Goal: Task Accomplishment & Management: Use online tool/utility

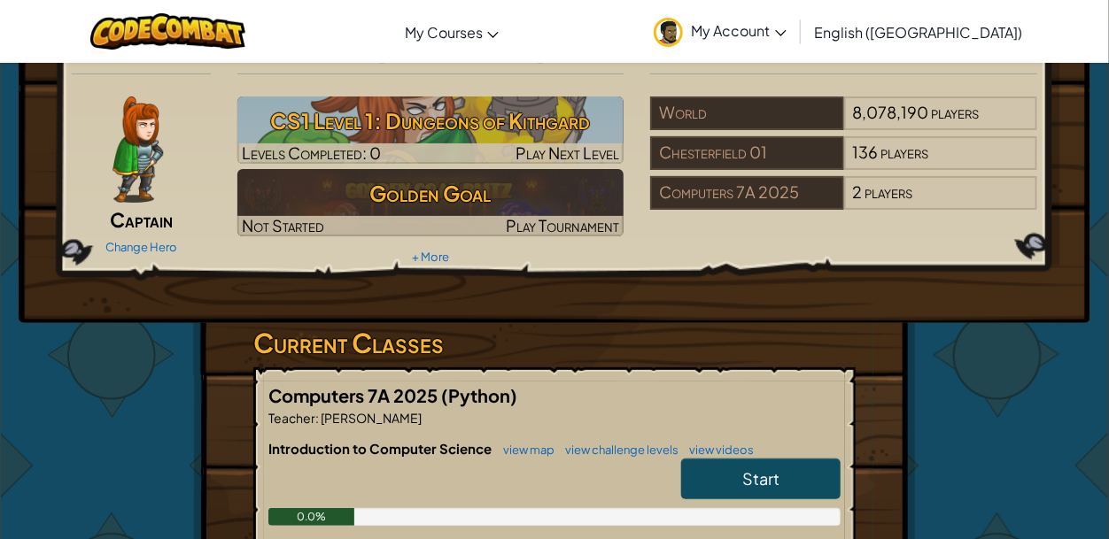
scroll to position [74, 0]
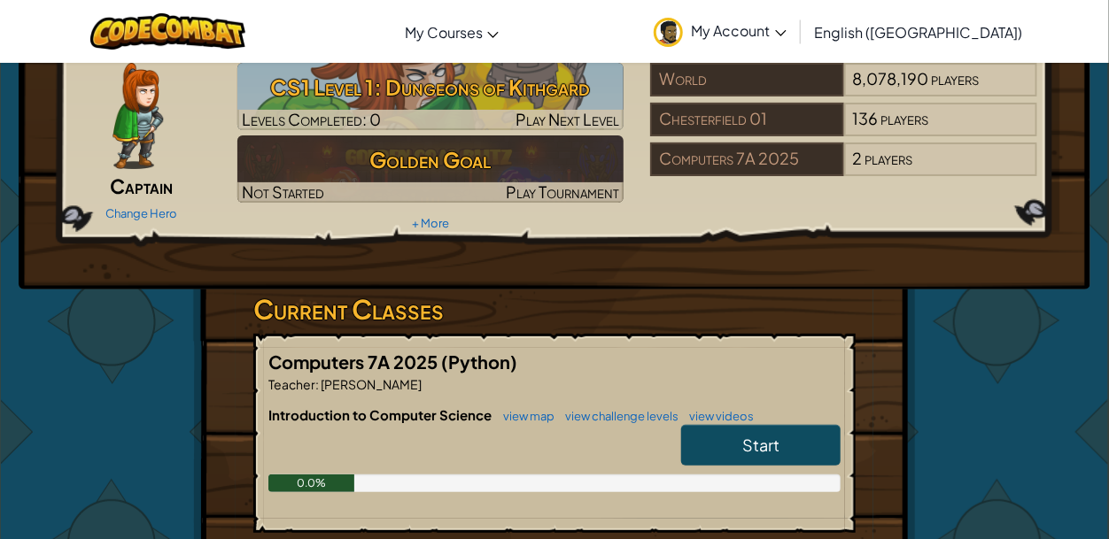
click at [727, 452] on link "Start" at bounding box center [760, 445] width 159 height 41
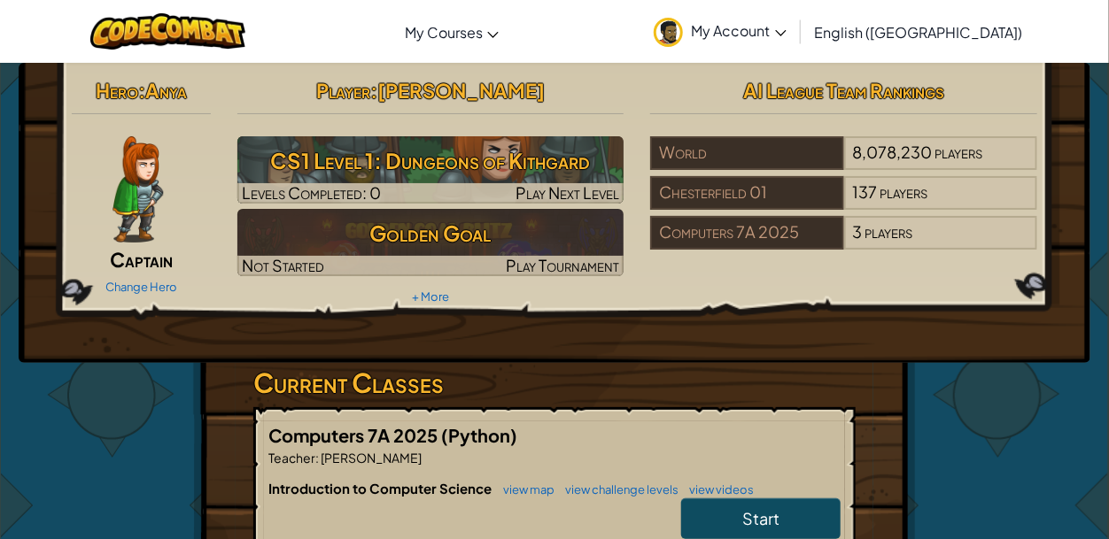
click at [115, 203] on img at bounding box center [137, 189] width 50 height 106
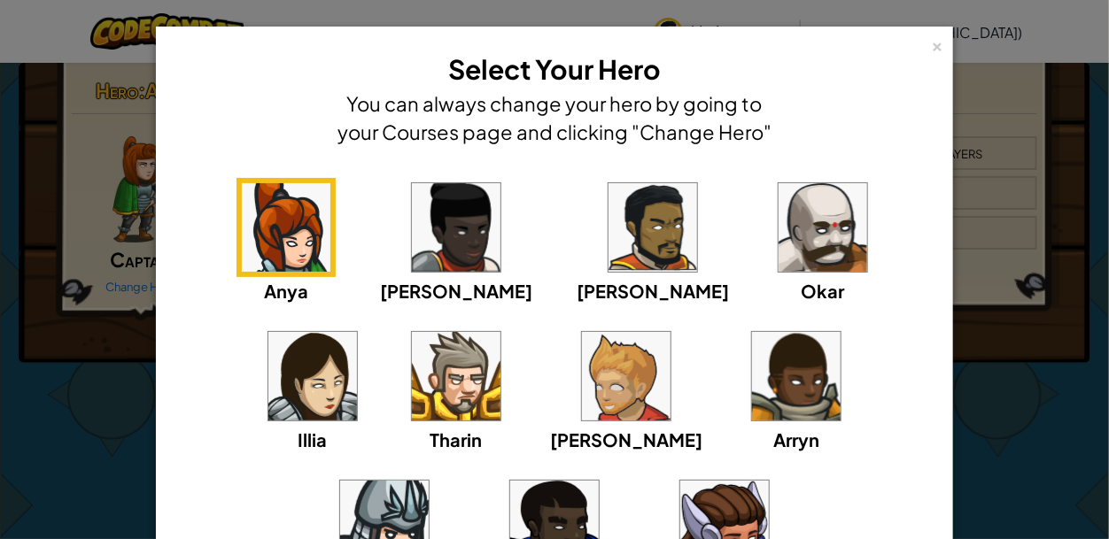
click at [779, 229] on img at bounding box center [823, 227] width 89 height 89
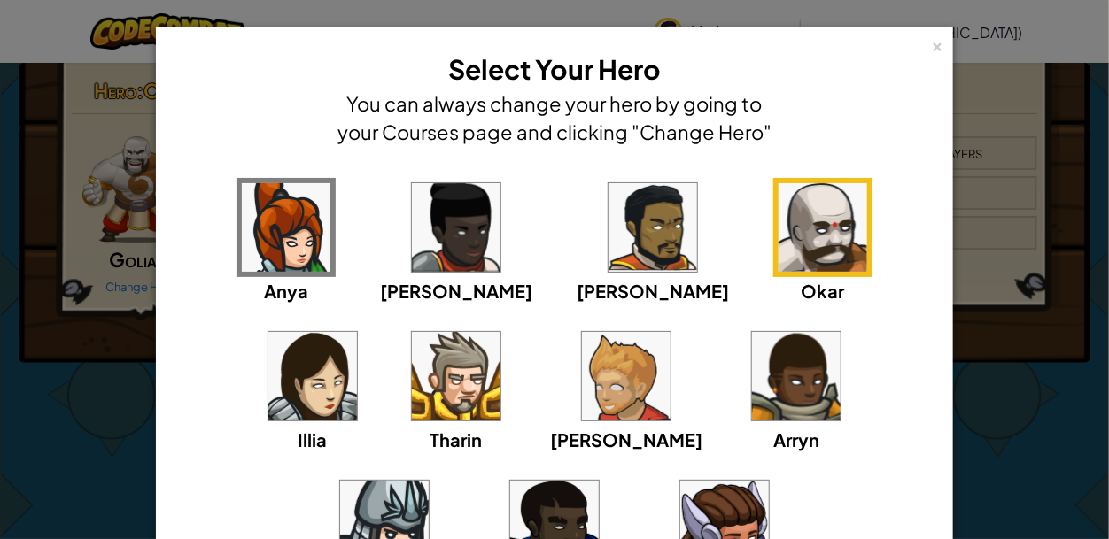
click at [609, 256] on img at bounding box center [653, 227] width 89 height 89
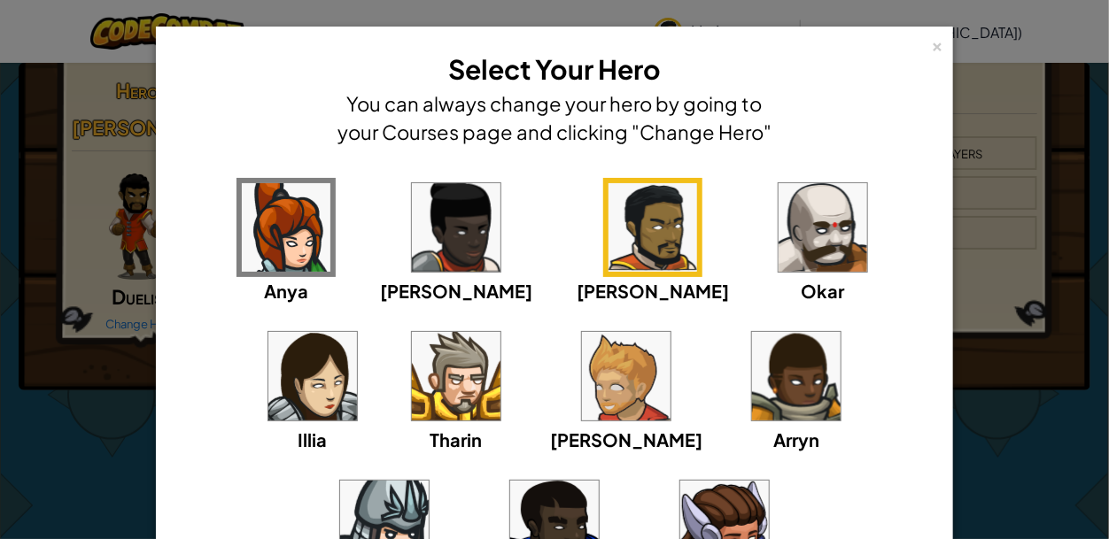
click at [779, 258] on img at bounding box center [823, 227] width 89 height 89
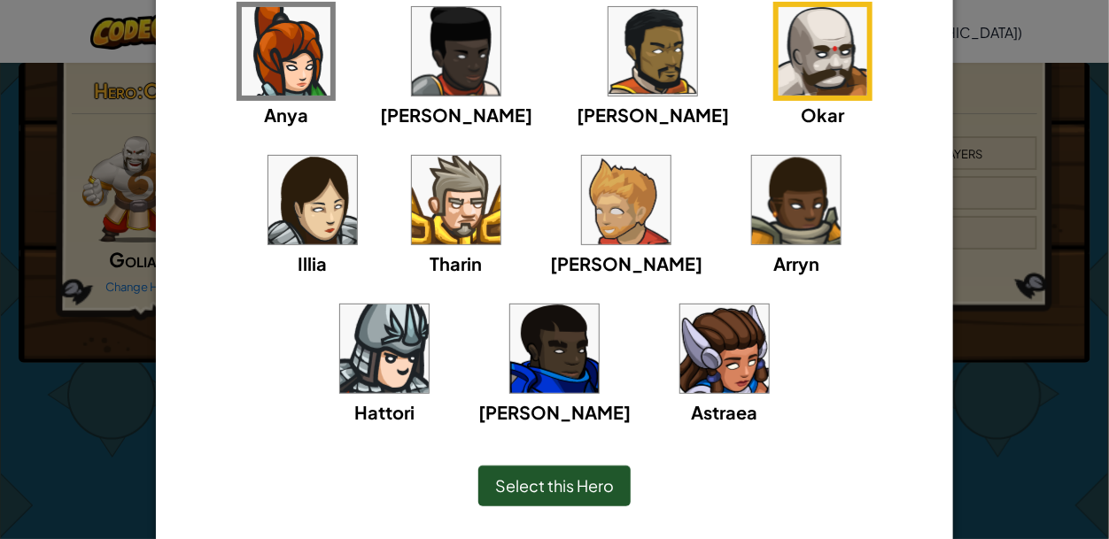
scroll to position [177, 0]
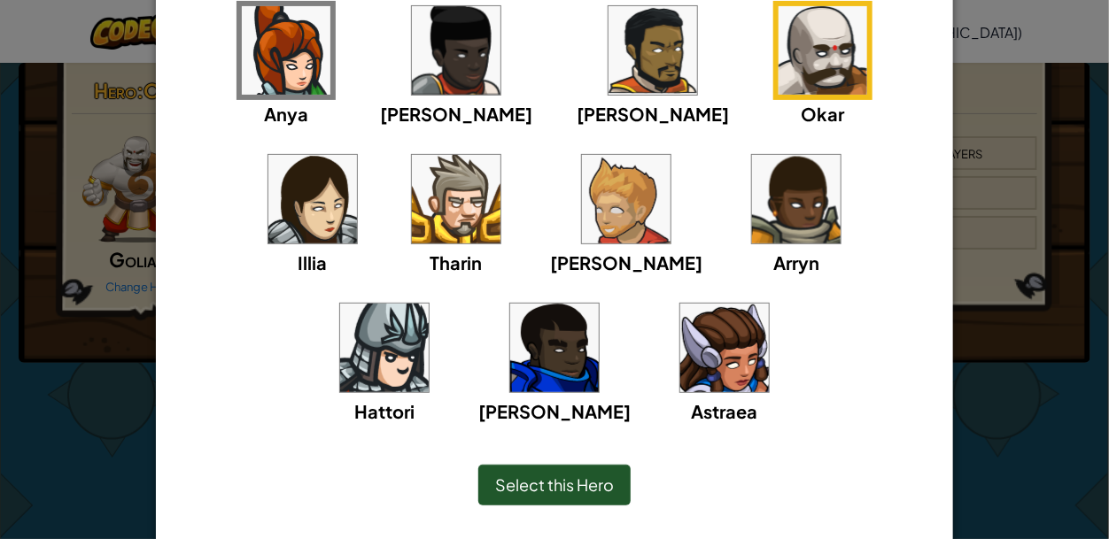
click at [609, 58] on img at bounding box center [653, 50] width 89 height 89
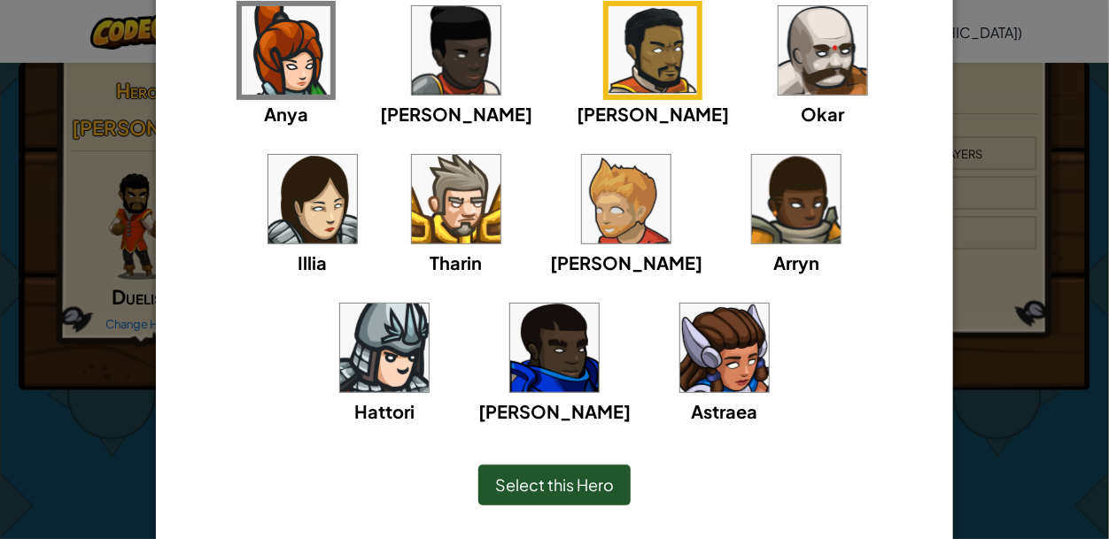
click at [549, 490] on span "Select this Hero" at bounding box center [554, 485] width 119 height 20
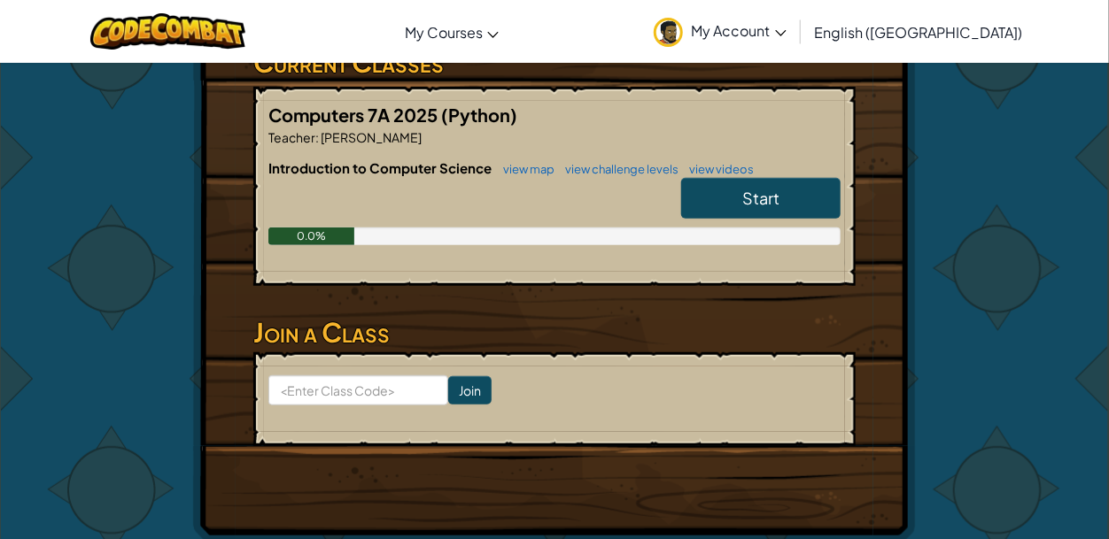
scroll to position [336, 0]
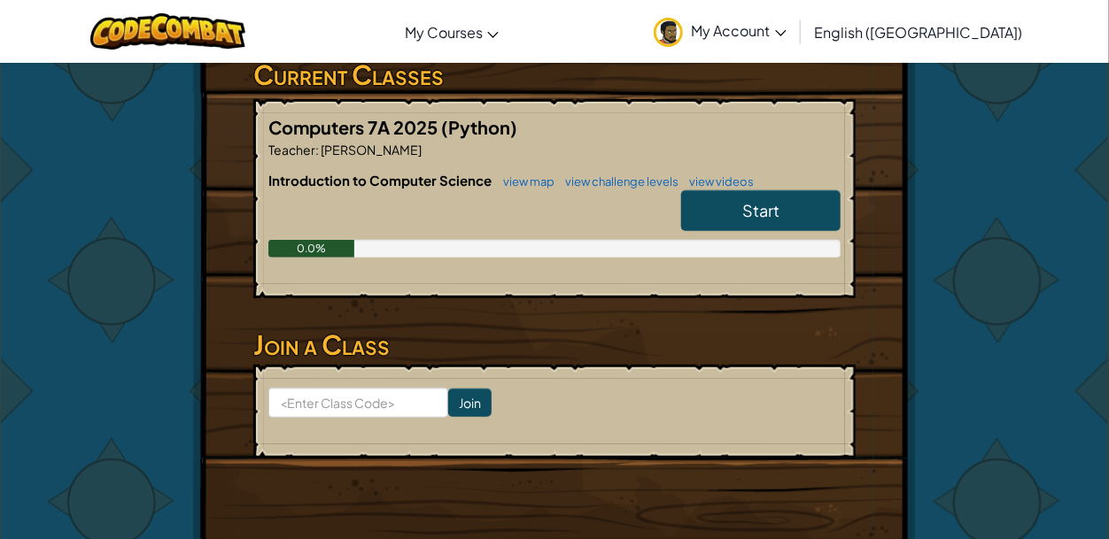
click at [786, 190] on link "Start" at bounding box center [760, 210] width 159 height 41
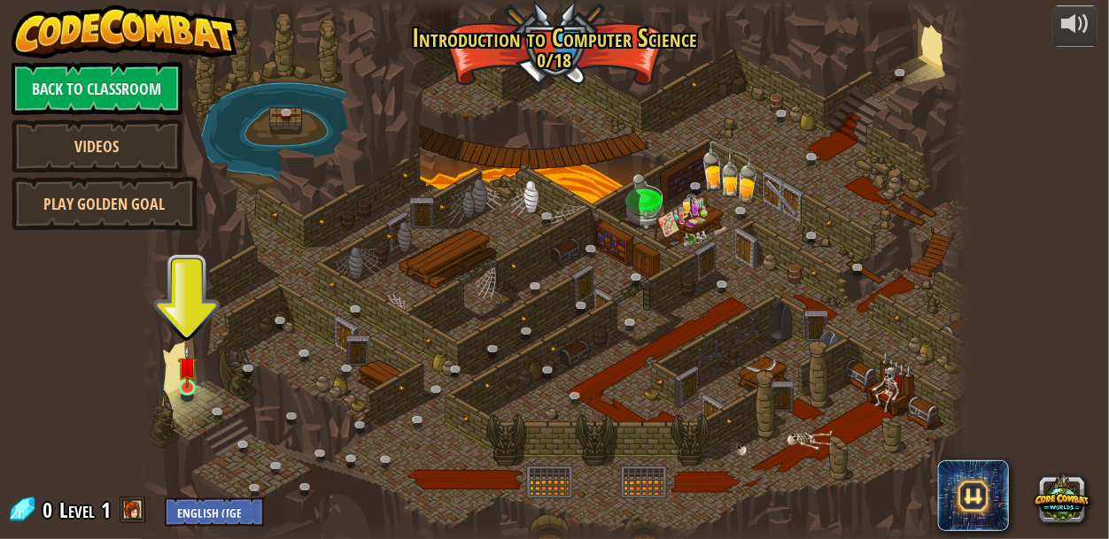
click at [196, 389] on img at bounding box center [187, 366] width 19 height 43
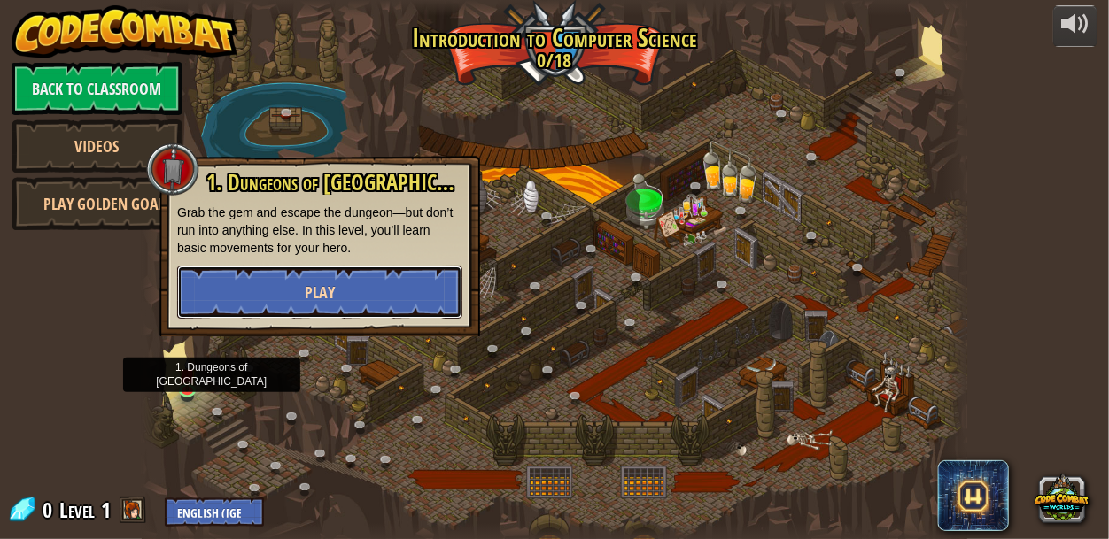
click at [243, 301] on button "Play" at bounding box center [319, 292] width 285 height 53
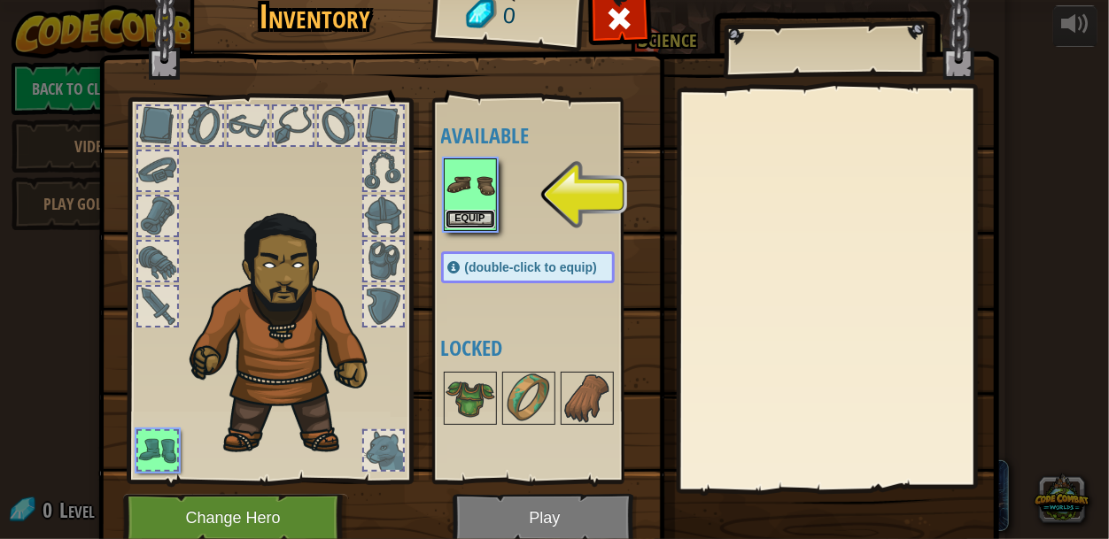
click at [467, 222] on button "Equip" at bounding box center [471, 219] width 50 height 19
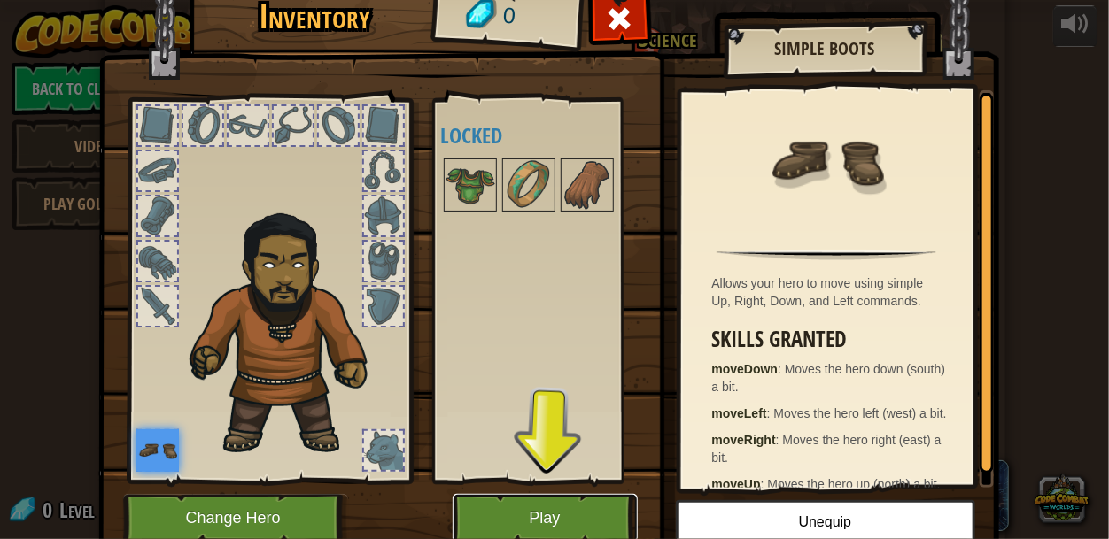
click at [487, 534] on button "Play" at bounding box center [545, 518] width 185 height 49
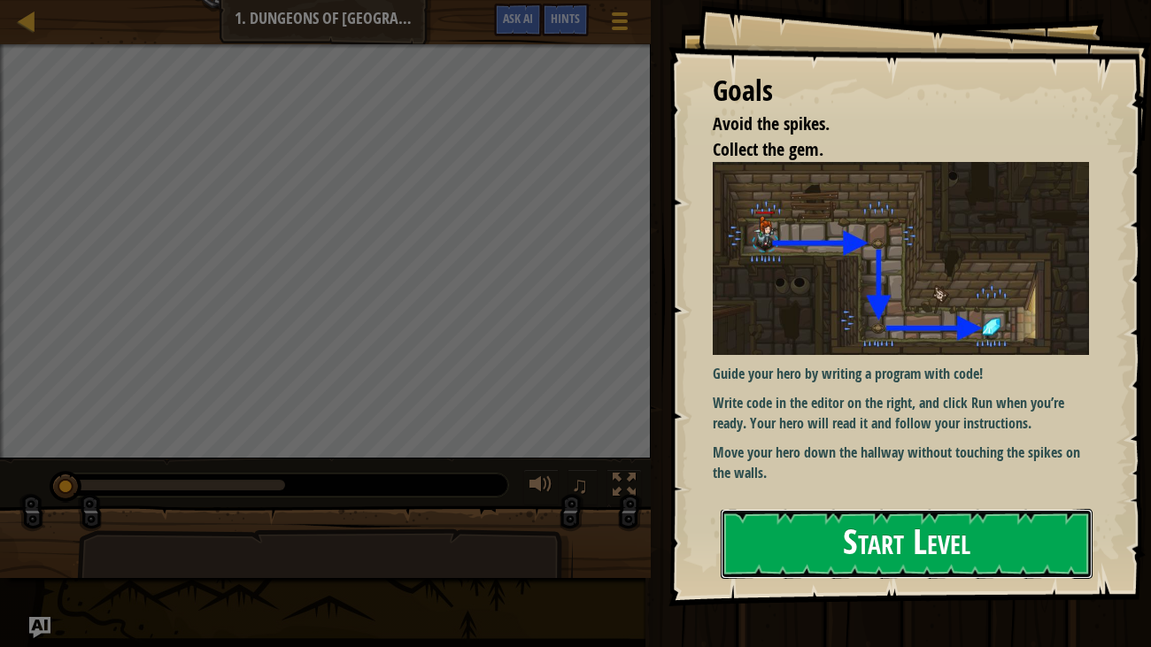
click at [959, 539] on button "Start Level" at bounding box center [907, 544] width 373 height 70
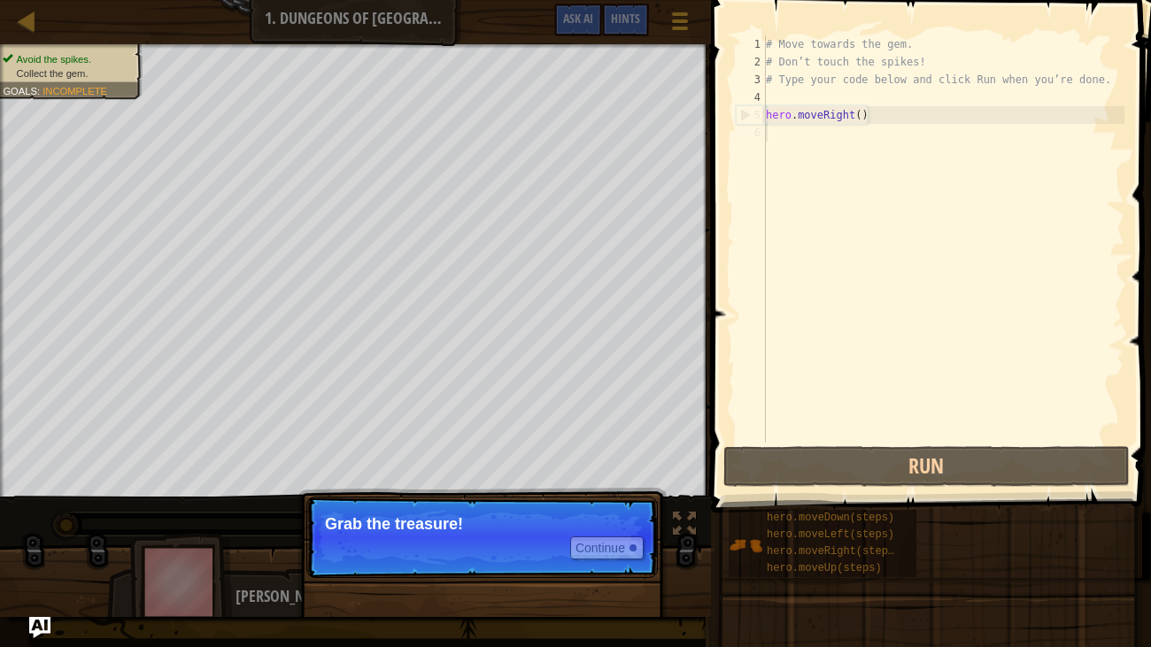
click at [430, 539] on p "Continue Grab the treasure!" at bounding box center [482, 537] width 352 height 81
click at [439, 539] on p "Continue Grab the treasure!" at bounding box center [482, 537] width 352 height 81
click at [442, 539] on p "Continue Grab the treasure!" at bounding box center [482, 537] width 352 height 81
click at [439, 539] on p "Continue Grab the treasure!" at bounding box center [482, 537] width 352 height 81
click at [448, 539] on p "Continue Grab the treasure!" at bounding box center [482, 537] width 352 height 81
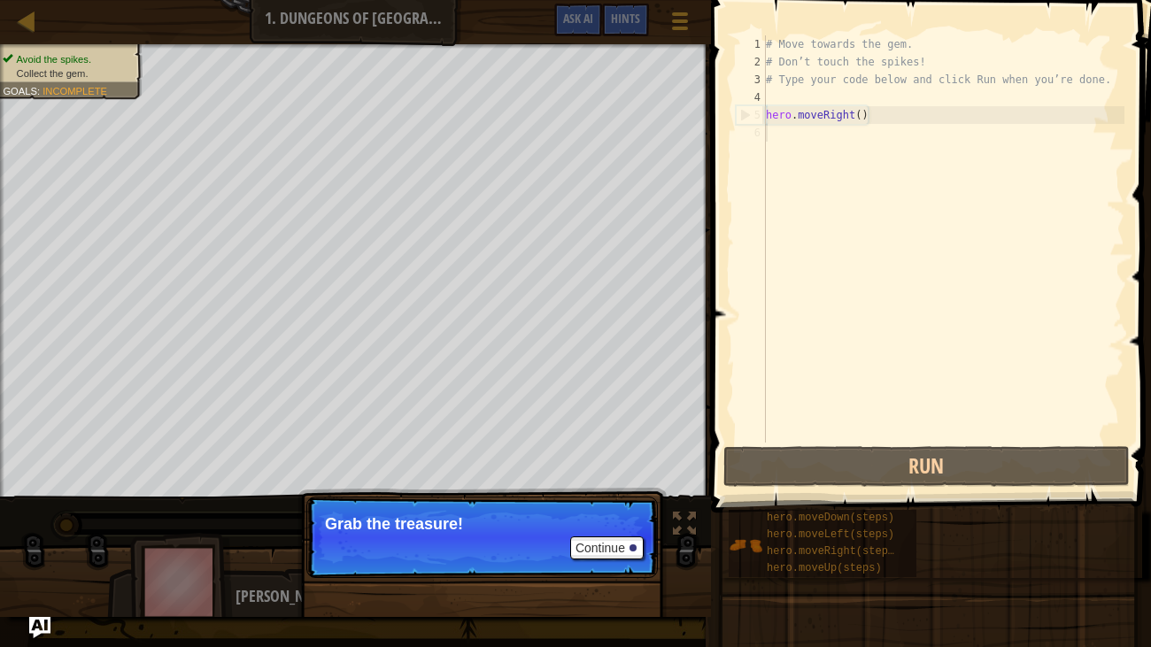
click at [479, 509] on p "Continue Grab the treasure!" at bounding box center [482, 537] width 352 height 81
click at [482, 498] on p "Continue Grab the treasure!" at bounding box center [482, 537] width 352 height 81
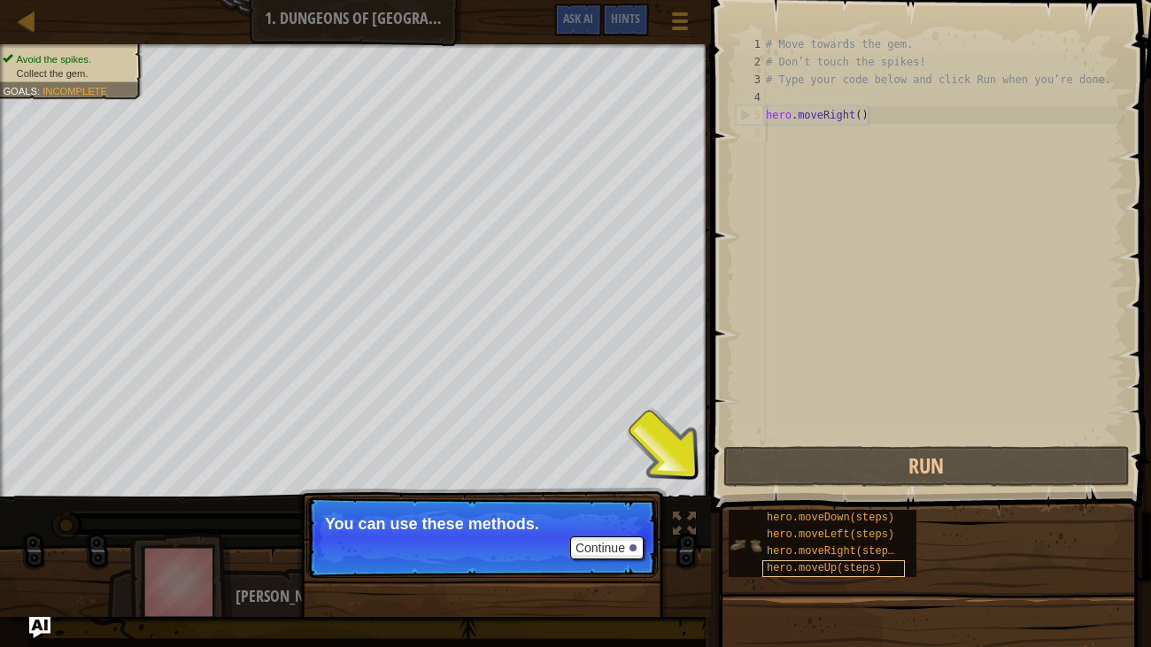
click at [819, 539] on span "hero.moveUp(steps)" at bounding box center [824, 568] width 115 height 12
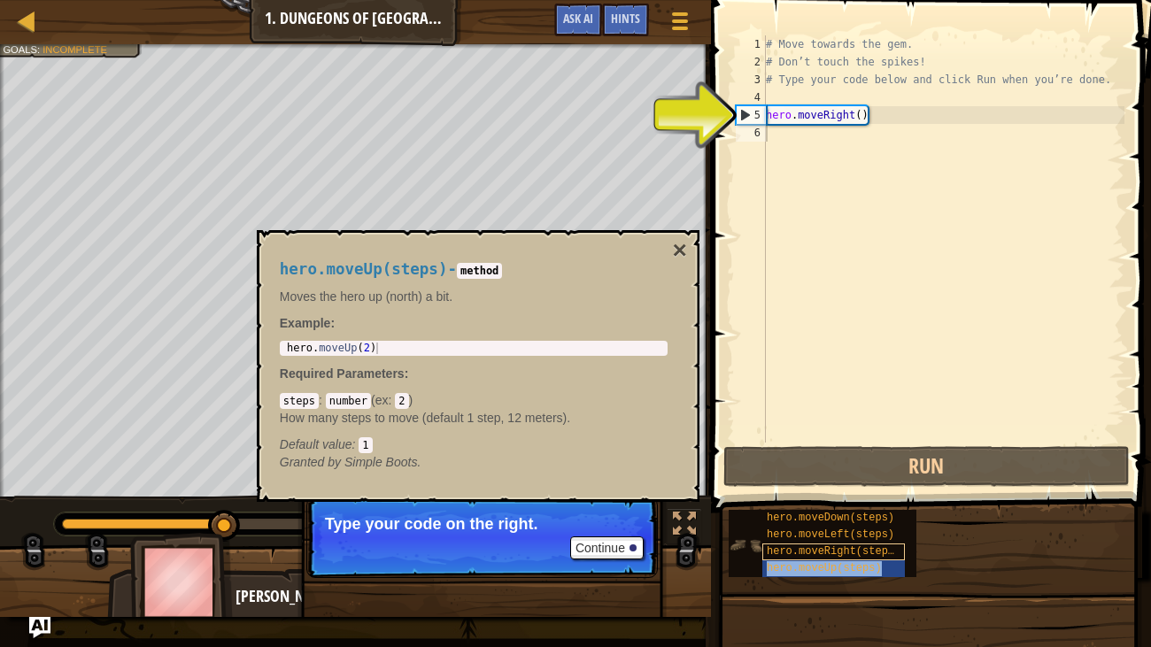
click at [835, 539] on span "hero.moveRight(steps)" at bounding box center [834, 552] width 134 height 12
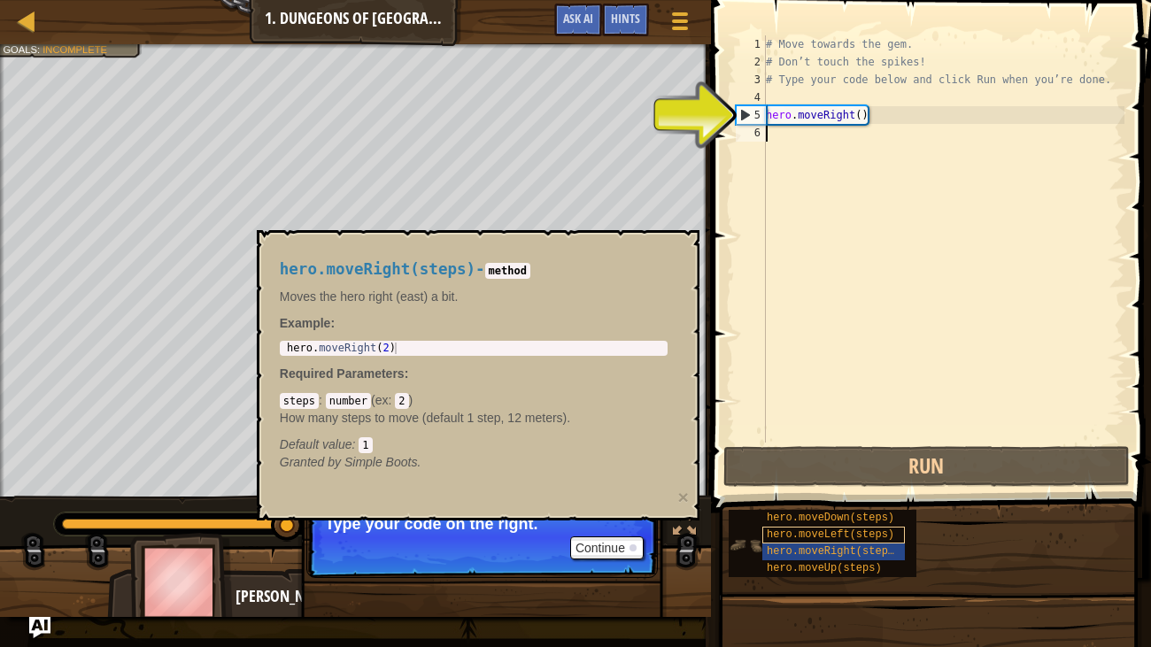
click at [829, 531] on span "hero.moveLeft(steps)" at bounding box center [831, 535] width 128 height 12
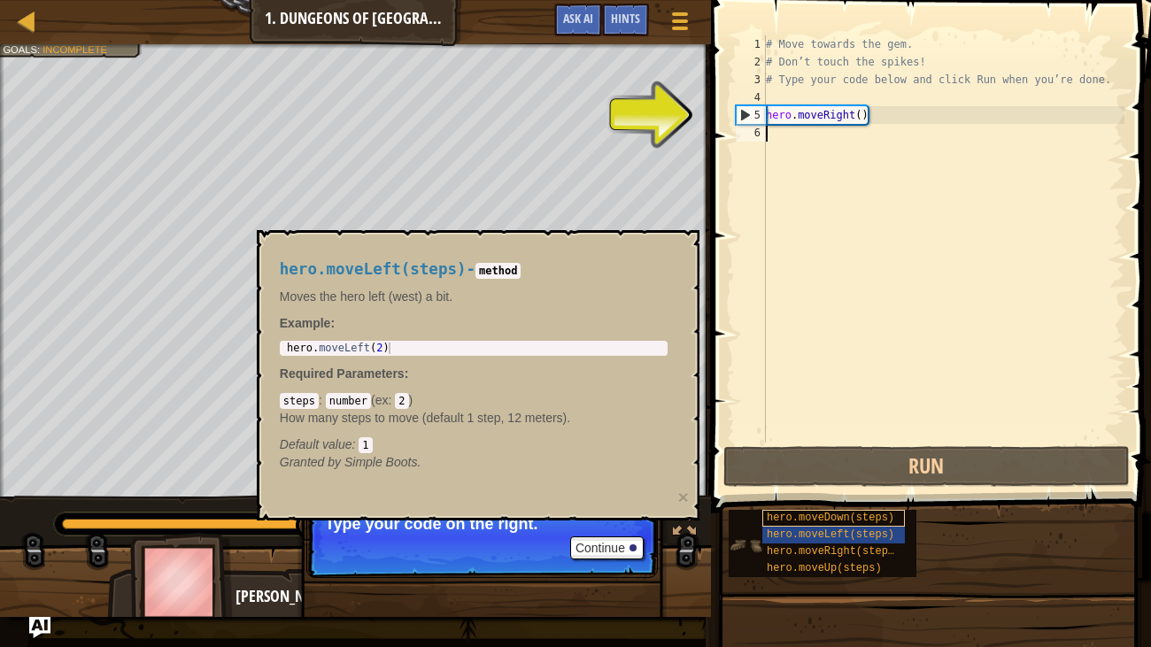
click at [833, 518] on span "hero.moveDown(steps)" at bounding box center [831, 518] width 128 height 12
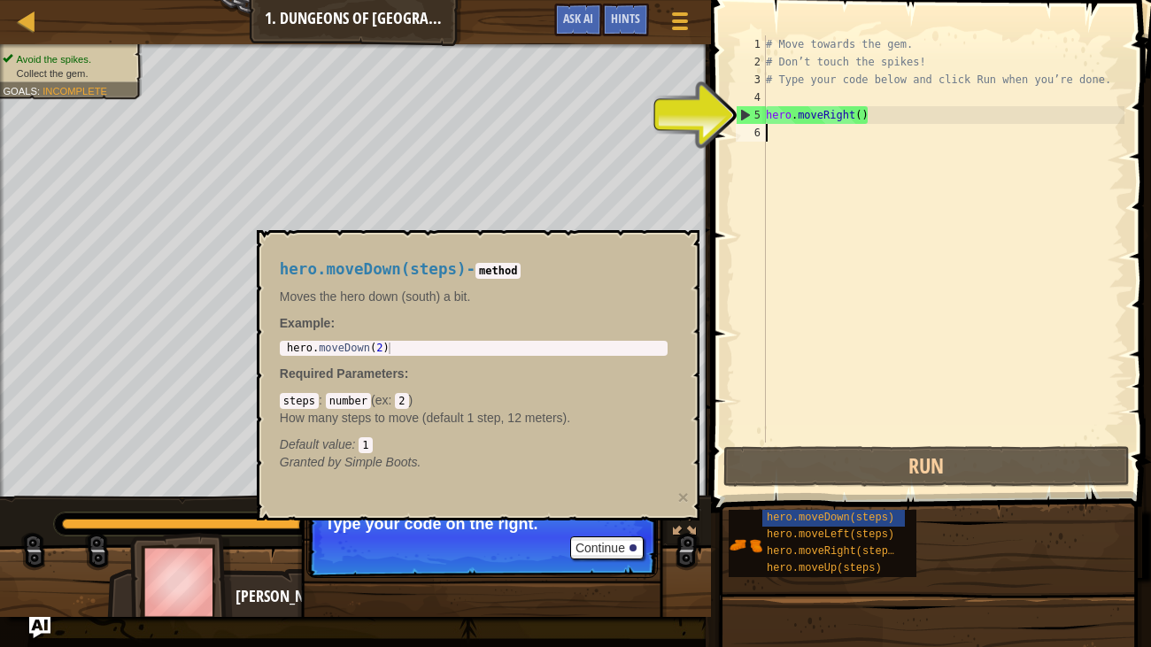
click at [826, 114] on div "# Move towards the gem. # Don’t touch the spikes! # Type your code below and cl…" at bounding box center [944, 256] width 362 height 443
type textarea "hero.moveRight()"
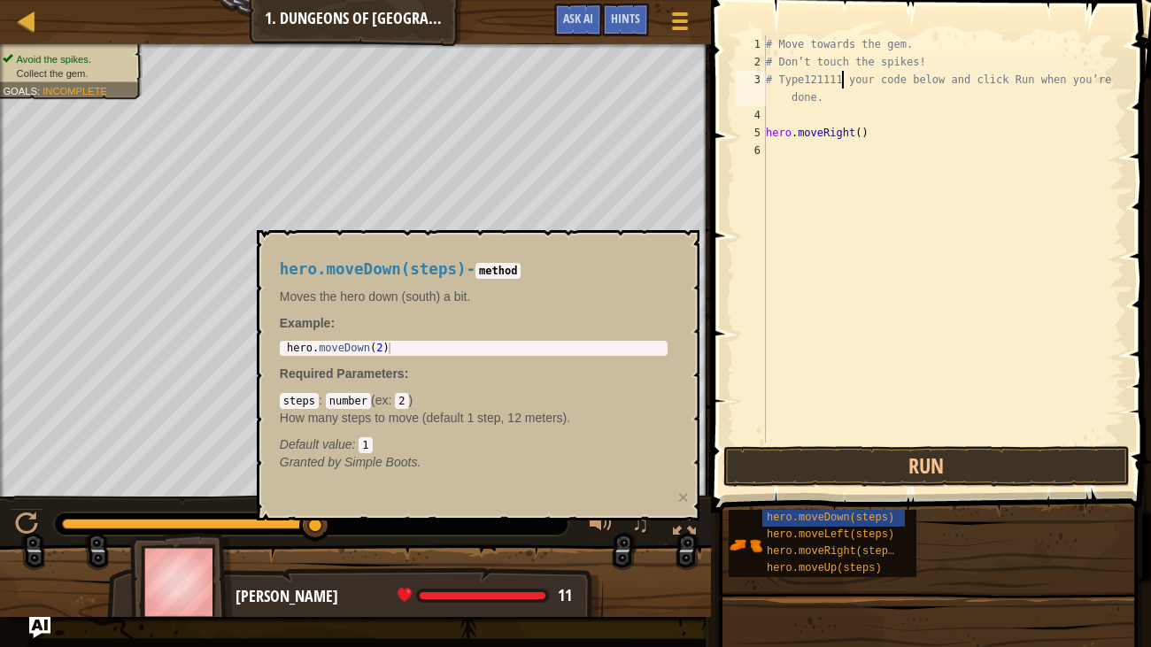
scroll to position [8, 7]
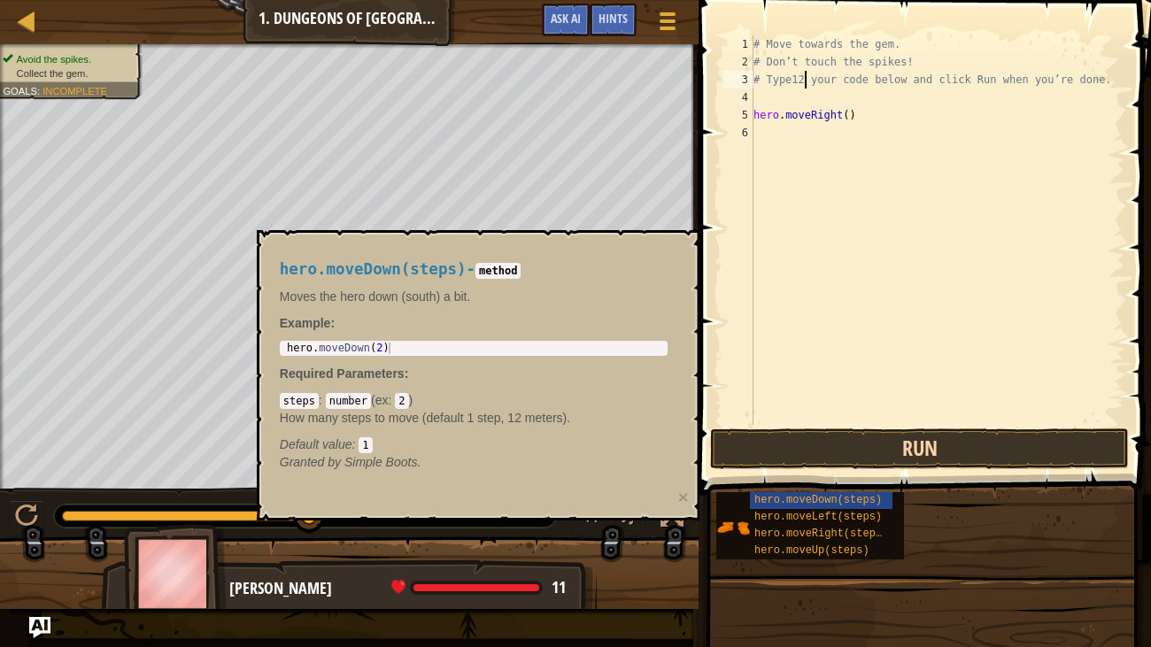
type textarea "# Type12 your code below and click Run when you’re done."
click at [1010, 441] on button "Run" at bounding box center [919, 449] width 419 height 41
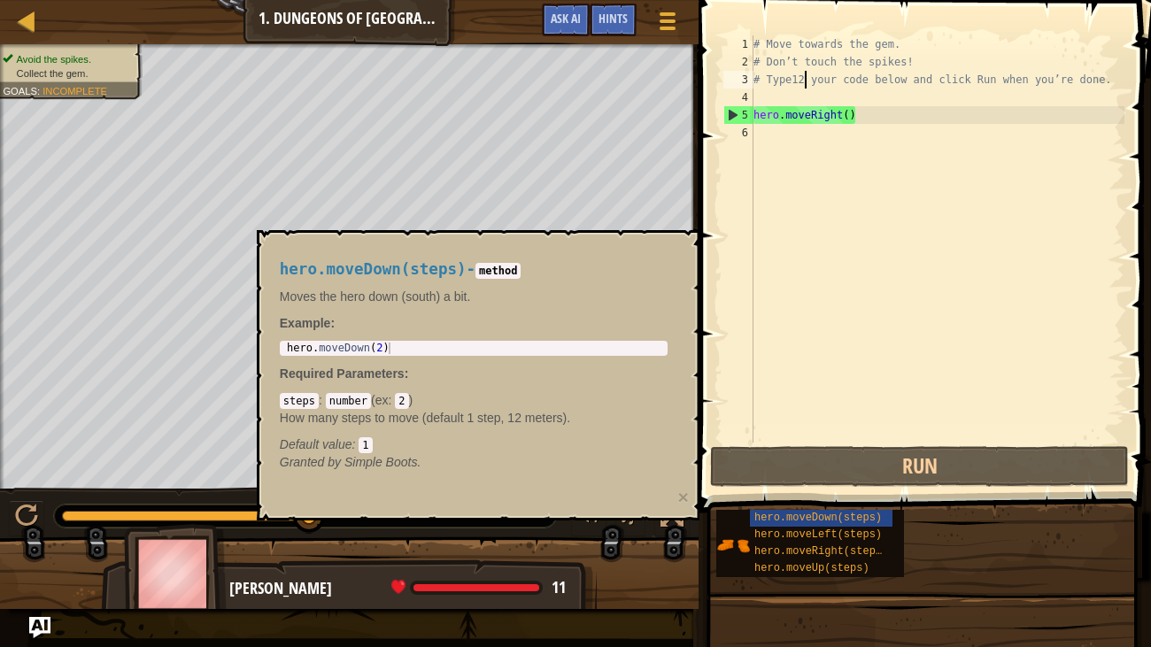
click at [421, 303] on p "Moves the hero down (south) a bit." at bounding box center [474, 297] width 388 height 18
click at [438, 361] on div "hero.moveDown(steps) - method Moves the hero down (south) a bit. Example : 1 he…" at bounding box center [473, 366] width 413 height 244
click at [683, 495] on button "×" at bounding box center [683, 497] width 11 height 19
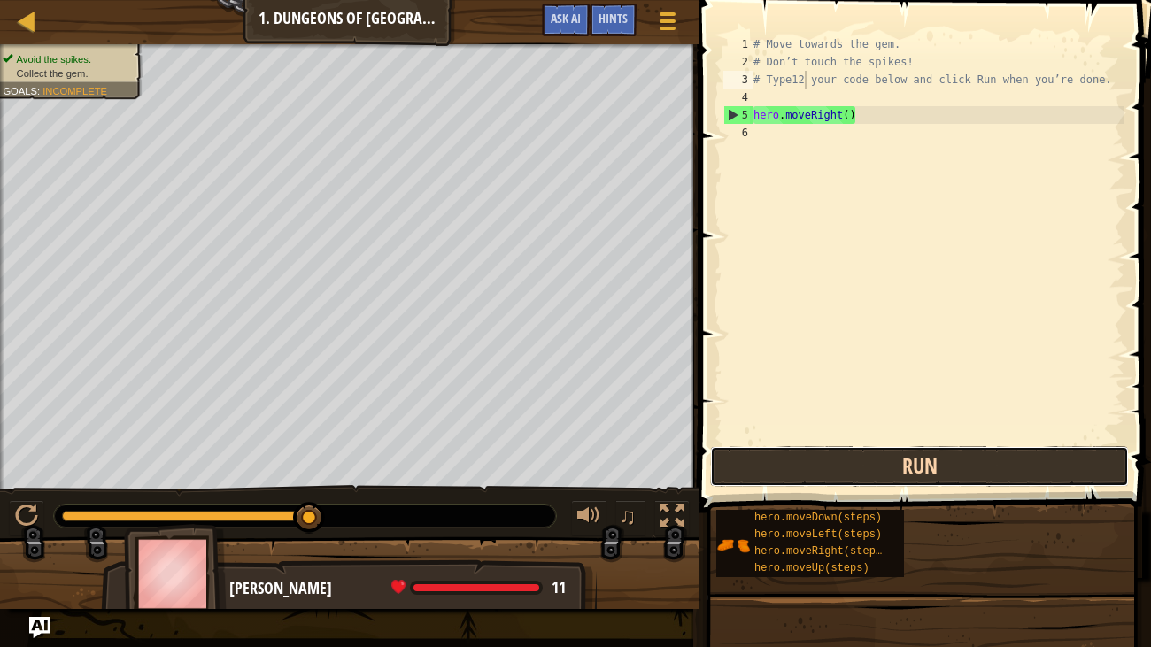
click at [922, 474] on button "Run" at bounding box center [919, 466] width 419 height 41
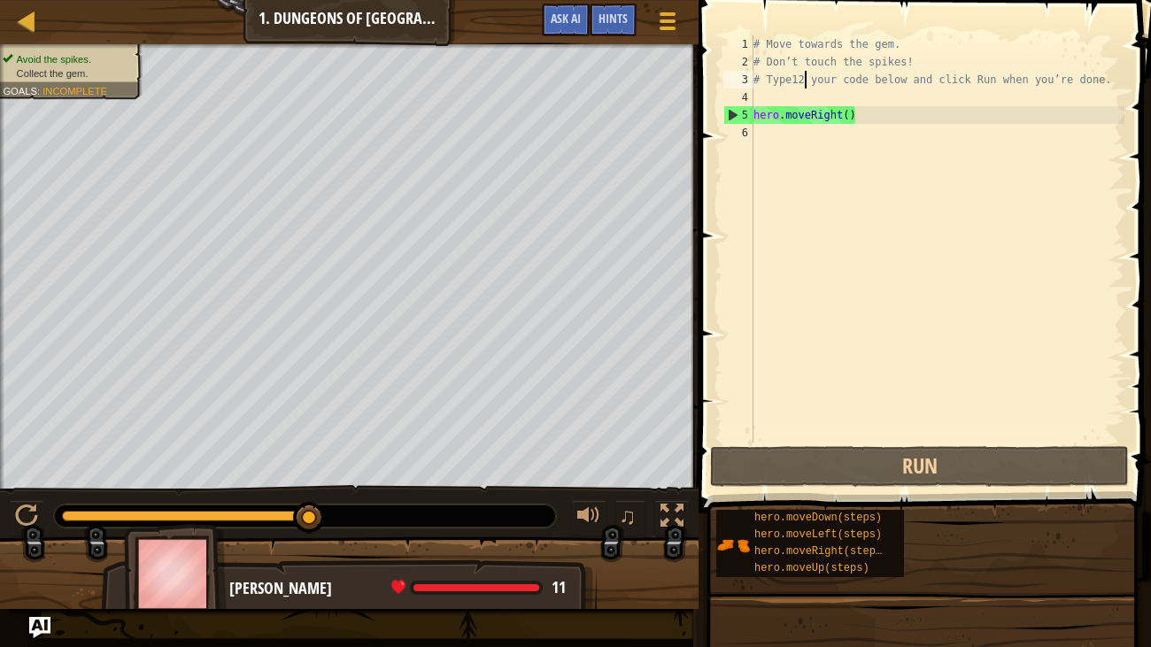
click at [744, 132] on div "6" at bounding box center [739, 133] width 30 height 18
type textarea "m"
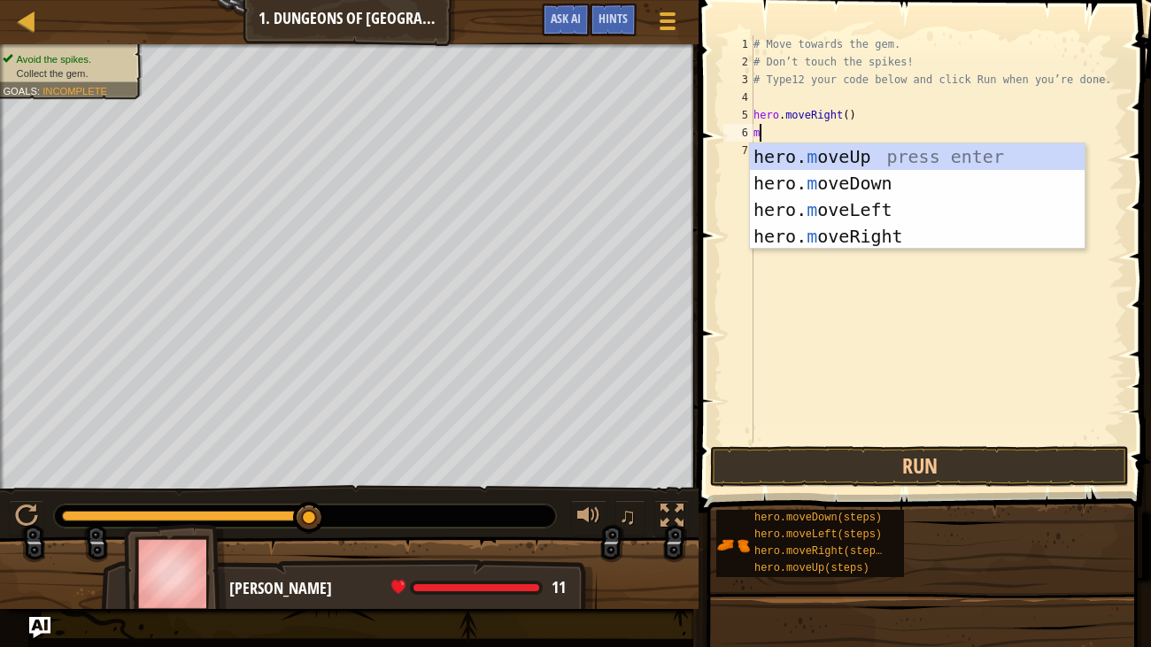
click at [902, 239] on div "hero. m oveUp press enter hero. m oveDown press enter hero. m oveLeft press ent…" at bounding box center [917, 222] width 335 height 159
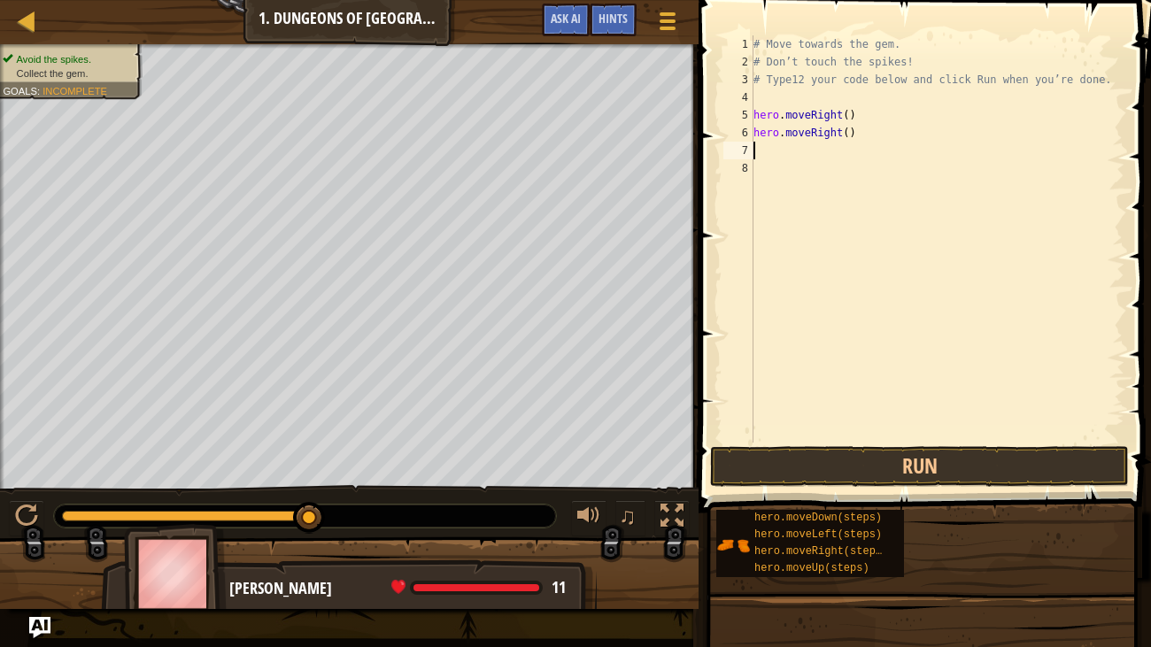
click at [746, 174] on div "8" at bounding box center [739, 168] width 30 height 18
click at [739, 151] on div "7" at bounding box center [739, 151] width 30 height 18
type textarea "m"
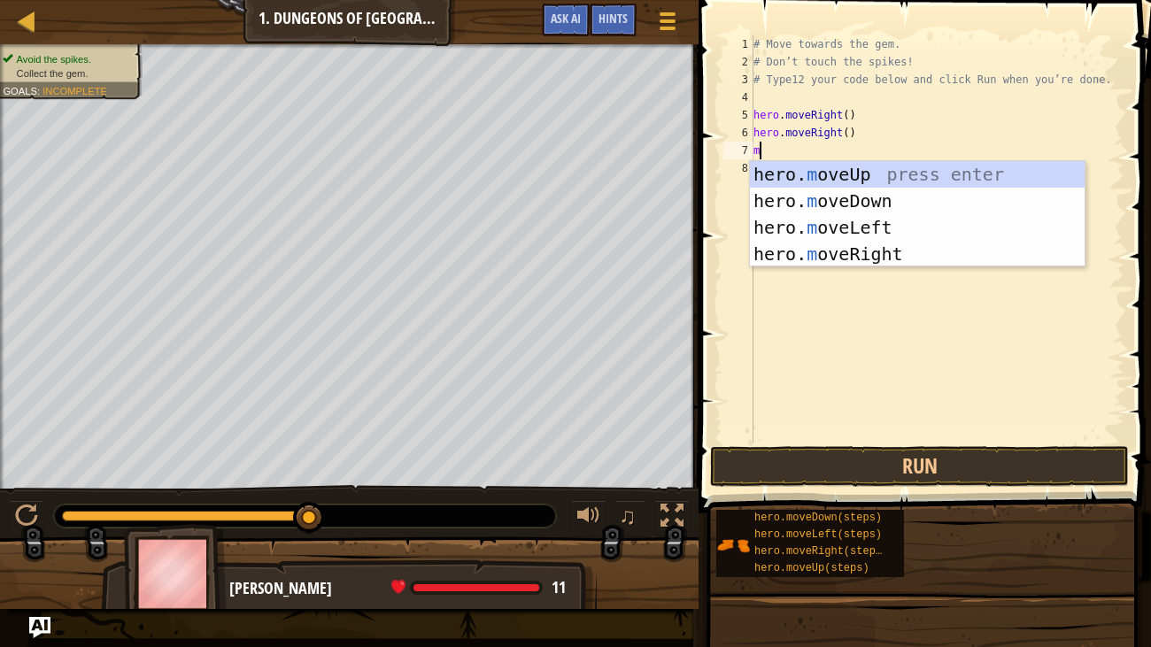
click at [899, 222] on div "hero. m oveUp press enter hero. m oveDown press enter hero. m oveLeft press ent…" at bounding box center [917, 240] width 335 height 159
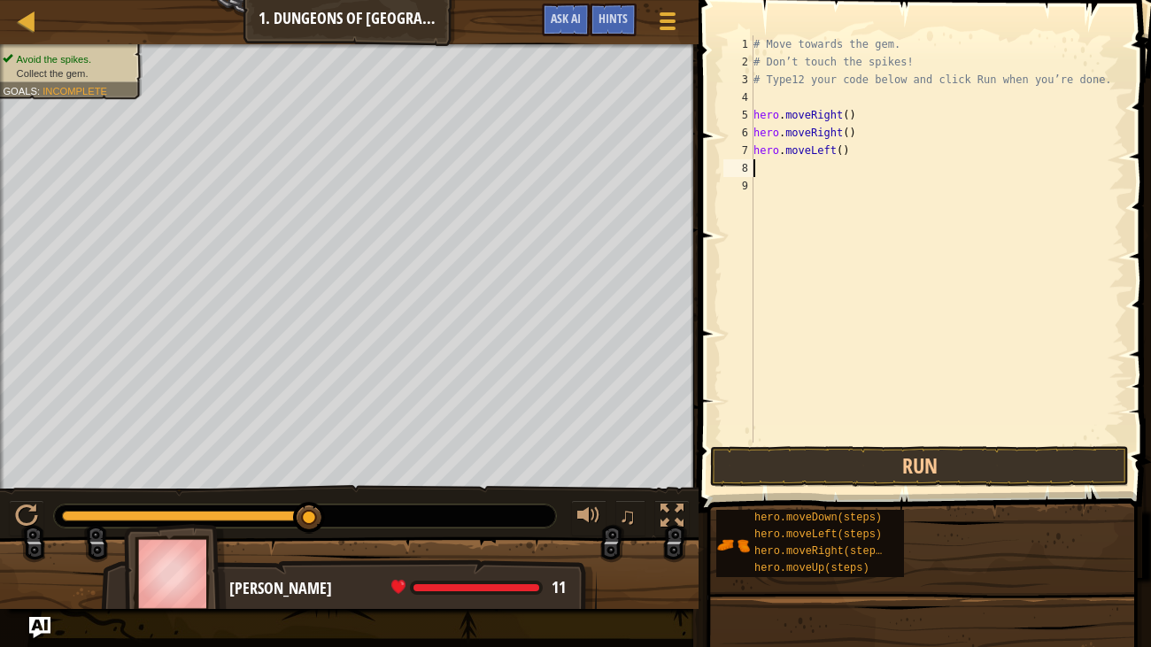
type textarea "m"
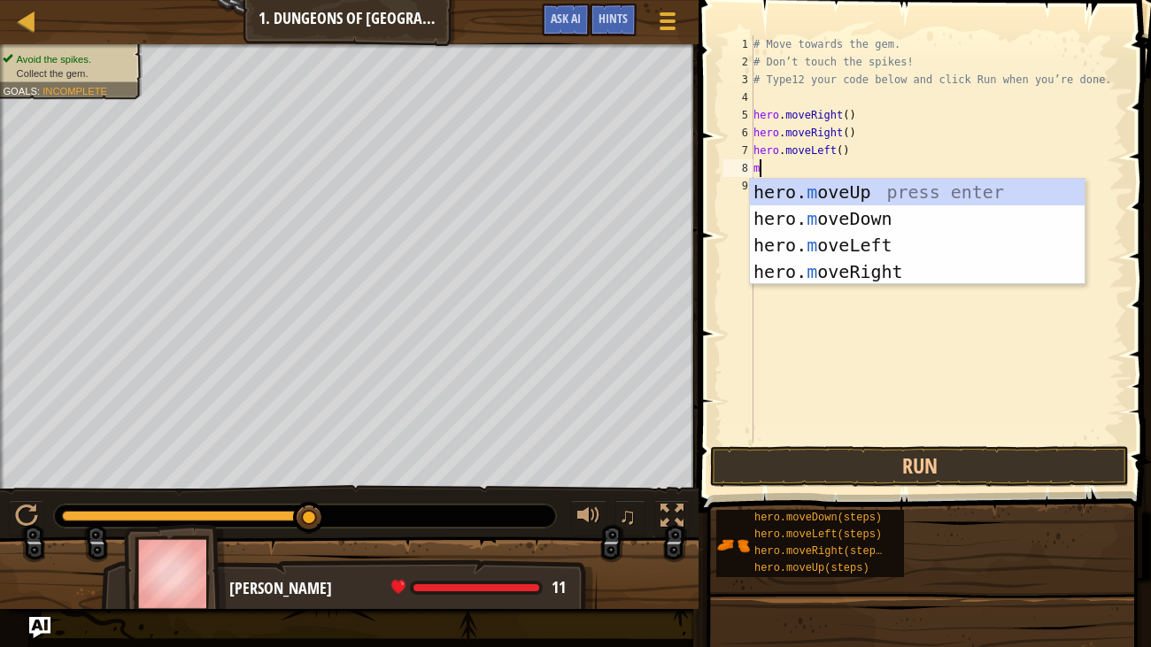
click at [912, 191] on div "hero. m oveUp press enter hero. m oveDown press enter hero. m oveLeft press ent…" at bounding box center [917, 258] width 335 height 159
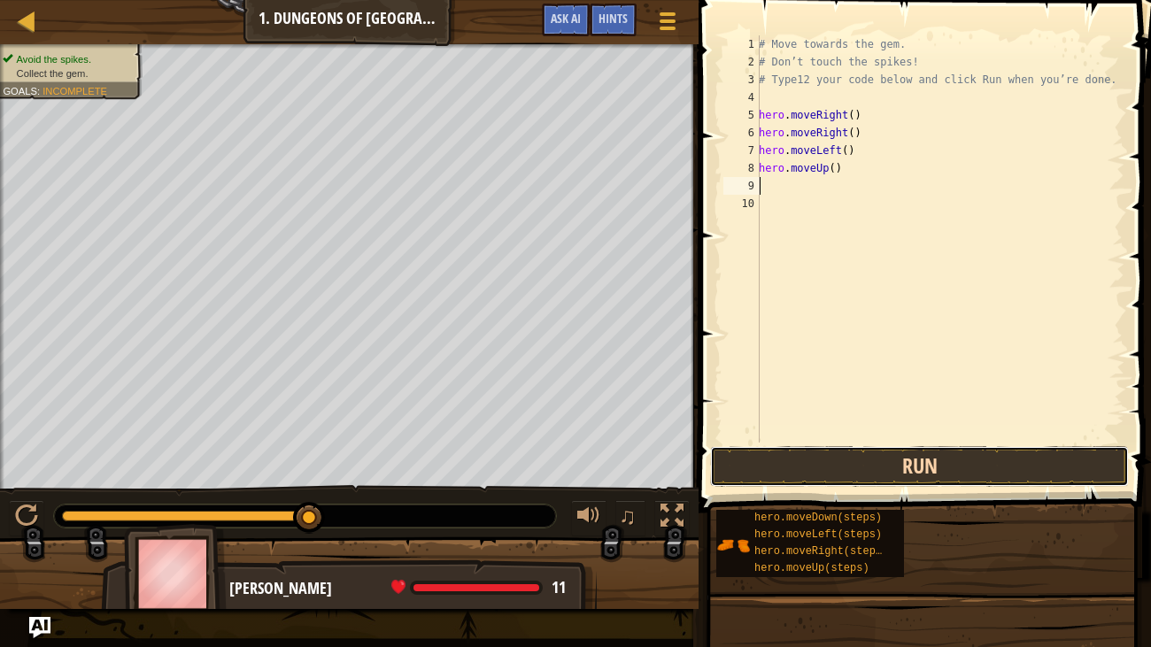
click at [801, 469] on button "Run" at bounding box center [919, 466] width 419 height 41
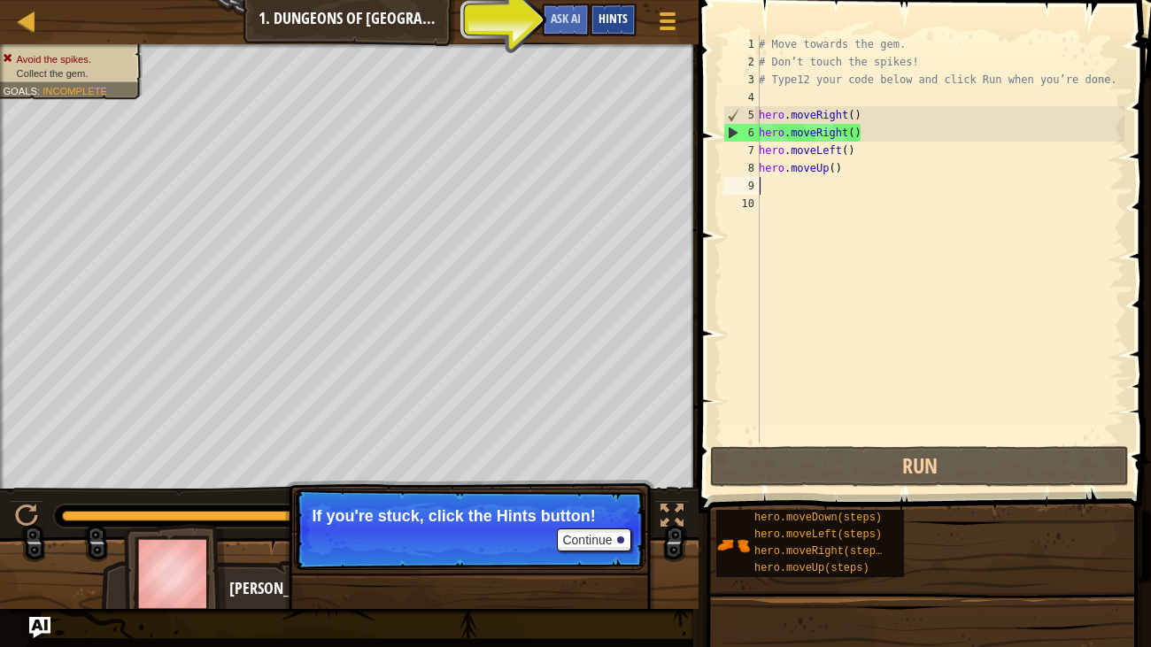
click at [623, 28] on div "Hints" at bounding box center [613, 20] width 47 height 33
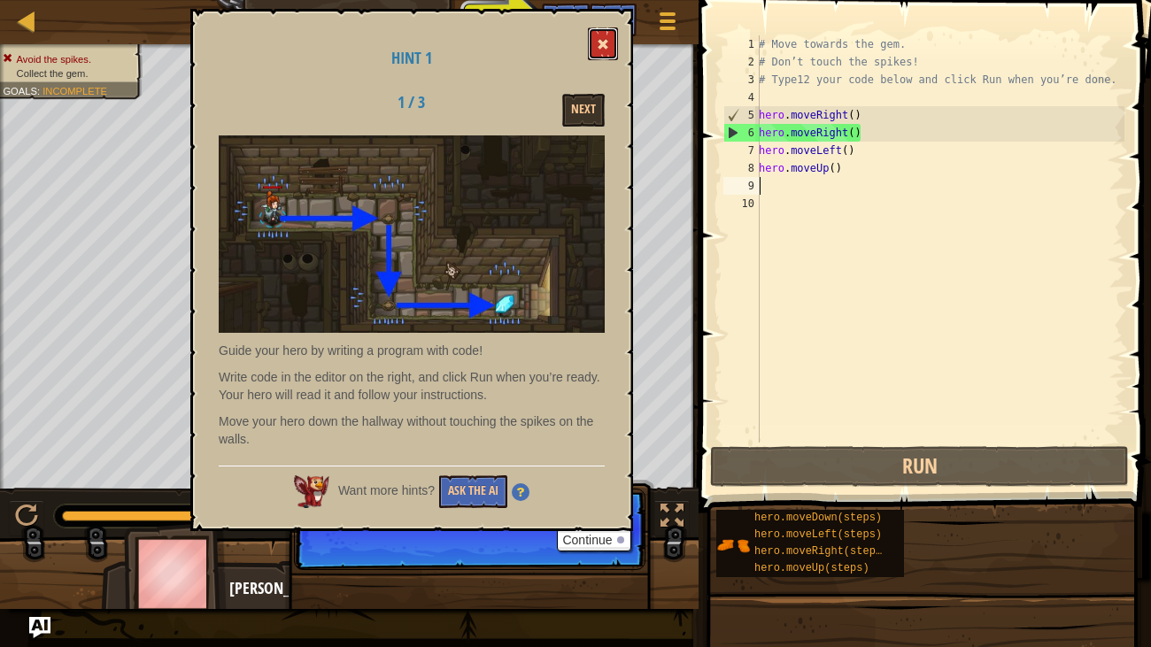
click at [609, 49] on span at bounding box center [603, 44] width 12 height 12
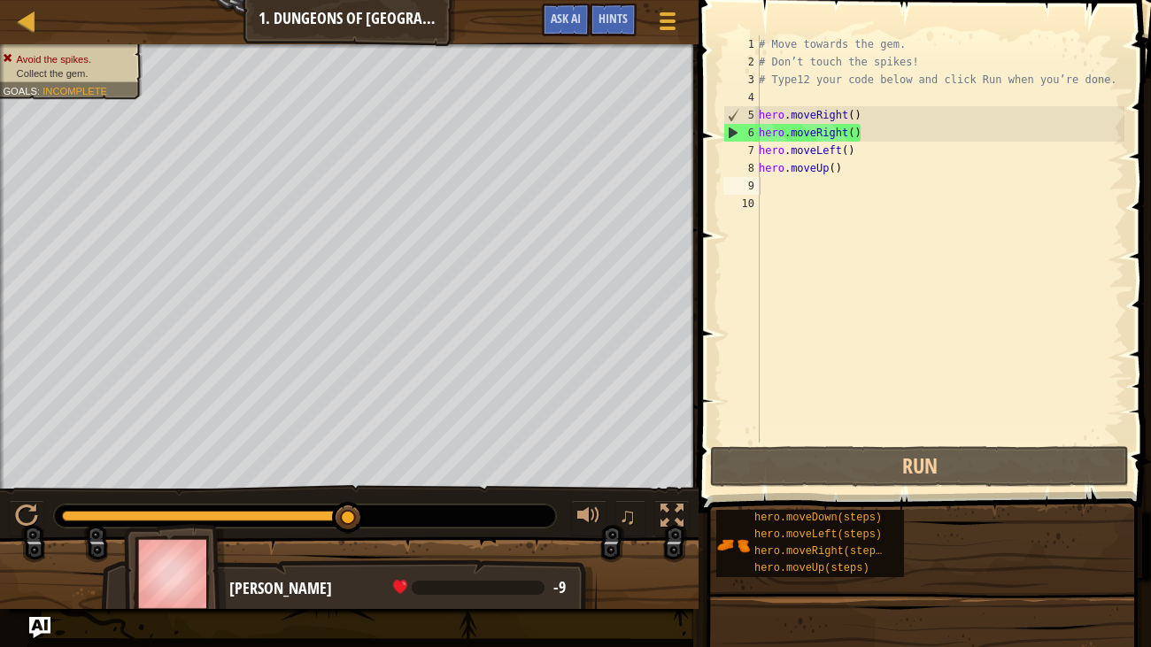
click at [820, 118] on div "# Move towards the gem. # Don’t touch the spikes! # Type12 your code below and …" at bounding box center [940, 256] width 369 height 443
click at [895, 110] on div "# Move towards the gem. # Don’t touch the spikes! # Type12 your code below and …" at bounding box center [940, 256] width 369 height 443
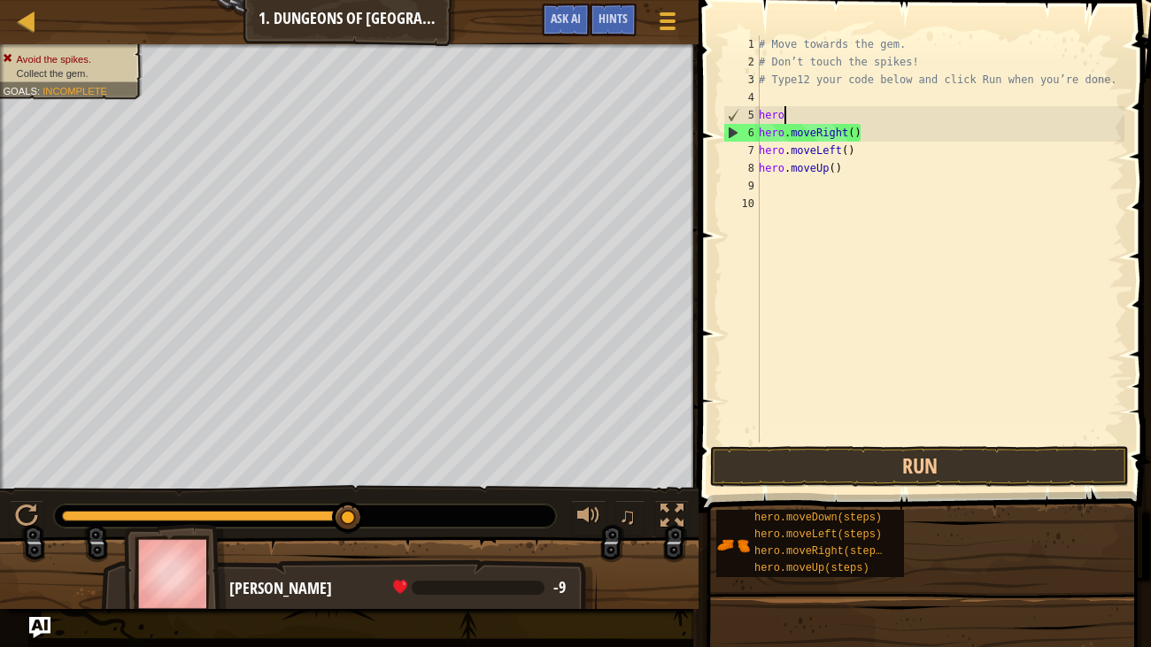
type textarea "h"
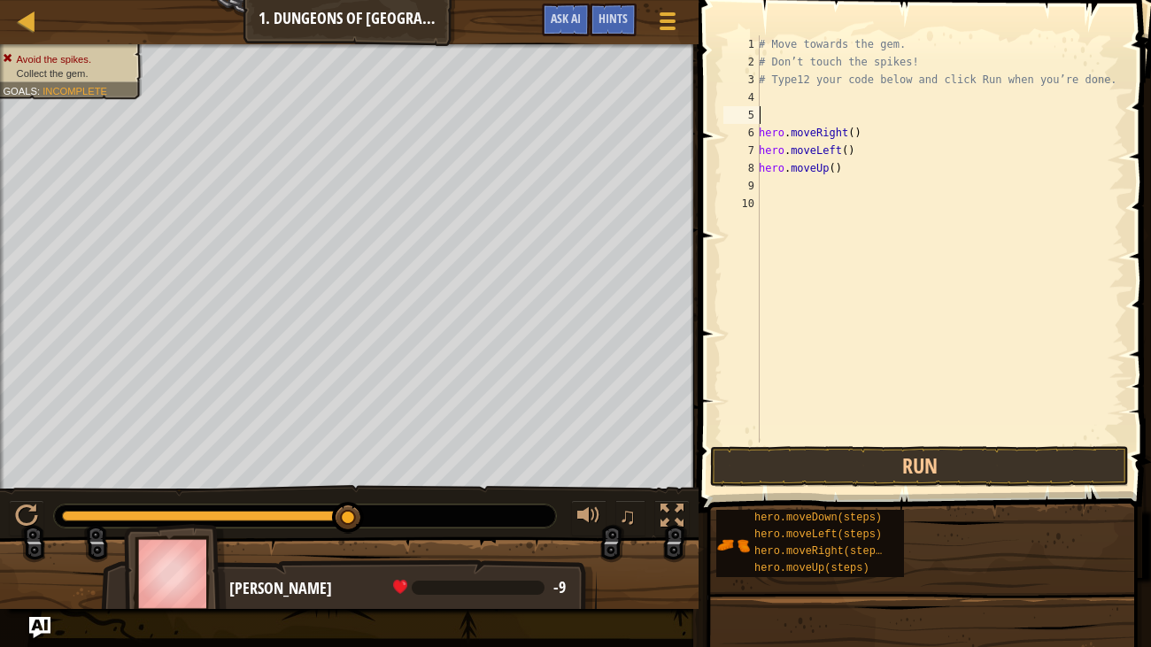
click at [901, 137] on div "# Move towards the gem. # Don’t touch the spikes! # Type12 your code below and …" at bounding box center [940, 256] width 369 height 443
type textarea "h"
click at [872, 158] on div "# Move towards the gem. # Don’t touch the spikes! # Type12 your code below and …" at bounding box center [940, 256] width 369 height 443
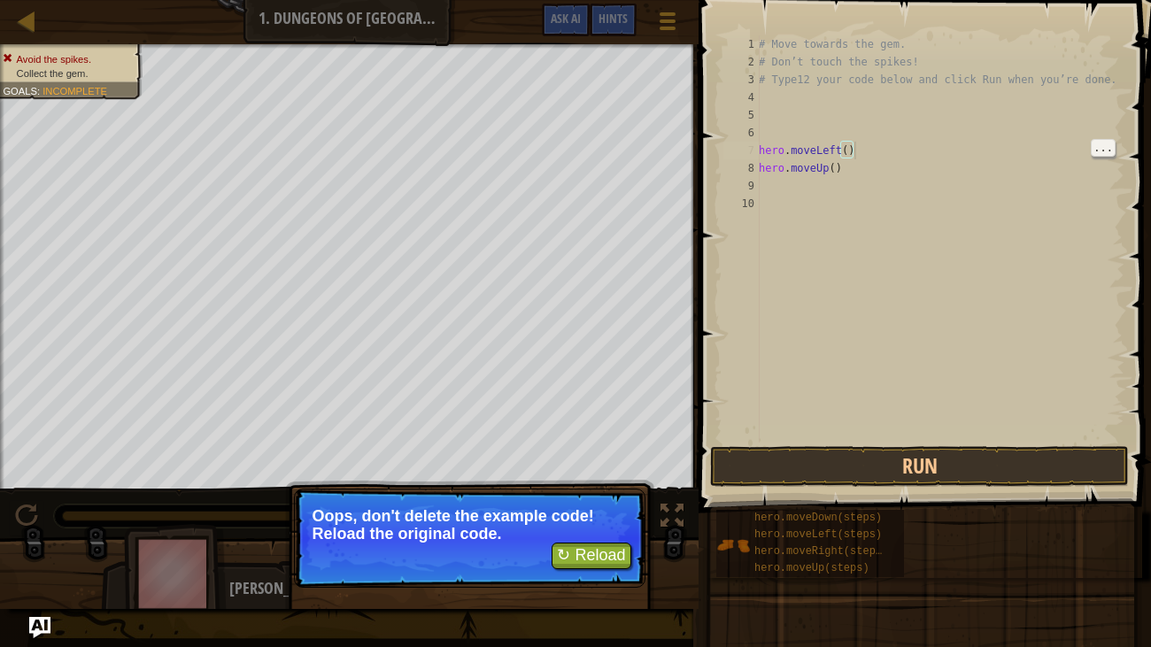
click at [853, 175] on div "# Move towards the gem. # Don’t touch the spikes! # Type12 your code below and …" at bounding box center [940, 256] width 369 height 443
type textarea "hero.moveUp()"
click at [790, 190] on div "# Move towards the gem. # Don’t touch the spikes! # Type12 your code below and …" at bounding box center [940, 256] width 369 height 443
click at [810, 182] on div "# Move towards the gem. # Don’t touch the spikes! # Type12 your code below and …" at bounding box center [940, 256] width 369 height 443
click at [863, 174] on div "# Move towards the gem. # Don’t touch the spikes! # Type12 your code below and …" at bounding box center [940, 256] width 369 height 443
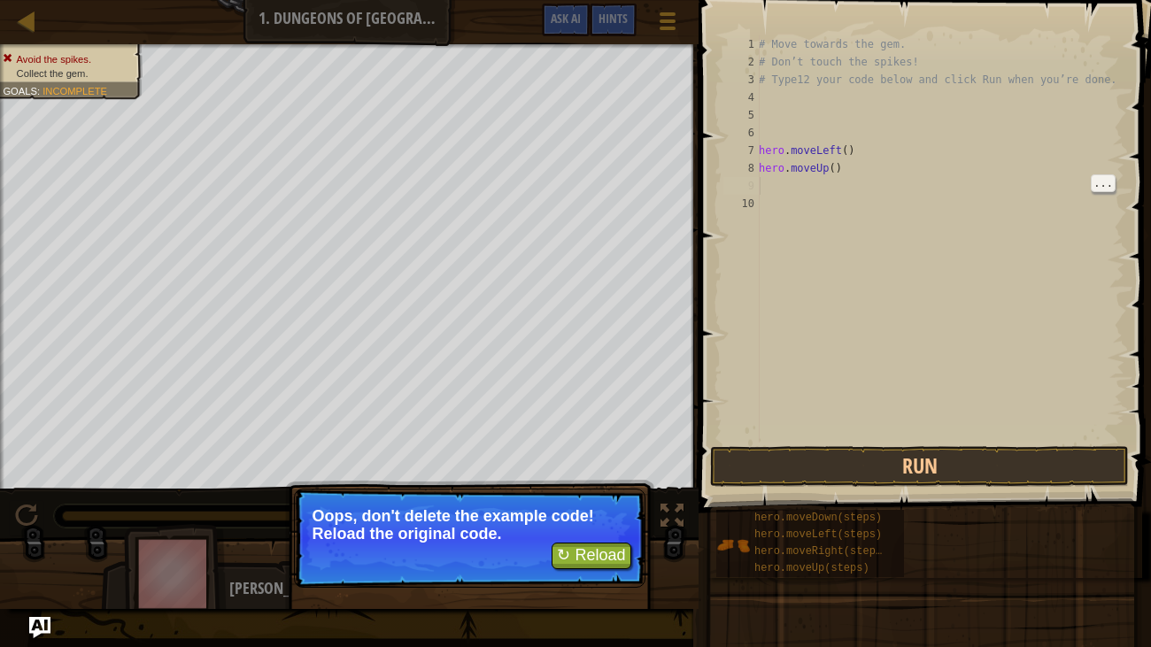
type textarea "hero.moveUp()"
click at [606, 539] on button "↻ Reload" at bounding box center [591, 556] width 79 height 27
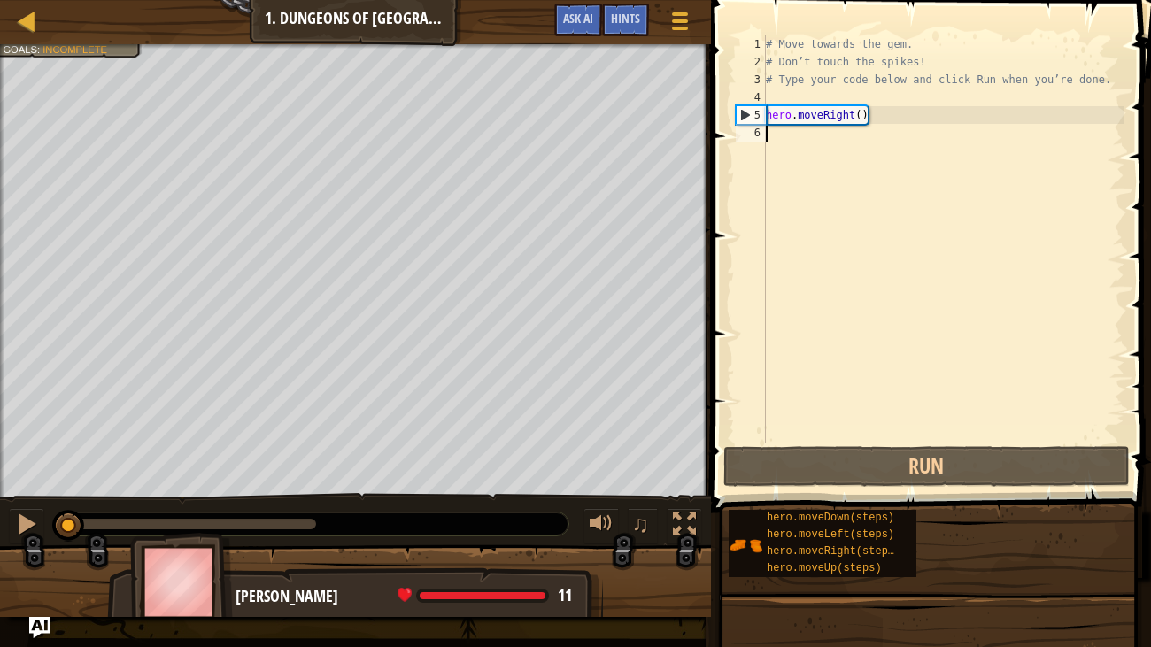
click at [902, 115] on div "# Move towards the gem. # Don’t touch the spikes! # Type your code below and cl…" at bounding box center [944, 256] width 362 height 443
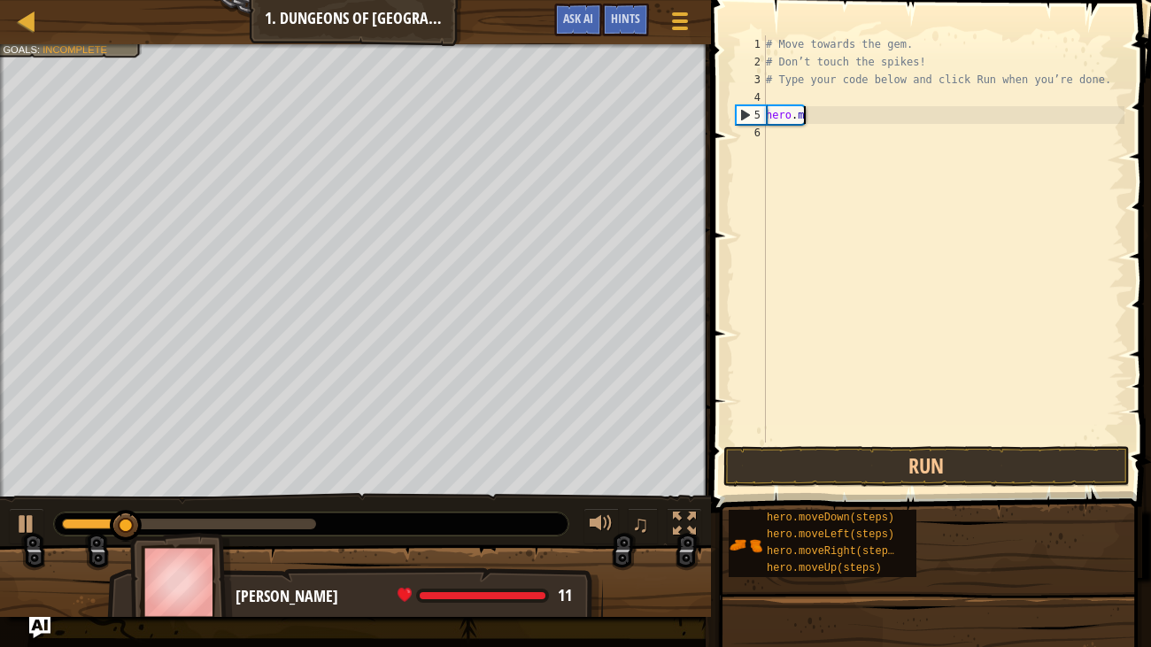
type textarea "h"
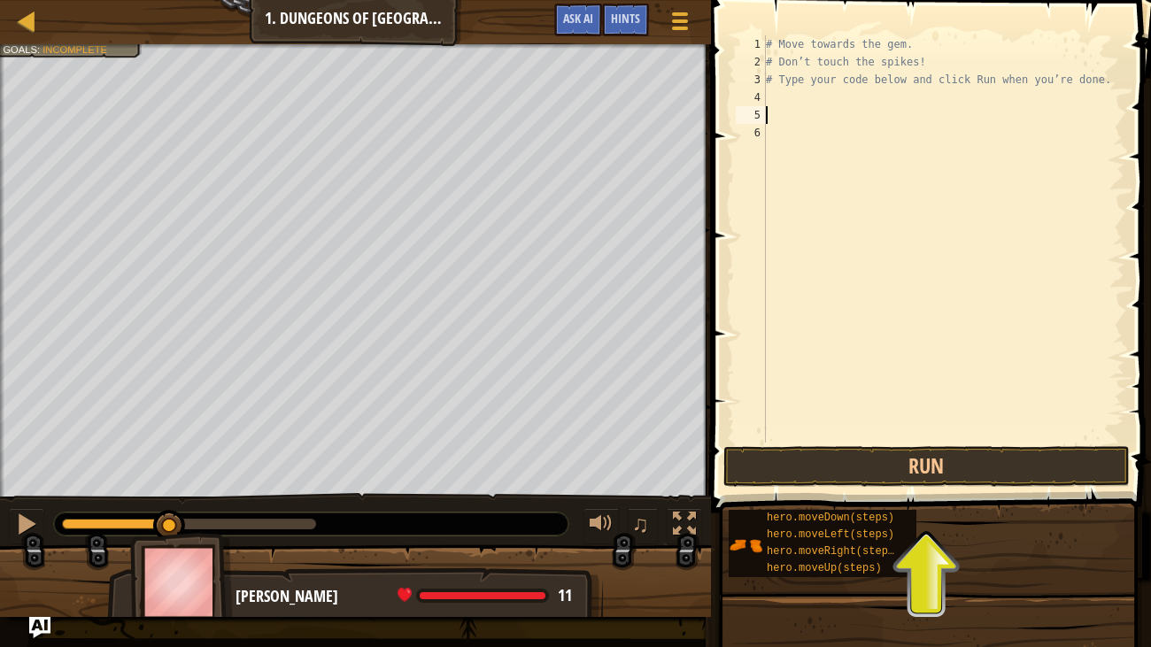
click at [758, 99] on div "4" at bounding box center [751, 98] width 30 height 18
type textarea "m"
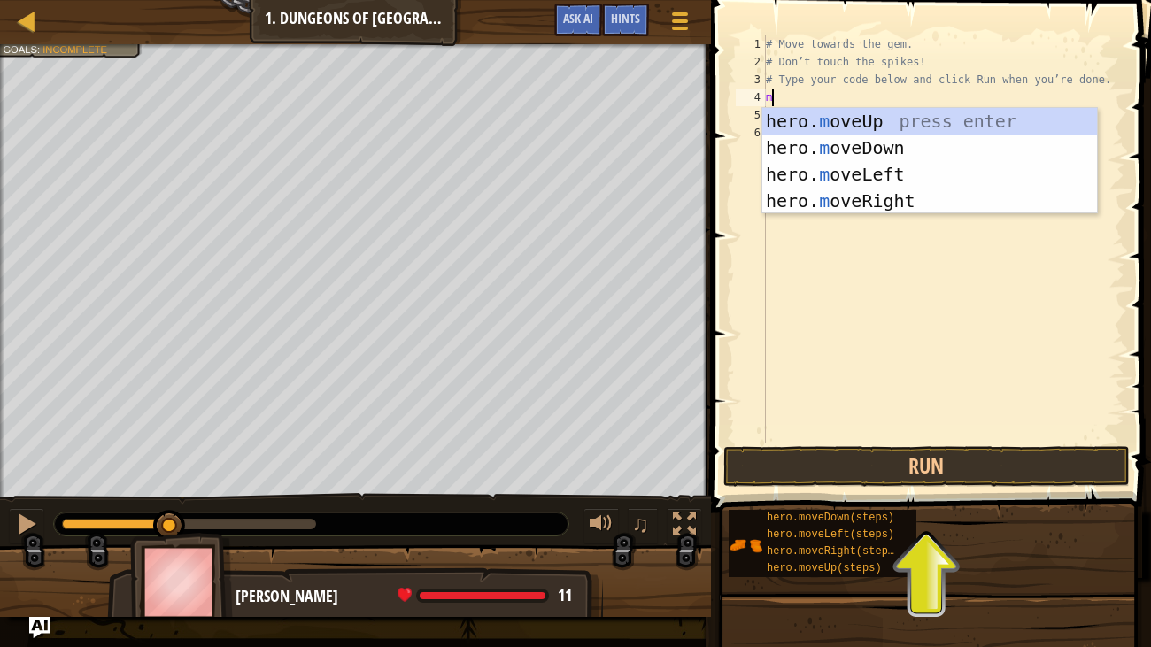
click at [920, 203] on div "hero. m oveUp press enter hero. m oveDown press enter hero. m oveLeft press ent…" at bounding box center [930, 187] width 335 height 159
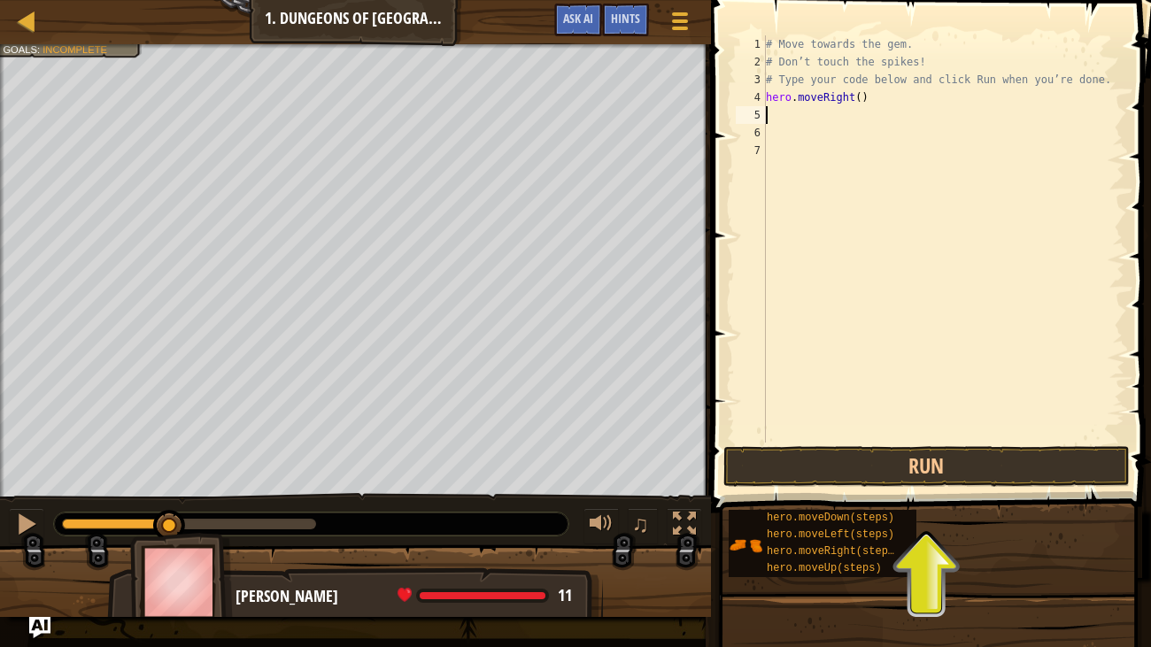
type textarea "l"
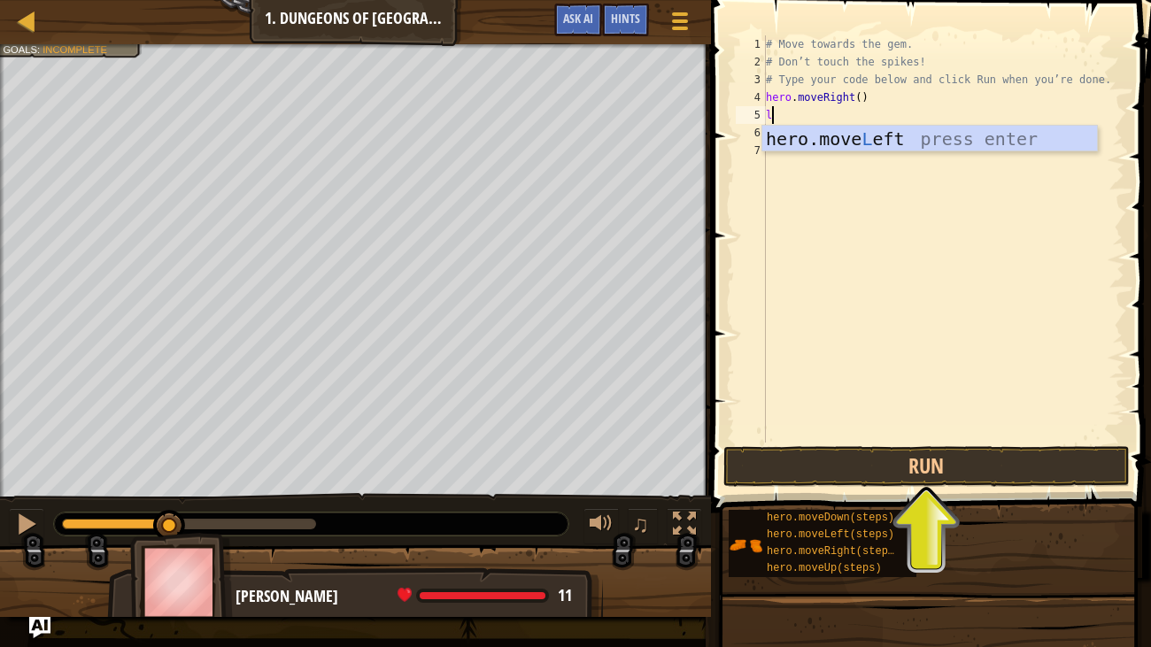
click at [850, 136] on div "hero.move L eft press enter" at bounding box center [930, 166] width 335 height 80
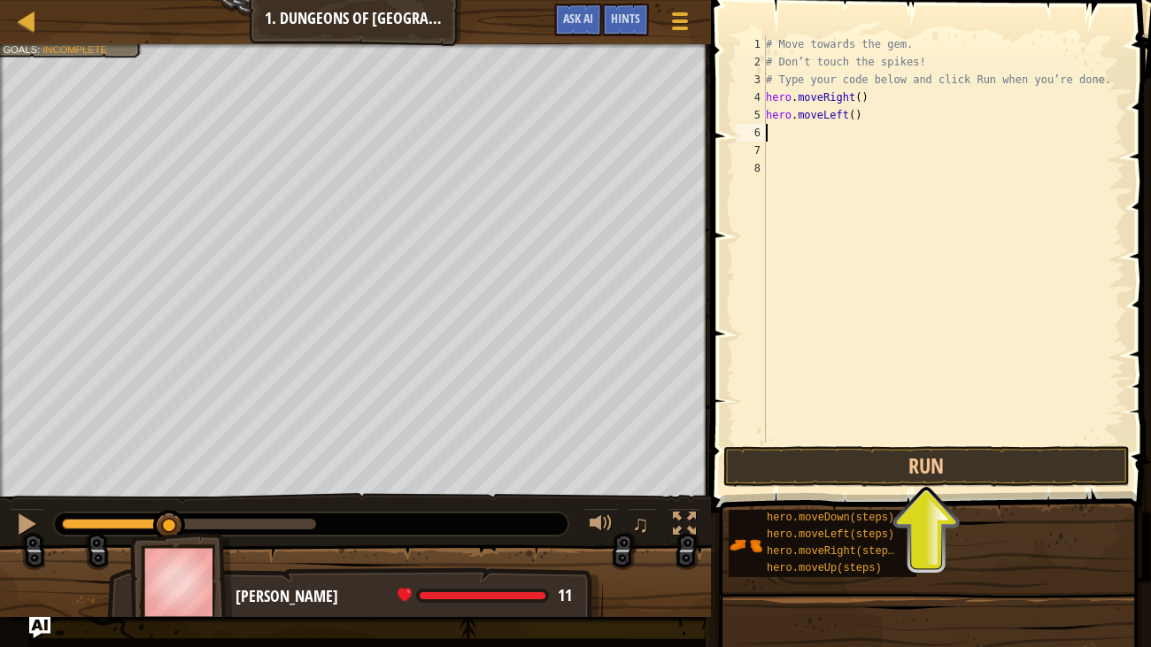
type textarea "u"
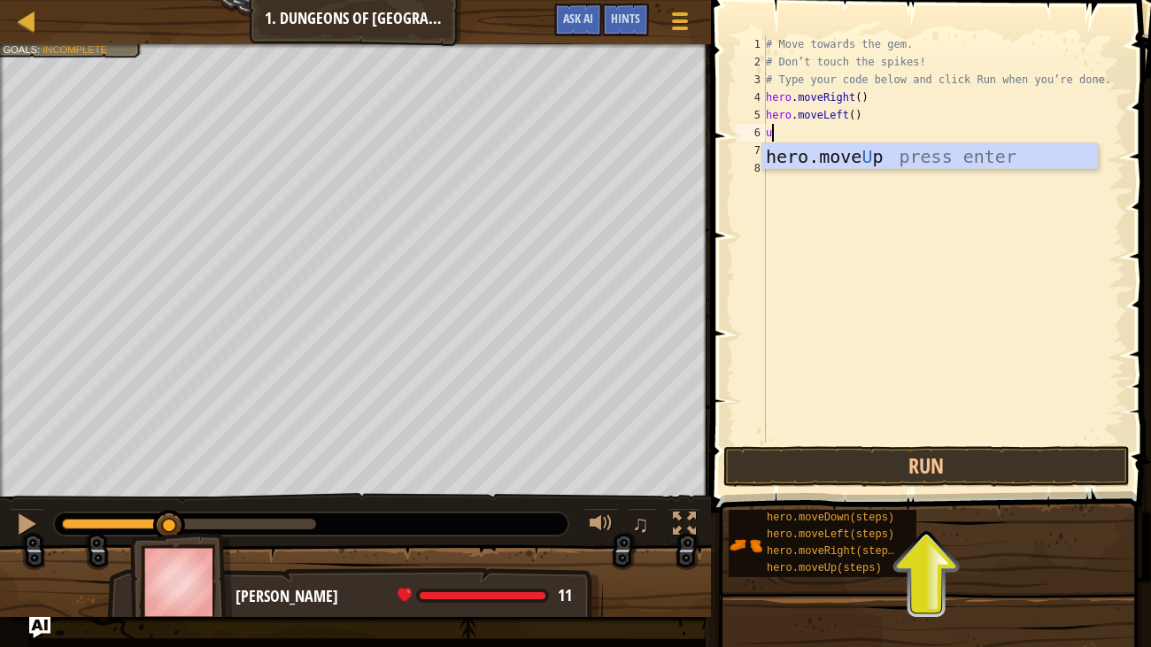
click at [875, 159] on div "hero.move U p press enter" at bounding box center [930, 183] width 335 height 80
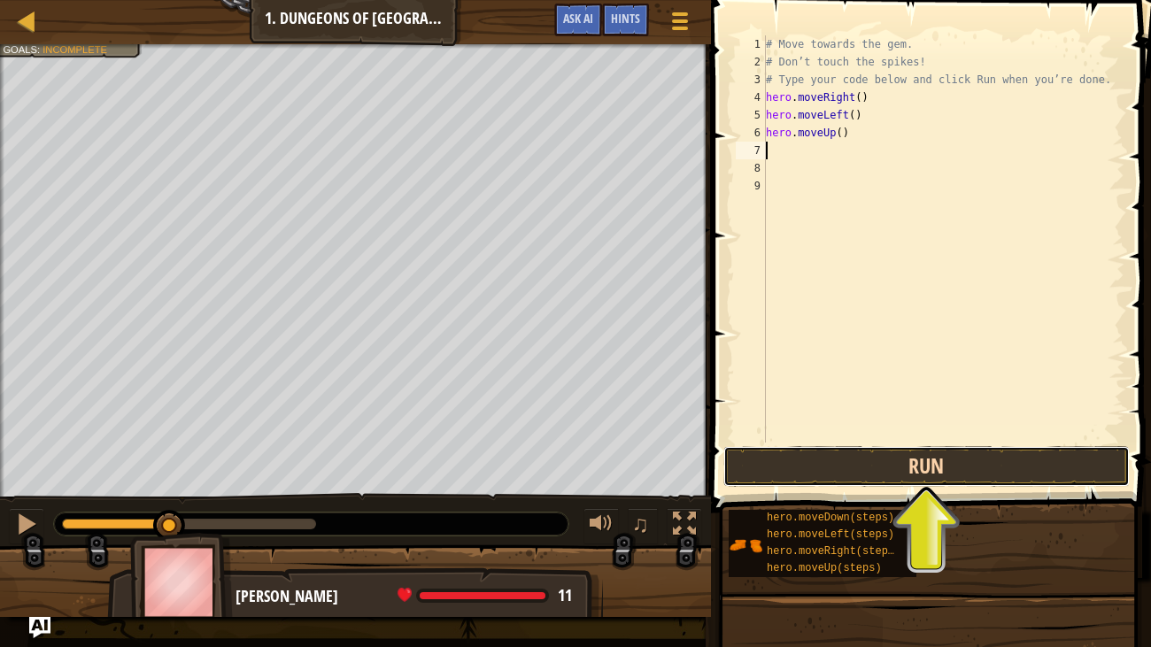
click at [833, 470] on button "Run" at bounding box center [927, 466] width 407 height 41
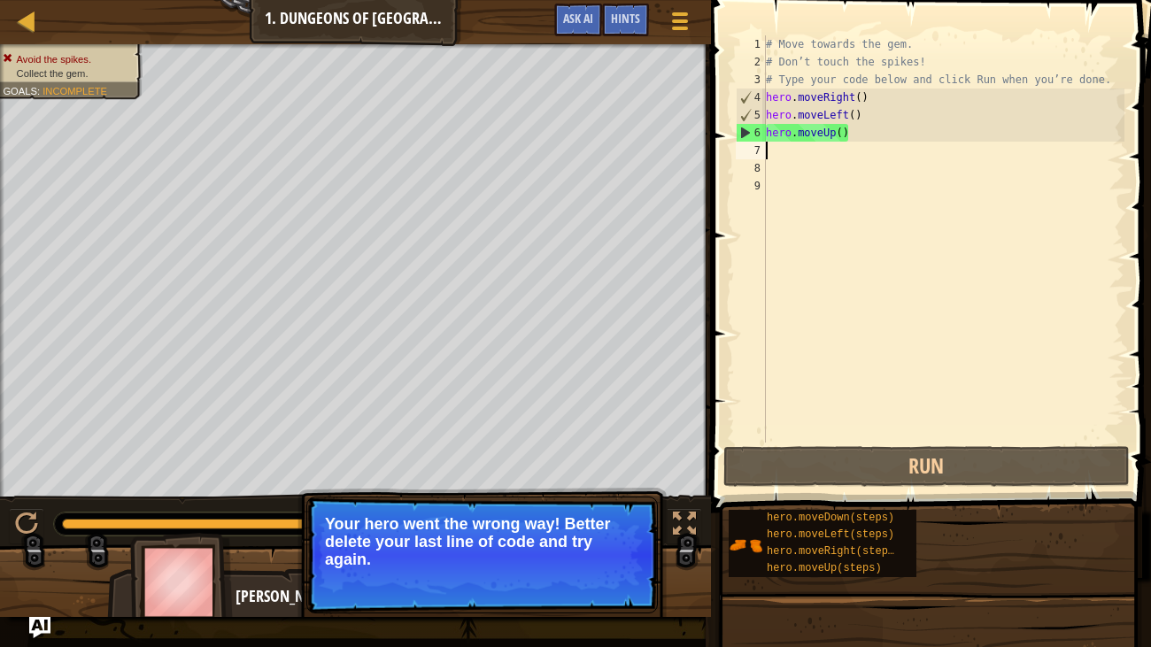
click at [933, 121] on div "# Move towards the gem. # Don’t touch the spikes! # Type your code below and cl…" at bounding box center [944, 256] width 362 height 443
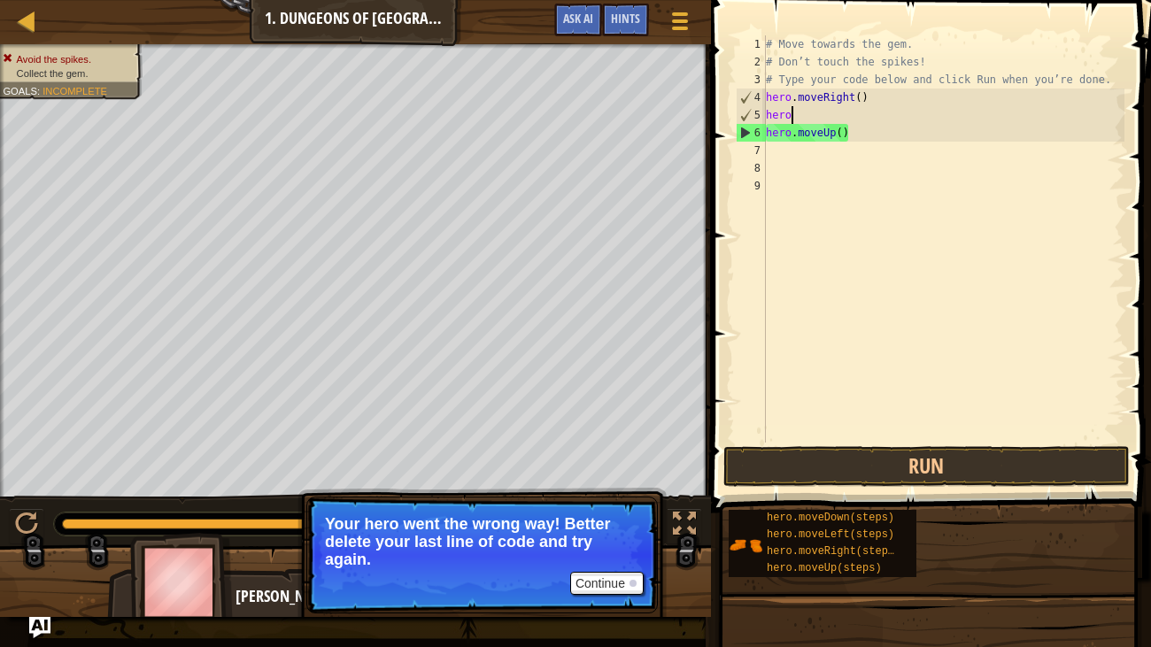
type textarea "h"
click at [872, 142] on div "# Move towards the gem. # Don’t touch the spikes! # Type your code below and cl…" at bounding box center [944, 256] width 362 height 443
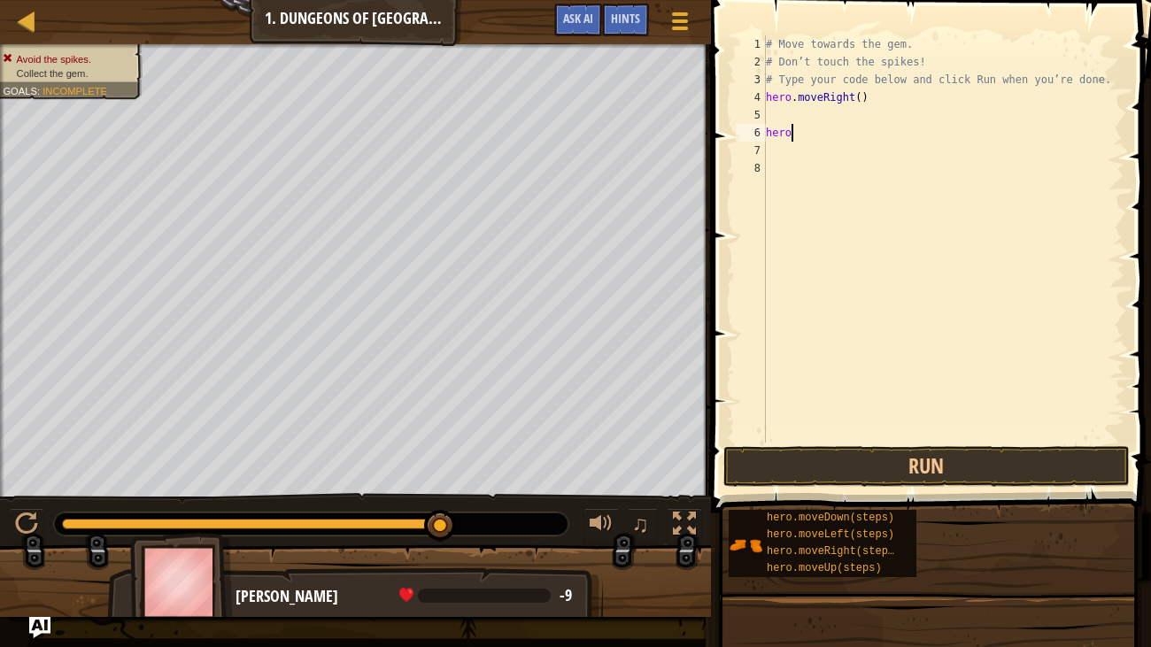
type textarea "h"
click at [1046, 450] on button "Run" at bounding box center [927, 466] width 407 height 41
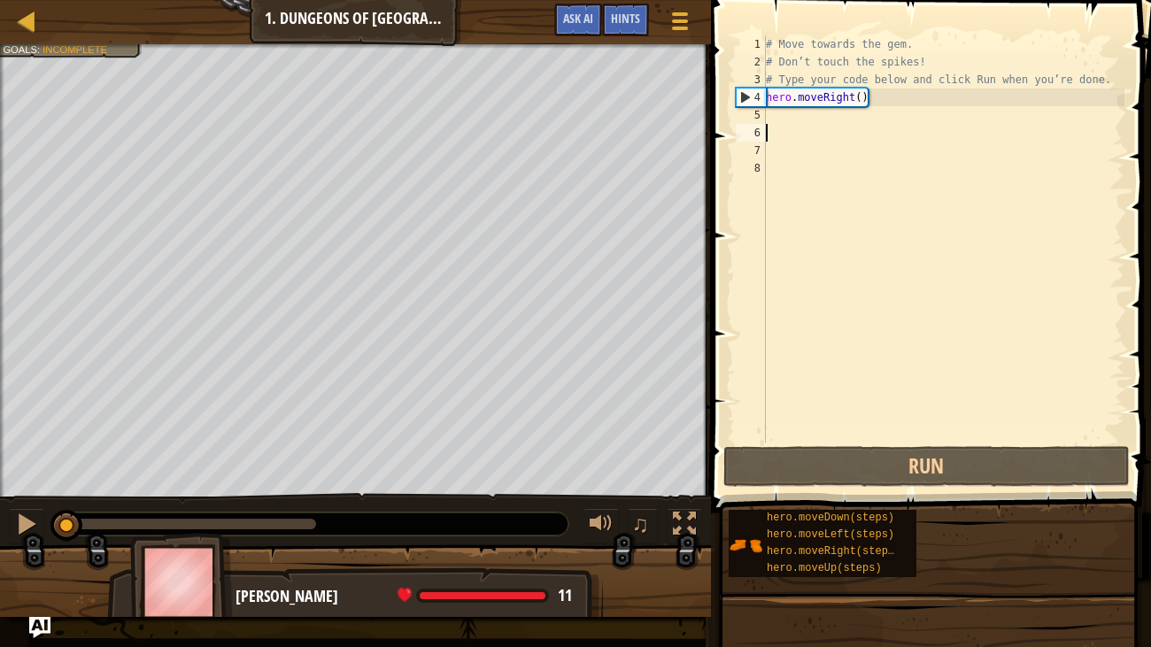
click at [742, 101] on div "4" at bounding box center [751, 98] width 29 height 18
click at [740, 90] on div "4" at bounding box center [751, 98] width 29 height 18
click at [741, 98] on div "4" at bounding box center [751, 98] width 29 height 18
type textarea "hero.moveRight()"
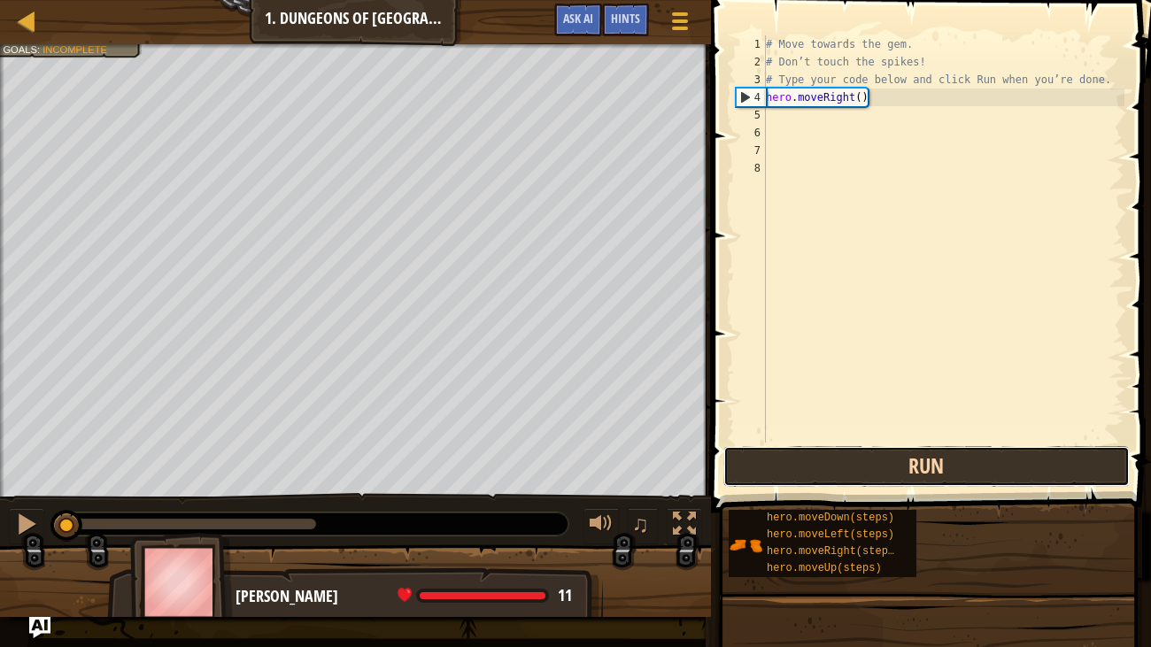
click at [924, 468] on button "Run" at bounding box center [927, 466] width 407 height 41
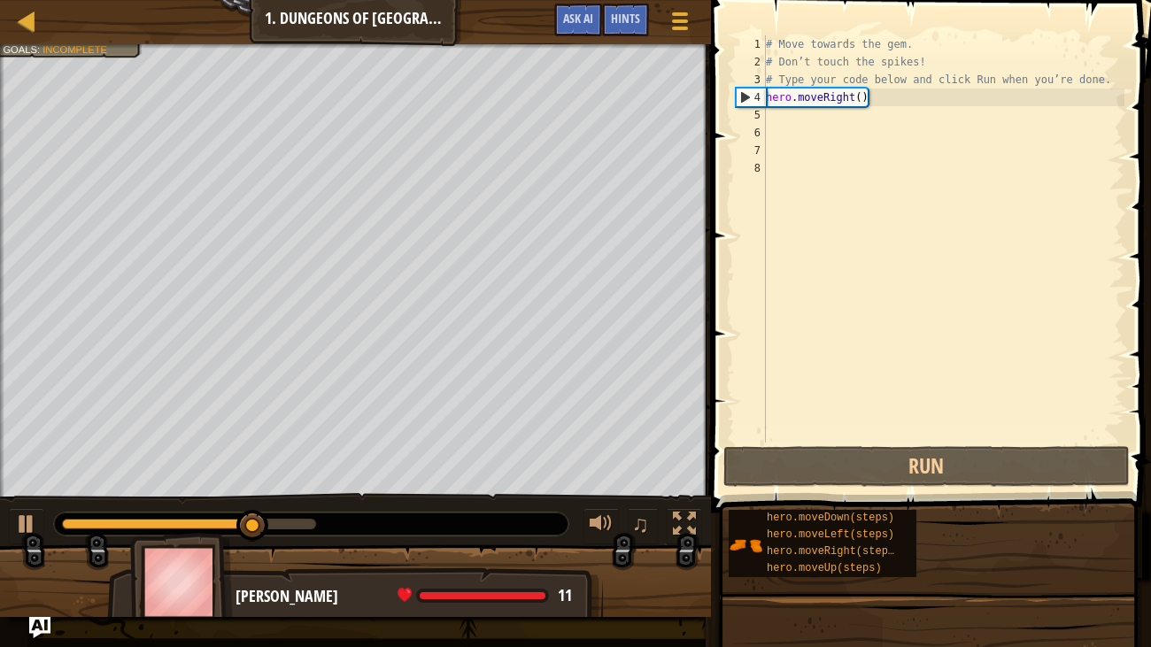
click at [756, 132] on div "6" at bounding box center [751, 133] width 30 height 18
click at [758, 116] on div "5" at bounding box center [751, 115] width 30 height 18
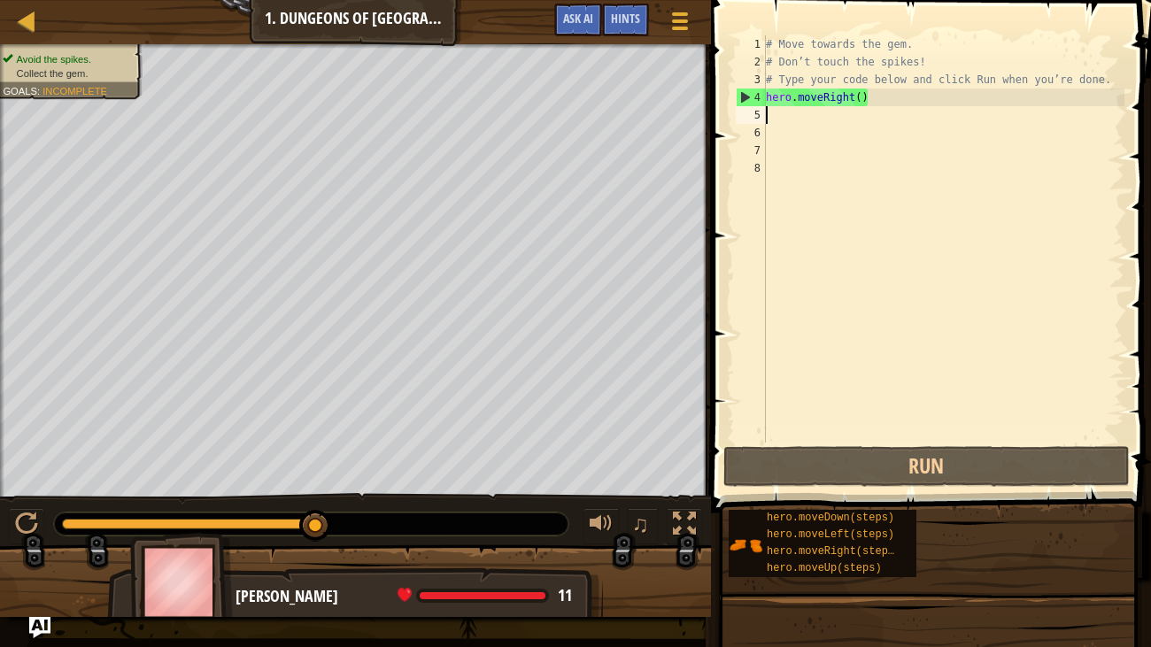
type textarea "l"
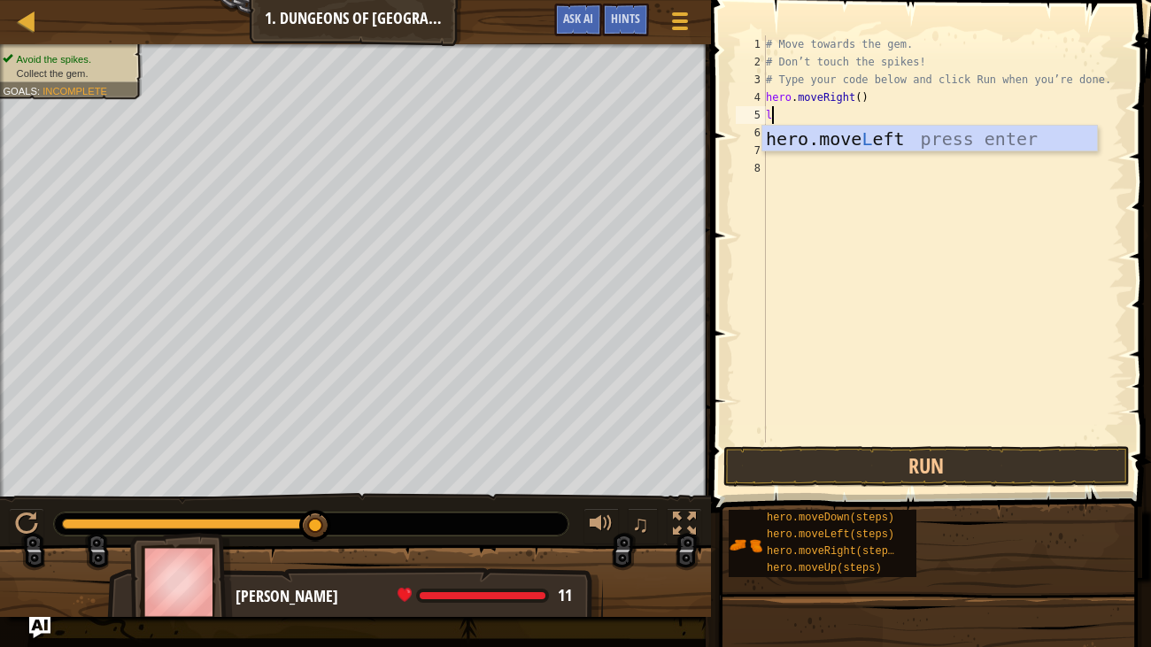
click at [875, 131] on div "hero.move L eft press enter" at bounding box center [930, 166] width 335 height 80
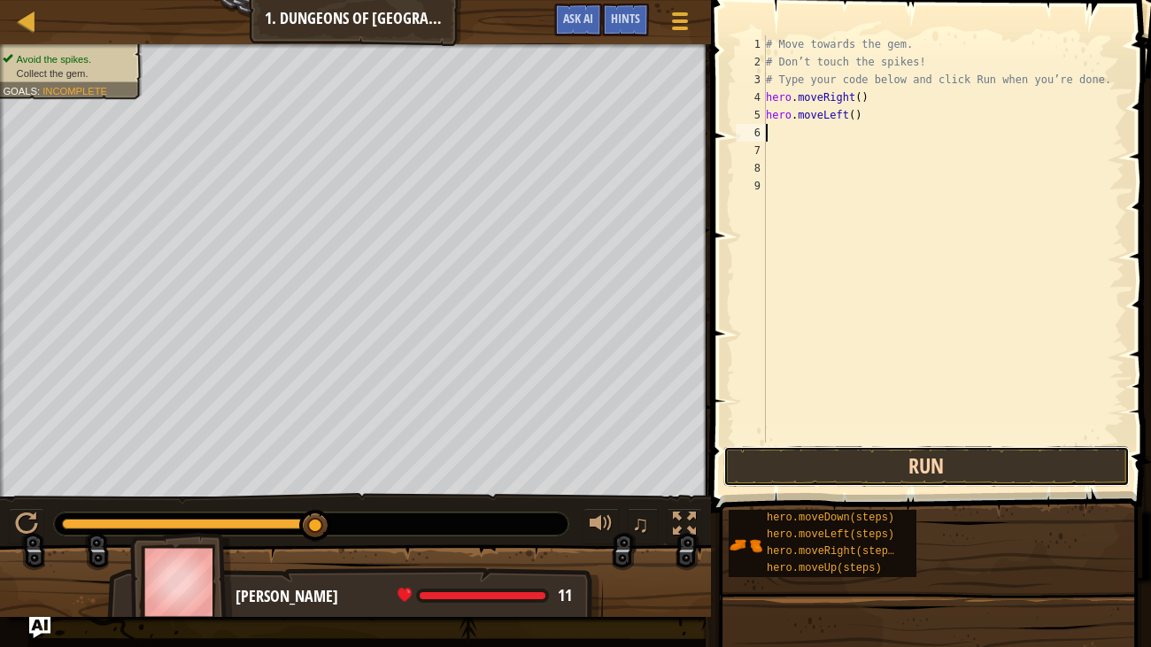
click at [860, 461] on button "Run" at bounding box center [927, 466] width 407 height 41
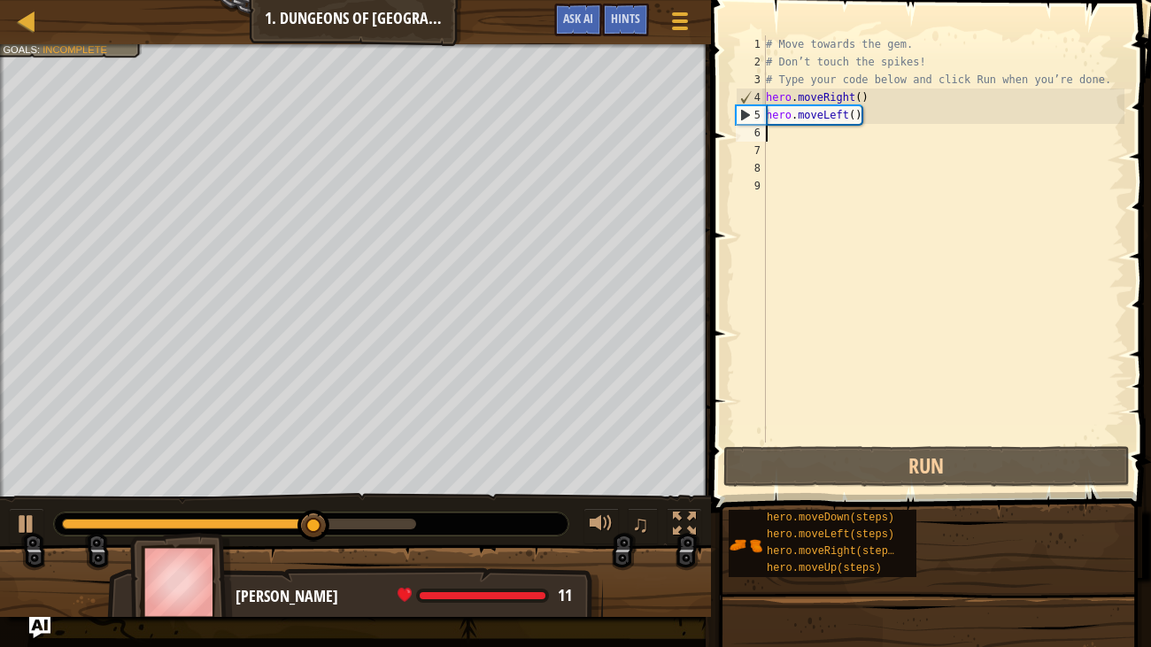
click at [892, 112] on div "# Move towards the gem. # Don’t touch the spikes! # Type your code below and cl…" at bounding box center [944, 256] width 362 height 443
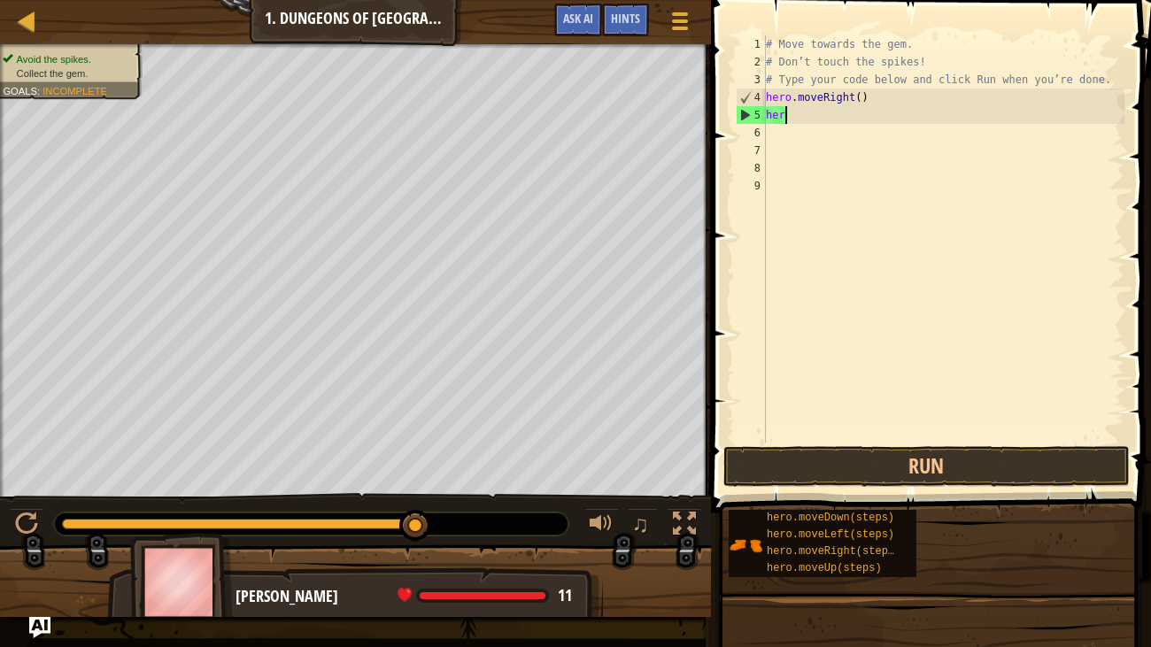
type textarea "h"
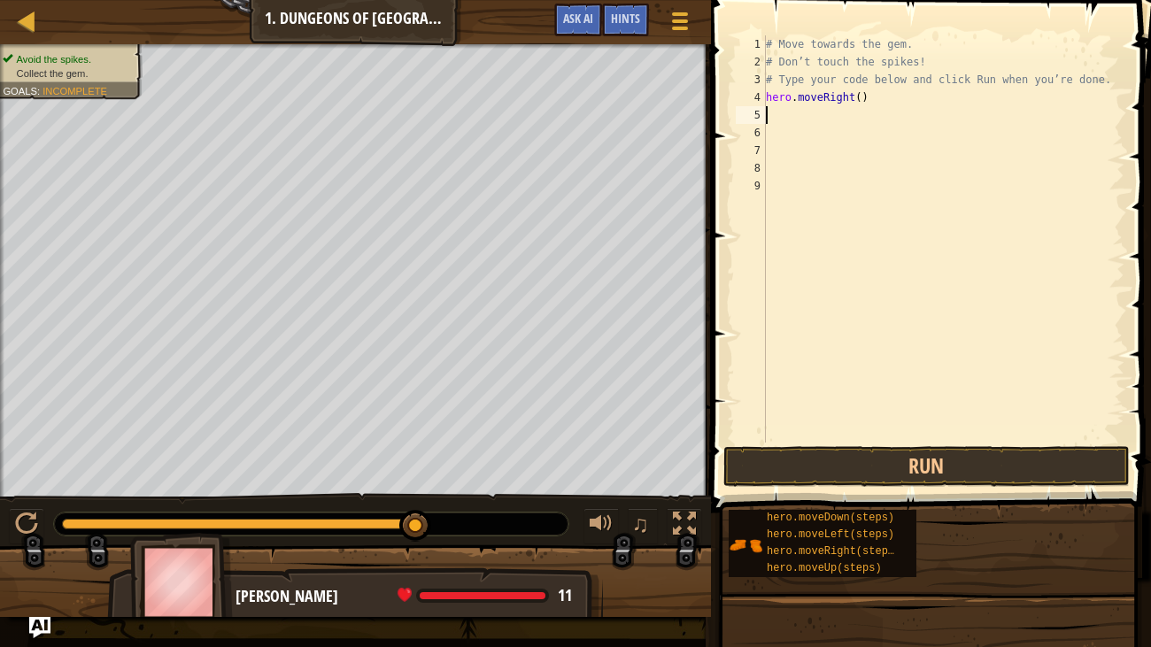
type textarea "u"
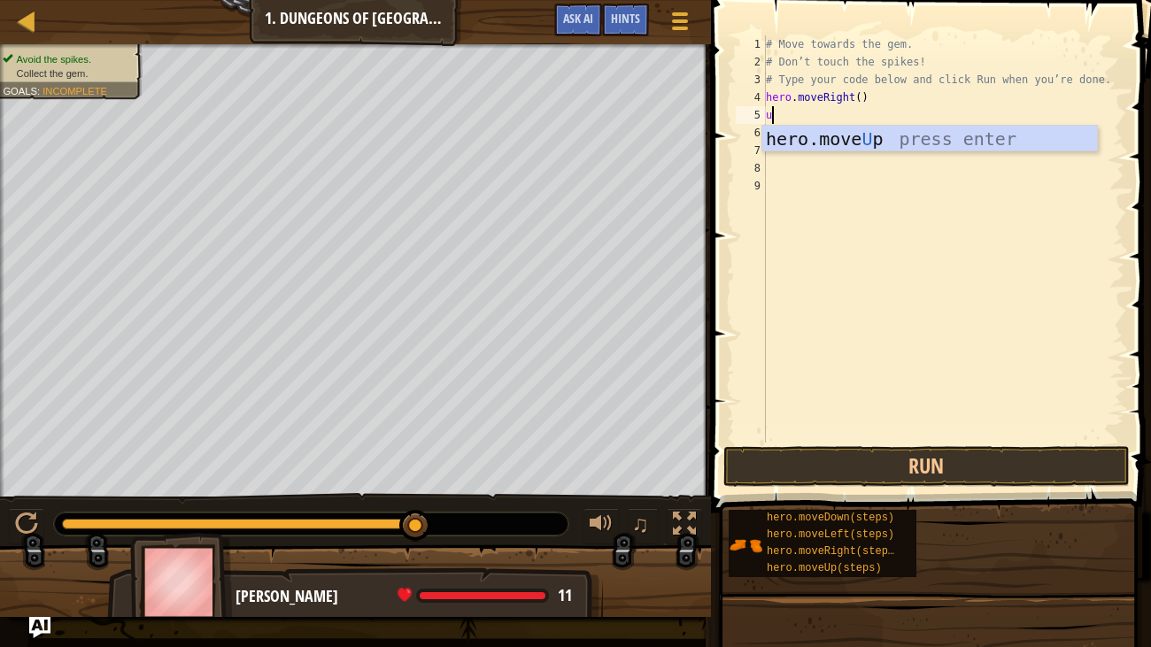
click at [886, 145] on div "hero.move U p press enter" at bounding box center [930, 166] width 335 height 80
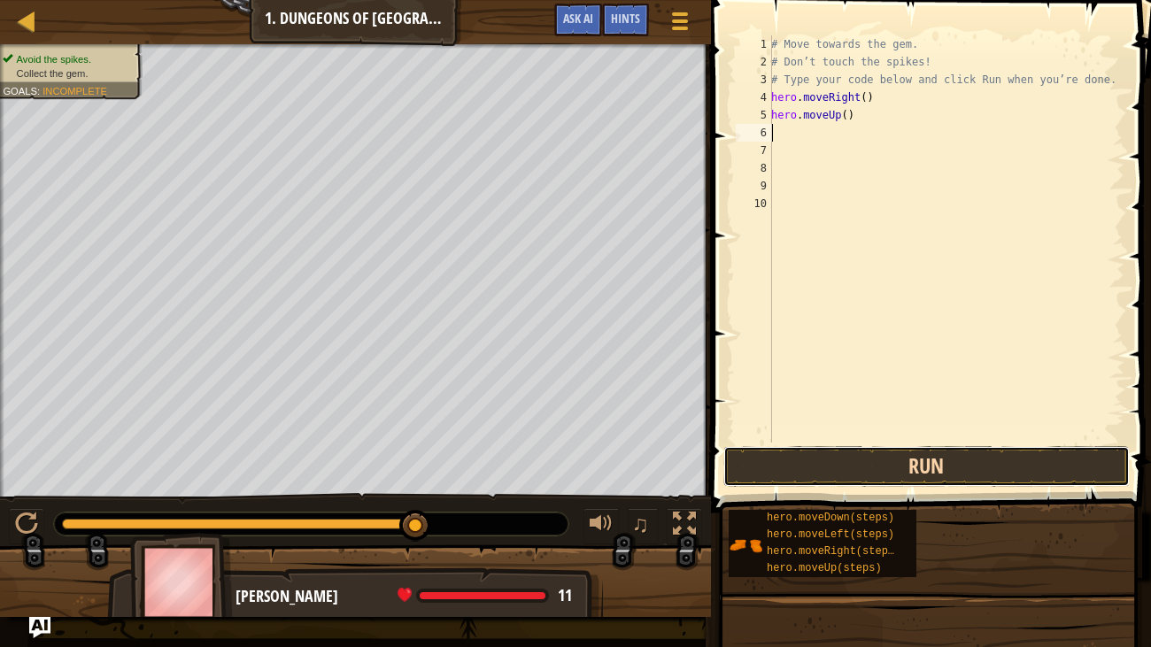
click at [924, 477] on button "Run" at bounding box center [927, 466] width 407 height 41
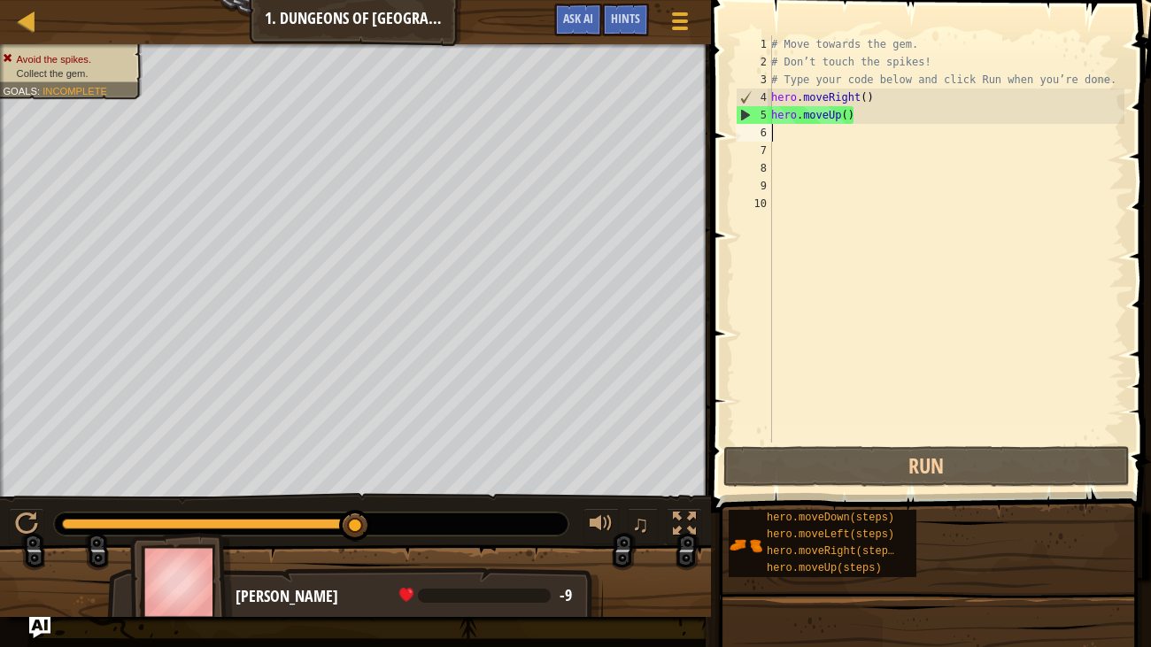
click at [934, 111] on div "# Move towards the gem. # Don’t touch the spikes! # Type your code below and cl…" at bounding box center [946, 256] width 357 height 443
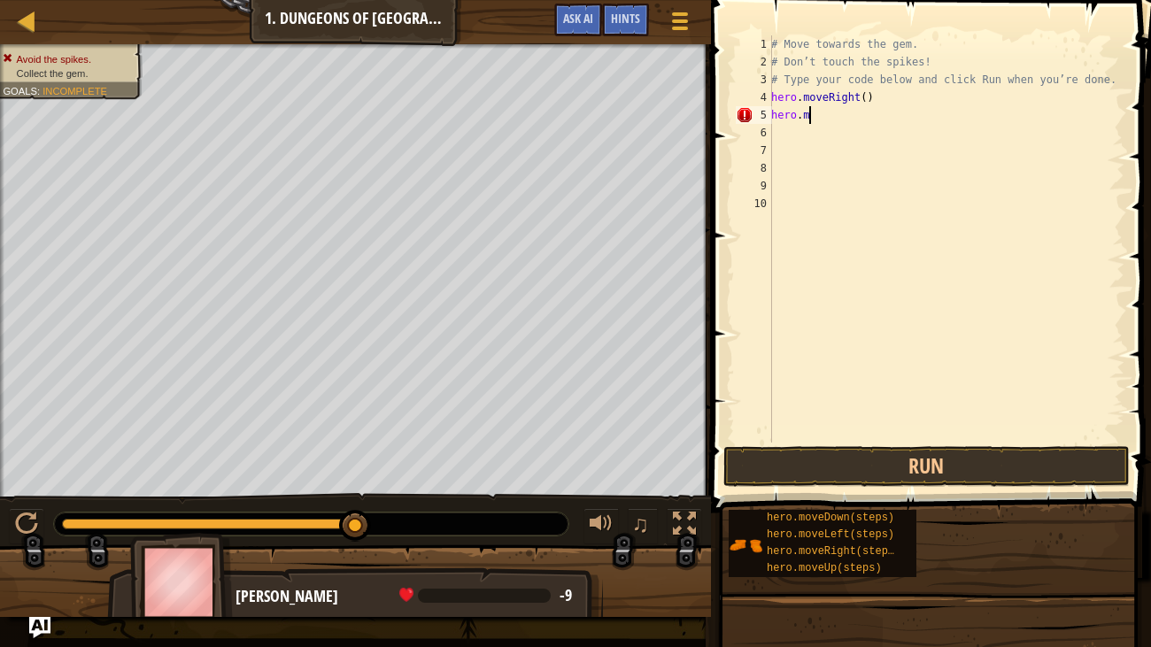
type textarea "h"
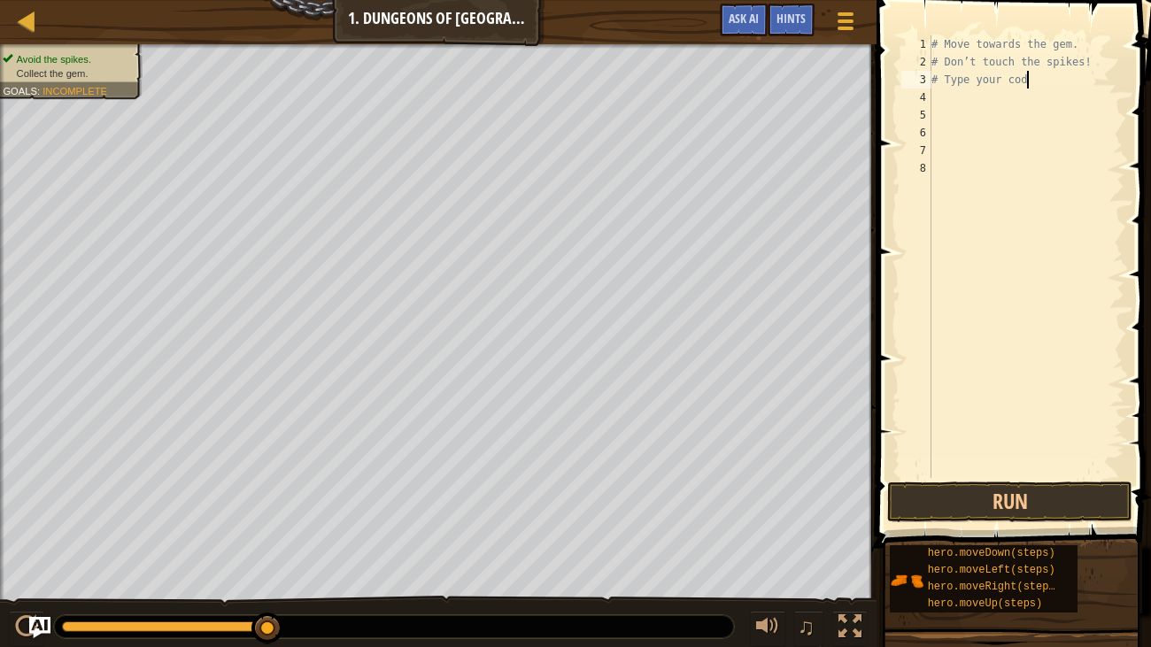
scroll to position [8, 6]
type textarea "# Type your co"
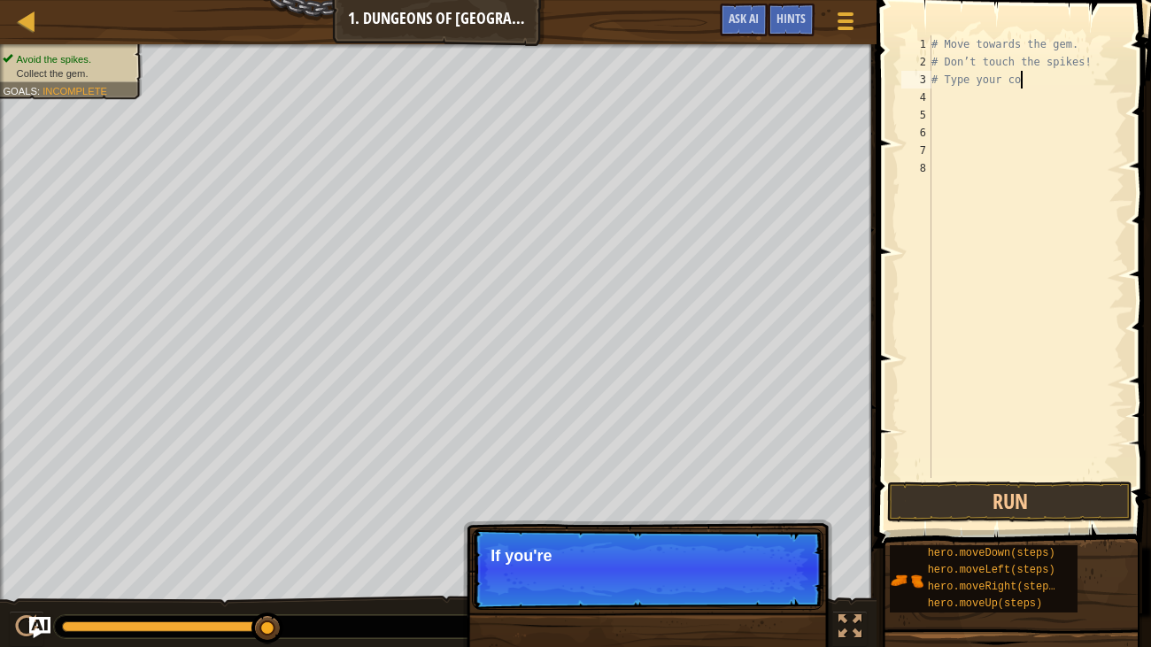
click at [949, 105] on div "# Move towards the gem. # Don’t touch the spikes! # Type your co" at bounding box center [1026, 274] width 197 height 478
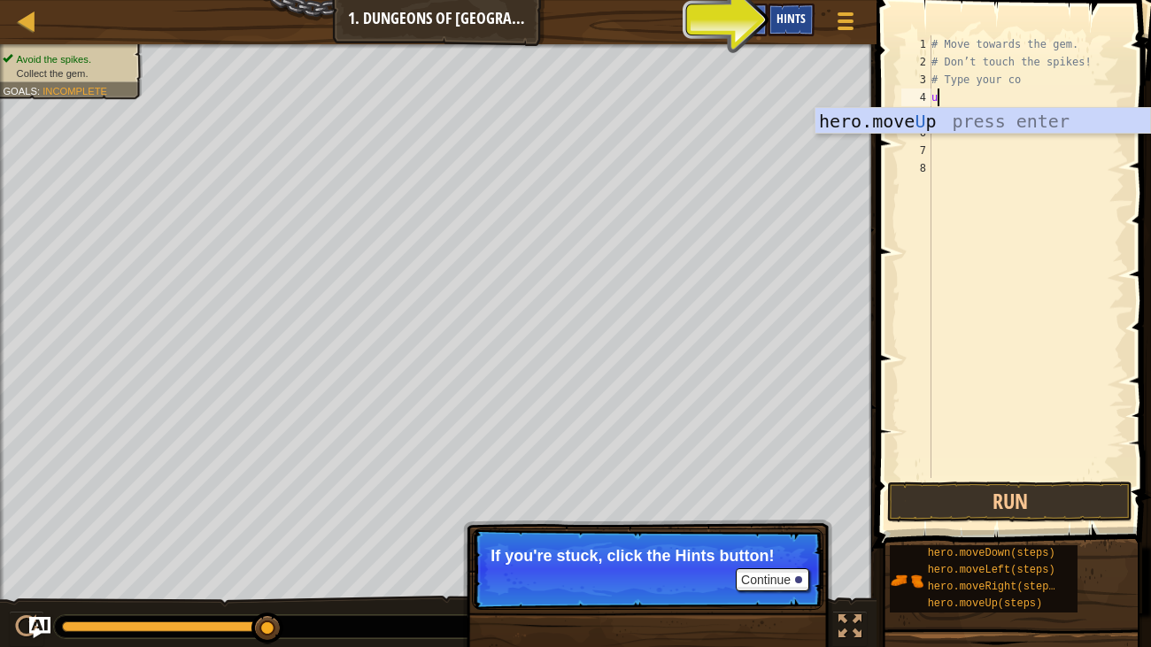
type textarea "u"
click at [794, 19] on span "Hints" at bounding box center [791, 18] width 29 height 17
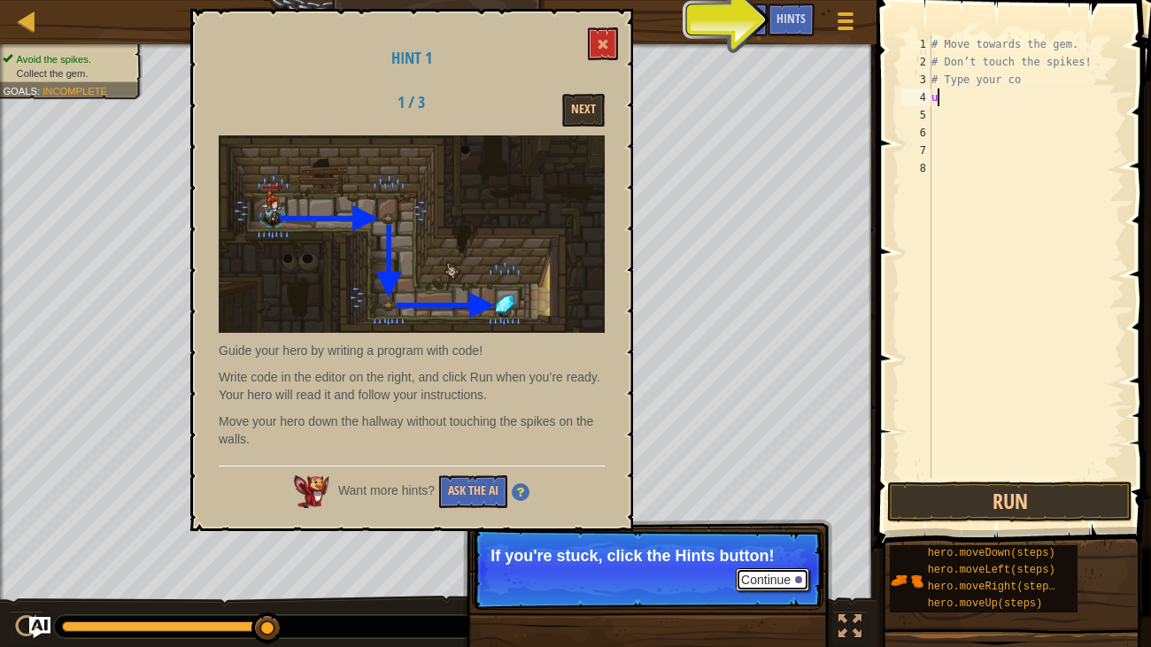
click at [799, 539] on div at bounding box center [798, 580] width 7 height 7
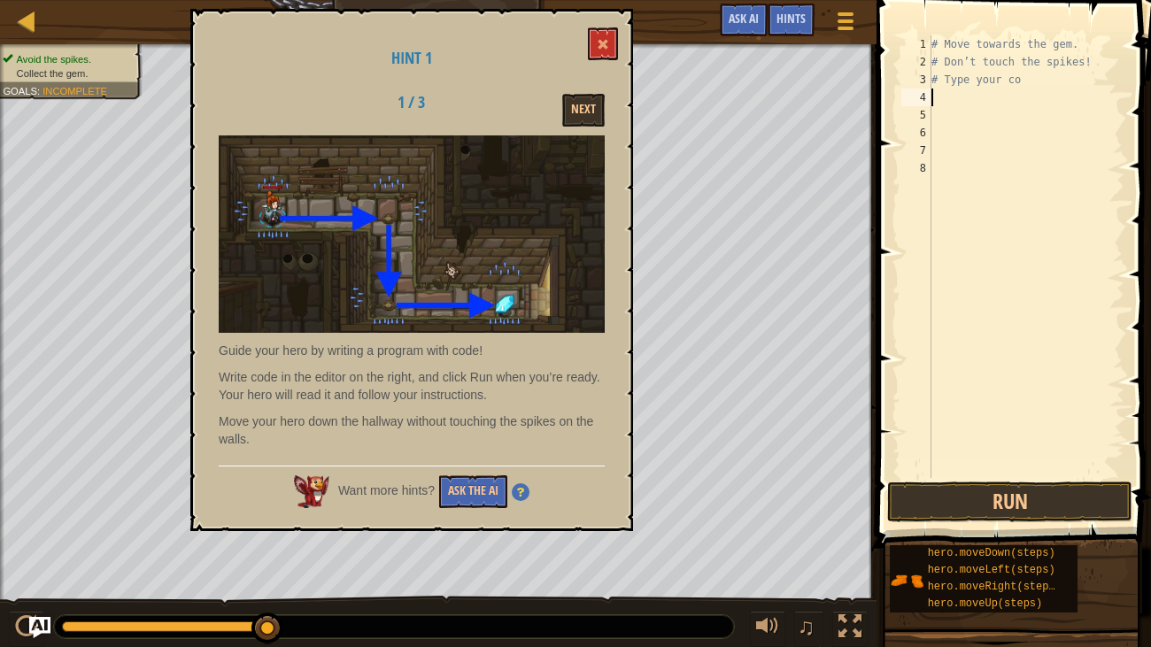
type textarea "u"
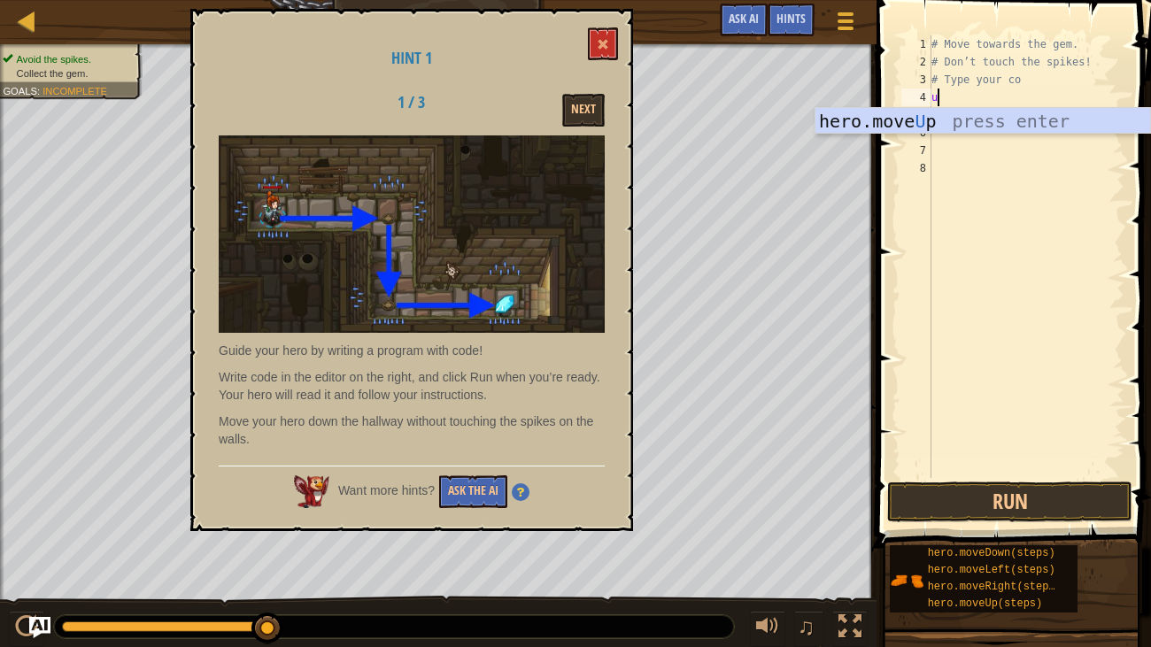
click at [985, 120] on div "hero.move U p press enter" at bounding box center [983, 148] width 335 height 80
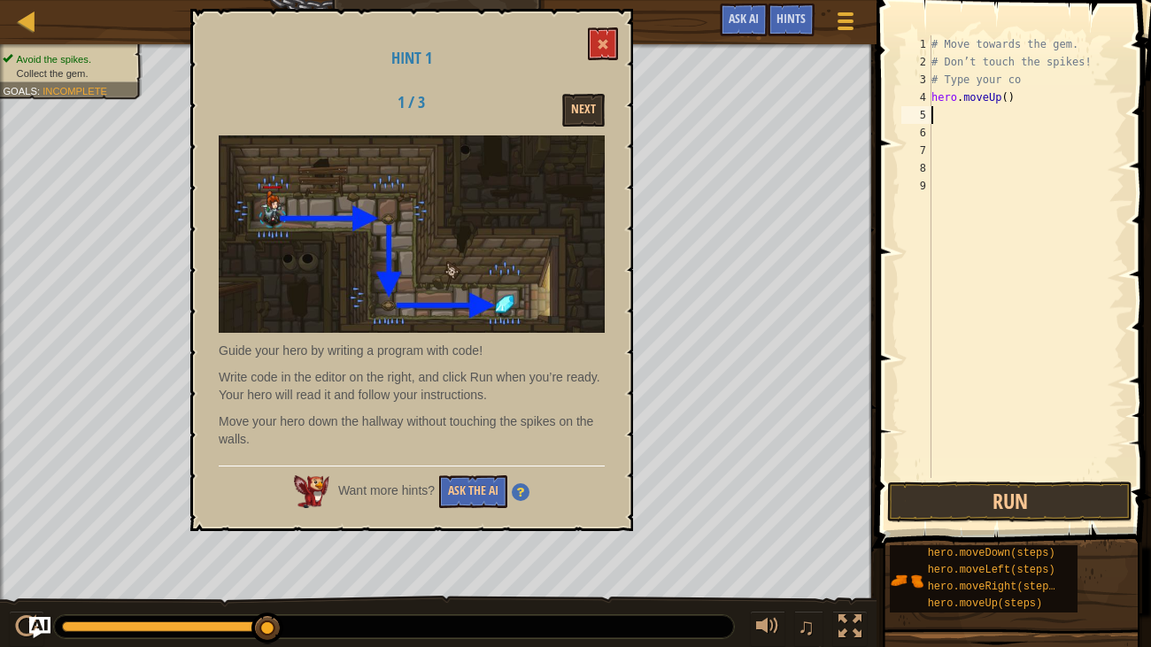
click at [982, 130] on div "# Move towards the gem. # Don’t touch the spikes! # Type your co hero . moveUp …" at bounding box center [1026, 274] width 197 height 478
click at [994, 121] on div "# Move towards the gem. # Don’t touch the spikes! # Type your co hero . moveUp …" at bounding box center [1026, 274] width 197 height 478
type textarea "r"
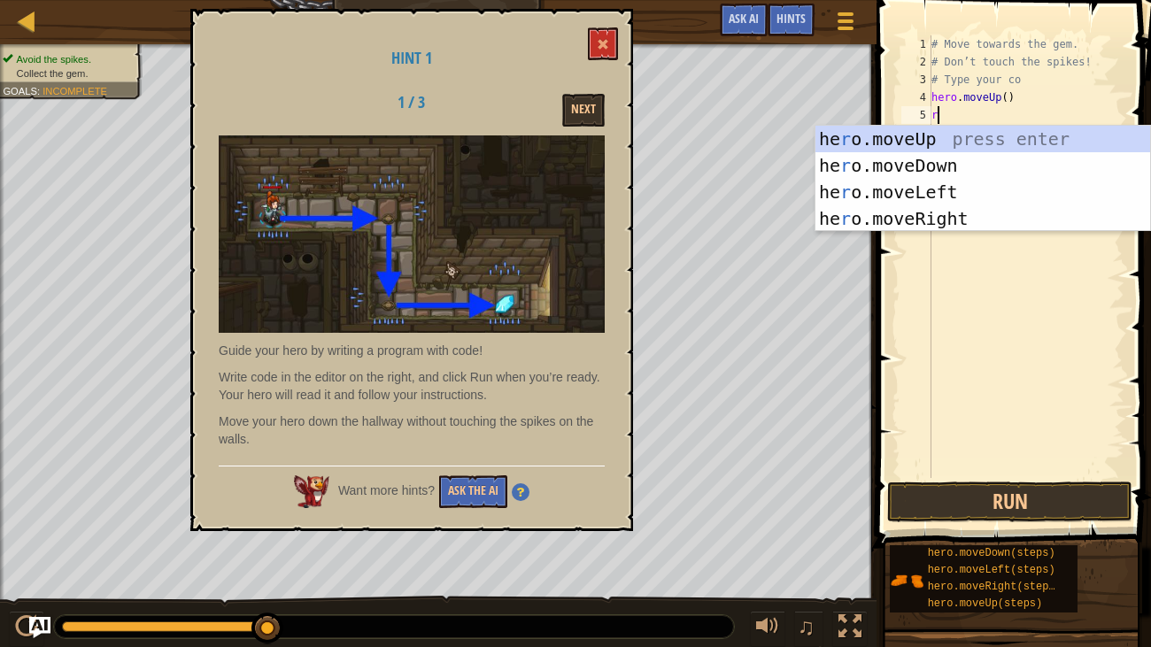
click at [965, 219] on div "he r o.moveUp press enter he r o.moveDown press enter he r o.moveLeft press ent…" at bounding box center [983, 205] width 335 height 159
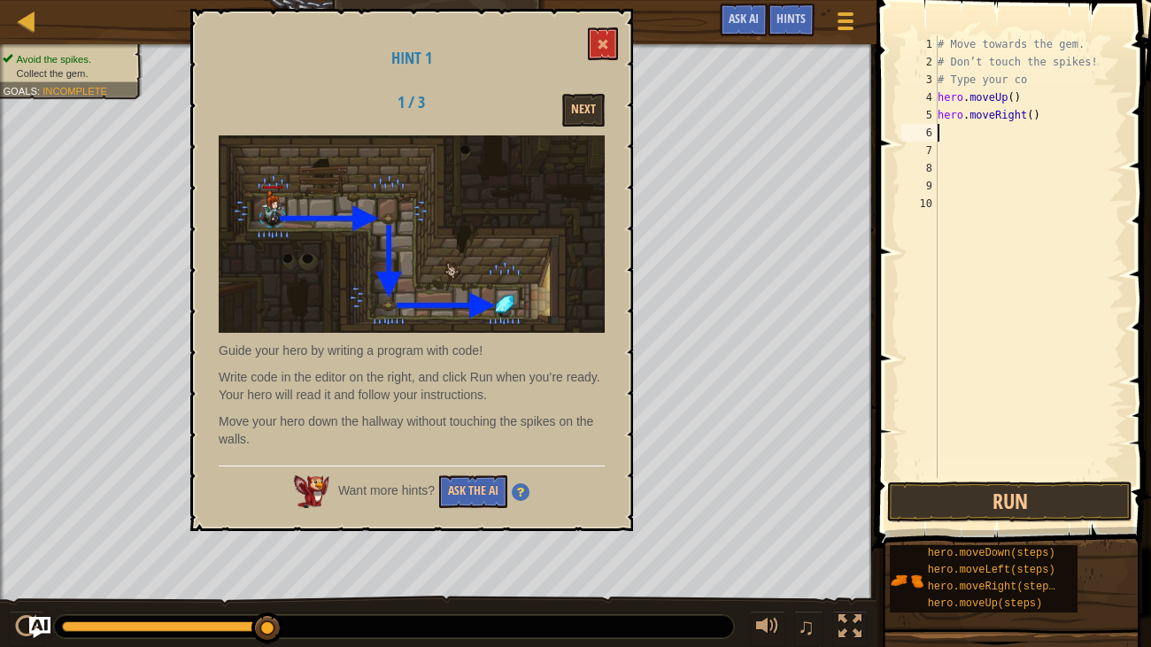
click at [965, 151] on div "# Move towards the gem. # Don’t touch the spikes! # Type your co hero . moveUp …" at bounding box center [1029, 274] width 191 height 478
type textarea "u"
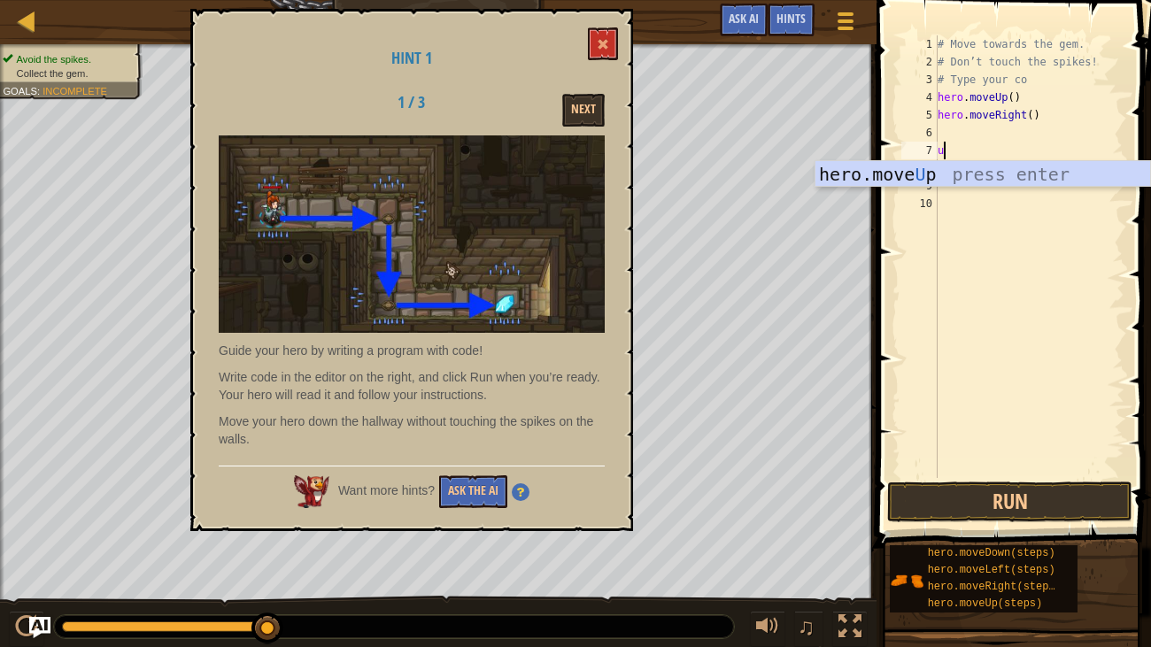
click at [1002, 168] on div "hero.move U p press enter" at bounding box center [983, 201] width 335 height 80
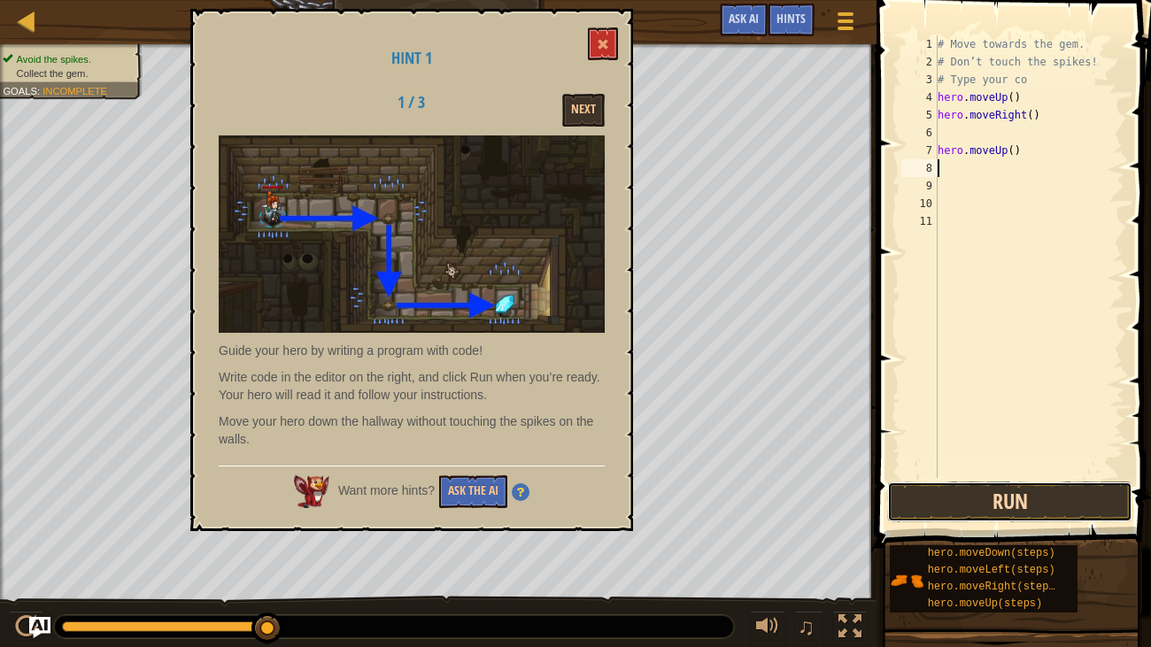
click at [966, 483] on button "Run" at bounding box center [1010, 502] width 245 height 41
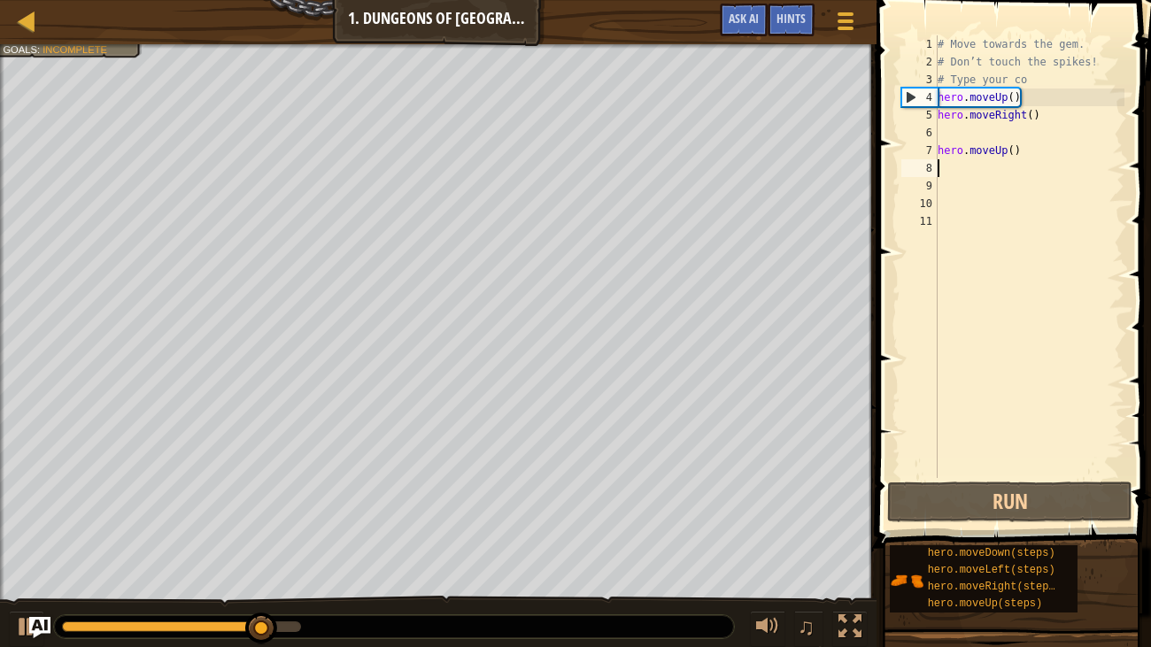
click at [1026, 154] on div "# Move towards the gem. # Don’t touch the spikes! # Type your co hero . moveUp …" at bounding box center [1029, 274] width 191 height 478
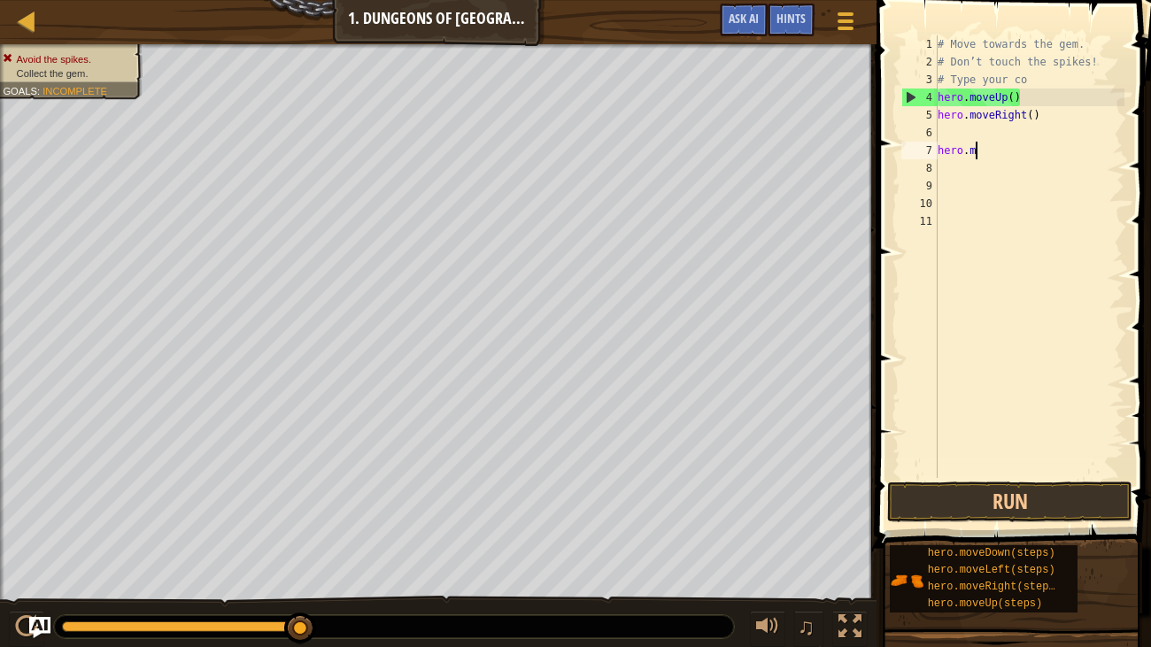
type textarea "h"
click at [947, 138] on div "# Move towards the gem. # Don’t touch the spikes! # Type your co hero . moveUp …" at bounding box center [1029, 274] width 191 height 478
type textarea "u"
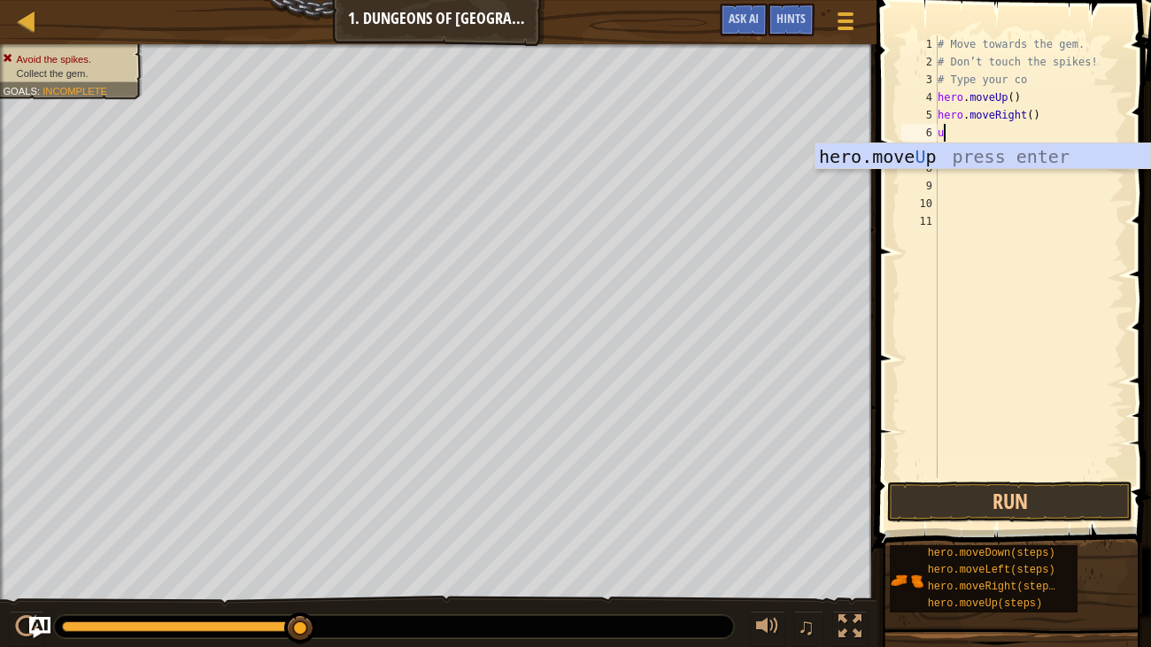
click at [988, 162] on div "hero.move U p press enter" at bounding box center [983, 183] width 335 height 80
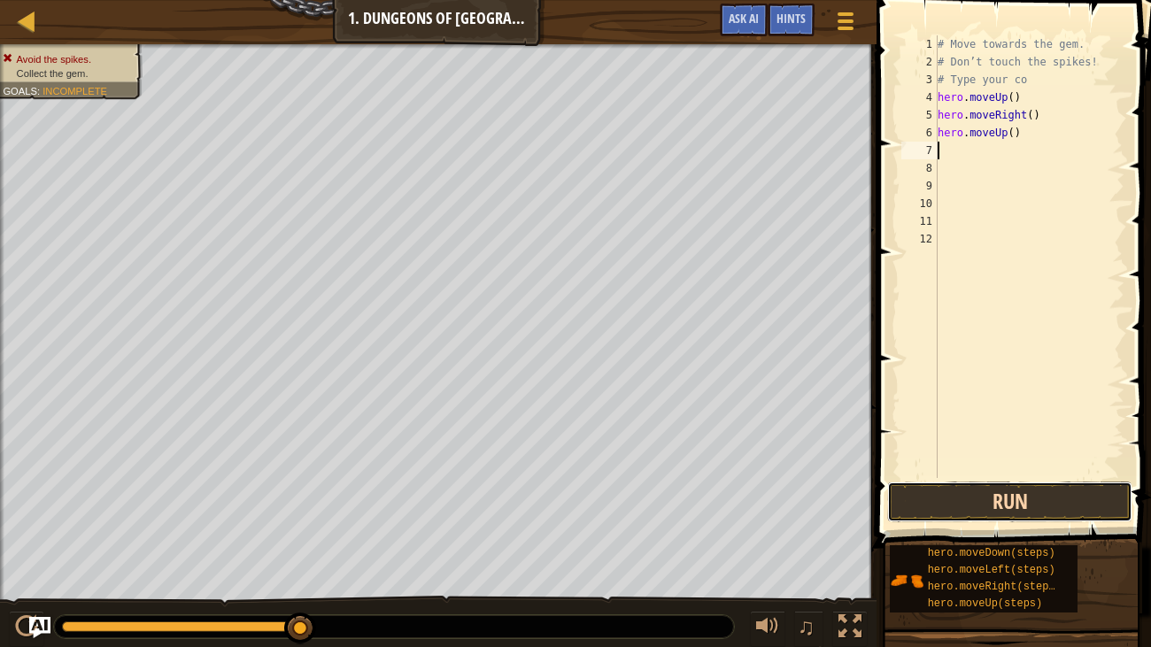
click at [952, 482] on button "Run" at bounding box center [1010, 502] width 245 height 41
click at [1043, 497] on button "Run" at bounding box center [1010, 502] width 245 height 41
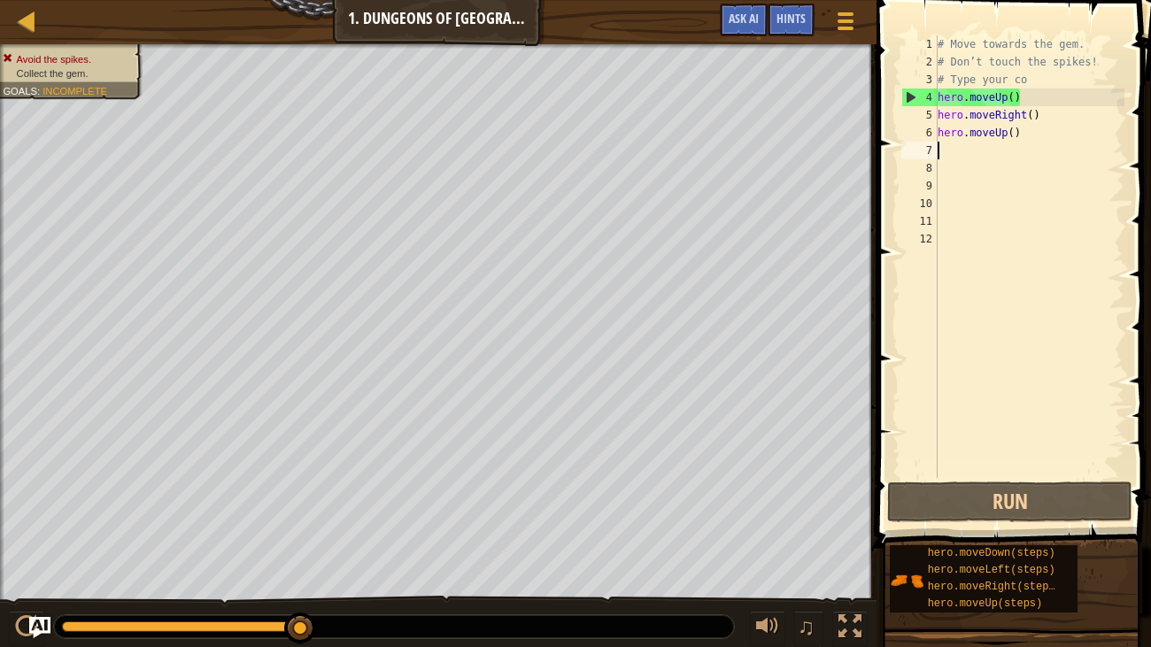
click at [1044, 115] on div "# Move towards the gem. # Don’t touch the spikes! # Type your co hero . moveUp …" at bounding box center [1029, 274] width 191 height 478
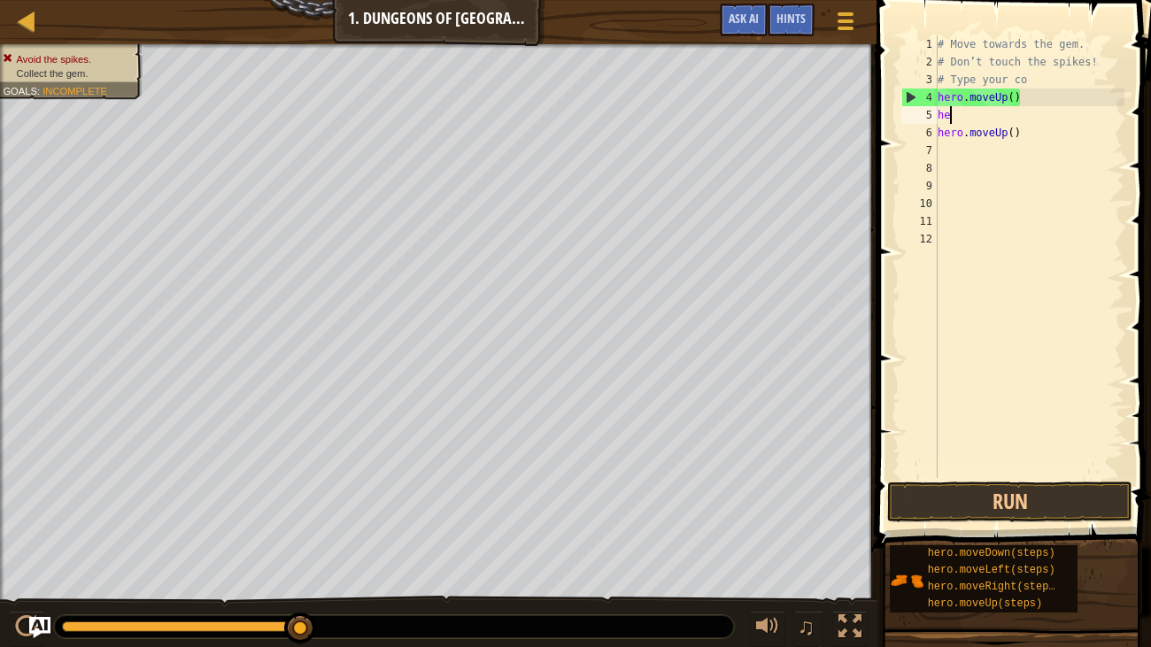
type textarea "h"
click at [1045, 506] on button "Run" at bounding box center [1010, 502] width 245 height 41
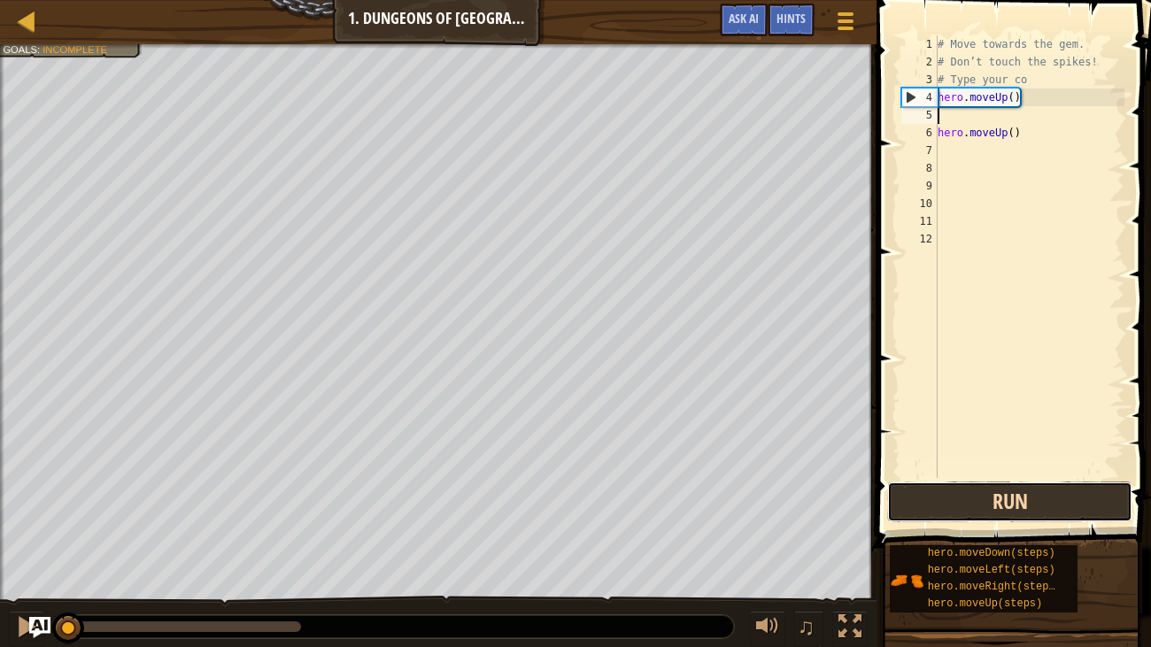
click at [1050, 502] on button "Run" at bounding box center [1010, 502] width 245 height 41
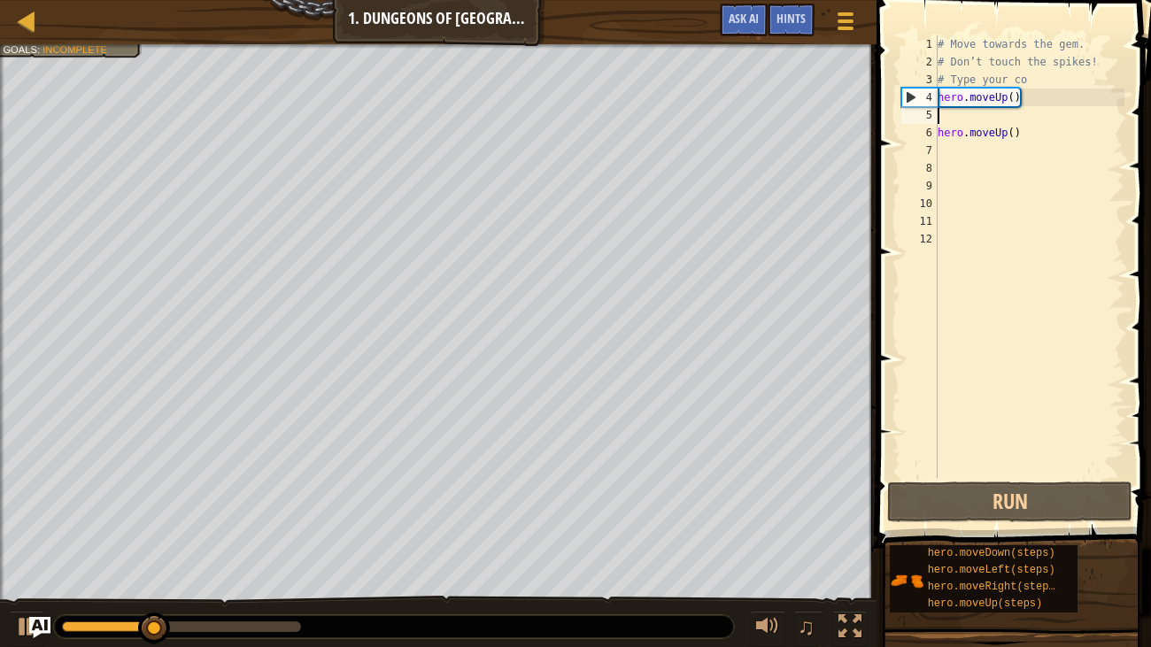
click at [1053, 134] on div "# Move towards the gem. # Don’t touch the spikes! # Type your co hero . moveUp …" at bounding box center [1029, 274] width 191 height 478
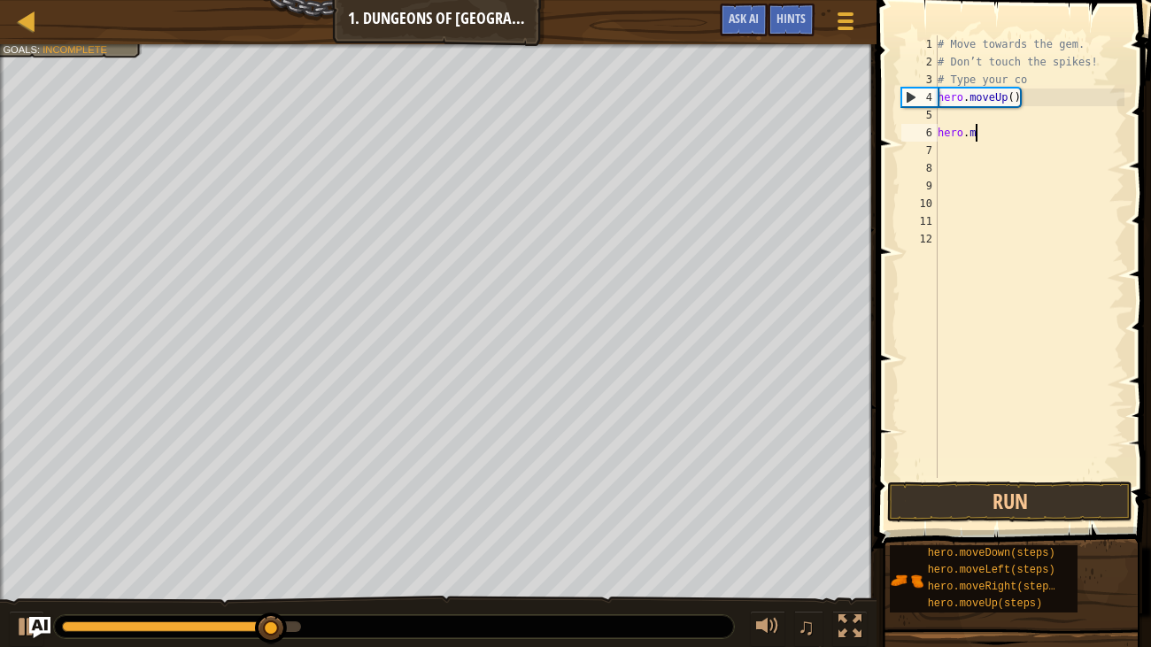
type textarea "h"
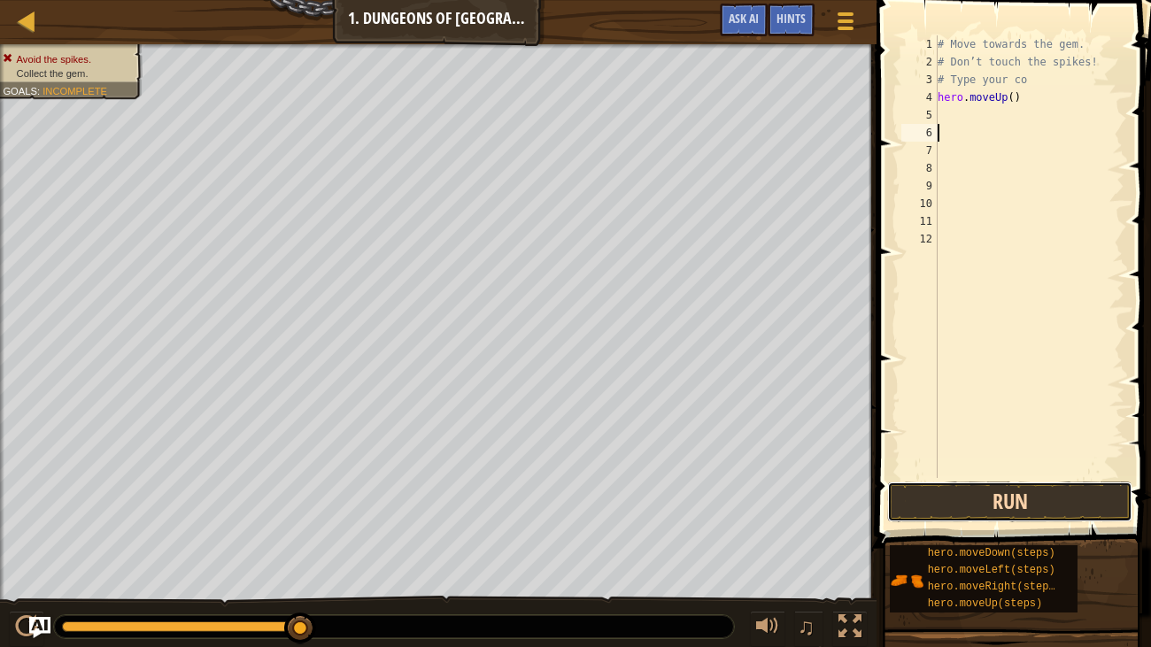
click at [1041, 489] on button "Run" at bounding box center [1010, 502] width 245 height 41
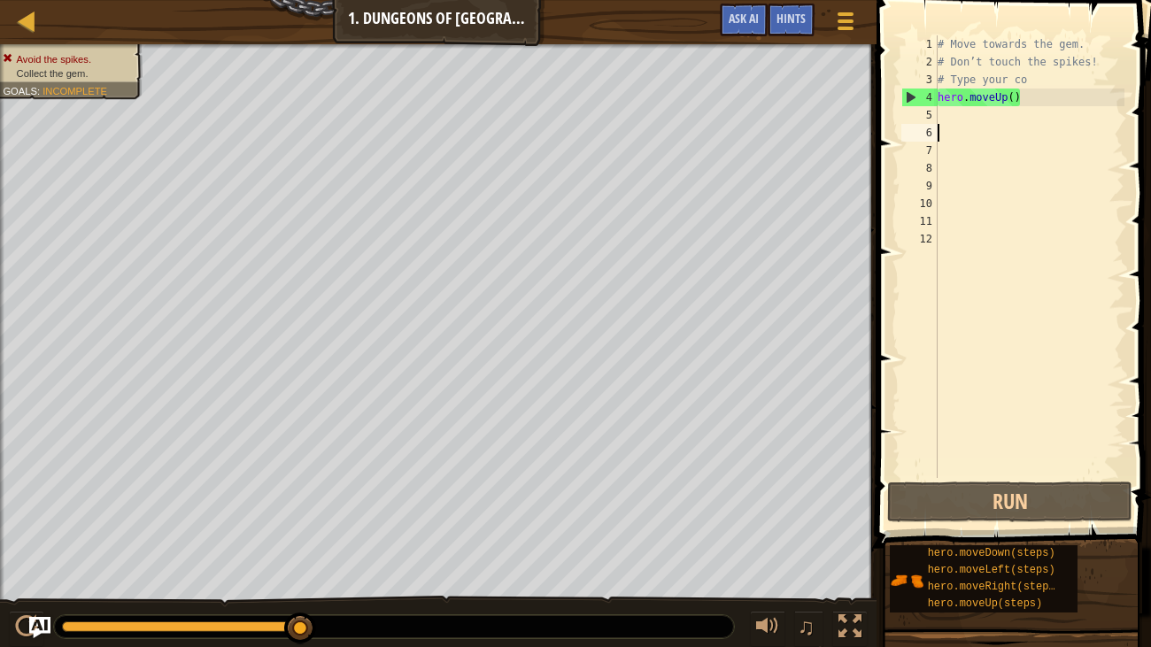
click at [977, 122] on div "# Move towards the gem. # Don’t touch the spikes! # Type your co hero . moveUp …" at bounding box center [1029, 274] width 191 height 478
type textarea "r"
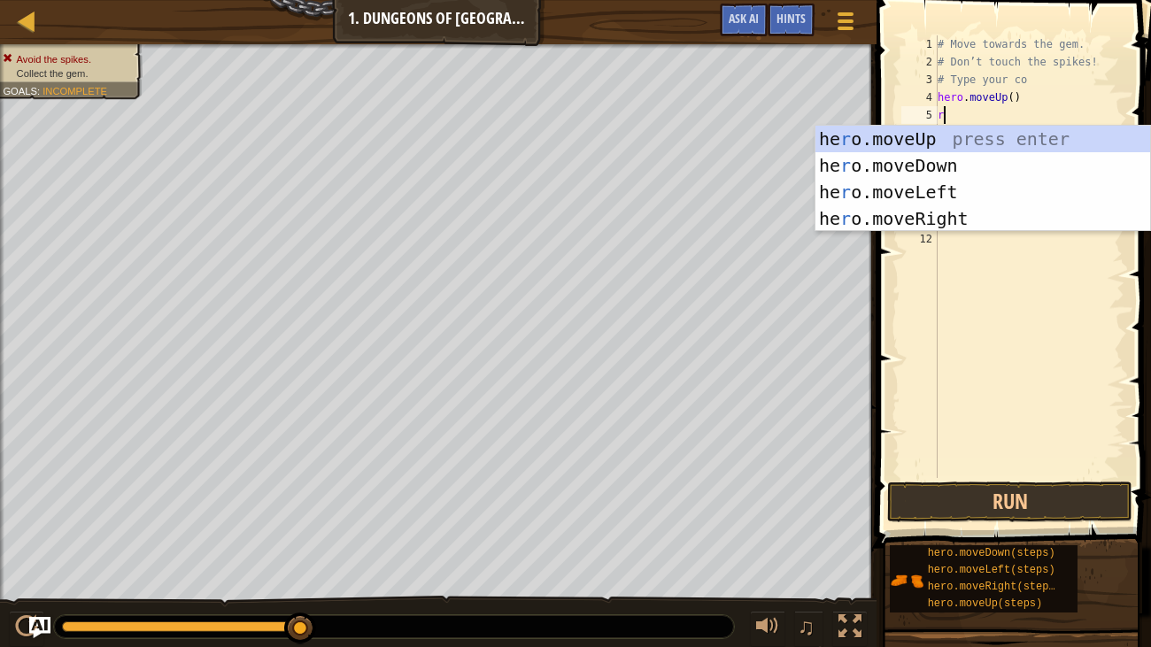
click at [966, 219] on div "he r o.moveUp press enter he r o.moveDown press enter he r o.moveLeft press ent…" at bounding box center [983, 205] width 335 height 159
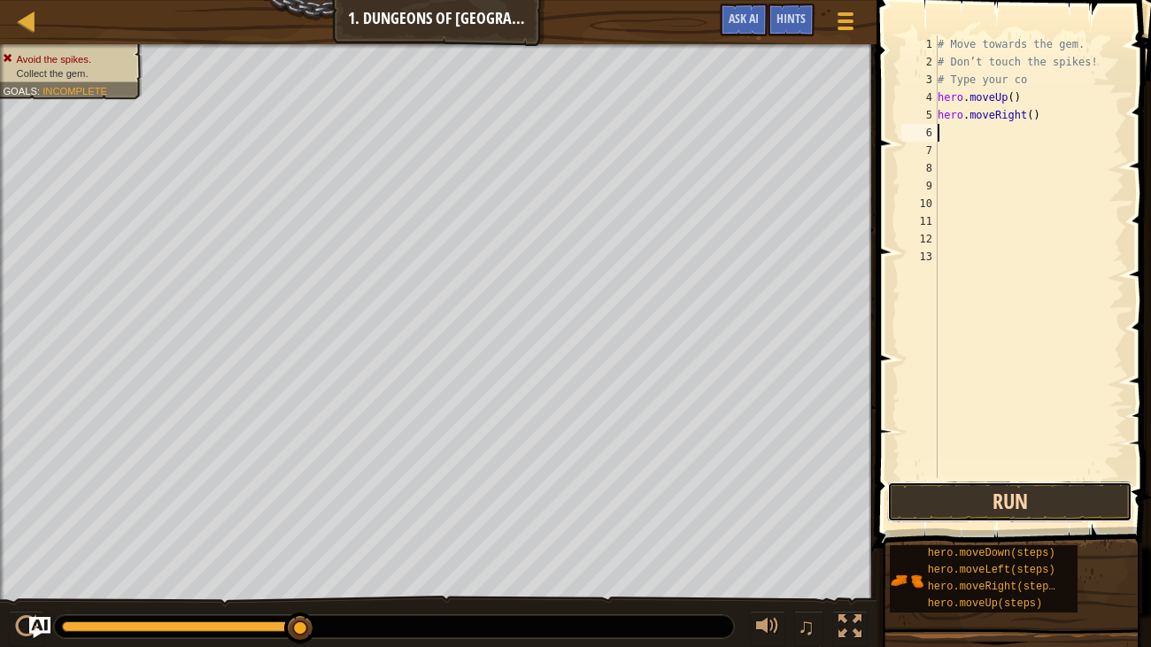
click at [1000, 512] on button "Run" at bounding box center [1010, 502] width 245 height 41
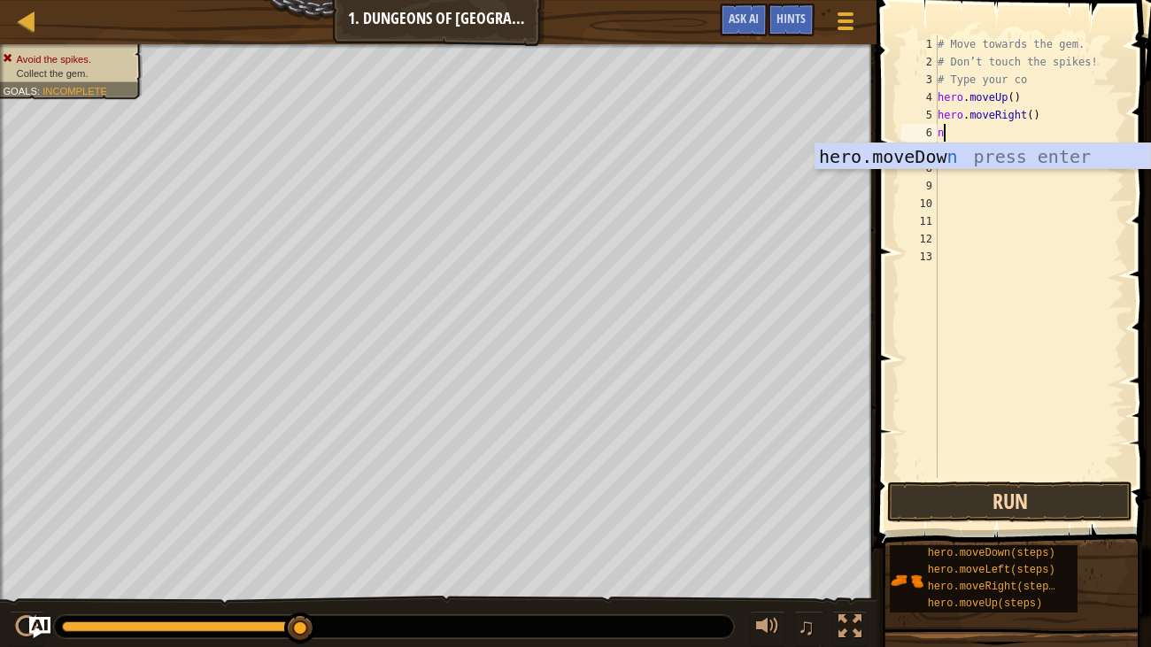
type textarea "n"
click at [846, 27] on span at bounding box center [846, 29] width 17 height 4
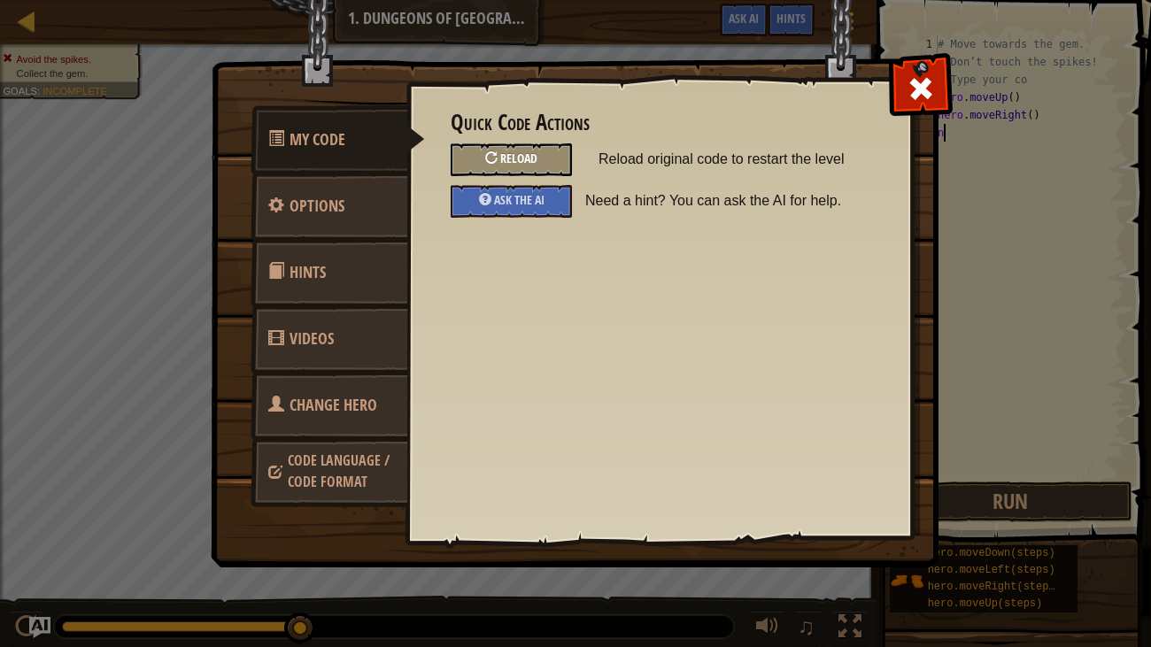
click at [538, 161] on span "Reload" at bounding box center [518, 158] width 37 height 17
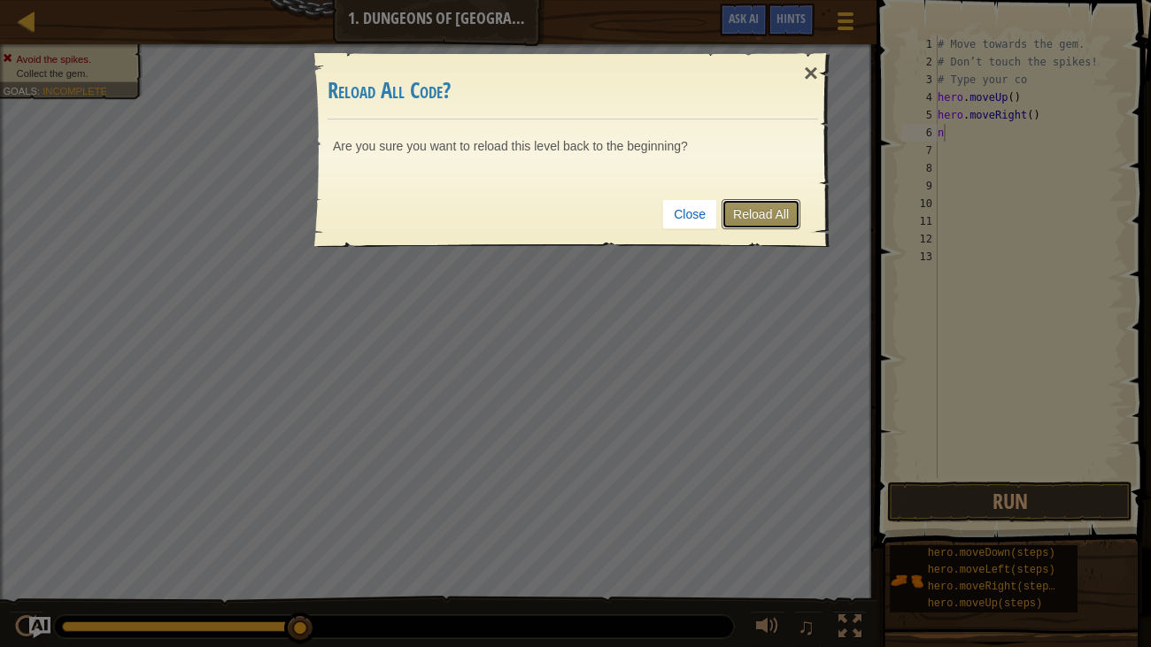
click at [774, 214] on link "Reload All" at bounding box center [761, 214] width 79 height 30
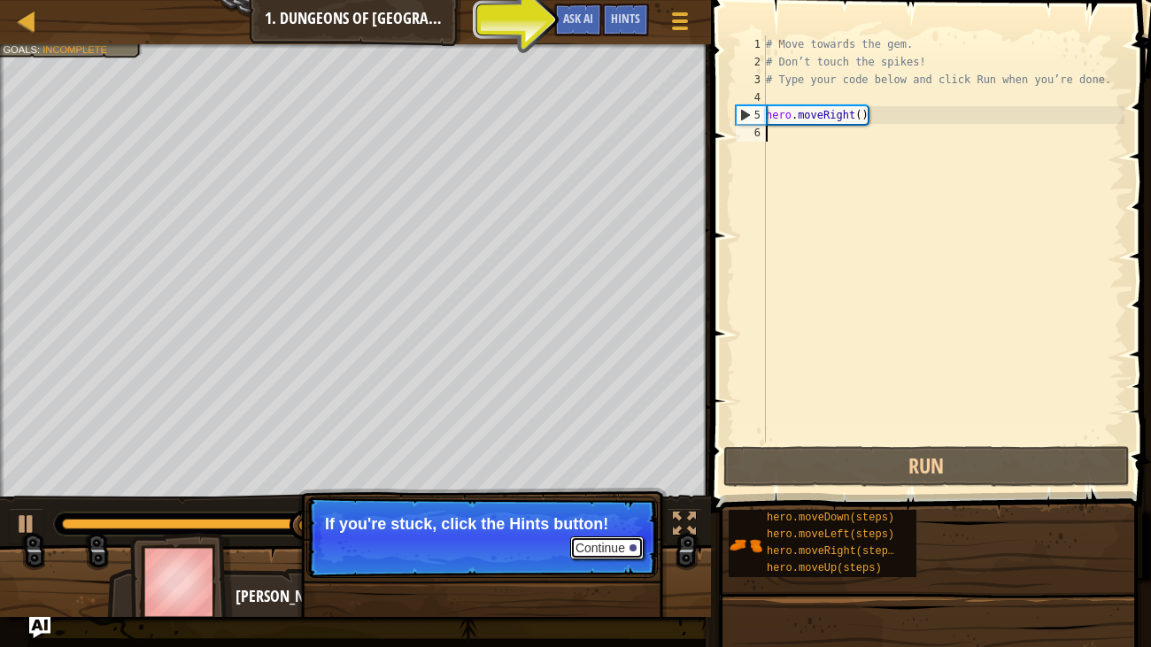
click at [632, 539] on div at bounding box center [633, 548] width 7 height 7
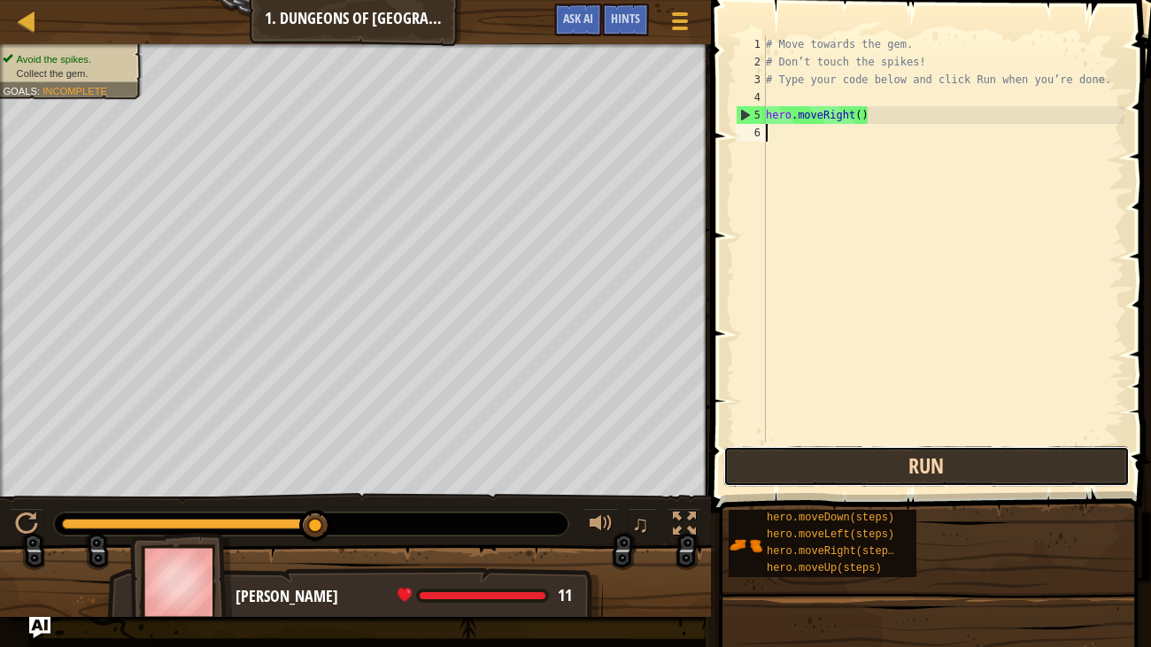
click at [922, 468] on button "Run" at bounding box center [927, 466] width 407 height 41
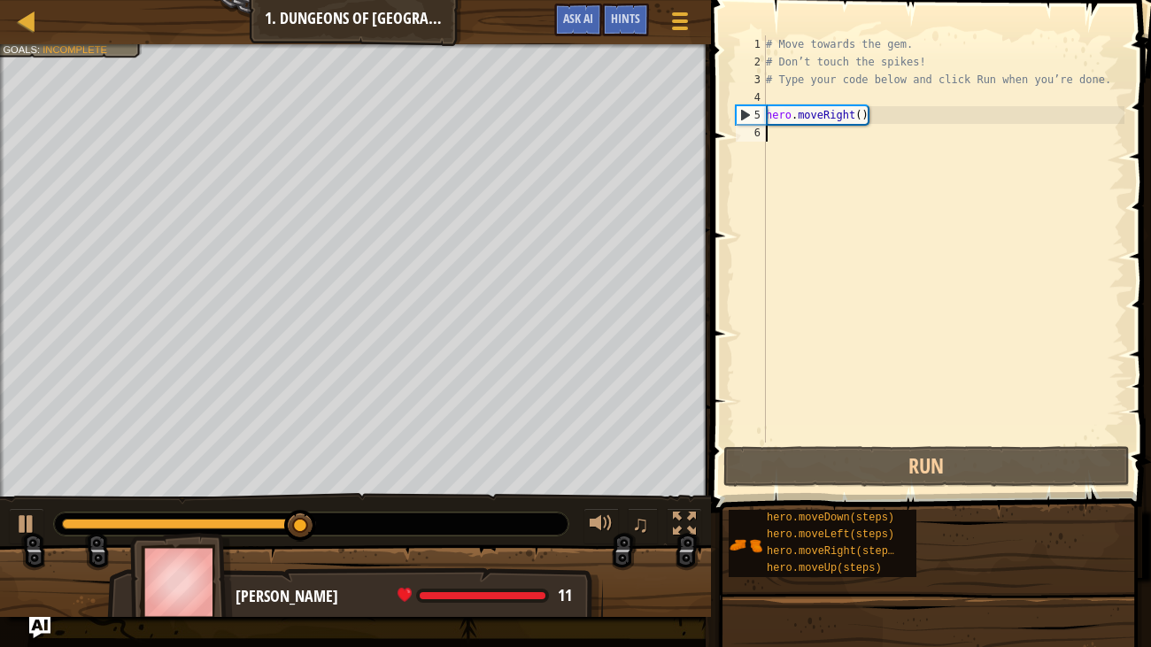
click at [795, 143] on div "# Move towards the gem. # Don’t touch the spikes! # Type your code below and cl…" at bounding box center [944, 256] width 362 height 443
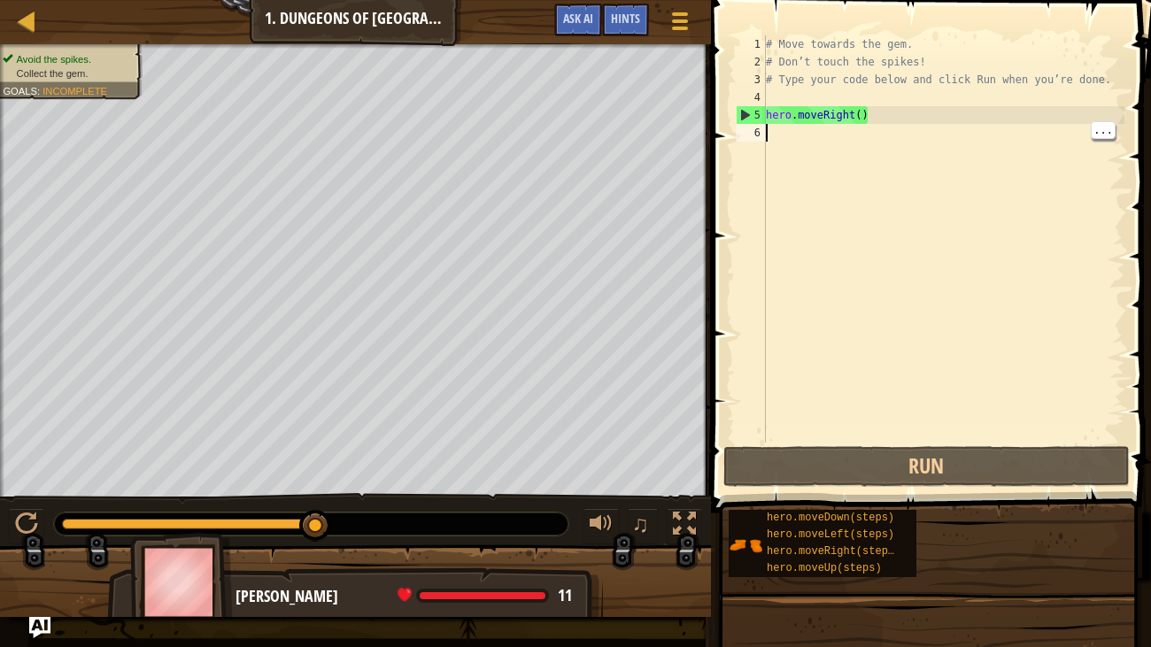
type textarea "r"
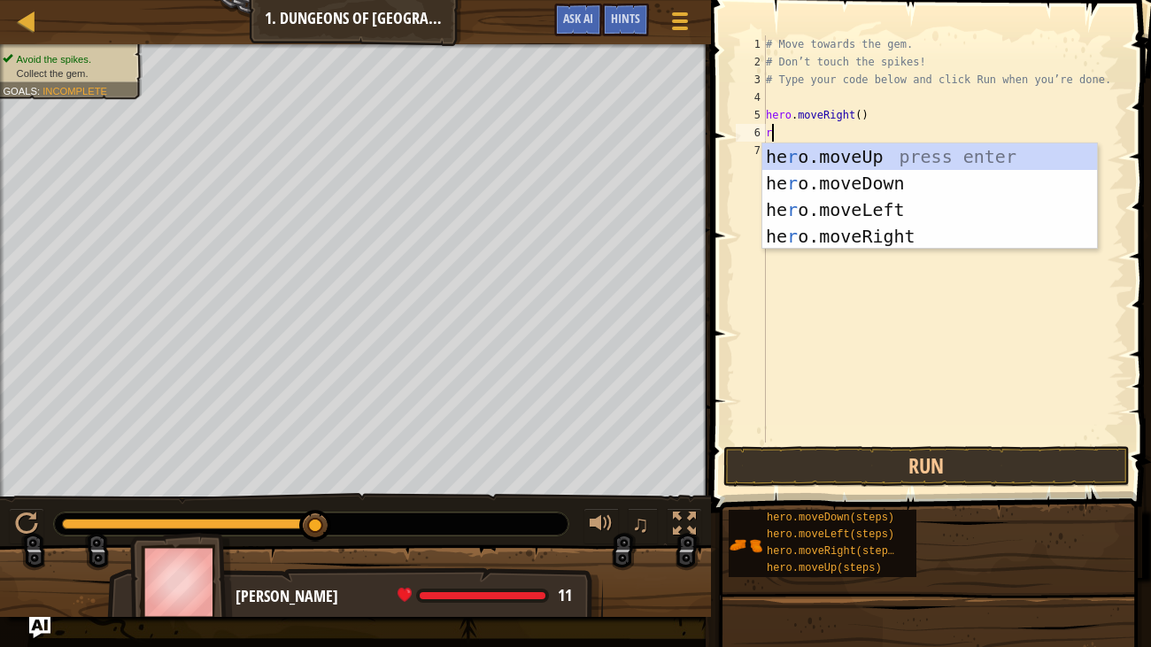
click at [959, 231] on div "he r o.moveUp press enter he r o.moveDown press enter he r o.moveLeft press ent…" at bounding box center [930, 222] width 335 height 159
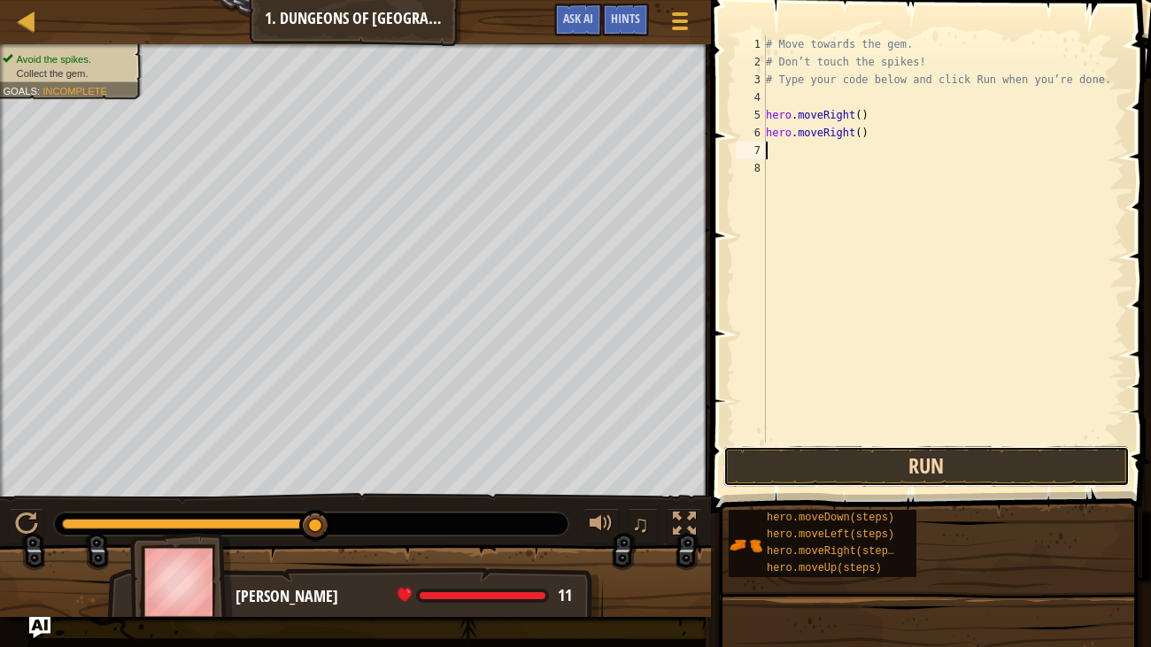
click at [914, 466] on button "Run" at bounding box center [927, 466] width 407 height 41
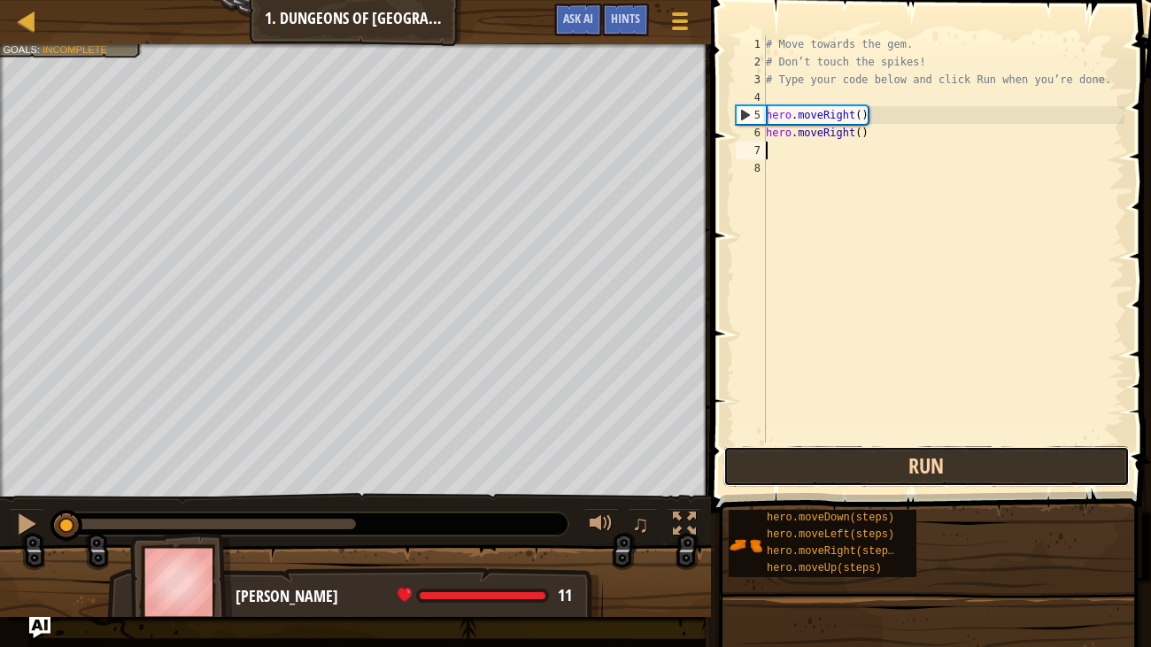
click at [909, 464] on button "Run" at bounding box center [927, 466] width 407 height 41
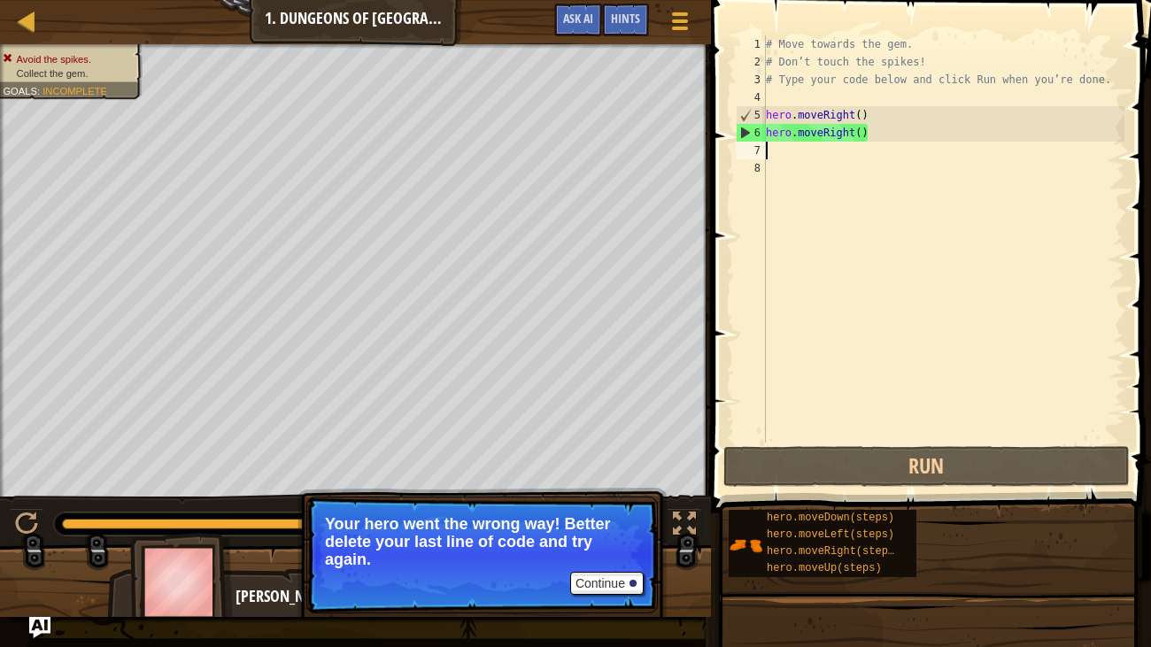
click at [953, 141] on div "# Move towards the gem. # Don’t touch the spikes! # Type your code below and cl…" at bounding box center [944, 256] width 362 height 443
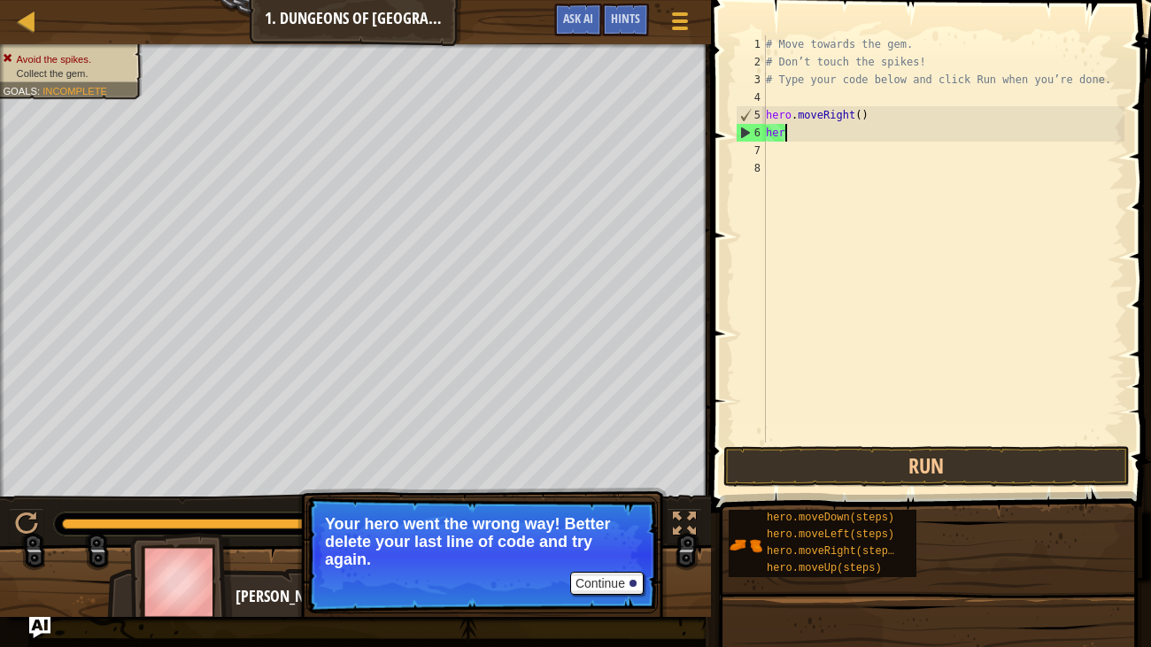
type textarea "h"
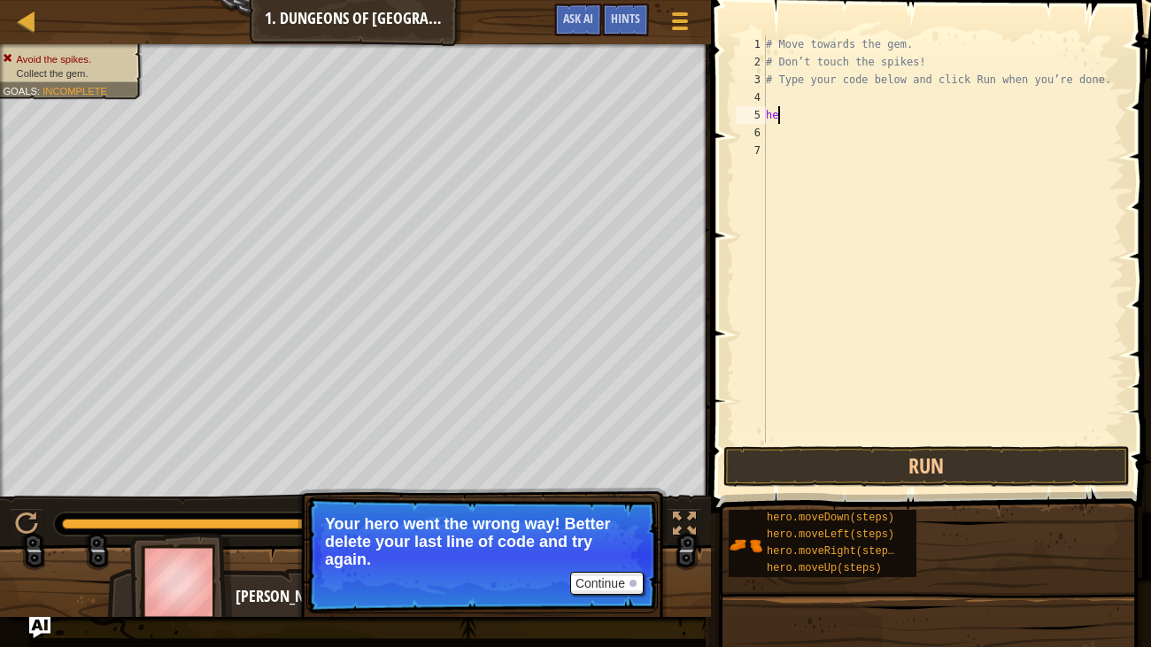
type textarea "h"
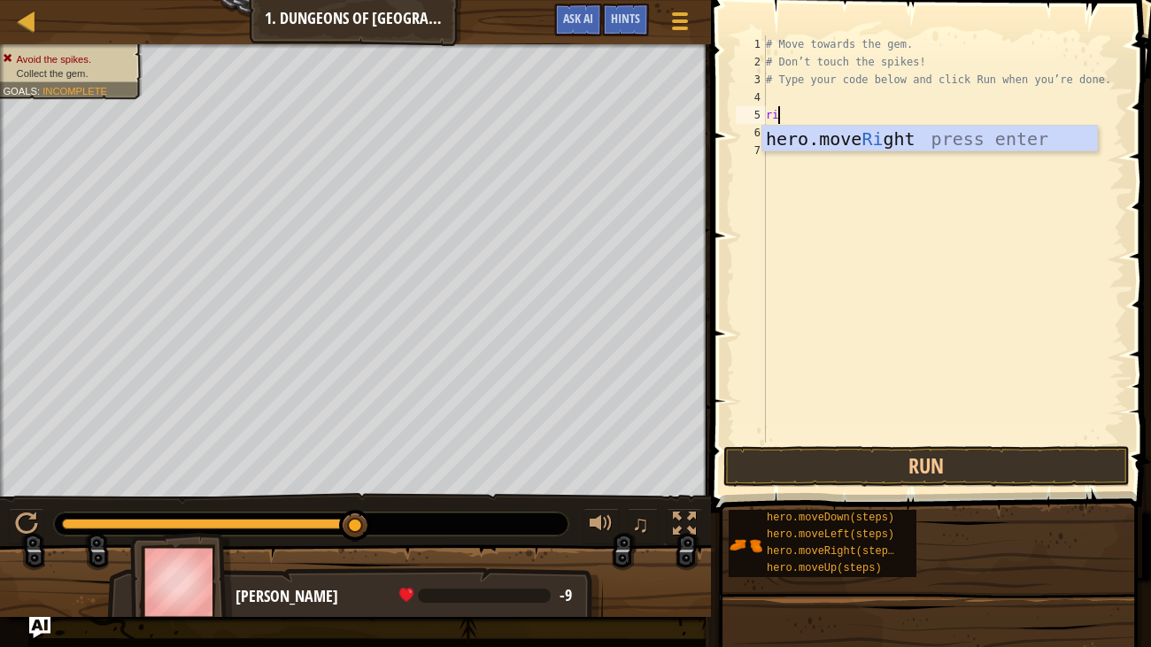
type textarea "rih"
click at [983, 140] on div "he r o.moveR i g h t press enter" at bounding box center [930, 166] width 335 height 80
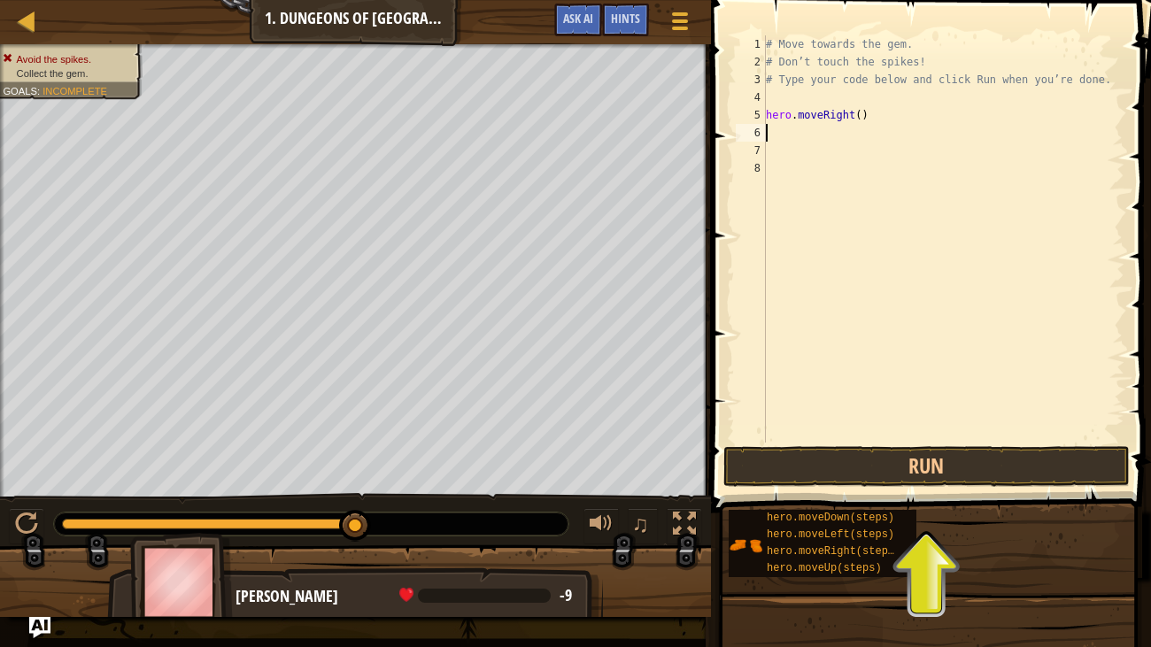
type textarea "f"
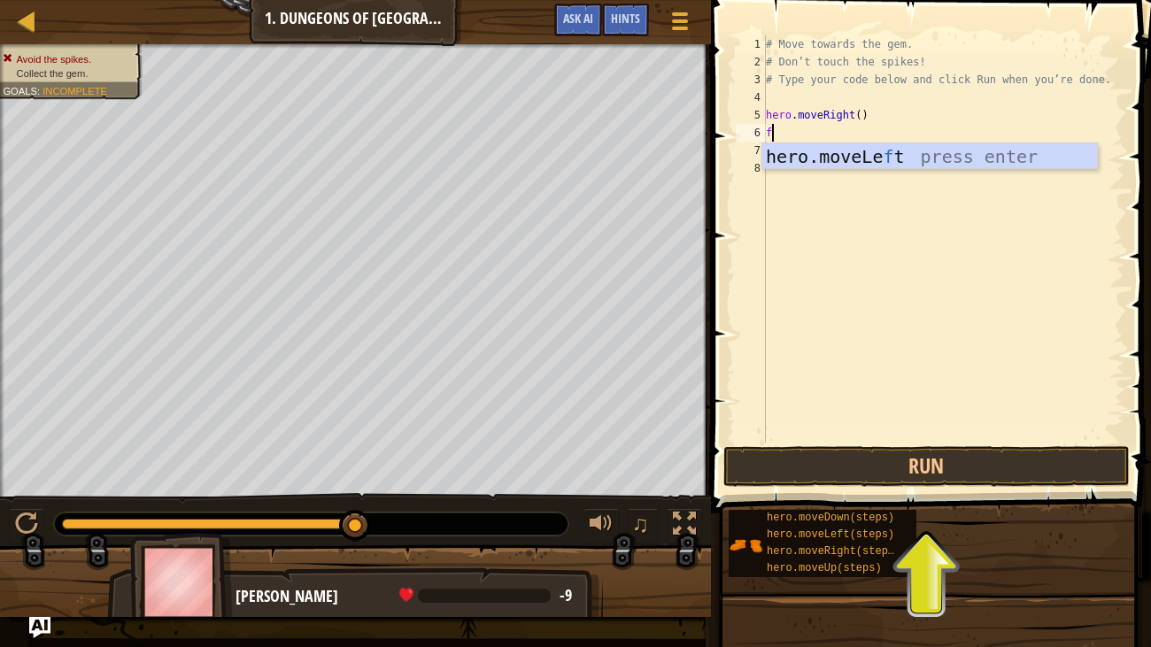
click at [882, 150] on div "hero.moveLe f t press enter" at bounding box center [930, 183] width 335 height 80
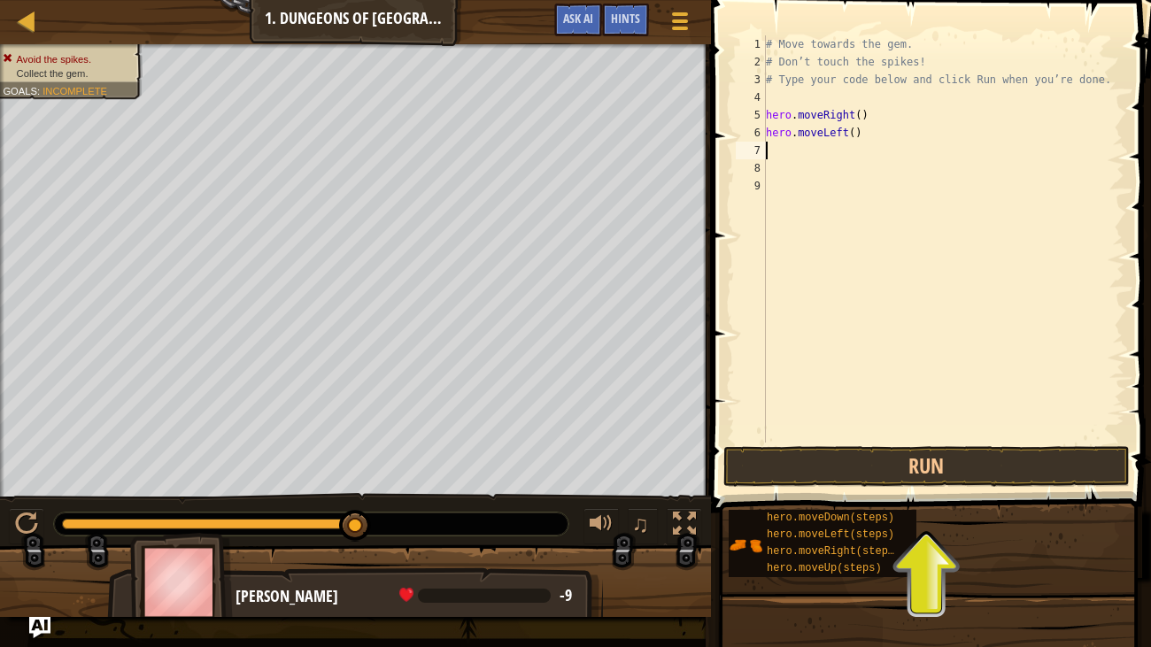
click at [919, 145] on div "# Move towards the gem. # Don’t touch the spikes! # Type your code below and cl…" at bounding box center [944, 256] width 362 height 443
click at [949, 131] on div "# Move towards the gem. # Don’t touch the spikes! # Type your code below and cl…" at bounding box center [944, 256] width 362 height 443
type textarea "h"
type textarea "up"
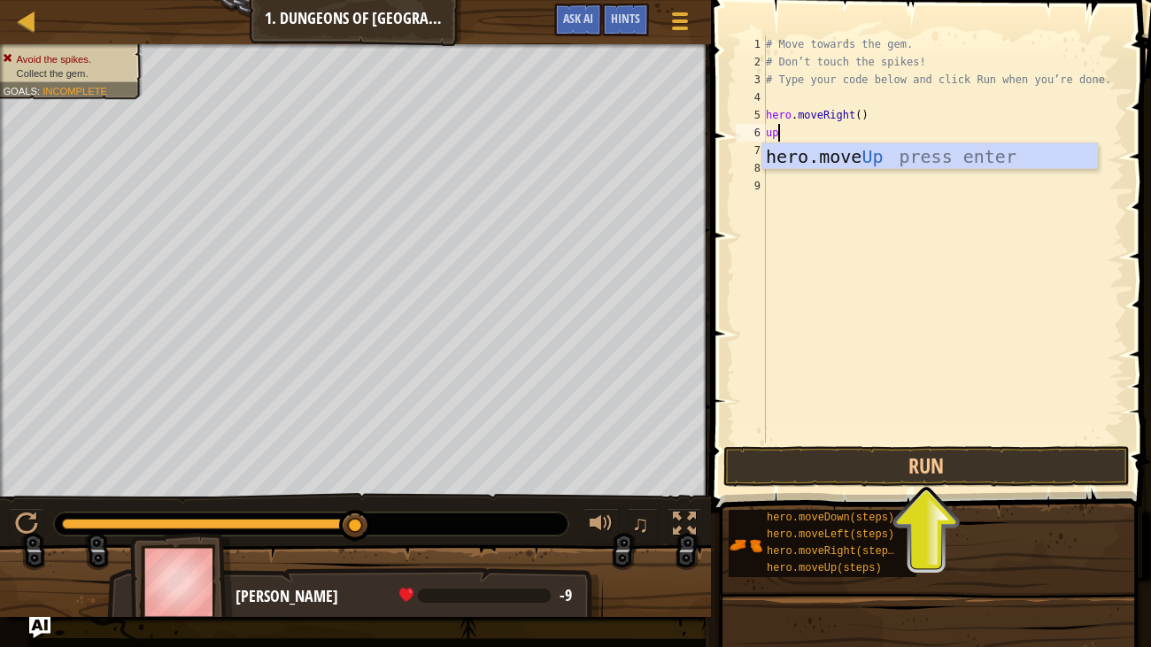
click at [849, 157] on div "hero.move Up press enter" at bounding box center [930, 183] width 335 height 80
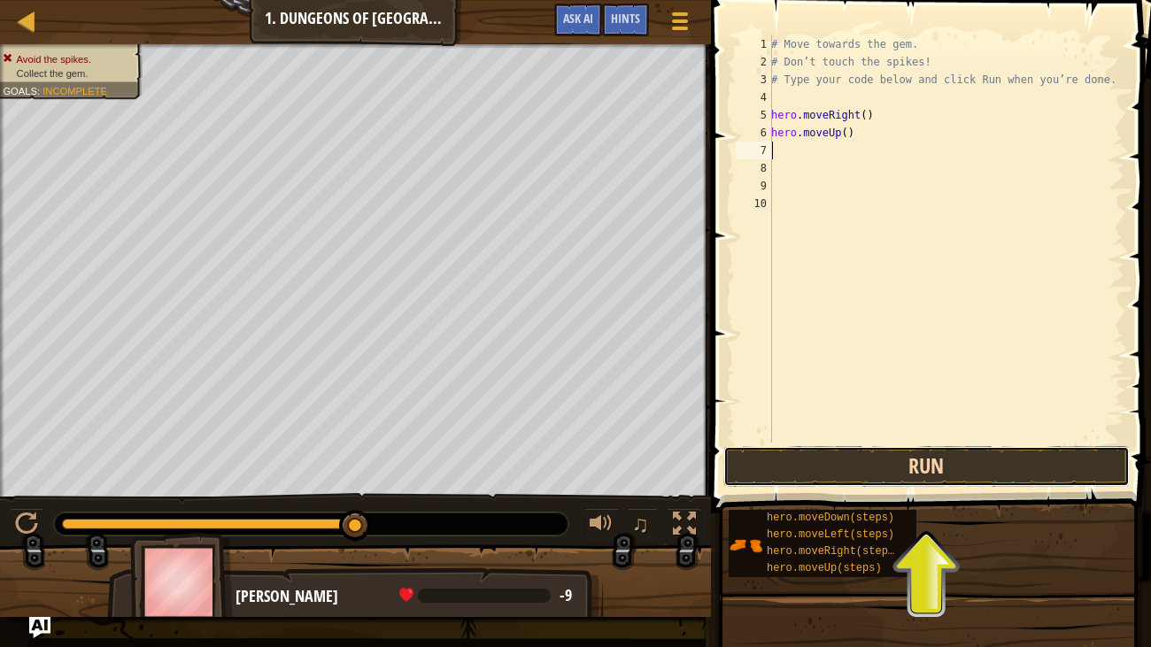
click at [988, 456] on button "Run" at bounding box center [927, 466] width 407 height 41
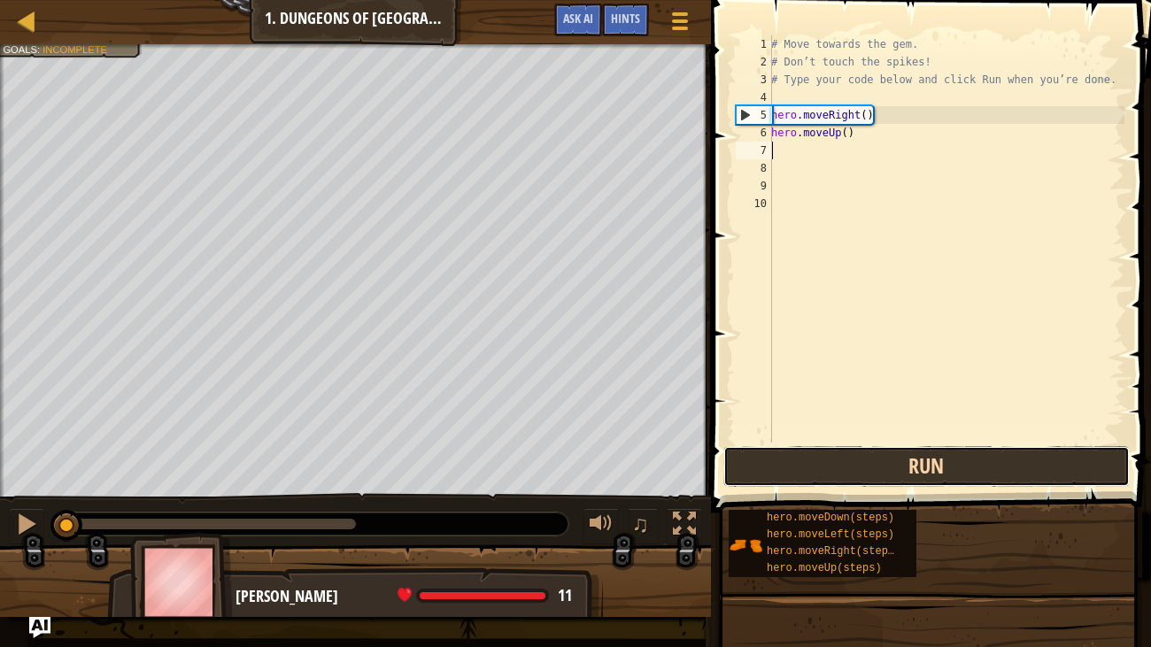
click at [890, 453] on button "Run" at bounding box center [927, 466] width 407 height 41
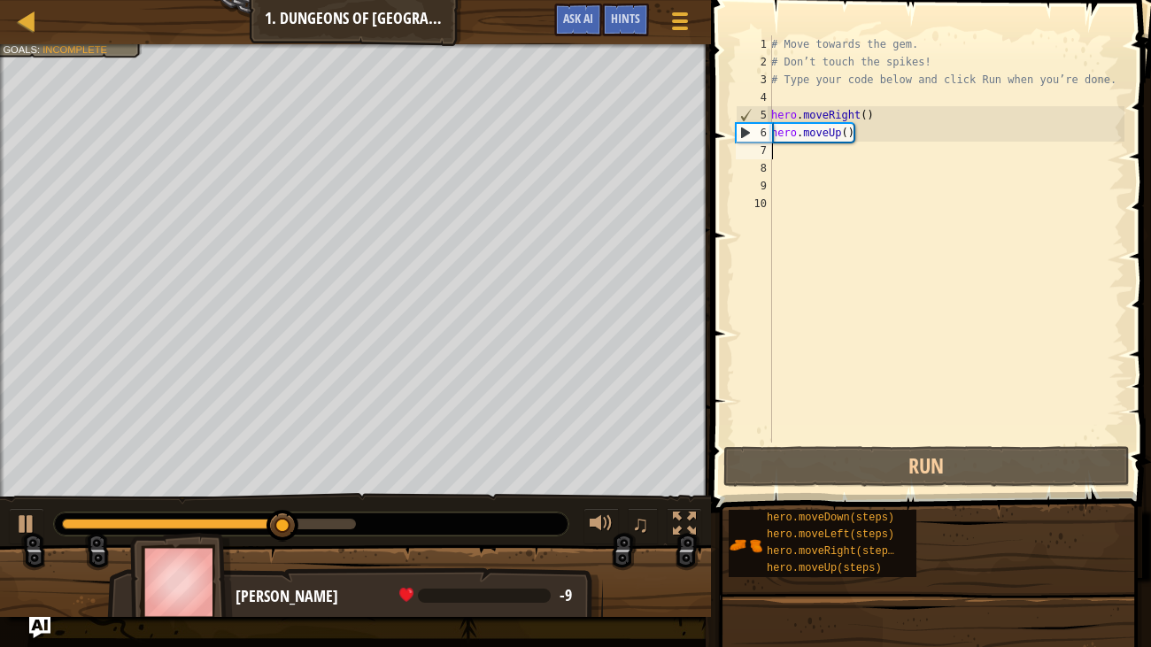
click at [880, 134] on div "# Move towards the gem. # Don’t touch the spikes! # Type your code below and cl…" at bounding box center [946, 256] width 357 height 443
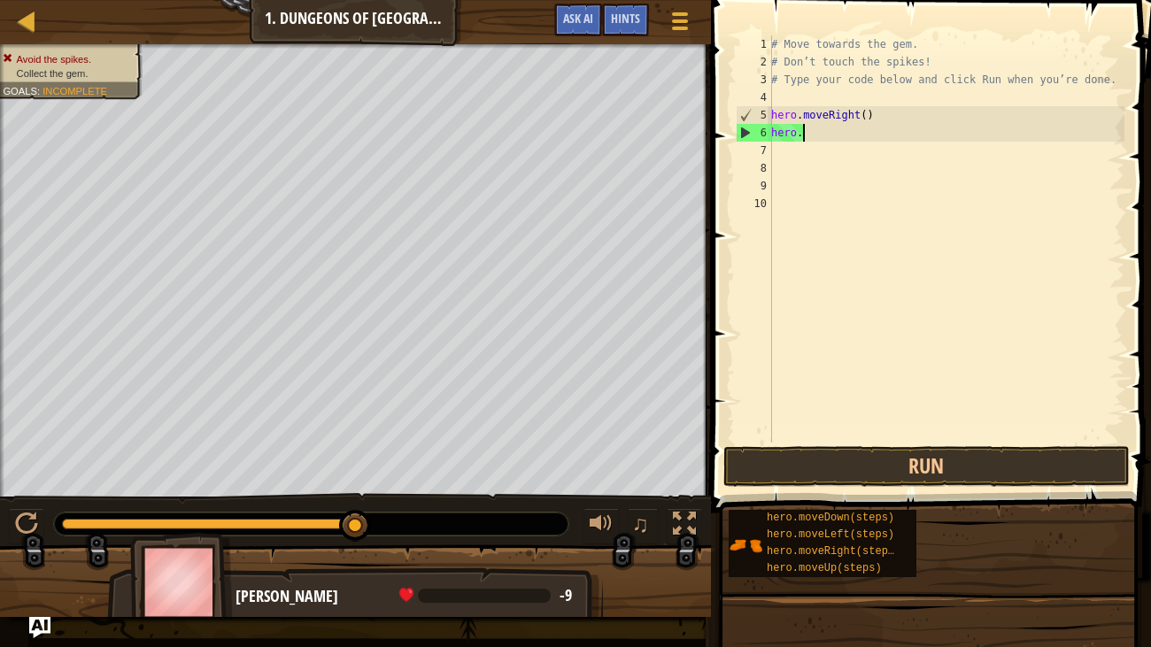
type textarea "h"
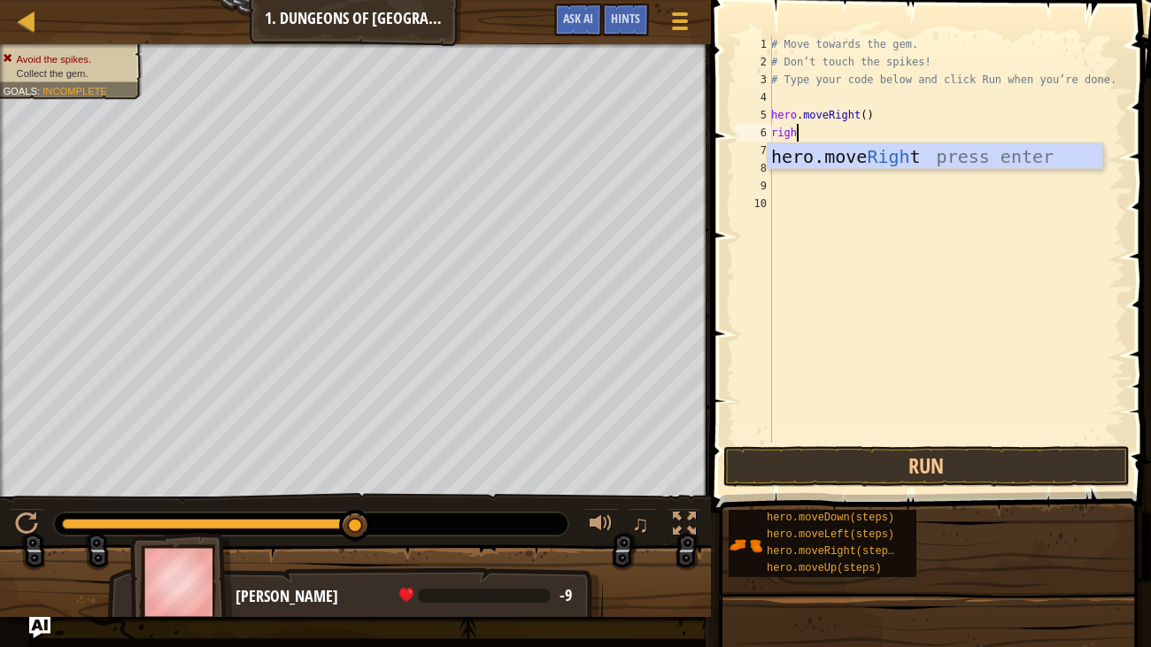
scroll to position [8, 1]
type textarea "right"
click at [934, 159] on div "hero.move Right press enter" at bounding box center [935, 183] width 335 height 80
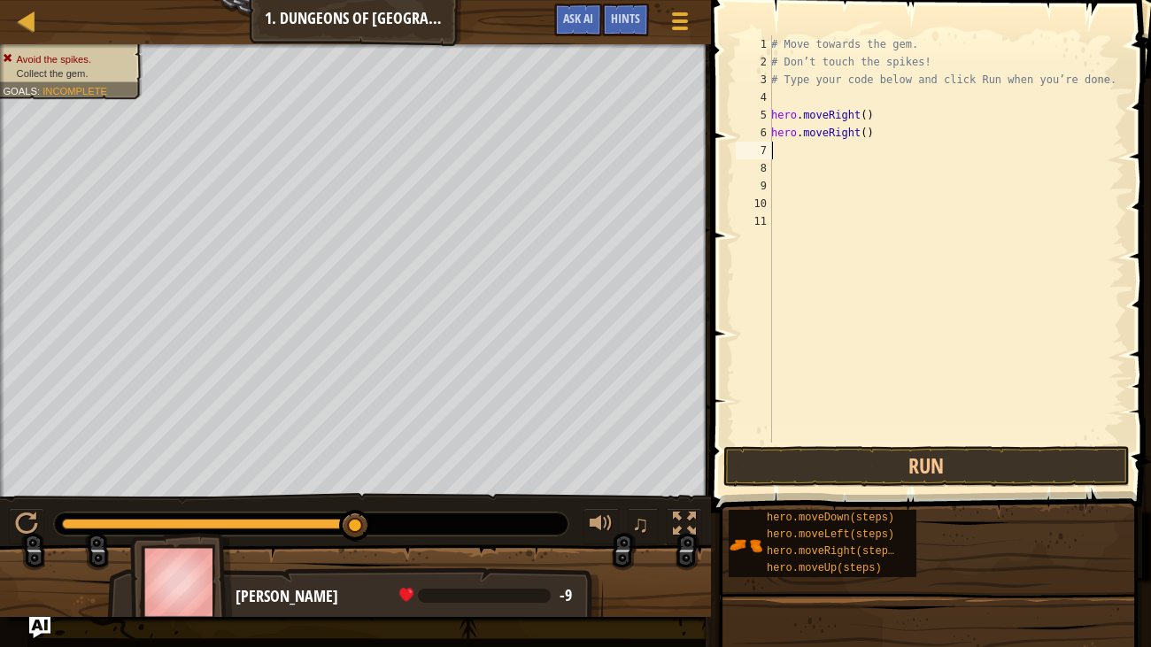
scroll to position [8, 0]
click at [919, 470] on button "Run" at bounding box center [927, 466] width 407 height 41
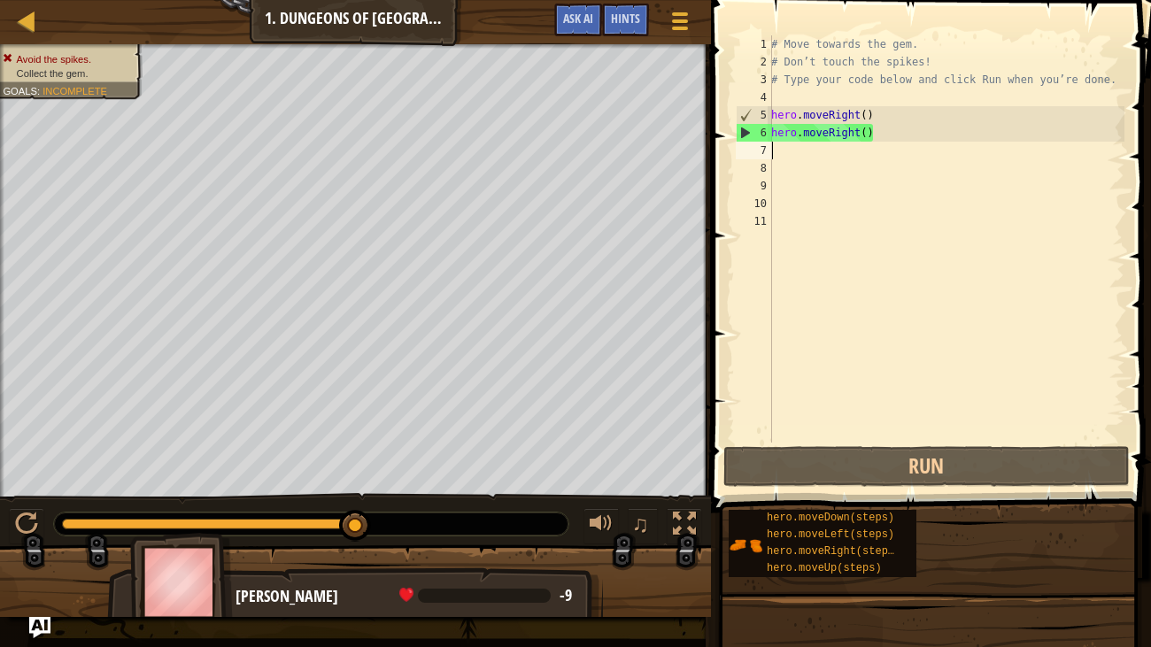
click at [915, 132] on div "# Move towards the gem. # Don’t touch the spikes! # Type your code below and cl…" at bounding box center [946, 256] width 357 height 443
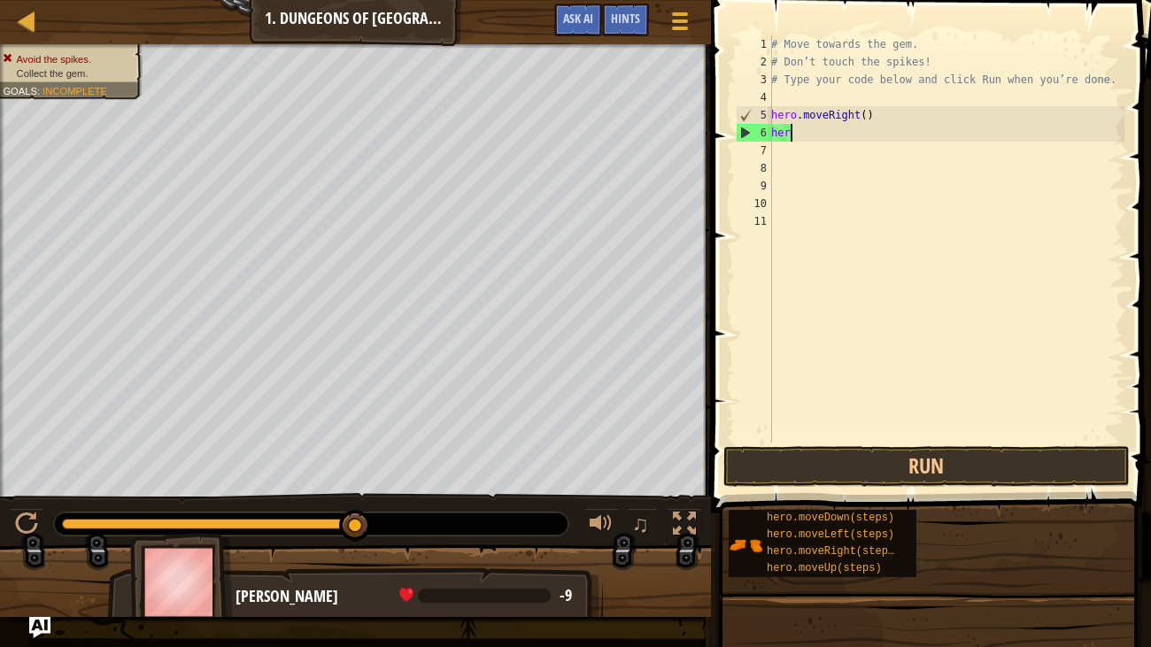
type textarea "h"
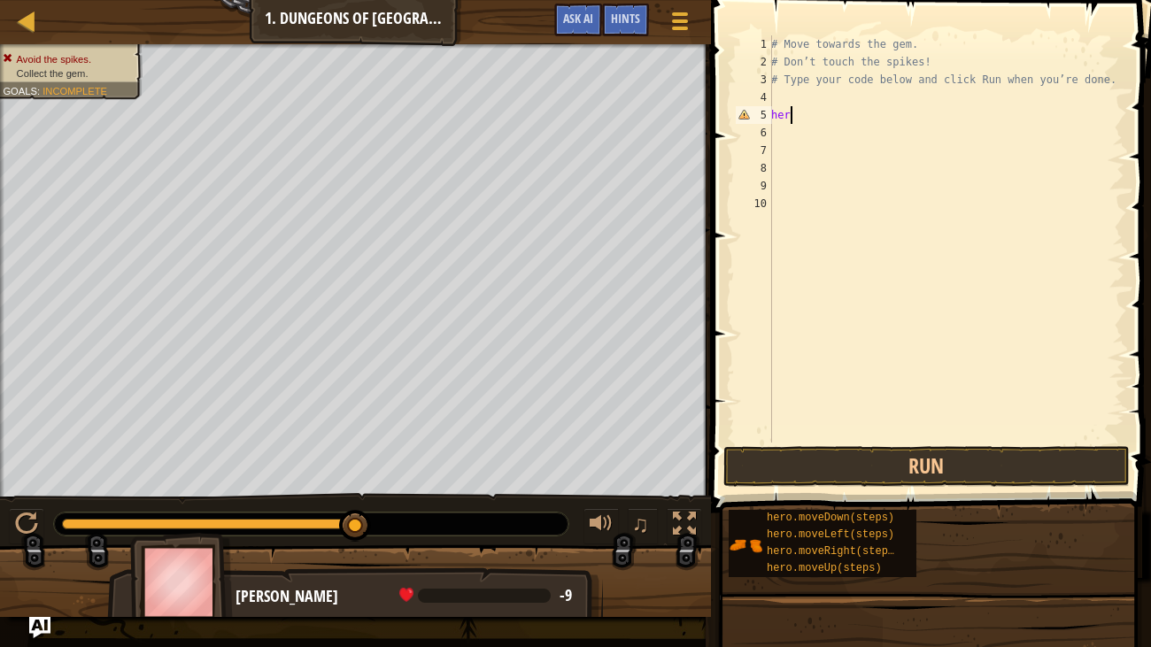
type textarea "h"
type textarea "r"
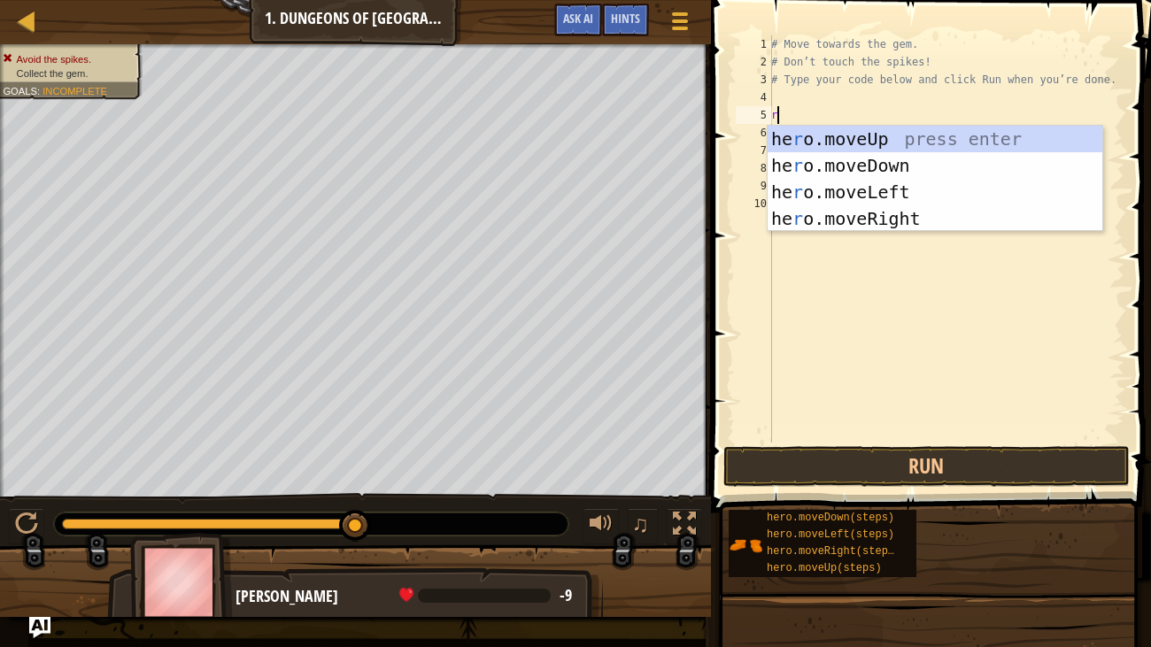
click at [924, 217] on div "he r o.moveUp press enter he r o.moveDown press enter he r o.moveLeft press ent…" at bounding box center [935, 205] width 335 height 159
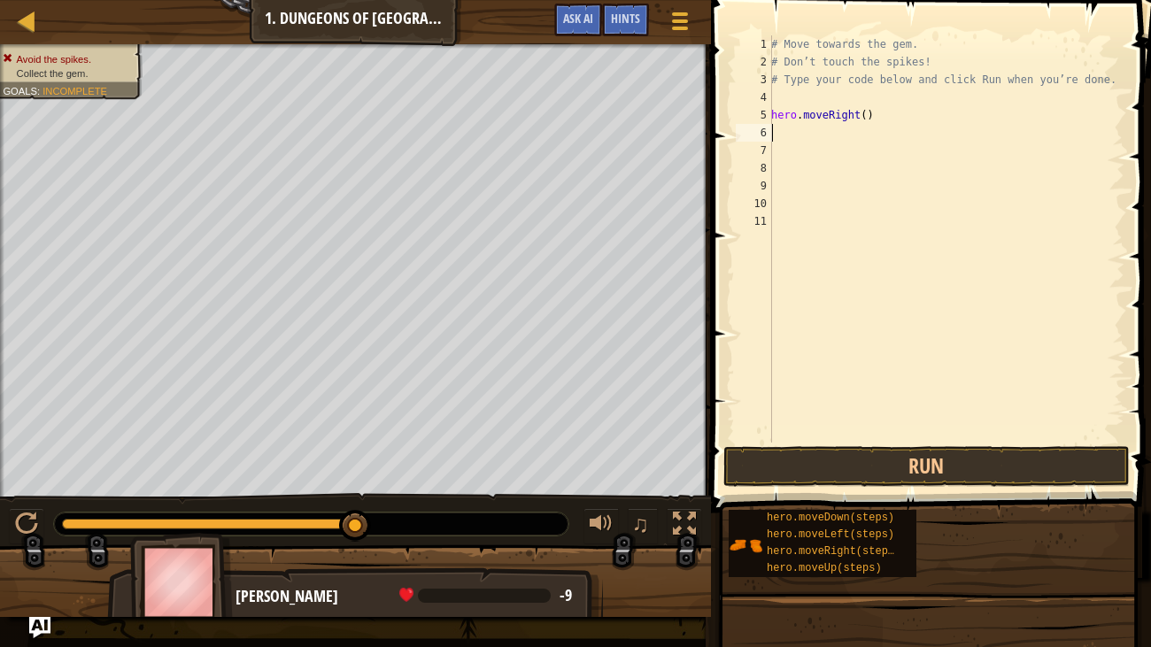
click at [787, 135] on div "# Move towards the gem. # Don’t touch the spikes! # Type your code below and cl…" at bounding box center [946, 256] width 357 height 443
type textarea "l"
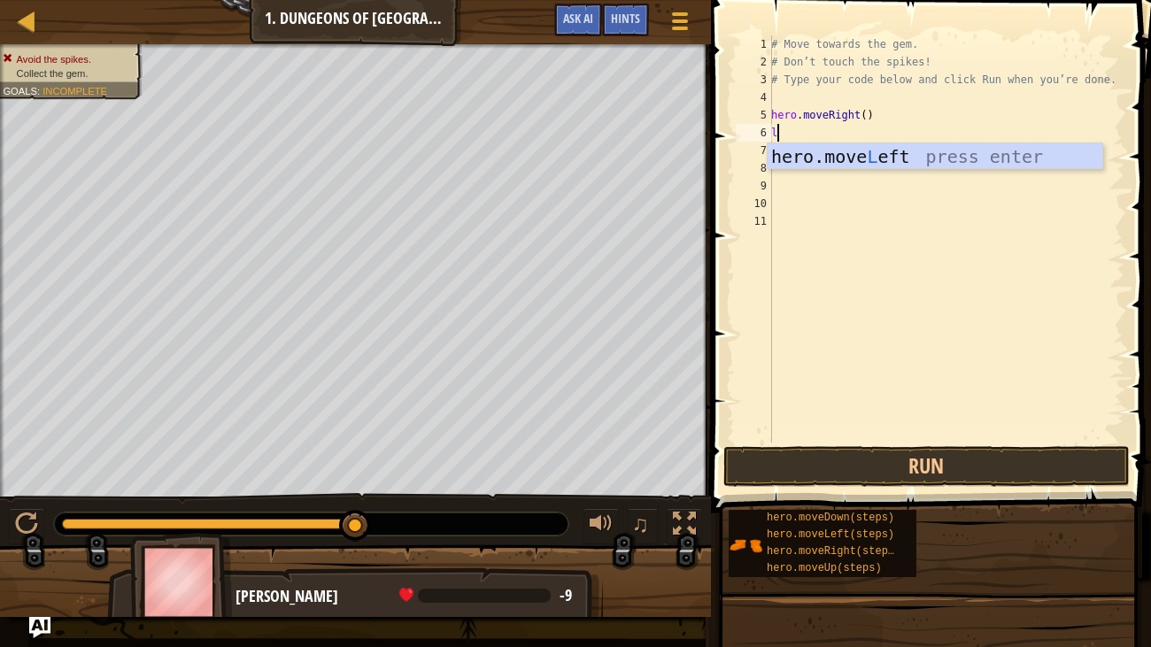
click at [941, 161] on div "hero.move L eft press enter" at bounding box center [935, 183] width 335 height 80
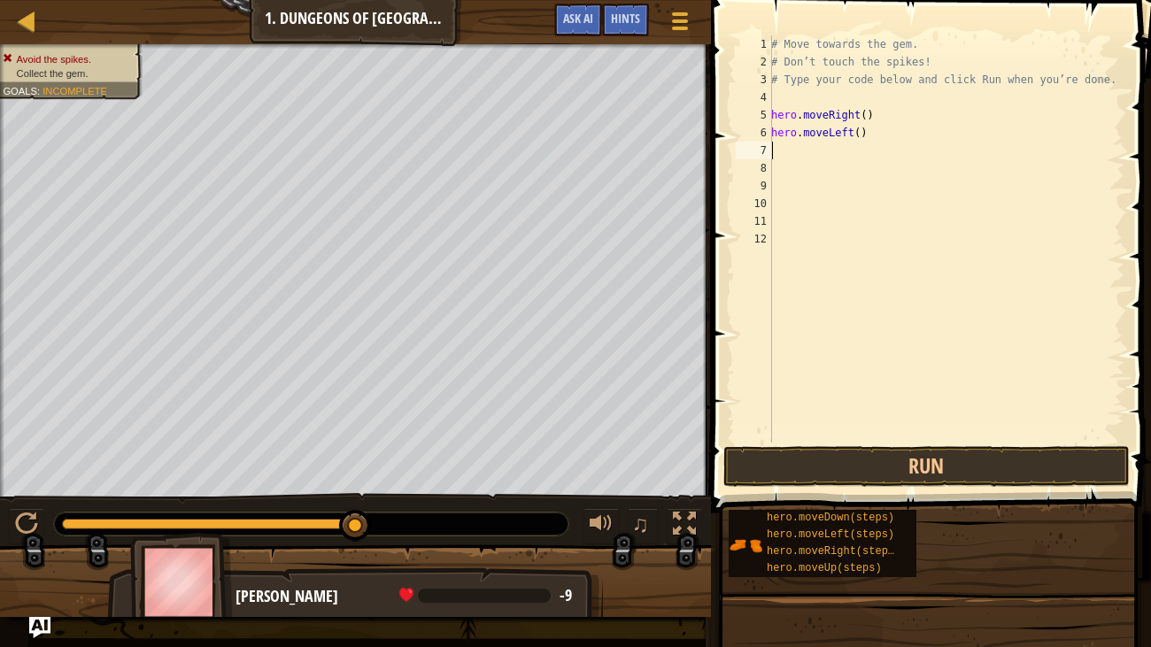
click at [942, 453] on button "Run" at bounding box center [927, 466] width 407 height 41
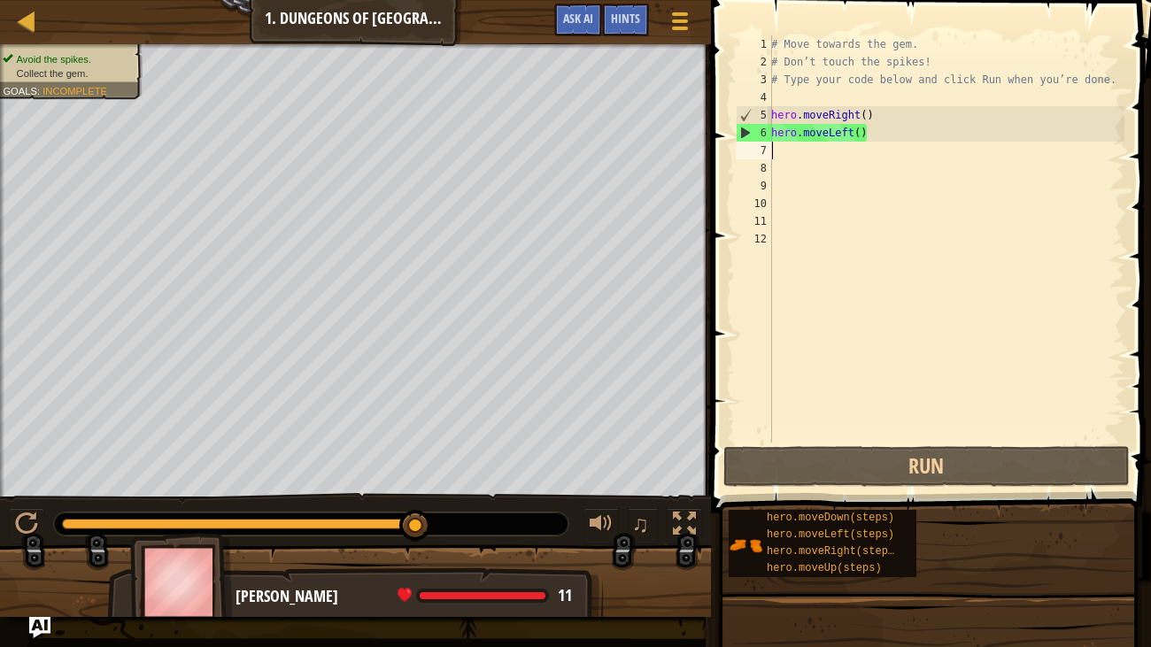
click at [895, 139] on div "# Move towards the gem. # Don’t touch the spikes! # Type your code below and cl…" at bounding box center [946, 256] width 357 height 443
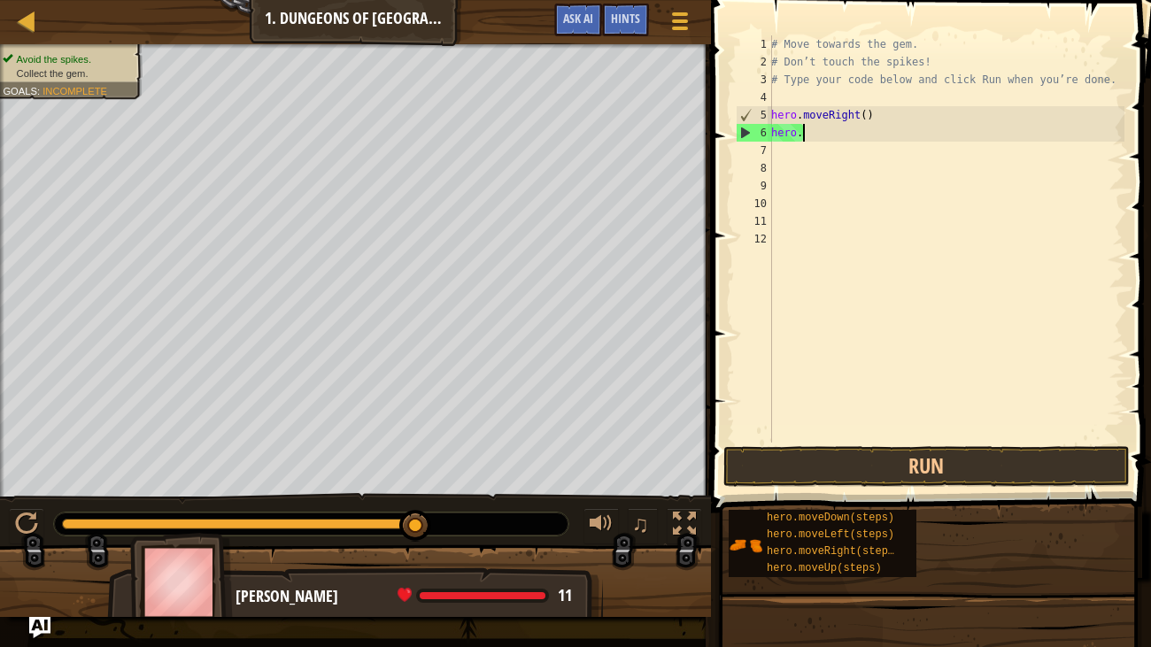
type textarea "h"
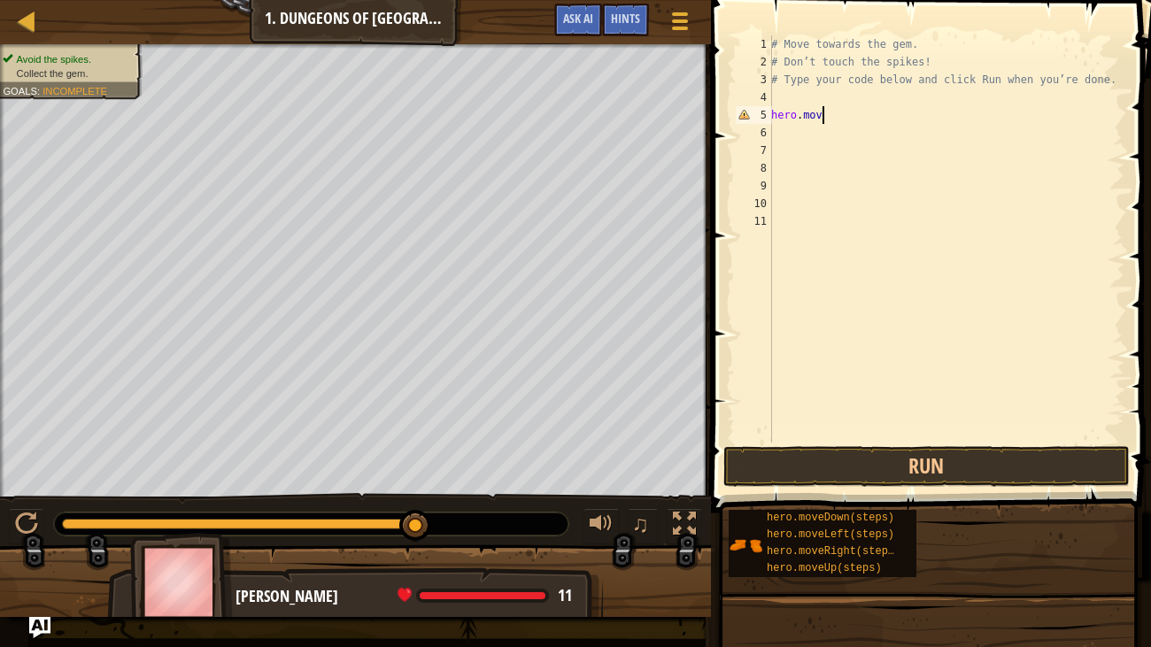
type textarea "hero.movr"
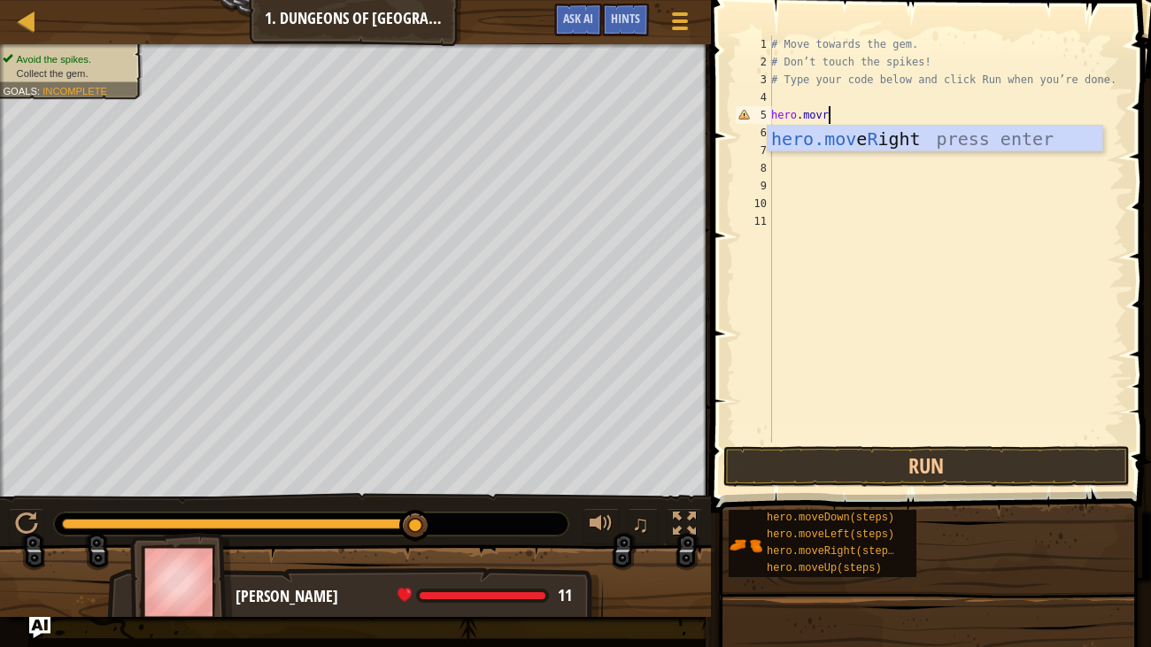
click at [907, 139] on div "hero.mov e R ight press enter" at bounding box center [935, 166] width 335 height 80
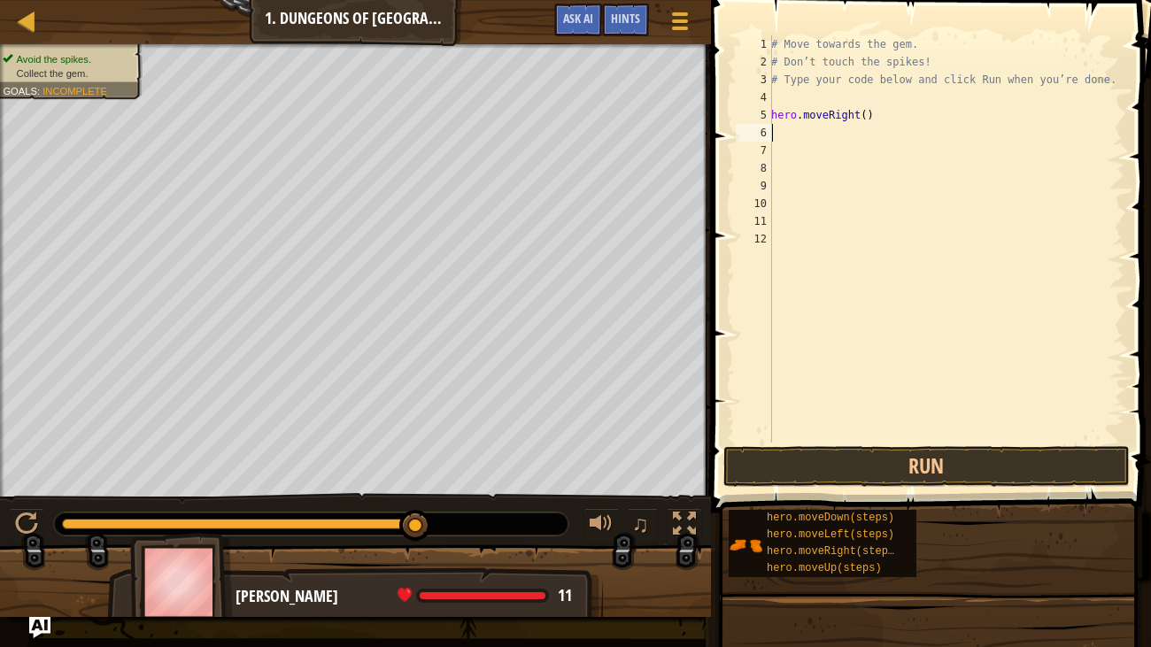
click at [910, 108] on div "# Move towards the gem. # Don’t touch the spikes! # Type your code below and cl…" at bounding box center [946, 256] width 357 height 443
type textarea "h"
type textarea "# Type your code below and click Run when you’re"
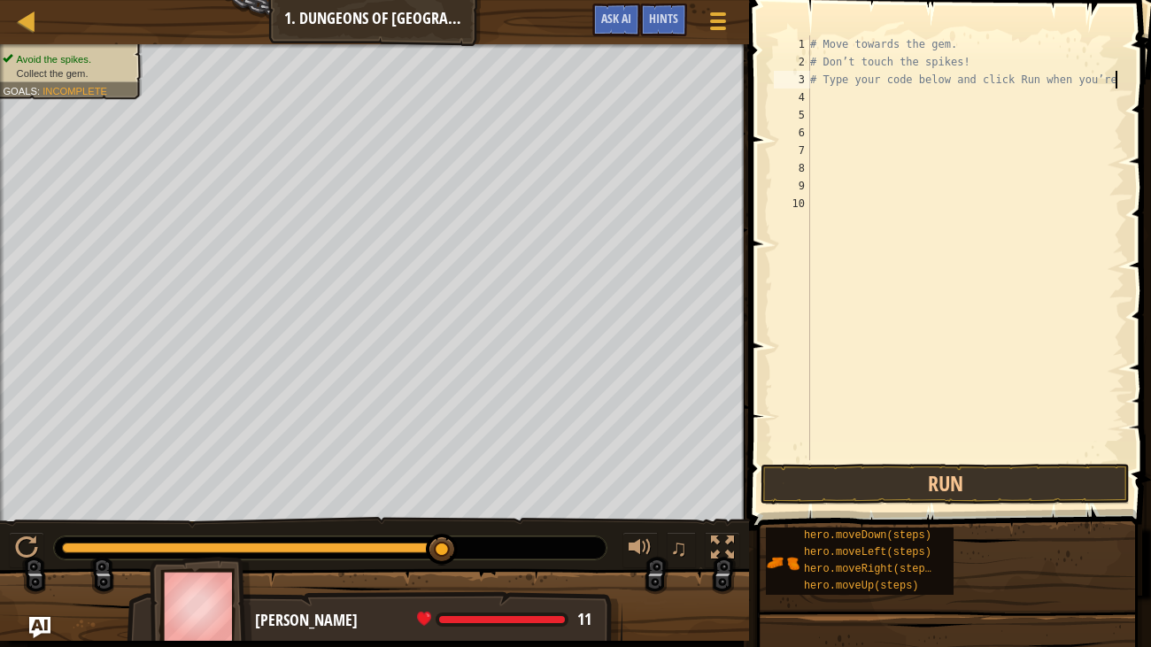
click at [879, 106] on div "# Move towards the gem. # Don’t touch the spikes! # Type your code below and cl…" at bounding box center [966, 265] width 318 height 461
type textarea "r"
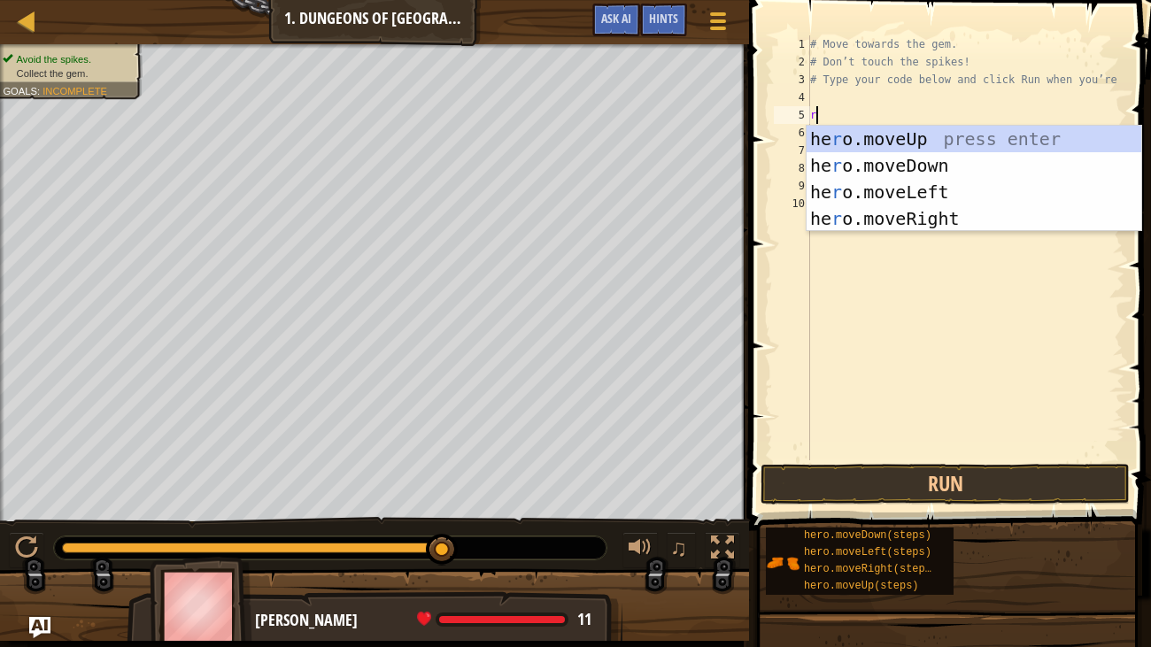
click at [954, 215] on div "he r o.moveUp press enter he r o.moveDown press enter he r o.moveLeft press ent…" at bounding box center [974, 205] width 335 height 159
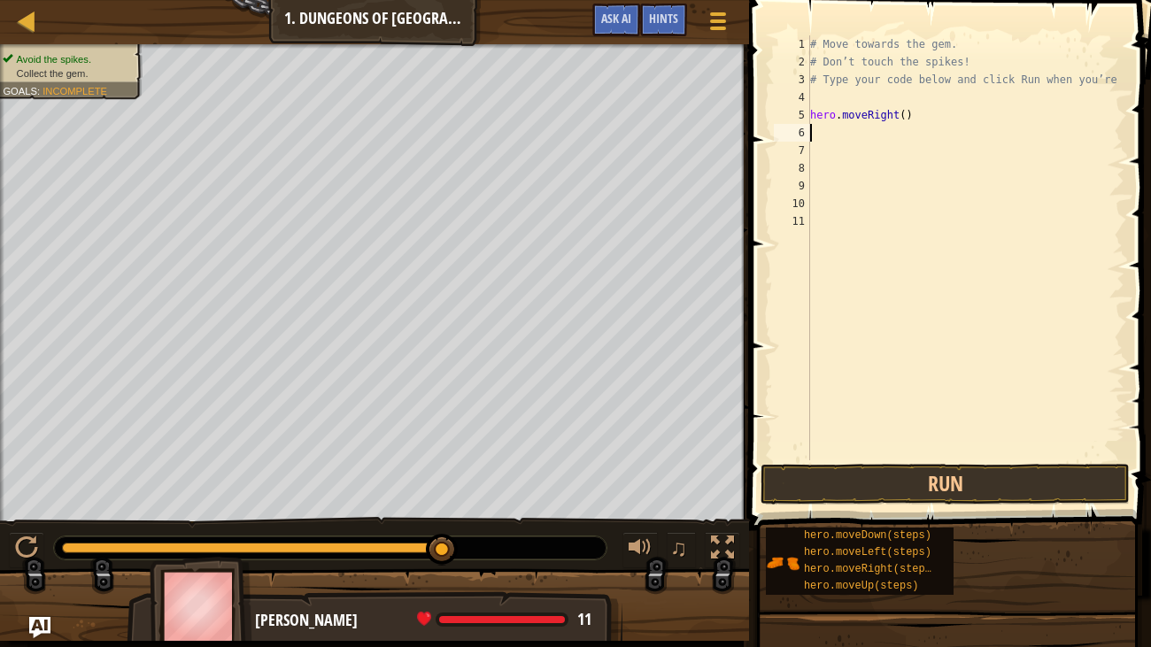
click at [878, 136] on div "# Move towards the gem. # Don’t touch the spikes! # Type your code below and cl…" at bounding box center [966, 265] width 318 height 461
type textarea "f"
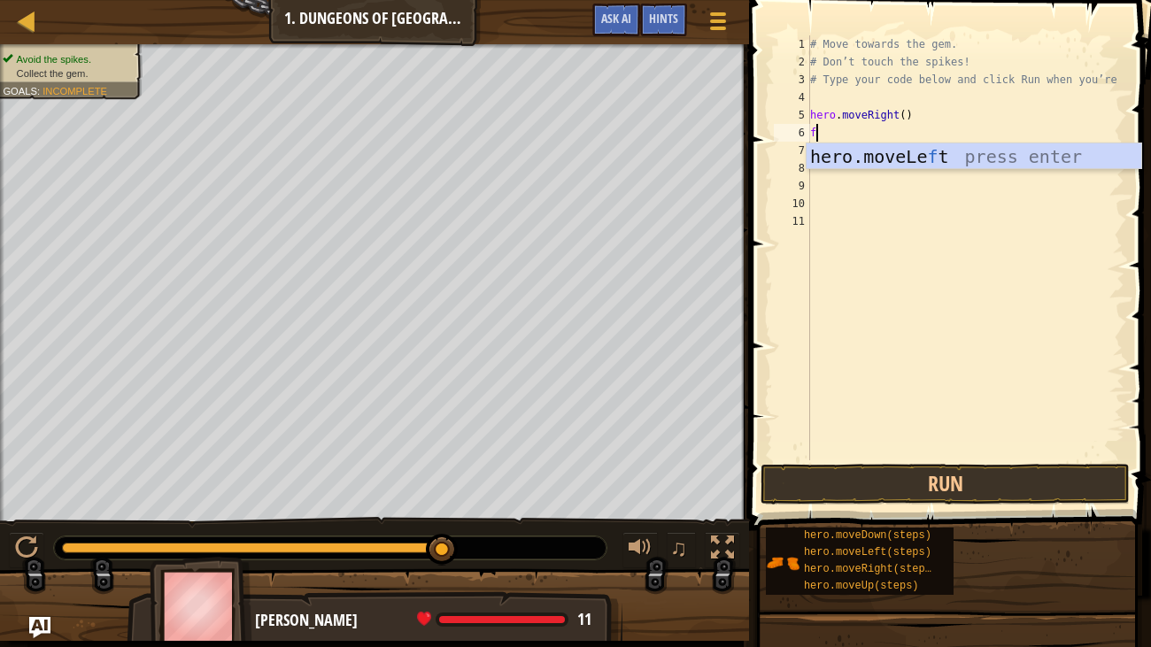
click at [959, 163] on div "hero.moveLe f t press enter" at bounding box center [974, 183] width 335 height 80
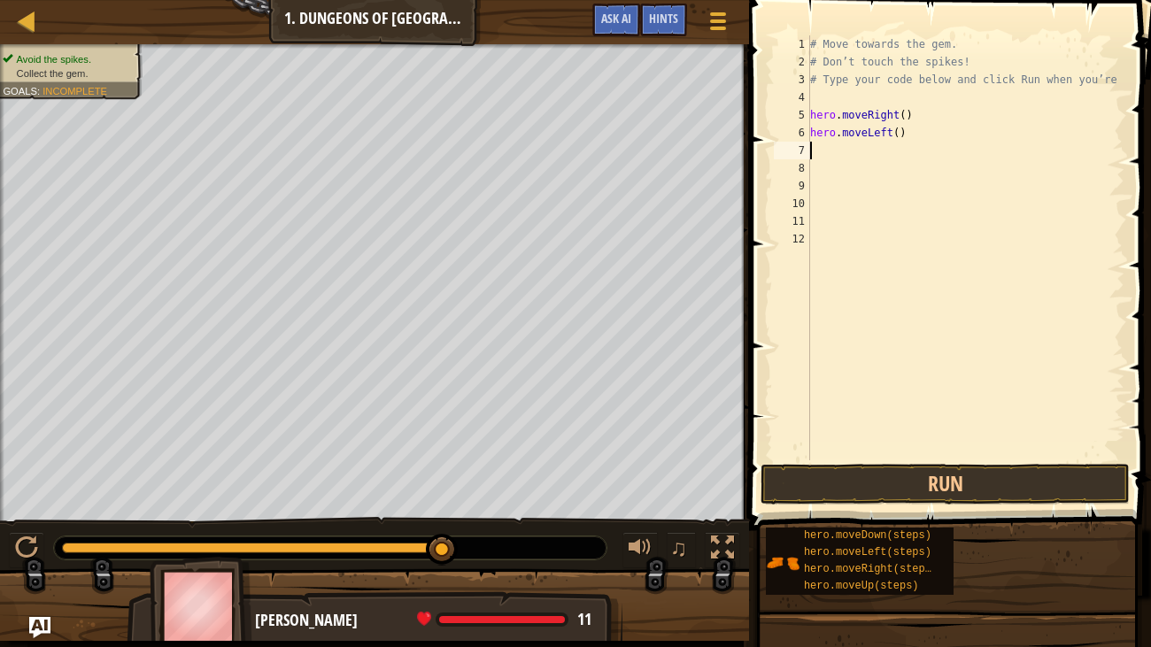
click at [889, 145] on div "# Move towards the gem. # Don’t touch the spikes! # Type your code below and cl…" at bounding box center [966, 265] width 318 height 461
type textarea "r"
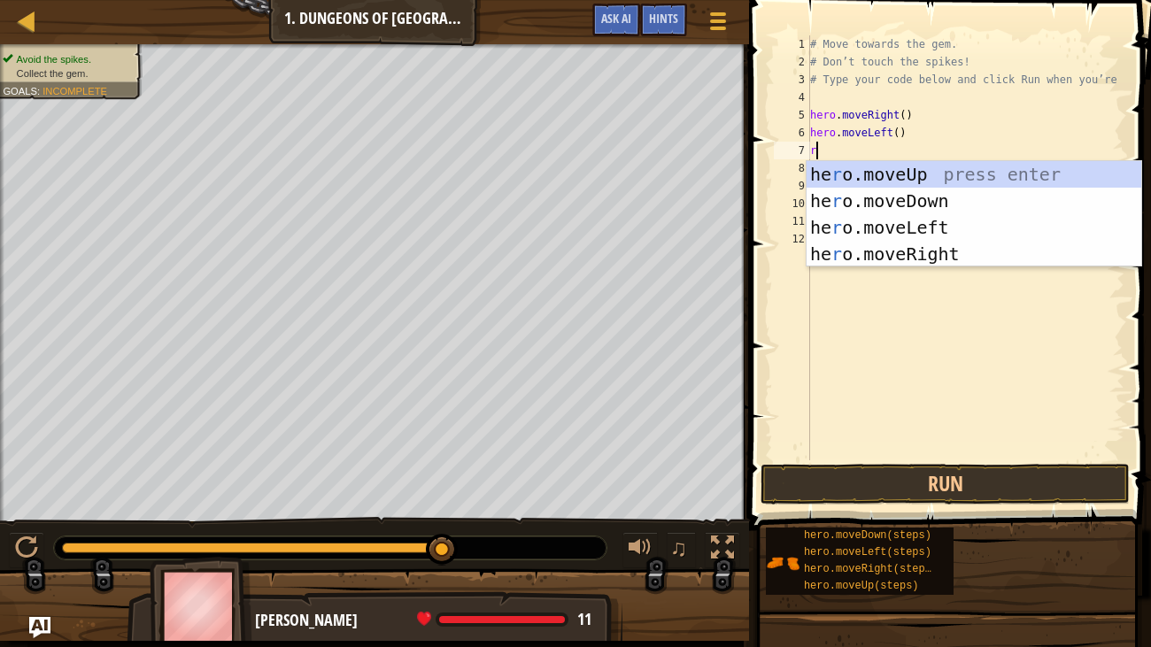
click at [968, 257] on div "he r o.moveUp press enter he r o.moveDown press enter he r o.moveLeft press ent…" at bounding box center [974, 240] width 335 height 159
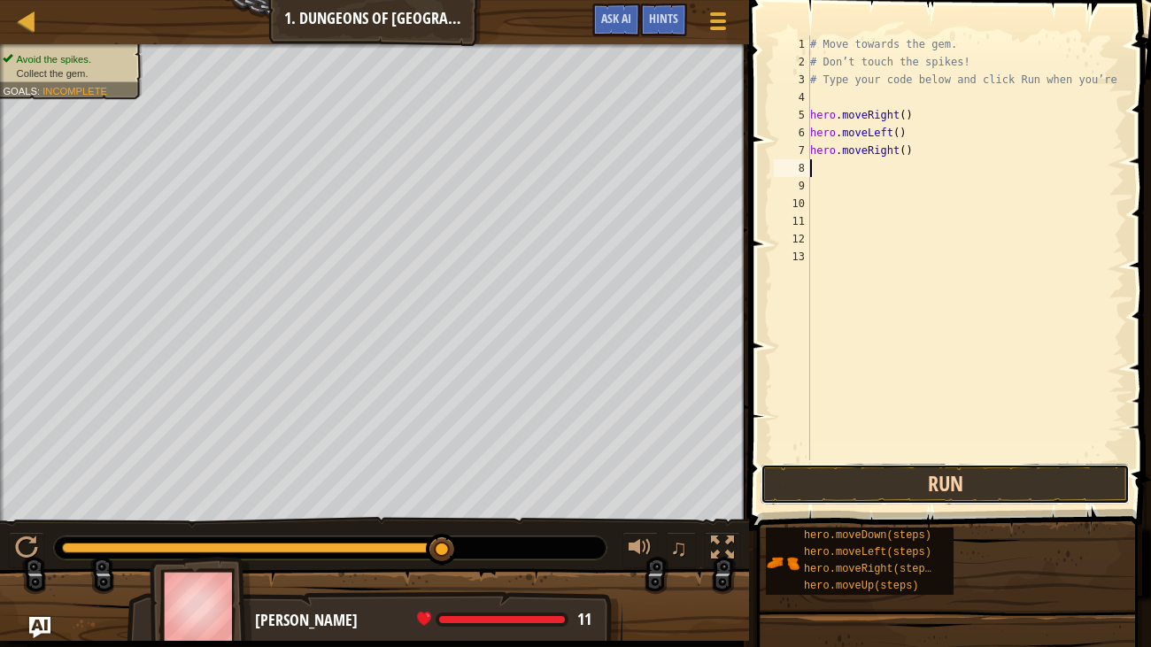
click at [920, 469] on button "Run" at bounding box center [945, 484] width 369 height 41
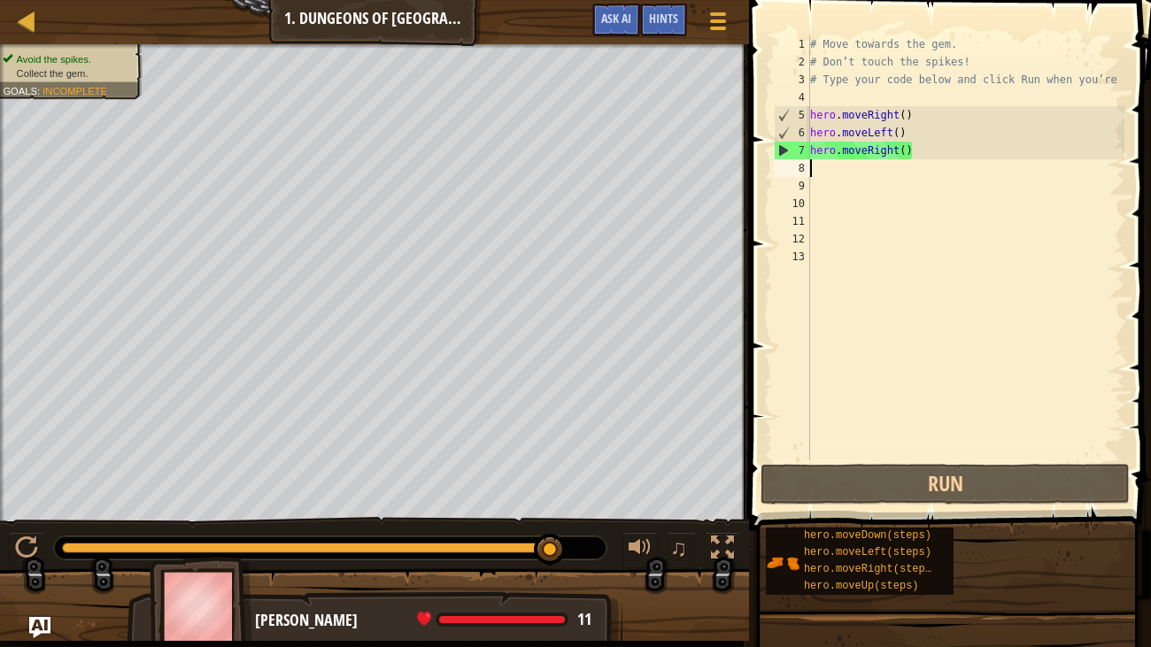
click at [971, 160] on div "# Move towards the gem. # Don’t touch the spikes! # Type your code below and cl…" at bounding box center [966, 265] width 318 height 461
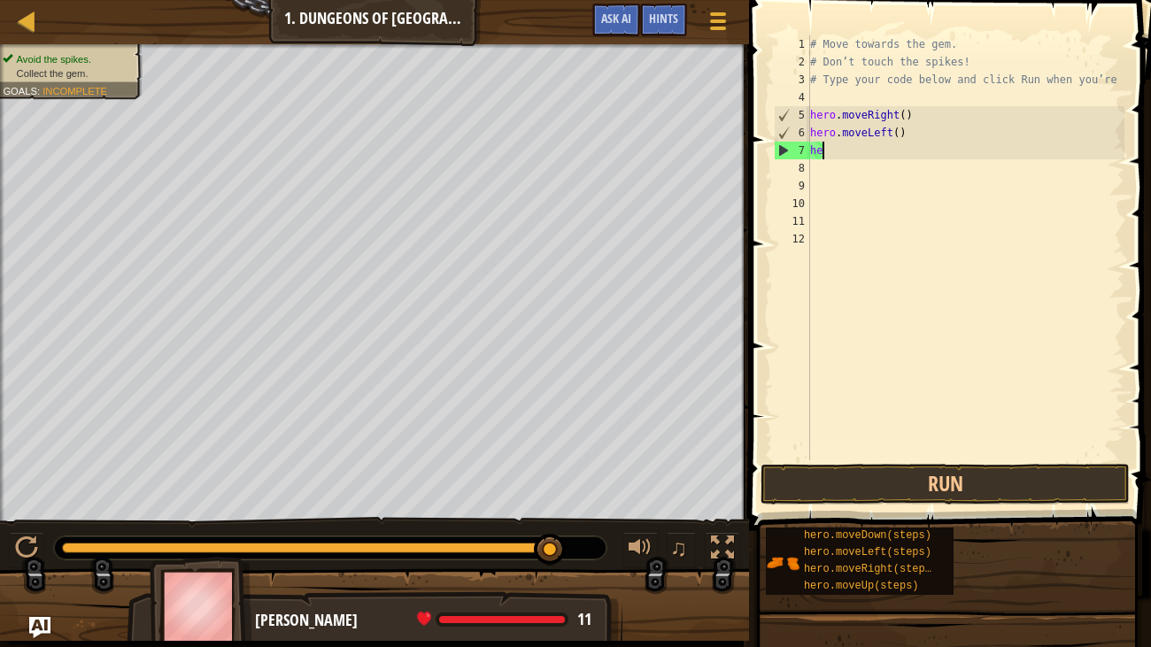
type textarea "h"
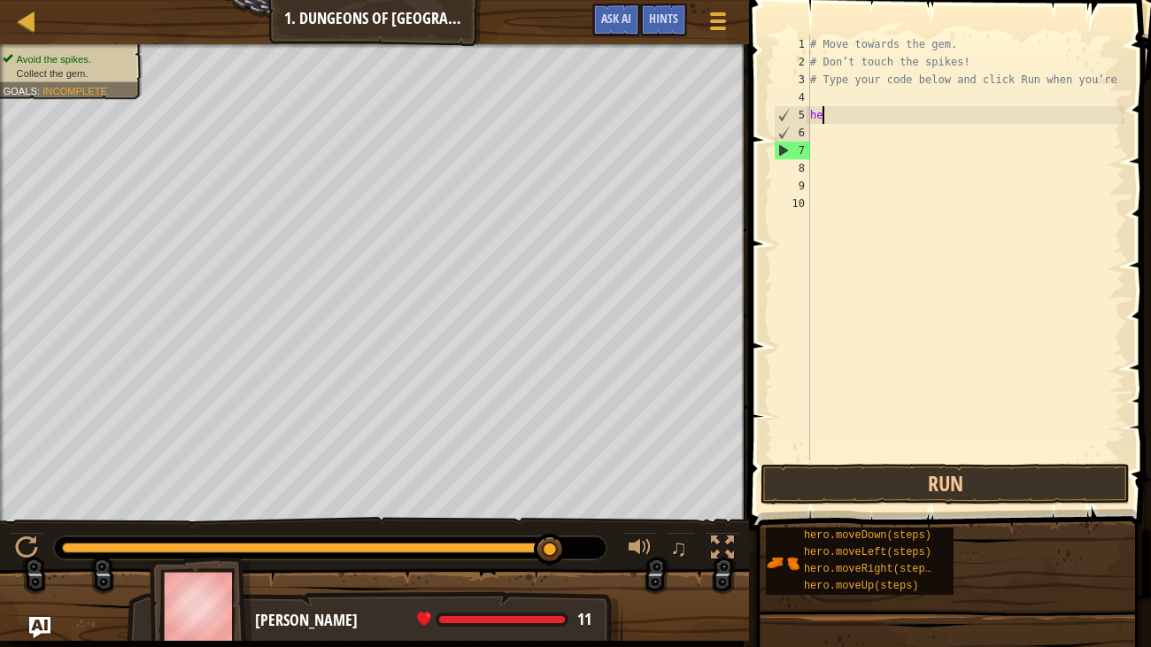
type textarea "h"
type textarea "f"
type textarea "u"
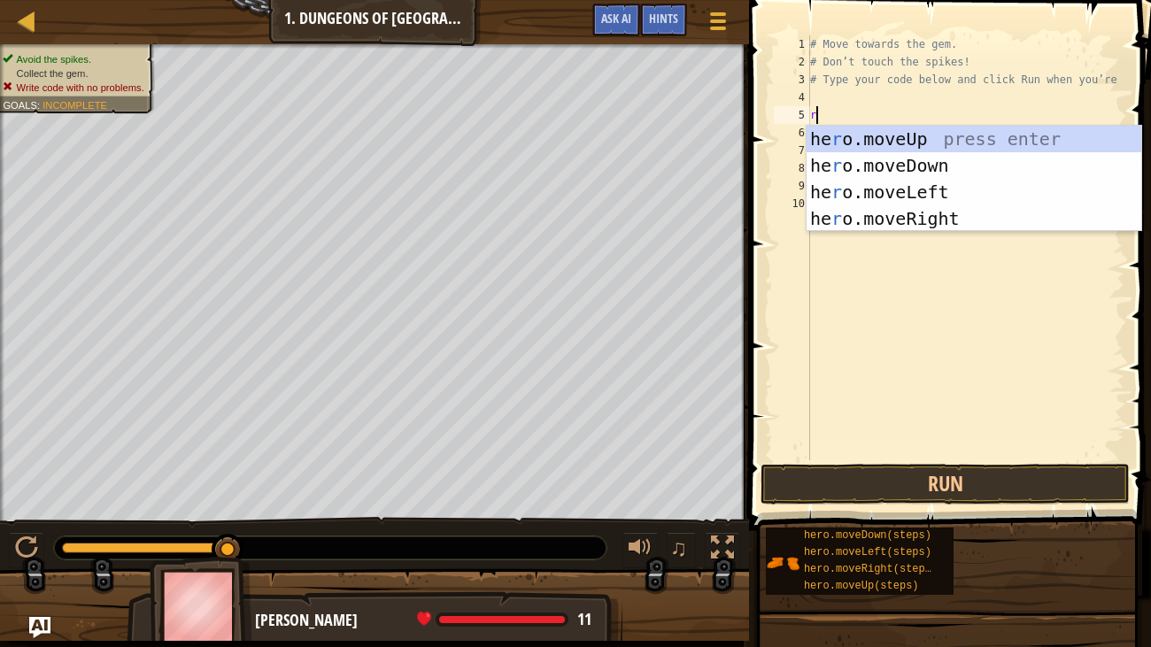
type textarea "ri"
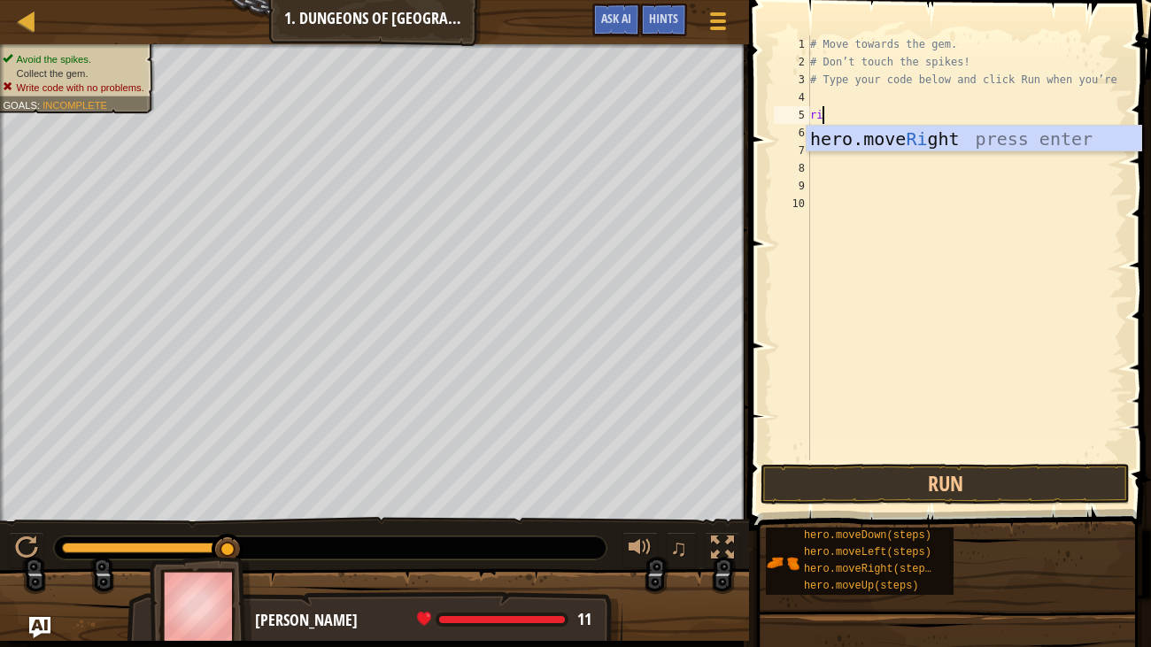
click at [853, 90] on div "# Move towards the gem. # Don’t touch the spikes! # Type your code below and cl…" at bounding box center [966, 265] width 318 height 461
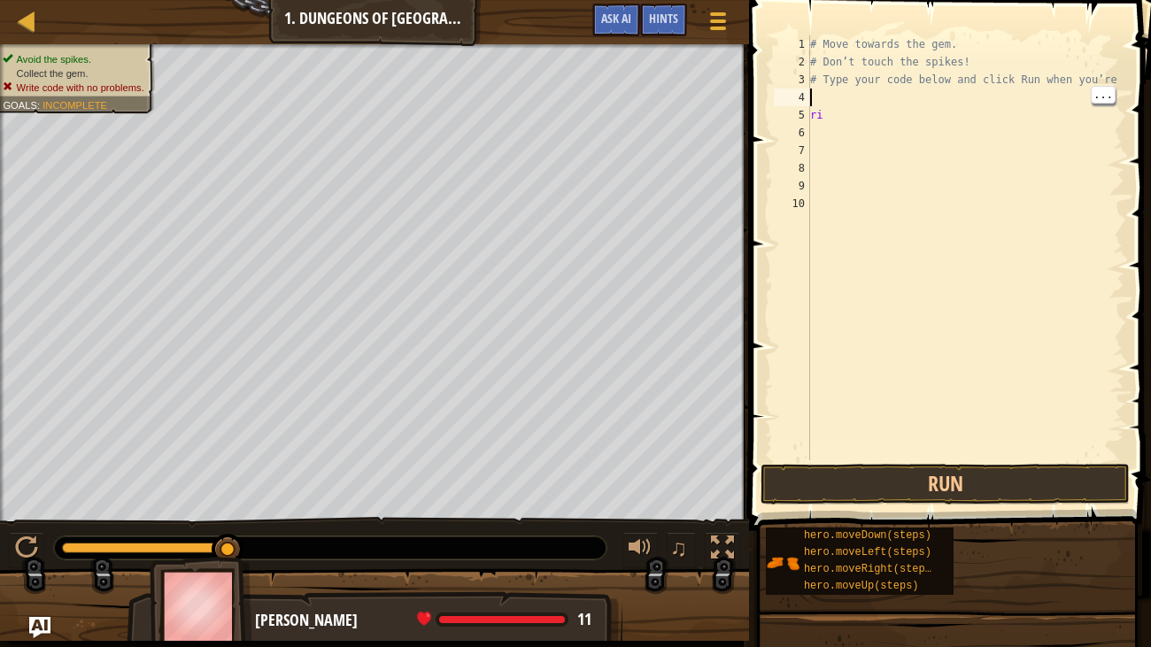
type textarea "r"
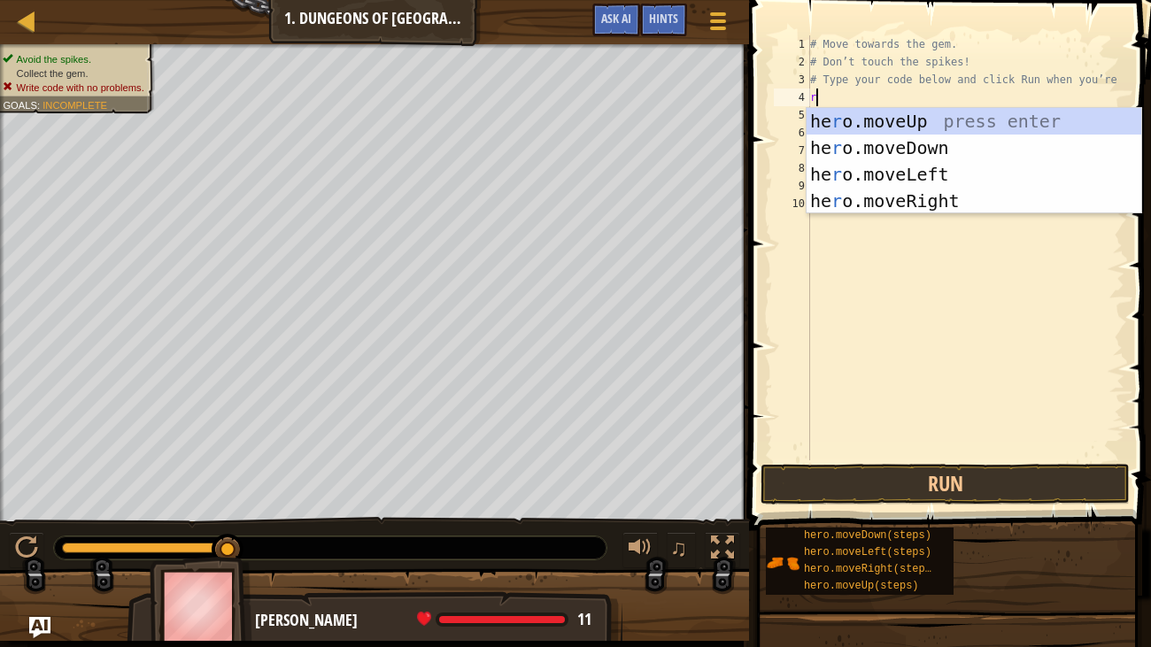
click at [969, 196] on div "he r o.moveUp press enter he r o.moveDown press enter he r o.moveLeft press ent…" at bounding box center [974, 187] width 335 height 159
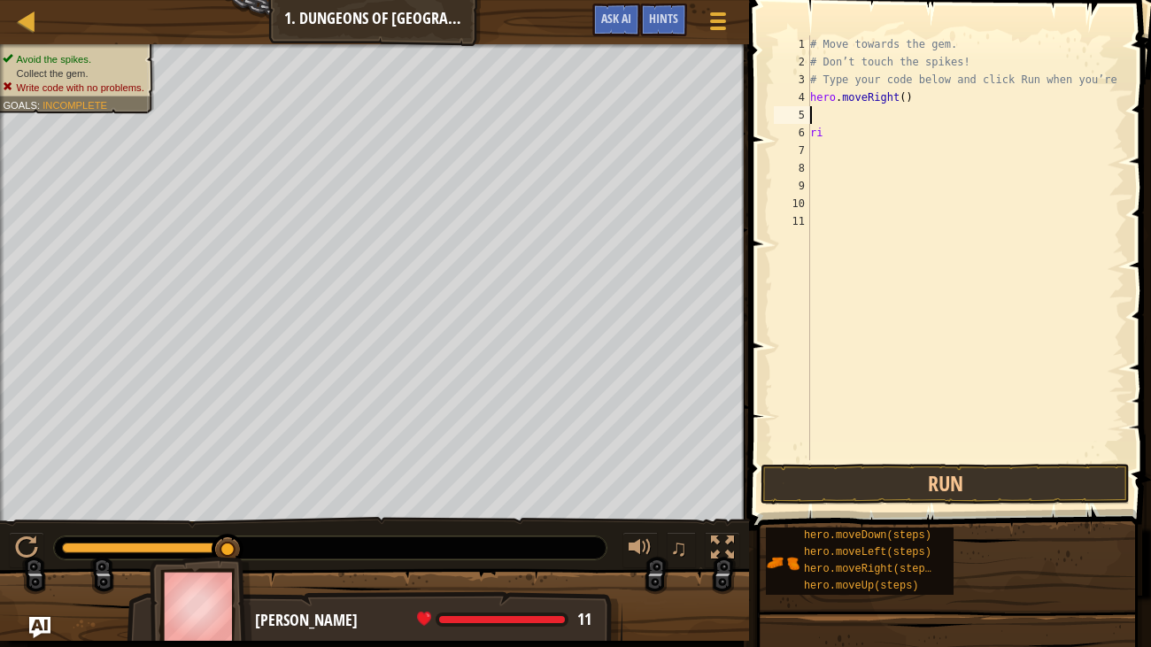
click at [911, 122] on div "# Move towards the gem. # Don’t touch the spikes! # Type your code below and cl…" at bounding box center [966, 265] width 318 height 461
click at [912, 139] on div "# Move towards the gem. # Don’t touch the spikes! # Type your code below and cl…" at bounding box center [966, 265] width 318 height 461
type textarea "r"
click at [867, 126] on div "# Move towards the gem. # Don’t touch the spikes! # Type your code below and cl…" at bounding box center [966, 265] width 318 height 461
click at [870, 112] on div "# Move towards the gem. # Don’t touch the spikes! # Type your code below and cl…" at bounding box center [966, 265] width 318 height 461
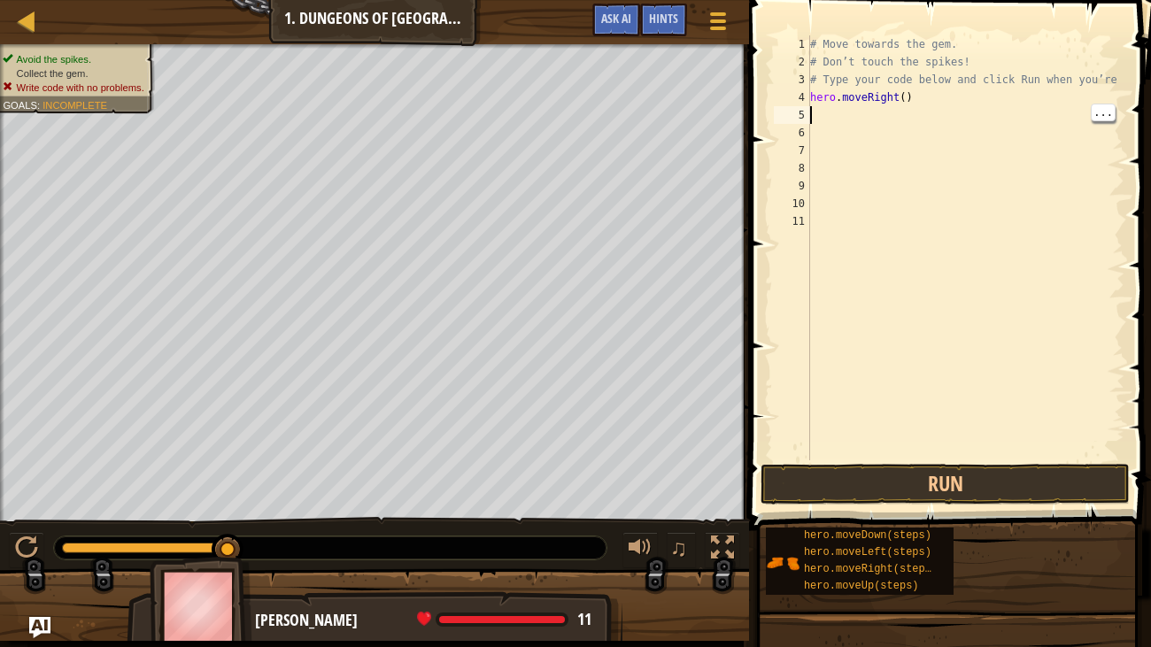
type textarea "r"
type textarea "u"
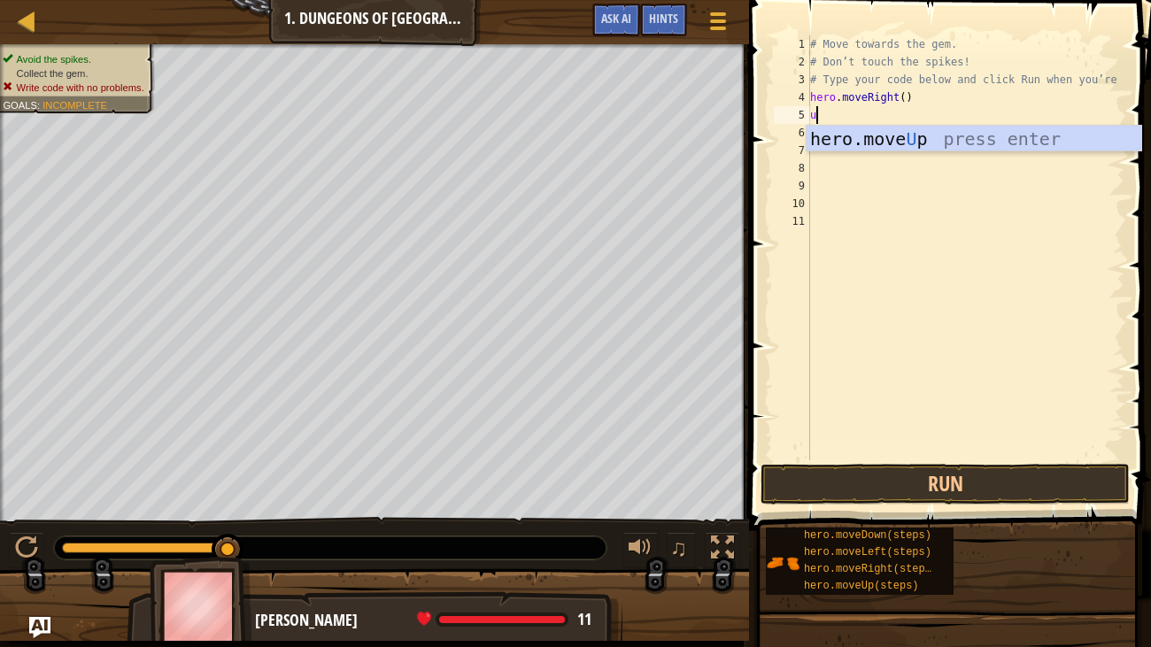
click at [941, 136] on div "hero.move U p press enter" at bounding box center [974, 166] width 335 height 80
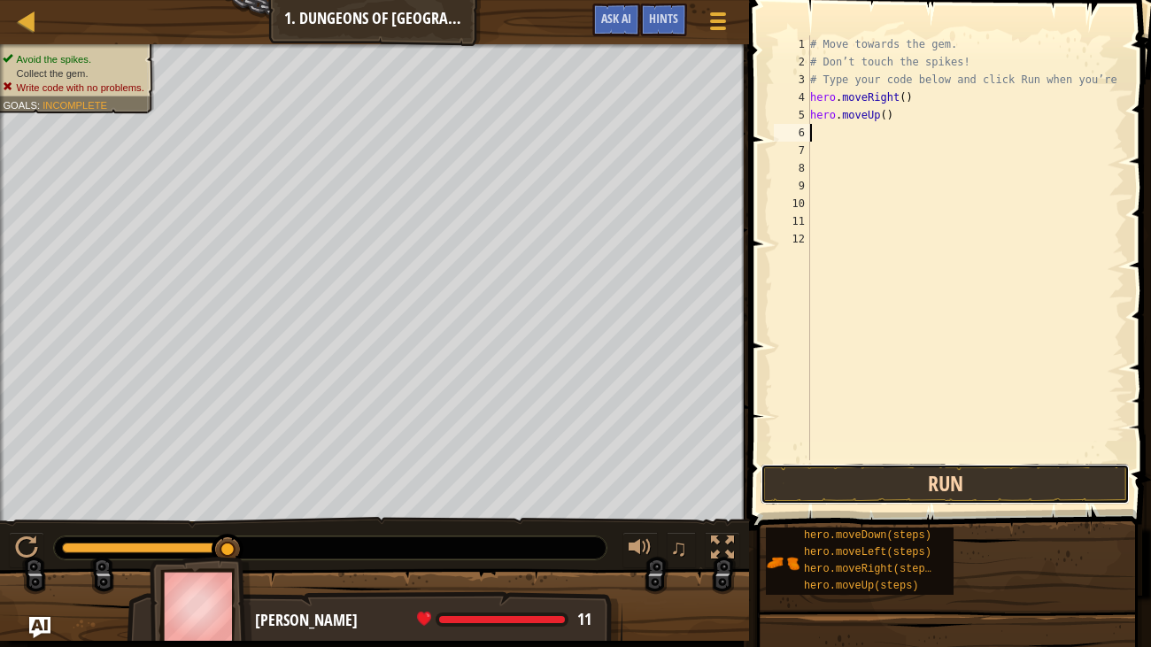
click at [926, 498] on button "Run" at bounding box center [945, 484] width 369 height 41
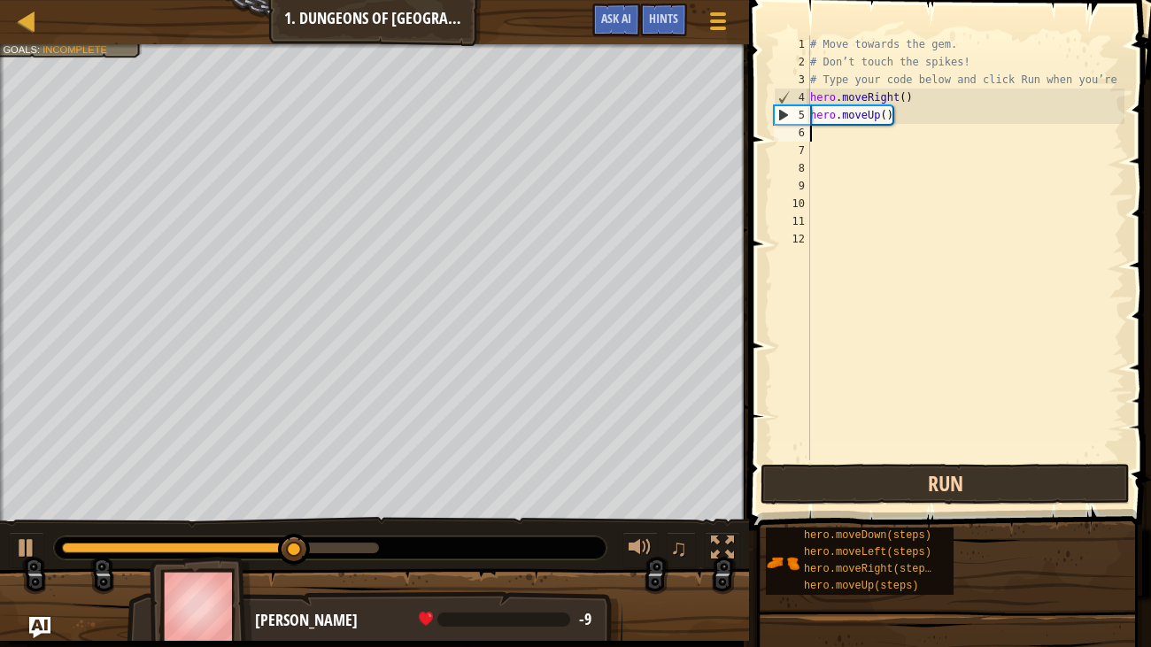
type textarea "d"
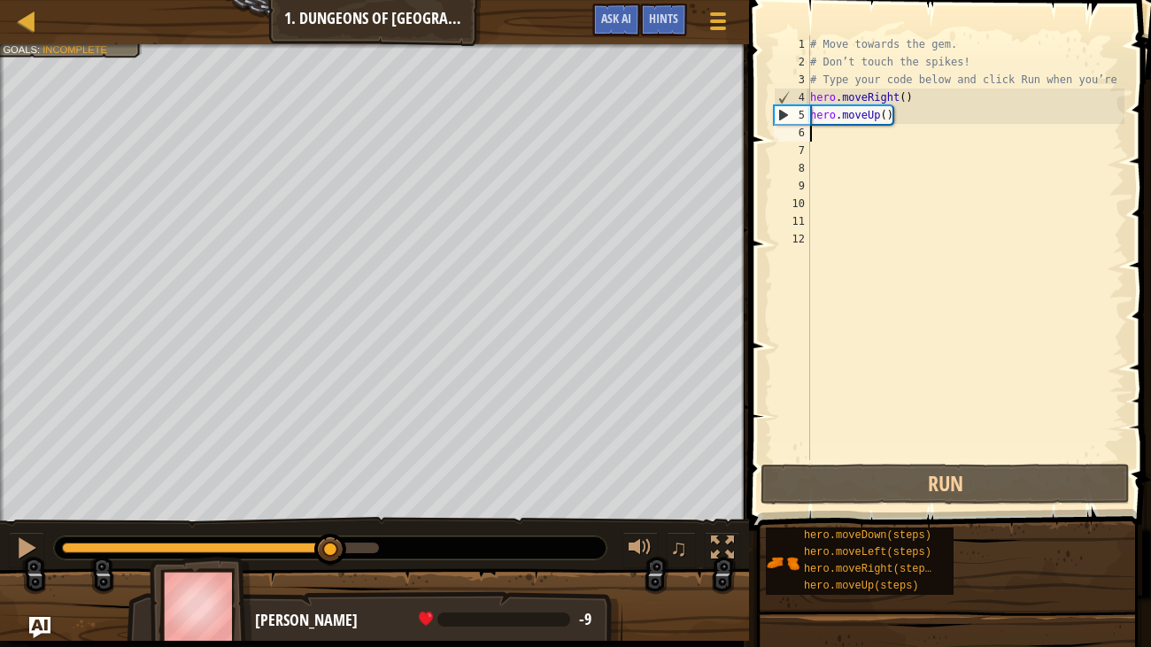
click at [915, 121] on div "# Move towards the gem. # Don’t touch the spikes! # Type your code below and cl…" at bounding box center [966, 265] width 318 height 461
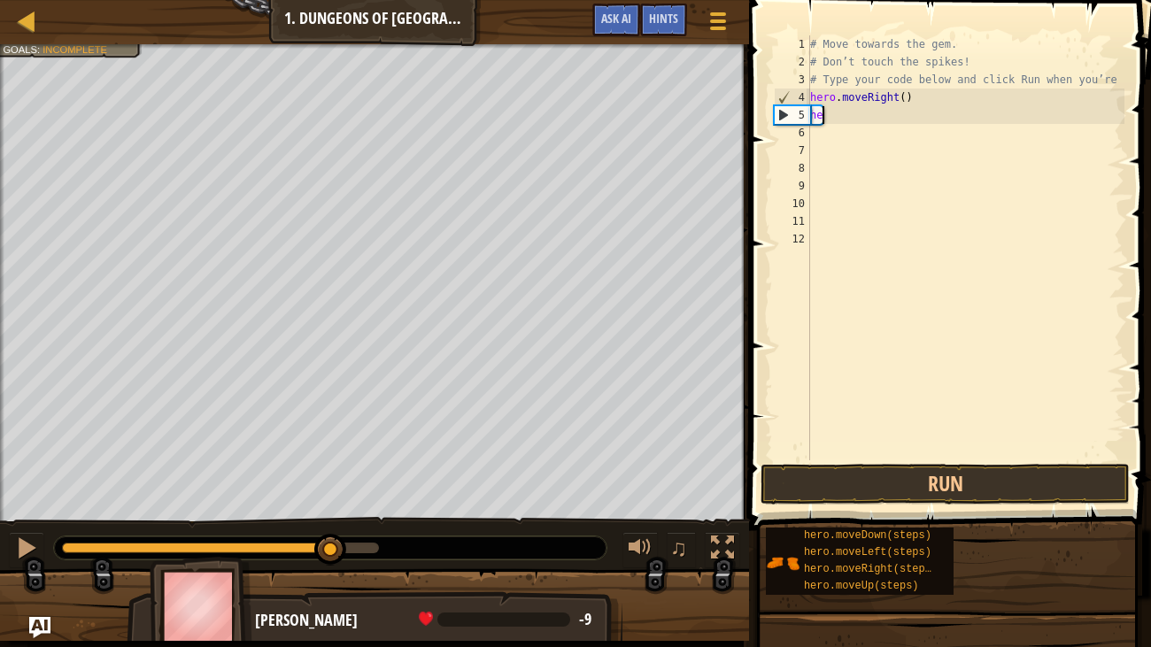
type textarea "h"
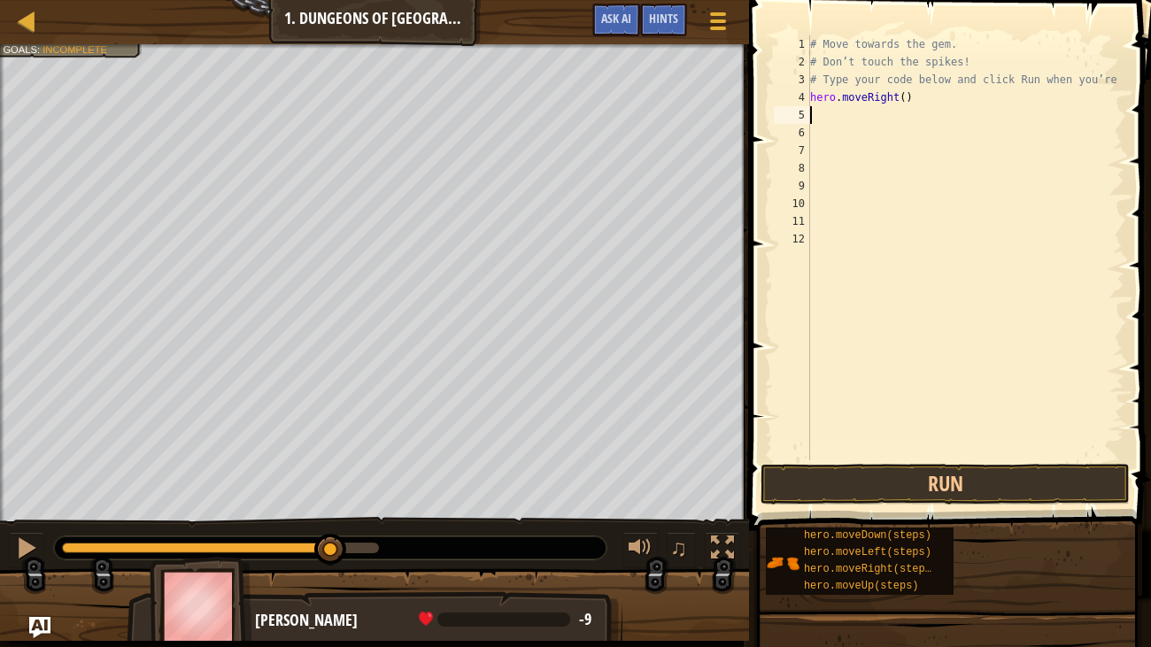
click at [954, 97] on div "# Move towards the gem. # Don’t touch the spikes! # Type your code below and cl…" at bounding box center [966, 265] width 318 height 461
type textarea "h"
click at [833, 120] on div "# Move towards the gem. # Don’t touch the spikes! # Type your code below and cl…" at bounding box center [966, 265] width 318 height 461
type textarea "r"
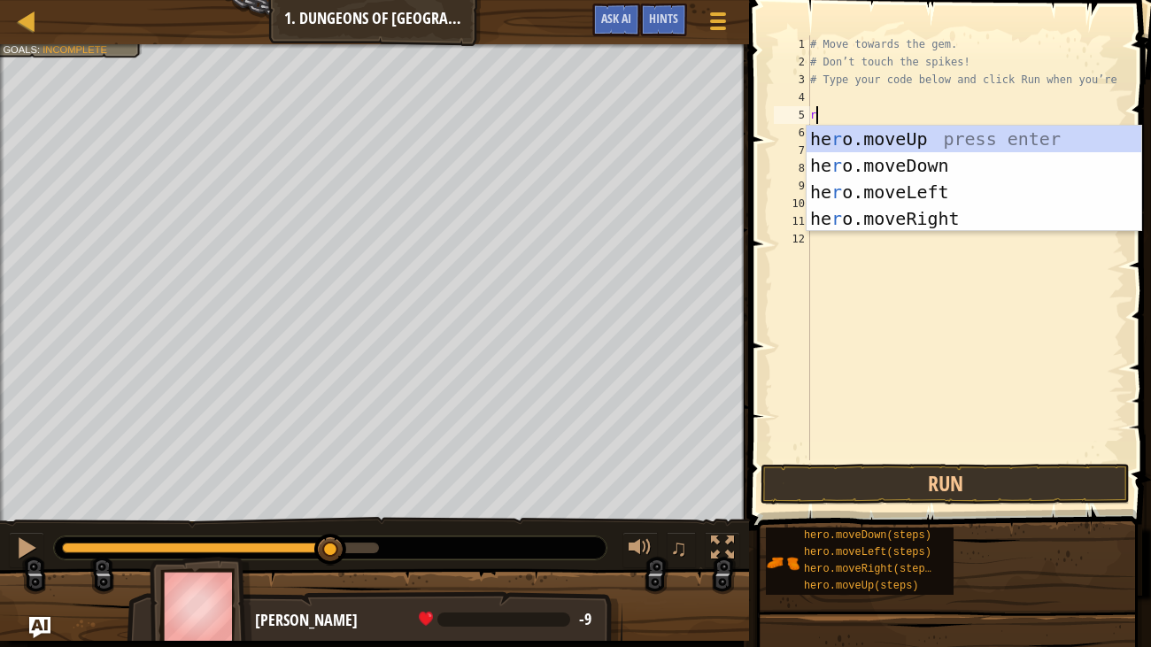
click at [973, 222] on div "he r o.moveUp press enter he r o.moveDown press enter he r o.moveLeft press ent…" at bounding box center [974, 205] width 335 height 159
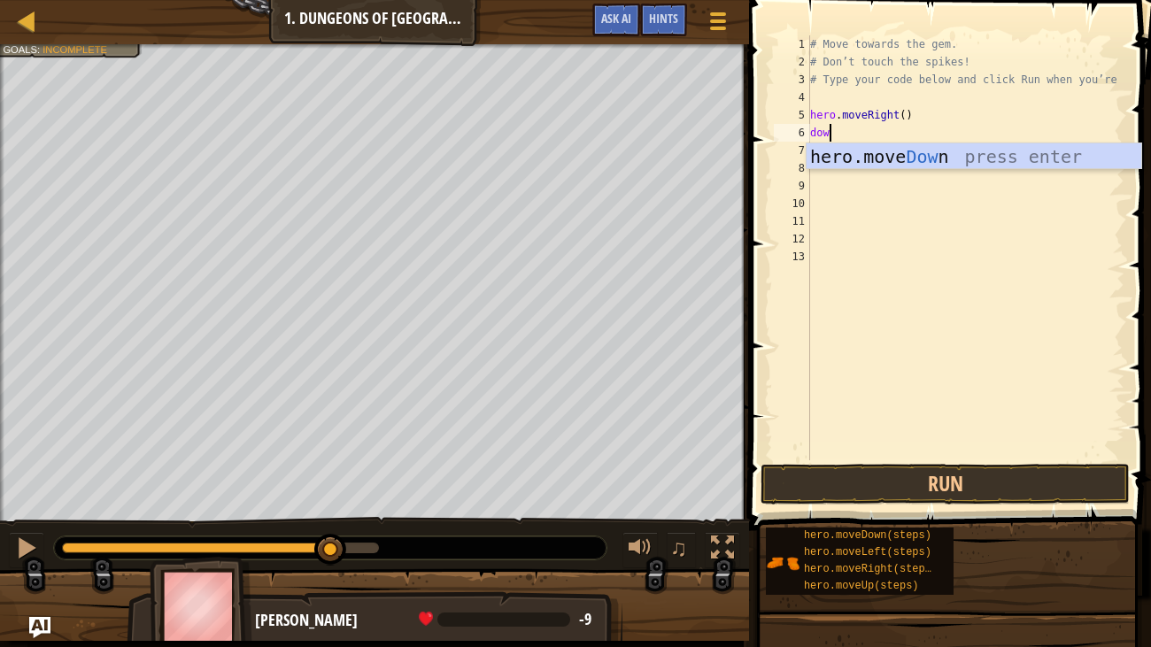
type textarea "down"
click at [1015, 161] on div "hero.move Down press enter" at bounding box center [974, 183] width 335 height 80
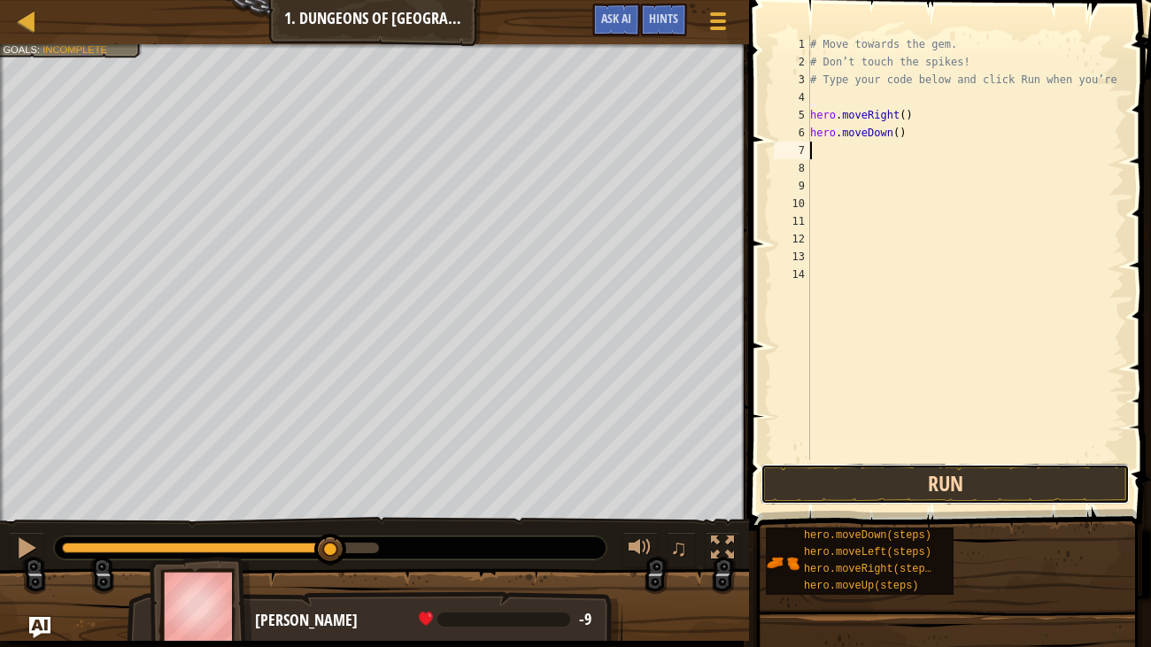
click at [888, 484] on button "Run" at bounding box center [945, 484] width 369 height 41
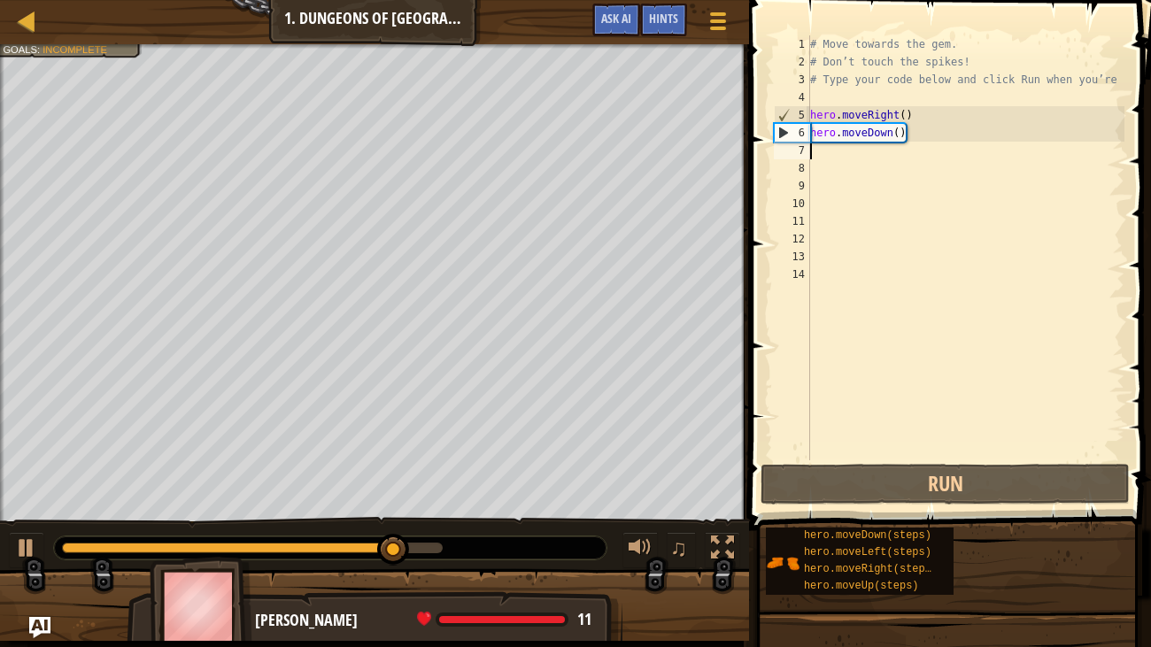
click at [858, 159] on div "# Move towards the gem. # Don’t touch the spikes! # Type your code below and cl…" at bounding box center [966, 265] width 318 height 461
click at [863, 149] on div "# Move towards the gem. # Don’t touch the spikes! # Type your code below and cl…" at bounding box center [966, 265] width 318 height 461
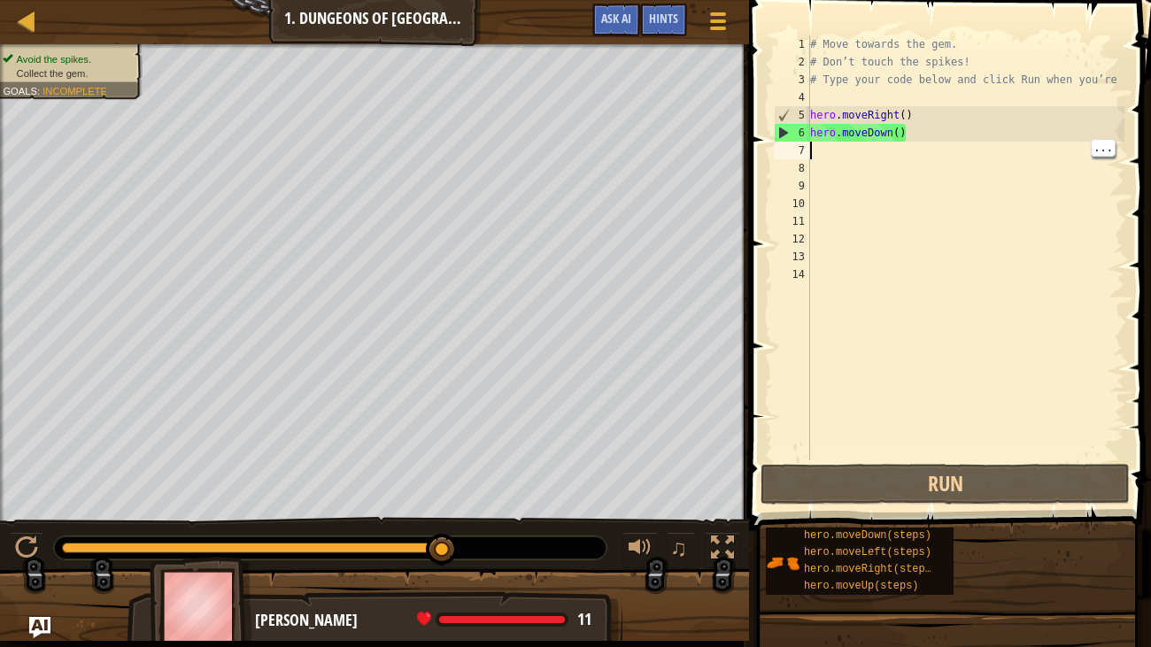
click at [869, 159] on div "# Move towards the gem. # Don’t touch the spikes! # Type your code below and cl…" at bounding box center [966, 265] width 318 height 461
type textarea "l"
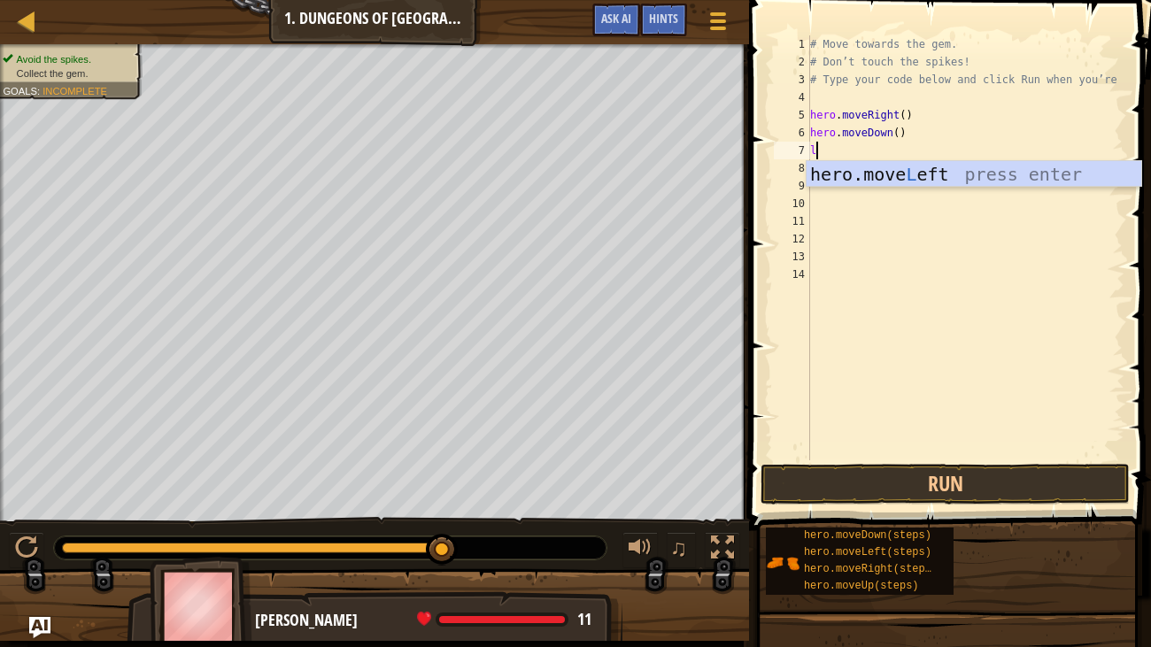
click at [968, 179] on div "hero.move L eft press enter" at bounding box center [974, 201] width 335 height 80
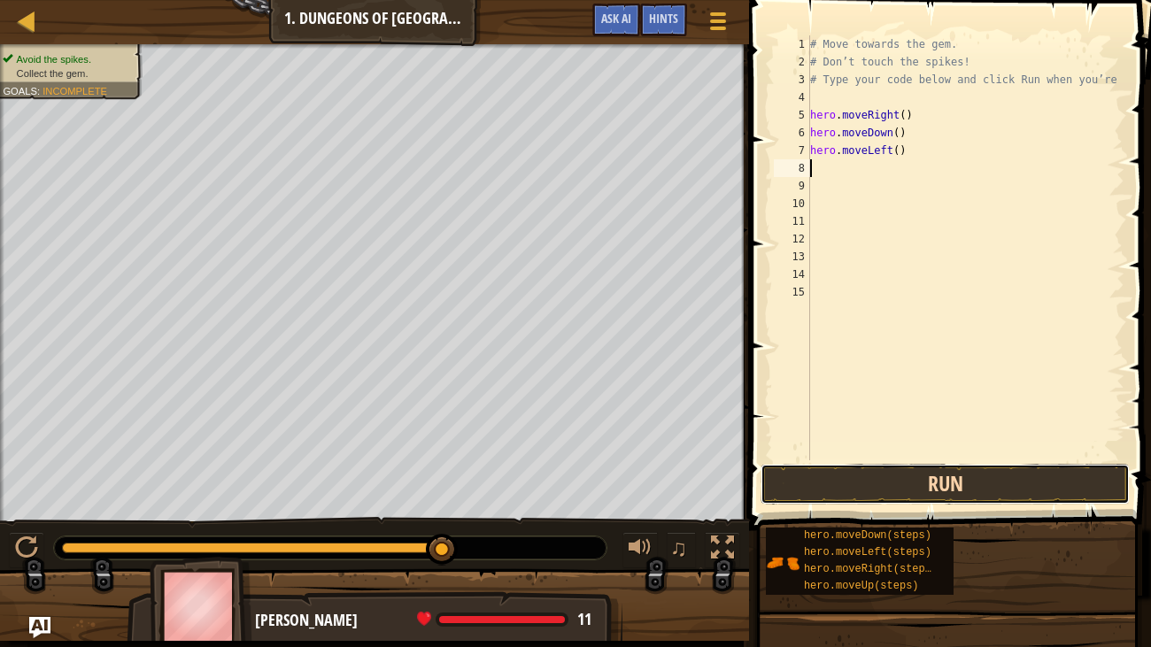
click at [864, 481] on button "Run" at bounding box center [945, 484] width 369 height 41
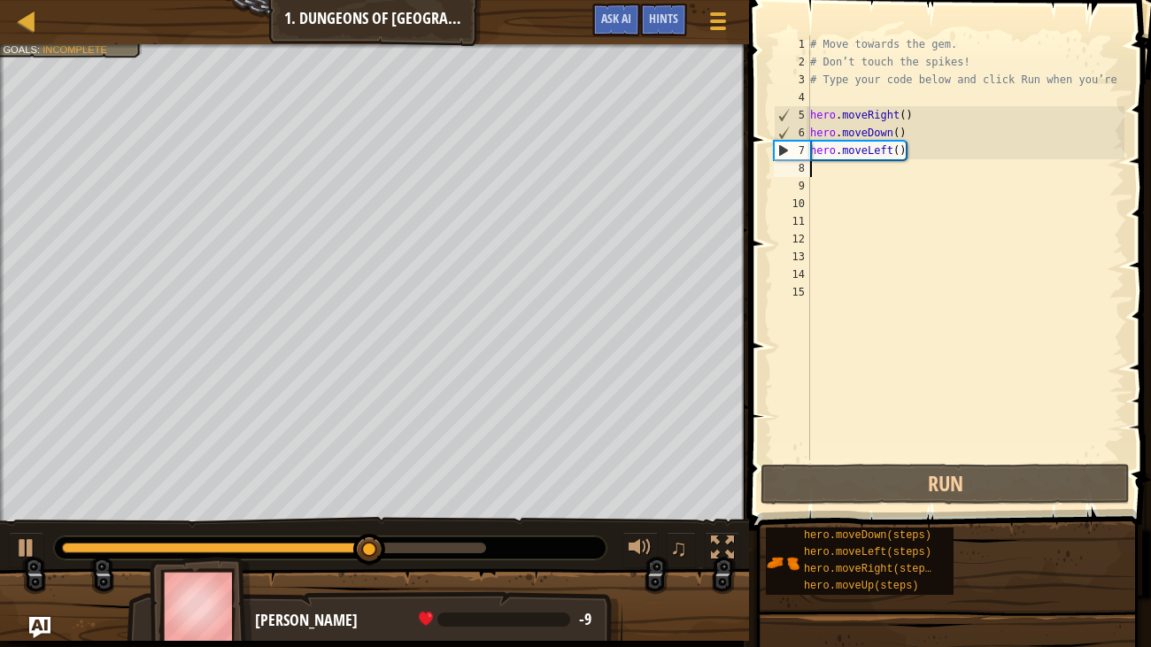
click at [962, 150] on div "# Move towards the gem. # Don’t touch the spikes! # Type your code below and cl…" at bounding box center [966, 265] width 318 height 461
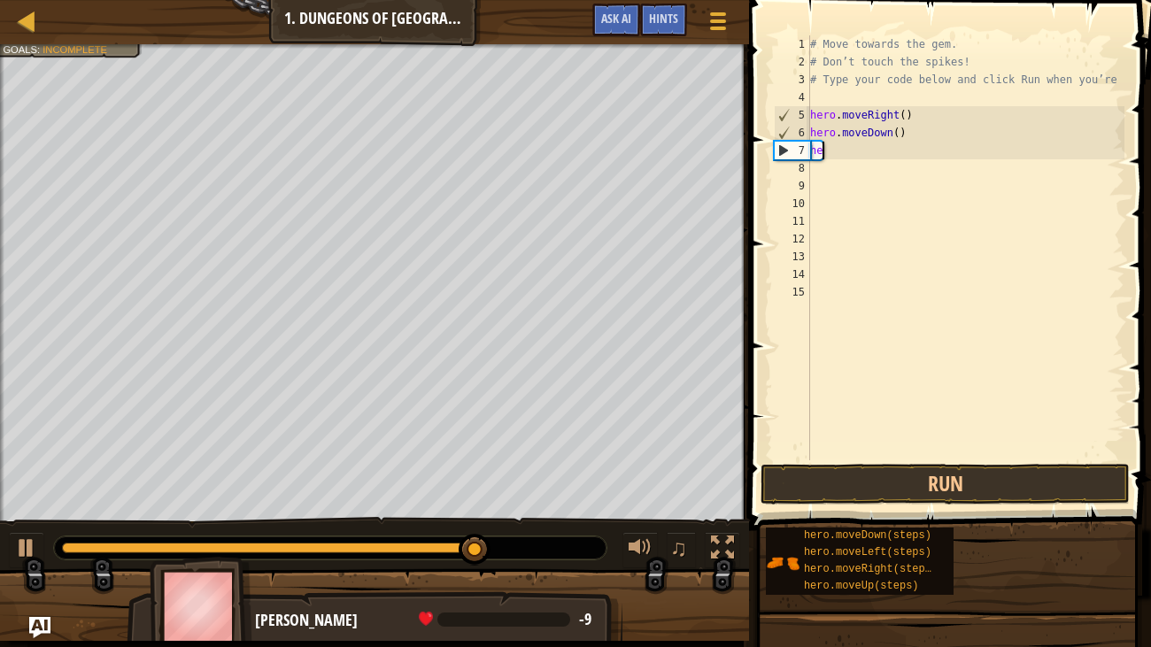
type textarea "h"
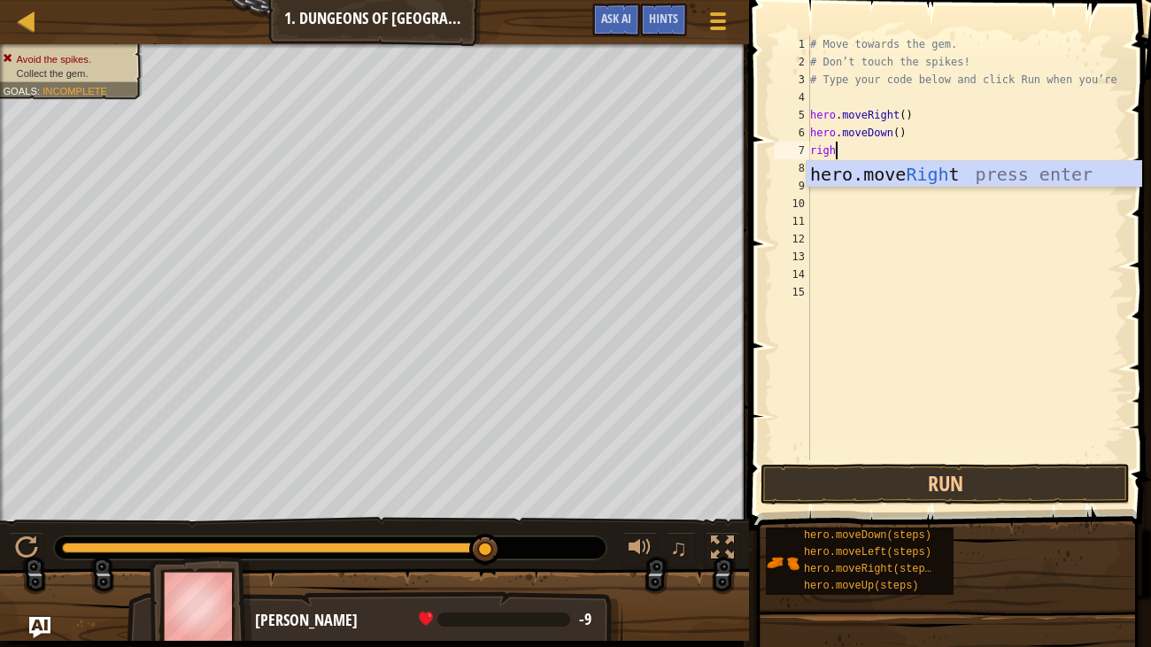
type textarea "right"
click at [950, 184] on div "hero.move Right press enter" at bounding box center [974, 201] width 335 height 80
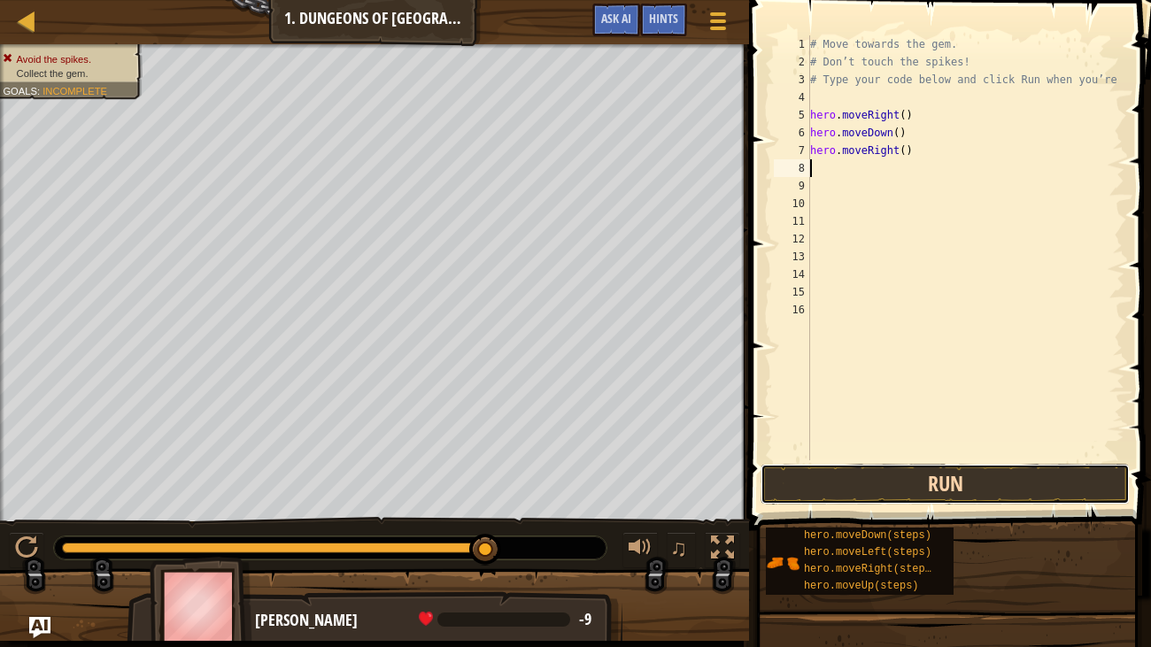
click at [957, 485] on button "Run" at bounding box center [945, 484] width 369 height 41
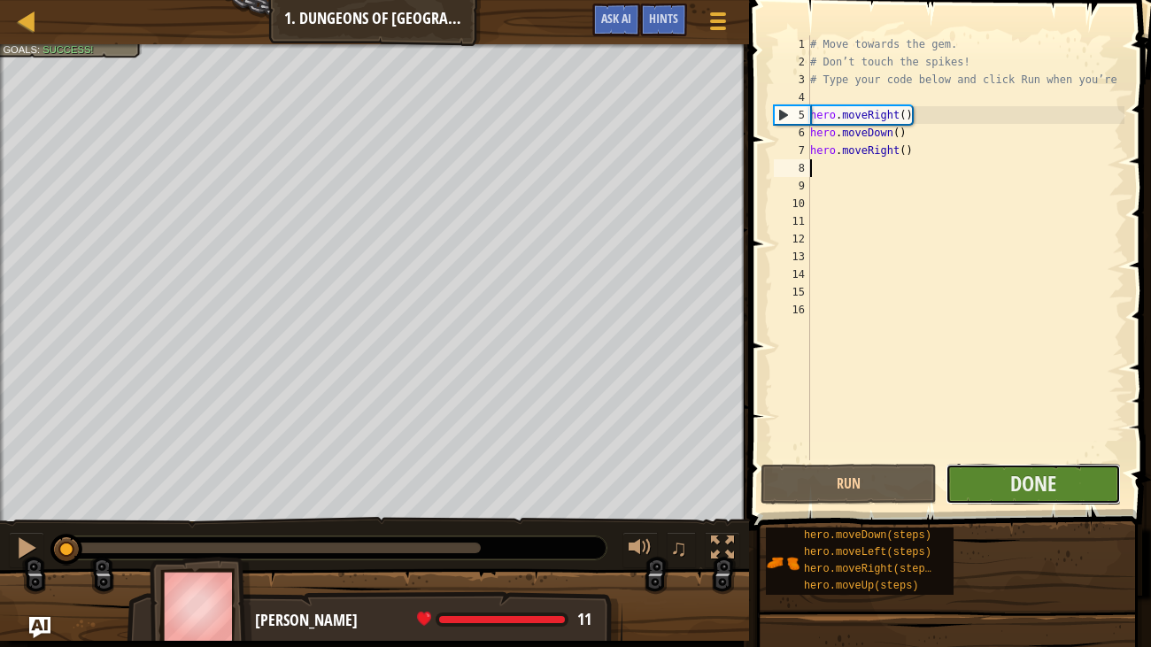
click at [1063, 471] on button "Done" at bounding box center [1033, 484] width 175 height 41
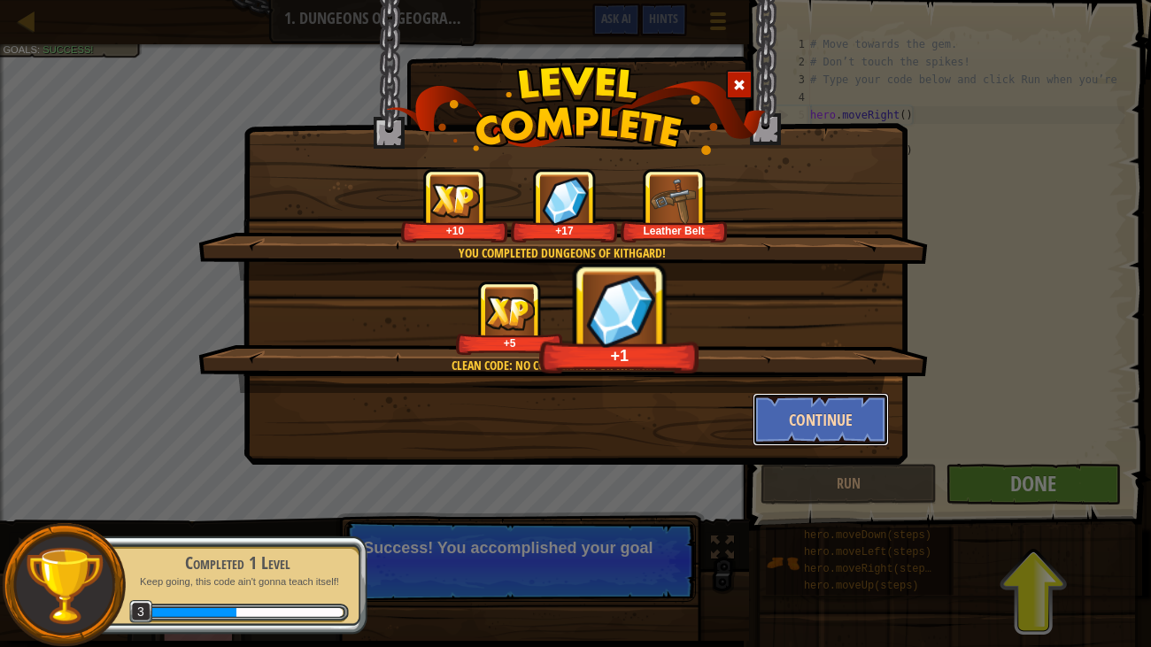
click at [861, 421] on button "Continue" at bounding box center [821, 419] width 137 height 53
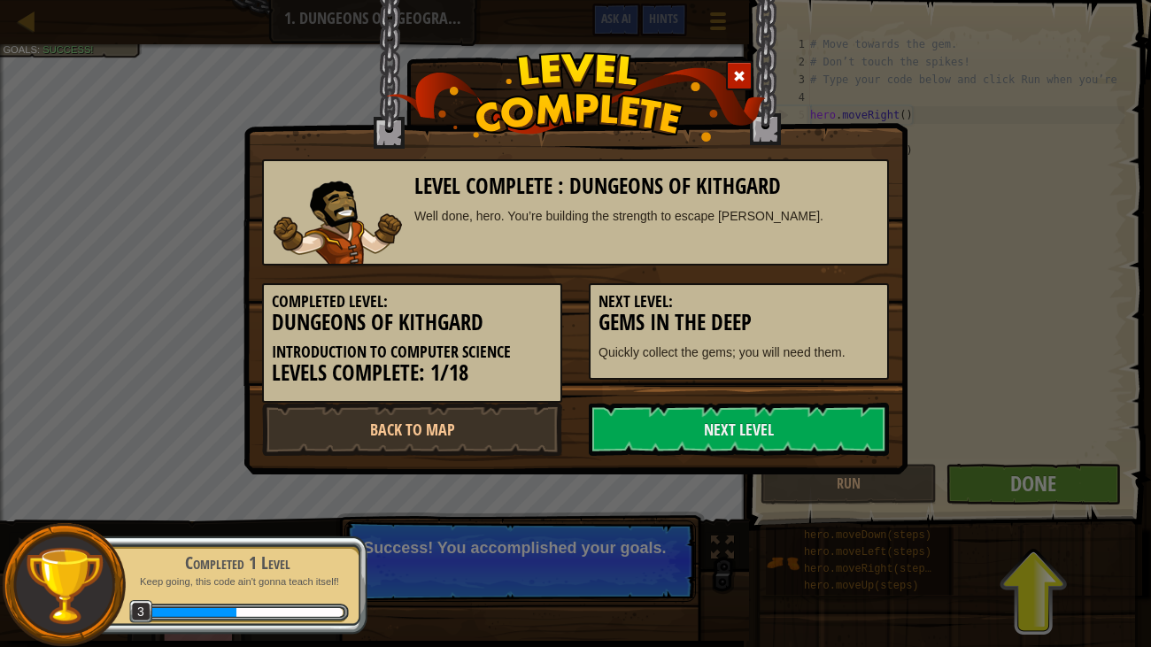
click at [1108, 486] on div "Level Complete : Dungeons of Kithgard Well done, hero. You’re building the stre…" at bounding box center [575, 323] width 1151 height 647
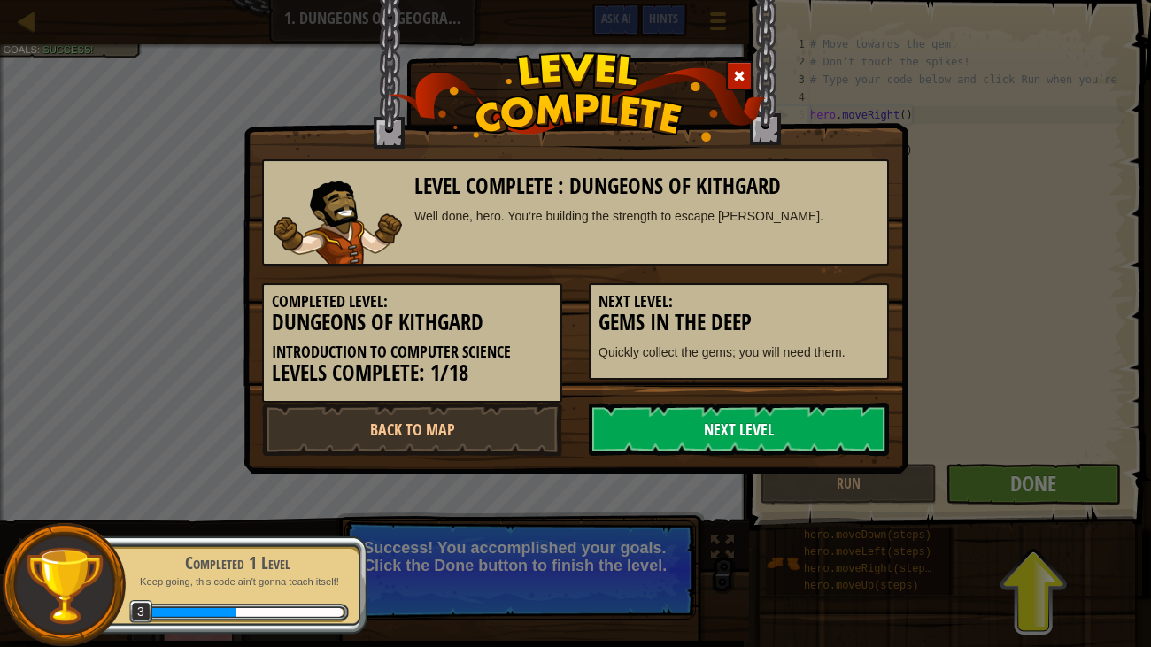
click at [876, 430] on link "Next Level" at bounding box center [739, 429] width 300 height 53
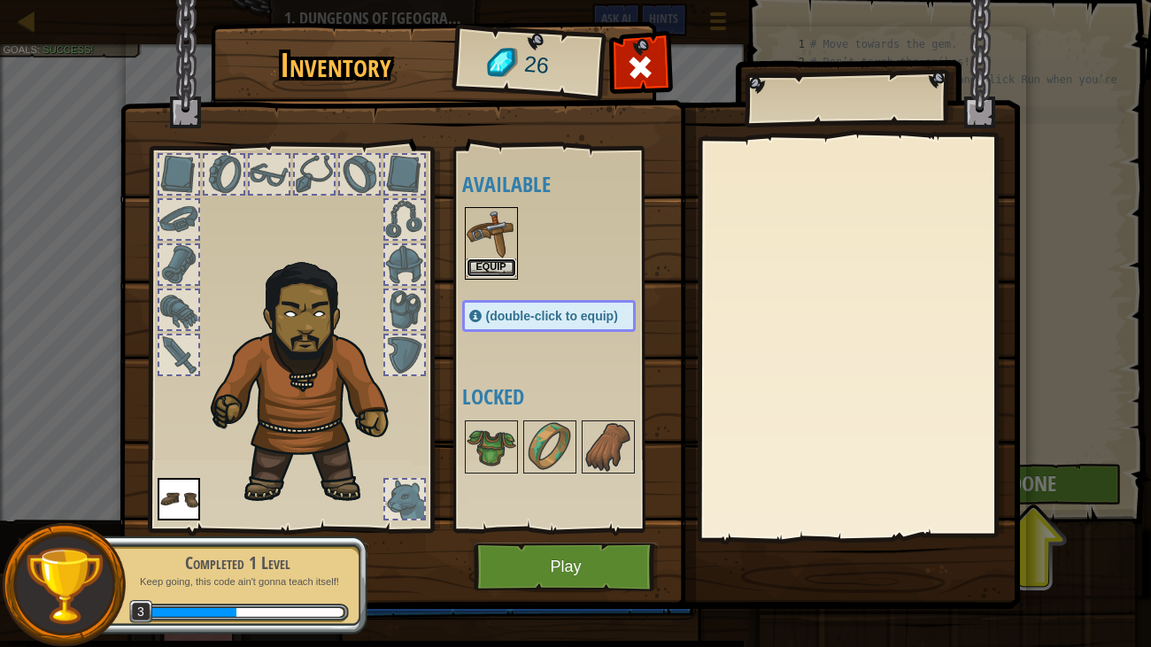
click at [485, 272] on button "Equip" at bounding box center [492, 268] width 50 height 19
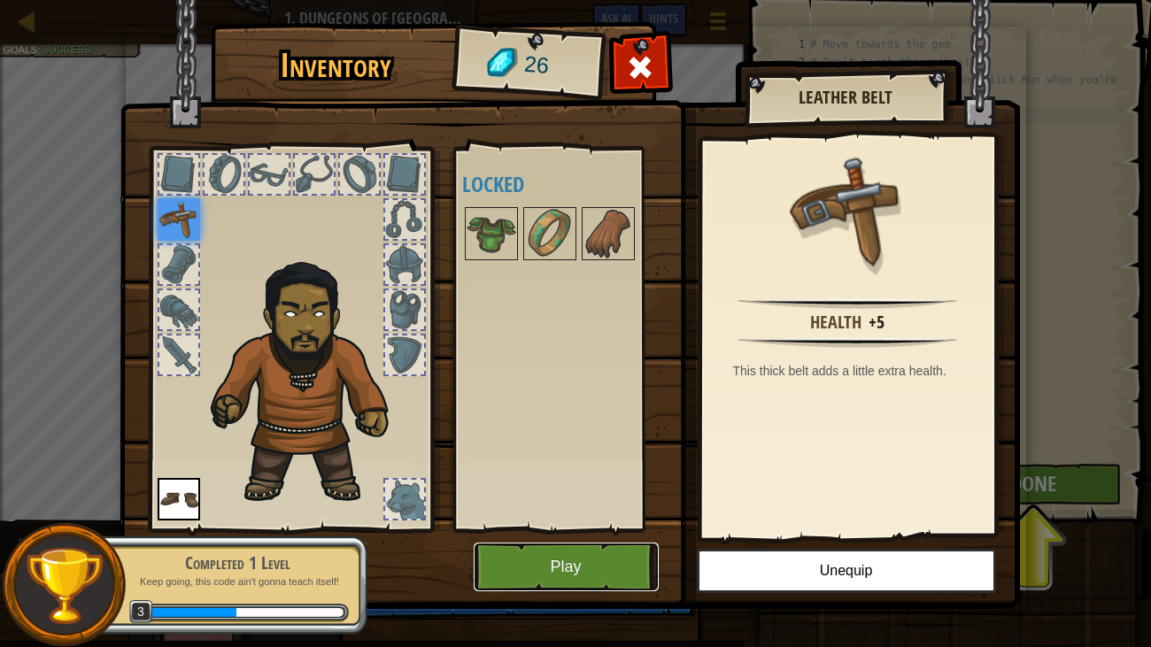
click at [628, 539] on button "Play" at bounding box center [566, 567] width 185 height 49
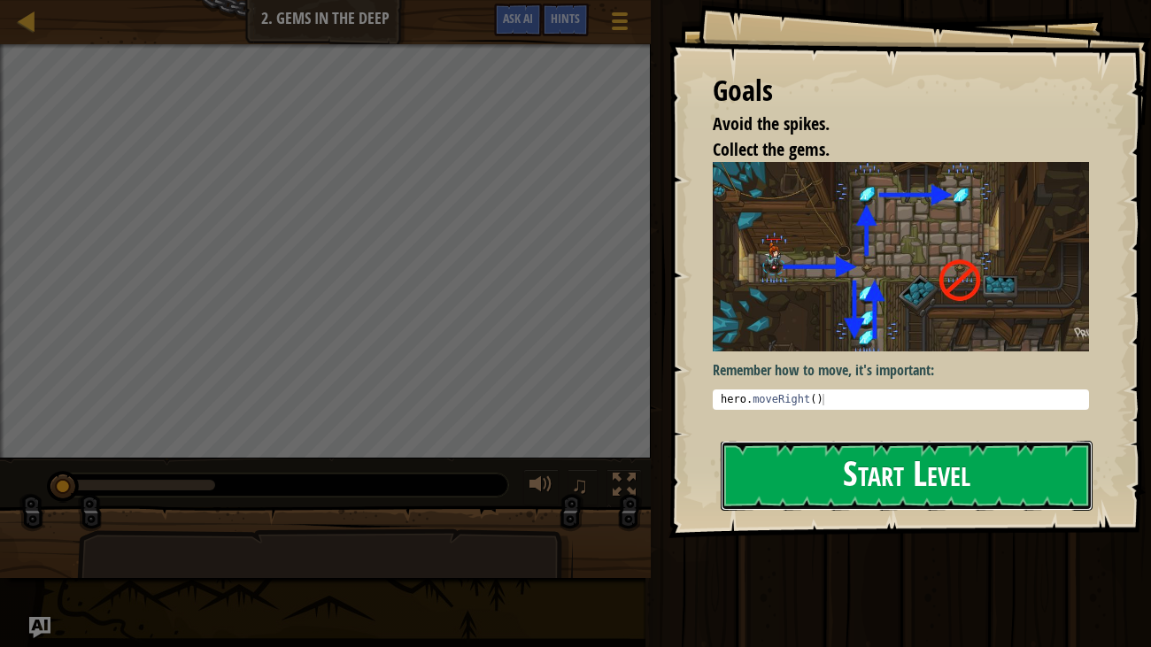
click at [974, 505] on button "Start Level" at bounding box center [907, 476] width 373 height 70
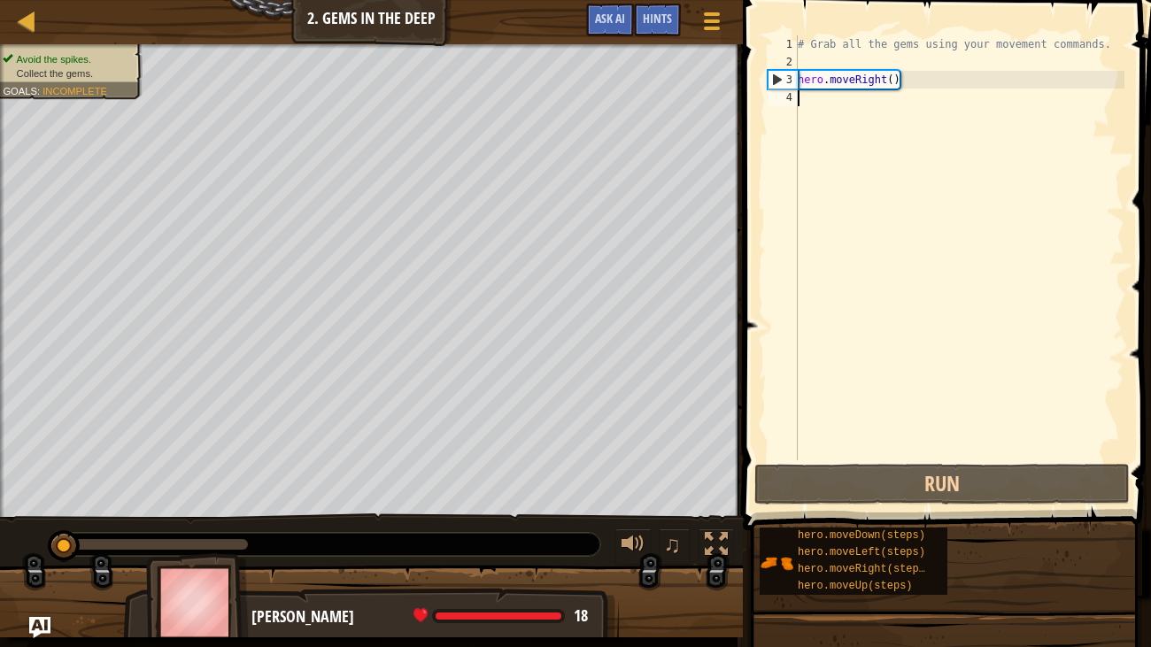
click at [850, 112] on div "# Grab all the gems using your movement commands. hero . moveRight ( )" at bounding box center [960, 265] width 330 height 461
type textarea "d"
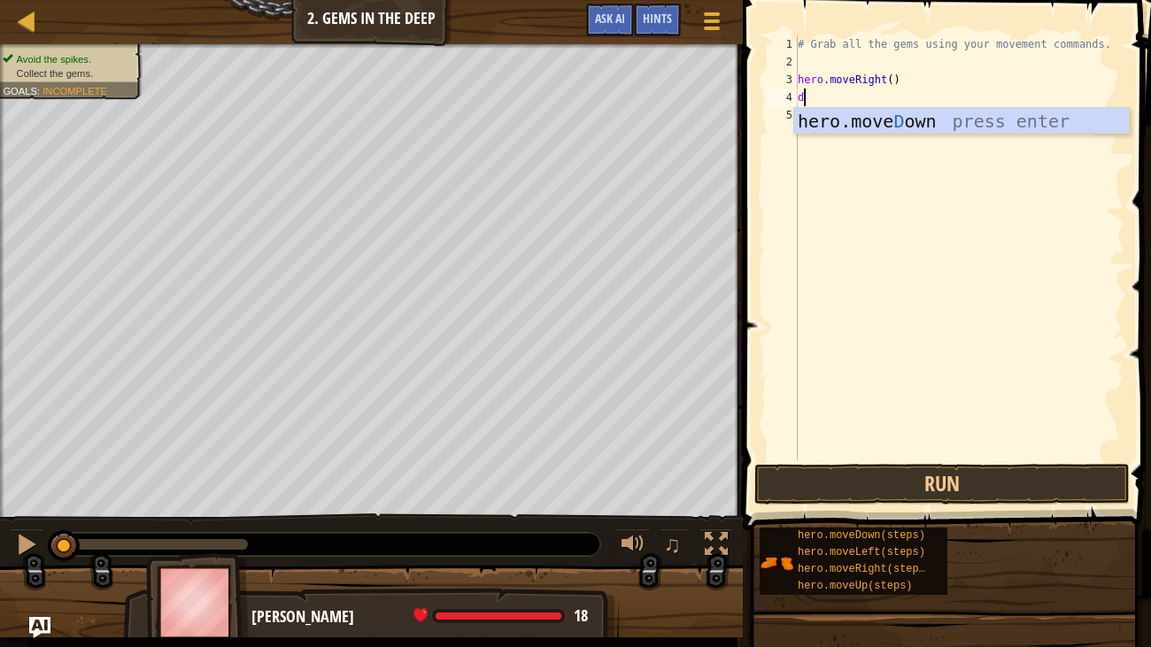
click at [871, 121] on div "hero.[PERSON_NAME] own press enter" at bounding box center [962, 148] width 335 height 80
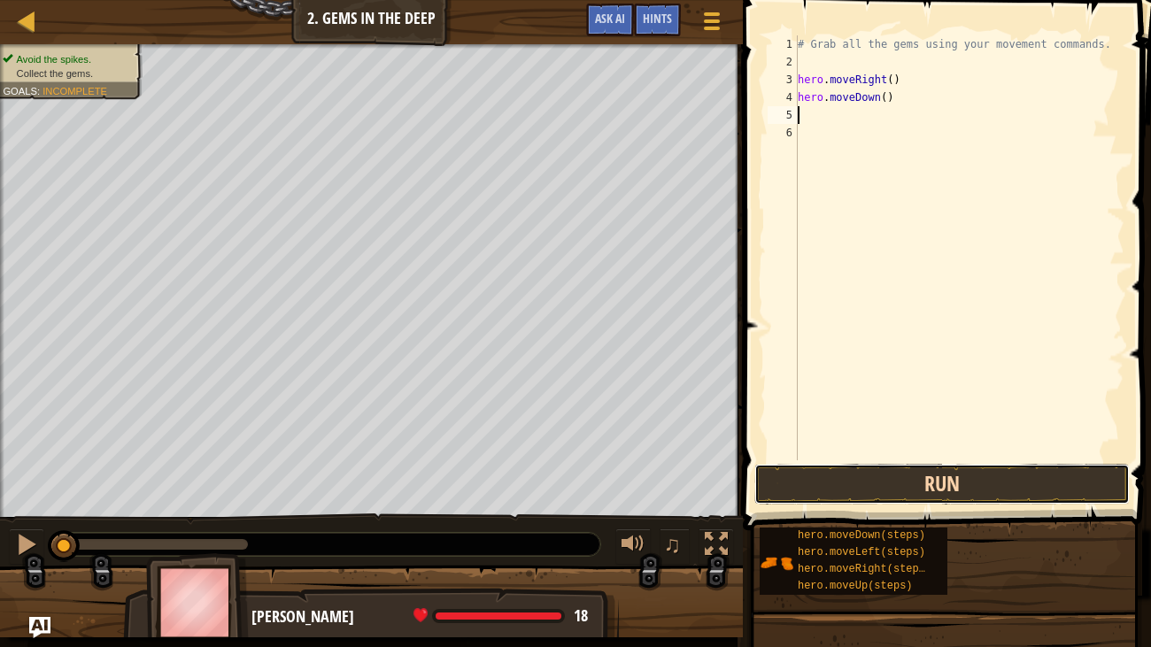
click at [848, 488] on button "Run" at bounding box center [943, 484] width 376 height 41
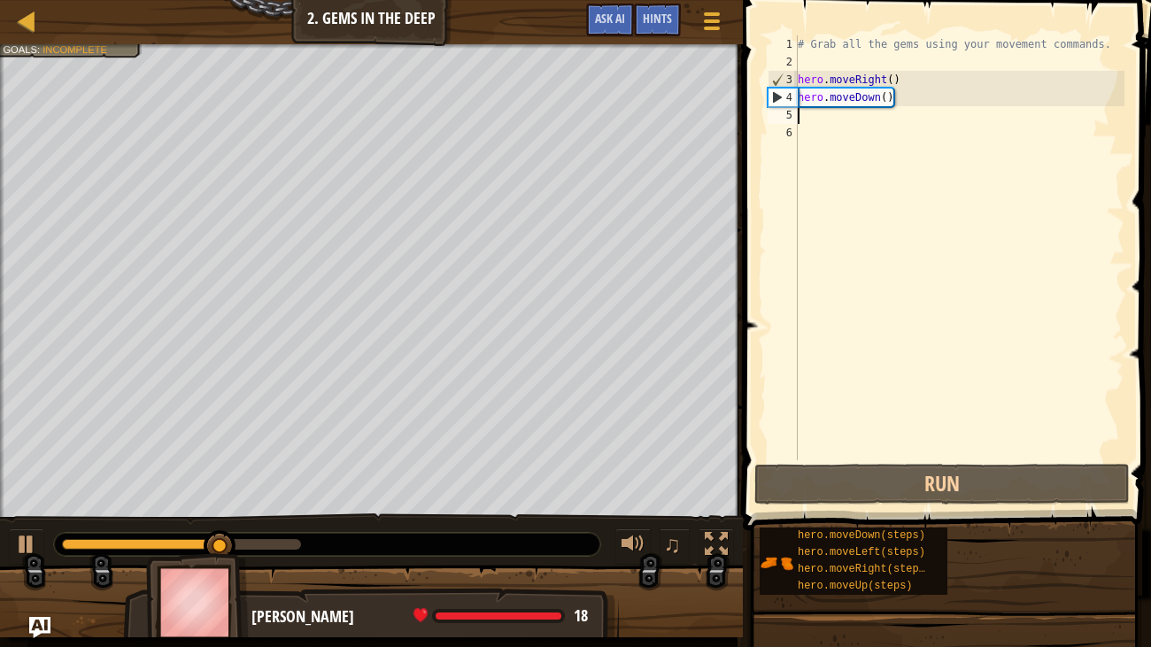
click at [810, 63] on div "# Grab all the gems using your movement commands. hero . moveRight ( ) hero . m…" at bounding box center [960, 265] width 330 height 461
type textarea "b"
type textarea "r"
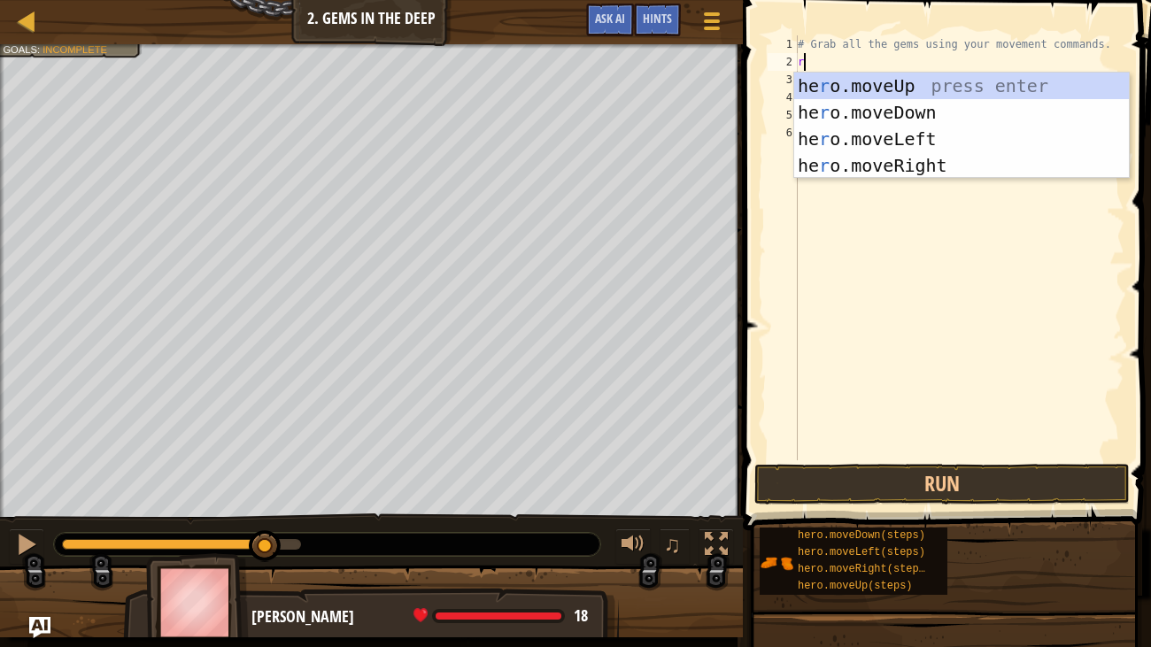
click at [923, 87] on div "he r o.moveUp press enter he r o.moveDown press enter he r o.moveLeft press ent…" at bounding box center [962, 152] width 335 height 159
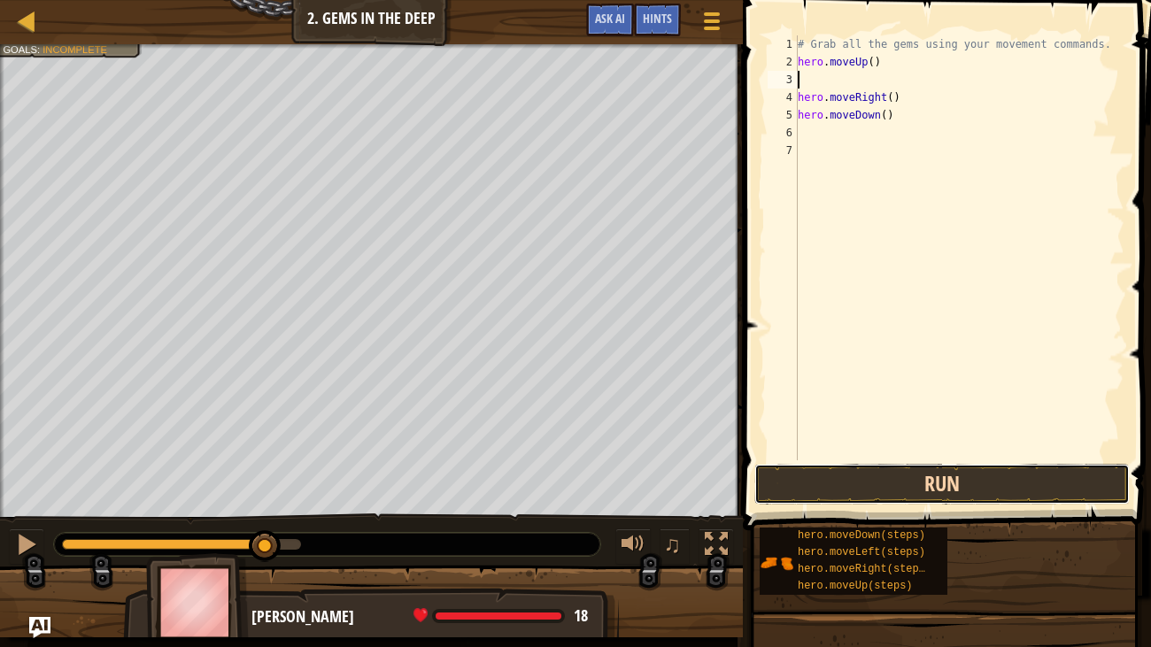
click at [901, 483] on button "Run" at bounding box center [943, 484] width 376 height 41
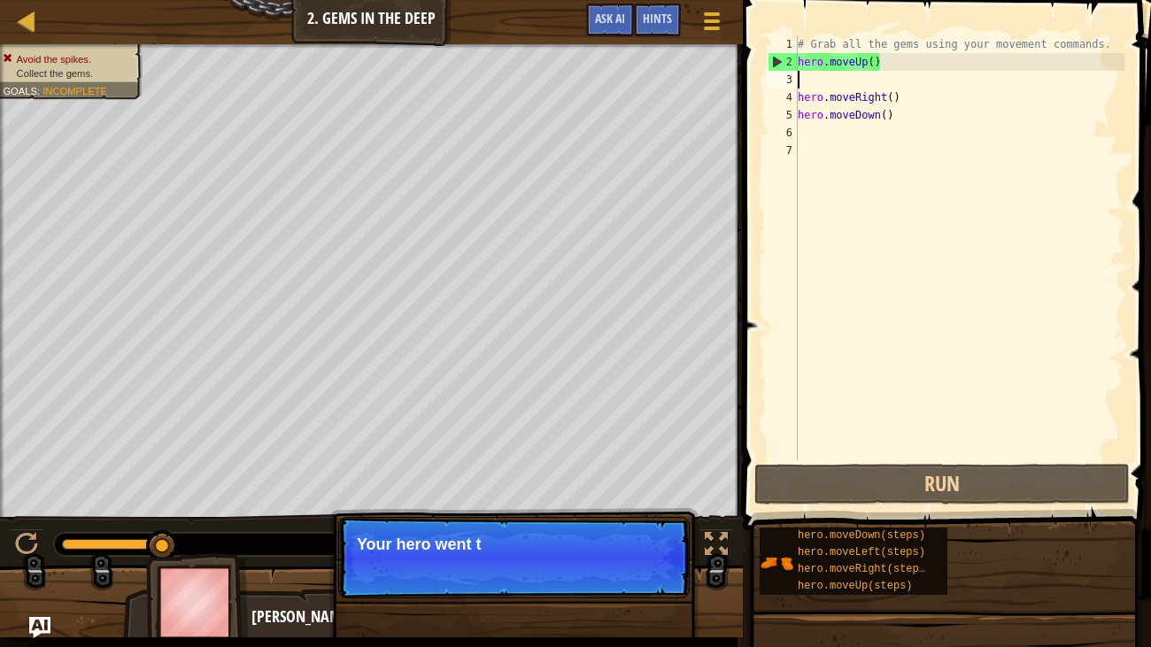
click at [911, 57] on div "# Grab all the gems using your movement commands. hero . moveUp ( ) hero . move…" at bounding box center [960, 265] width 330 height 461
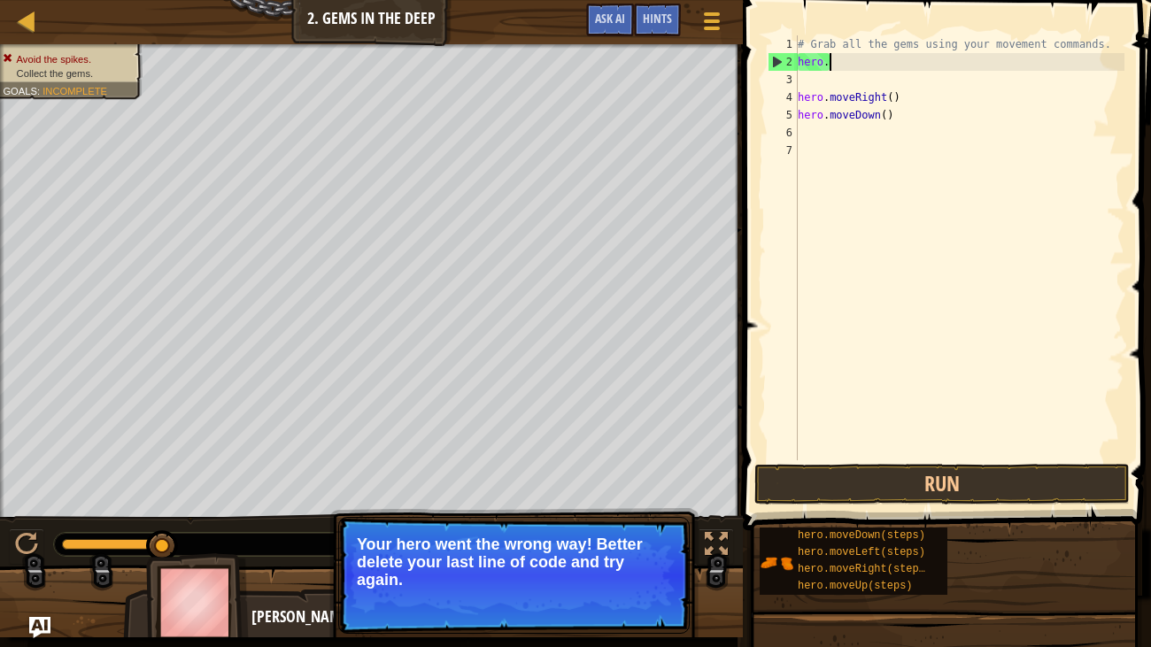
type textarea "h"
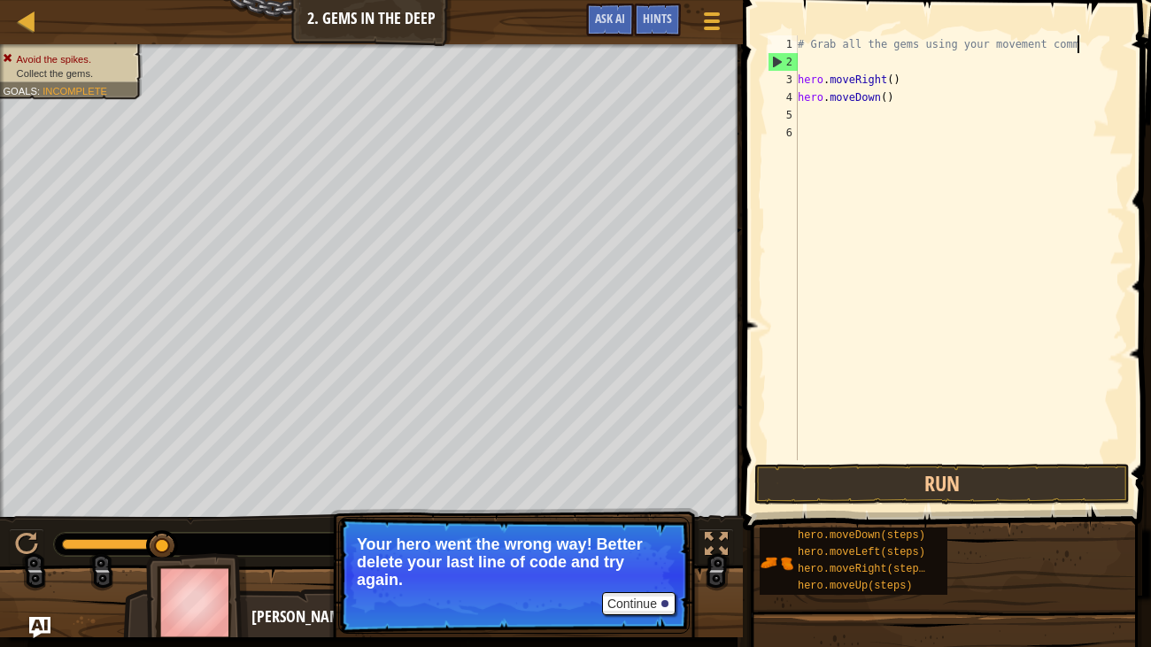
type textarea "# Grab all the gems using your movement co"
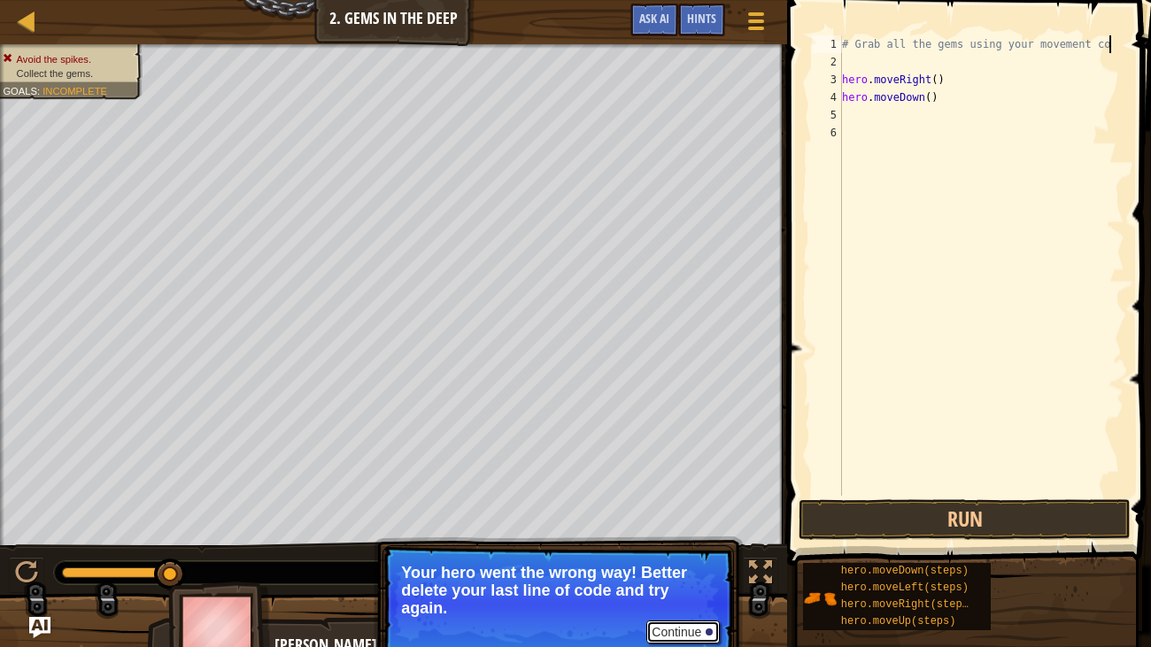
click at [696, 539] on button "Continue" at bounding box center [684, 632] width 74 height 23
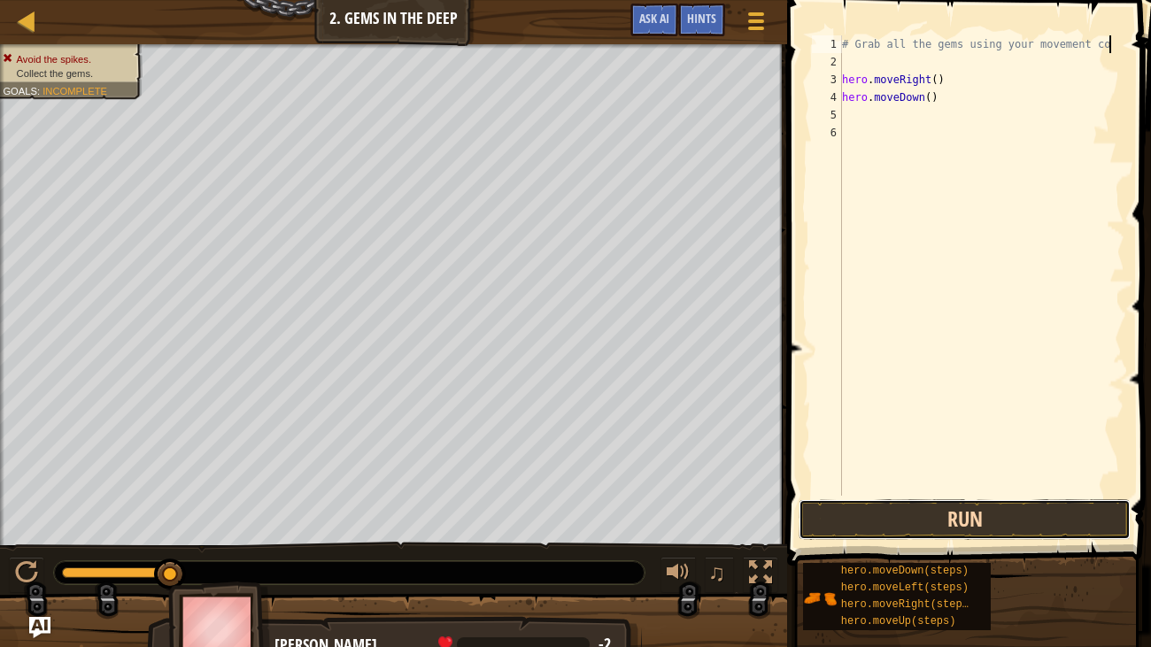
click at [898, 514] on button "Run" at bounding box center [965, 520] width 332 height 41
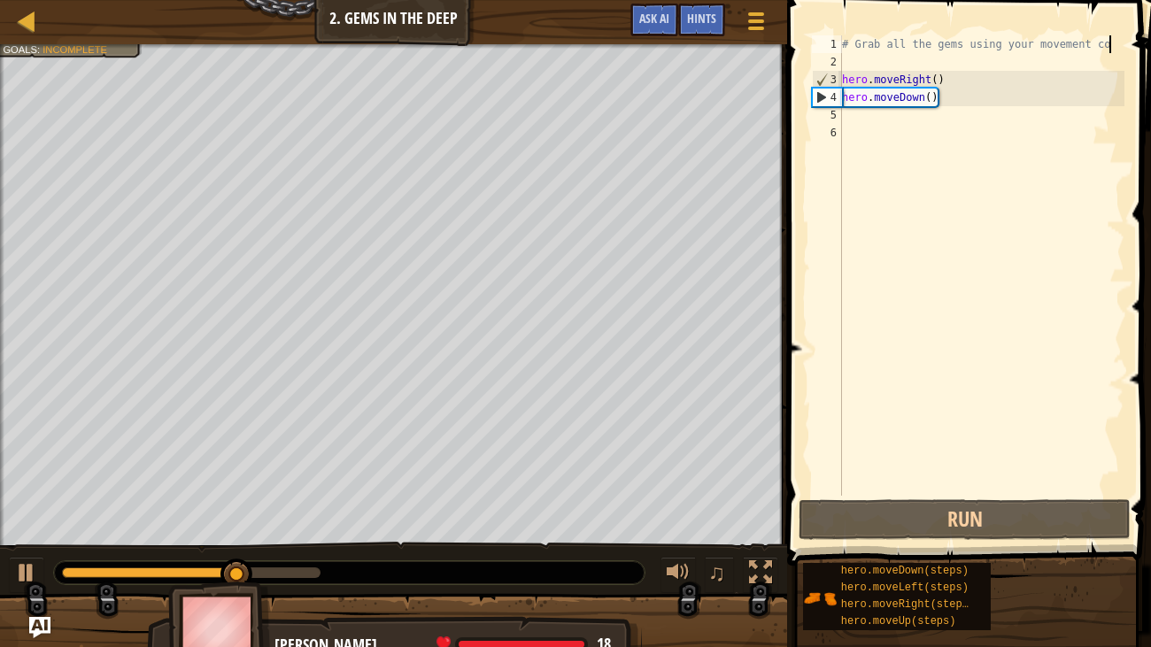
click at [887, 116] on div "# Grab all the gems using your movement co hero . moveRight ( ) hero . moveDown…" at bounding box center [982, 283] width 286 height 496
click at [866, 128] on div "# Grab all the gems using your movement co hero . moveRight ( ) hero . moveDown…" at bounding box center [982, 283] width 286 height 496
click at [864, 121] on div "# Grab all the gems using your movement co hero . moveRight ( ) hero . moveDown…" at bounding box center [982, 283] width 286 height 496
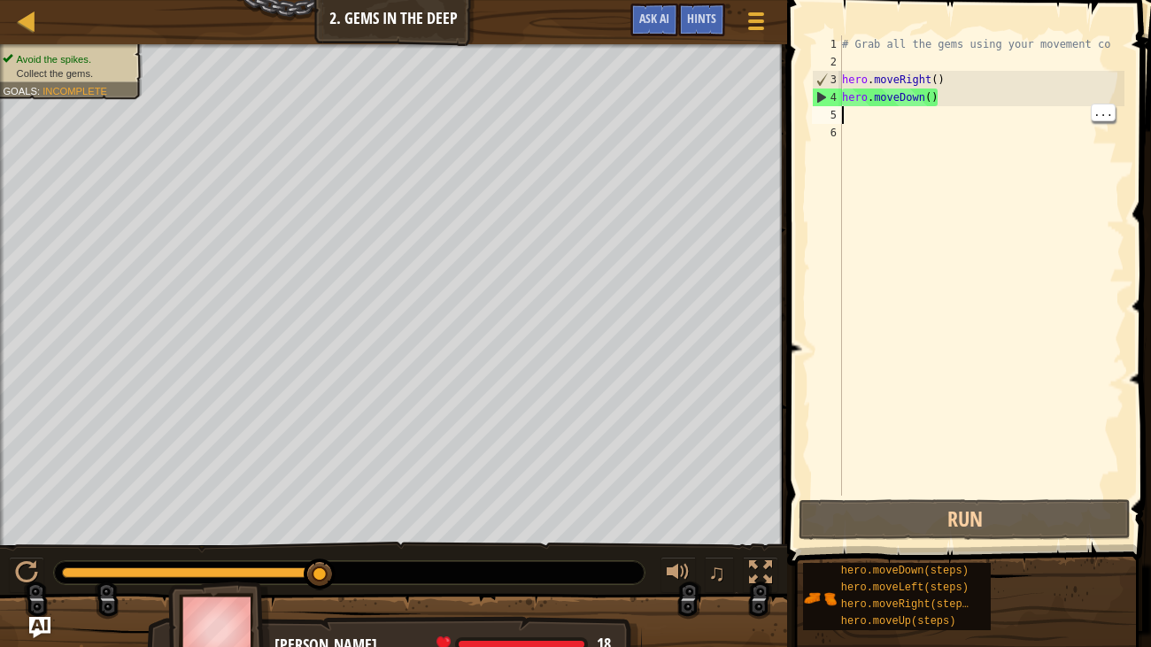
type textarea "r"
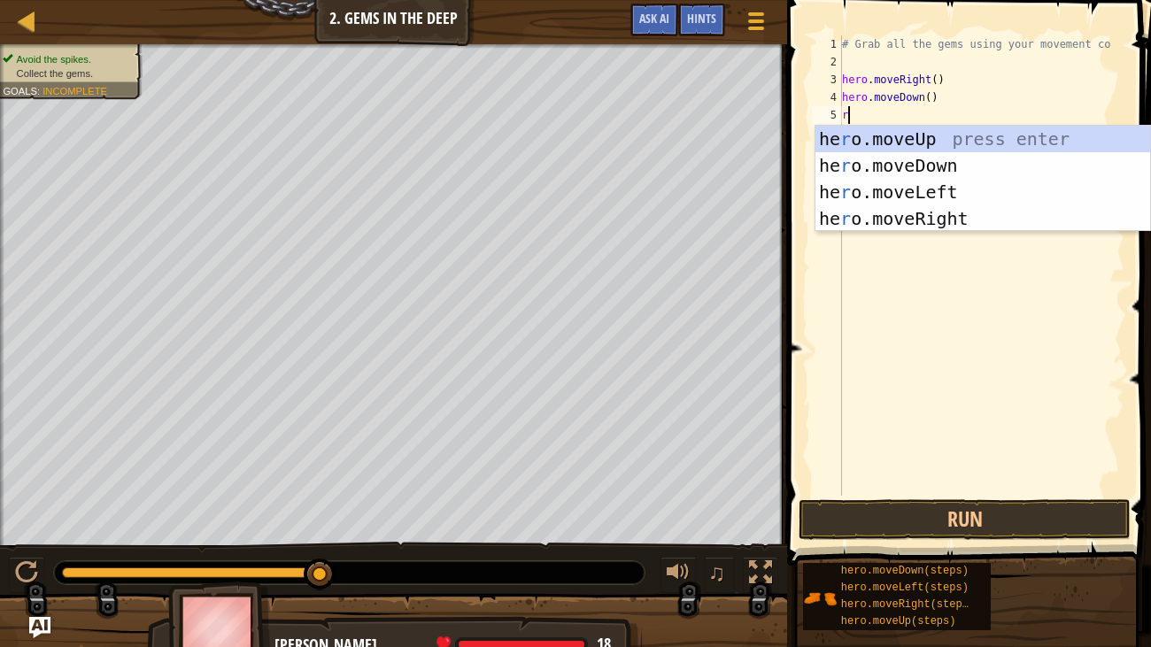
click at [976, 221] on div "he r o.moveUp press enter he r o.moveDown press enter he r o.moveLeft press ent…" at bounding box center [983, 205] width 335 height 159
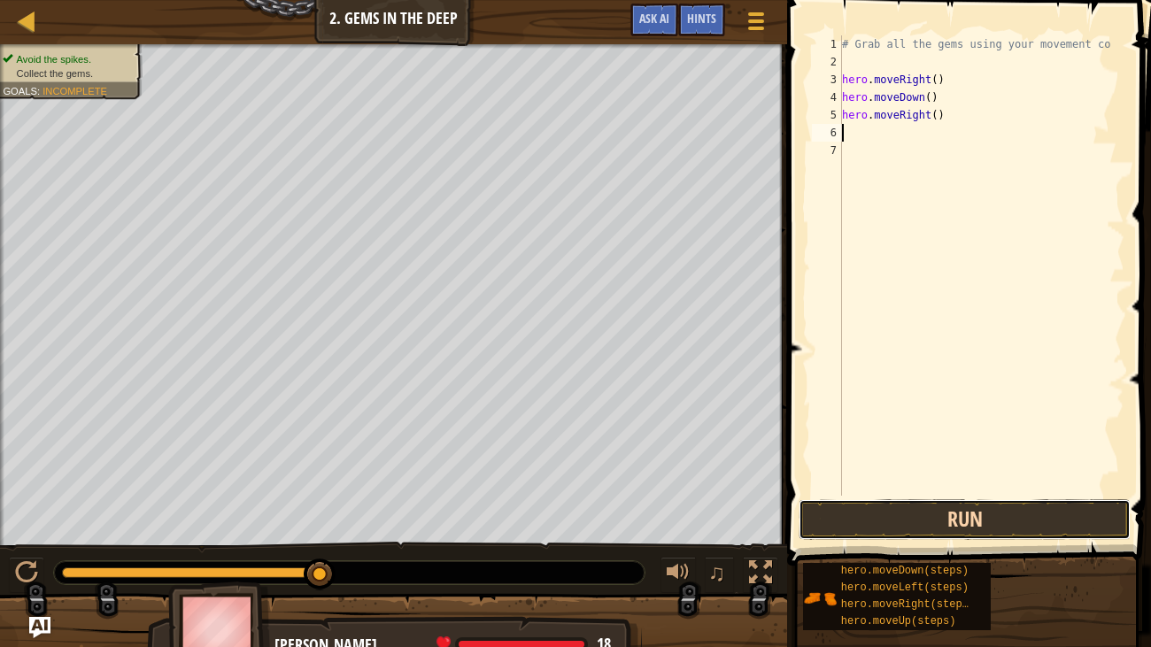
click at [937, 533] on button "Run" at bounding box center [965, 520] width 332 height 41
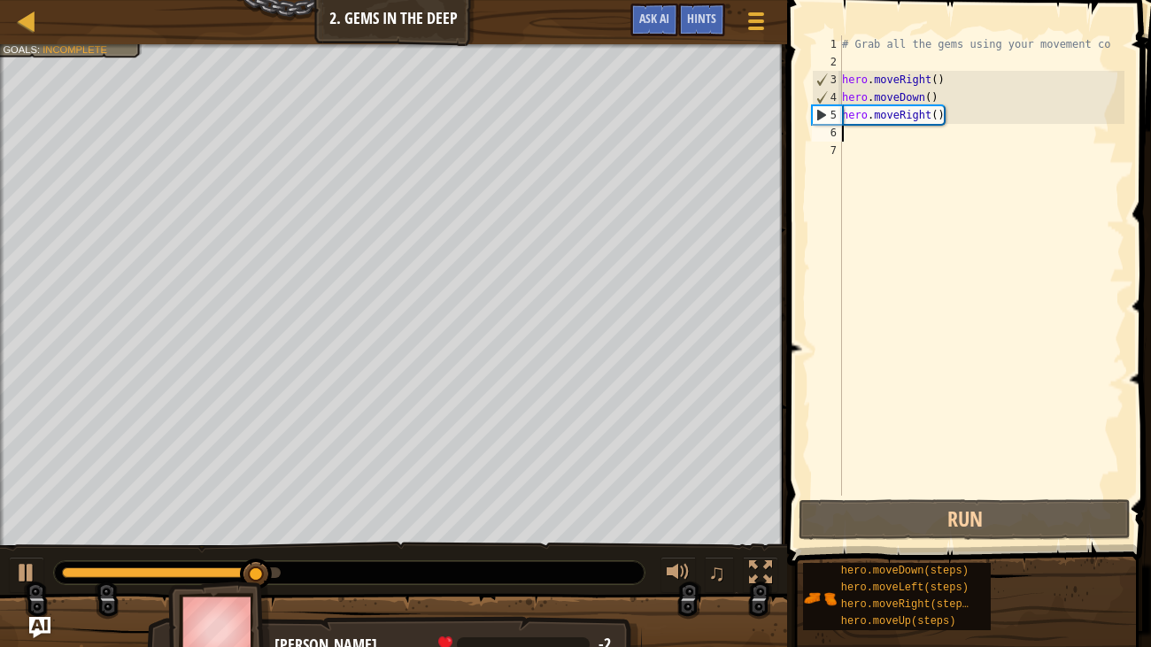
click at [982, 114] on div "# Grab all the gems using your movement co hero . moveRight ( ) hero . moveDown…" at bounding box center [982, 283] width 286 height 496
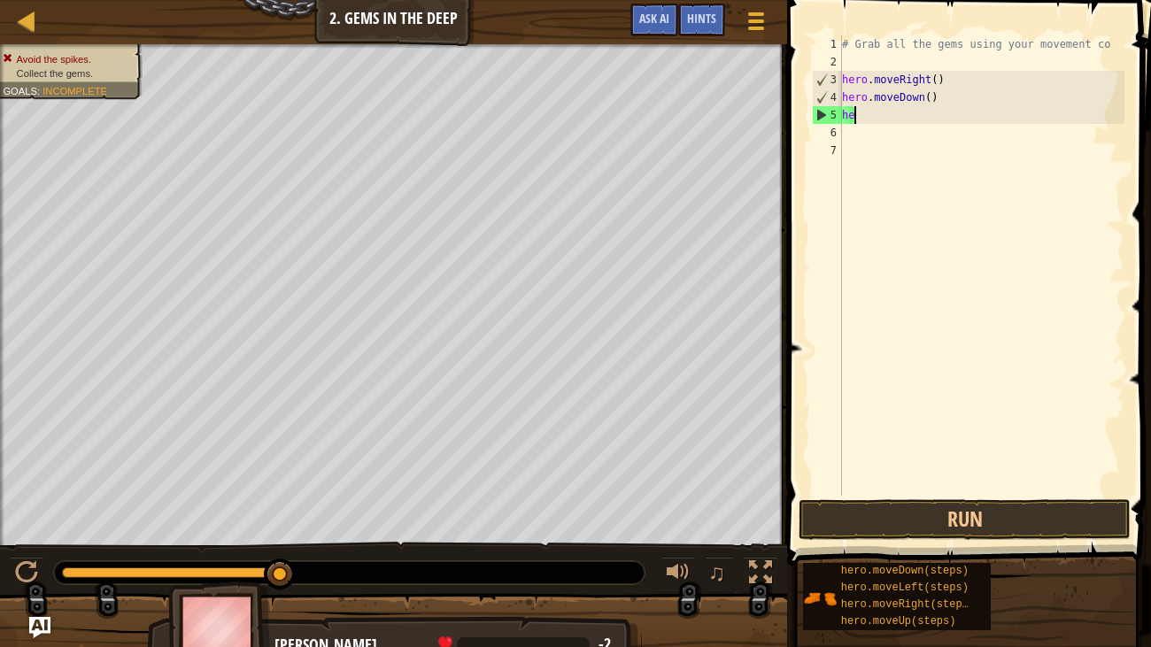
type textarea "h"
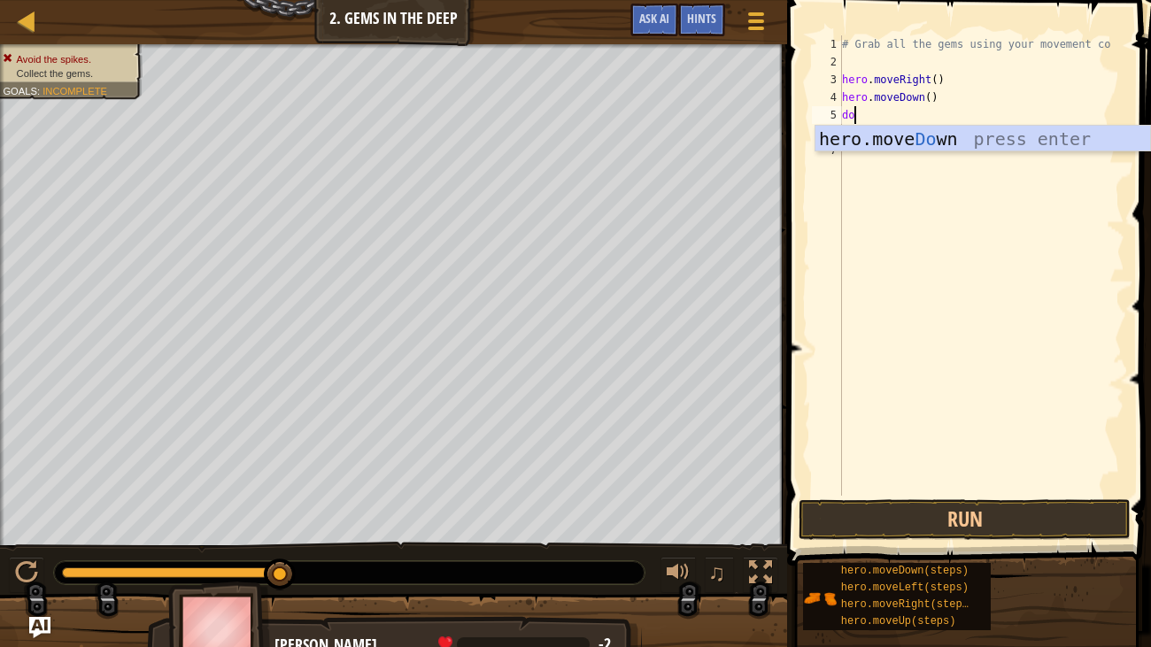
type textarea "dow"
click at [1020, 145] on div "hero.move Dow n press enter" at bounding box center [983, 166] width 335 height 80
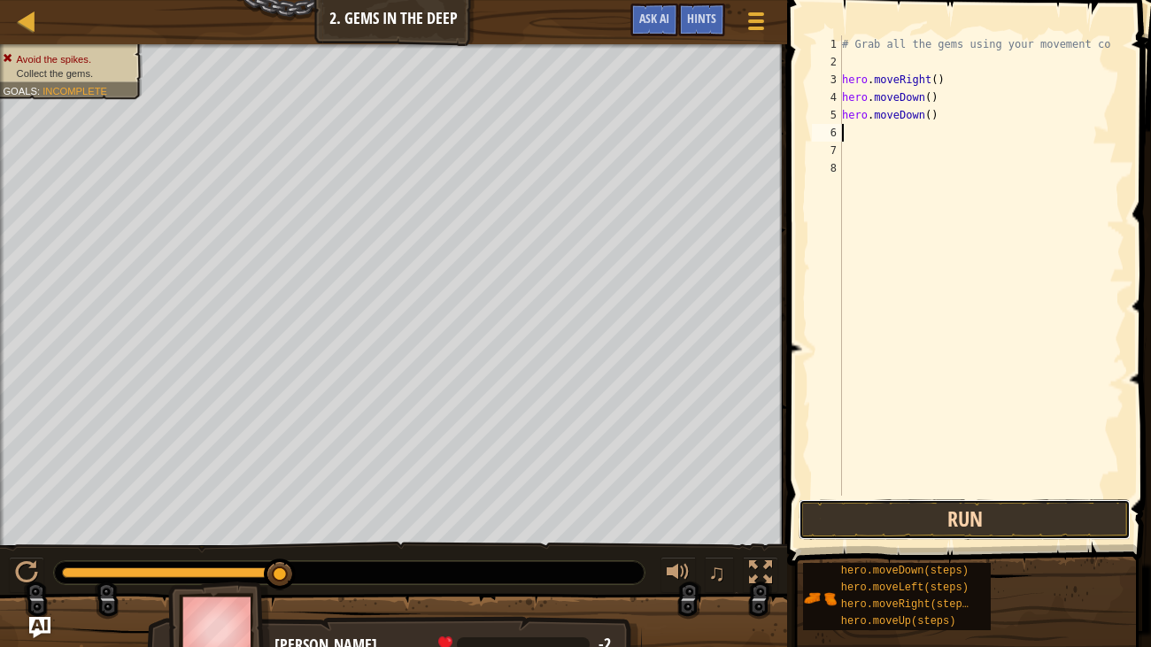
click at [958, 522] on button "Run" at bounding box center [965, 520] width 332 height 41
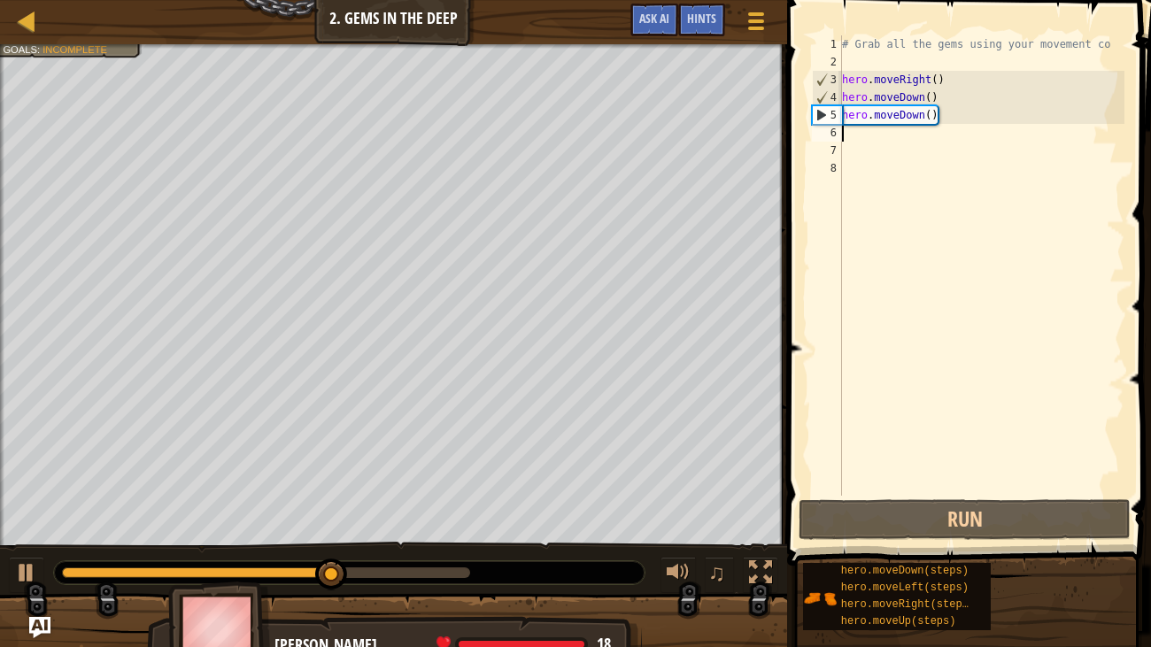
click at [989, 122] on div "# Grab all the gems using your movement co hero . moveRight ( ) hero . moveDown…" at bounding box center [982, 283] width 286 height 496
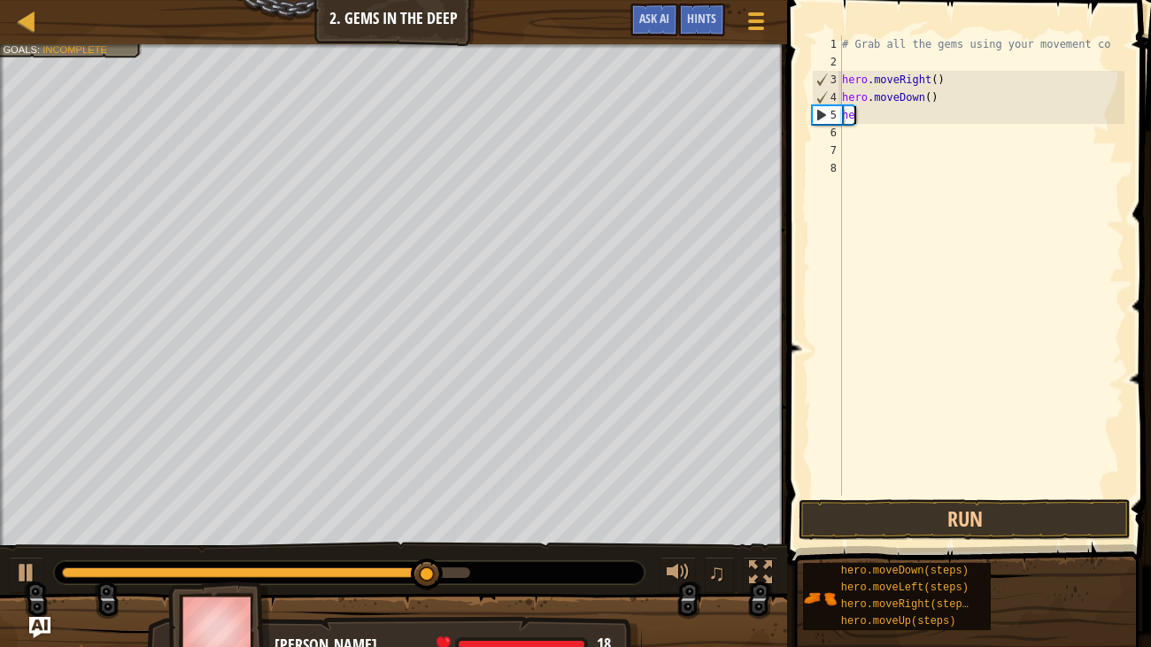
type textarea "h"
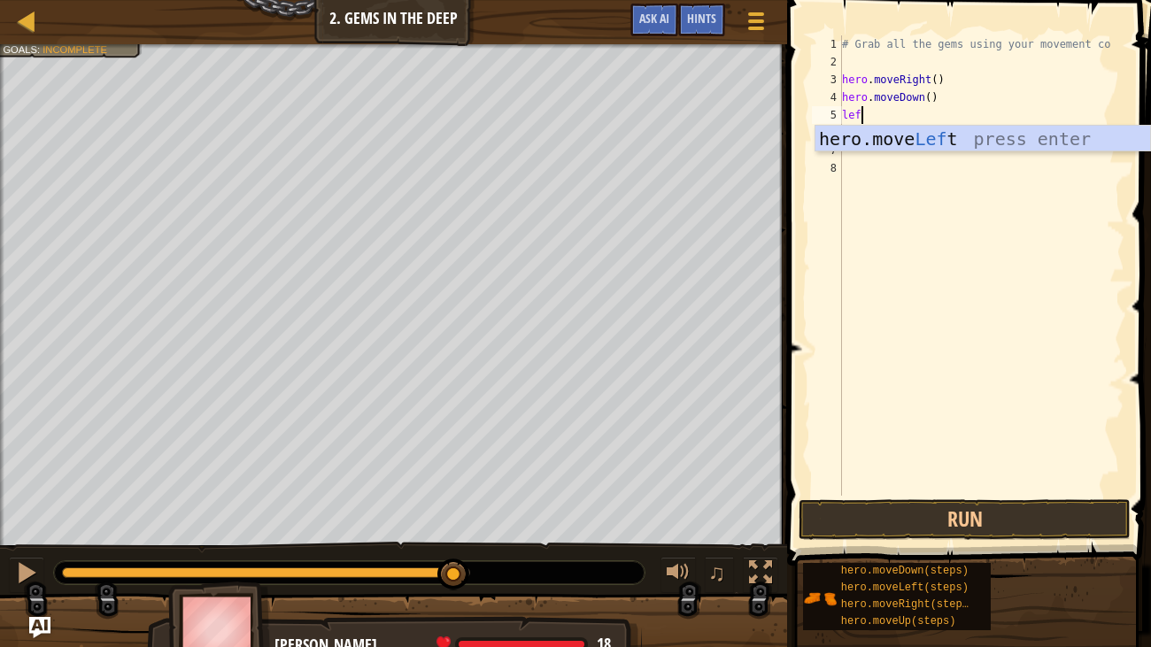
type textarea "left"
click at [1023, 136] on div "hero.move Left press enter" at bounding box center [983, 166] width 335 height 80
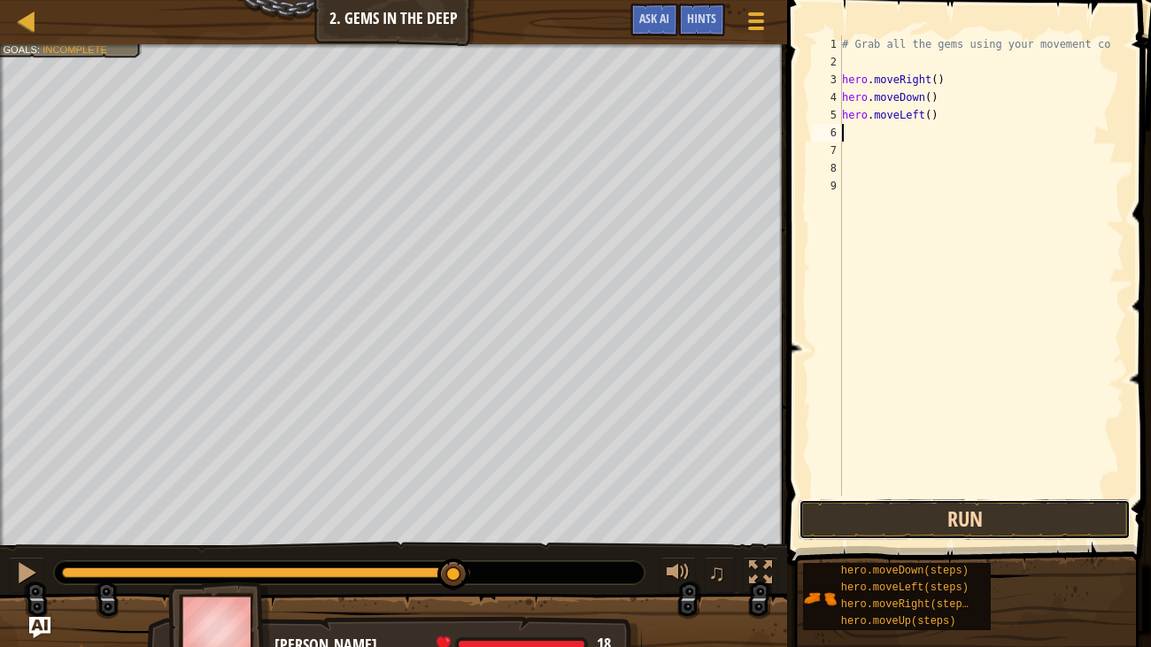
click at [989, 516] on button "Run" at bounding box center [965, 520] width 332 height 41
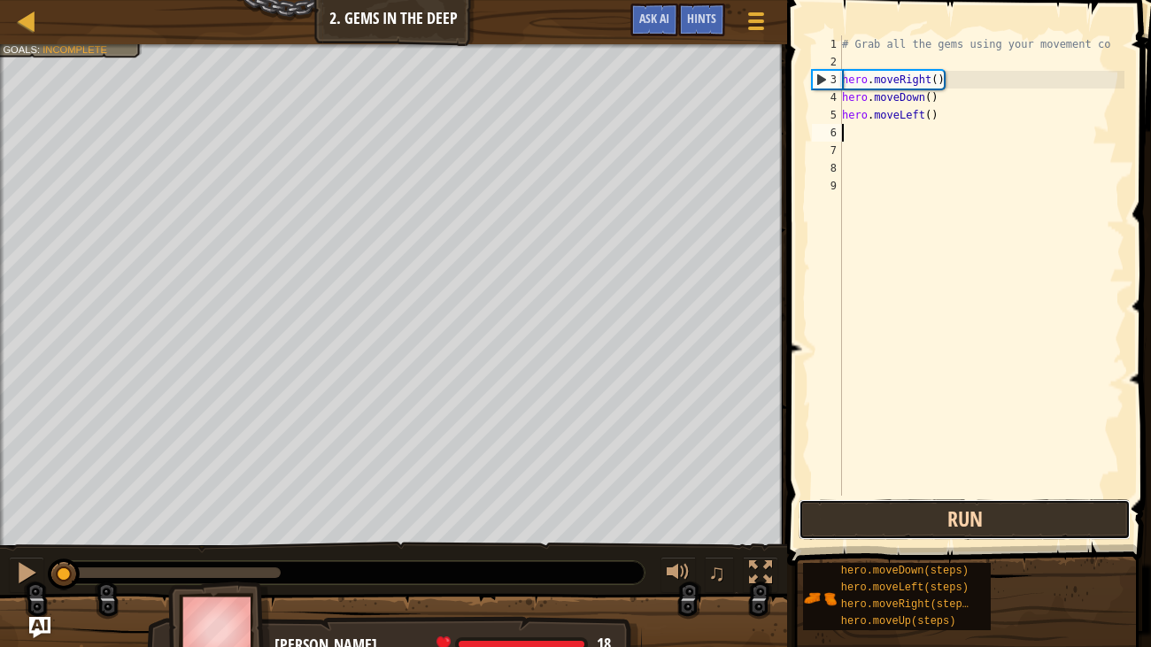
click at [1052, 527] on button "Run" at bounding box center [965, 520] width 332 height 41
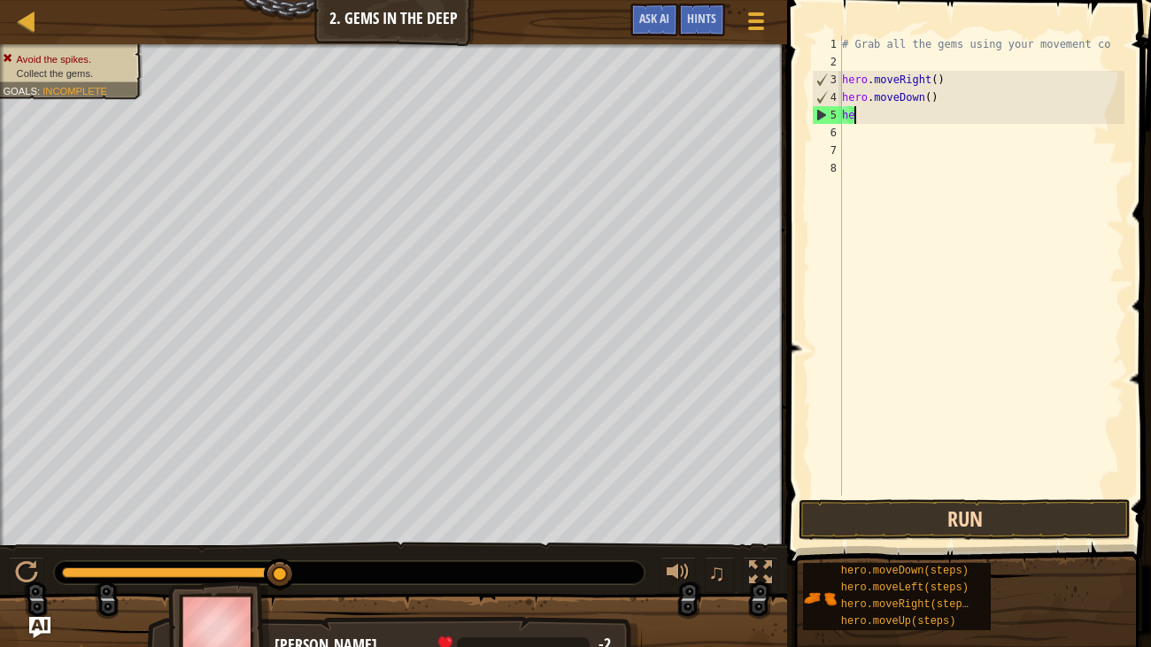
type textarea "h"
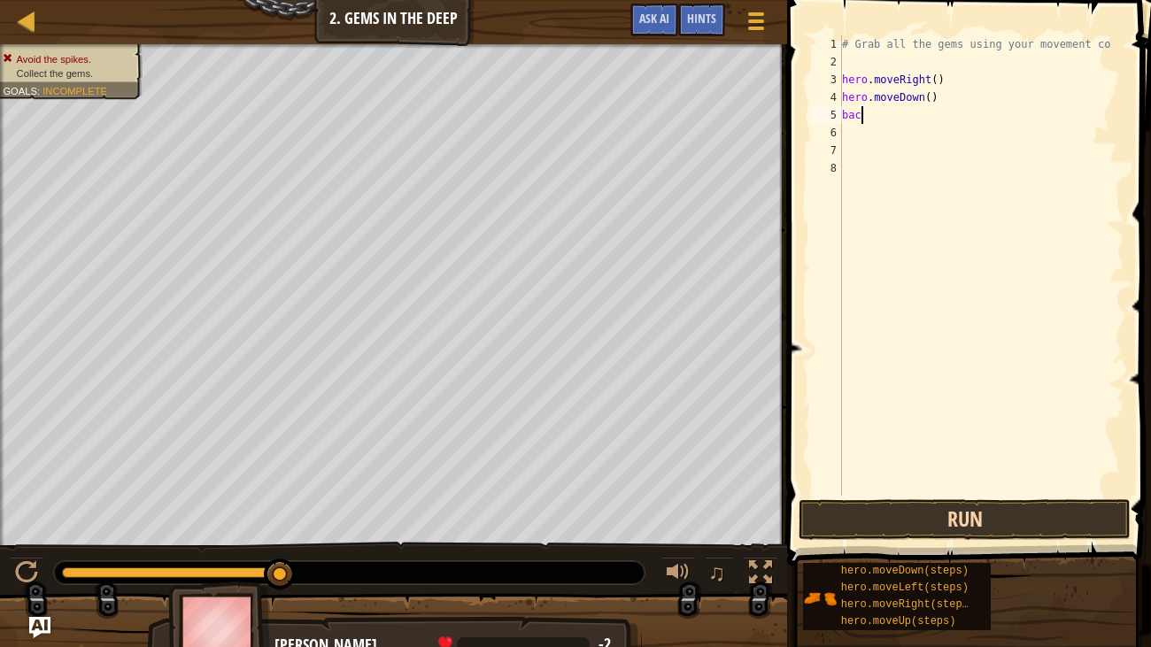
type textarea "b"
click at [704, 16] on span "Hints" at bounding box center [701, 18] width 29 height 17
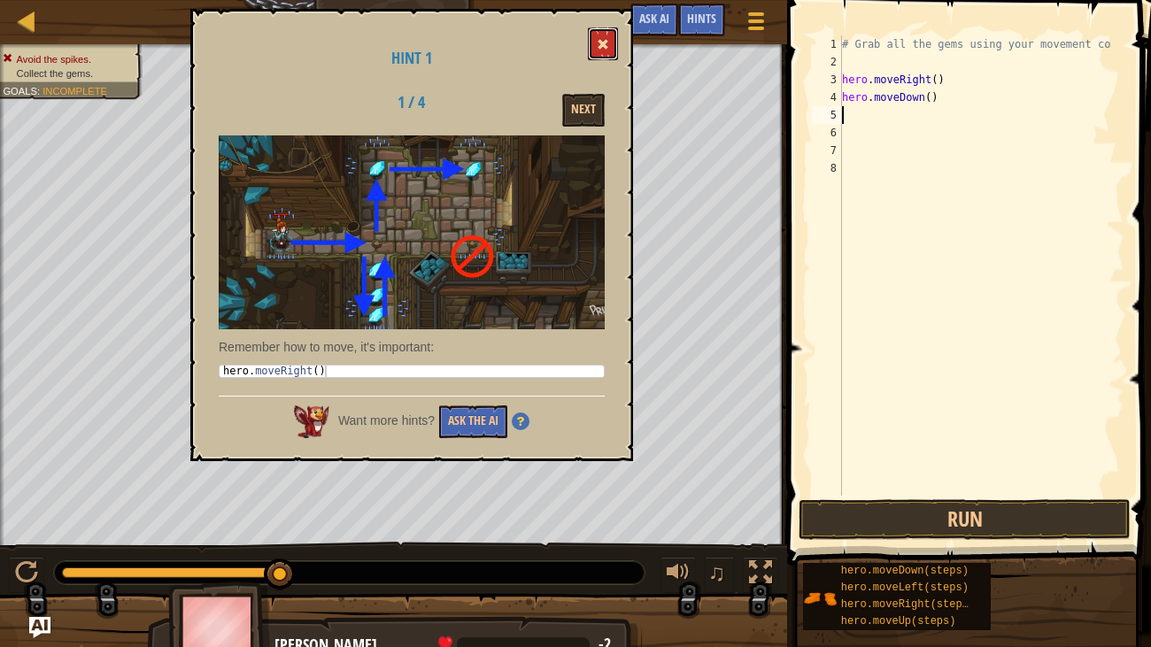
click at [604, 44] on span at bounding box center [603, 44] width 12 height 12
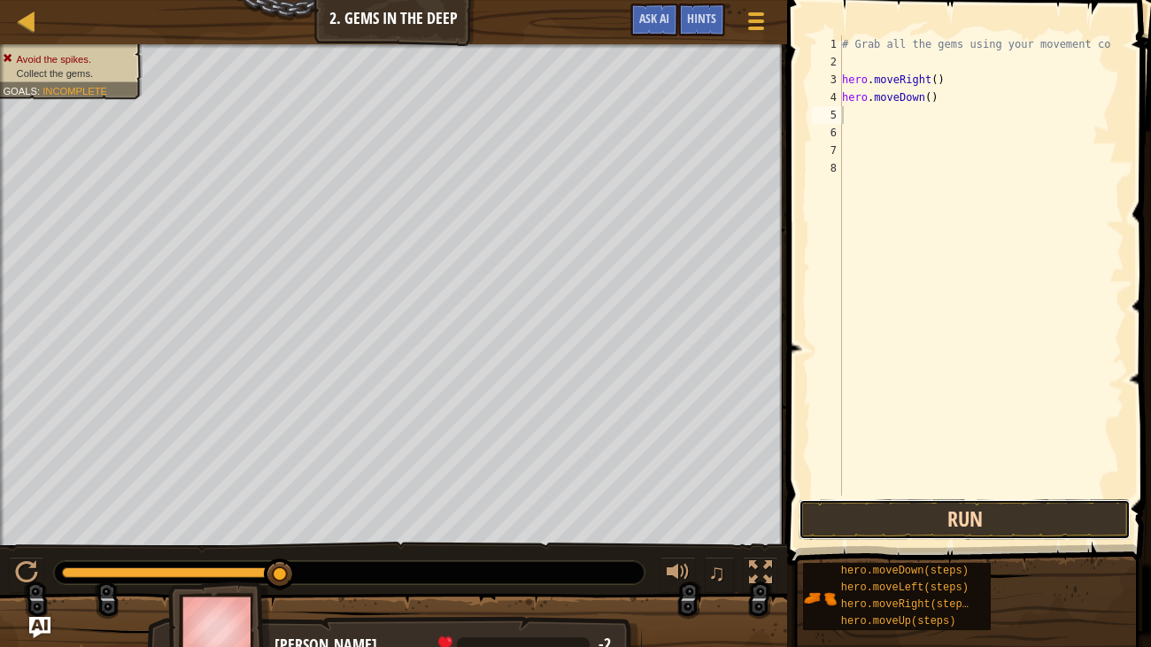
click at [984, 528] on button "Run" at bounding box center [965, 520] width 332 height 41
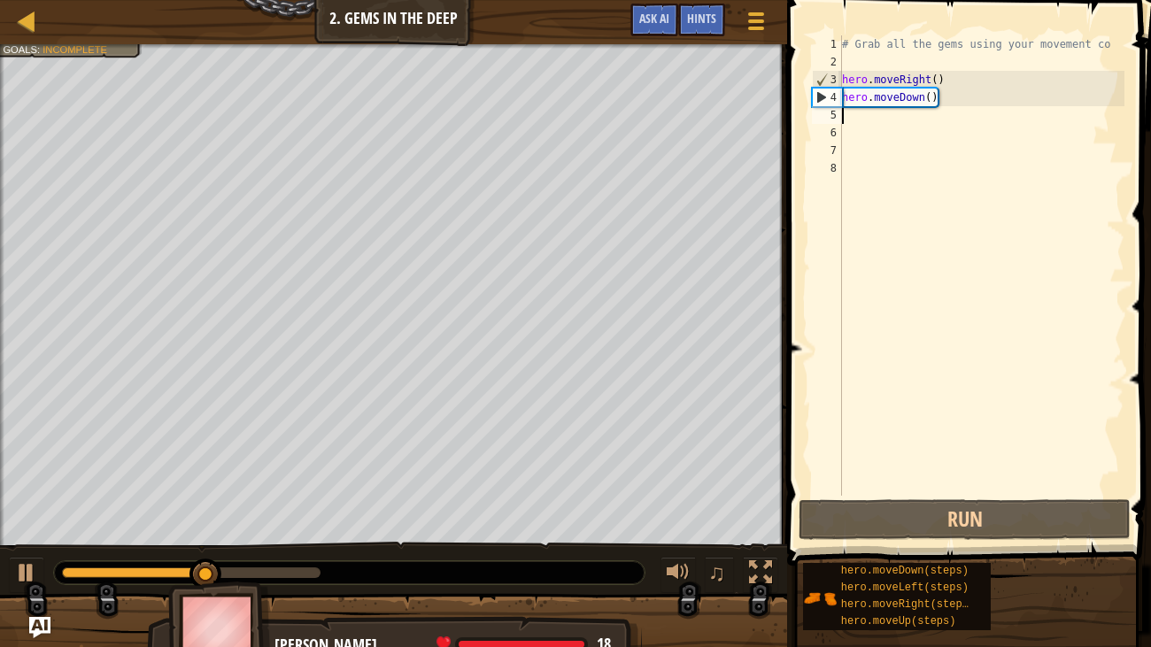
click at [897, 121] on div "# Grab all the gems using your movement co hero . moveRight ( ) hero . moveDown…" at bounding box center [982, 283] width 286 height 496
click at [833, 114] on div "5" at bounding box center [827, 115] width 30 height 18
click at [1108, 121] on div "# Grab all the gems using your movement co hero . moveRight ( ) hero . moveDown…" at bounding box center [982, 283] width 286 height 496
click at [870, 119] on div "# Grab all the gems using your movement co hero . moveRight ( ) hero . moveDown…" at bounding box center [982, 283] width 286 height 496
click at [884, 151] on div "# Grab all the gems using your movement co hero . moveRight ( ) hero . moveDown…" at bounding box center [982, 283] width 286 height 496
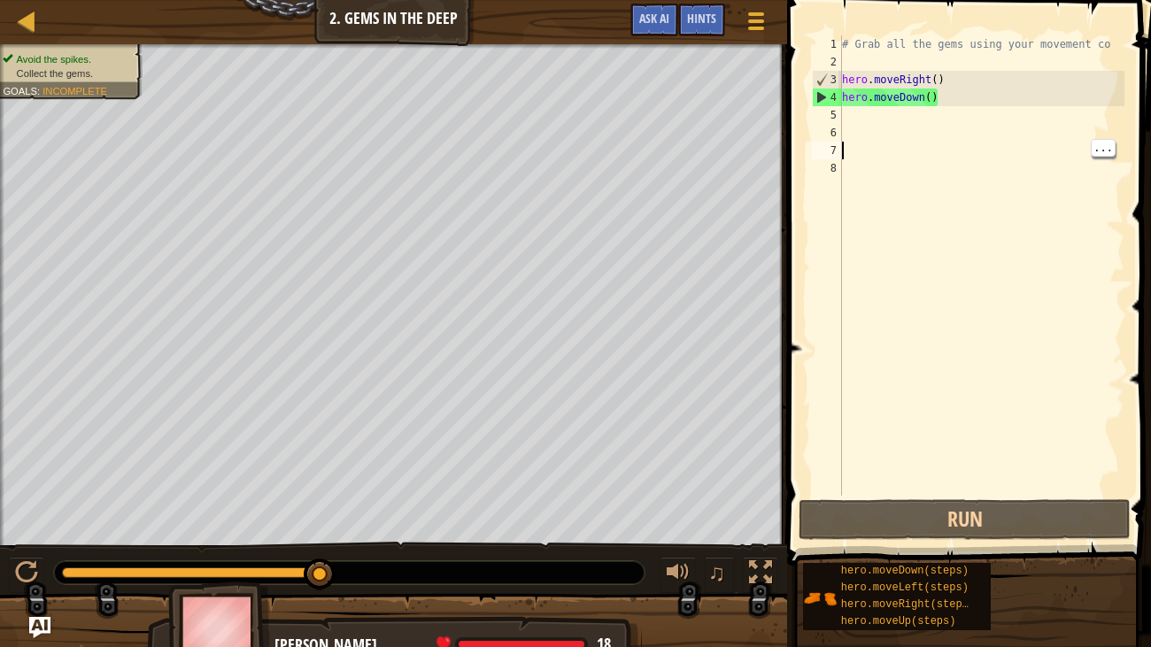
click at [893, 113] on div "# Grab all the gems using your movement co hero . moveRight ( ) hero . moveDown…" at bounding box center [982, 283] width 286 height 496
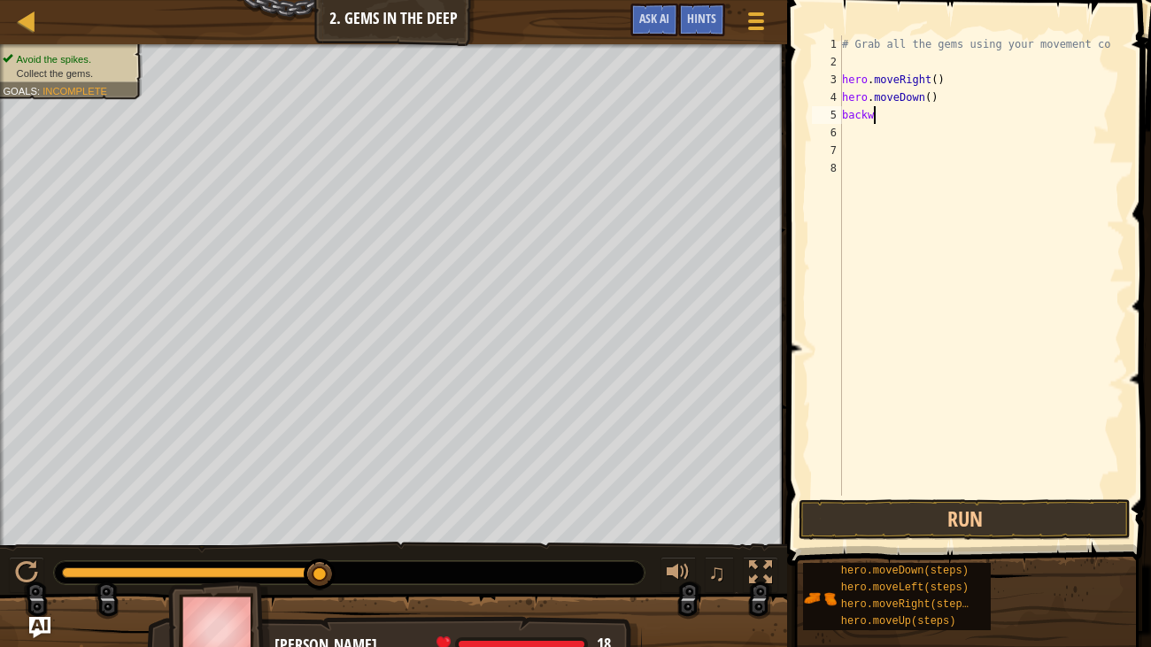
scroll to position [8, 1]
type textarea "b"
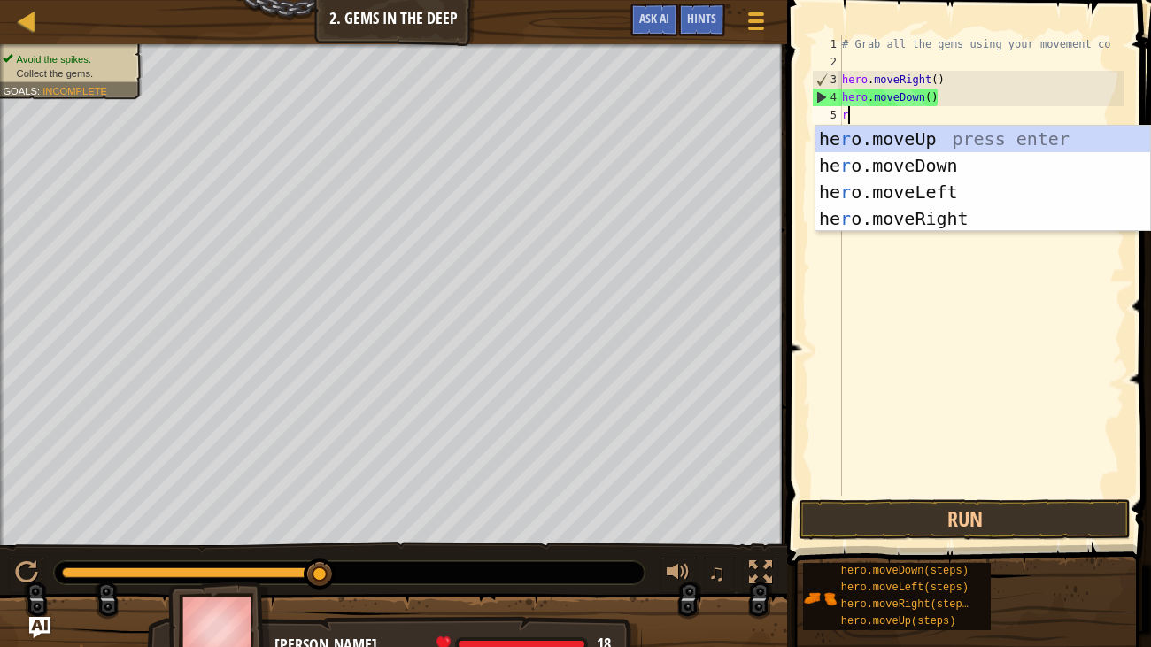
type textarea "ri"
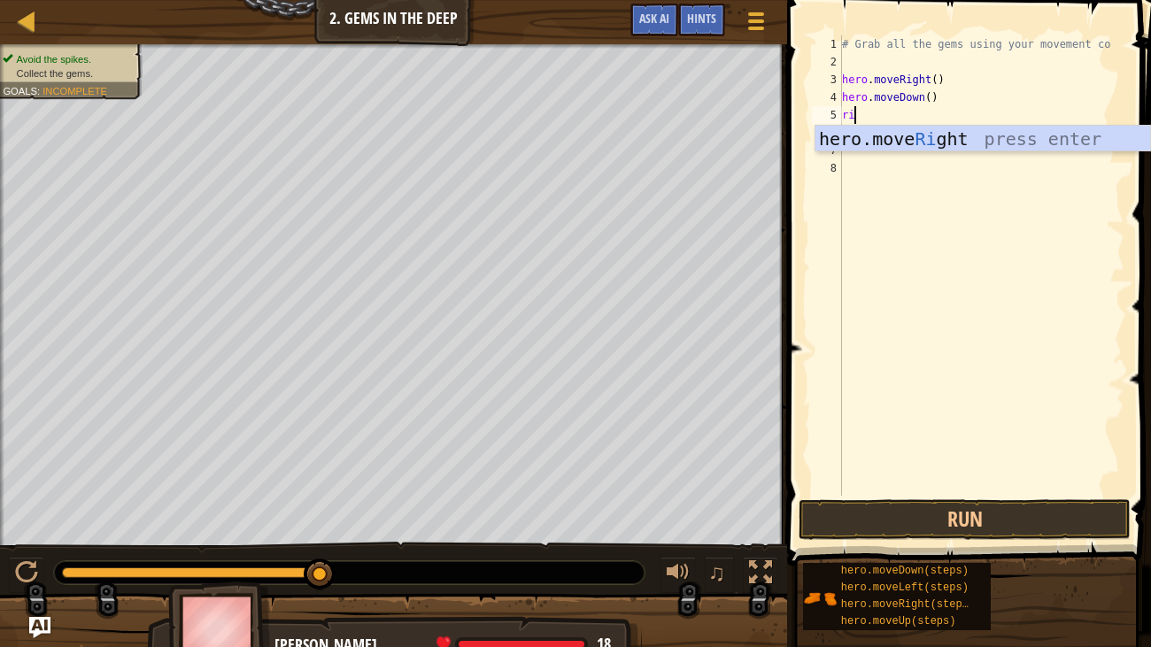
click at [953, 142] on div "hero.move Ri ght press enter" at bounding box center [983, 166] width 335 height 80
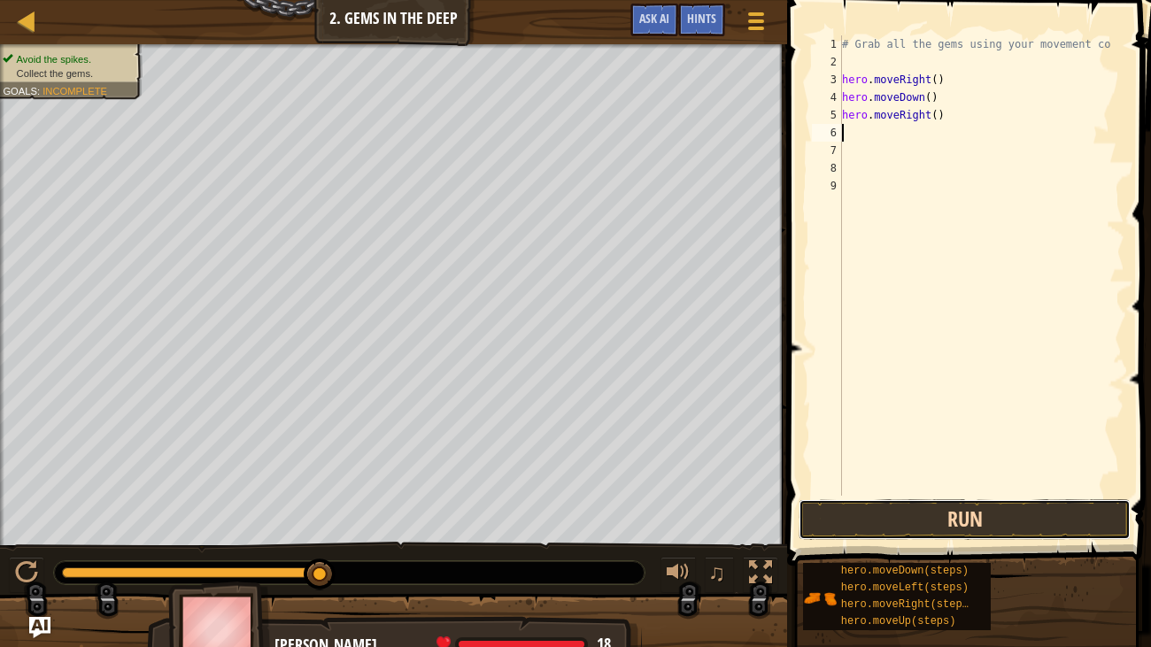
click at [925, 521] on button "Run" at bounding box center [965, 520] width 332 height 41
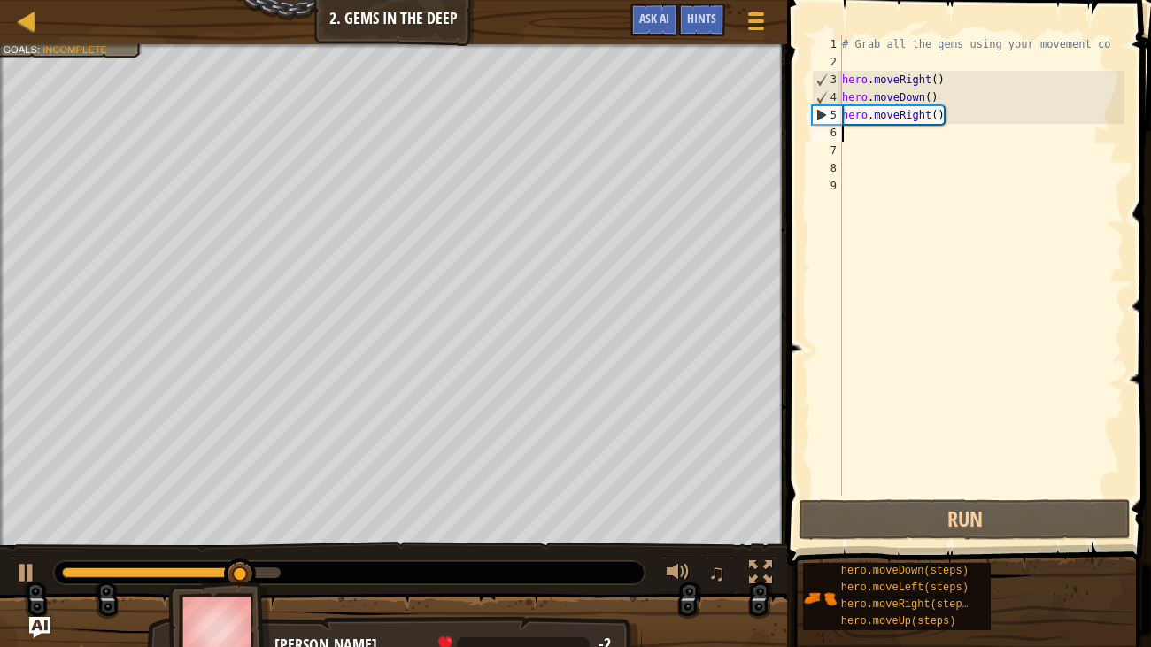
click at [973, 111] on div "# Grab all the gems using your movement co hero . moveRight ( ) hero . moveDown…" at bounding box center [982, 283] width 286 height 496
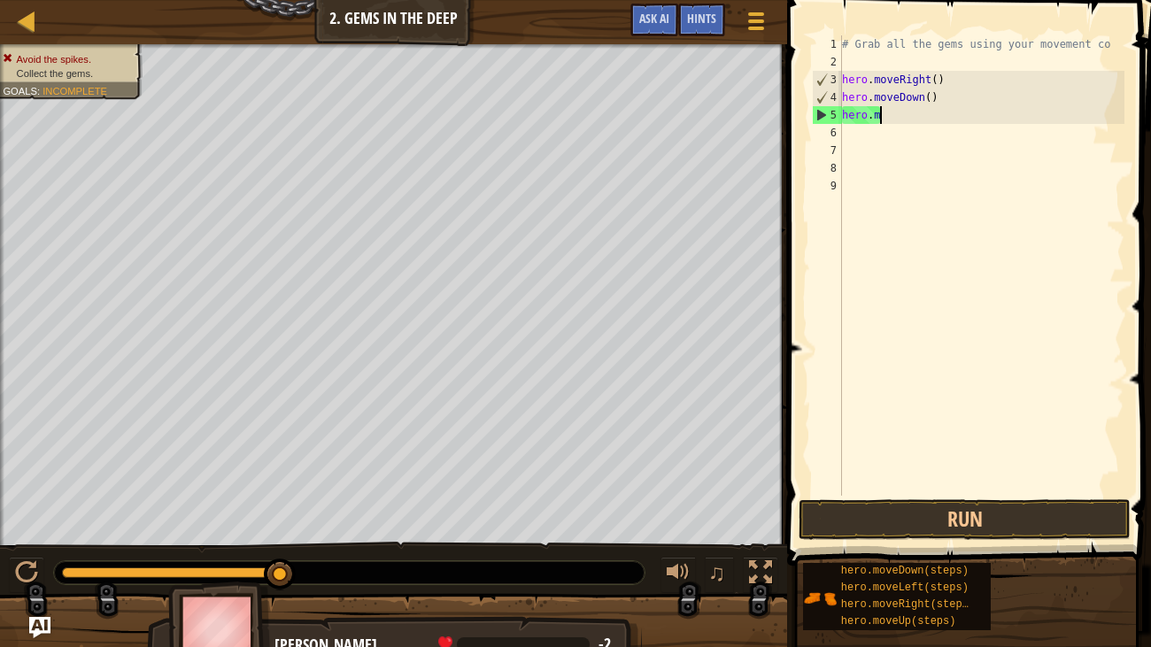
type textarea "h"
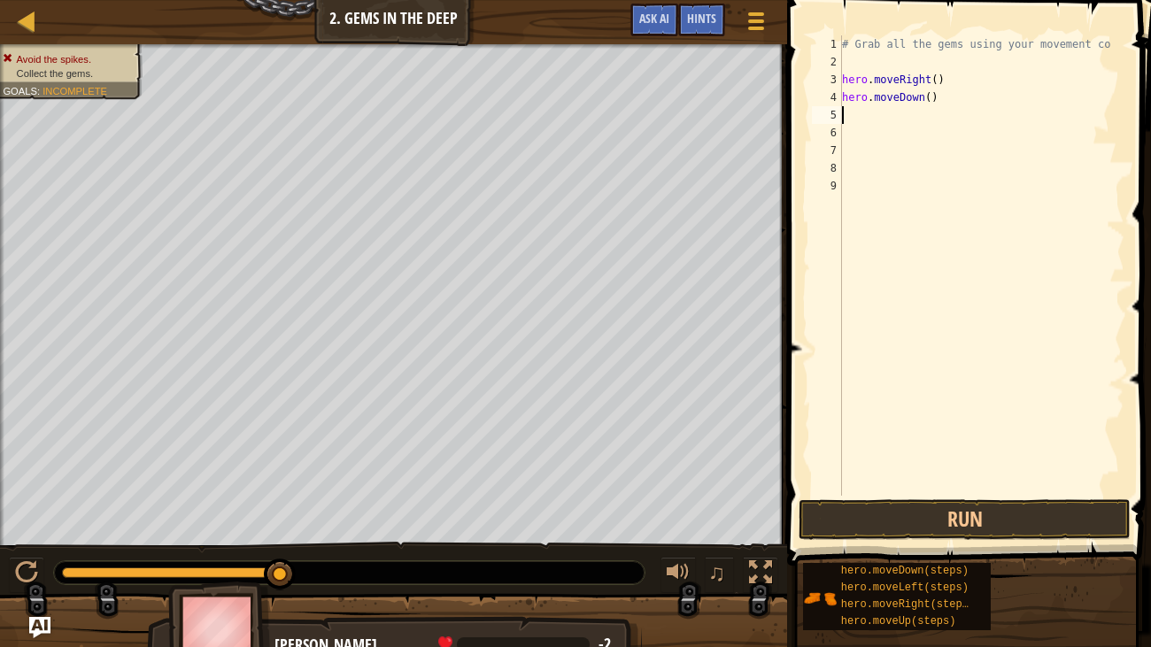
type textarea "u"
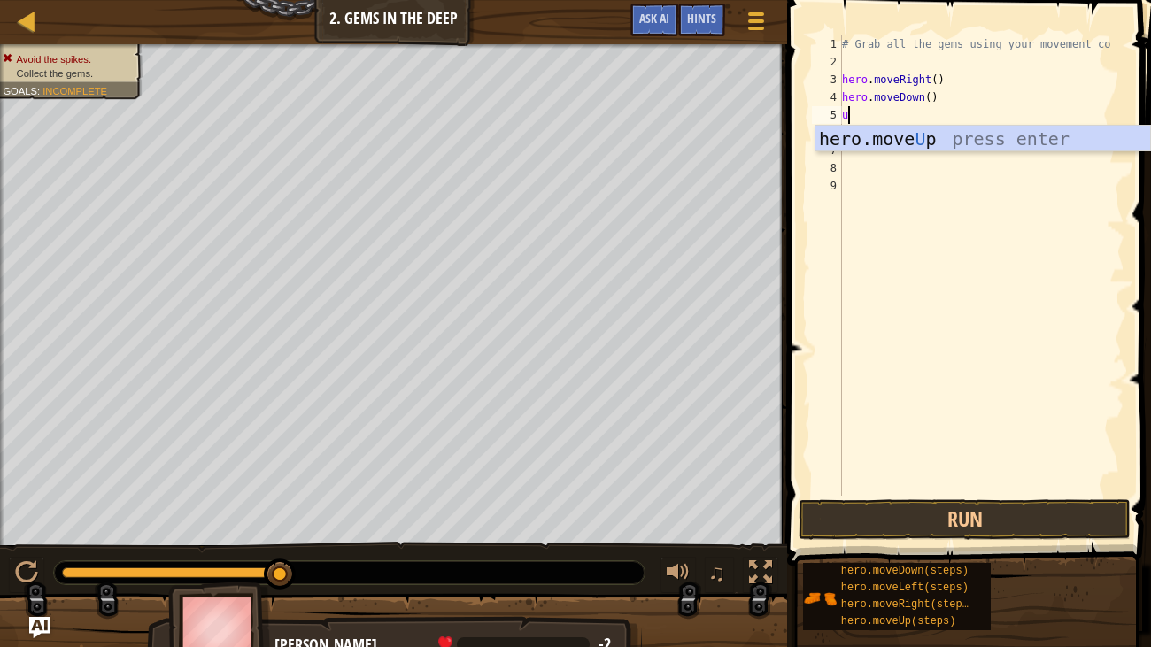
click at [994, 143] on div "hero.move U p press enter" at bounding box center [983, 166] width 335 height 80
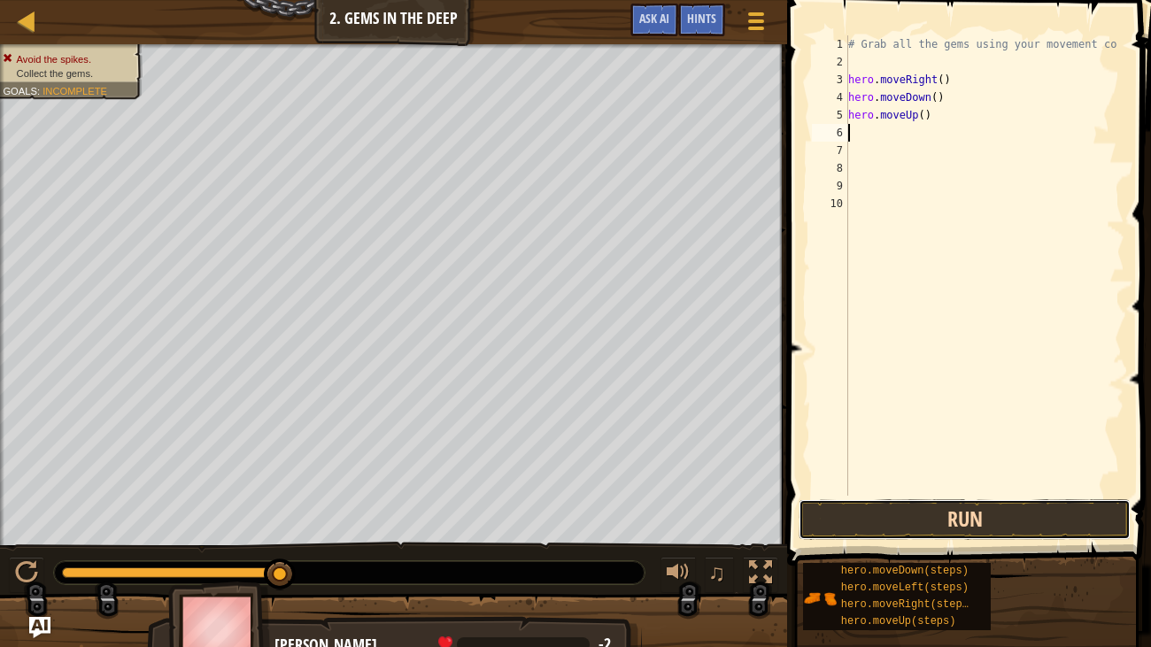
click at [908, 508] on button "Run" at bounding box center [965, 520] width 332 height 41
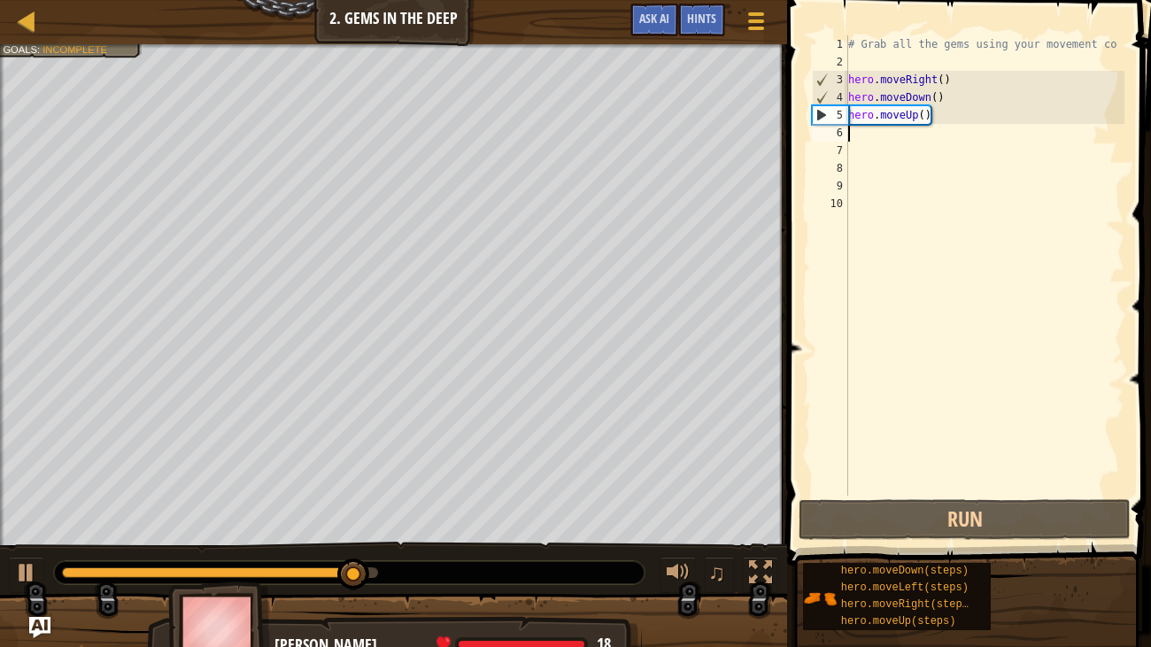
click at [909, 139] on div "# Grab all the gems using your movement co hero . moveRight ( ) hero . moveDown…" at bounding box center [985, 283] width 281 height 496
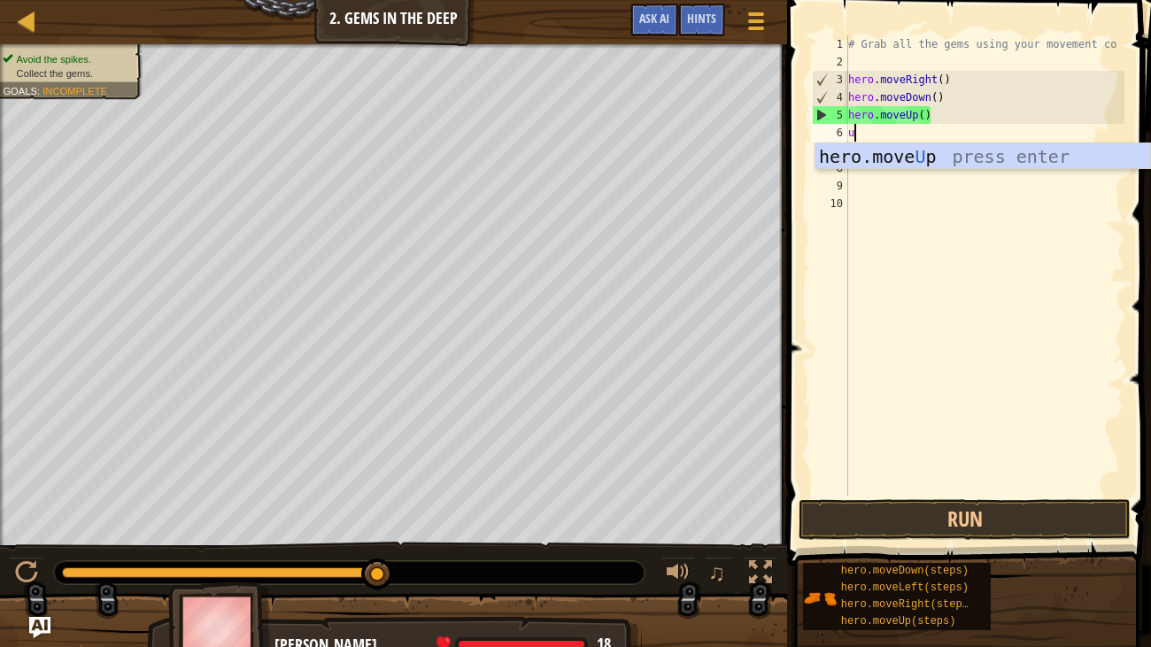
type textarea "up"
click at [991, 151] on div "hero.move Up press enter" at bounding box center [983, 183] width 335 height 80
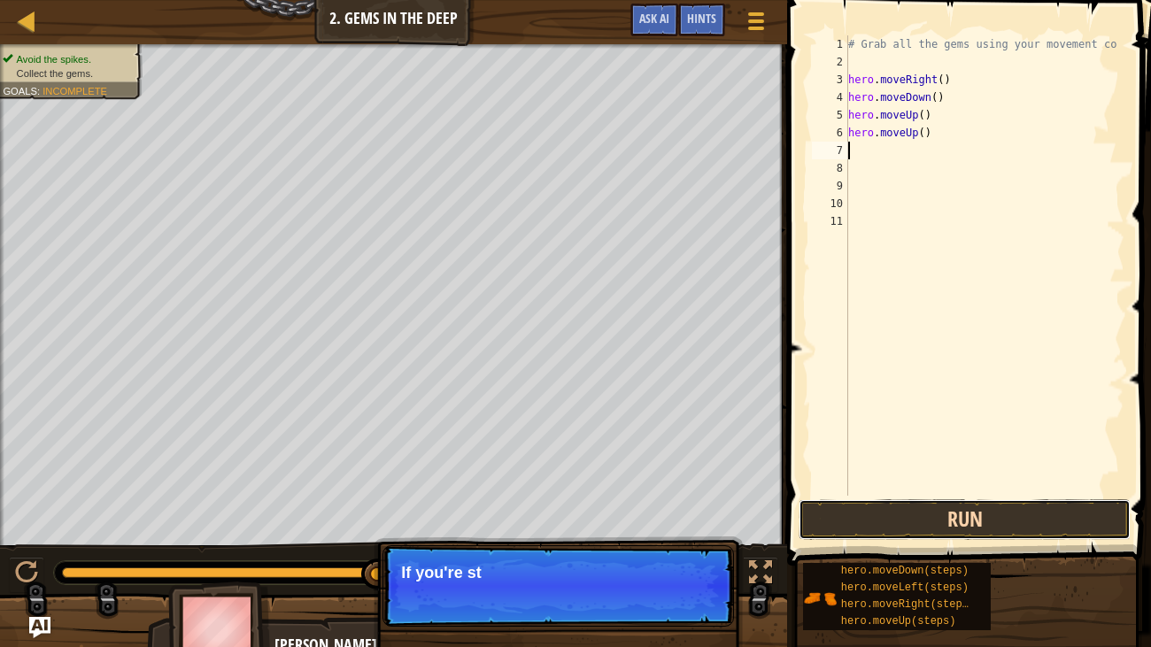
click at [913, 533] on button "Run" at bounding box center [965, 520] width 332 height 41
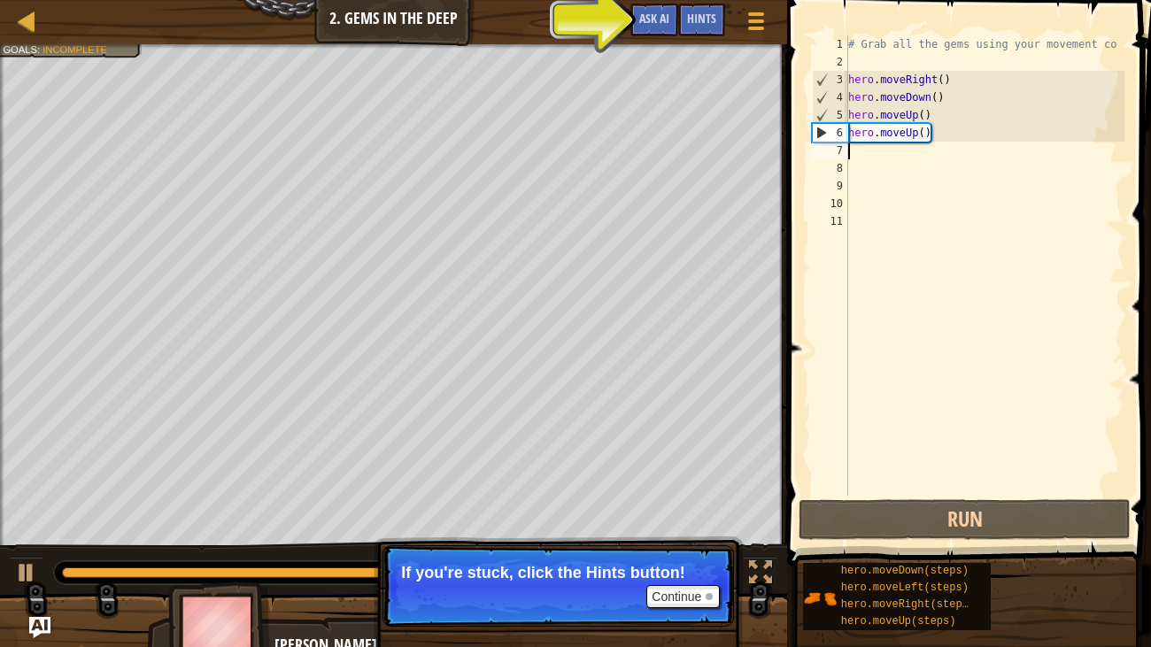
click at [883, 153] on div "# Grab all the gems using your movement co hero . moveRight ( ) hero . moveDown…" at bounding box center [985, 283] width 281 height 496
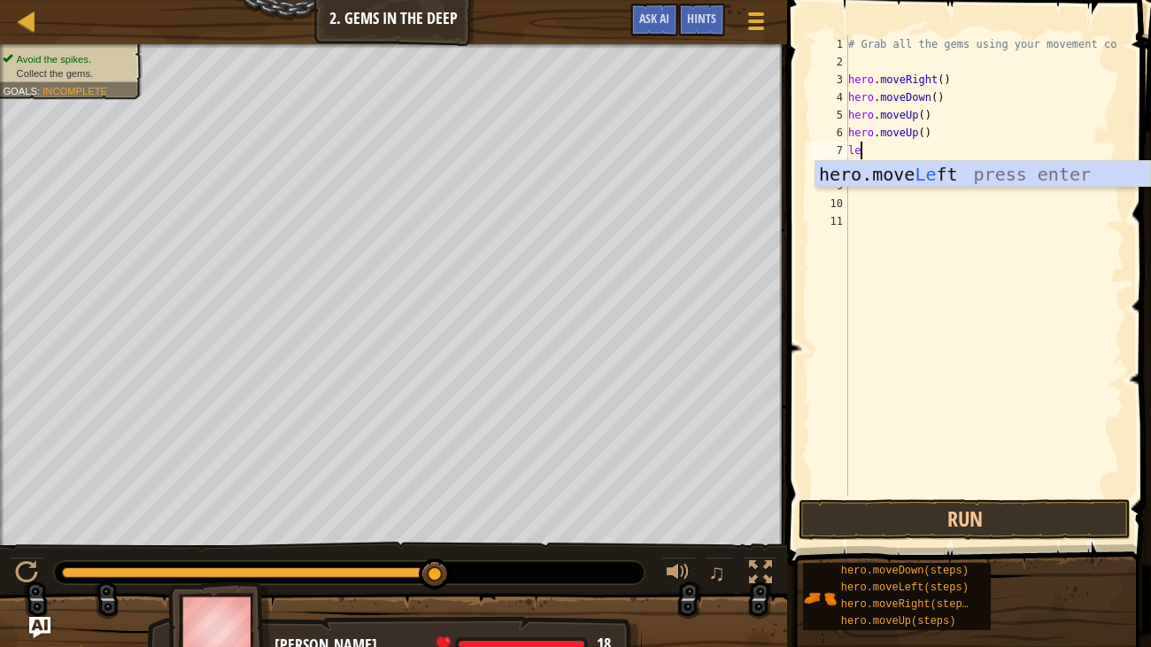
type textarea "left"
click at [1014, 178] on div "hero.move Left press enter" at bounding box center [983, 201] width 335 height 80
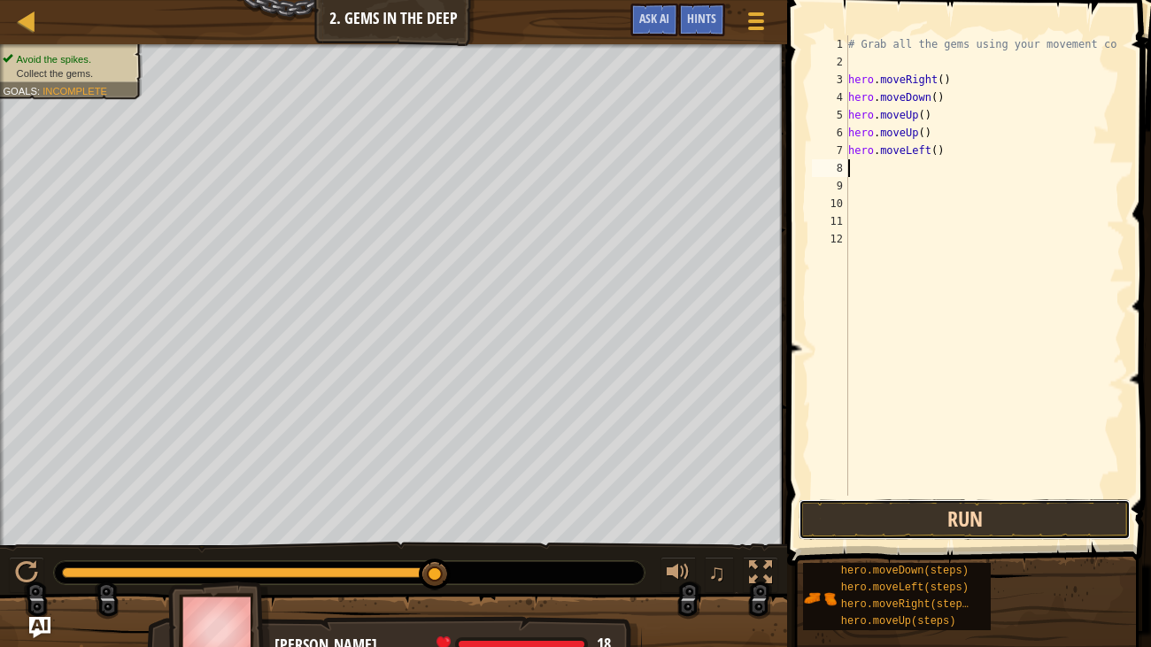
click at [921, 508] on button "Run" at bounding box center [965, 520] width 332 height 41
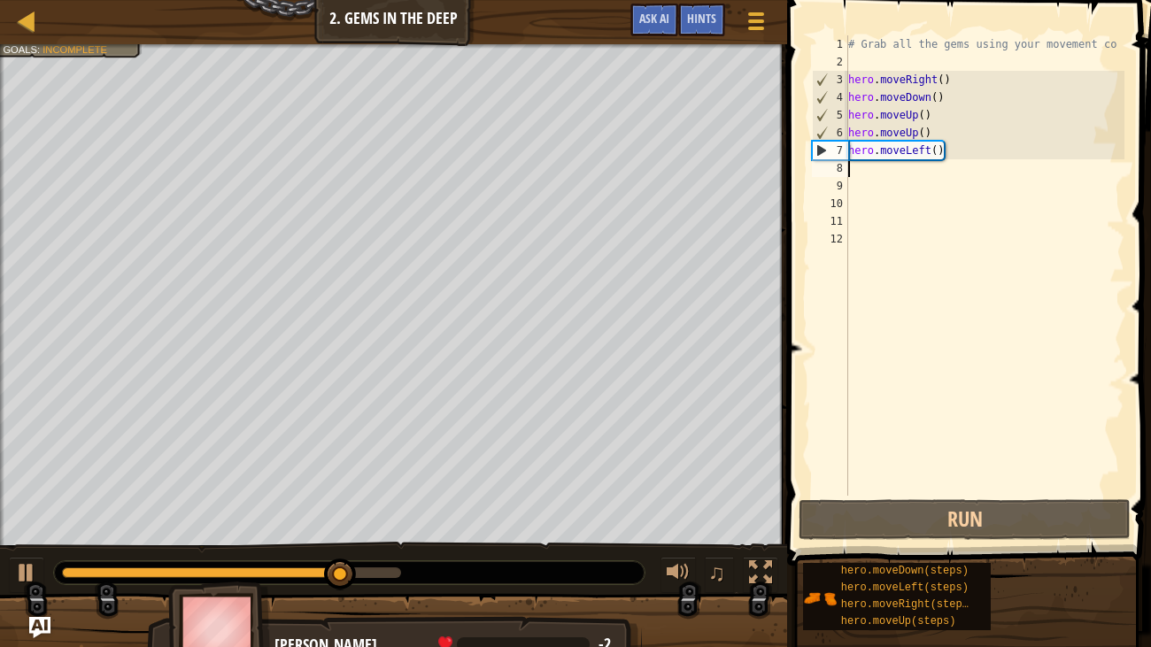
click at [979, 154] on div "# Grab all the gems using your movement co hero . moveRight ( ) hero . moveDown…" at bounding box center [985, 283] width 281 height 496
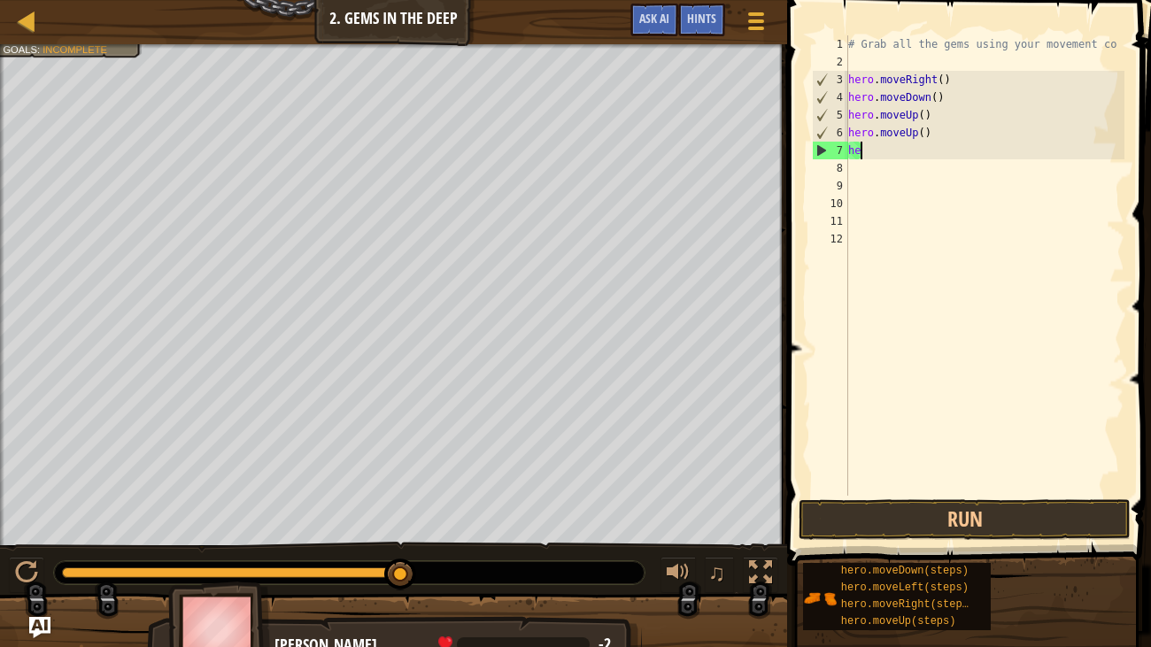
type textarea "h"
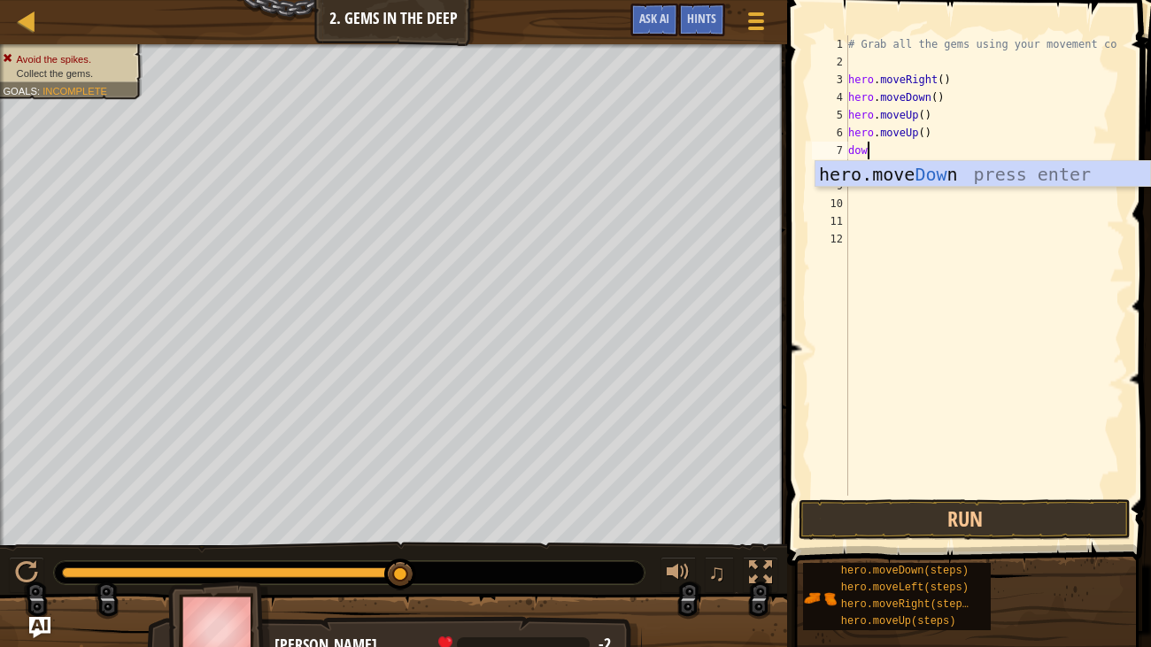
type textarea "down"
click at [1012, 164] on div "hero.move Down press enter" at bounding box center [983, 201] width 335 height 80
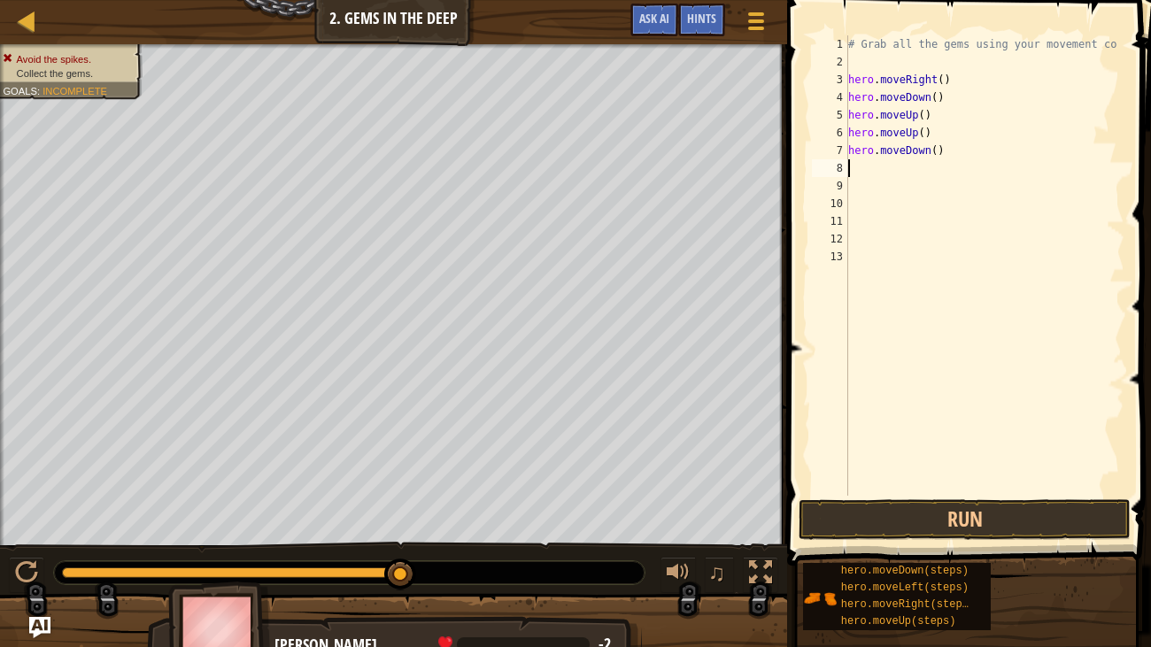
scroll to position [8, 0]
click at [939, 516] on button "Run" at bounding box center [965, 520] width 332 height 41
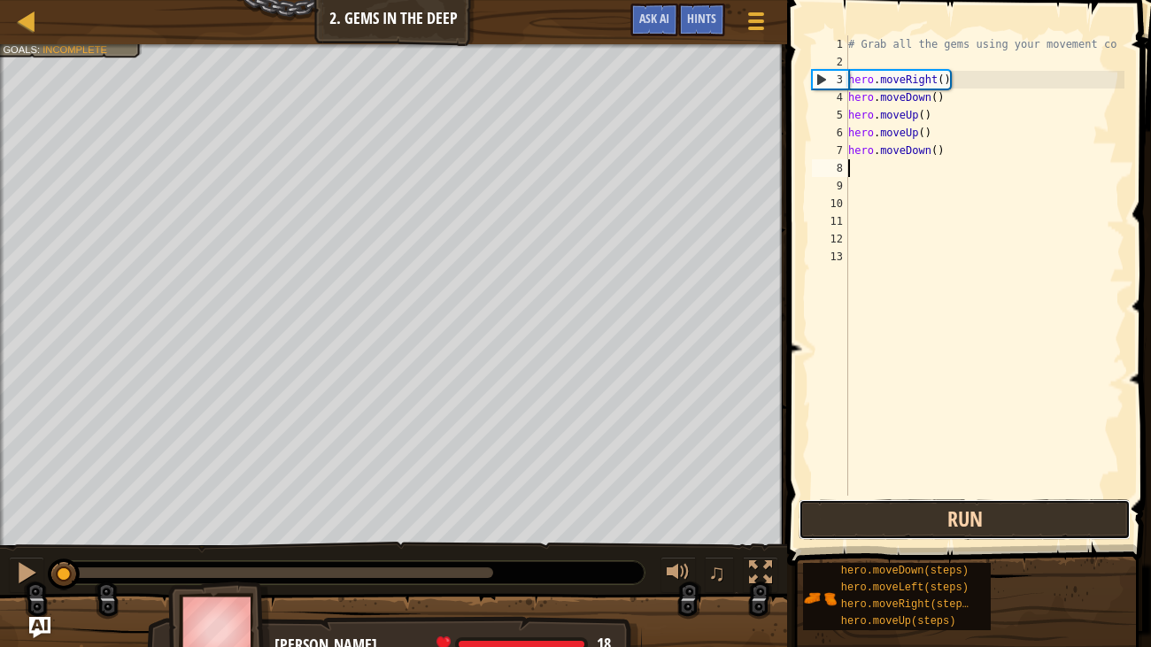
click at [949, 523] on button "Run" at bounding box center [965, 520] width 332 height 41
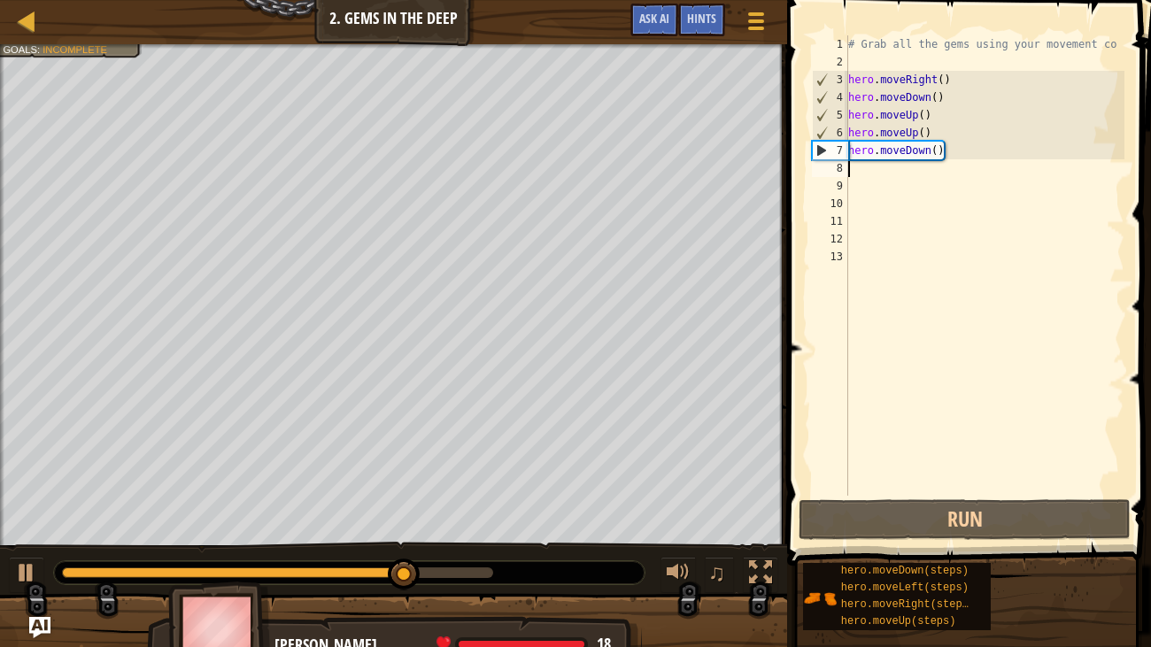
click at [987, 158] on div "# Grab all the gems using your movement co hero . moveRight ( ) hero . moveDown…" at bounding box center [985, 283] width 281 height 496
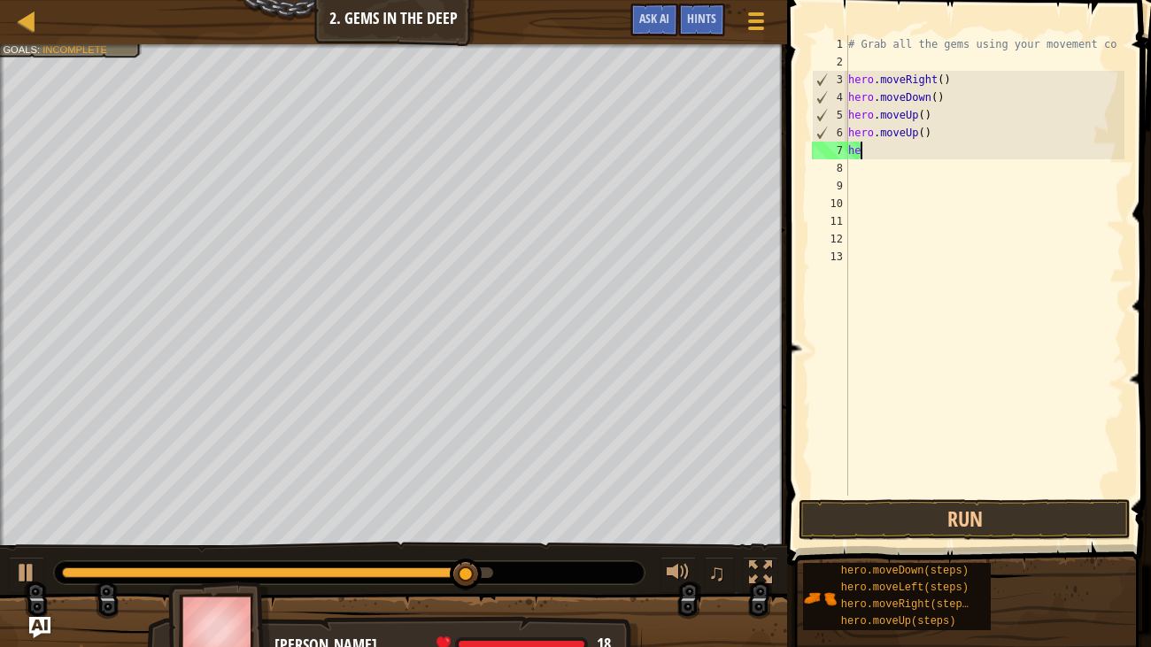
type textarea "h"
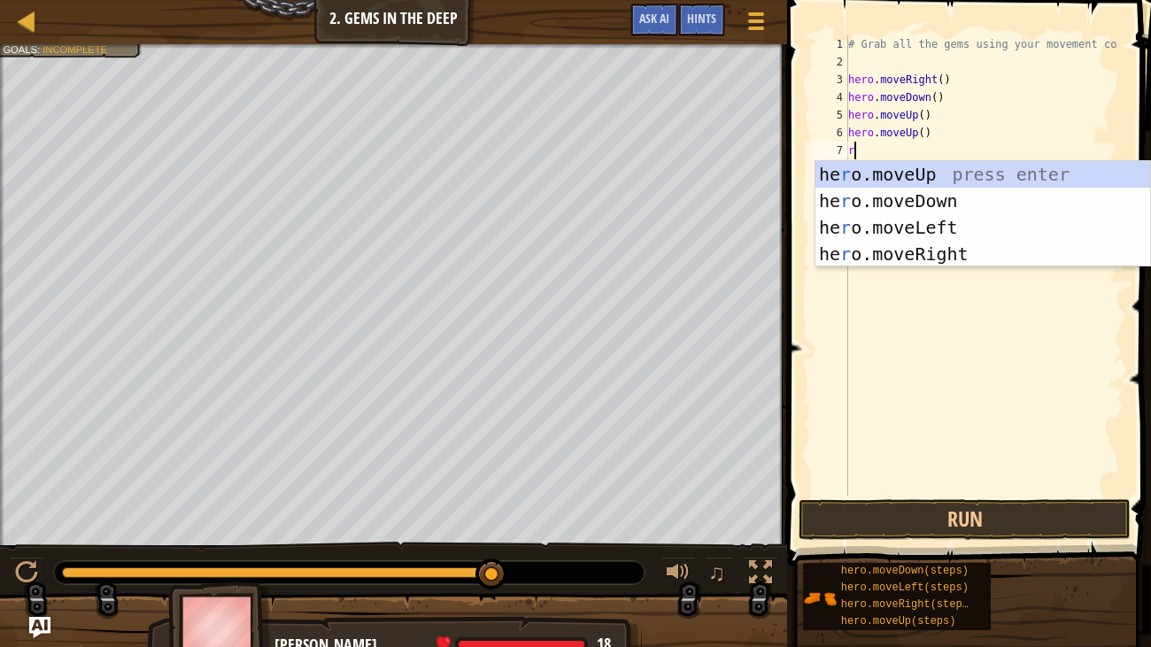
type textarea "ri"
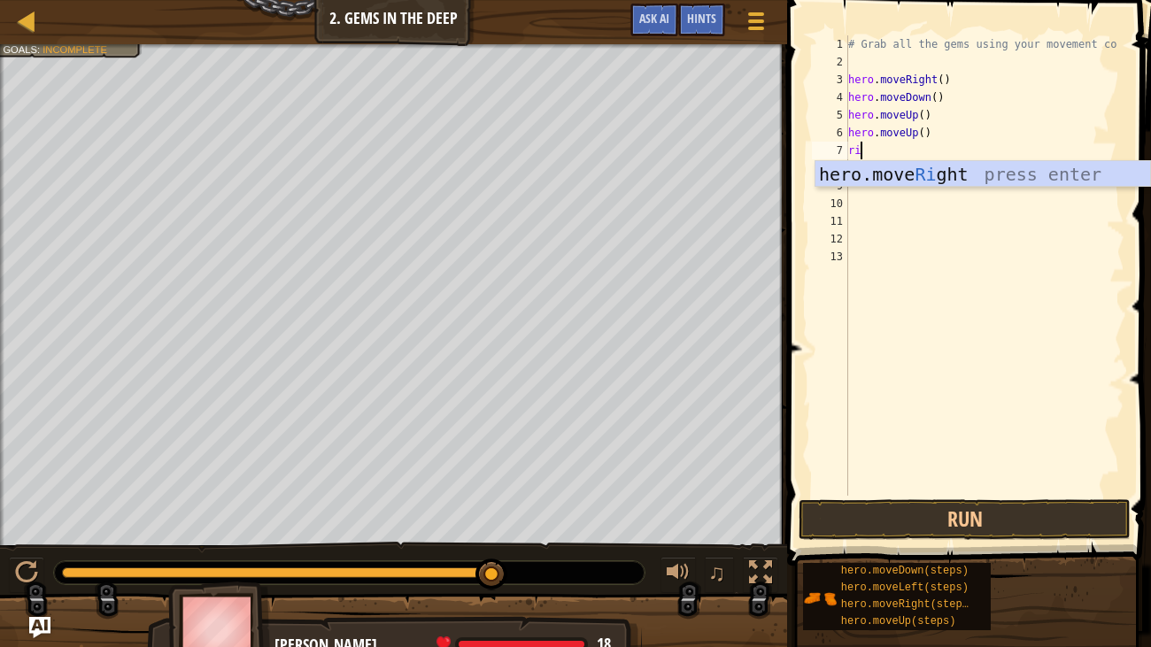
click at [985, 167] on div "hero.move Ri ght press enter" at bounding box center [983, 201] width 335 height 80
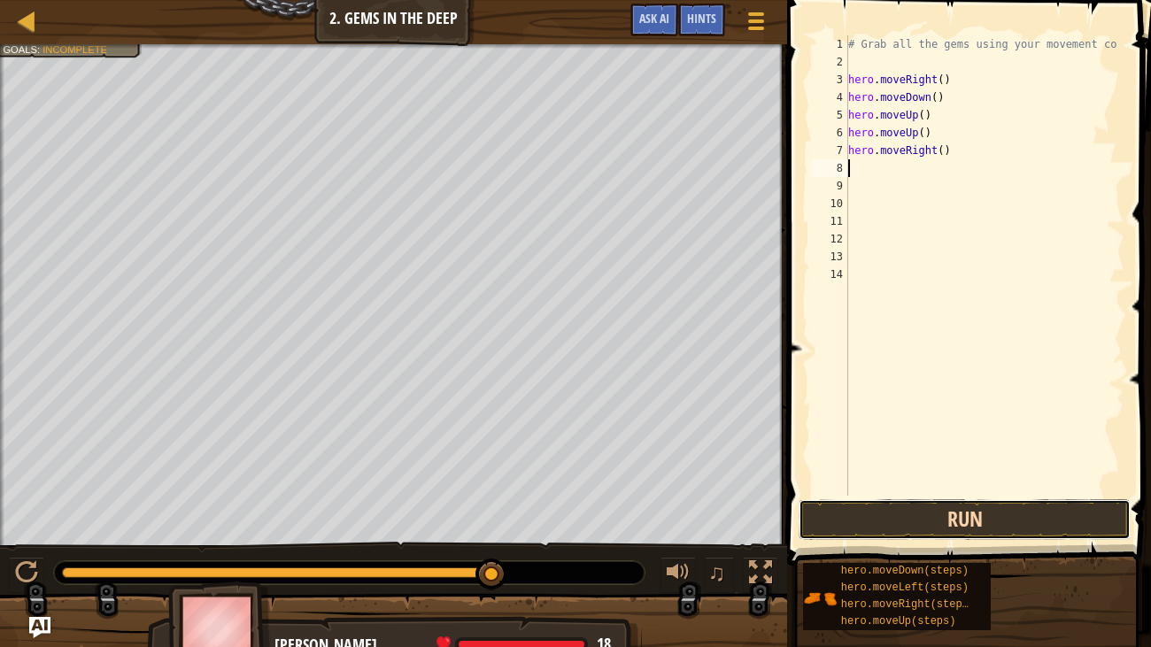
click at [1025, 516] on button "Run" at bounding box center [965, 520] width 332 height 41
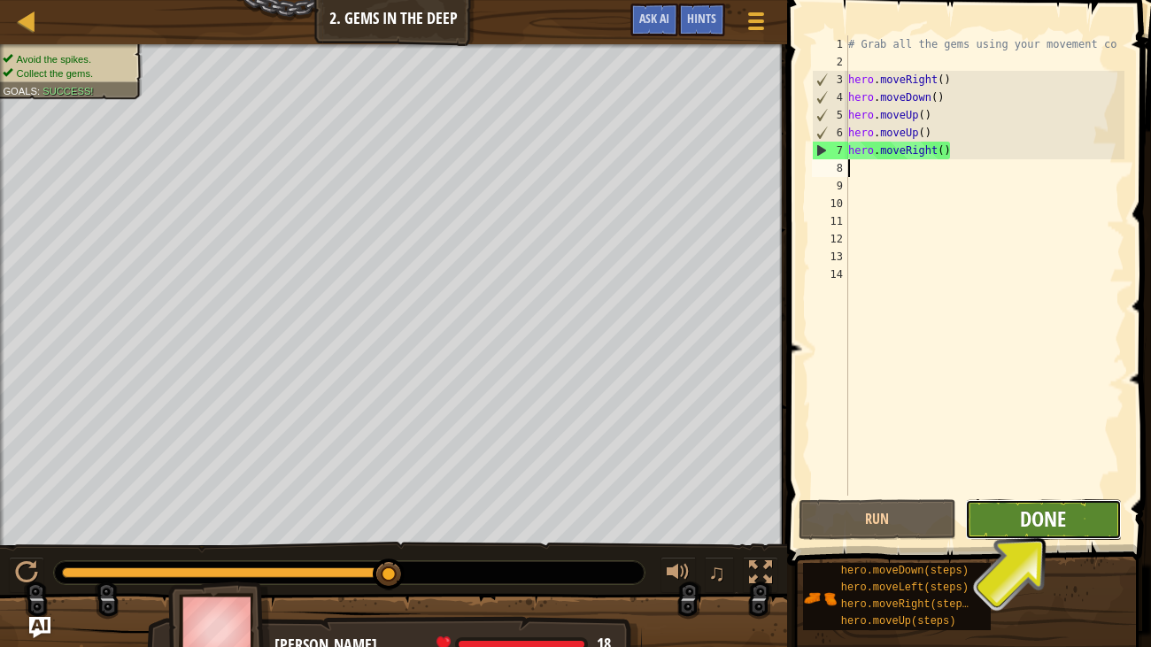
click at [1056, 518] on span "Done" at bounding box center [1043, 519] width 46 height 28
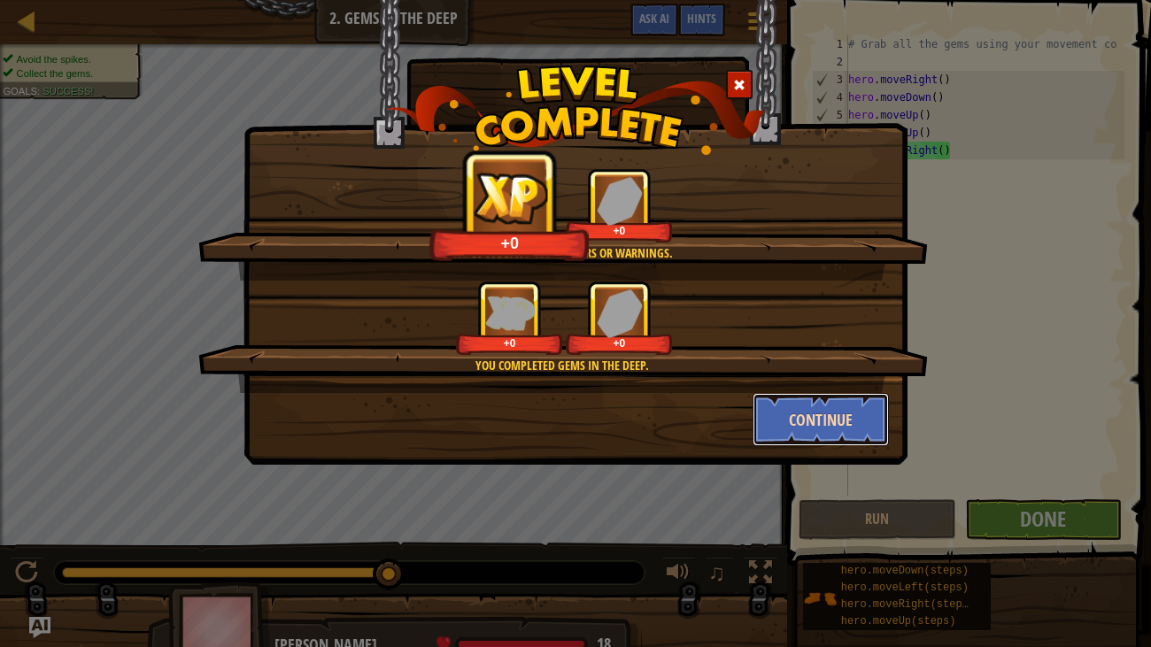
click at [838, 395] on button "Continue" at bounding box center [821, 419] width 137 height 53
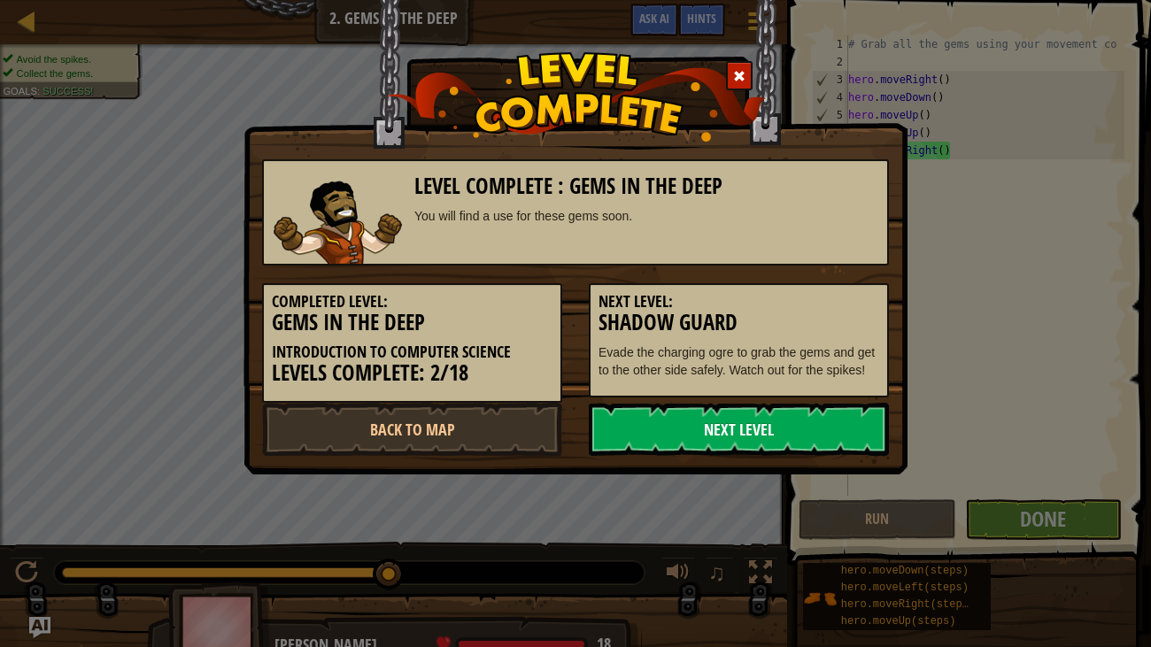
click at [790, 436] on link "Next Level" at bounding box center [739, 429] width 300 height 53
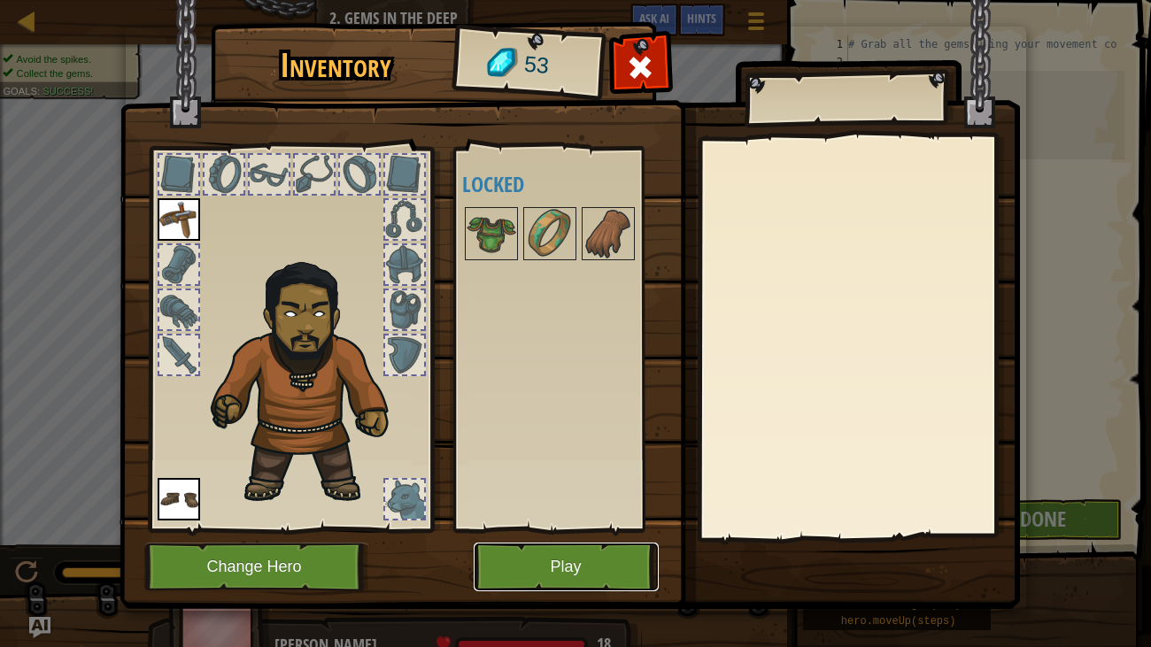
click at [545, 539] on button "Play" at bounding box center [566, 567] width 185 height 49
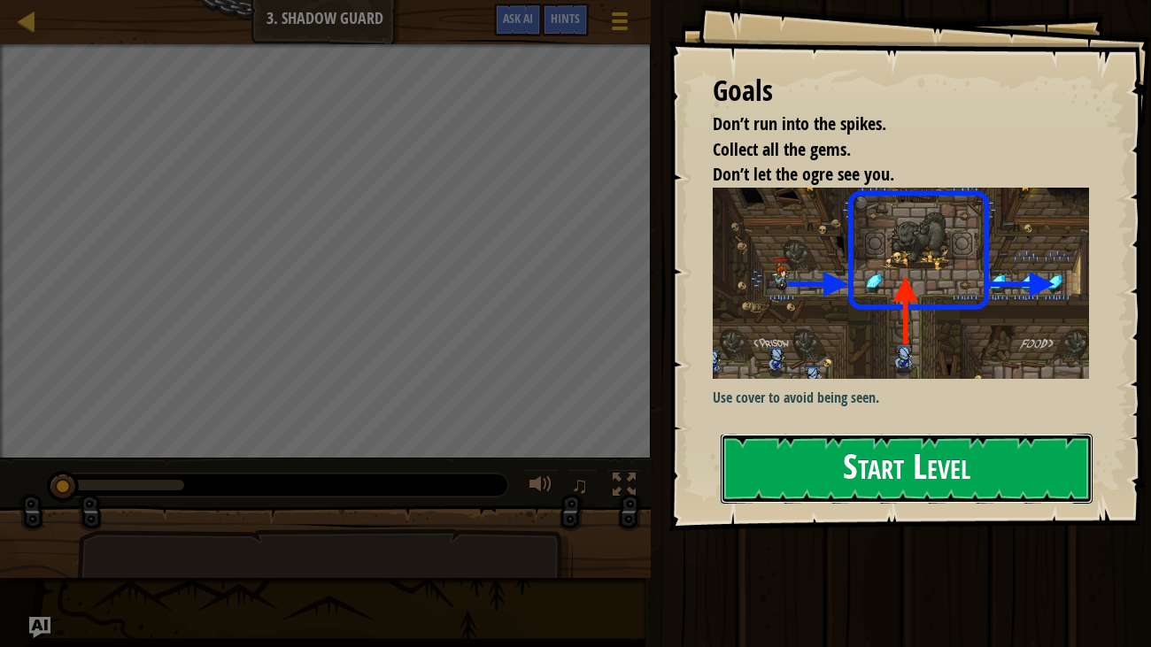
click at [937, 479] on button "Start Level" at bounding box center [907, 469] width 373 height 70
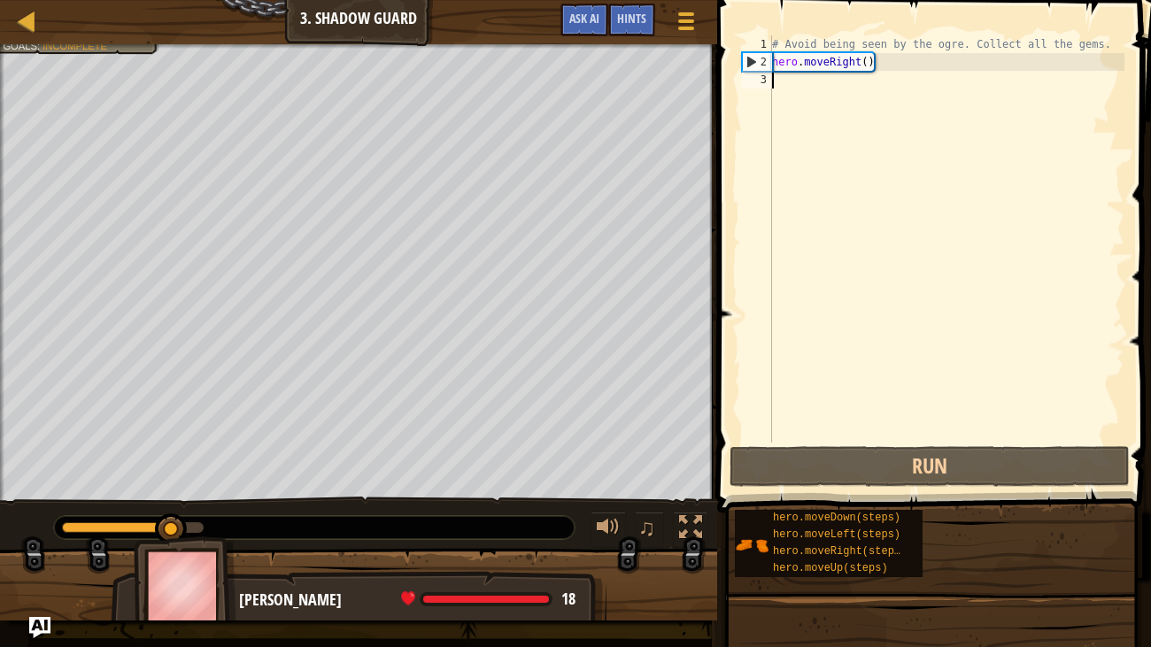
click at [823, 76] on div "# Avoid being seen by the ogre. Collect all the gems. hero . moveRight ( )" at bounding box center [947, 256] width 356 height 443
type textarea "u"
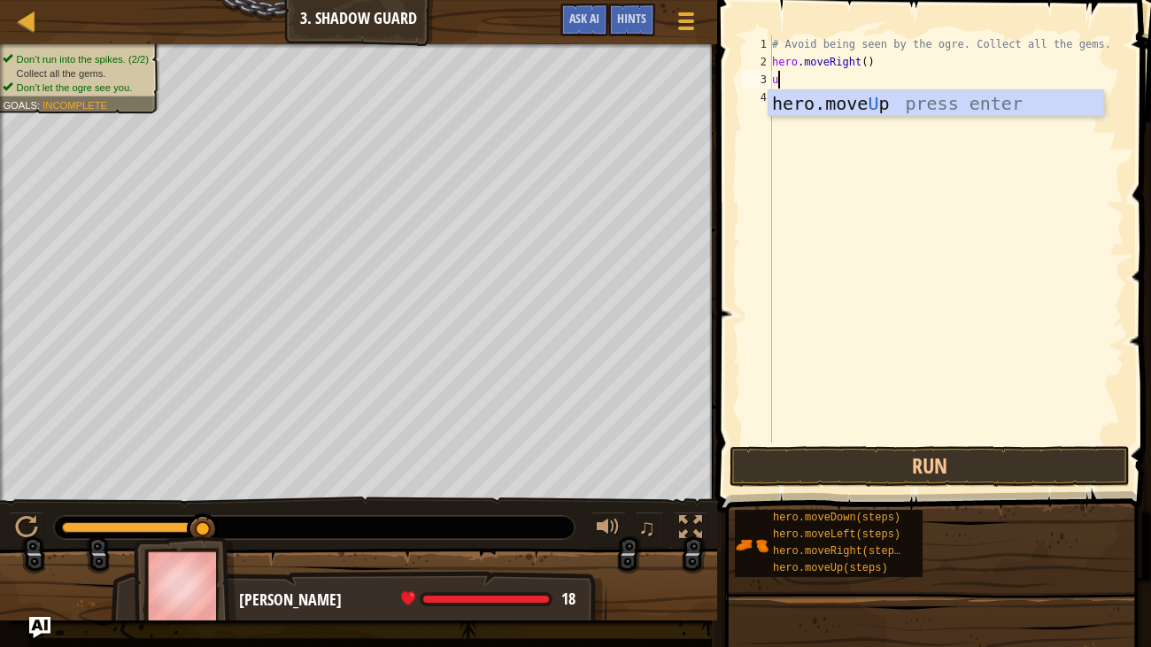
click at [914, 118] on div "# Avoid being seen by the ogre. Collect all the gems. hero . moveRight ( ) u" at bounding box center [947, 256] width 356 height 443
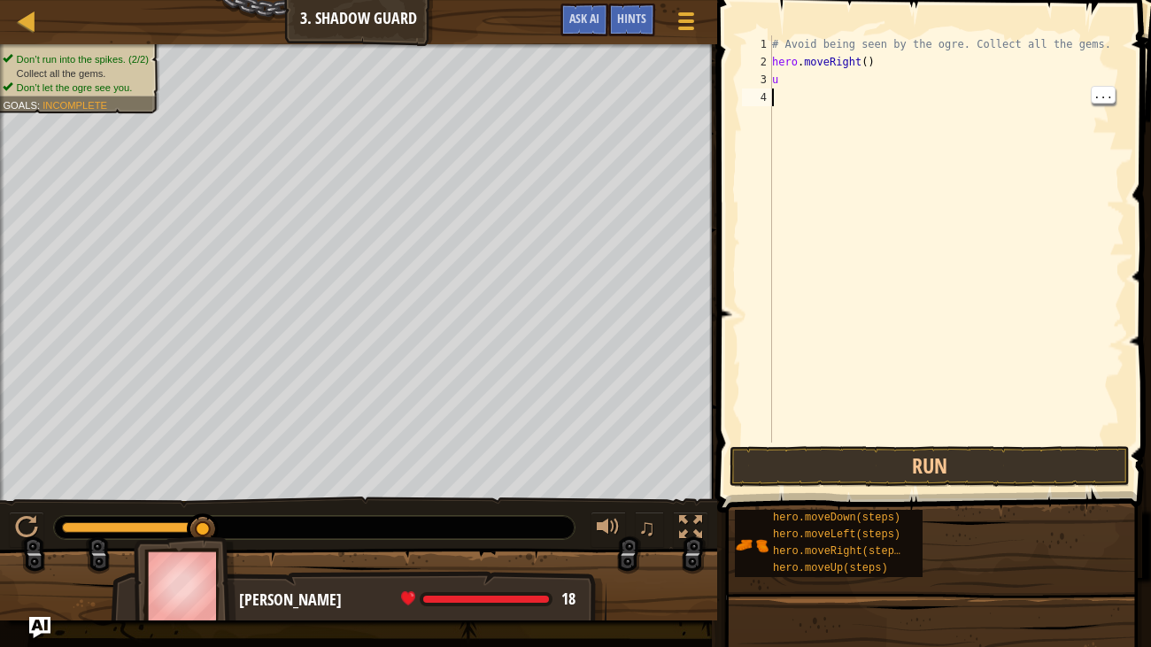
click at [876, 74] on div "# Avoid being seen by the ogre. Collect all the gems. hero . moveRight ( ) u" at bounding box center [947, 256] width 356 height 443
click at [885, 87] on div "# Avoid being seen by the ogre. Collect all the gems. hero . moveRight ( ) u" at bounding box center [947, 256] width 356 height 443
type textarea "up"
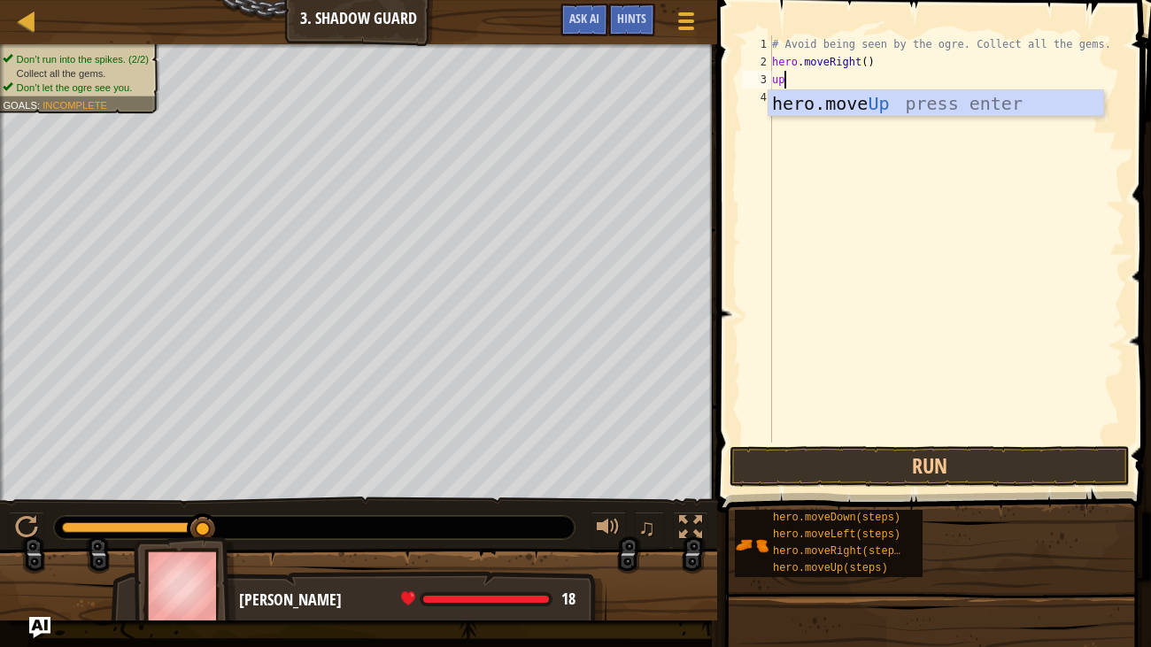
click at [898, 112] on div "hero.move Up press enter" at bounding box center [936, 130] width 335 height 80
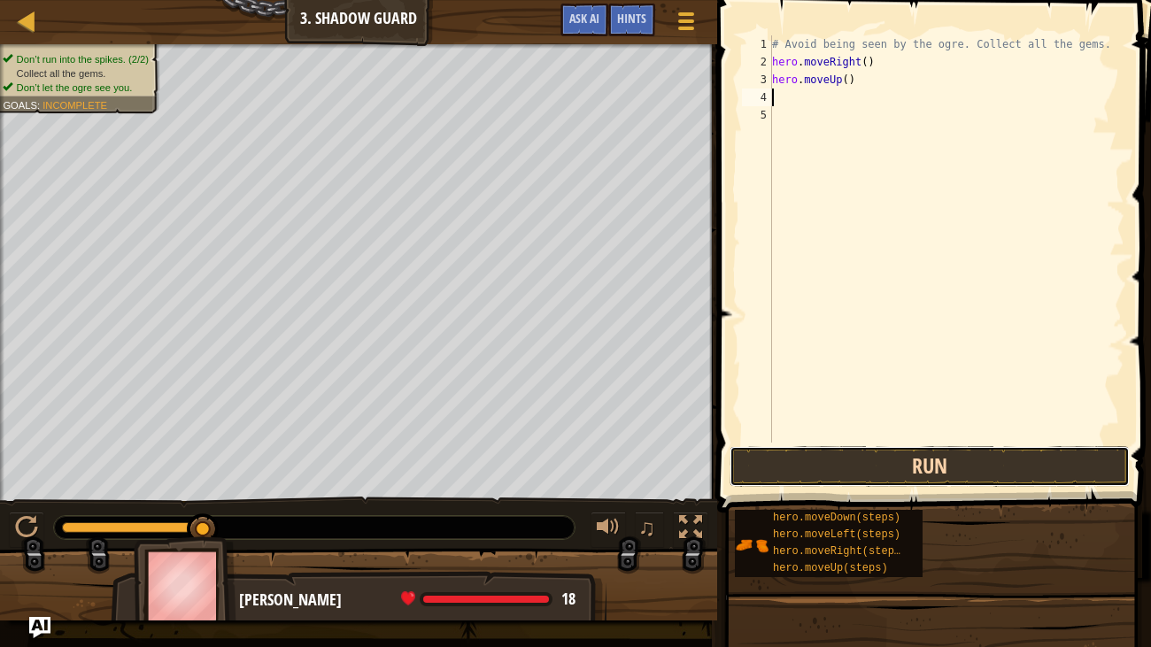
click at [887, 479] on button "Run" at bounding box center [930, 466] width 400 height 41
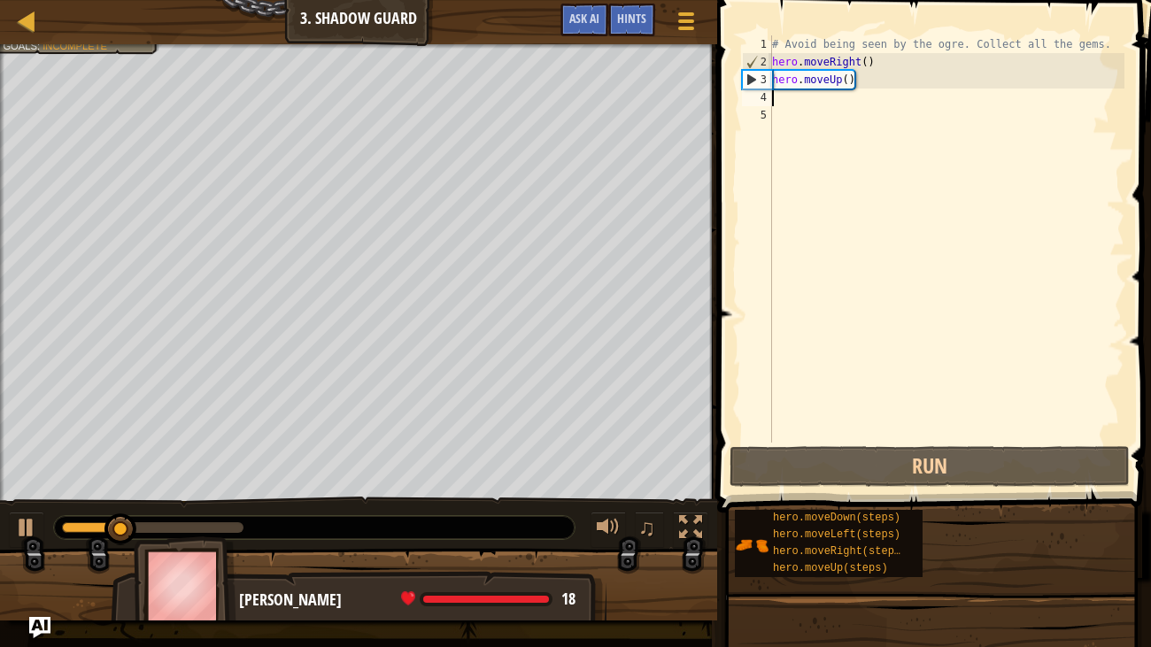
click at [929, 81] on div "# Avoid being seen by the ogre. Collect all the gems. hero . moveRight ( ) hero…" at bounding box center [947, 256] width 356 height 443
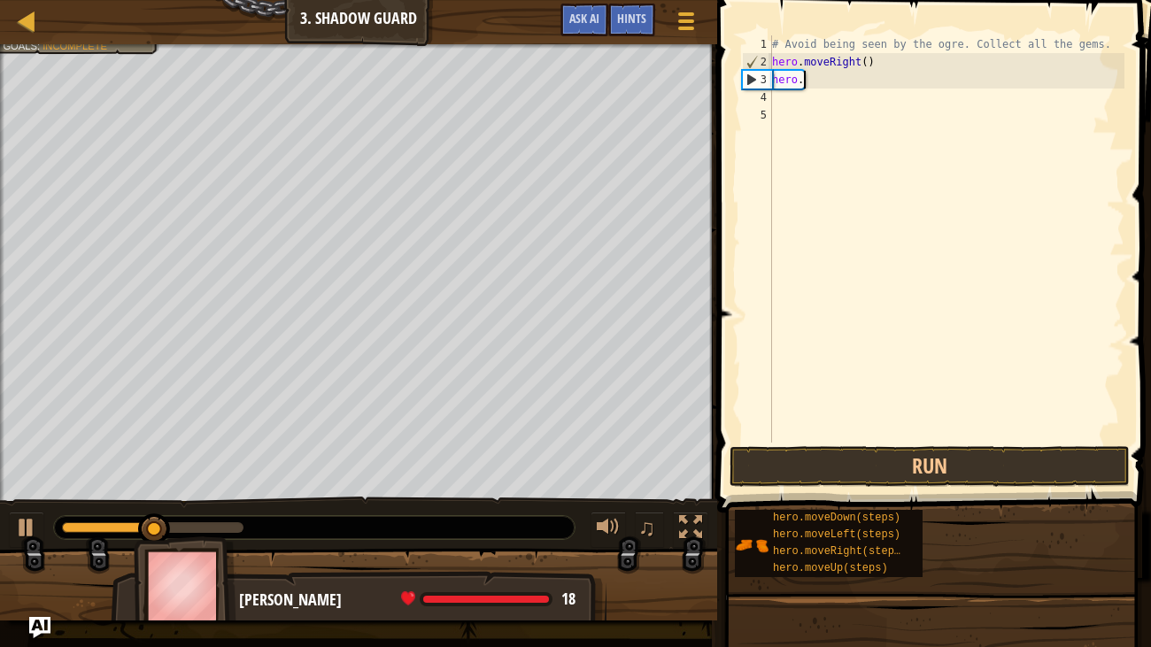
type textarea "h"
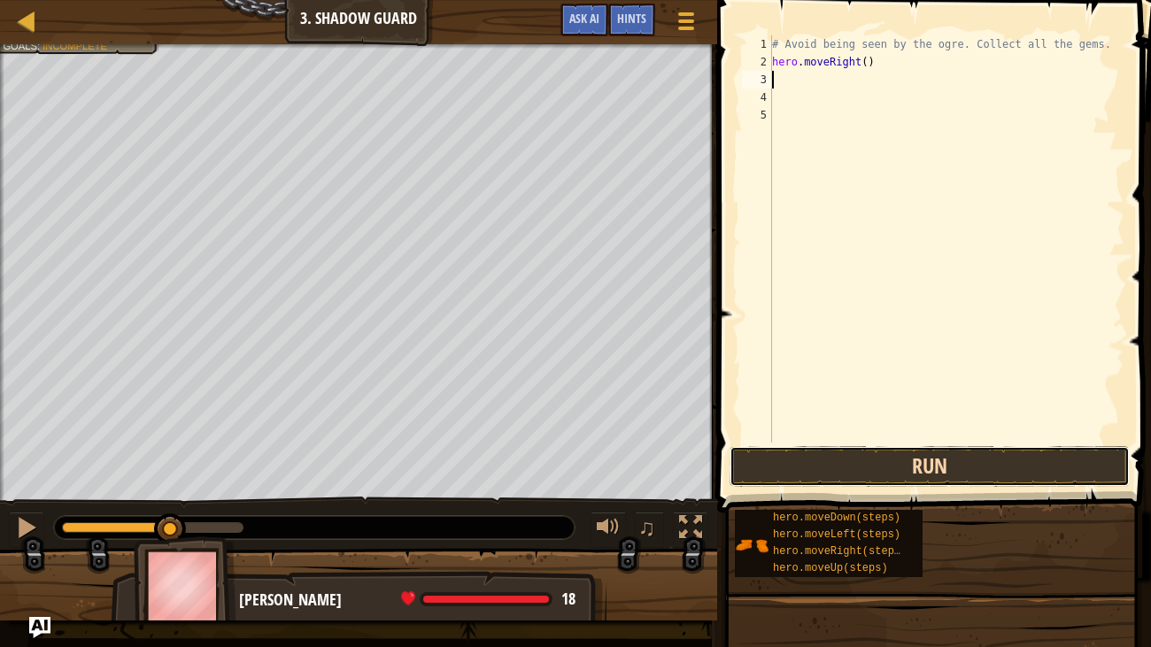
click at [853, 462] on button "Run" at bounding box center [930, 466] width 400 height 41
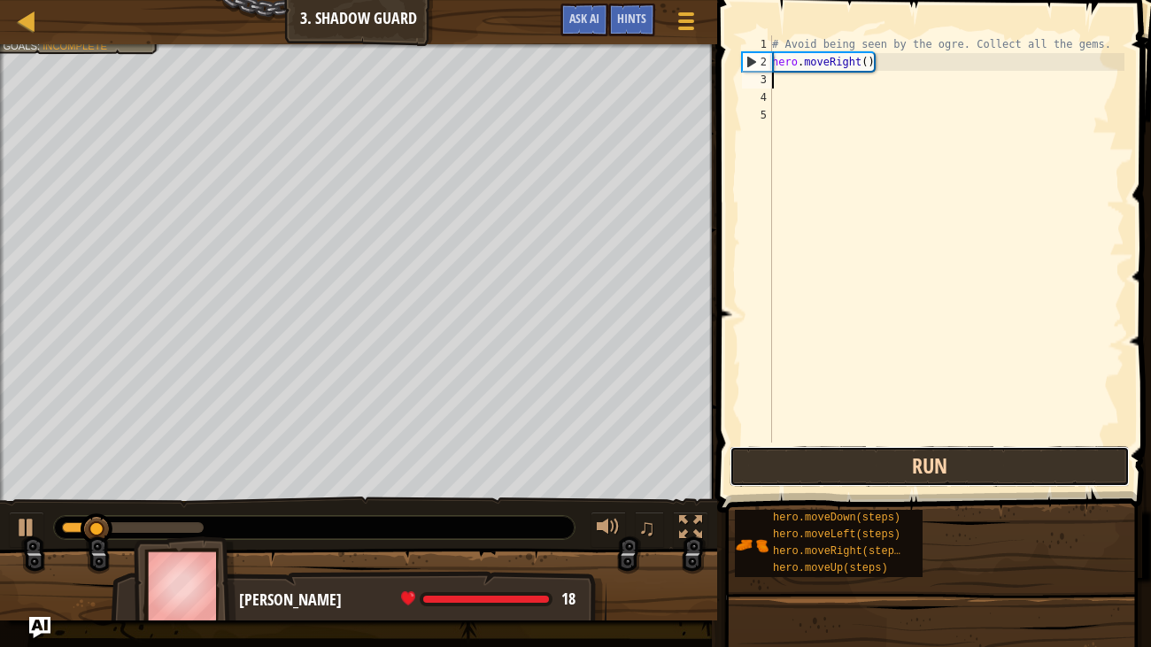
click at [872, 475] on button "Run" at bounding box center [930, 466] width 400 height 41
click at [872, 481] on button "Run" at bounding box center [930, 466] width 400 height 41
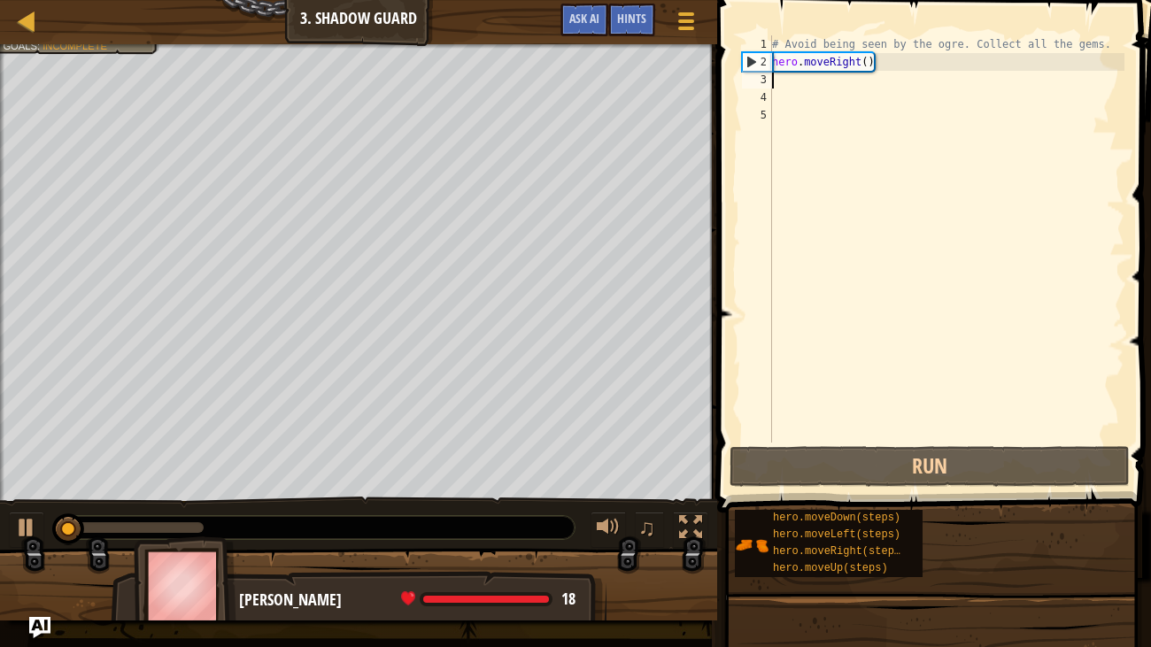
click at [808, 76] on div "# Avoid being seen by the ogre. Collect all the gems. hero . moveRight ( )" at bounding box center [947, 256] width 356 height 443
click at [889, 80] on div "# Avoid being seen by the ogre. Collect all the gems. hero . moveRight ( )" at bounding box center [947, 256] width 356 height 443
click at [805, 90] on div "# Avoid being seen by the ogre. Collect all the gems. hero . moveRight ( )" at bounding box center [947, 256] width 356 height 443
click at [826, 77] on div "# Avoid being seen by the ogre. Collect all the gems. hero . moveRight ( )" at bounding box center [947, 256] width 356 height 443
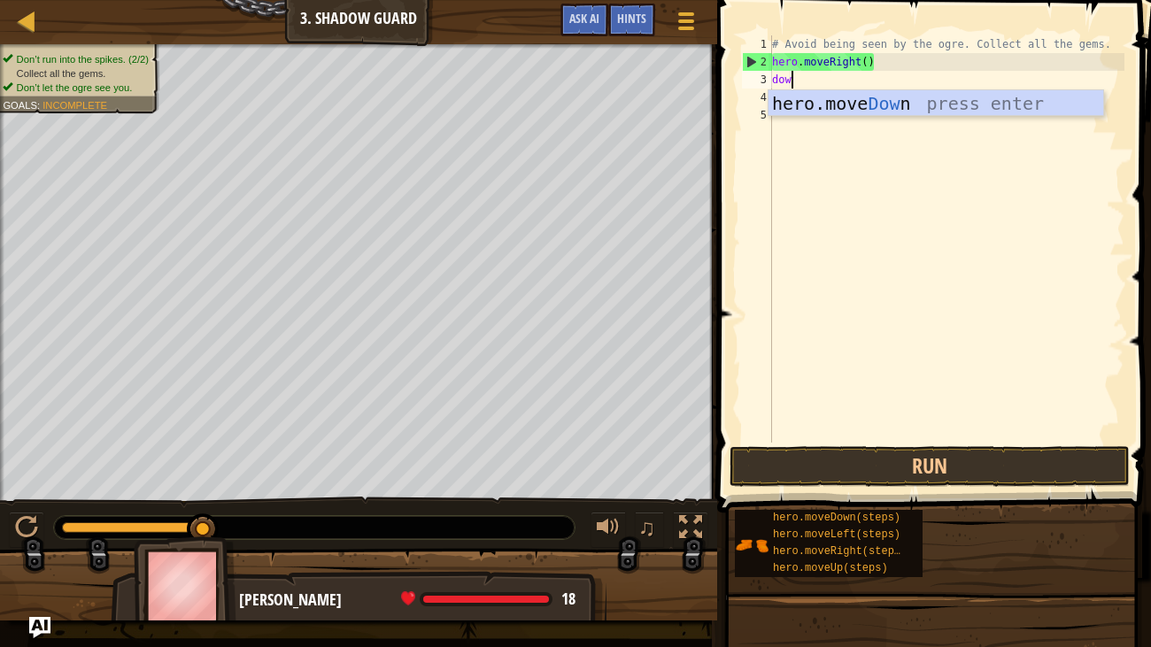
type textarea "down"
click at [926, 105] on div "hero.move Down press enter" at bounding box center [936, 130] width 335 height 80
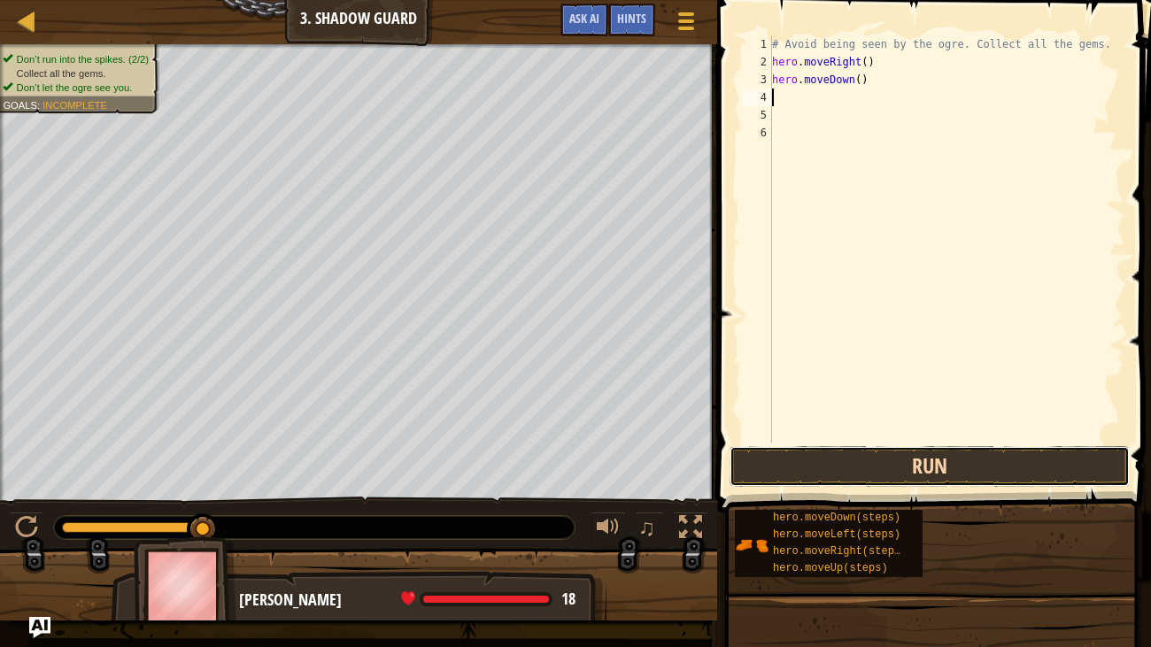
click at [925, 462] on button "Run" at bounding box center [930, 466] width 400 height 41
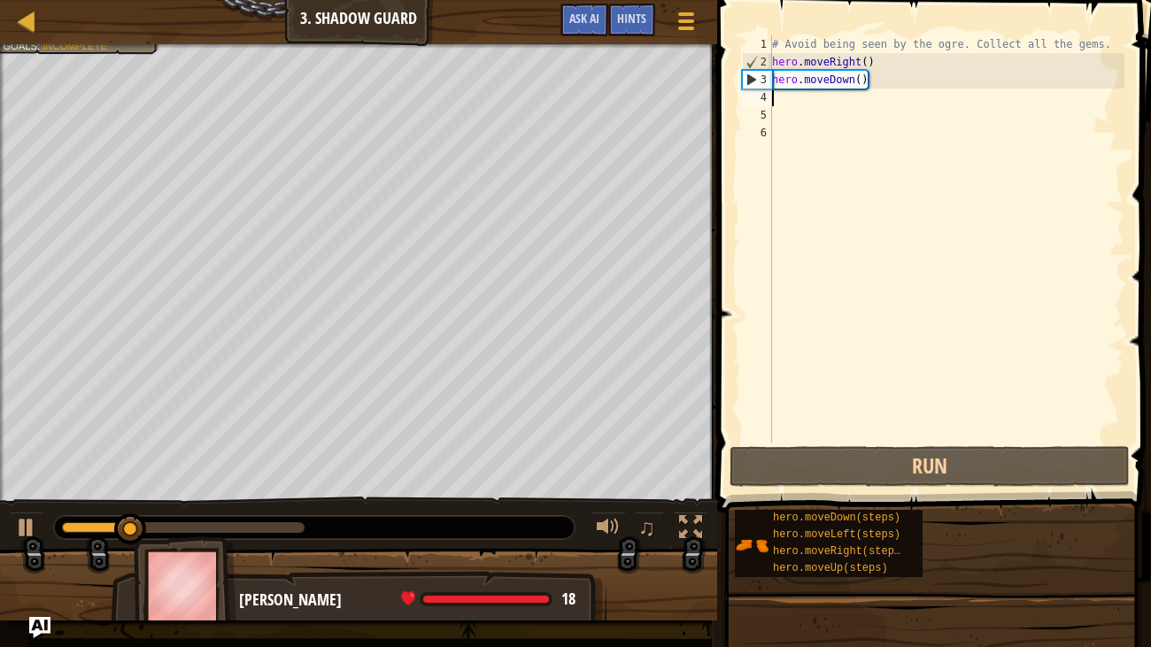
click at [912, 78] on div "# Avoid being seen by the ogre. Collect all the gems. hero . moveRight ( ) hero…" at bounding box center [947, 256] width 356 height 443
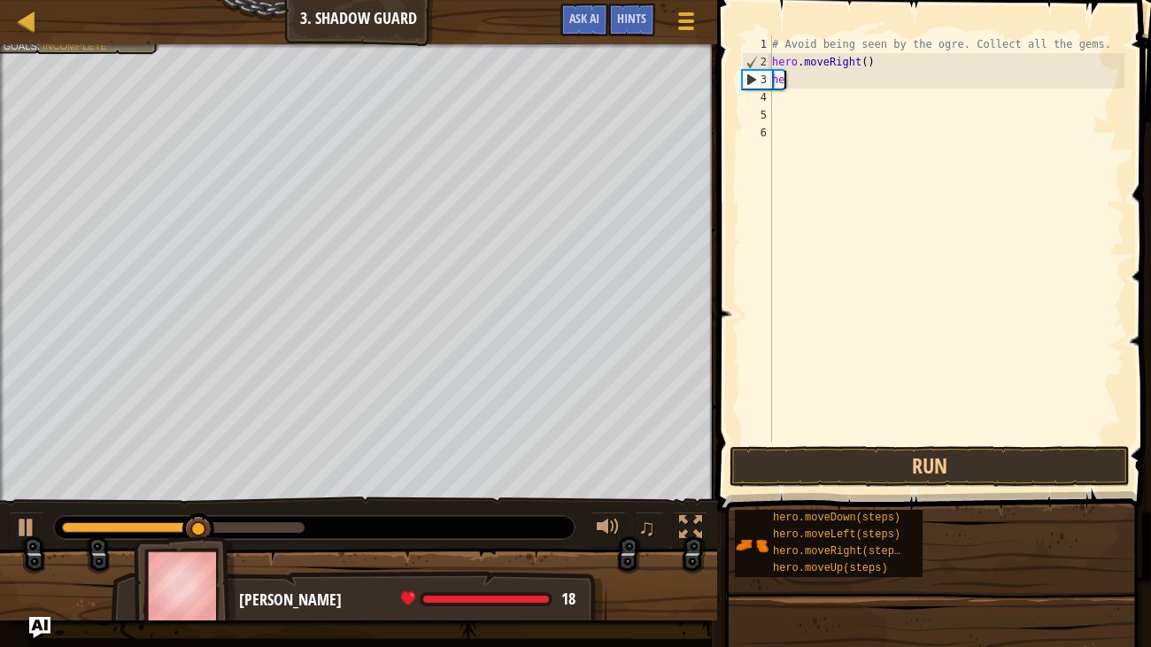
type textarea "h"
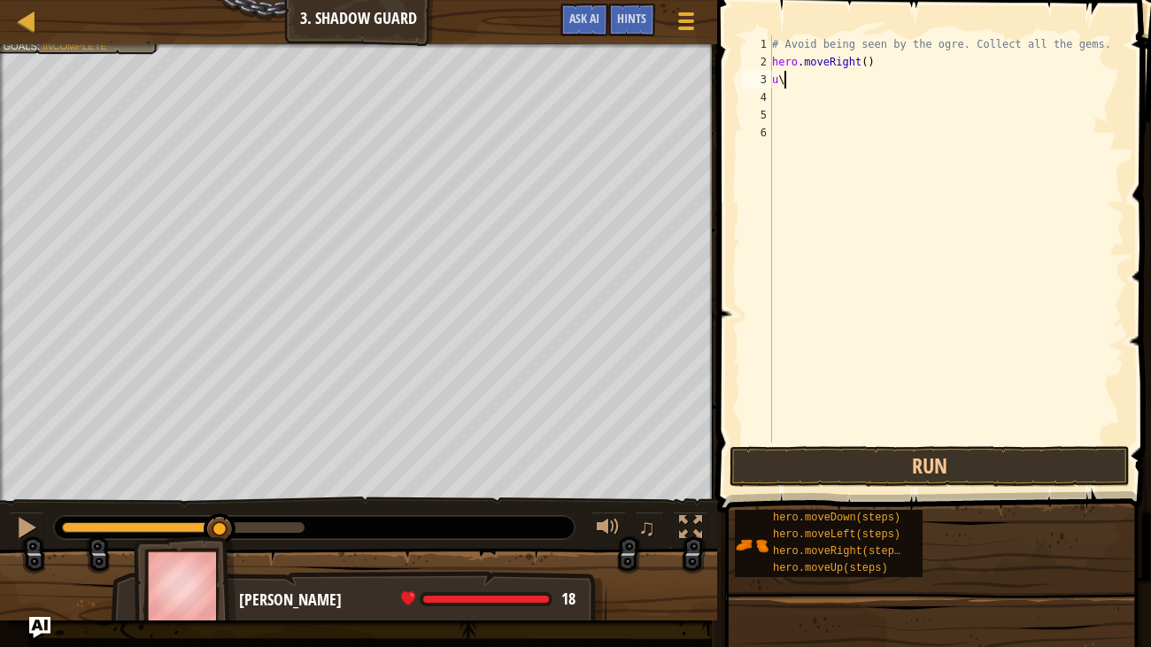
type textarea "u"
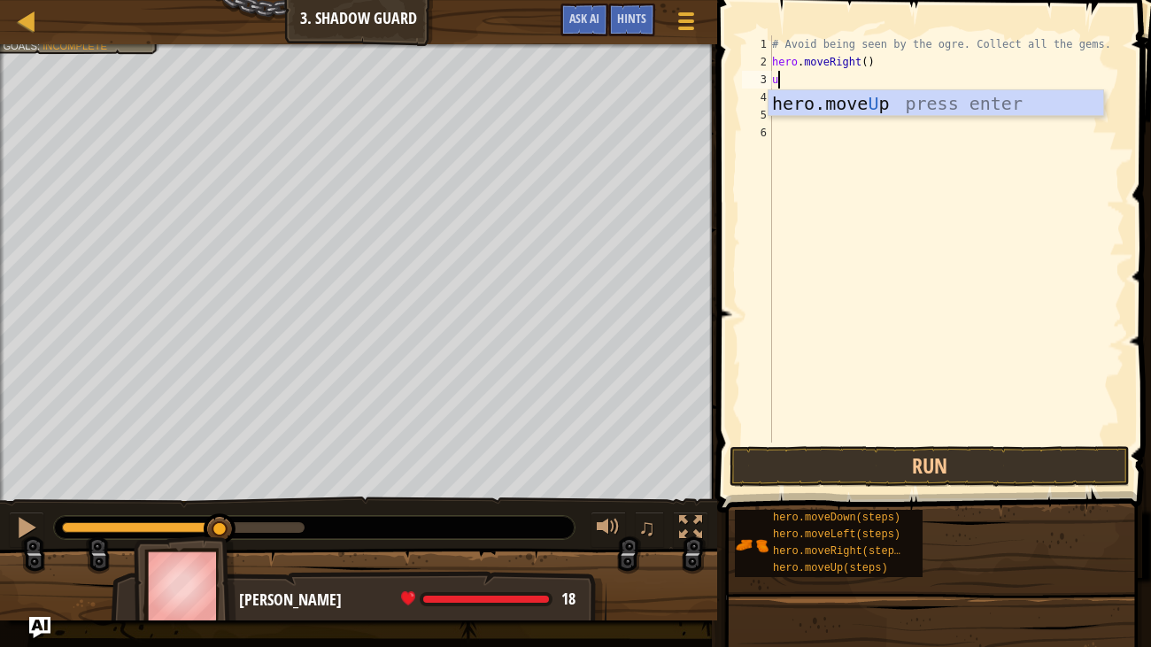
type textarea "up"
click at [897, 102] on div "hero.move Up press enter" at bounding box center [936, 130] width 335 height 80
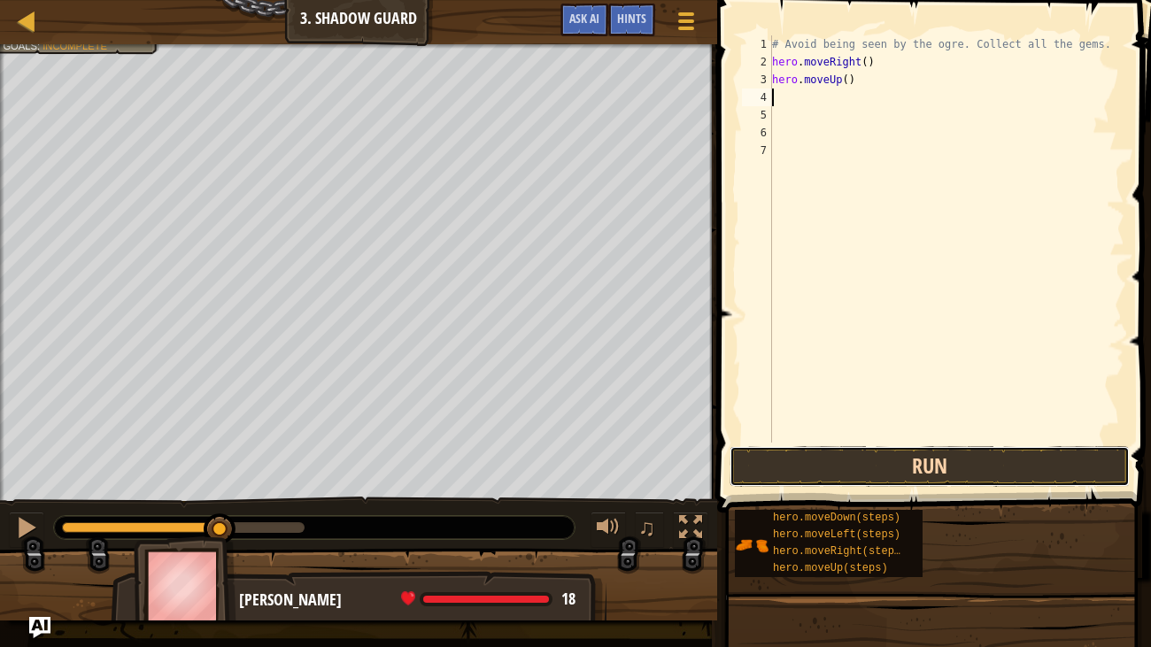
click at [959, 453] on button "Run" at bounding box center [930, 466] width 400 height 41
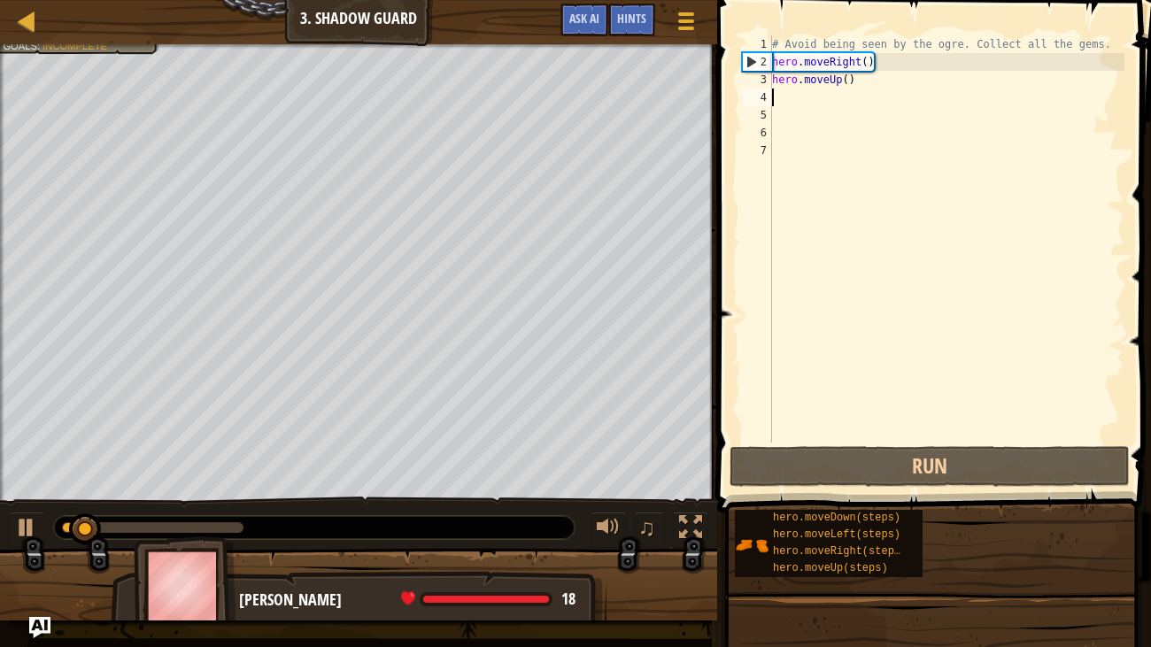
click at [897, 82] on div "# Avoid being seen by the ogre. Collect all the gems. hero . moveRight ( ) hero…" at bounding box center [947, 256] width 356 height 443
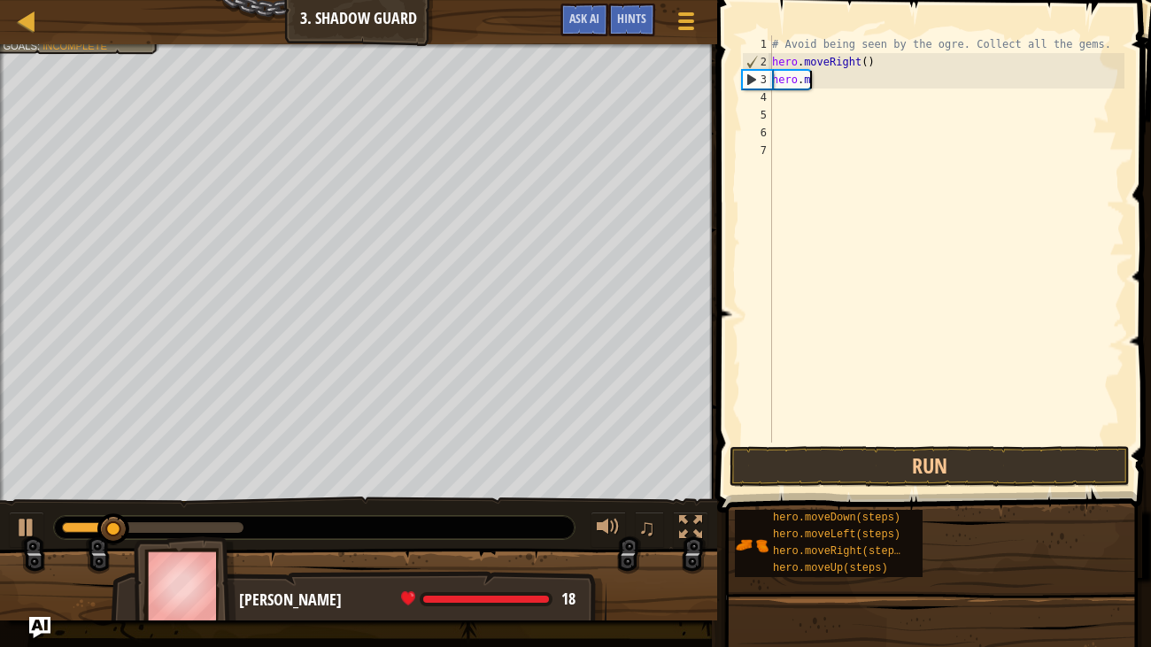
type textarea "h"
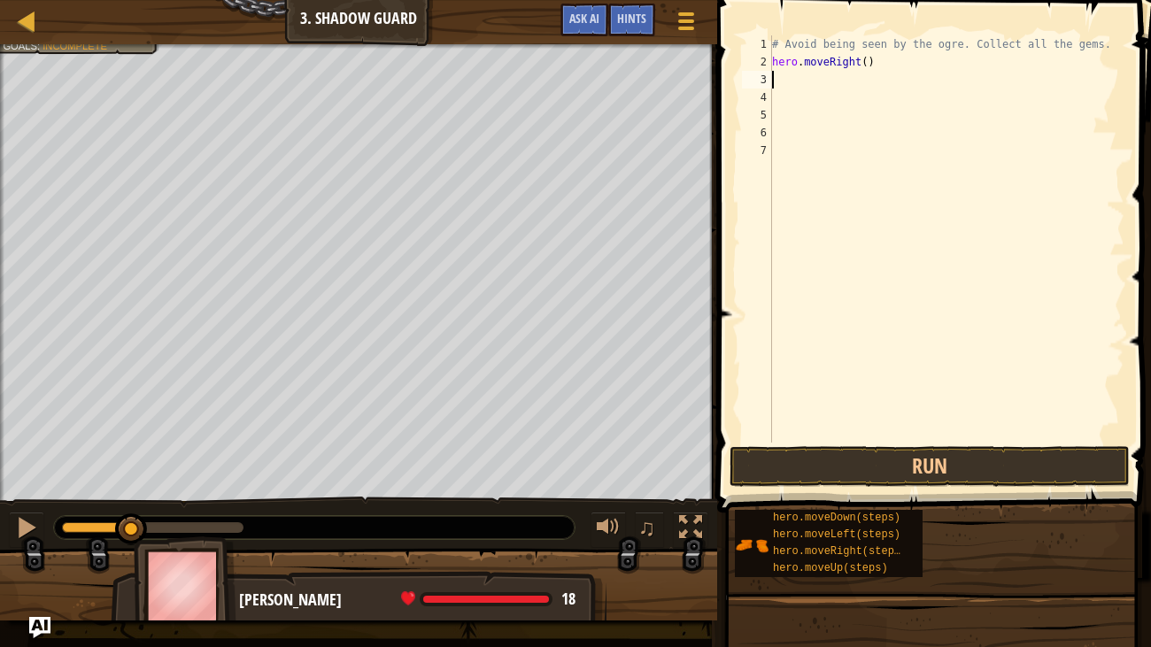
type textarea "l"
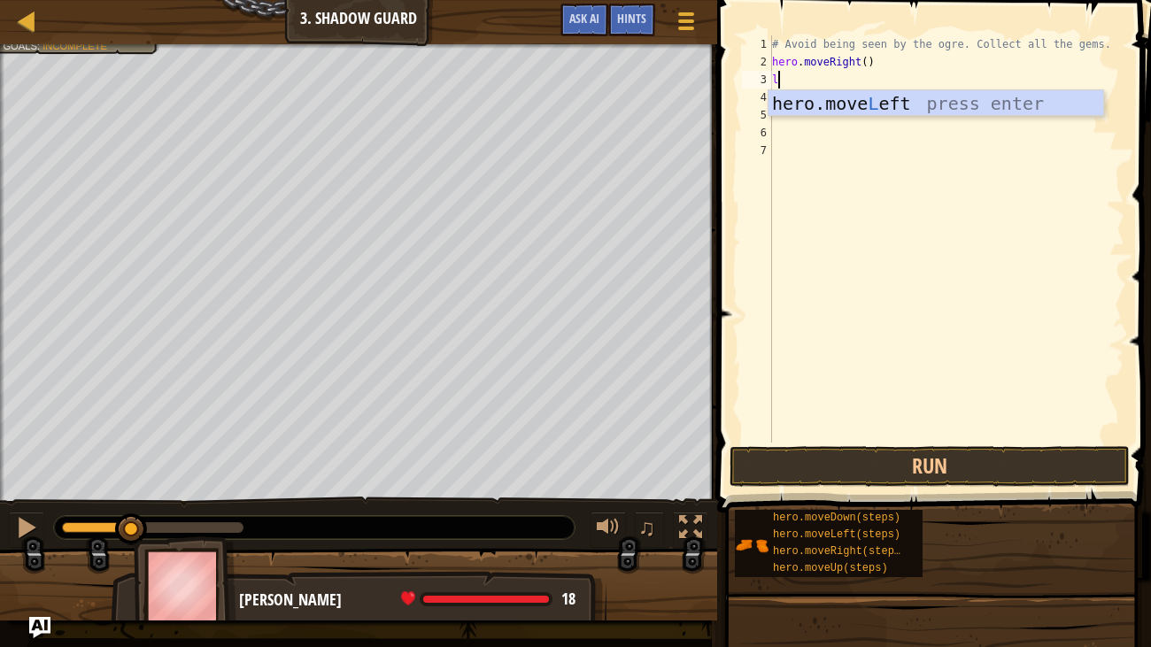
click at [894, 104] on div "hero.move L eft press enter" at bounding box center [936, 130] width 335 height 80
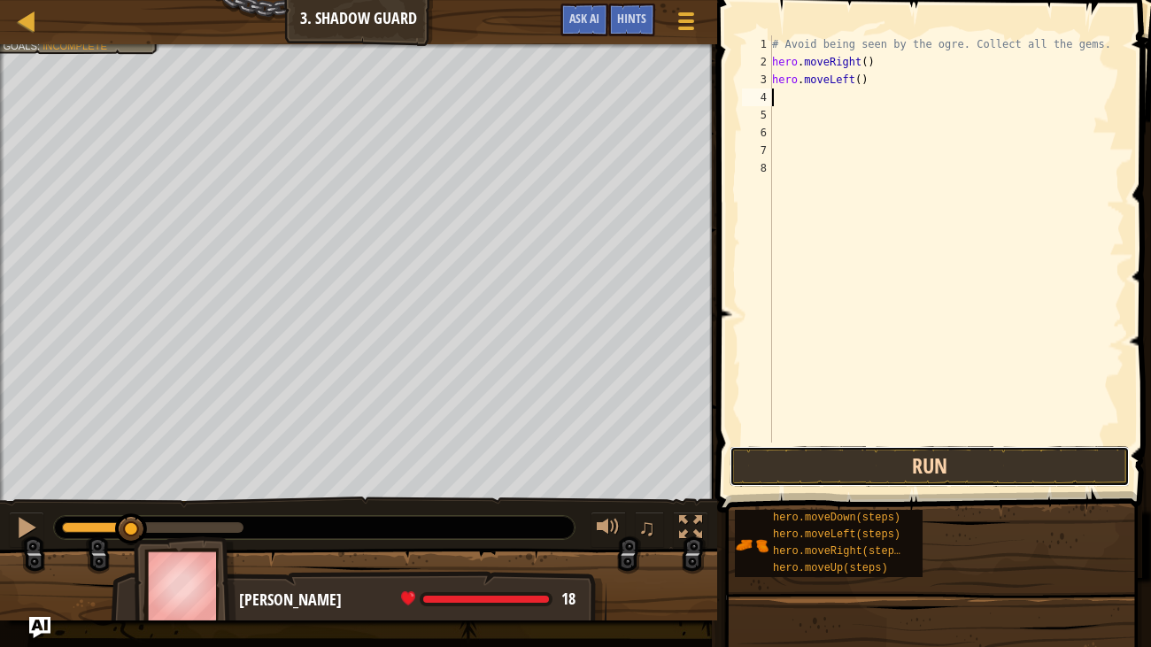
click at [943, 477] on button "Run" at bounding box center [930, 466] width 400 height 41
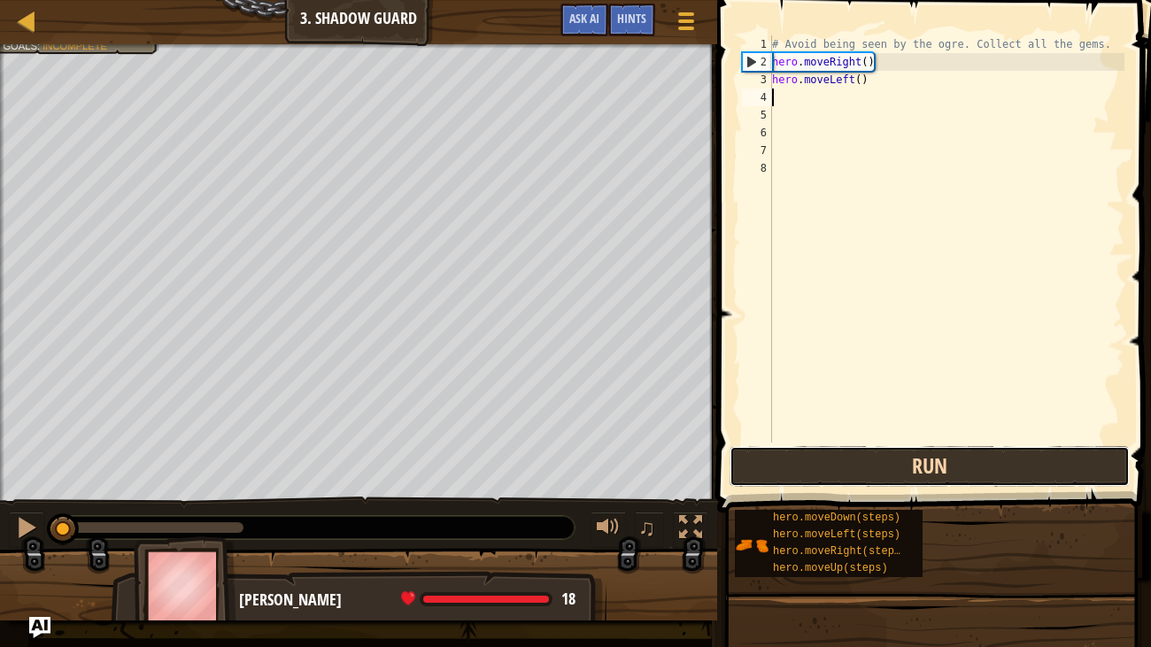
click at [942, 470] on button "Run" at bounding box center [930, 466] width 400 height 41
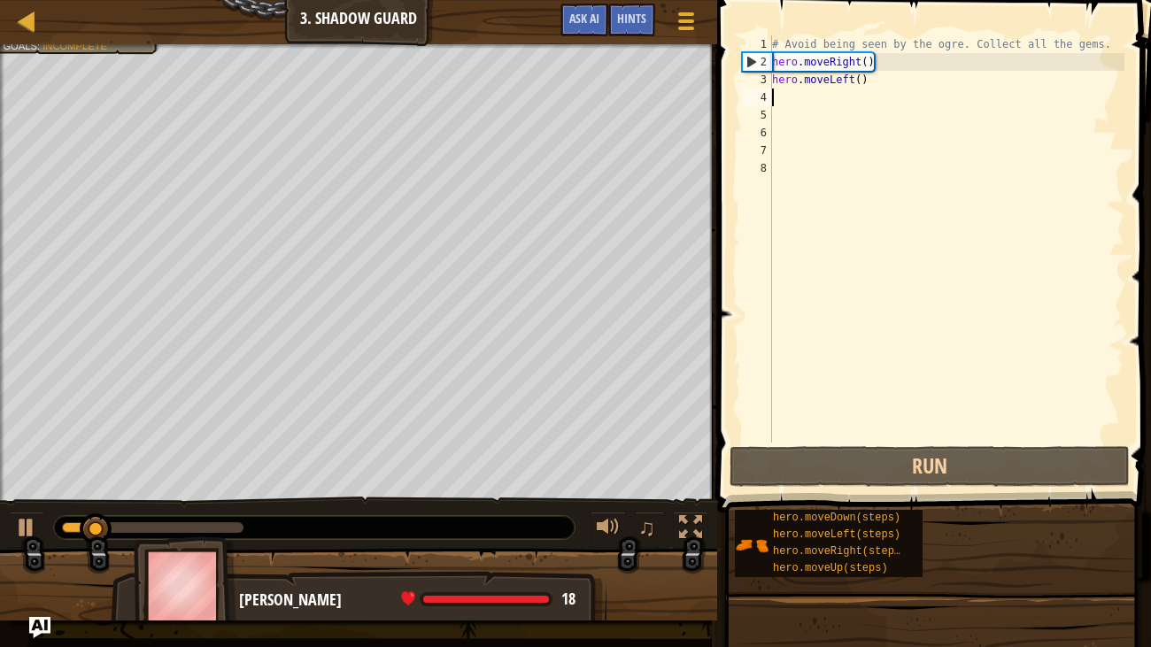
click at [880, 82] on div "# Avoid being seen by the ogre. Collect all the gems. hero . moveRight ( ) hero…" at bounding box center [947, 256] width 356 height 443
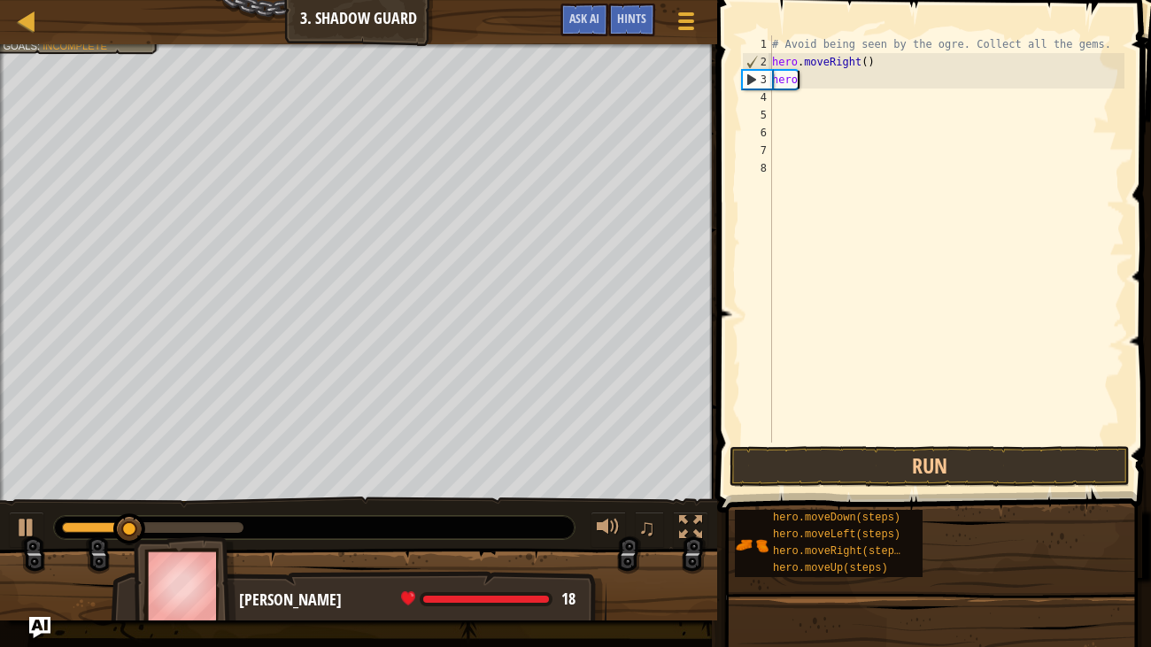
type textarea "h"
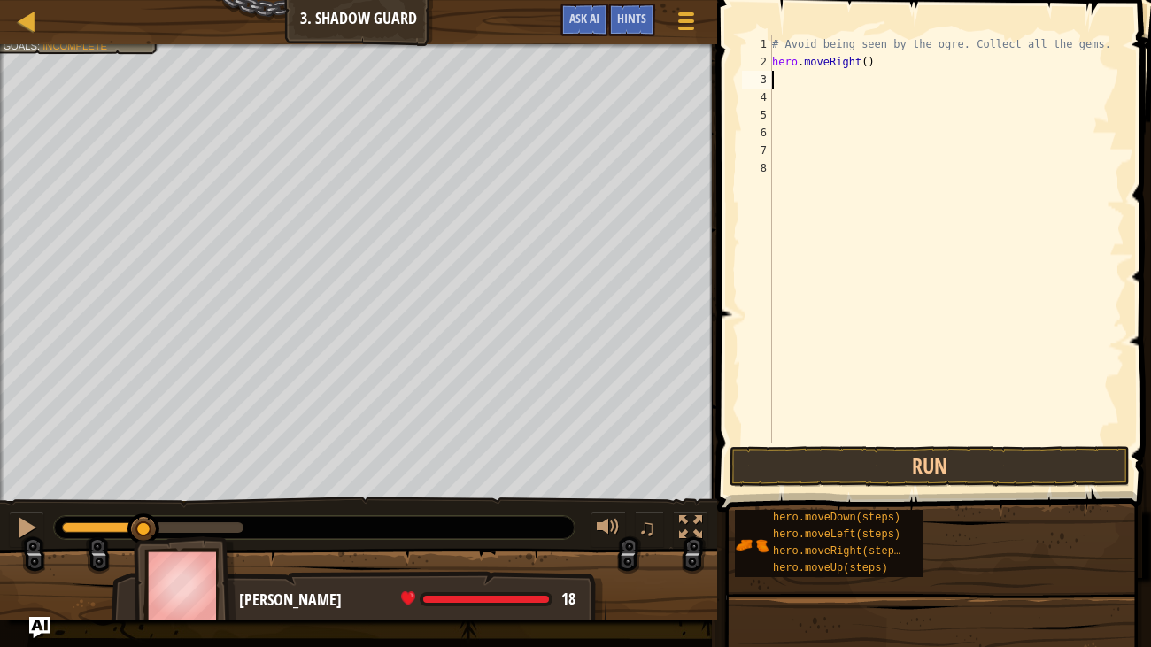
type textarea "r"
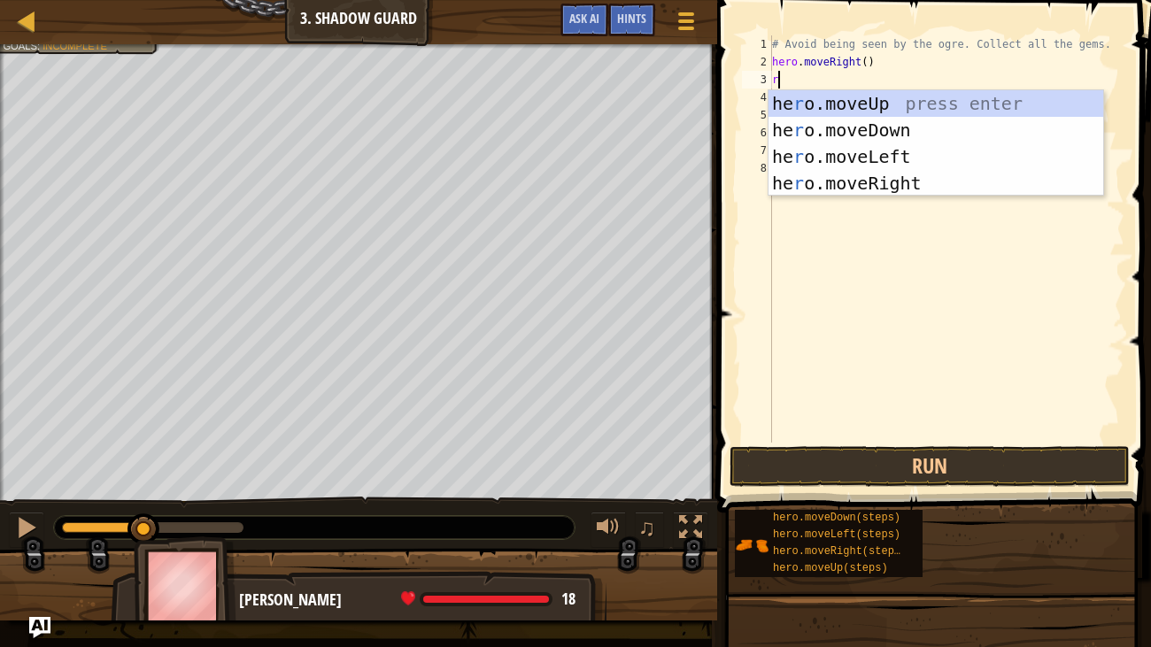
click at [928, 183] on div "he r o.moveUp press enter he r o.moveDown press enter he r o.moveLeft press ent…" at bounding box center [936, 169] width 335 height 159
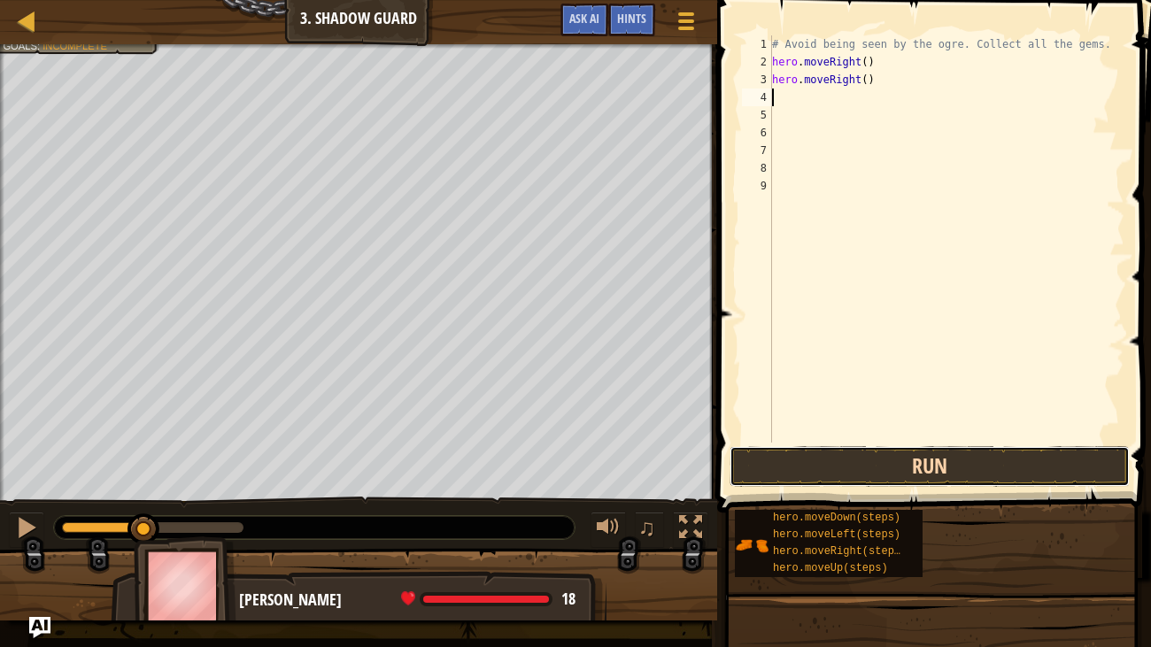
click at [911, 451] on button "Run" at bounding box center [930, 466] width 400 height 41
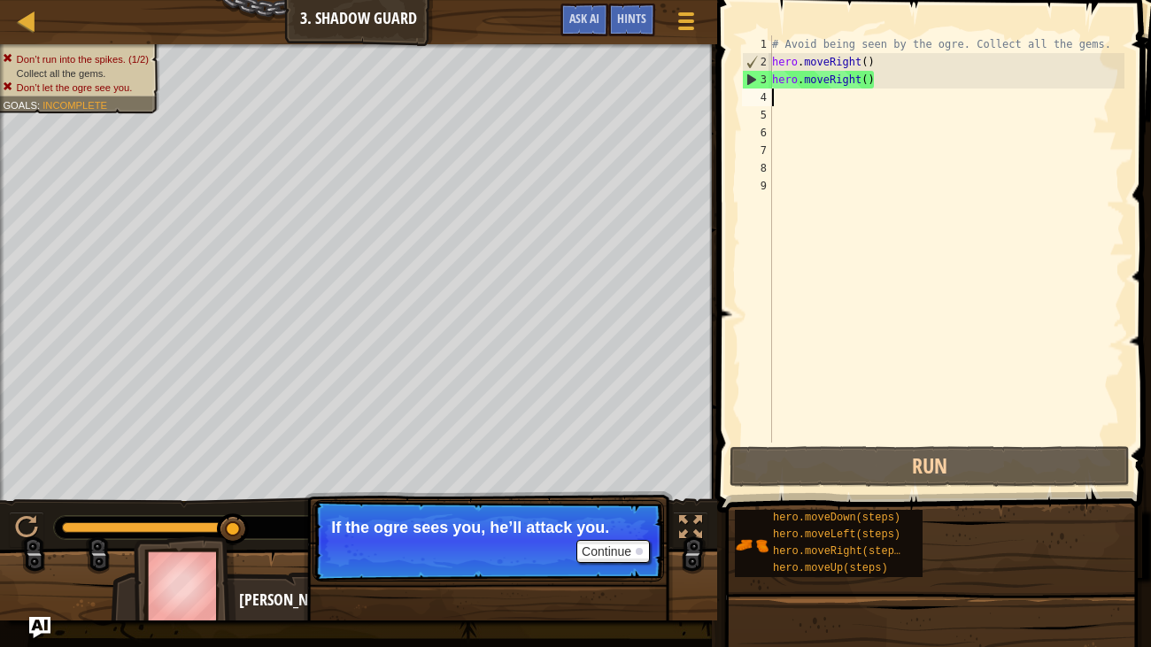
click at [869, 92] on div "# Avoid being seen by the ogre. Collect all the gems. hero . moveRight ( ) hero…" at bounding box center [947, 256] width 356 height 443
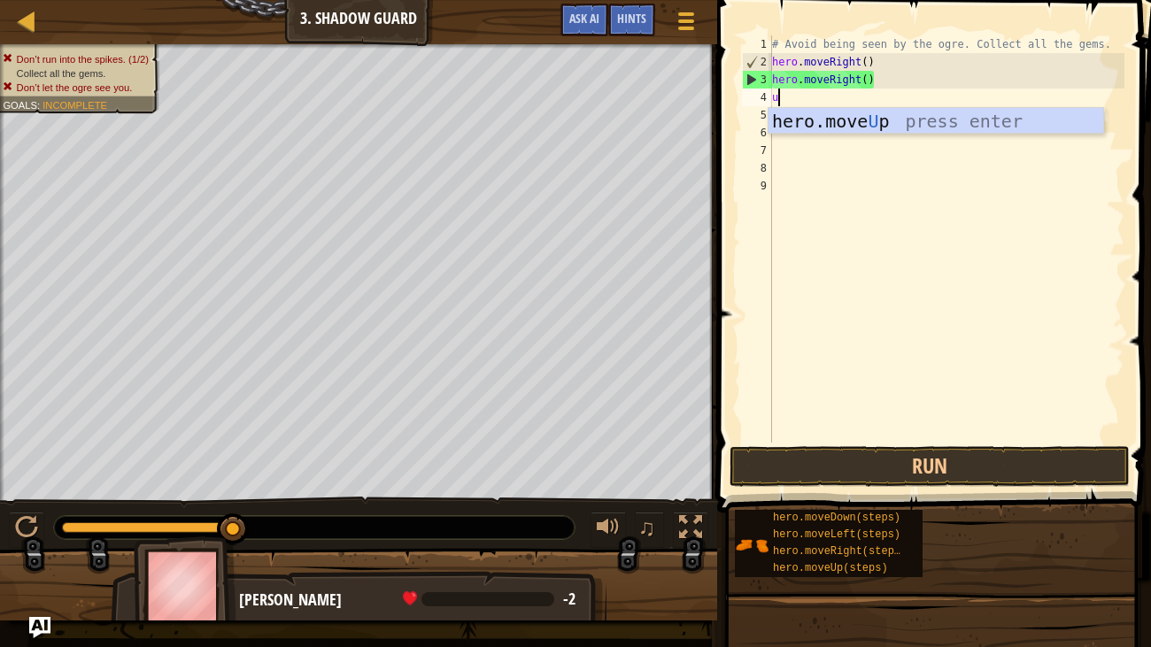
type textarea "up"
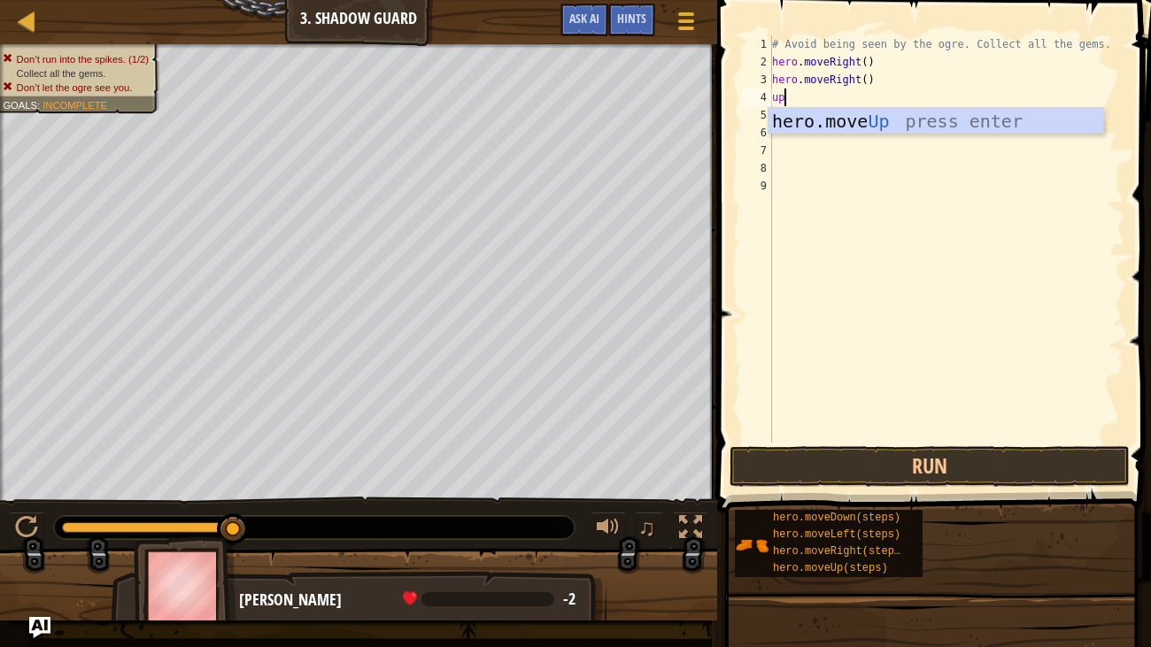
click at [916, 122] on div "hero.move Up press enter" at bounding box center [936, 148] width 335 height 80
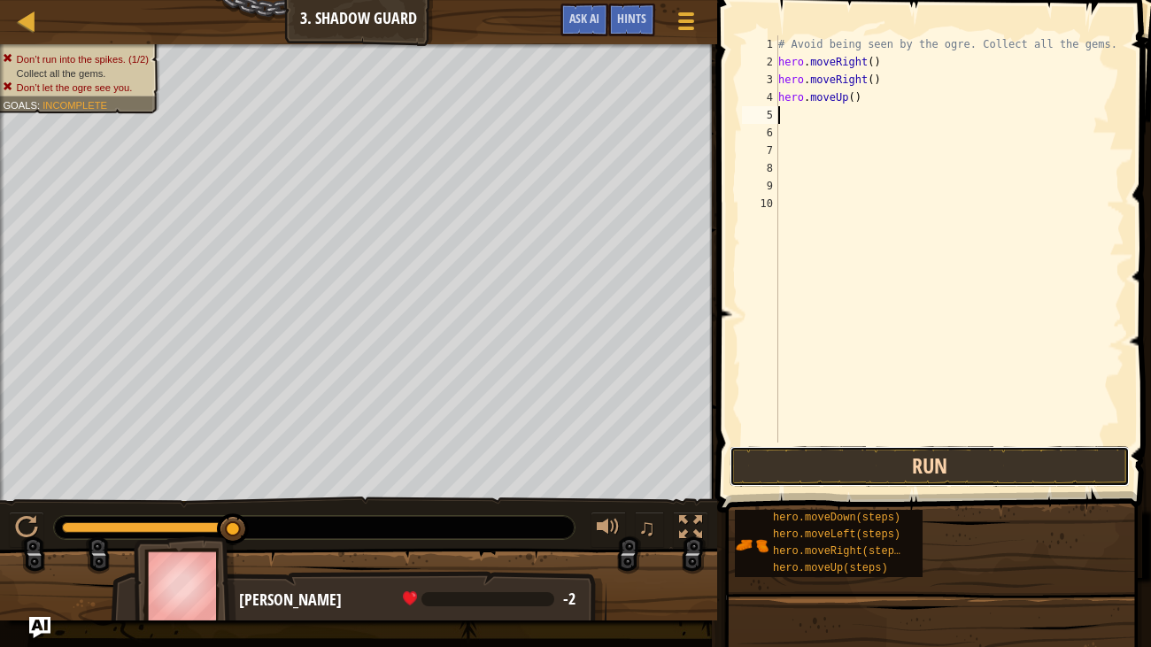
click at [923, 464] on button "Run" at bounding box center [930, 466] width 400 height 41
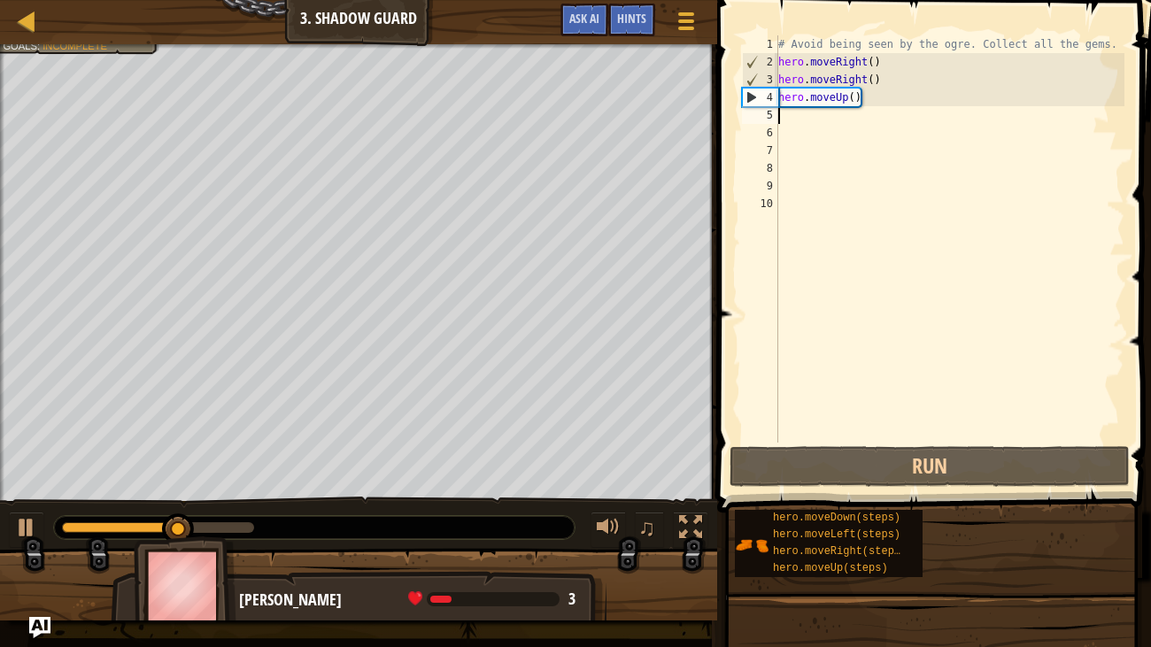
click at [896, 109] on div "# Avoid being seen by the ogre. Collect all the gems. hero . moveRight ( ) hero…" at bounding box center [950, 256] width 351 height 443
click at [902, 95] on div "# Avoid being seen by the ogre. Collect all the gems. hero . moveRight ( ) hero…" at bounding box center [950, 256] width 351 height 443
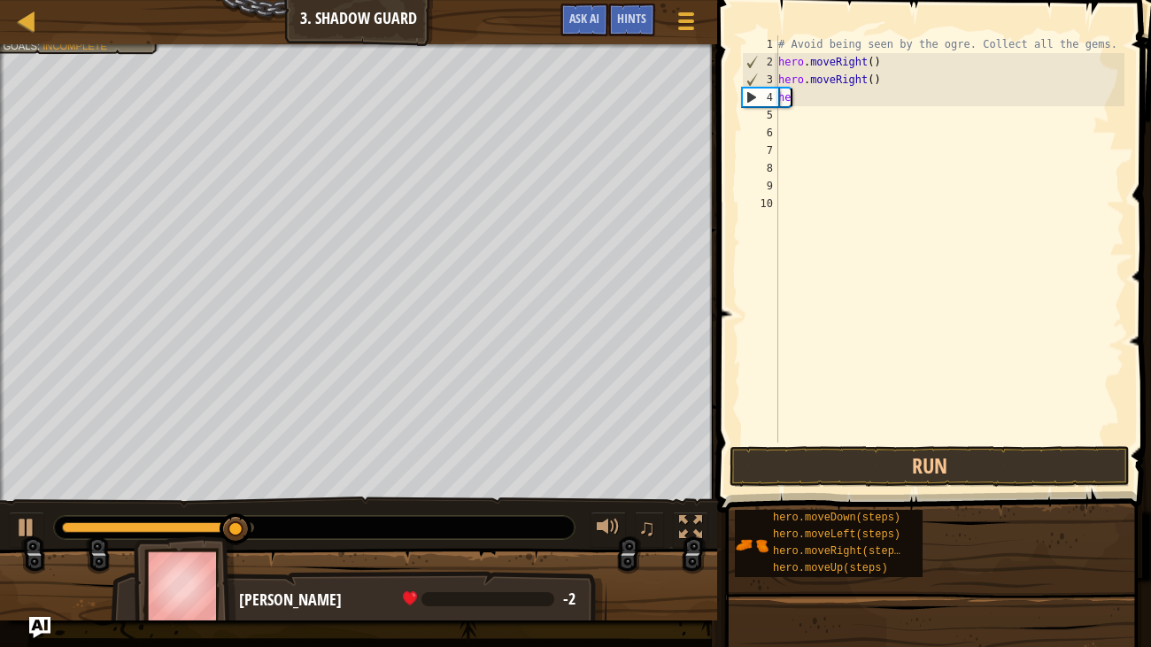
type textarea "h"
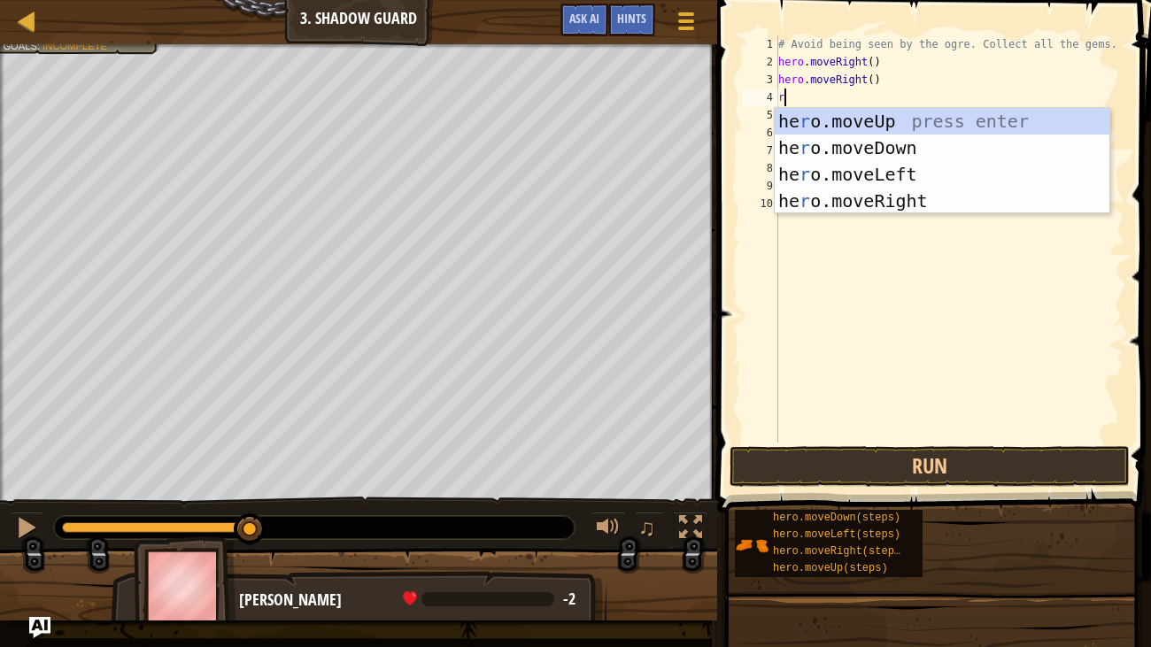
type textarea "ri"
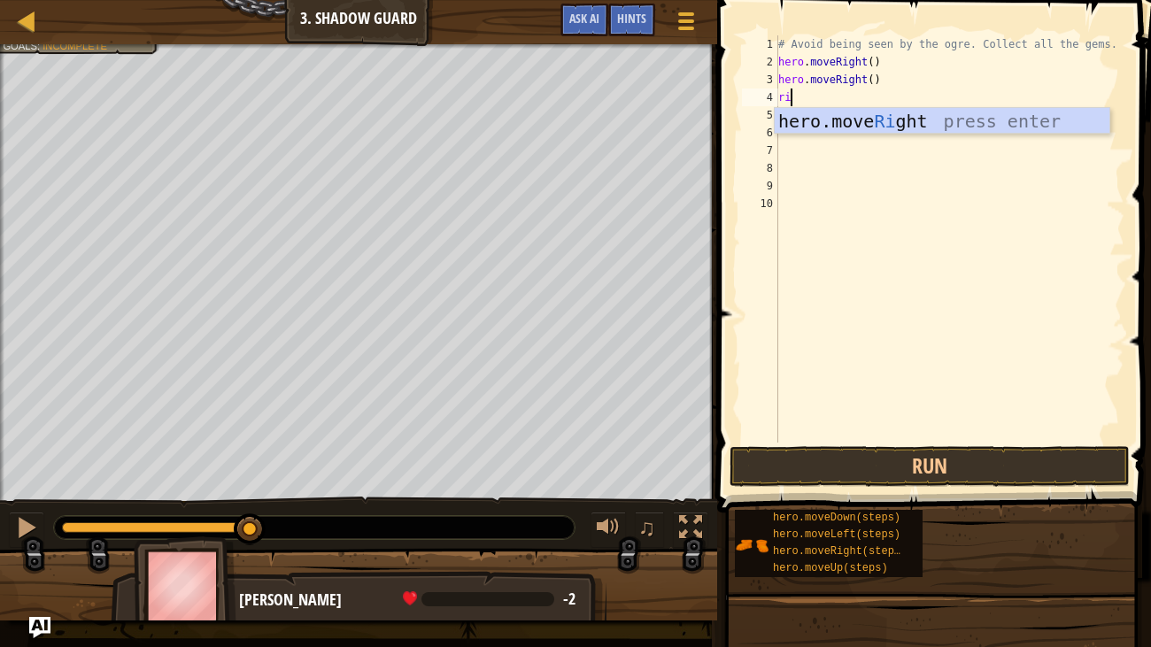
click at [944, 127] on div "hero.move Ri ght press enter" at bounding box center [942, 148] width 335 height 80
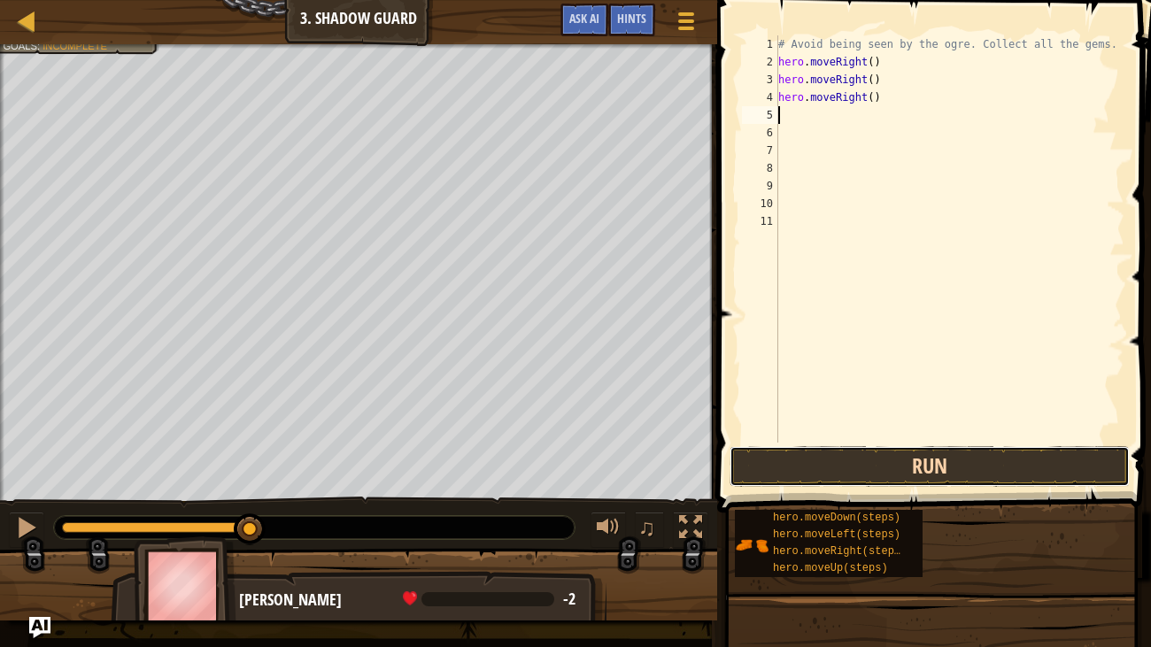
click at [946, 473] on button "Run" at bounding box center [930, 466] width 400 height 41
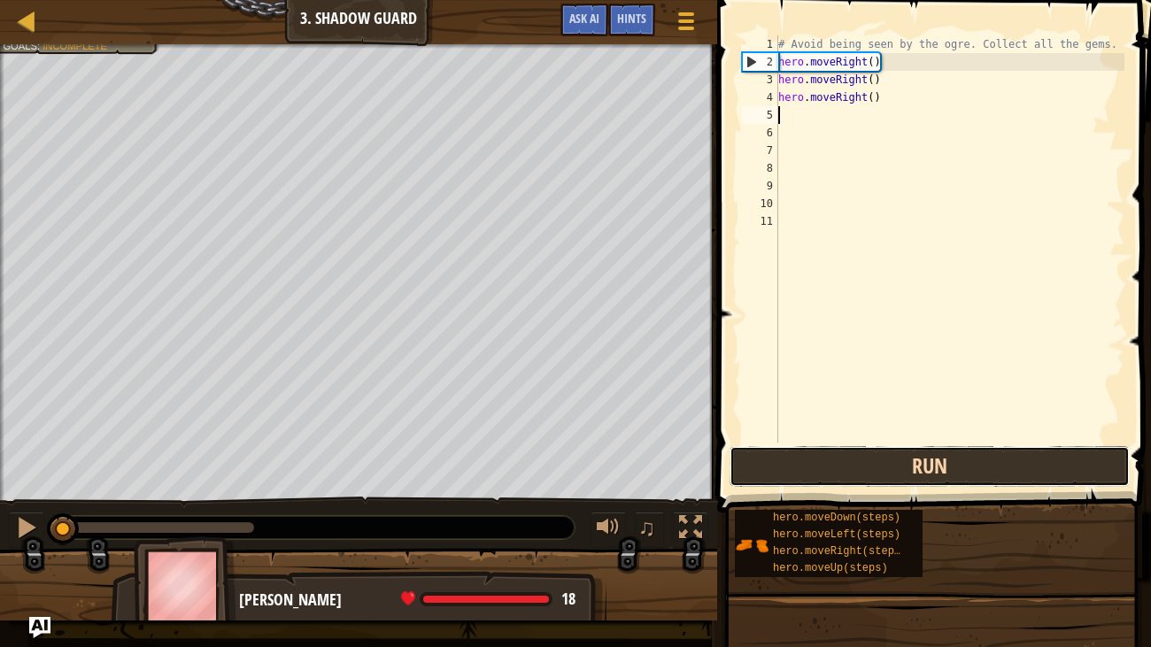
click at [957, 469] on button "Run" at bounding box center [930, 466] width 400 height 41
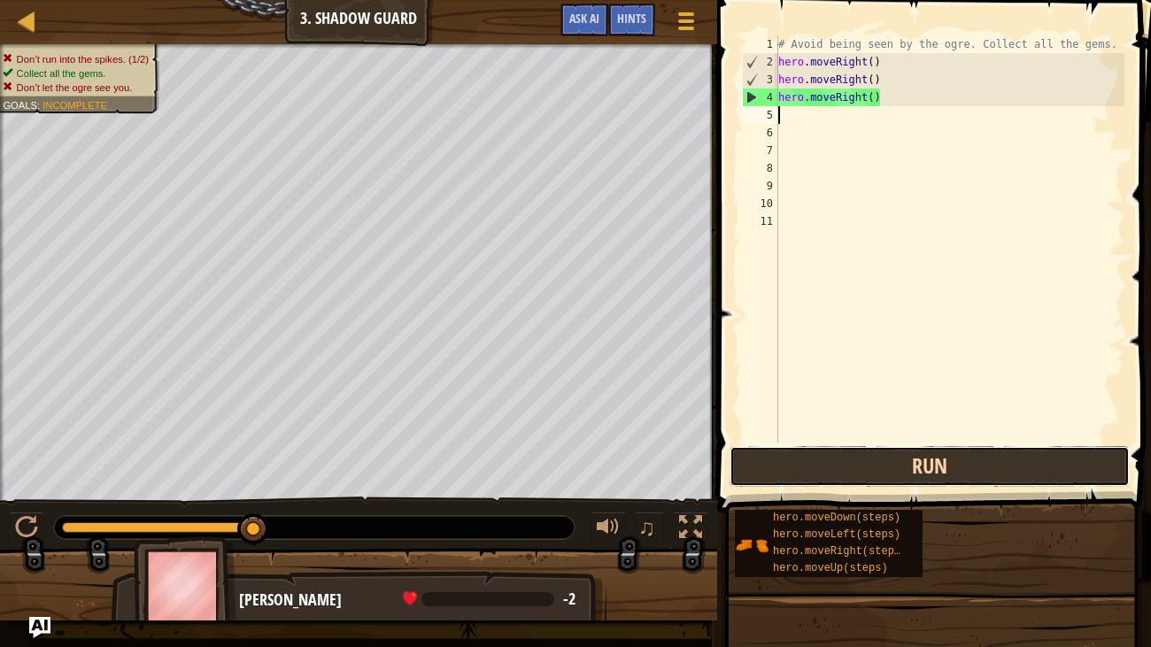
click at [863, 464] on button "Run" at bounding box center [930, 466] width 400 height 41
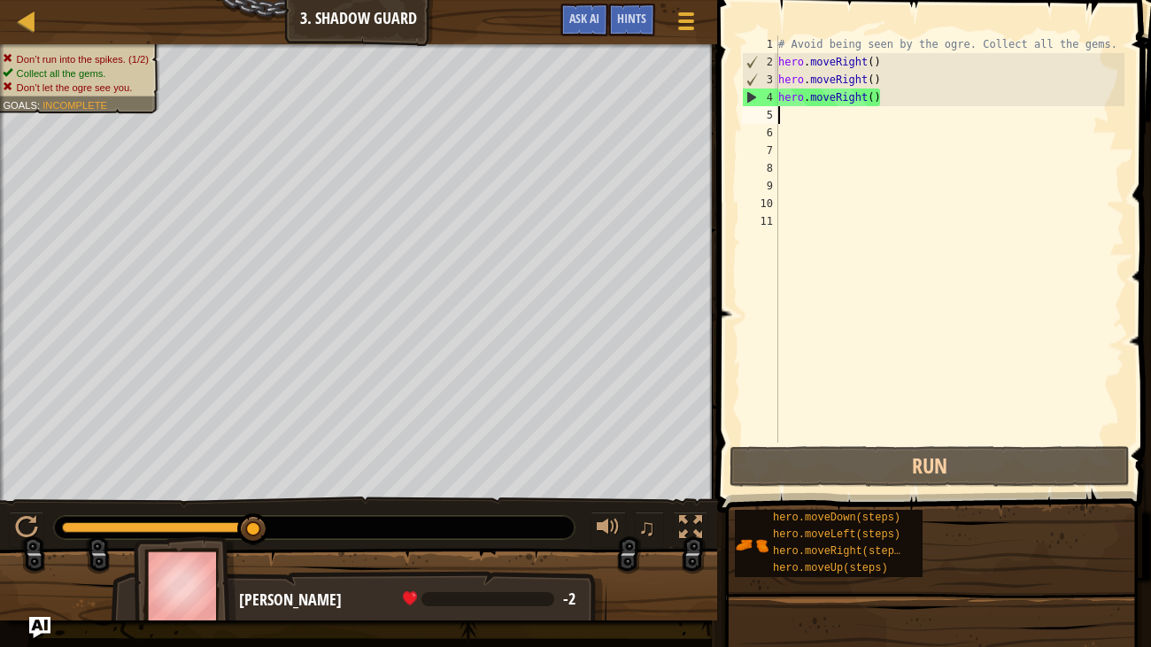
click at [907, 105] on div "# Avoid being seen by the ogre. Collect all the gems. hero . moveRight ( ) hero…" at bounding box center [950, 256] width 351 height 443
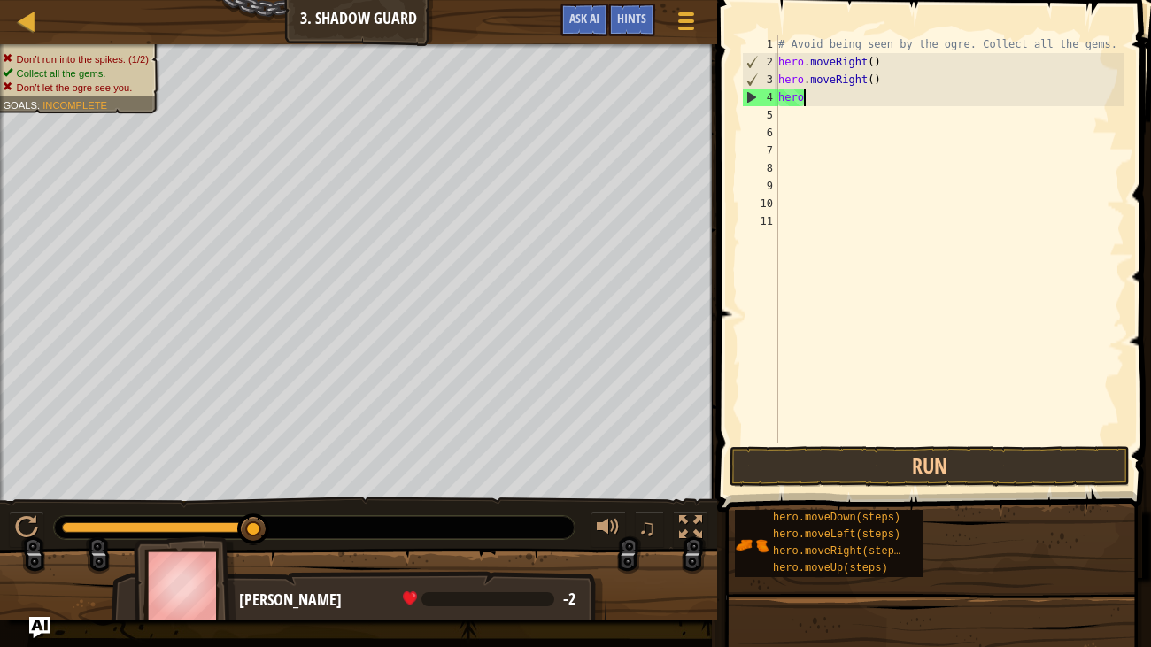
type textarea "h"
click at [901, 71] on div "# Avoid being seen by the ogre. Collect all the gems. hero . moveRight ( ) hero…" at bounding box center [950, 256] width 351 height 443
type textarea "h"
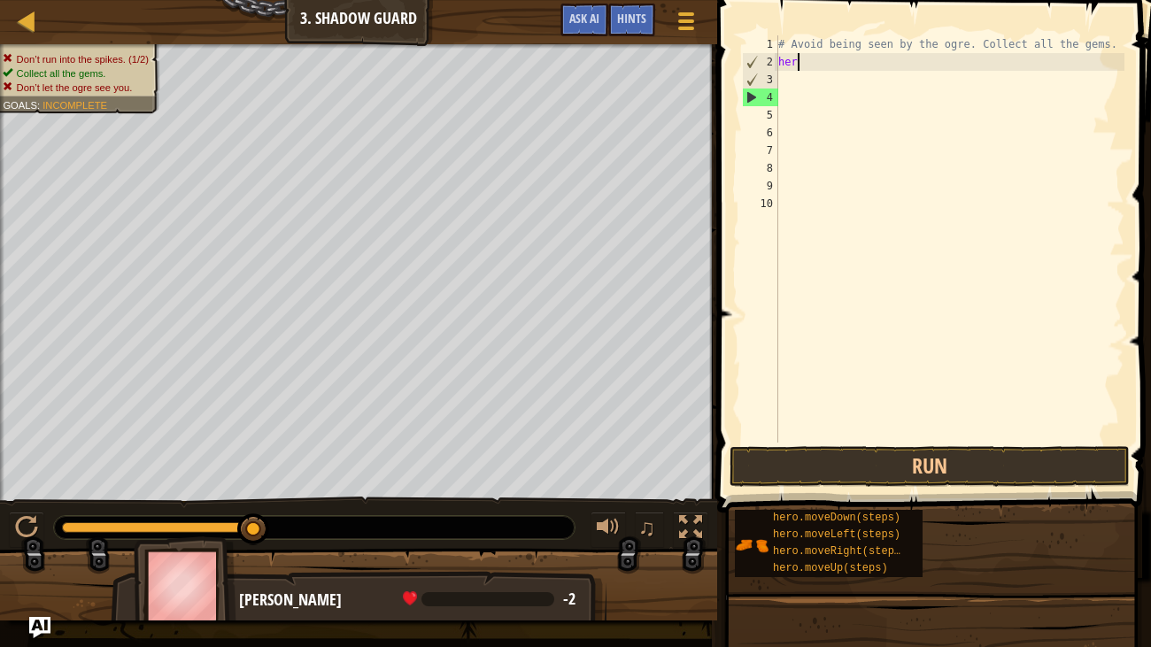
type textarea "h"
type textarea "r"
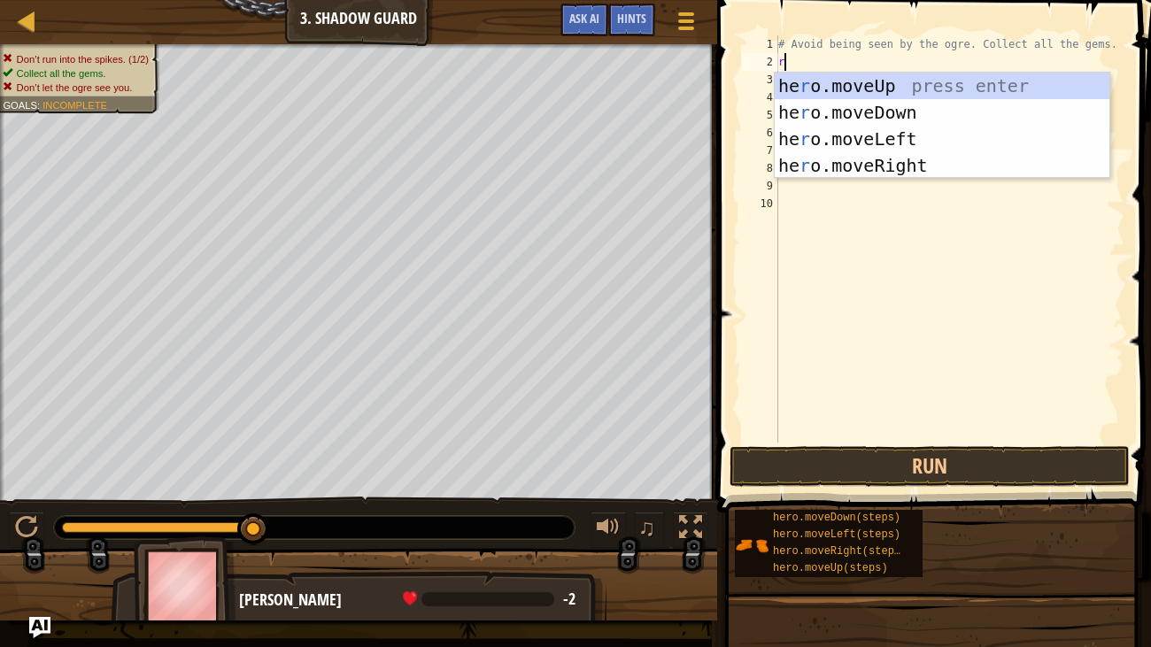
click at [930, 159] on div "he r o.moveUp press enter he r o.moveDown press enter he r o.moveLeft press ent…" at bounding box center [942, 152] width 335 height 159
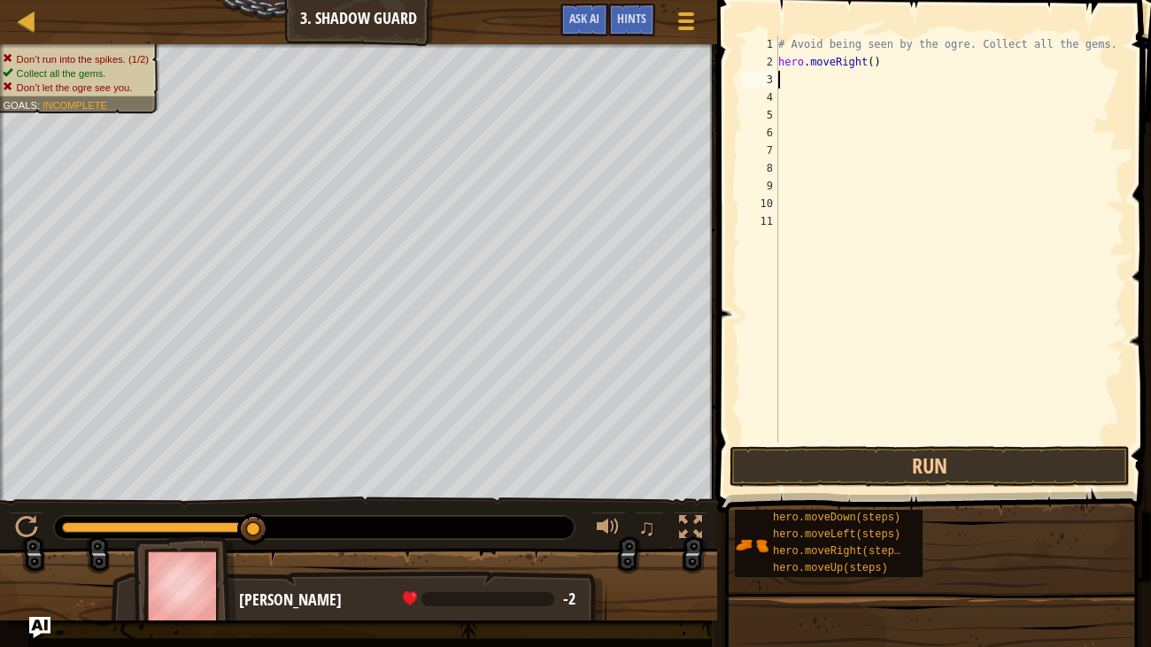
click at [833, 81] on div "# Avoid being seen by the ogre. Collect all the gems. hero . moveRight ( )" at bounding box center [950, 256] width 351 height 443
type textarea "l"
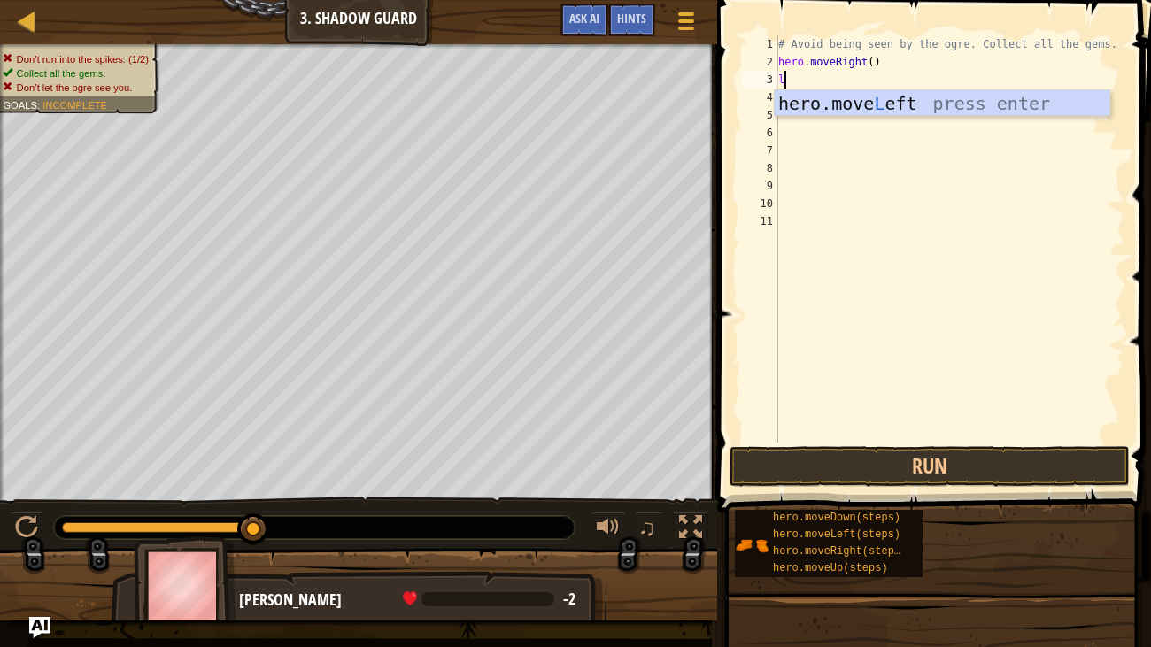
click at [952, 97] on div "hero.move L eft press enter" at bounding box center [942, 130] width 335 height 80
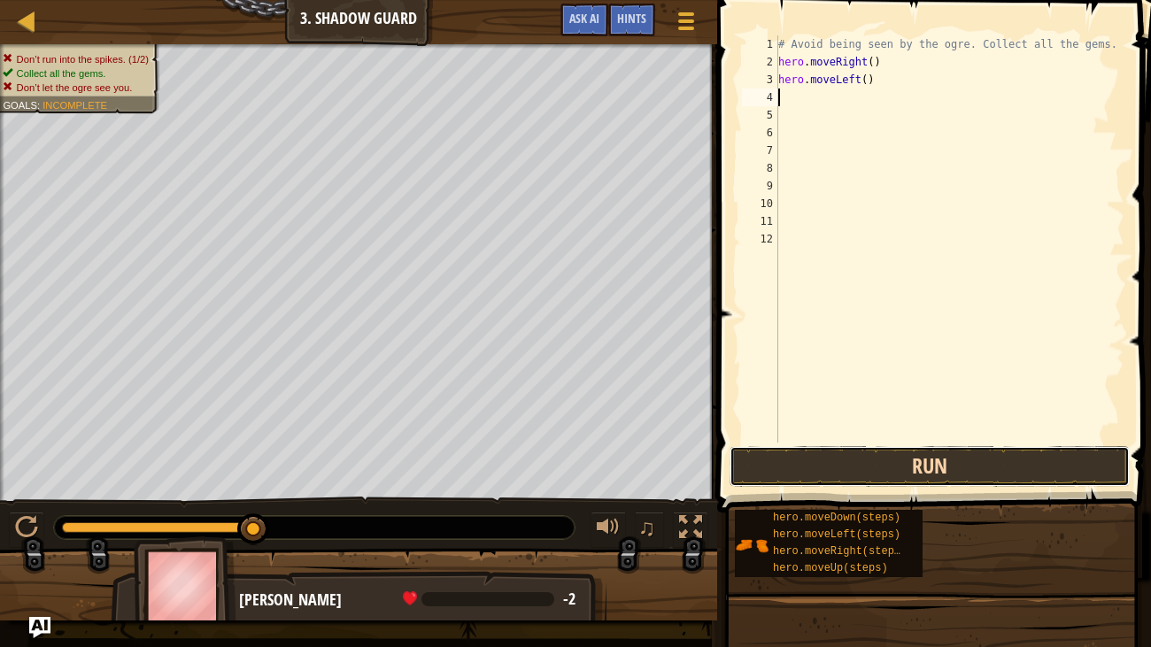
click at [965, 477] on button "Run" at bounding box center [930, 466] width 400 height 41
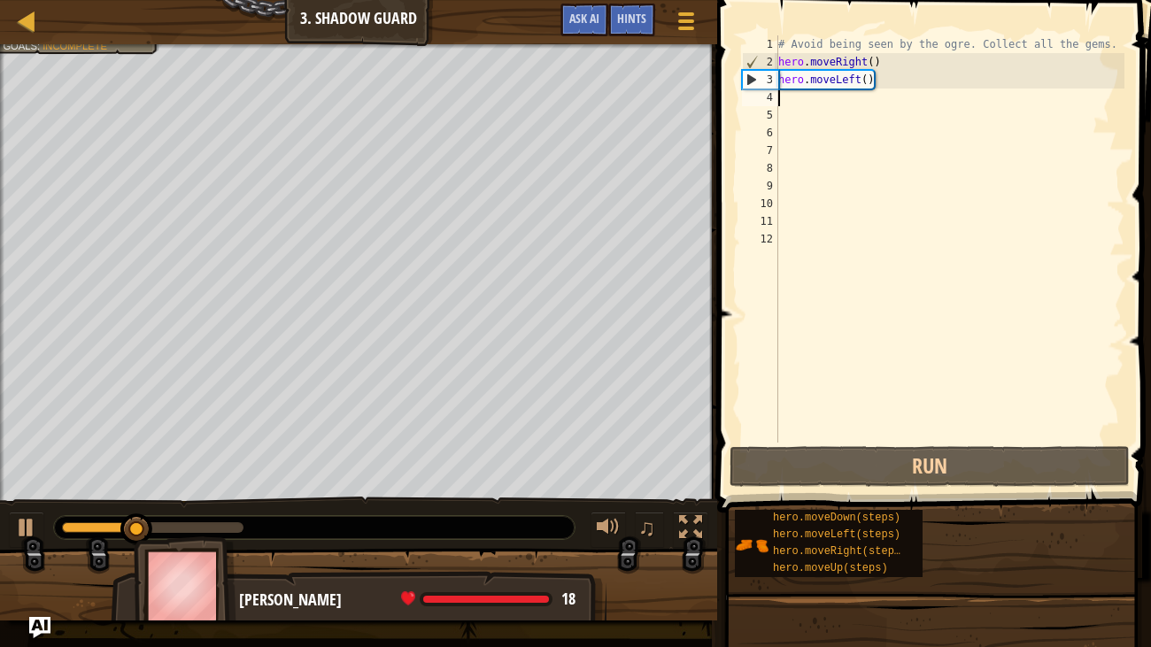
click at [972, 82] on div "# Avoid being seen by the ogre. Collect all the gems. hero . moveRight ( ) hero…" at bounding box center [950, 256] width 351 height 443
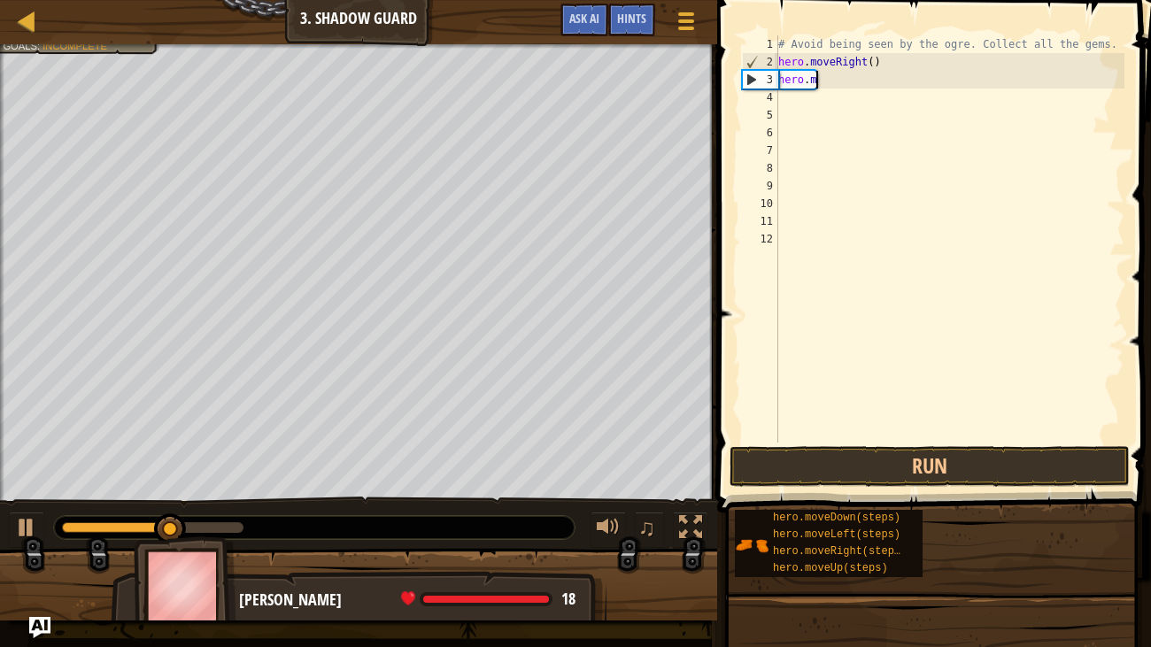
type textarea "h"
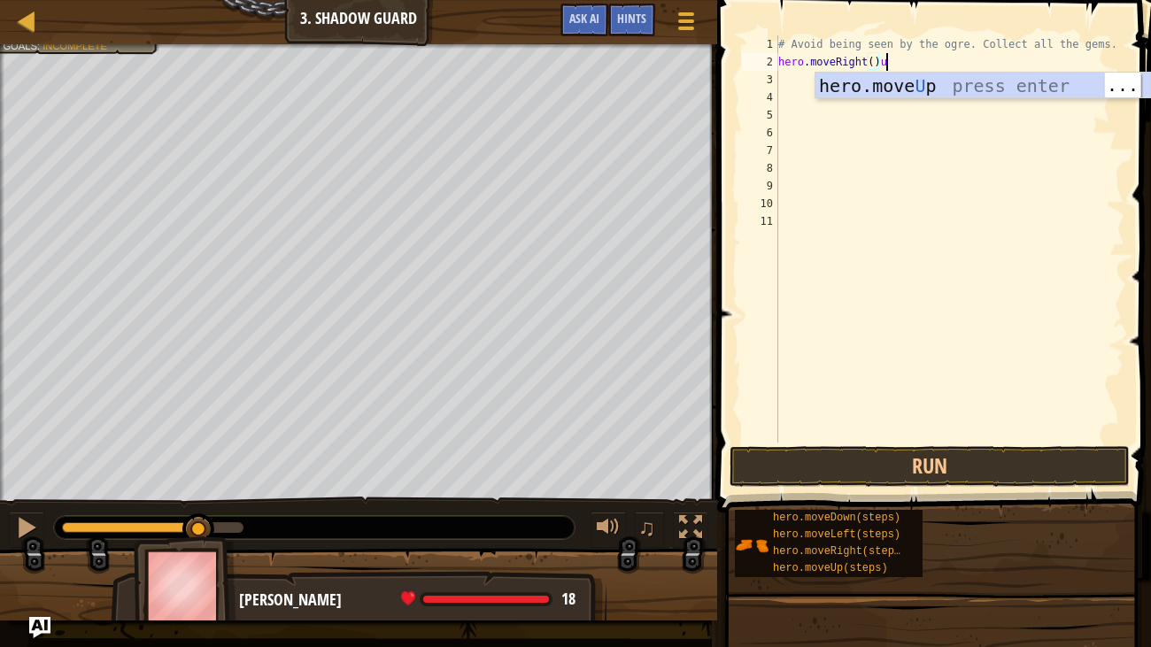
scroll to position [8, 8]
click at [945, 86] on div "hero.move Up press enter" at bounding box center [983, 113] width 335 height 80
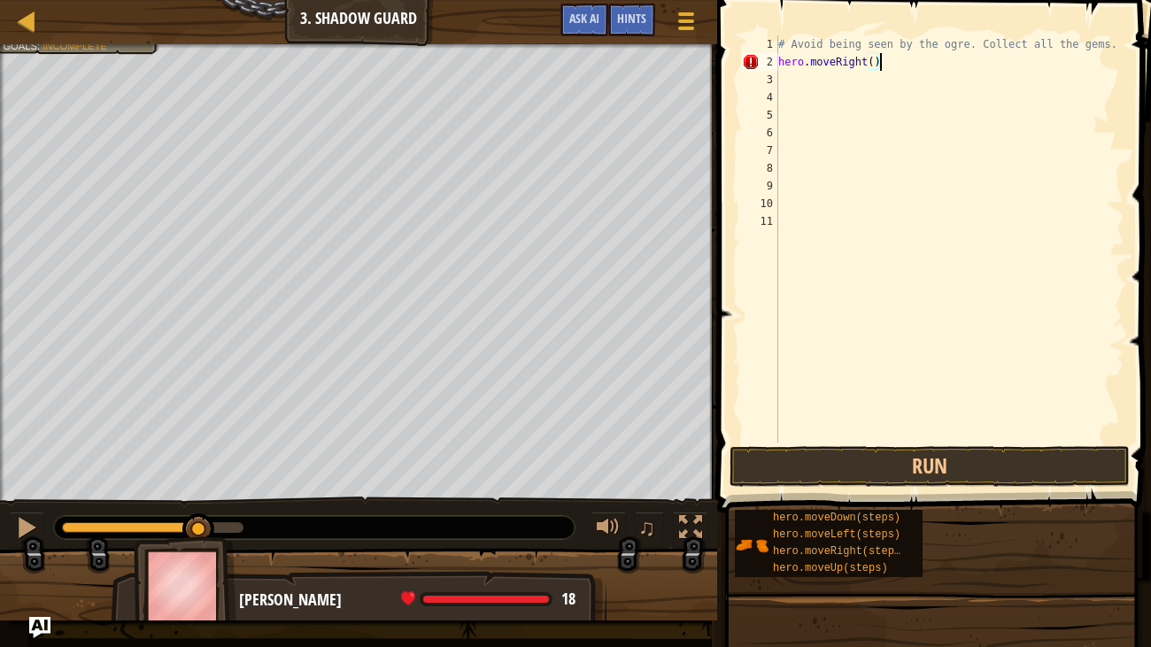
scroll to position [8, 6]
type textarea "hero.moveRight"
click at [840, 77] on div "# Avoid being seen by the ogre. Collect all the gems. hero . moveRight" at bounding box center [950, 256] width 351 height 443
click at [903, 57] on div "# Avoid being seen by the ogre. Collect all the gems. hero . moveRight" at bounding box center [950, 256] width 351 height 443
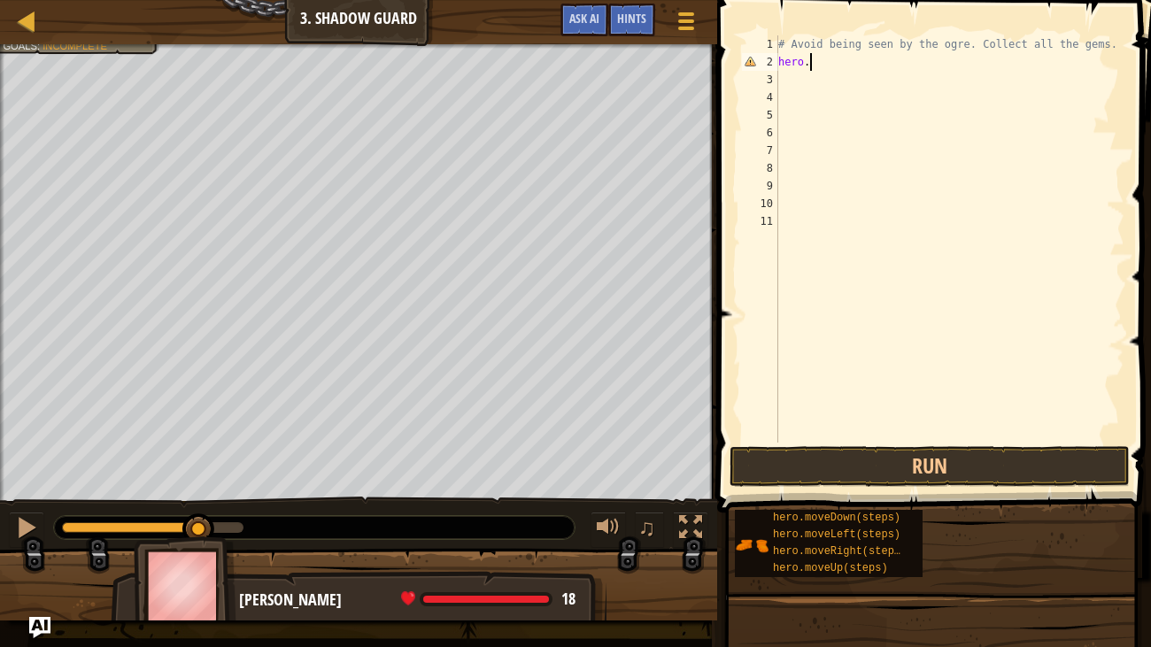
type textarea "h"
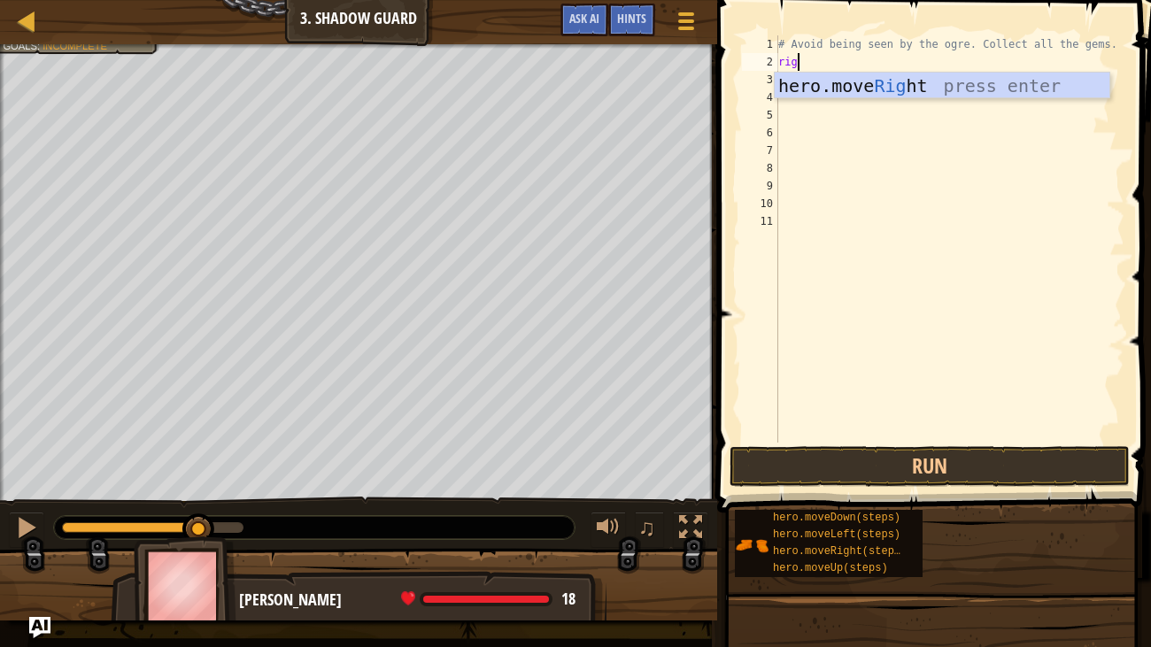
type textarea "righ"
click at [916, 76] on div "hero.move Righ t press enter" at bounding box center [942, 113] width 335 height 80
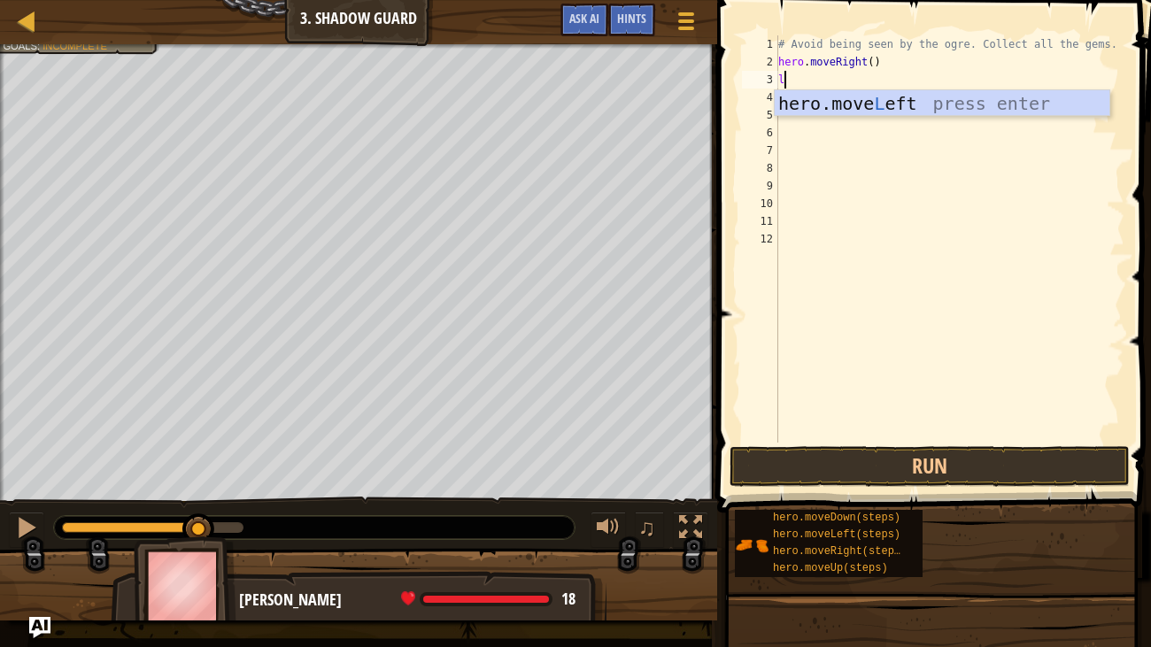
type textarea "le"
click at [926, 110] on div "hero.move Le ft press enter" at bounding box center [942, 130] width 335 height 80
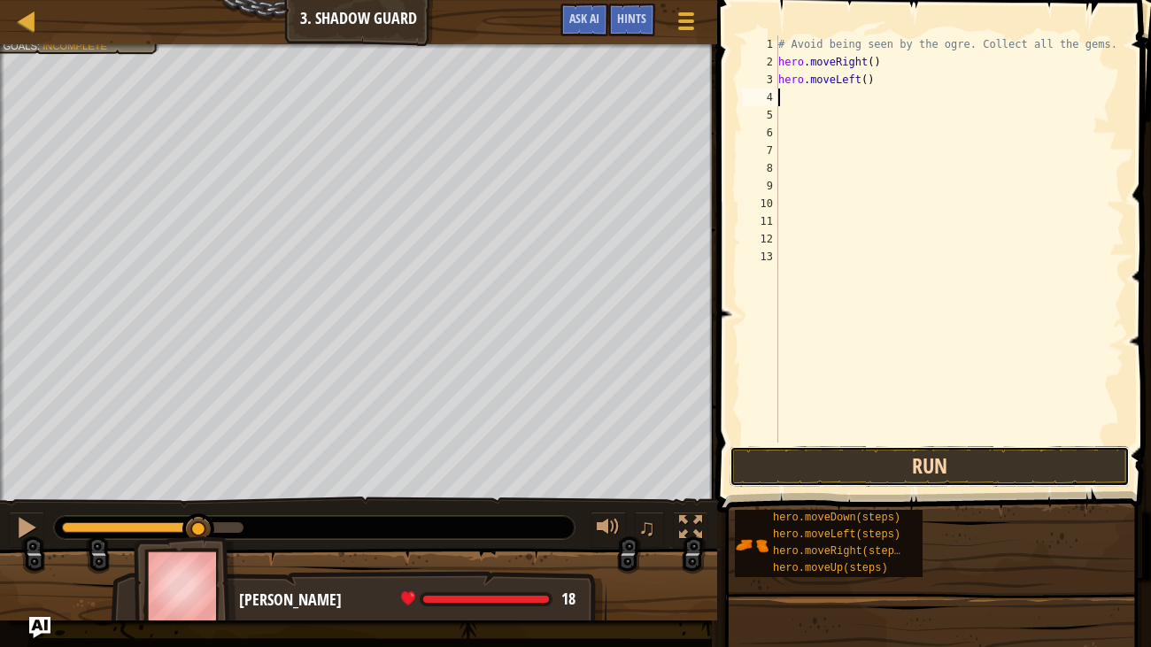
click at [952, 447] on button "Run" at bounding box center [930, 466] width 400 height 41
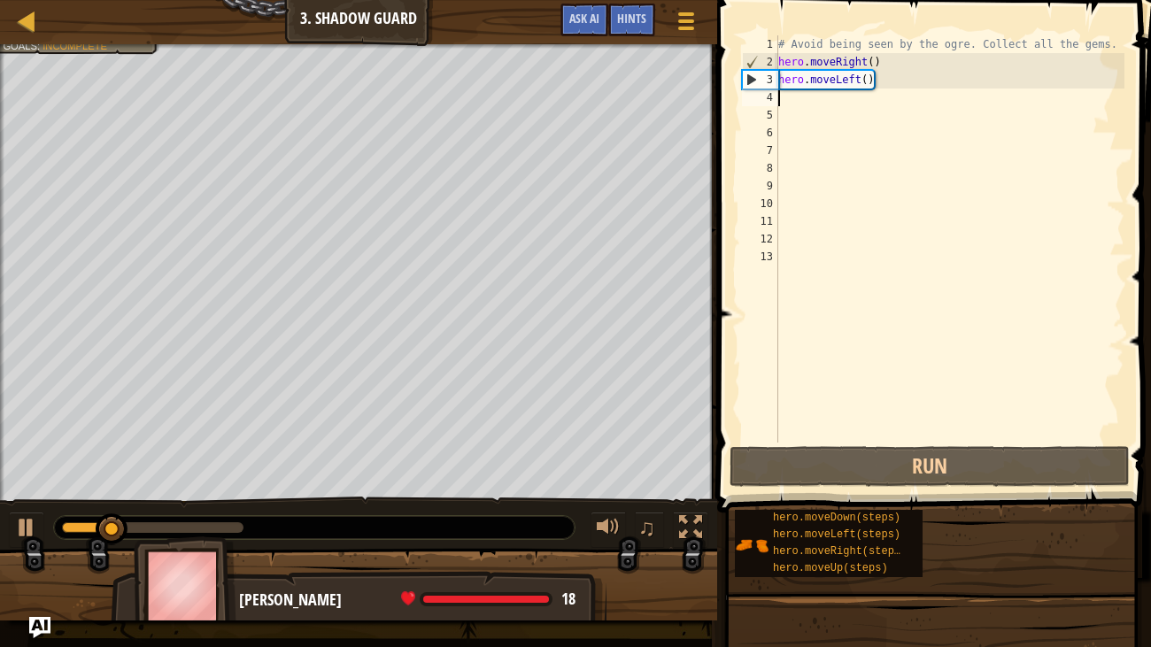
click at [916, 83] on div "# Avoid being seen by the ogre. Collect all the gems. hero . moveRight ( ) hero…" at bounding box center [950, 256] width 351 height 443
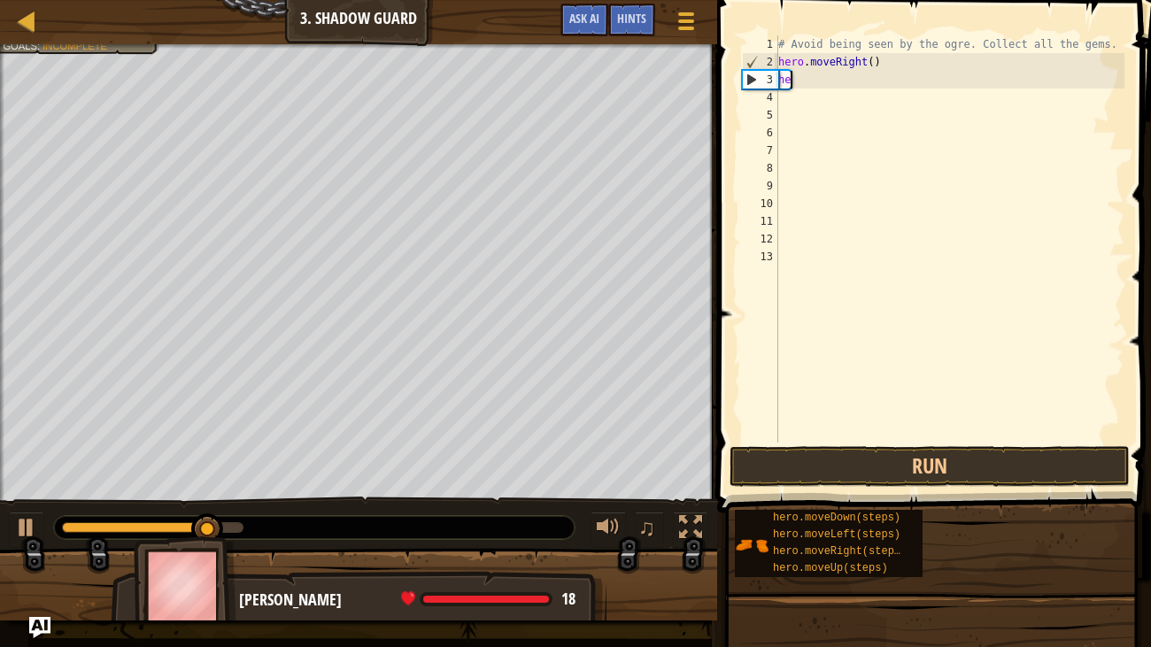
type textarea "h"
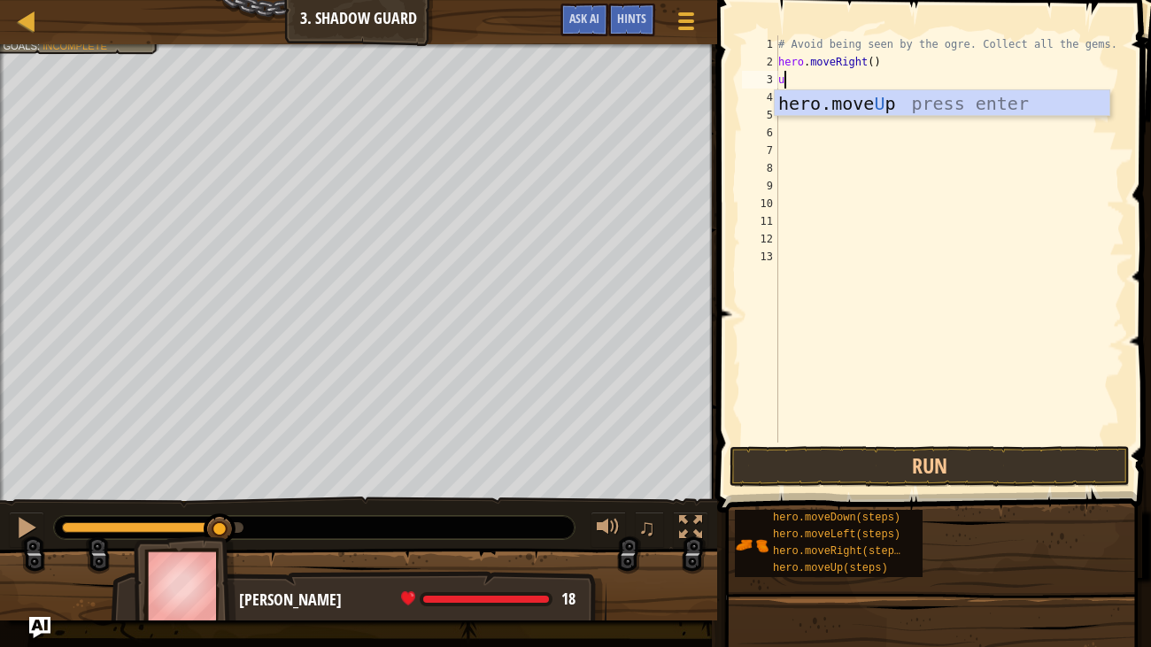
type textarea "up"
click at [885, 100] on div "hero.move Up press enter" at bounding box center [942, 130] width 335 height 80
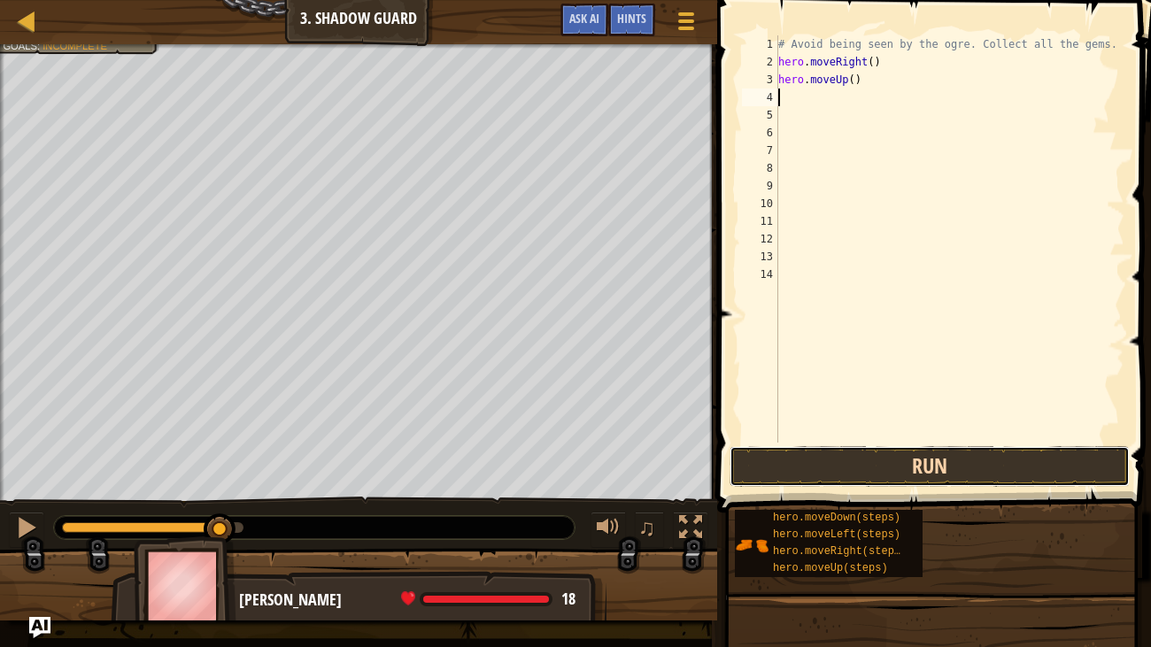
click at [950, 474] on button "Run" at bounding box center [930, 466] width 400 height 41
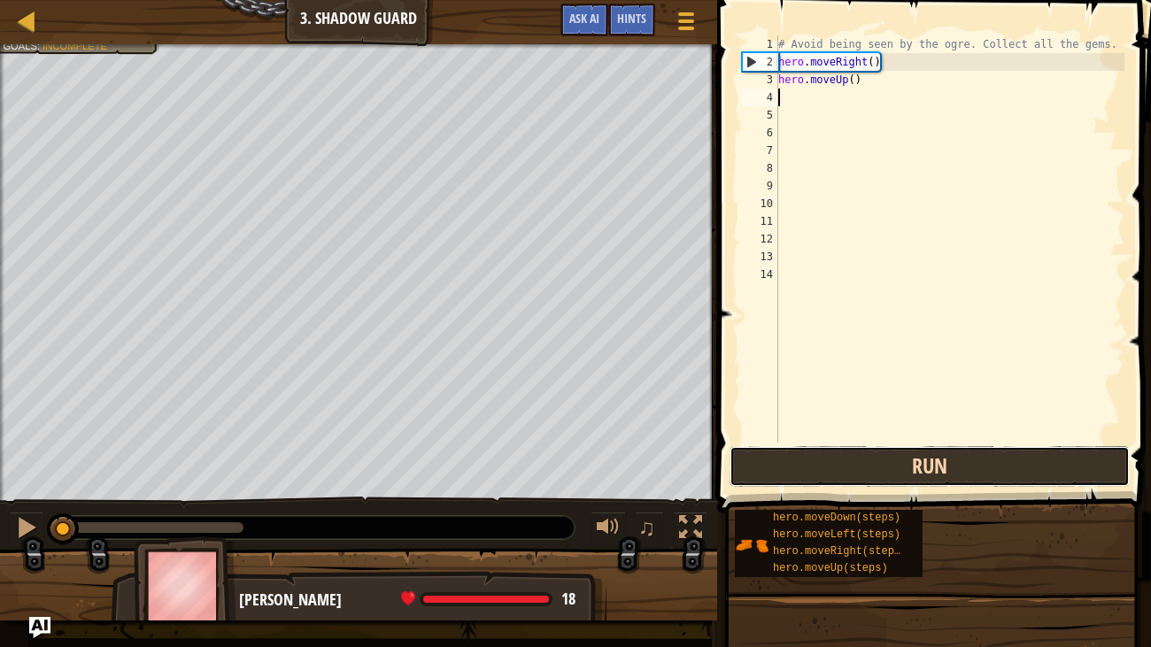
click at [959, 468] on button "Run" at bounding box center [930, 466] width 400 height 41
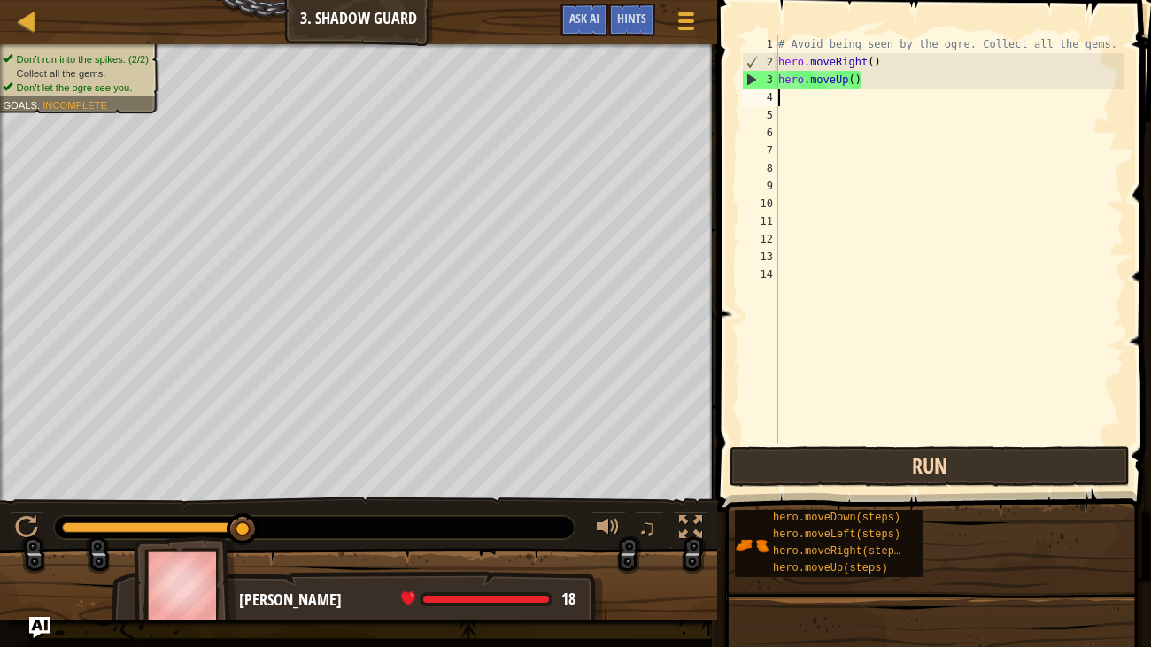
type textarea "r"
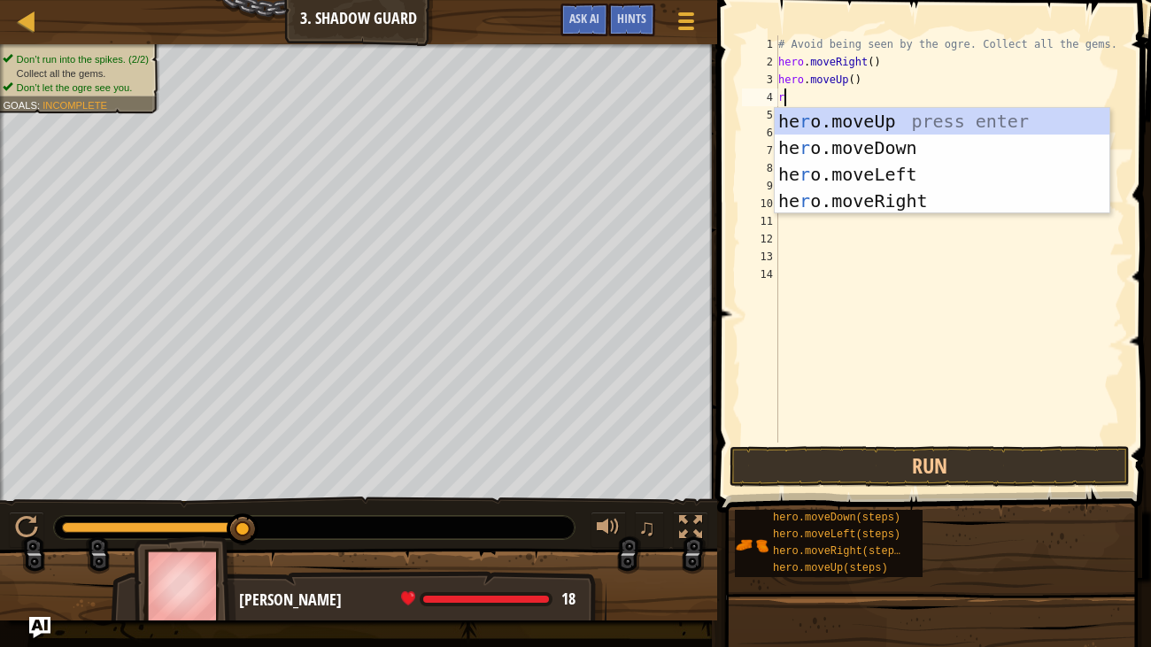
click at [909, 200] on div "he r o.moveUp press enter he r o.moveDown press enter he r o.moveLeft press ent…" at bounding box center [942, 187] width 335 height 159
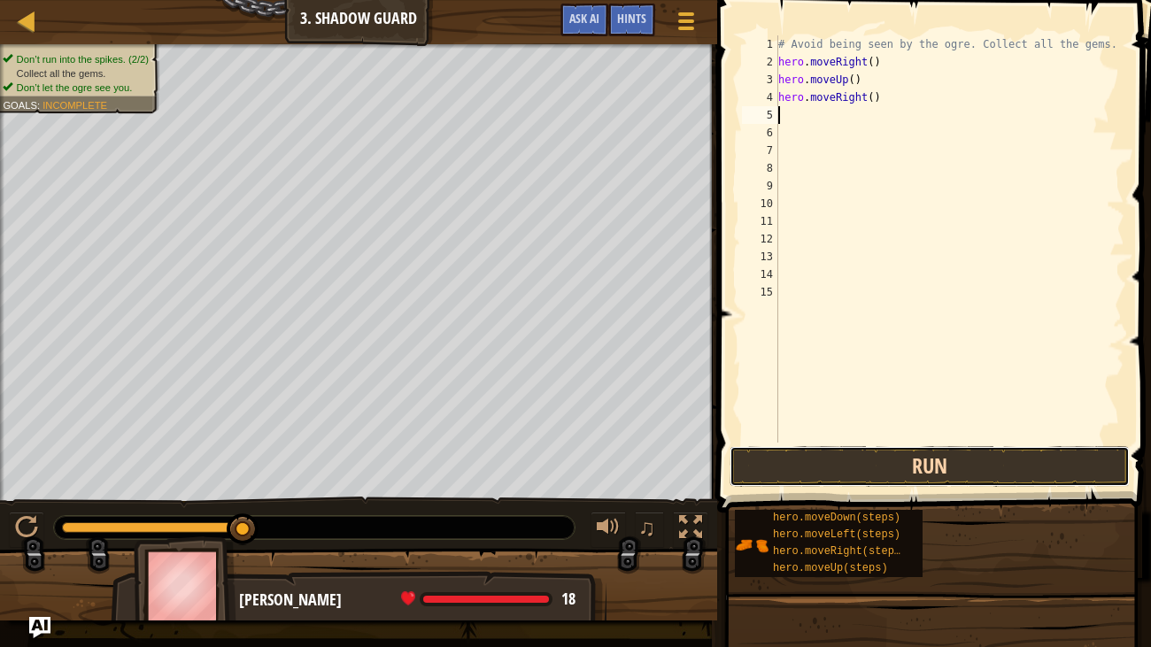
click at [902, 468] on button "Run" at bounding box center [930, 466] width 400 height 41
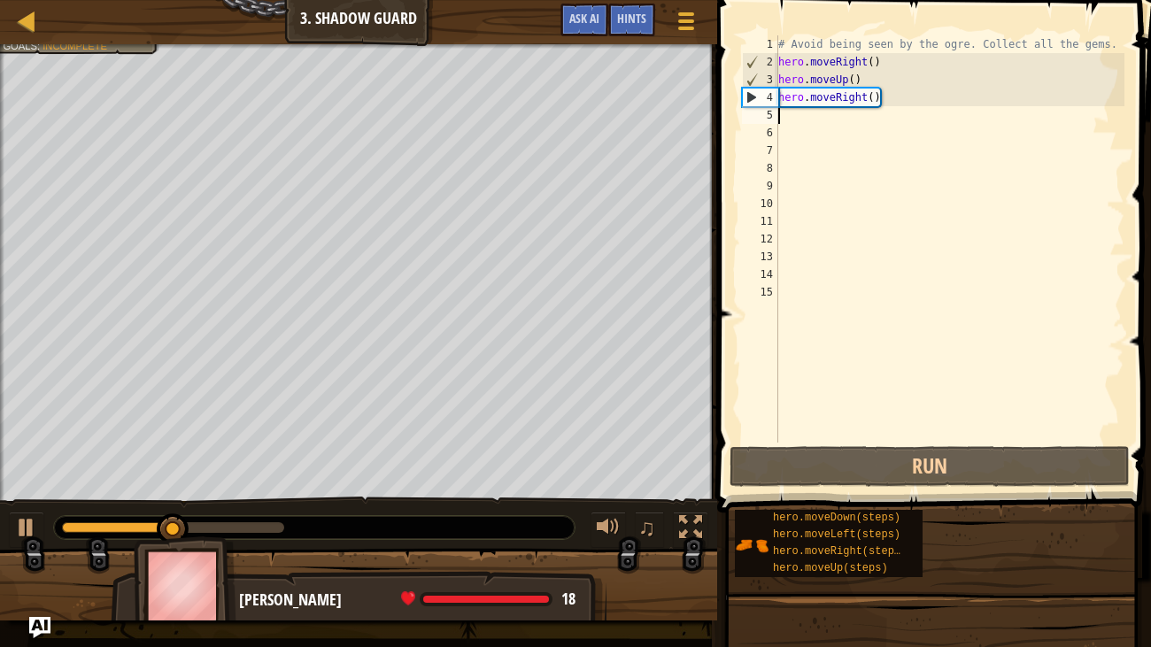
click at [857, 121] on div "# Avoid being seen by the ogre. Collect all the gems. hero . moveRight ( ) hero…" at bounding box center [950, 256] width 351 height 443
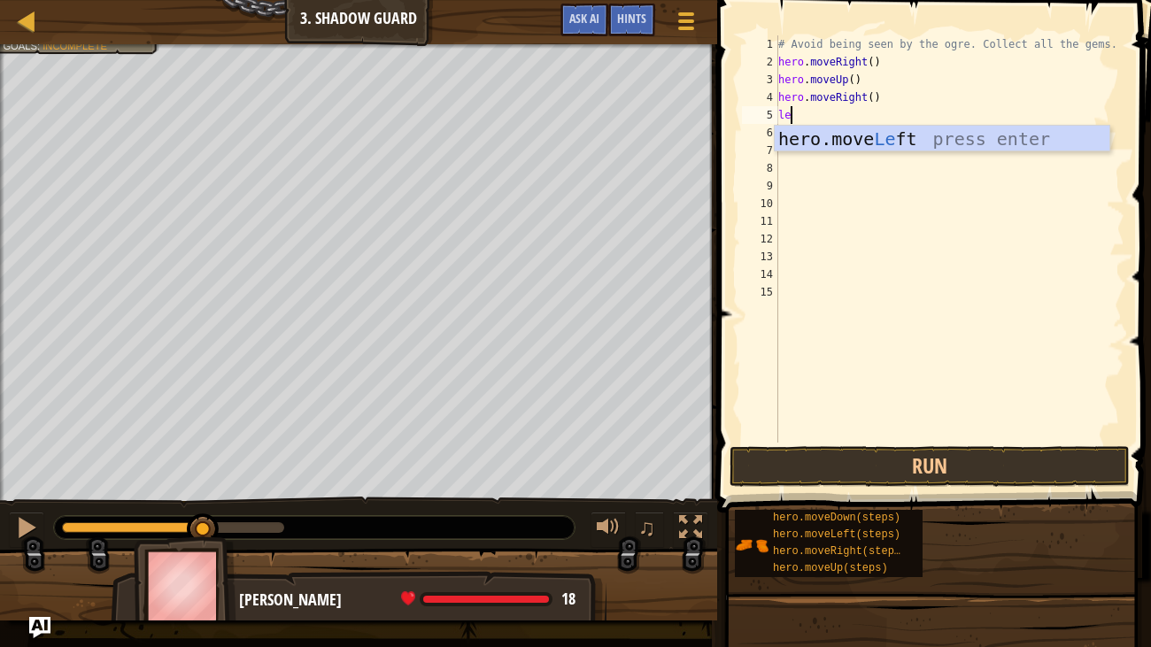
type textarea "lef"
click at [855, 148] on div "hero.move Lef t press enter" at bounding box center [942, 166] width 335 height 80
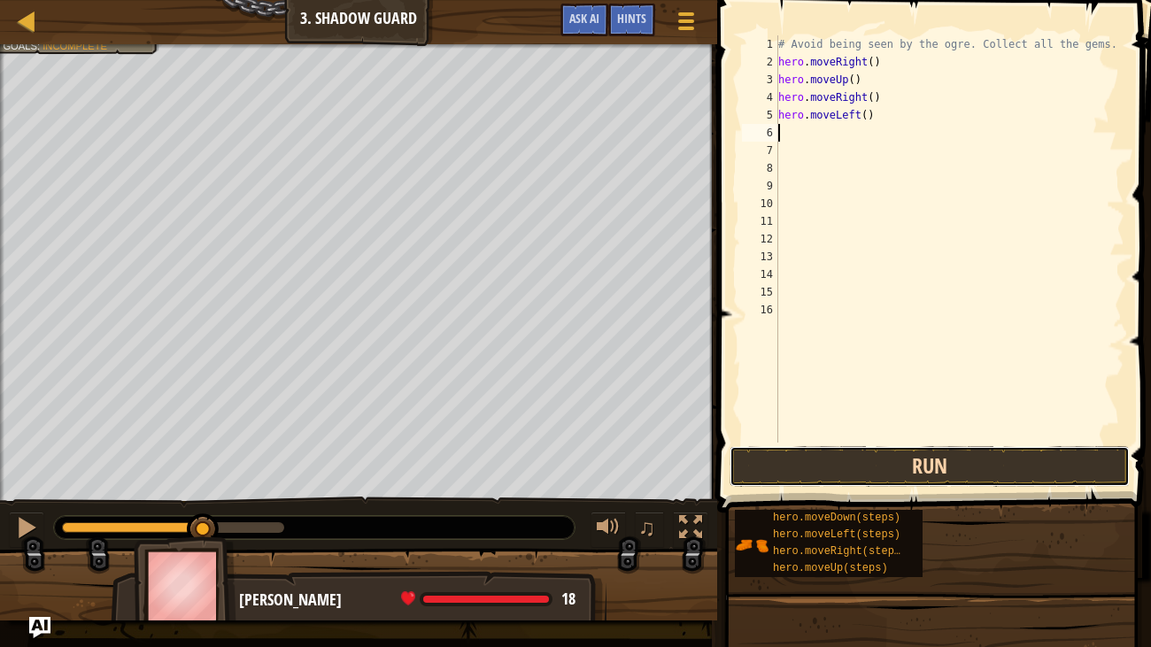
click at [891, 472] on button "Run" at bounding box center [930, 466] width 400 height 41
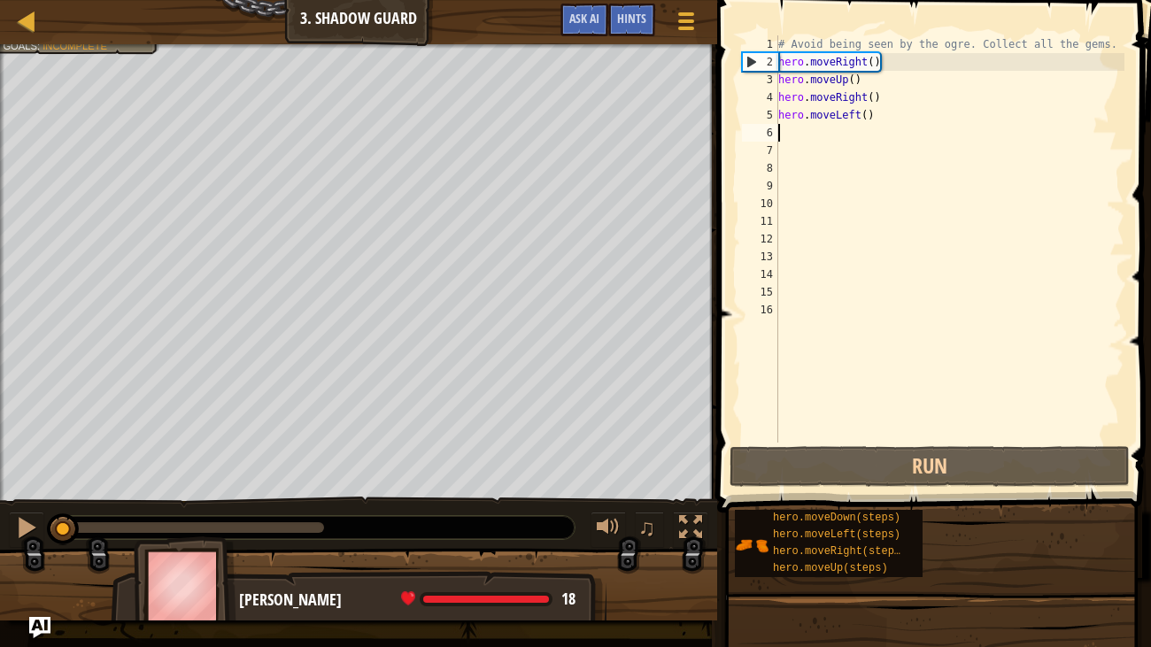
click at [931, 113] on div "# Avoid being seen by the ogre. Collect all the gems. hero . moveRight ( ) hero…" at bounding box center [950, 256] width 351 height 443
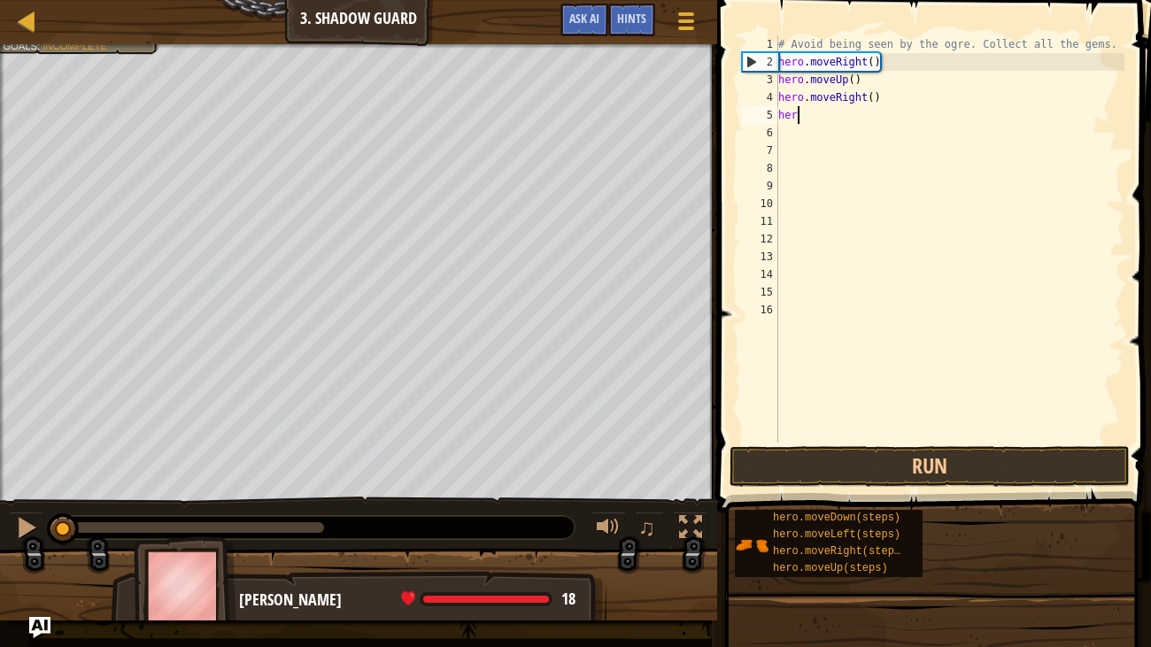
type textarea "h"
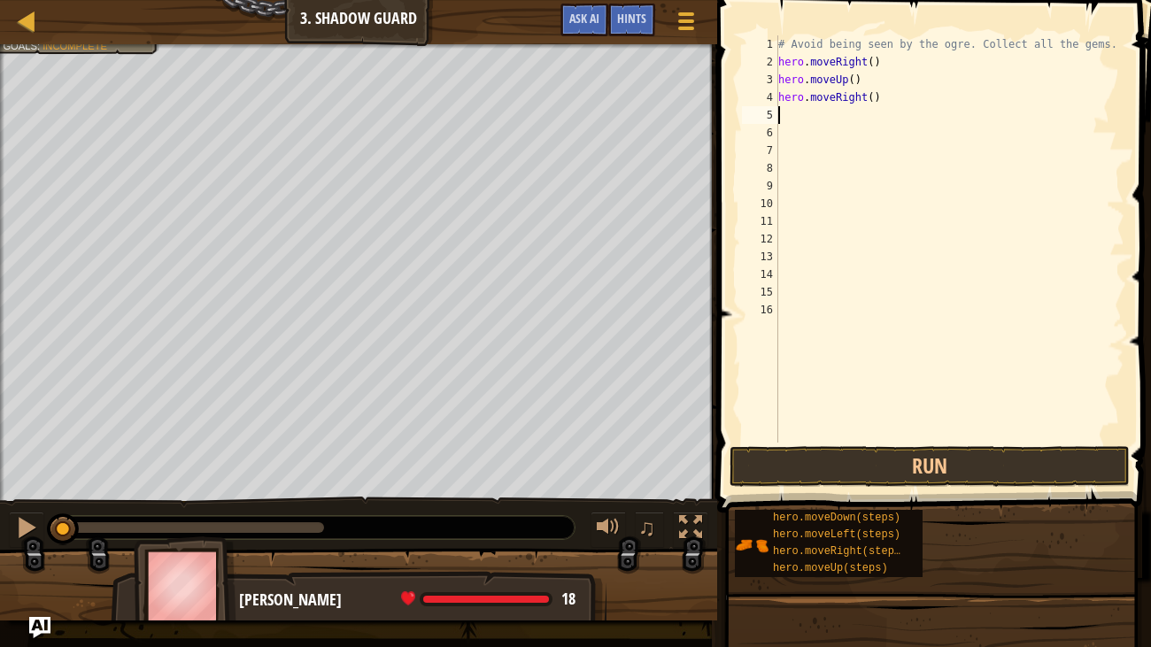
type textarea "r"
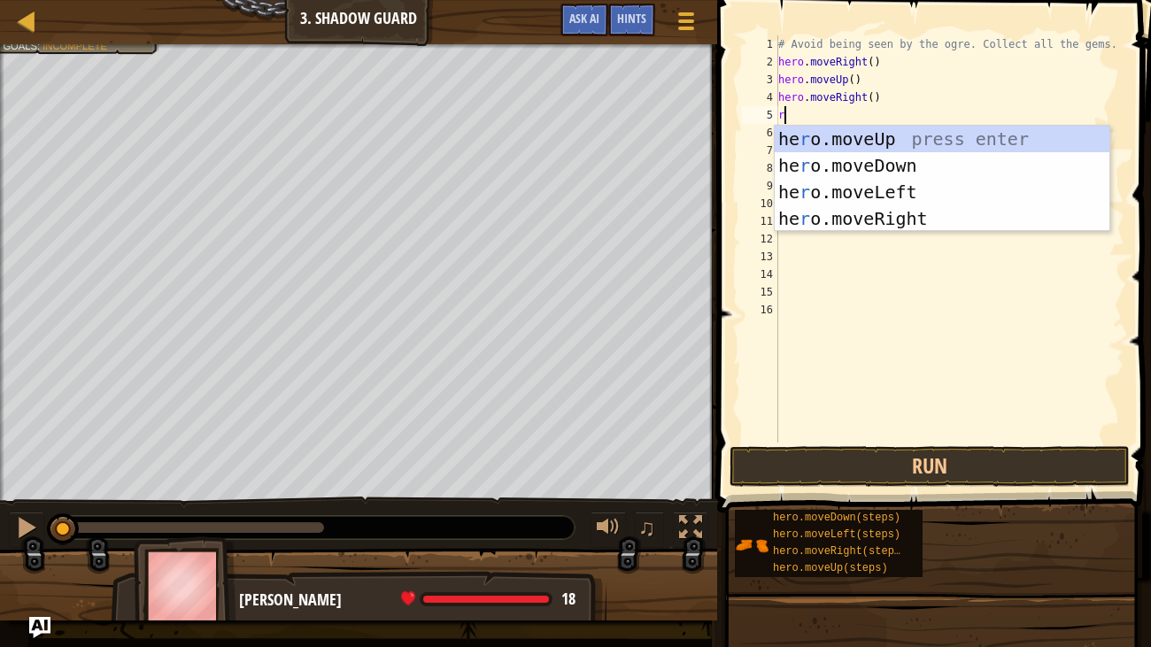
click at [910, 221] on div "he r o.moveUp press enter he r o.moveDown press enter he r o.moveLeft press ent…" at bounding box center [942, 205] width 335 height 159
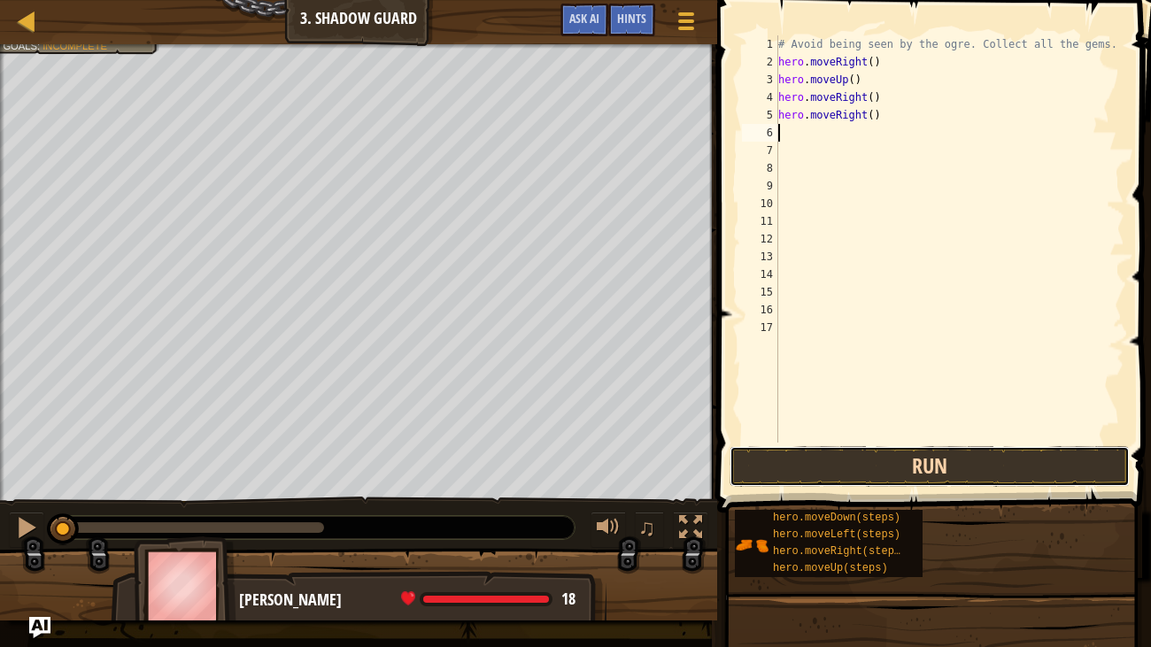
click at [925, 459] on button "Run" at bounding box center [930, 466] width 400 height 41
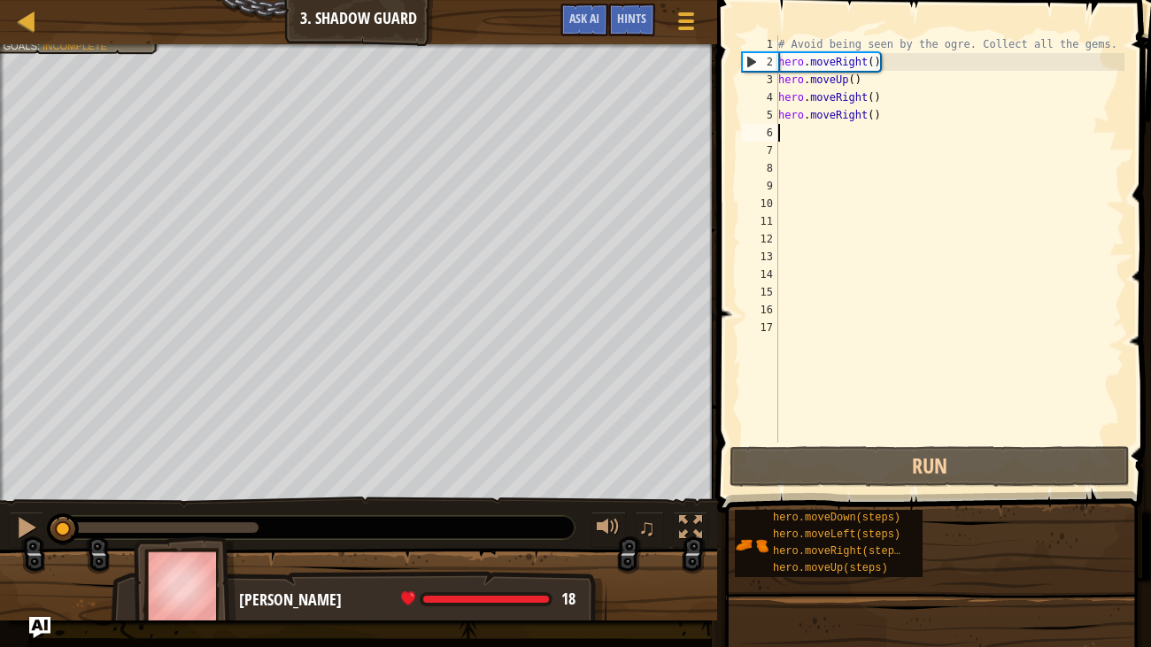
click at [928, 124] on div "# Avoid being seen by the ogre. Collect all the gems. hero . moveRight ( ) hero…" at bounding box center [950, 256] width 351 height 443
click at [905, 112] on div "# Avoid being seen by the ogre. Collect all the gems. hero . moveRight ( ) hero…" at bounding box center [950, 256] width 351 height 443
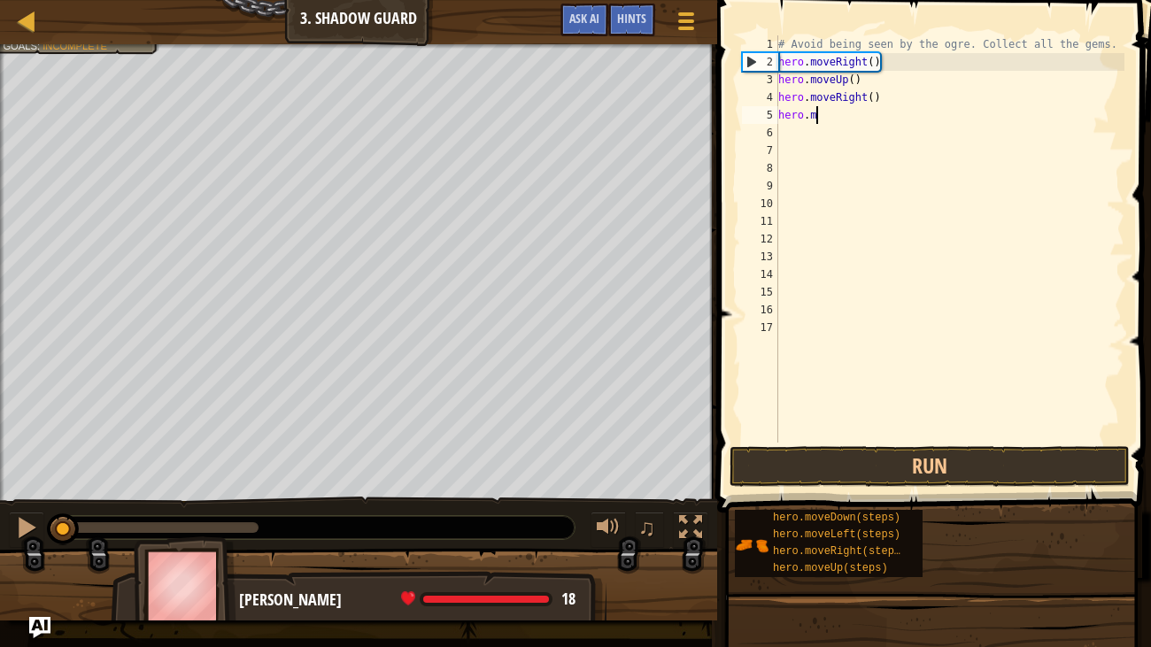
type textarea "h"
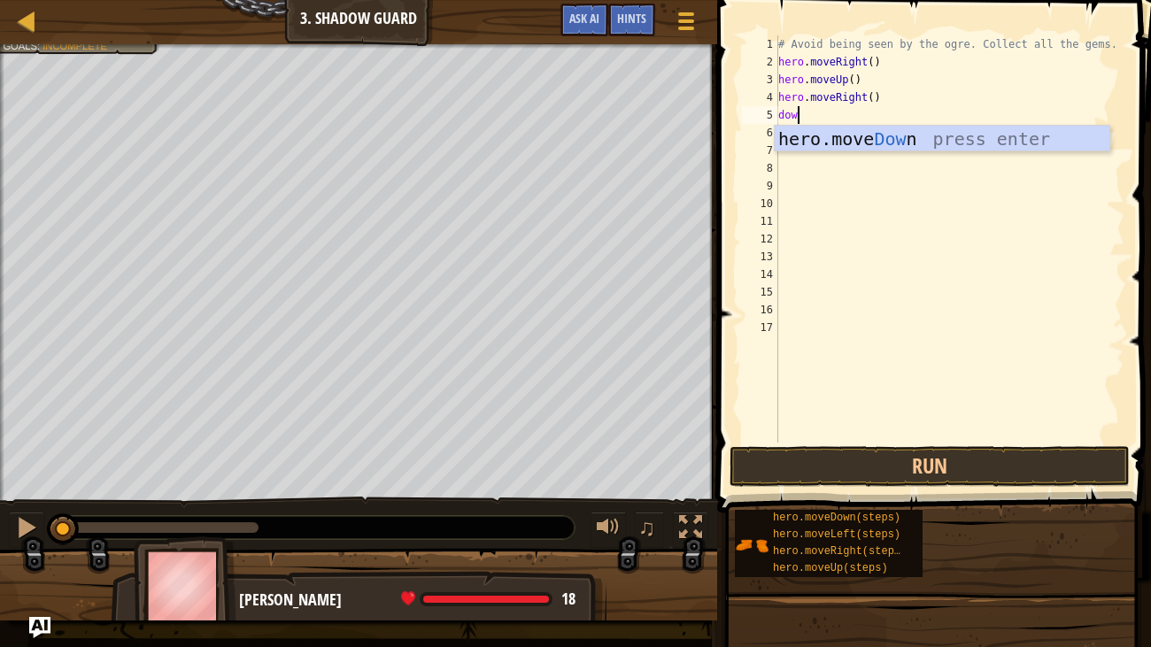
type textarea "down"
click at [938, 141] on div "hero.move Down press enter" at bounding box center [942, 166] width 335 height 80
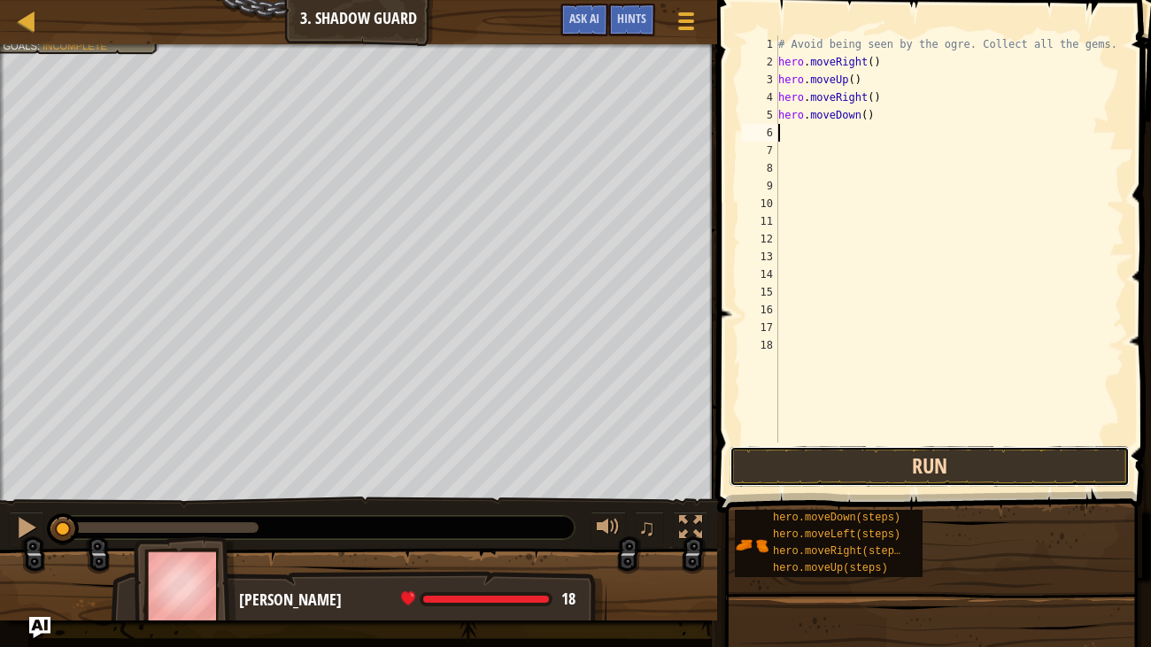
click at [917, 472] on button "Run" at bounding box center [930, 466] width 400 height 41
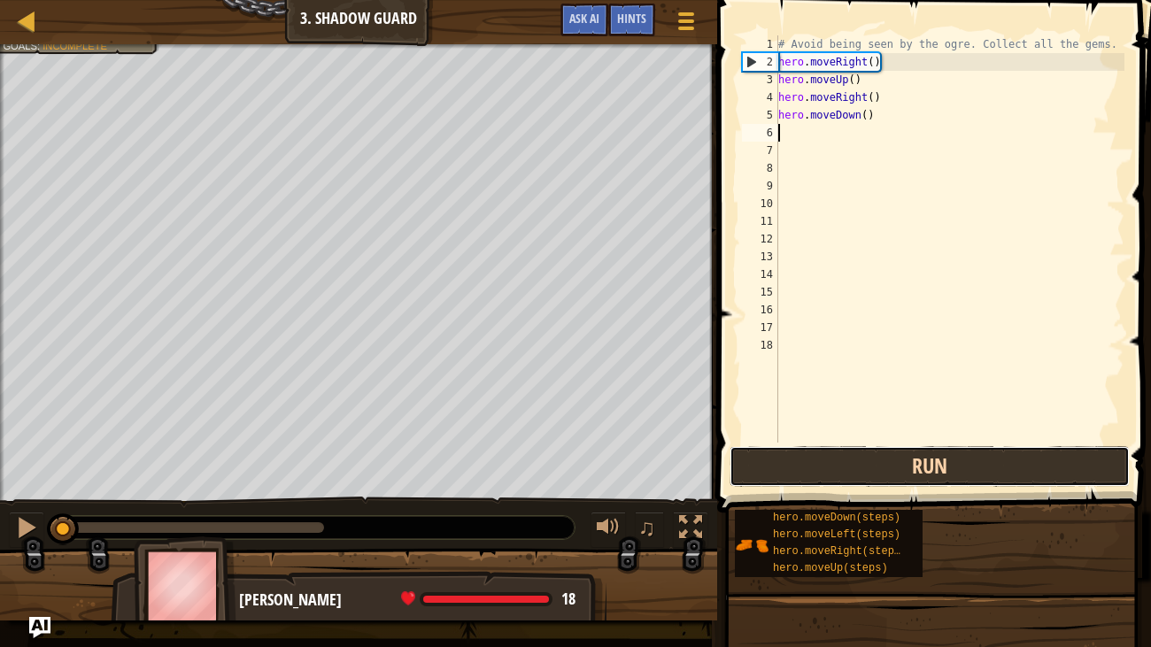
click at [923, 472] on button "Run" at bounding box center [930, 466] width 400 height 41
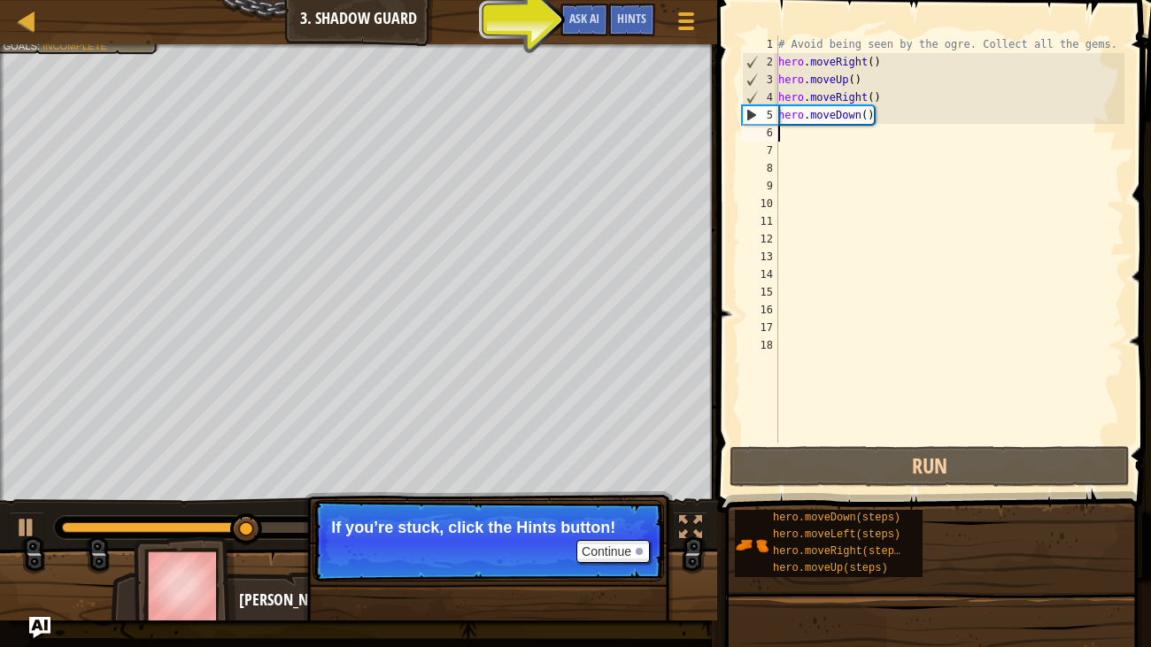
click at [871, 129] on div "# Avoid being seen by the ogre. Collect all the gems. hero . moveRight ( ) hero…" at bounding box center [950, 256] width 351 height 443
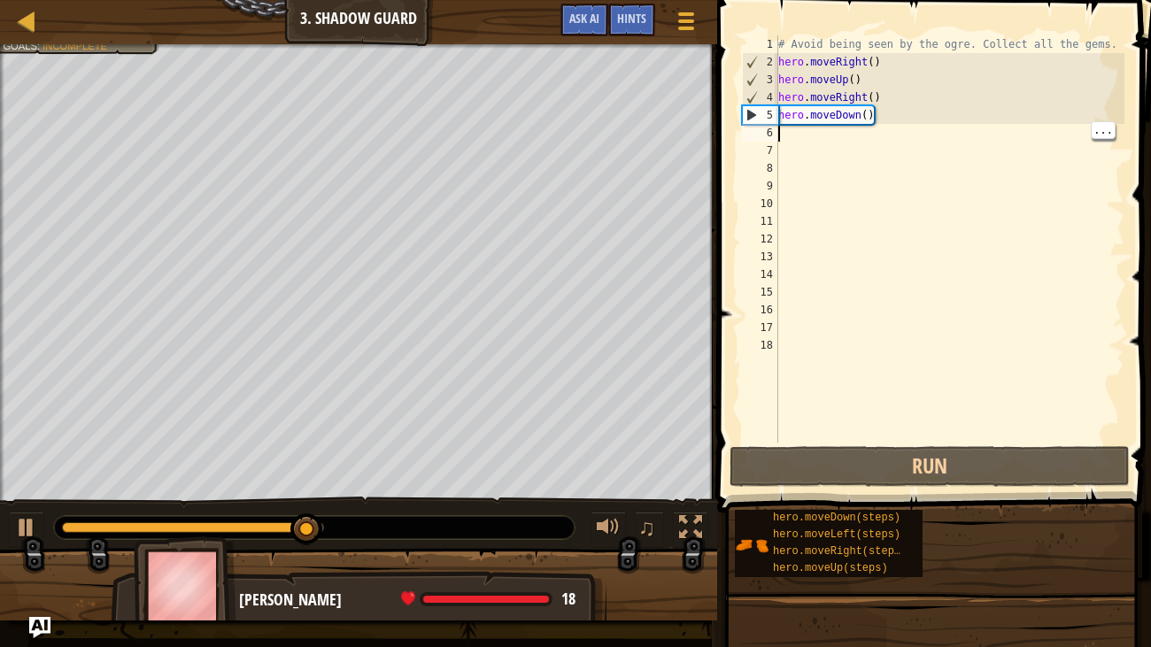
type textarea "up"
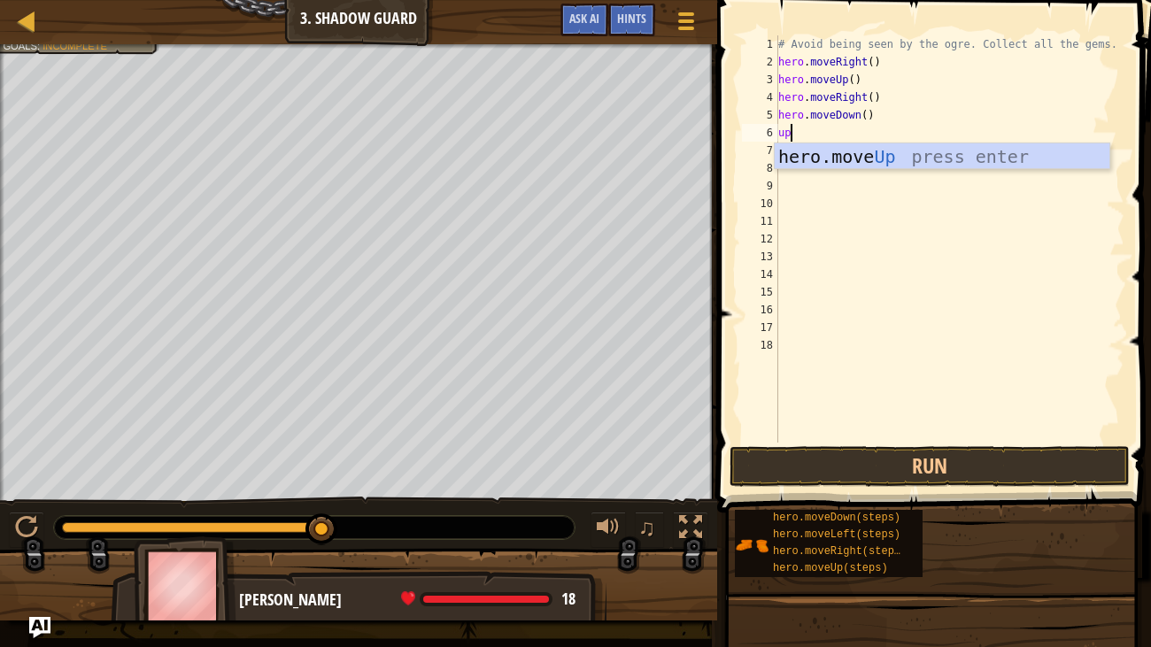
click at [921, 170] on div "# Avoid being seen by the ogre. Collect all the gems. hero . moveRight ( ) hero…" at bounding box center [950, 256] width 351 height 443
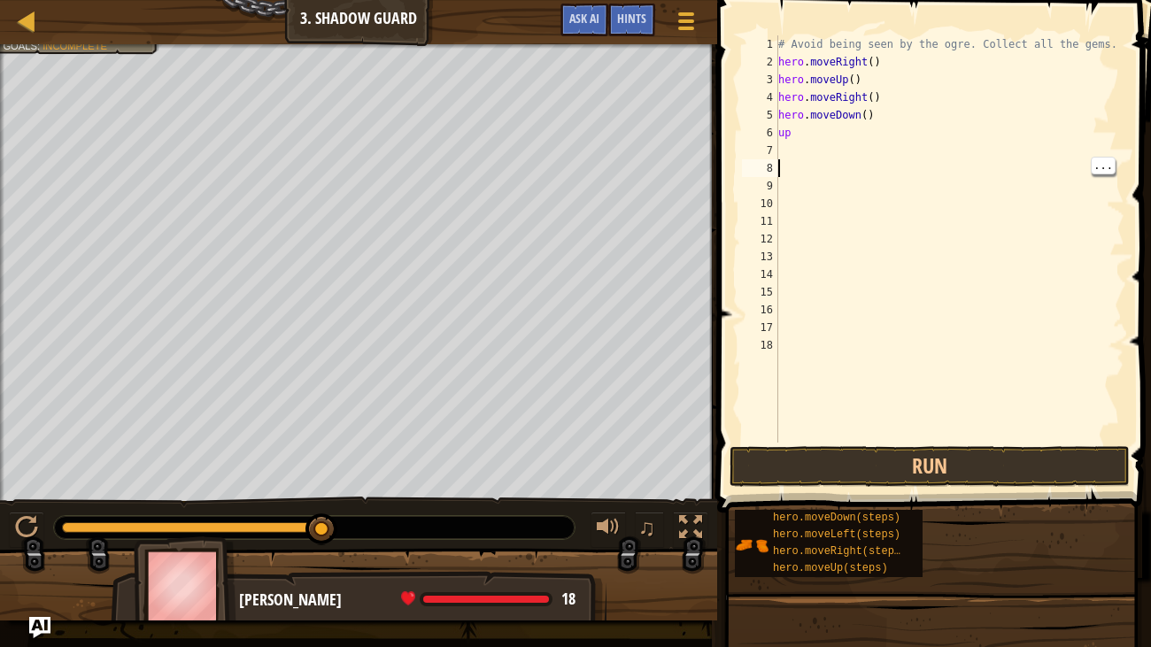
click at [900, 136] on div "# Avoid being seen by the ogre. Collect all the gems. hero . moveRight ( ) hero…" at bounding box center [950, 256] width 351 height 443
type textarea "up"
click at [881, 143] on div "# Avoid being seen by the ogre. Collect all the gems. hero . moveRight ( ) hero…" at bounding box center [950, 256] width 351 height 443
click at [867, 134] on div "# Avoid being seen by the ogre. Collect all the gems. hero . moveRight ( ) hero…" at bounding box center [950, 256] width 351 height 443
type textarea "up"
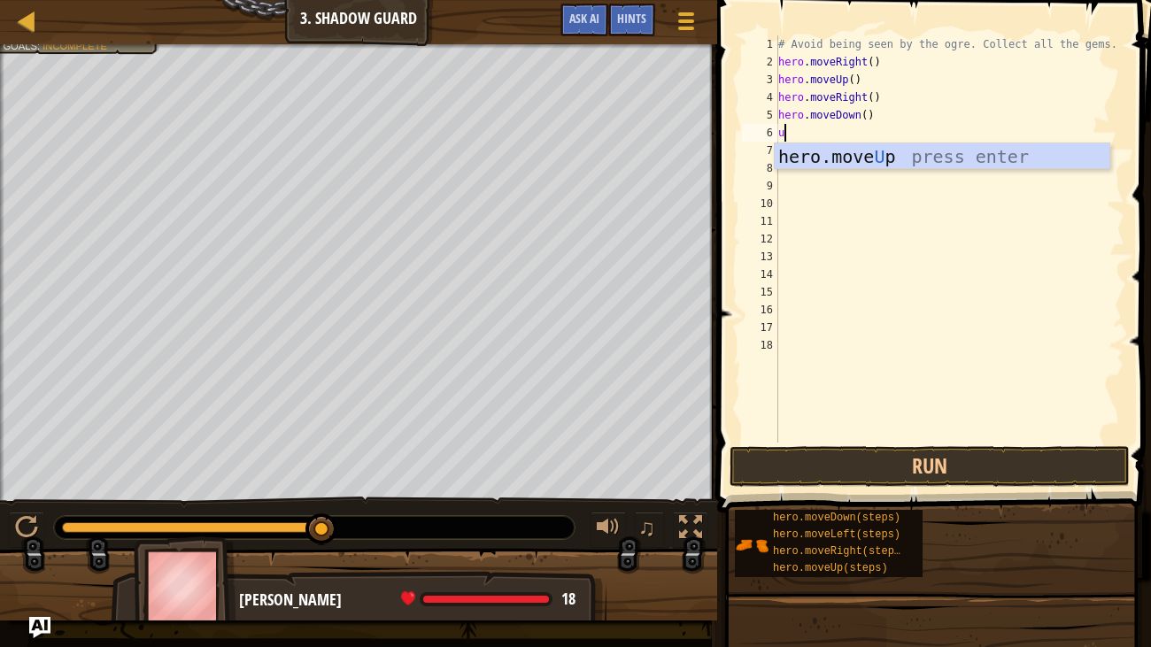
type textarea "up"
click at [864, 151] on div "hero.move Up press enter" at bounding box center [942, 183] width 335 height 80
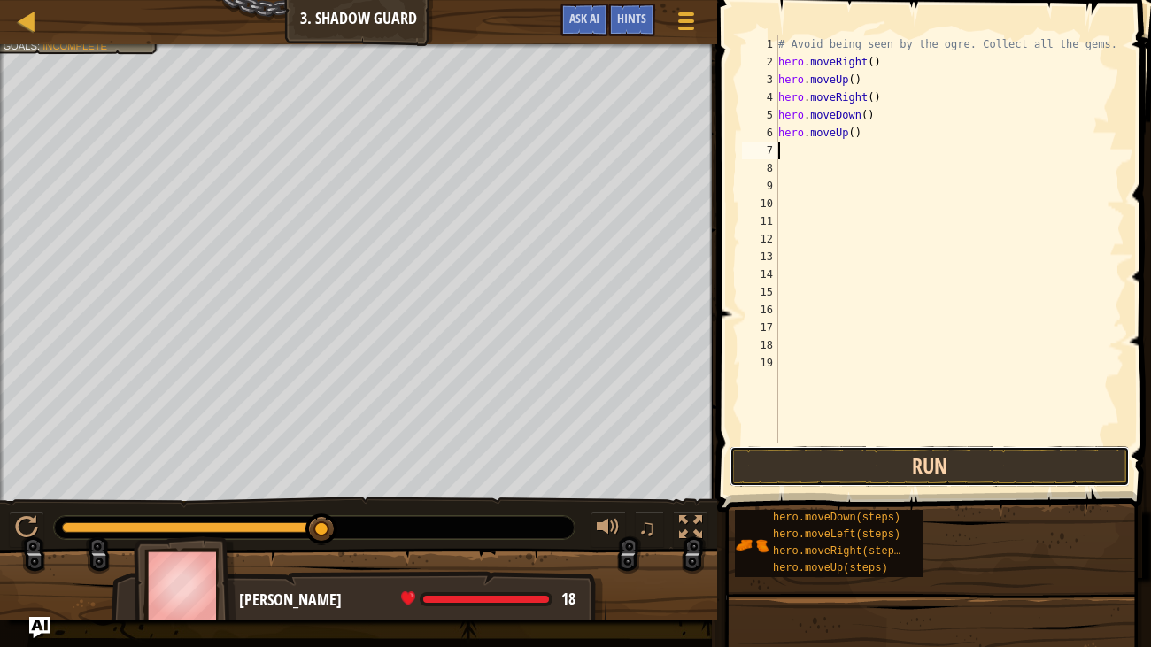
click at [886, 466] on button "Run" at bounding box center [930, 466] width 400 height 41
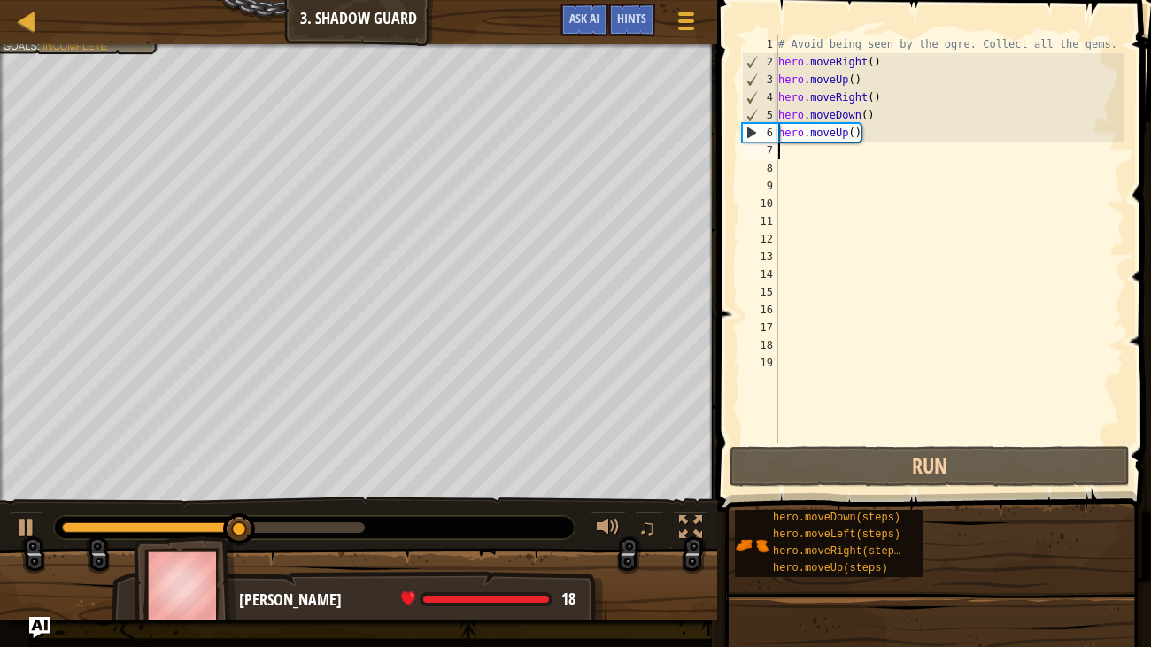
click at [890, 133] on div "# Avoid being seen by the ogre. Collect all the gems. hero . moveRight ( ) hero…" at bounding box center [950, 256] width 351 height 443
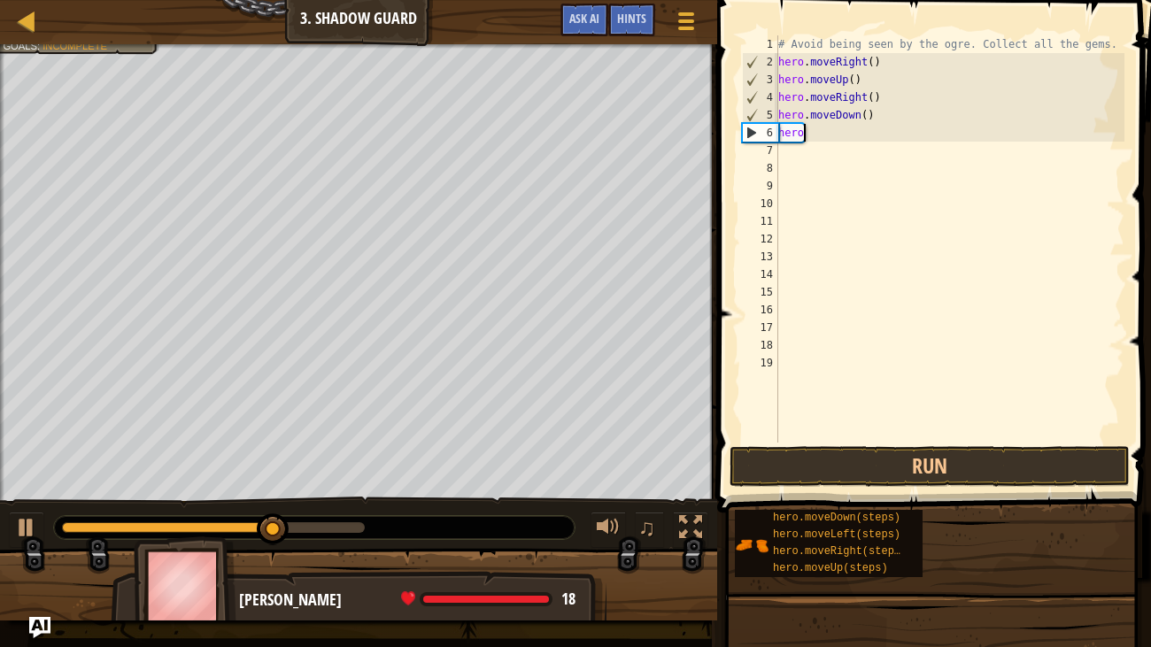
type textarea "h"
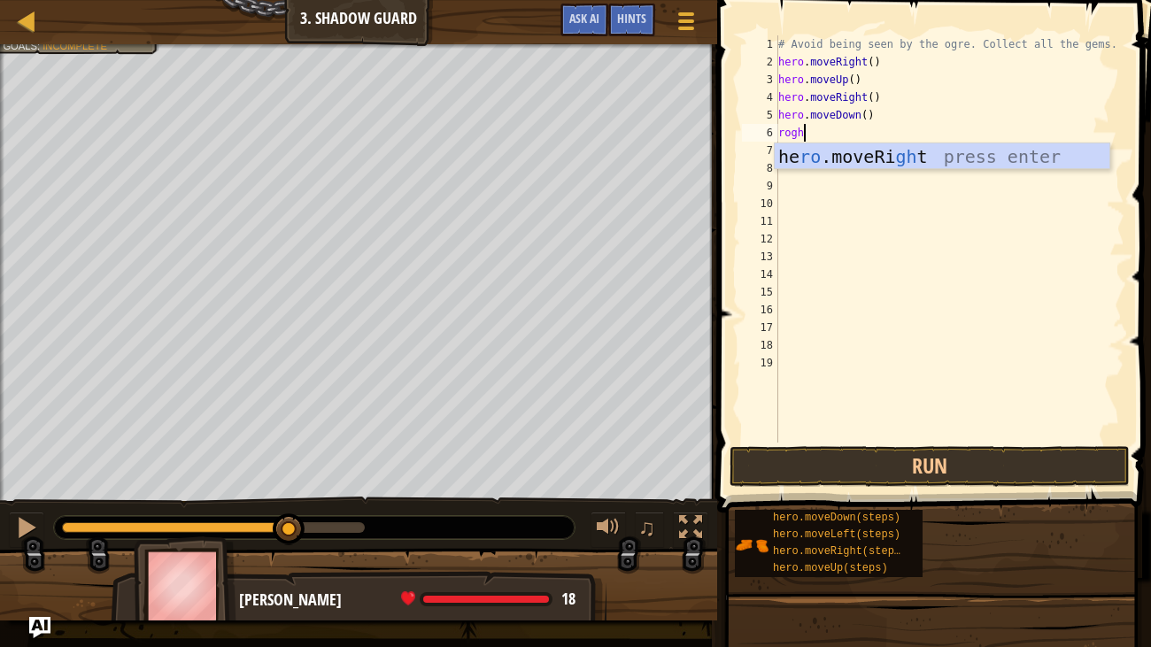
type textarea "roght"
click at [907, 158] on div "he ro .moveRi ght press enter" at bounding box center [942, 183] width 335 height 80
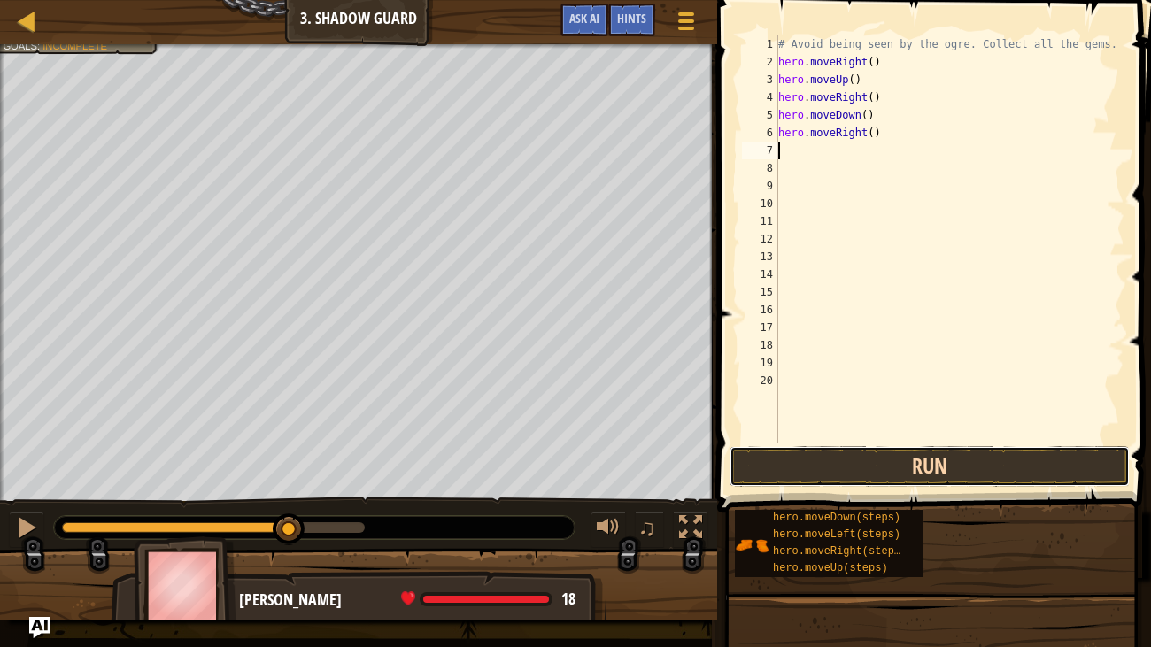
click at [938, 453] on button "Run" at bounding box center [930, 466] width 400 height 41
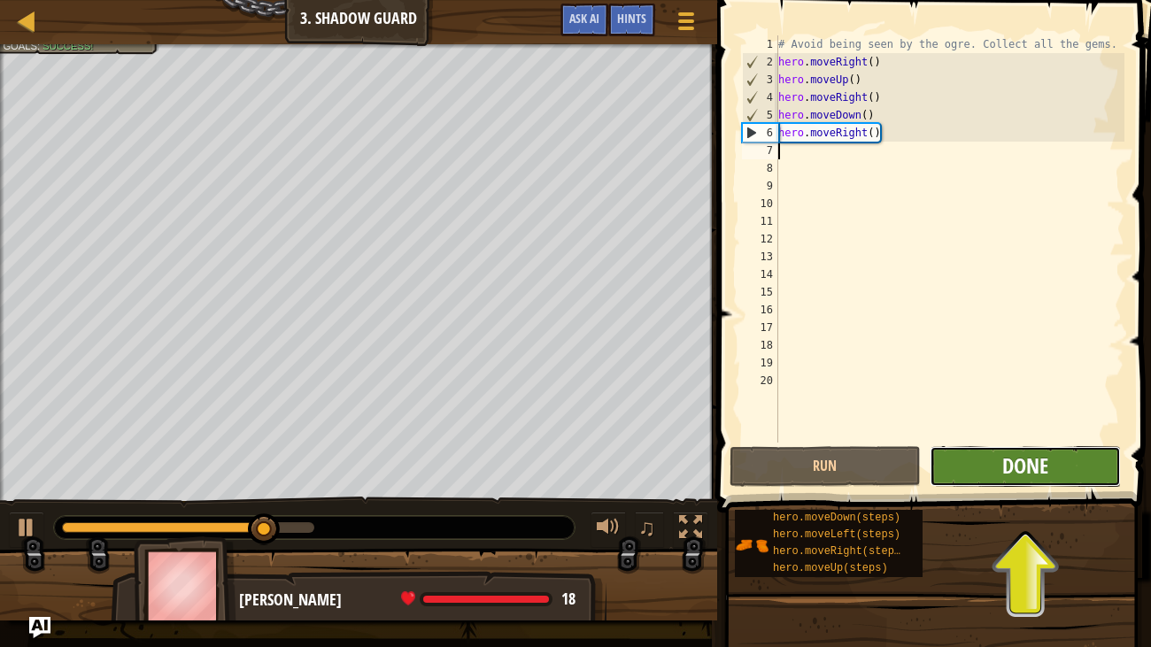
click at [1018, 463] on span "Done" at bounding box center [1026, 466] width 46 height 28
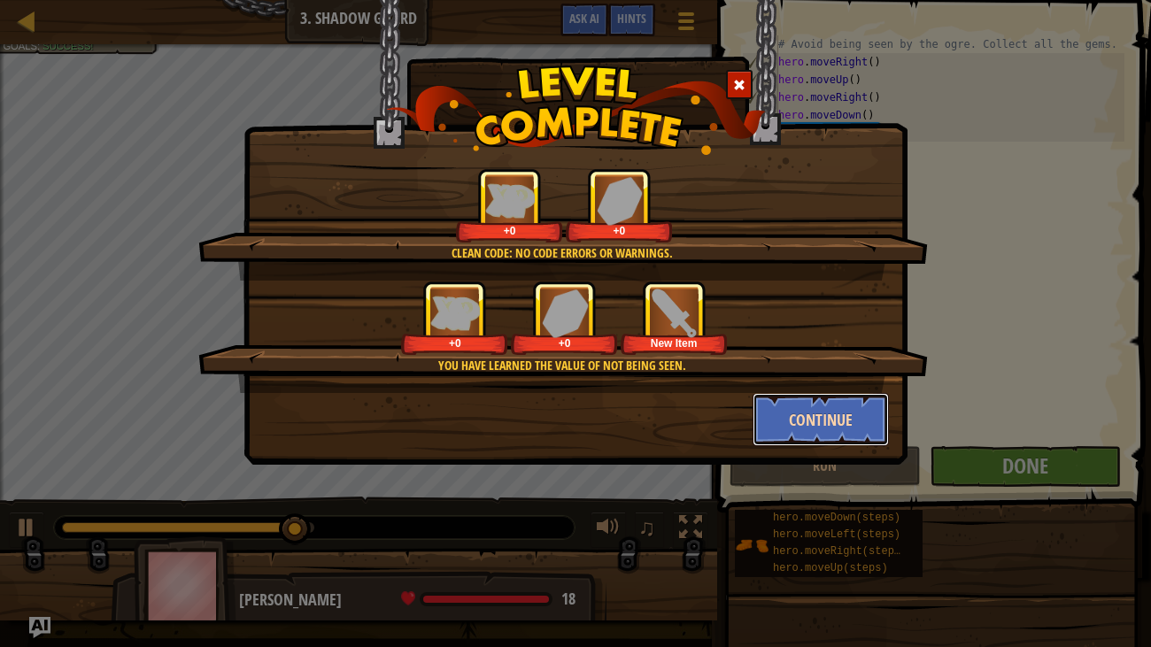
click at [862, 407] on button "Continue" at bounding box center [821, 419] width 137 height 53
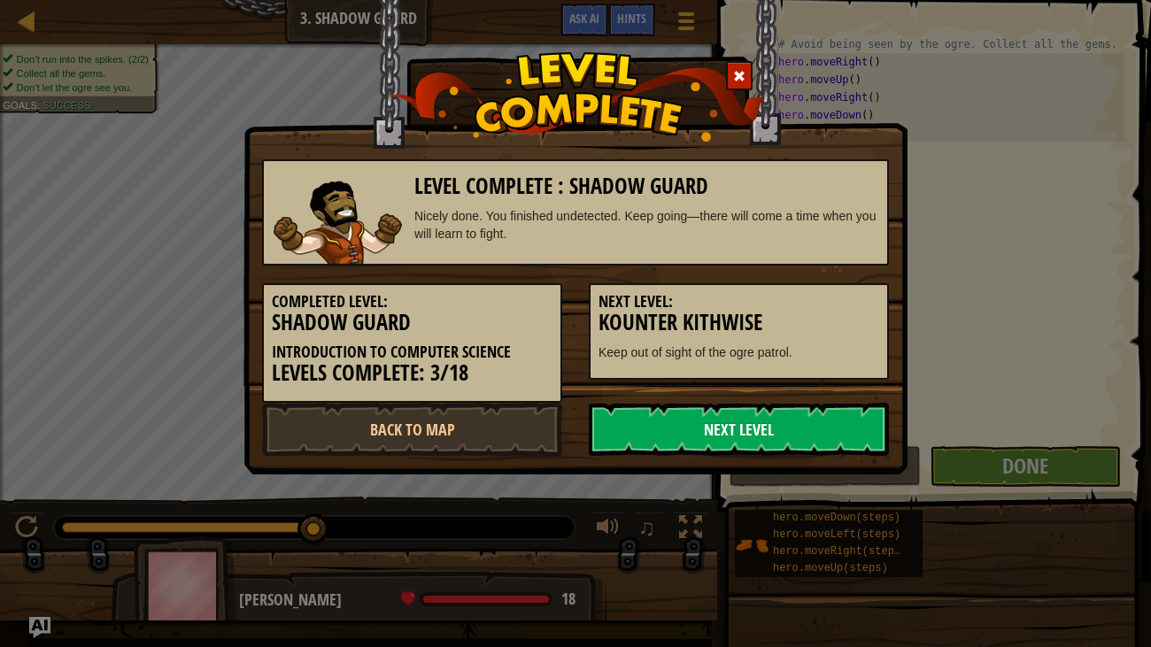
click at [862, 433] on link "Next Level" at bounding box center [739, 429] width 300 height 53
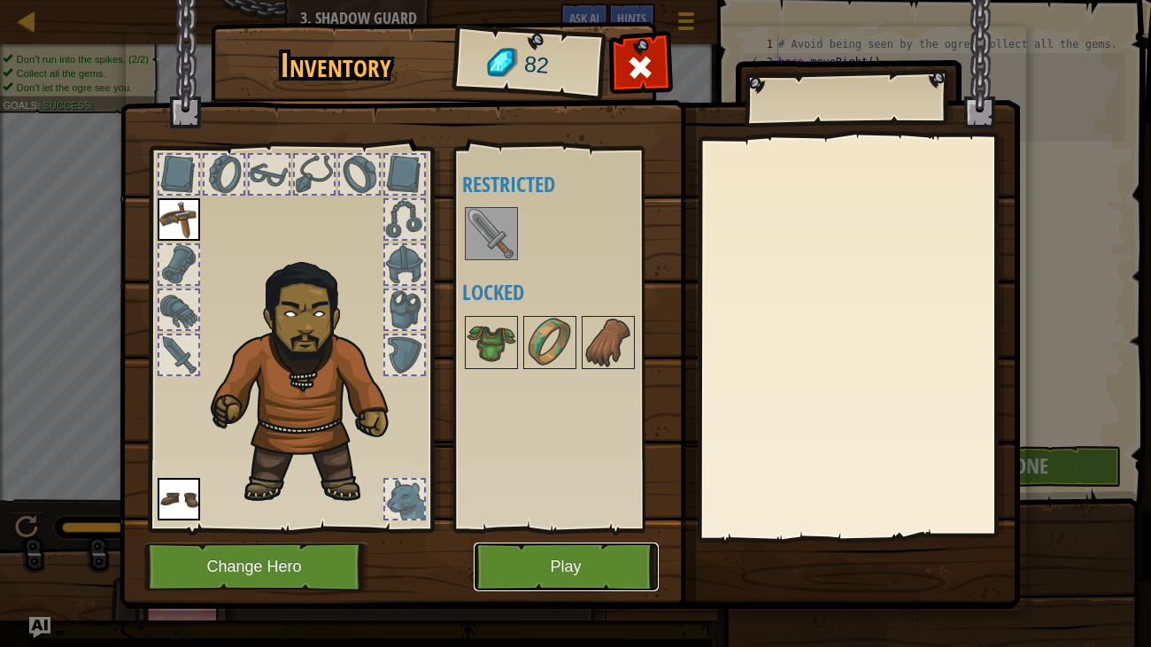
click at [561, 539] on button "Play" at bounding box center [566, 567] width 185 height 49
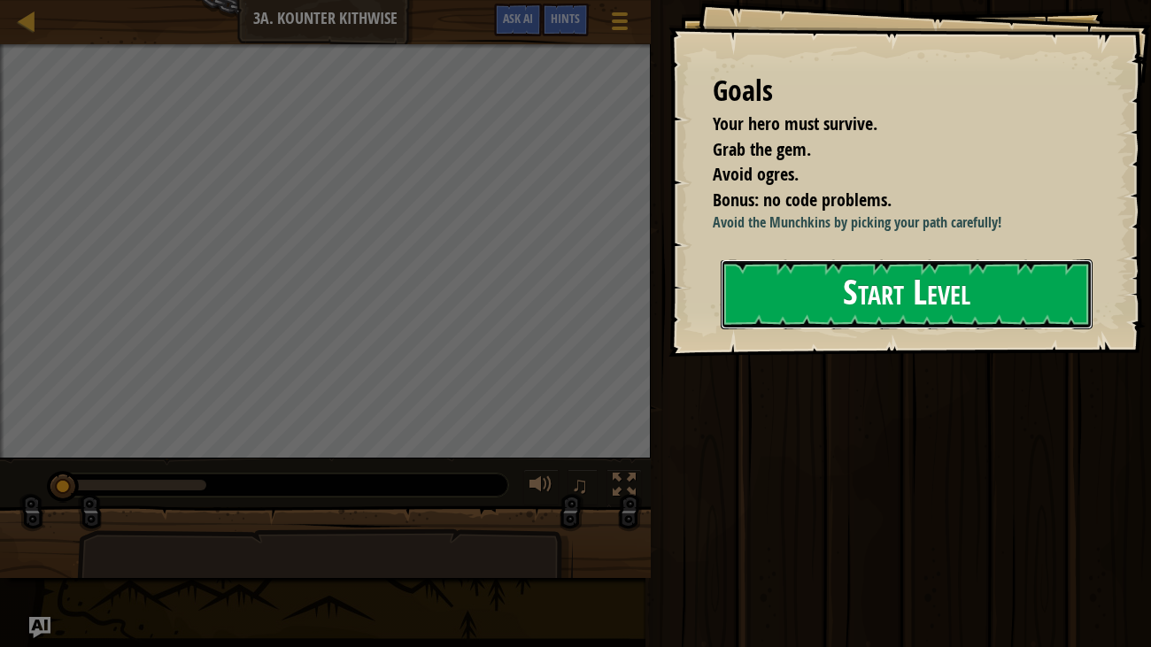
click at [907, 298] on button "Start Level" at bounding box center [907, 295] width 373 height 70
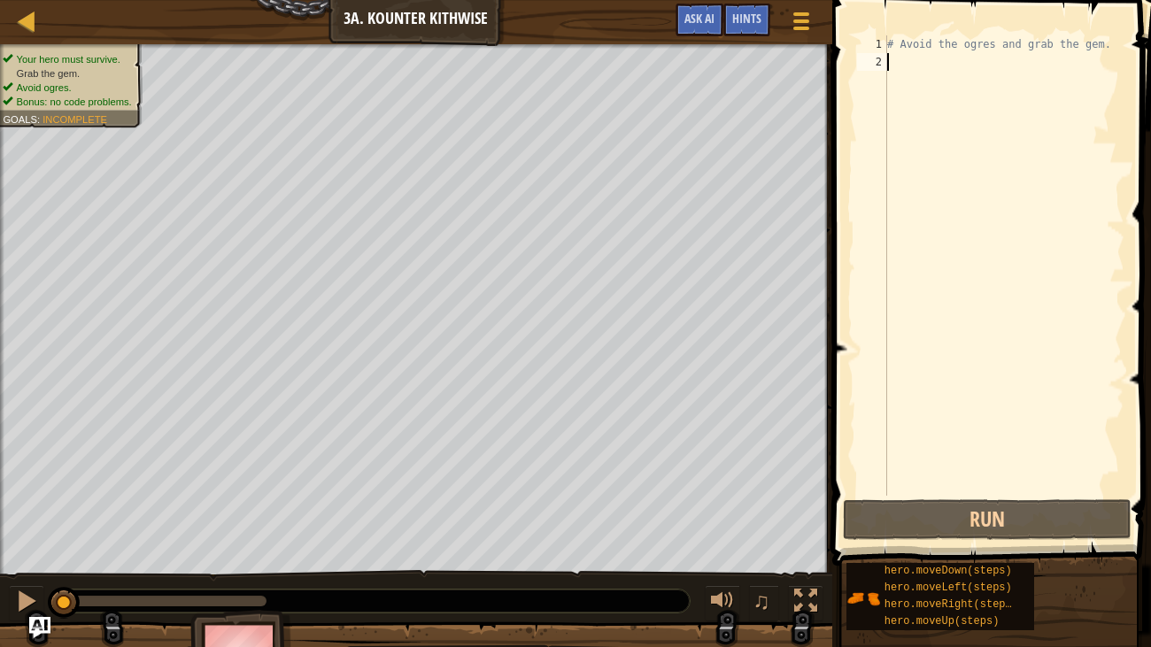
click at [970, 60] on div "# Avoid the ogres and grab the gem." at bounding box center [1004, 283] width 241 height 496
type textarea "r"
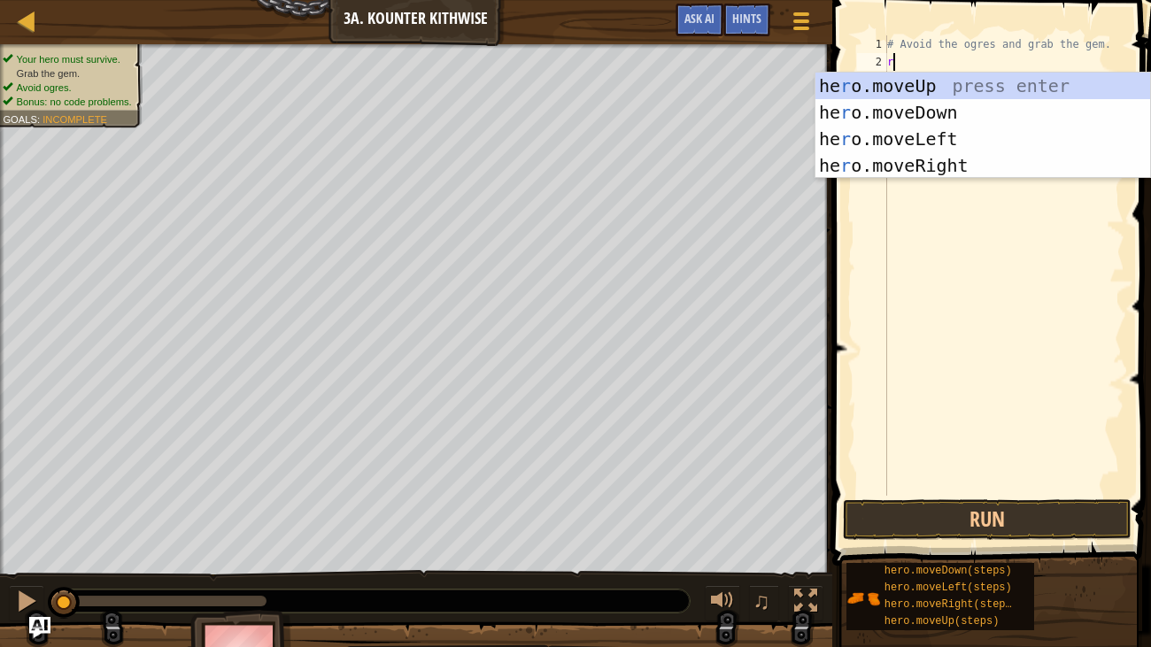
click at [988, 172] on div "he r o.moveUp press enter he r o.moveDown press enter he r o.moveLeft press ent…" at bounding box center [983, 152] width 335 height 159
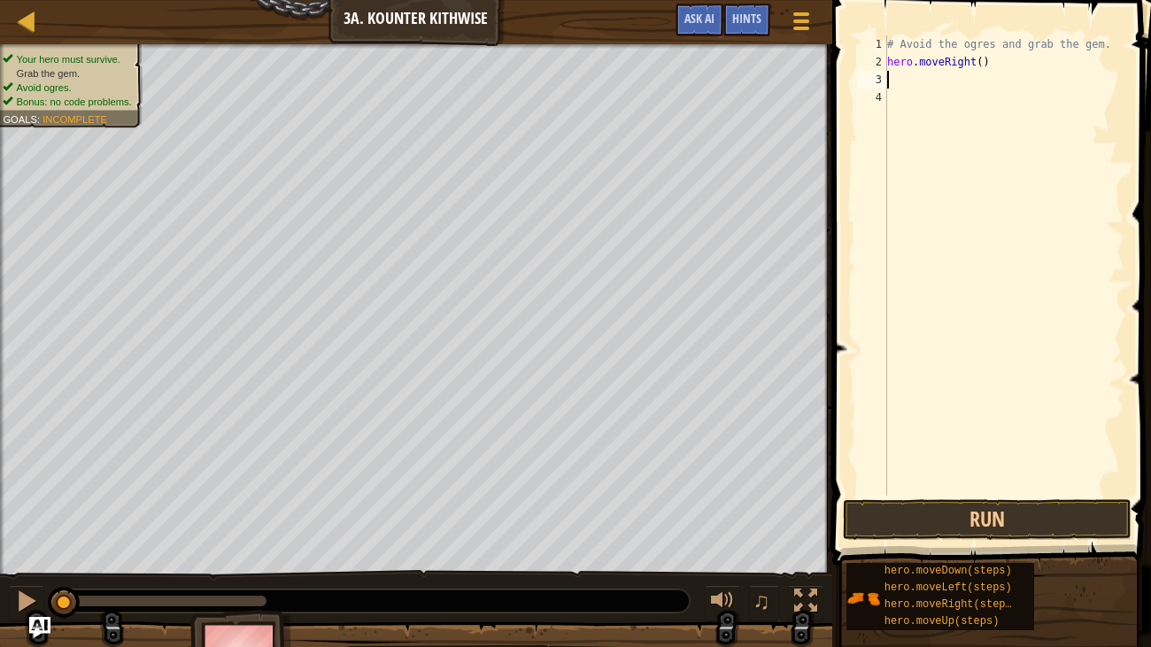
click at [962, 506] on button "Run" at bounding box center [987, 520] width 289 height 41
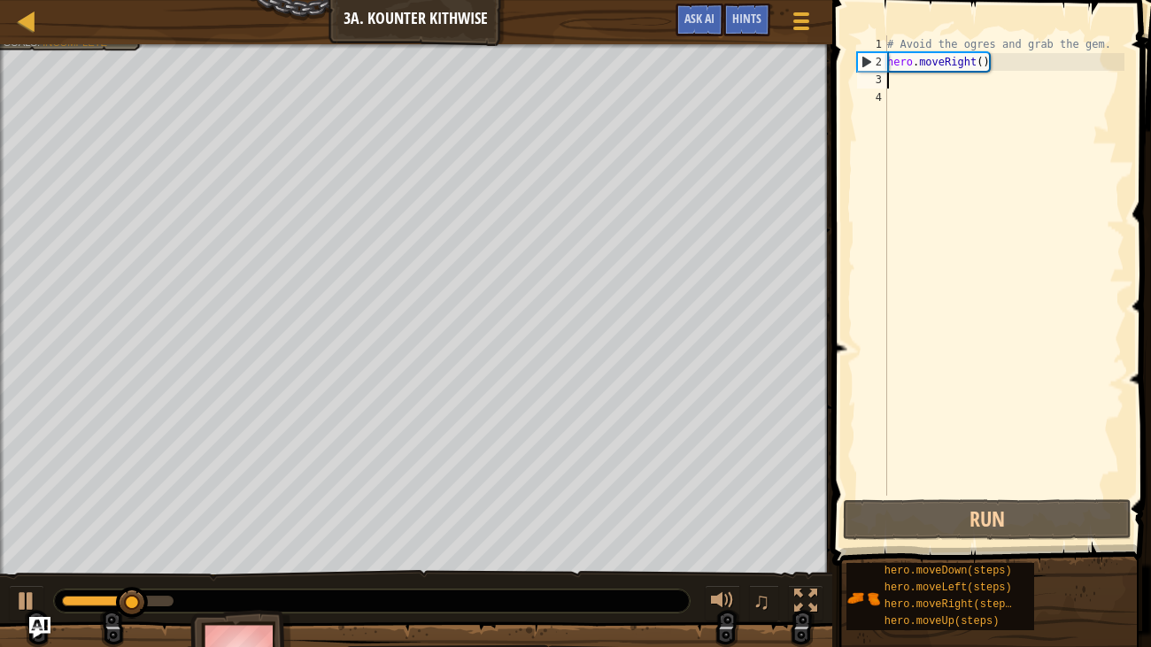
click at [1002, 57] on div "# Avoid the ogres and grab the gem. hero . moveRight ( )" at bounding box center [1004, 283] width 241 height 496
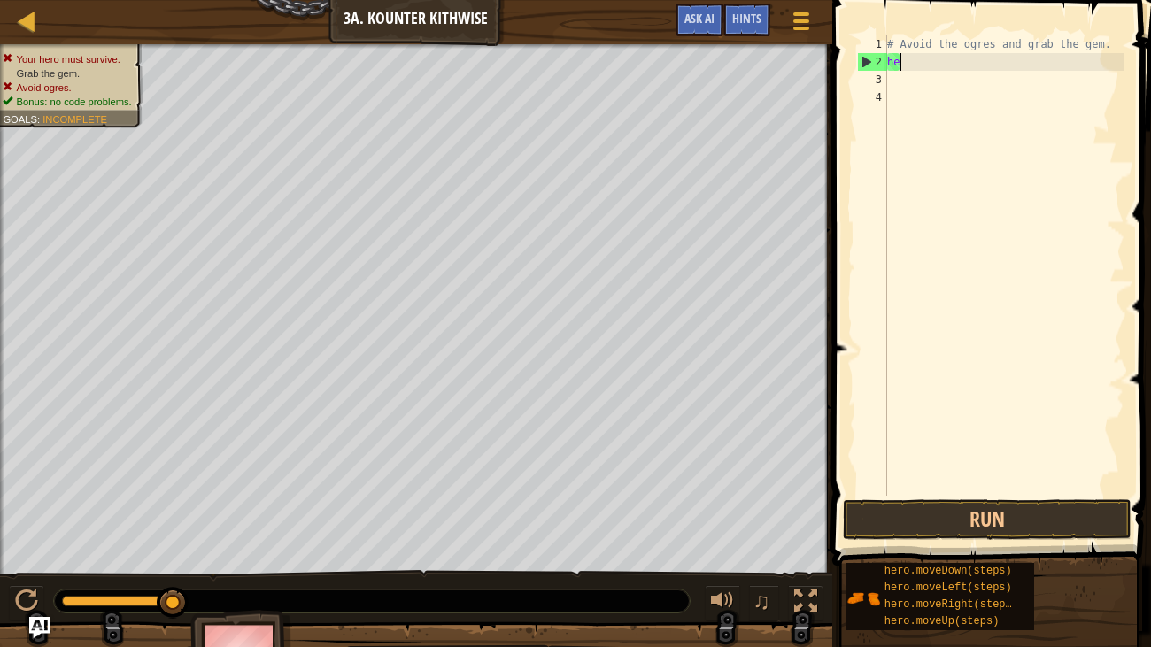
type textarea "h"
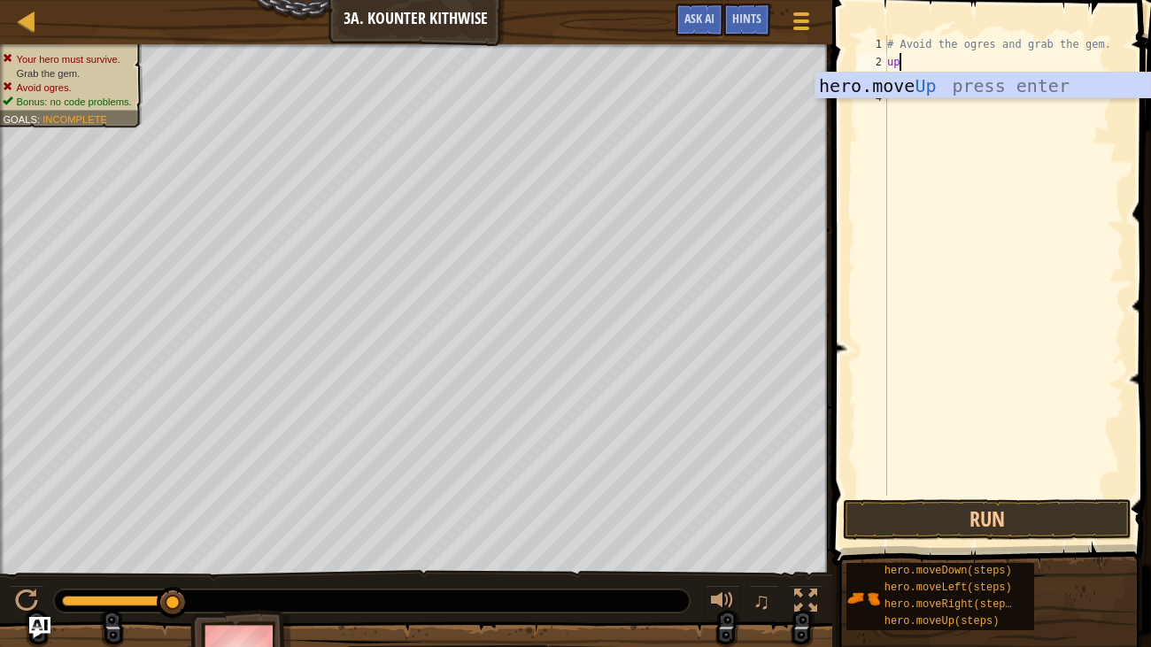
click at [959, 0] on body "Map Introduction to Computer Science 3a. Kounter Kithwise Game Menu Done Hints …" at bounding box center [575, 0] width 1151 height 0
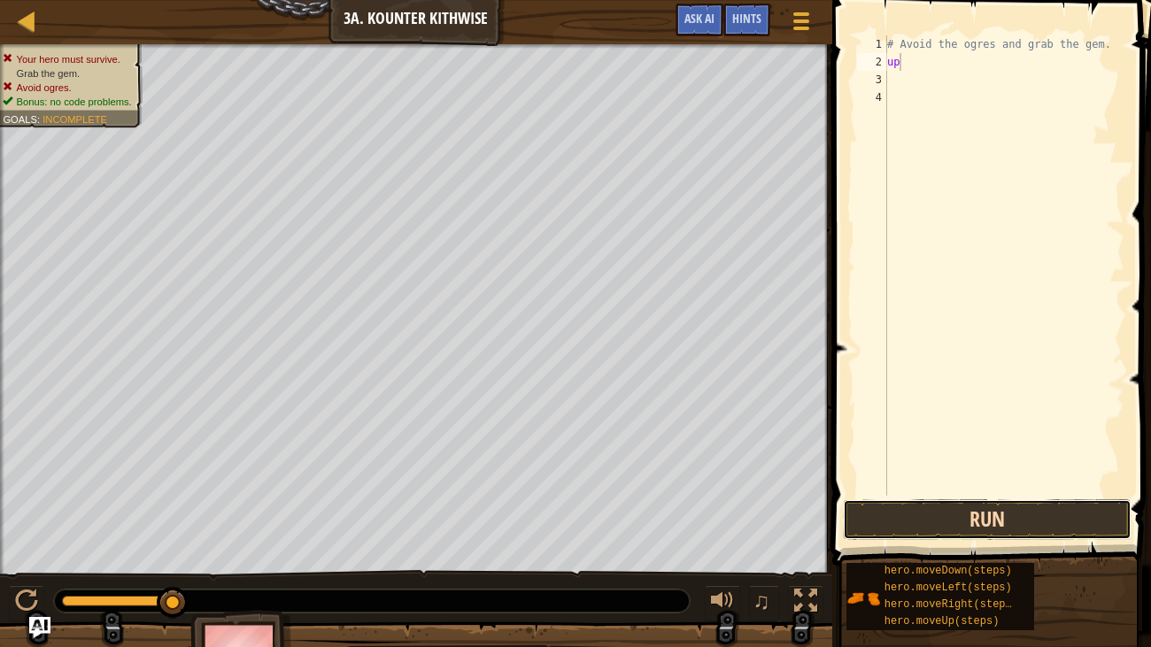
click at [977, 516] on button "Run" at bounding box center [987, 520] width 289 height 41
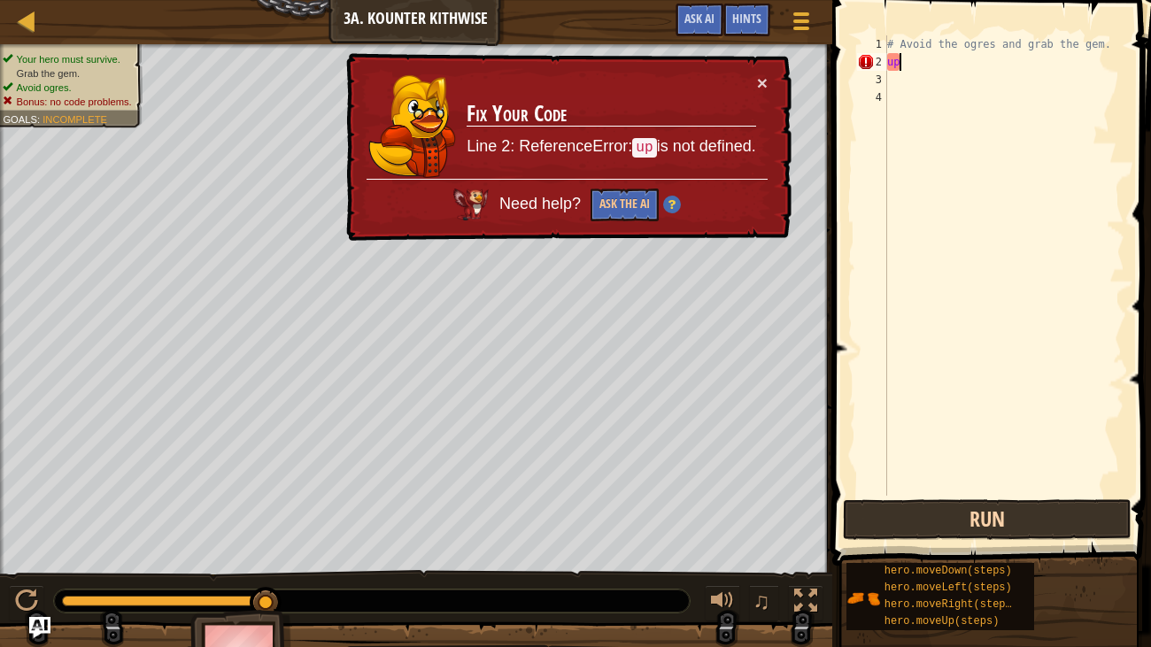
type textarea "u"
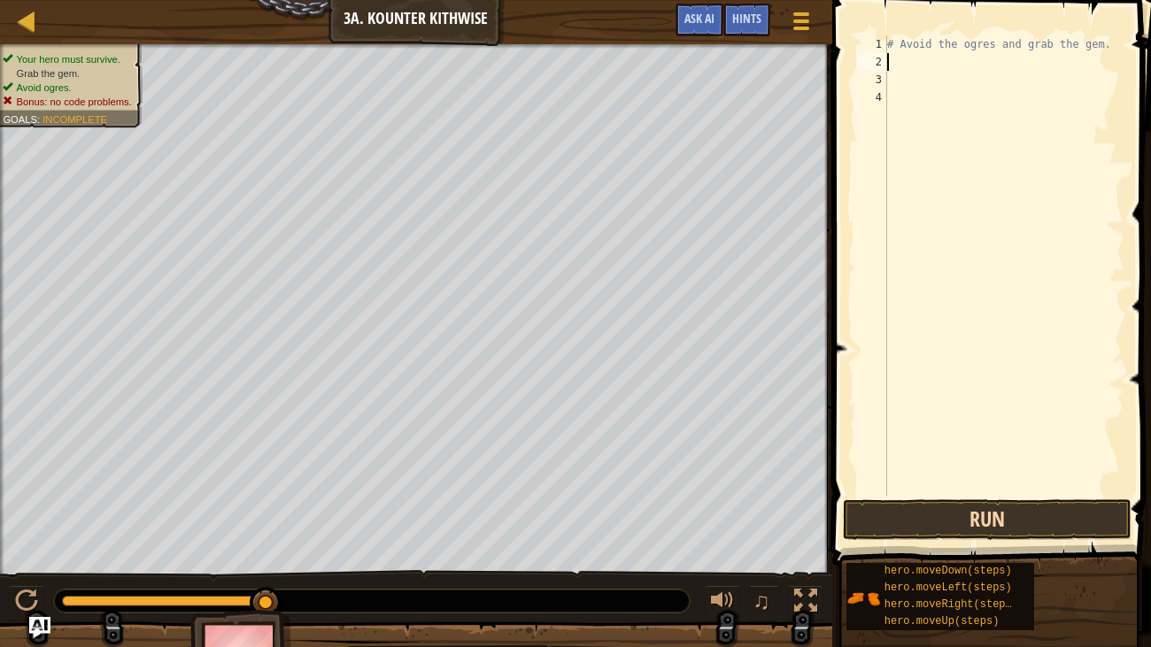
type textarea "l"
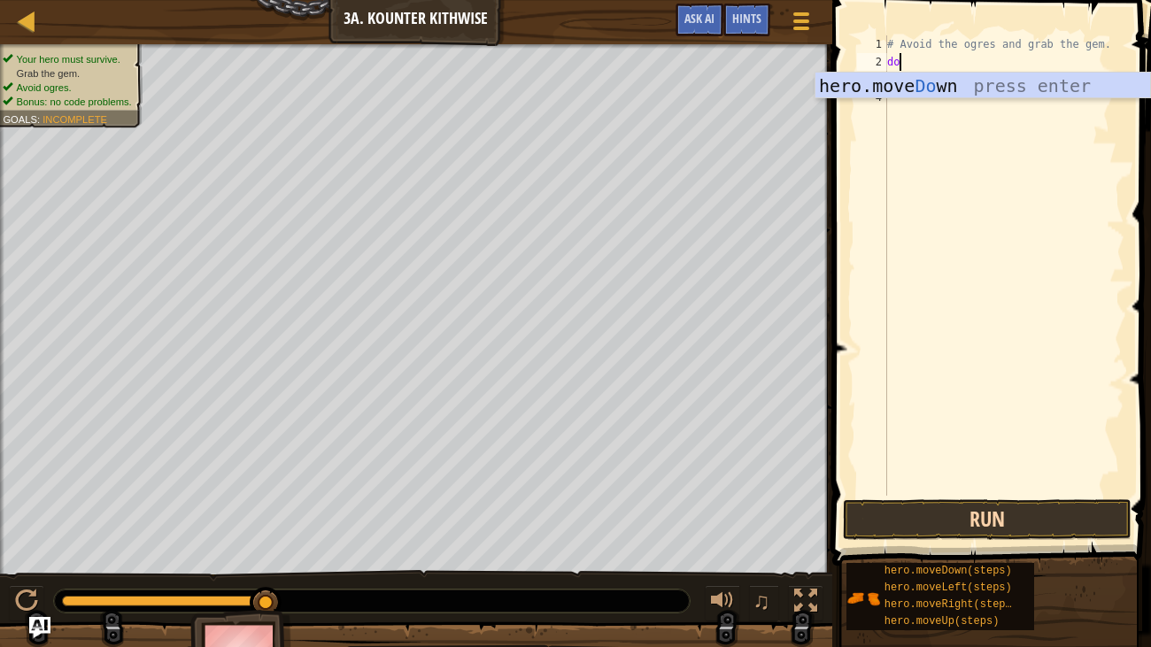
type textarea "down"
click at [975, 94] on div "hero.move Down press enter" at bounding box center [983, 113] width 335 height 80
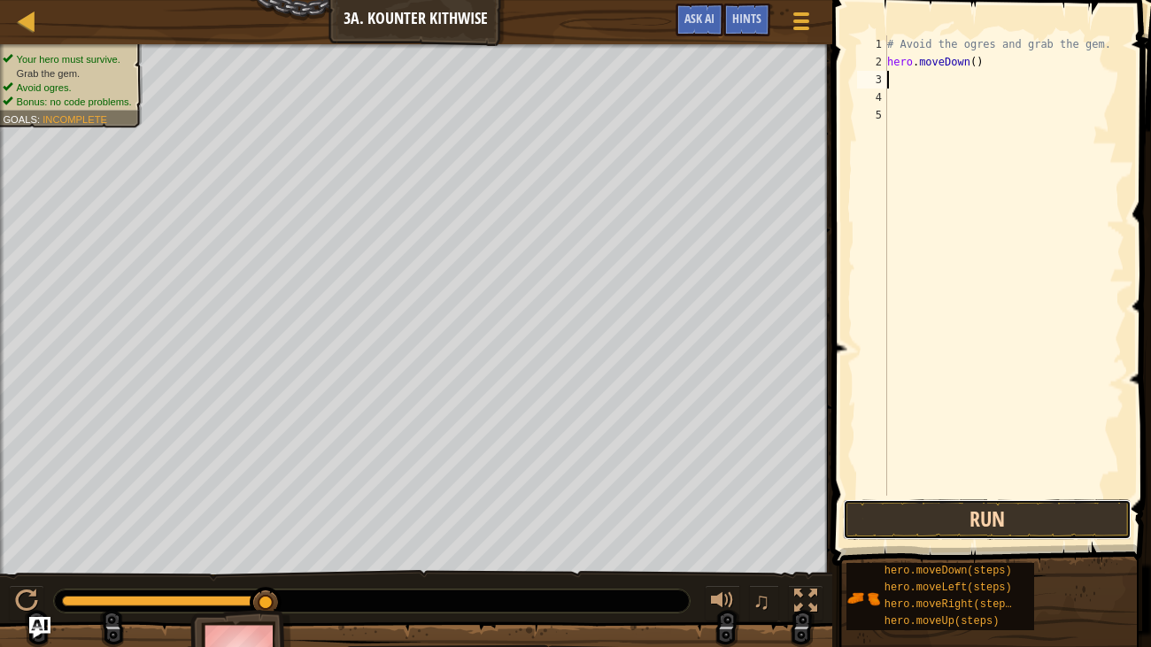
click at [984, 517] on button "Run" at bounding box center [987, 520] width 289 height 41
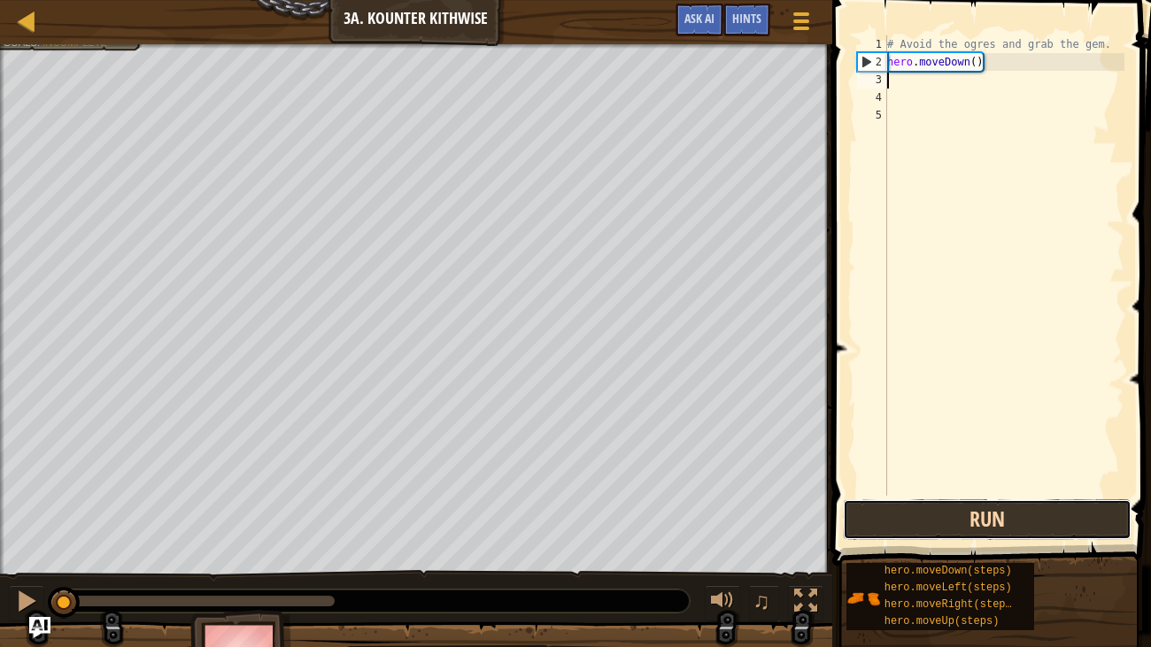
click at [994, 522] on button "Run" at bounding box center [987, 520] width 289 height 41
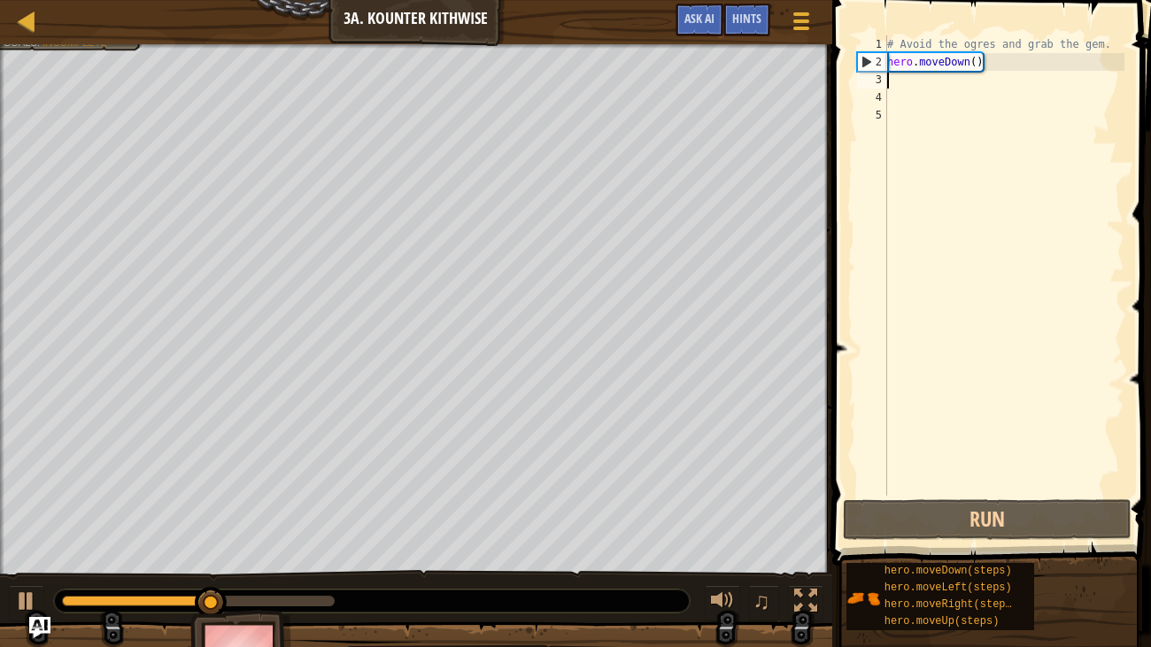
click at [997, 87] on div "# Avoid the ogres and grab the gem. hero . moveDown ( )" at bounding box center [1004, 283] width 241 height 496
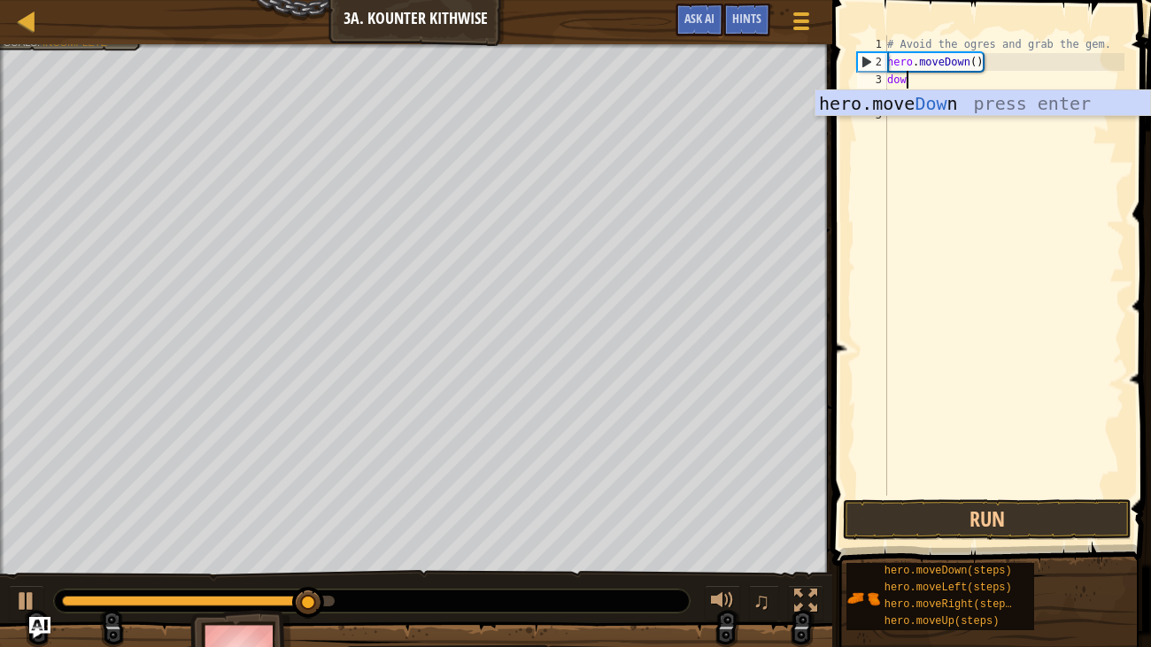
type textarea "down"
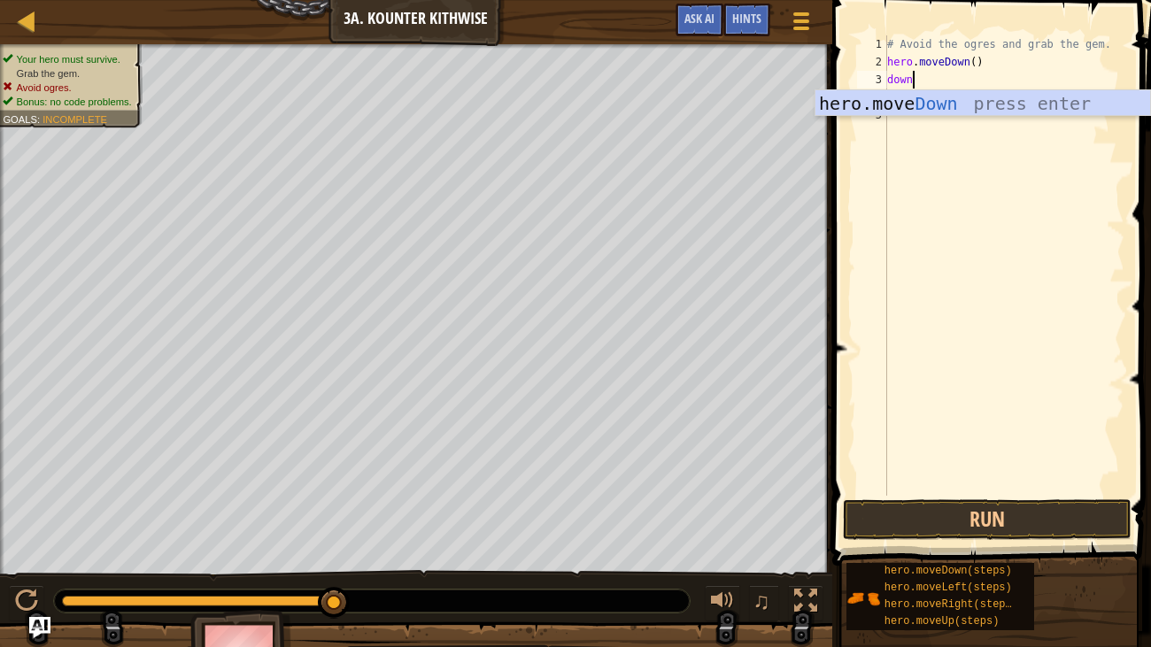
click at [977, 99] on div "hero.move Down press enter" at bounding box center [983, 130] width 335 height 80
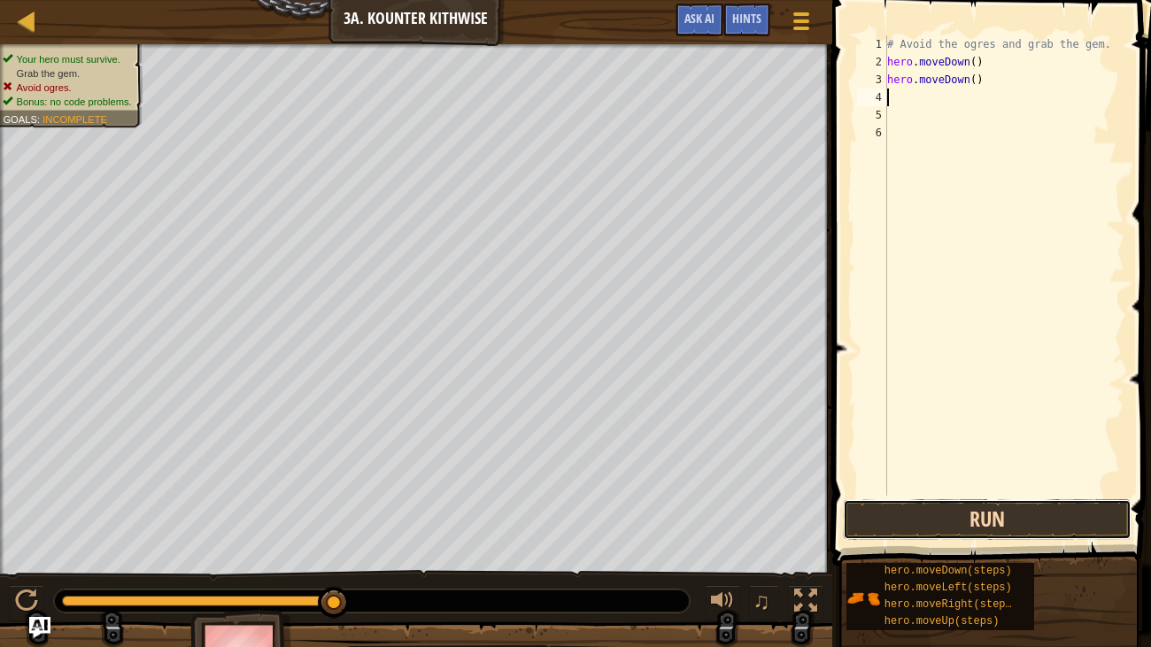
click at [1004, 527] on button "Run" at bounding box center [987, 520] width 289 height 41
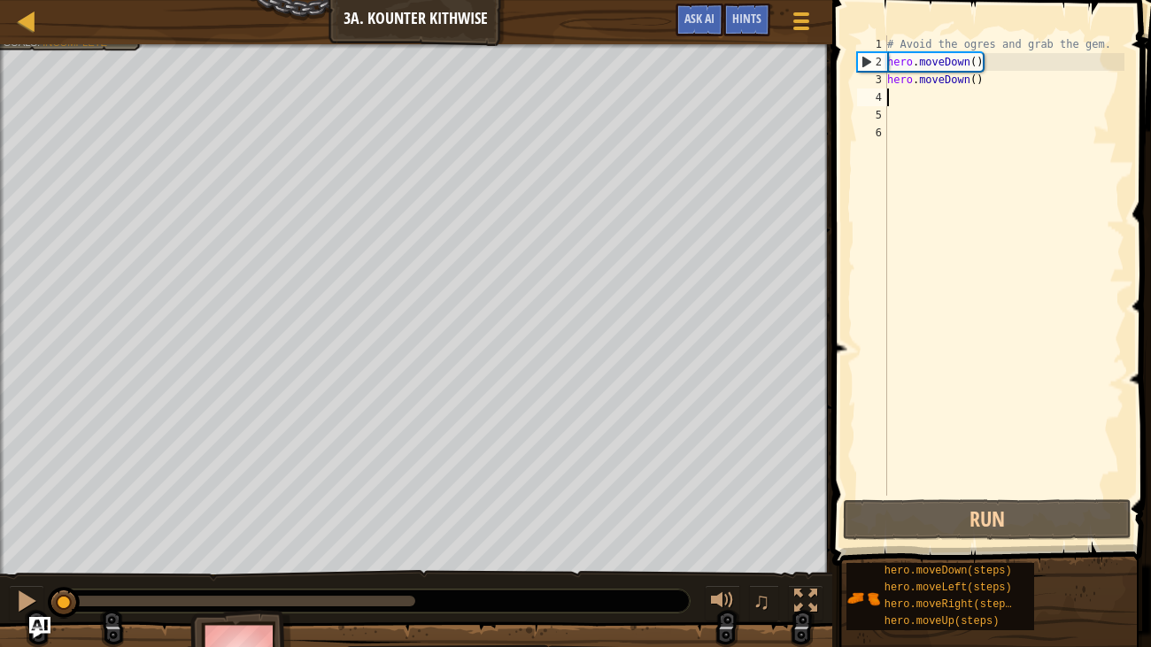
click at [1013, 81] on div "# Avoid the ogres and grab the gem. hero . moveDown ( ) hero . moveDown ( )" at bounding box center [1004, 283] width 241 height 496
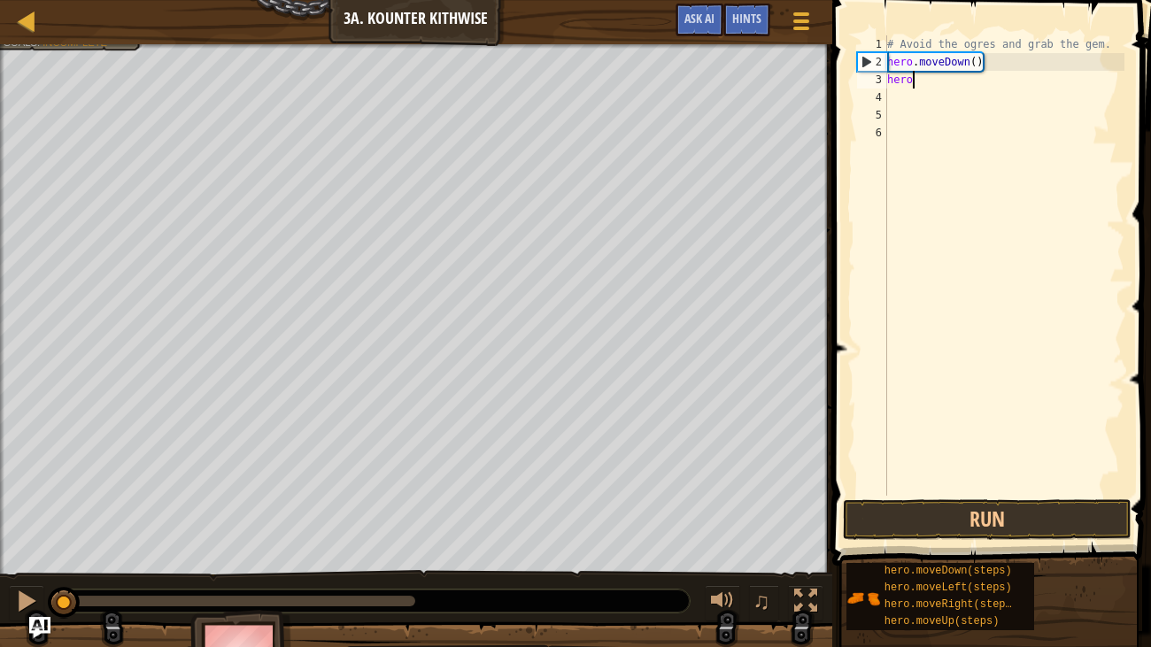
type textarea "h"
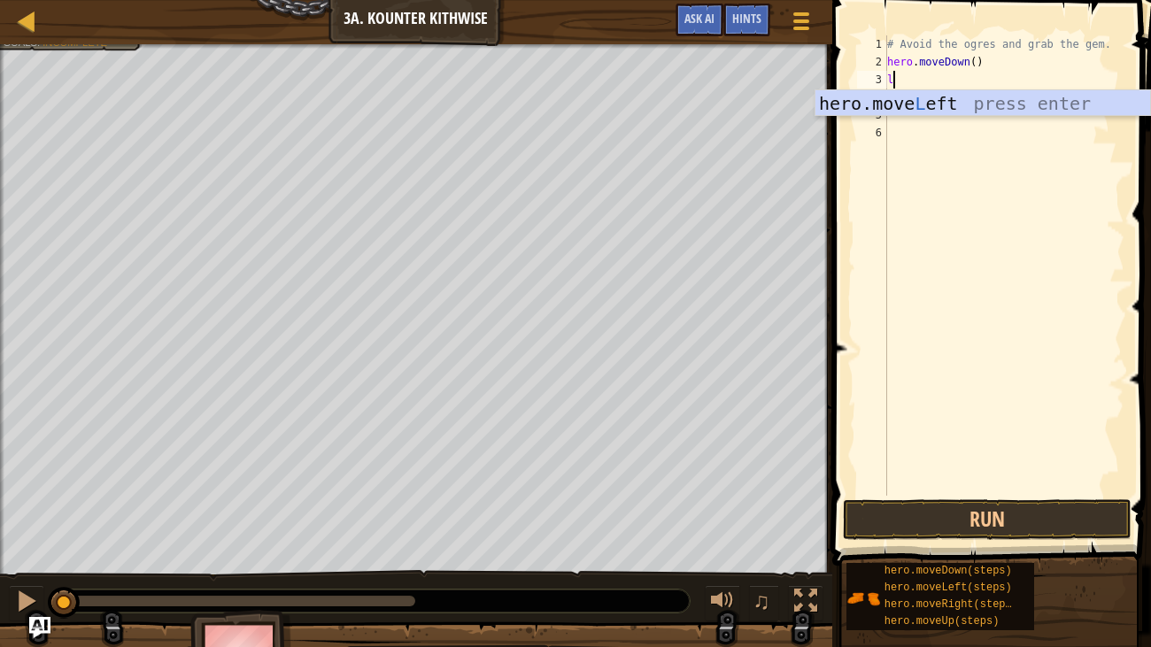
type textarea "le"
click at [974, 97] on div "hero.move Le ft press enter" at bounding box center [983, 130] width 335 height 80
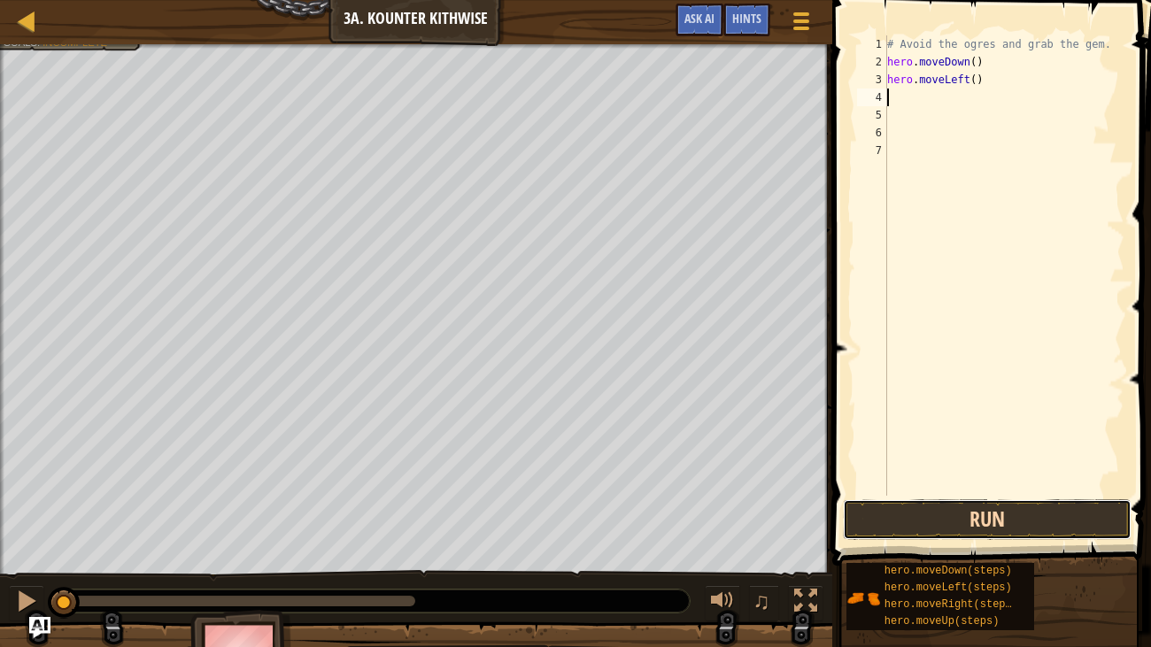
click at [976, 516] on button "Run" at bounding box center [987, 520] width 289 height 41
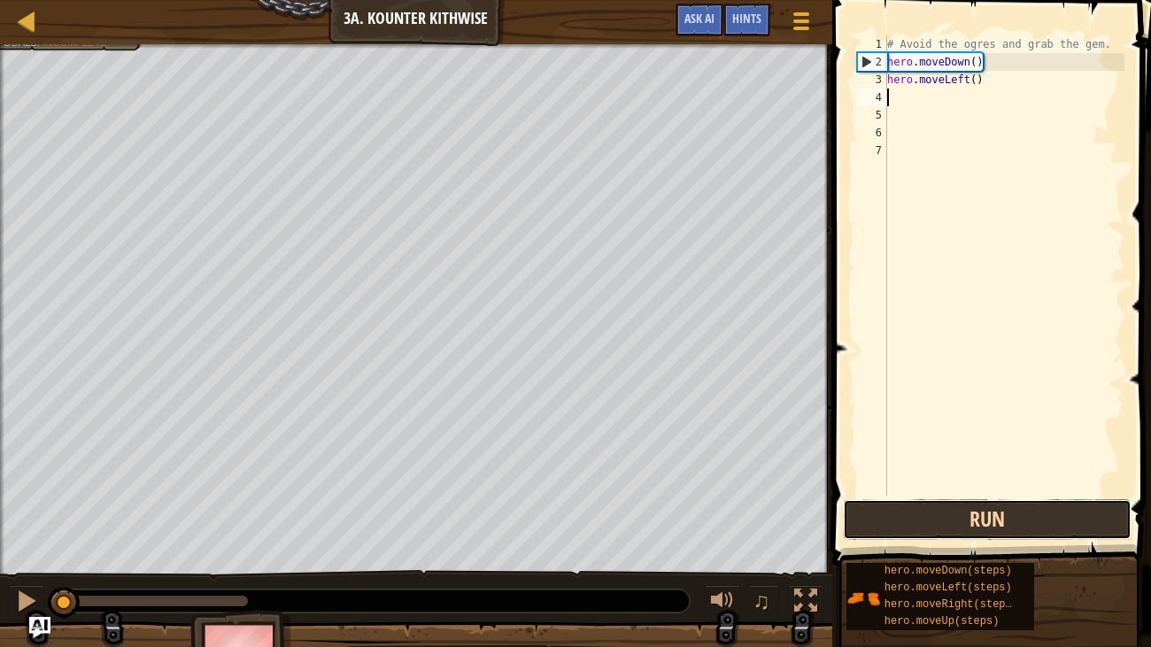
click at [929, 524] on button "Run" at bounding box center [987, 520] width 289 height 41
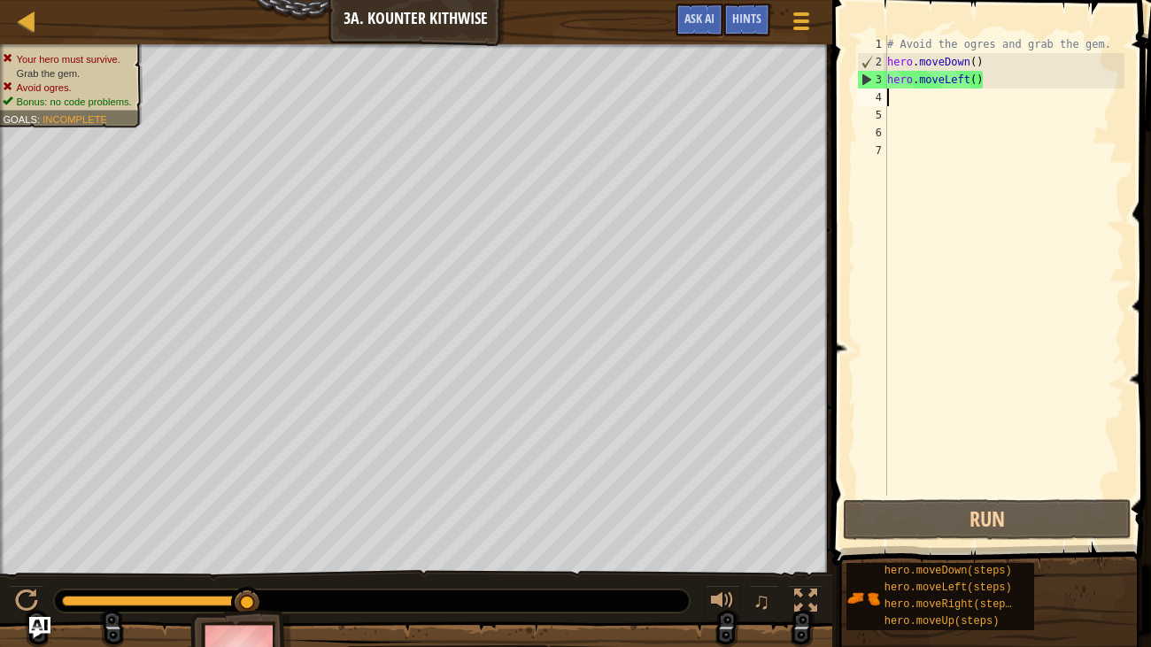
click at [1042, 81] on div "# Avoid the ogres and grab the gem. hero . moveDown ( ) hero . moveLeft ( )" at bounding box center [1004, 283] width 241 height 496
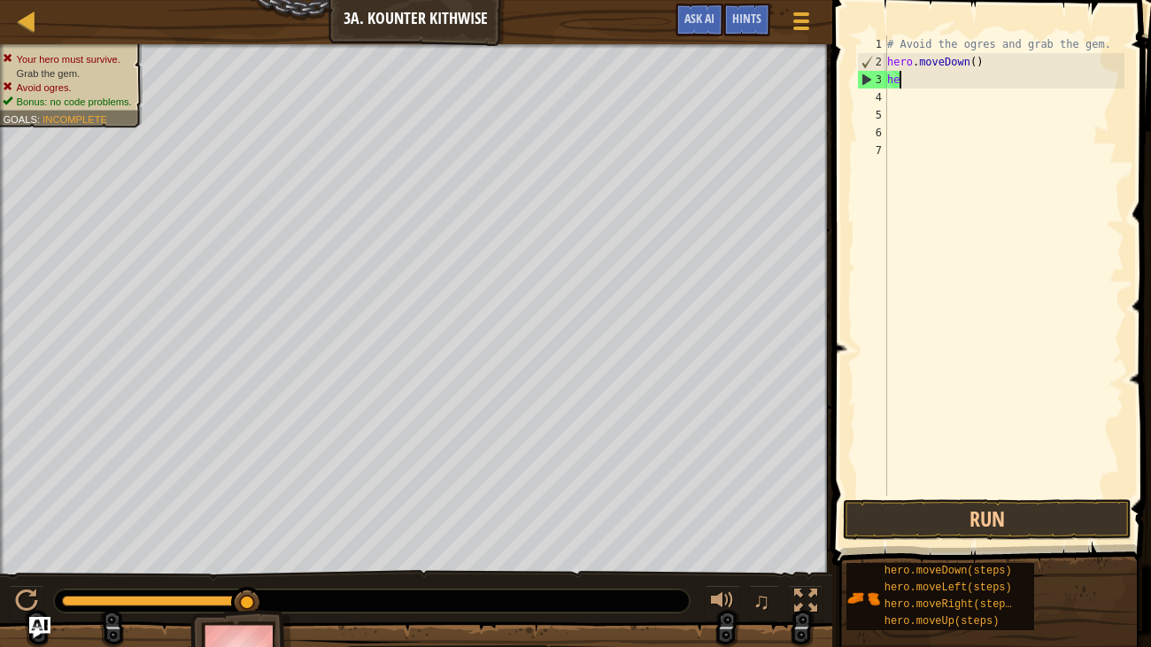
type textarea "h"
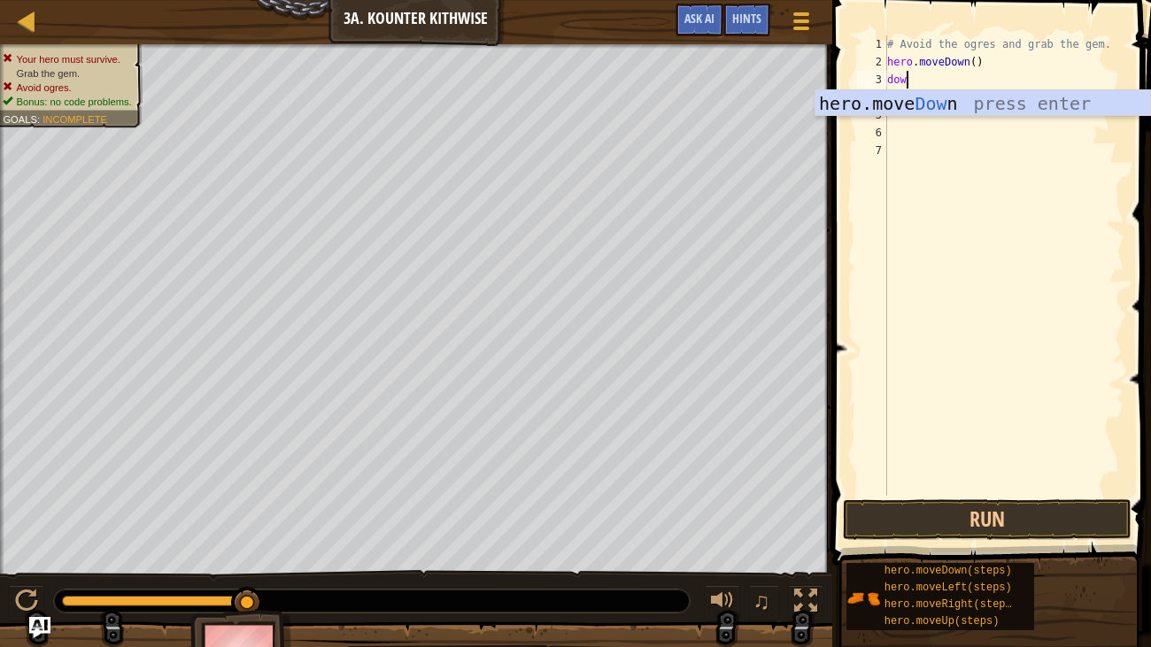
type textarea "down"
click at [1046, 104] on div "hero.move Down press enter" at bounding box center [983, 130] width 335 height 80
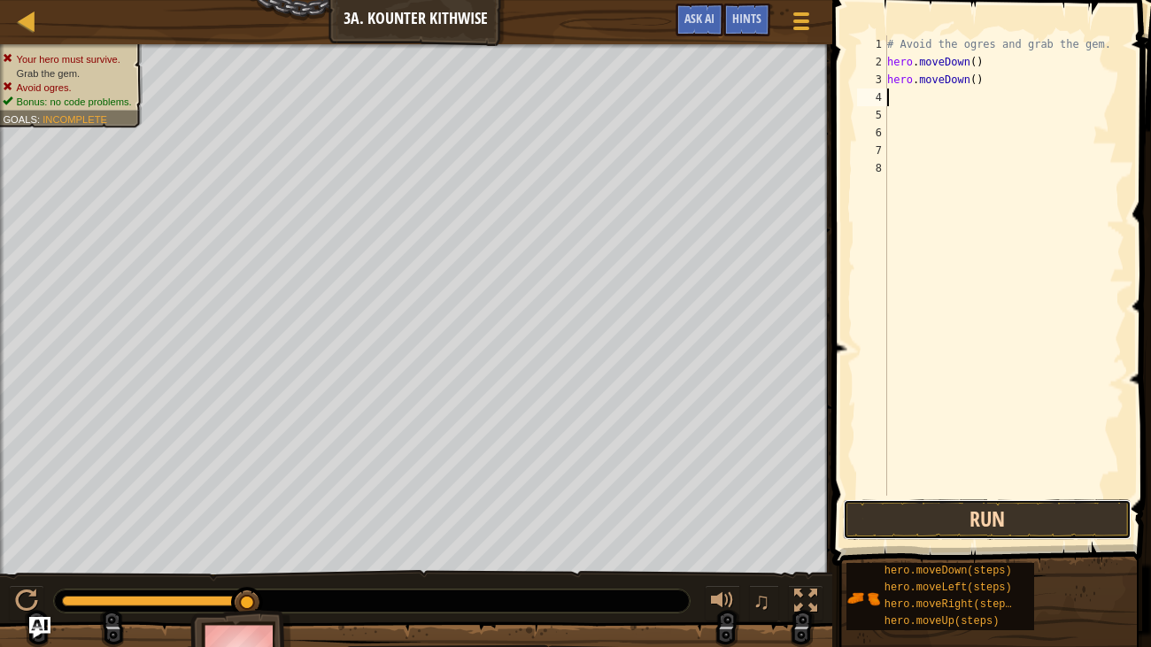
click at [966, 518] on button "Run" at bounding box center [987, 520] width 289 height 41
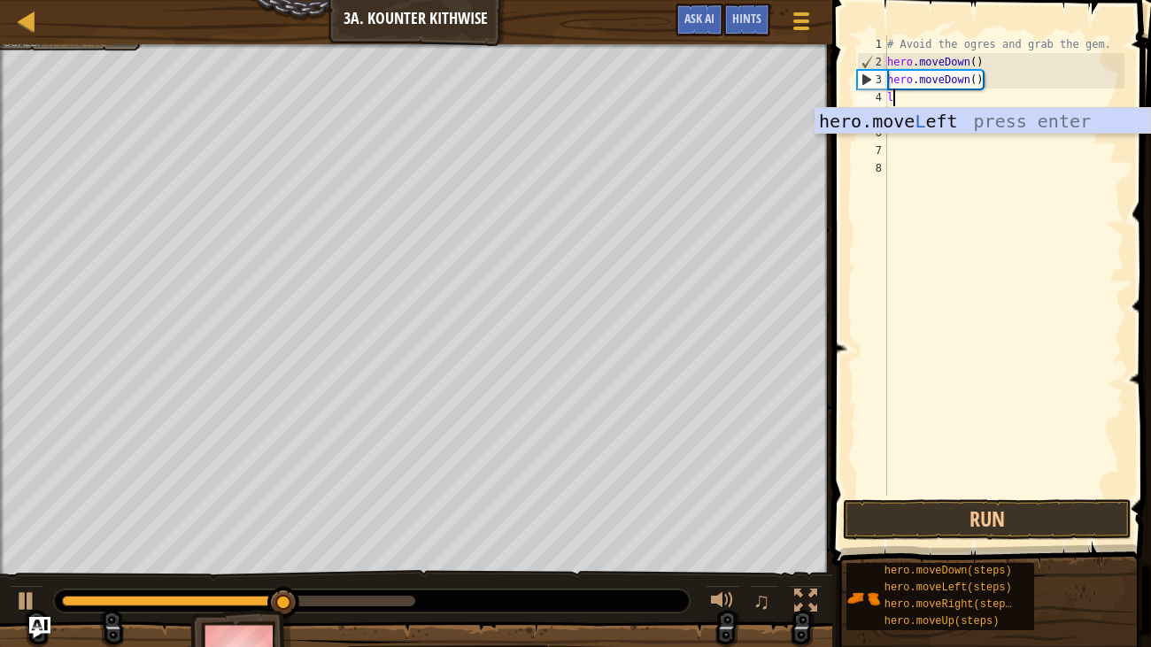
click at [977, 101] on div "# Avoid the ogres and grab the gem. hero . moveDown ( ) hero . moveDown ( ) l" at bounding box center [1004, 283] width 241 height 496
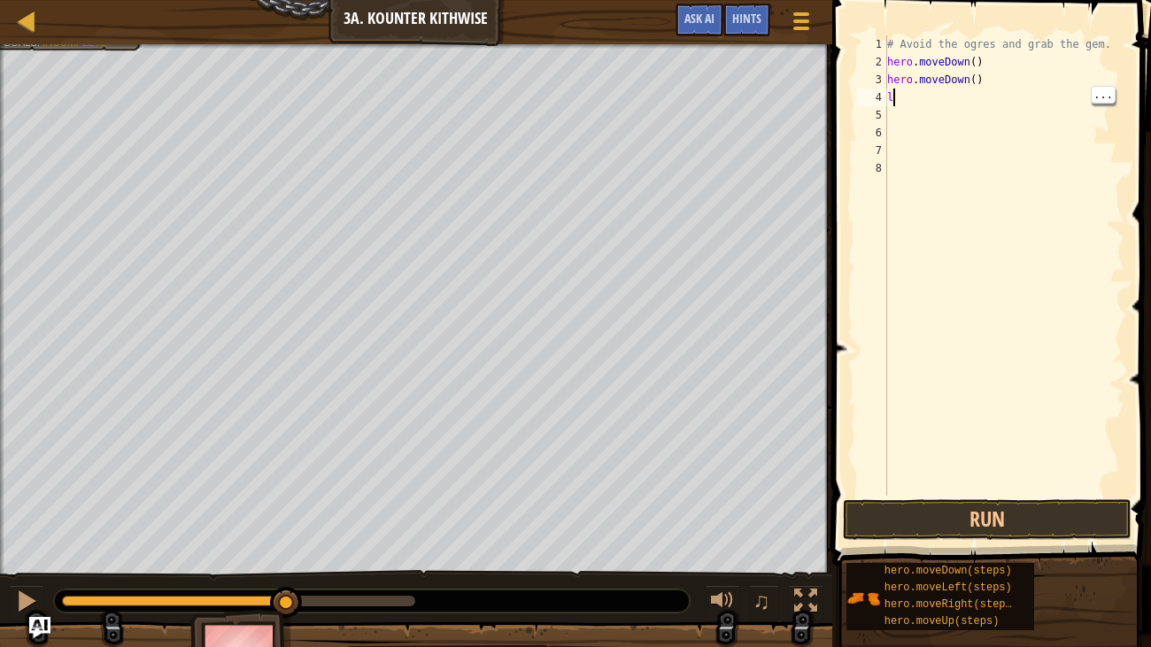
type textarea "left"
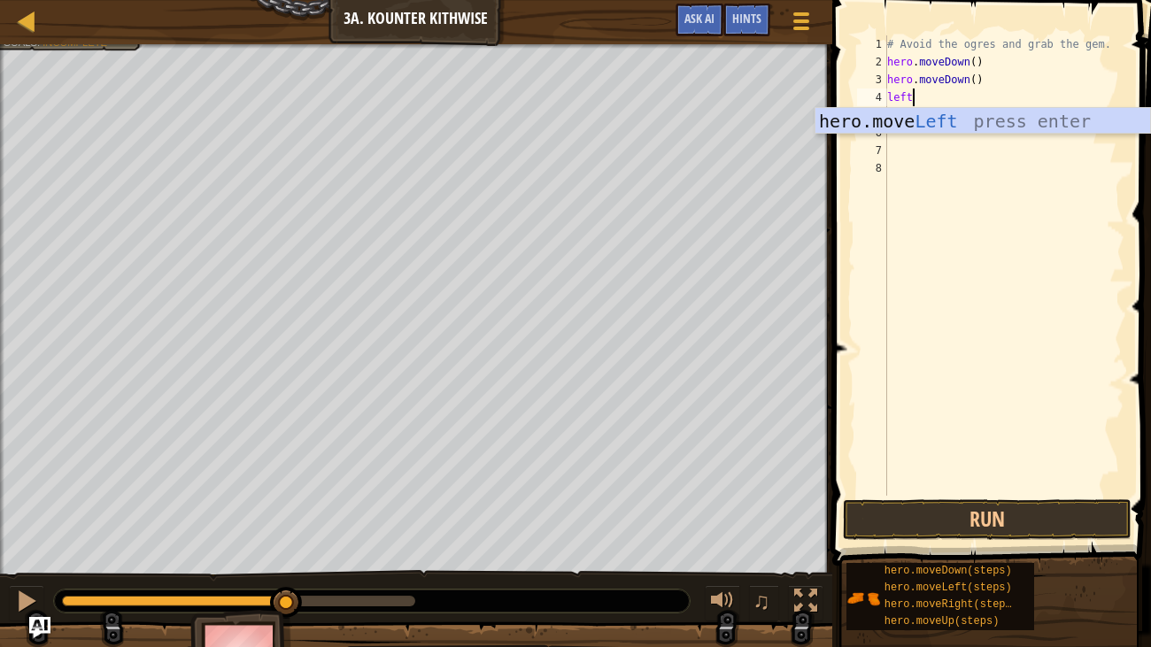
click at [985, 115] on div "hero.move Left press enter" at bounding box center [983, 148] width 335 height 80
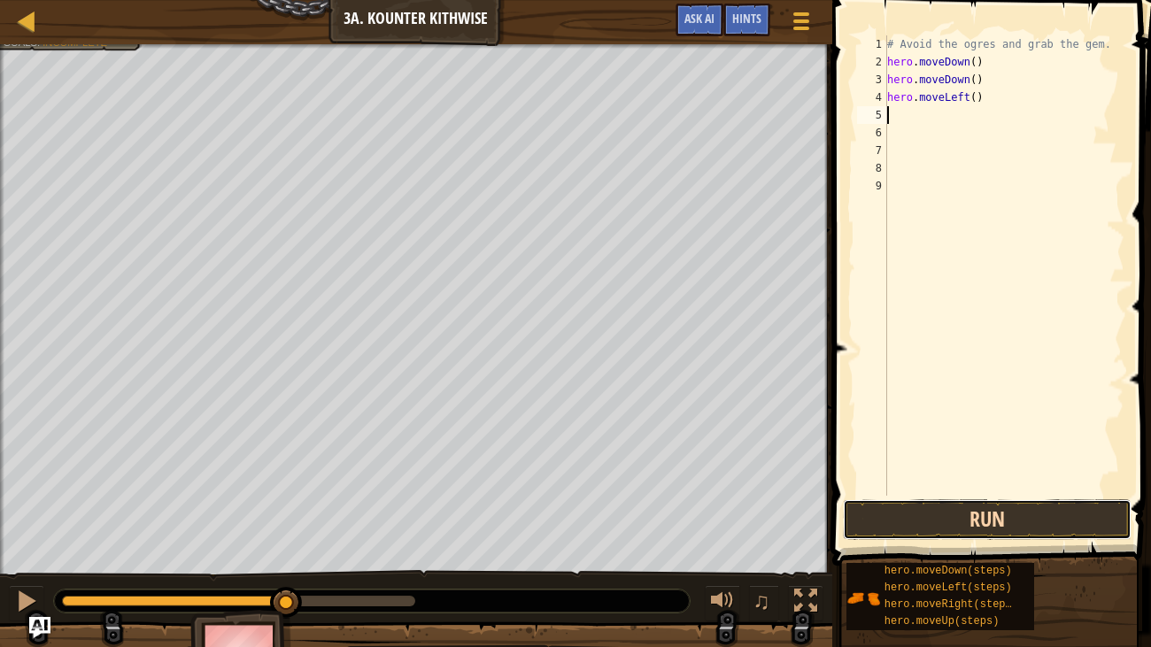
click at [1012, 519] on button "Run" at bounding box center [987, 520] width 289 height 41
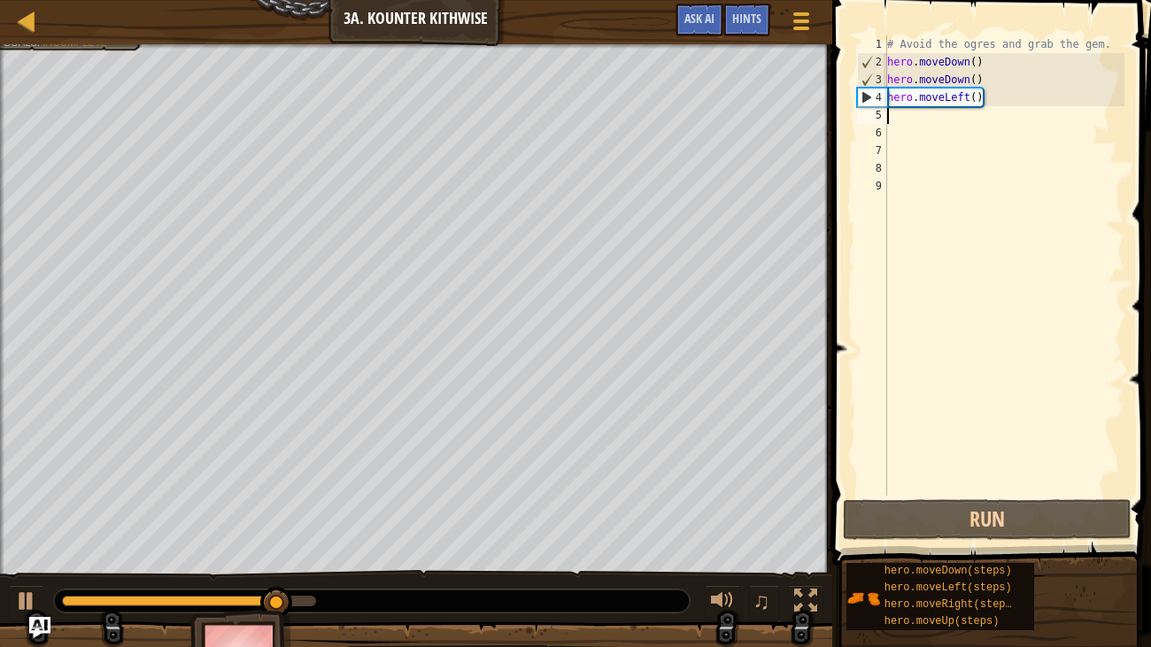
click at [1033, 97] on div "# Avoid the ogres and grab the gem. hero . moveDown ( ) hero . moveDown ( ) her…" at bounding box center [1004, 283] width 241 height 496
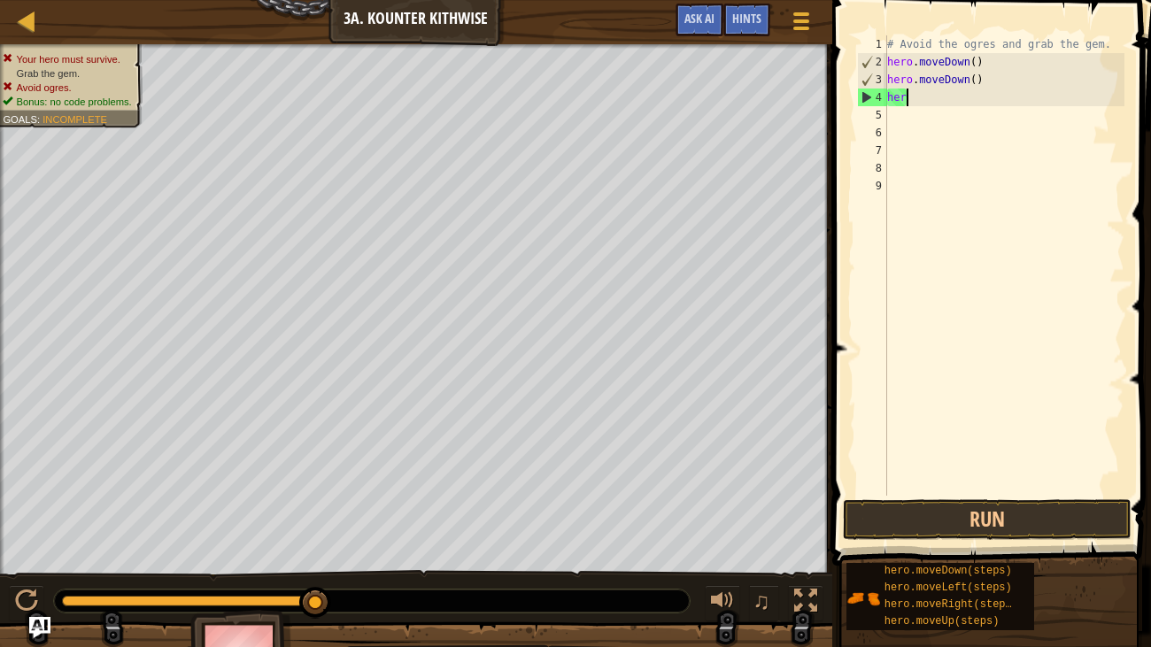
type textarea "h"
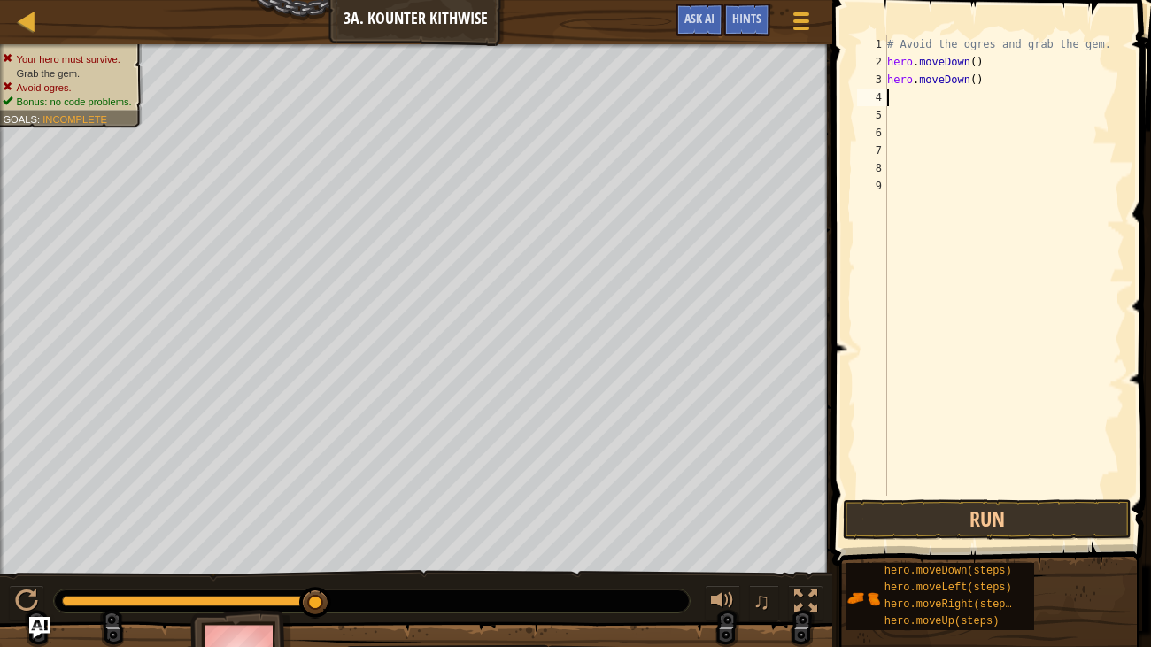
type textarea "up"
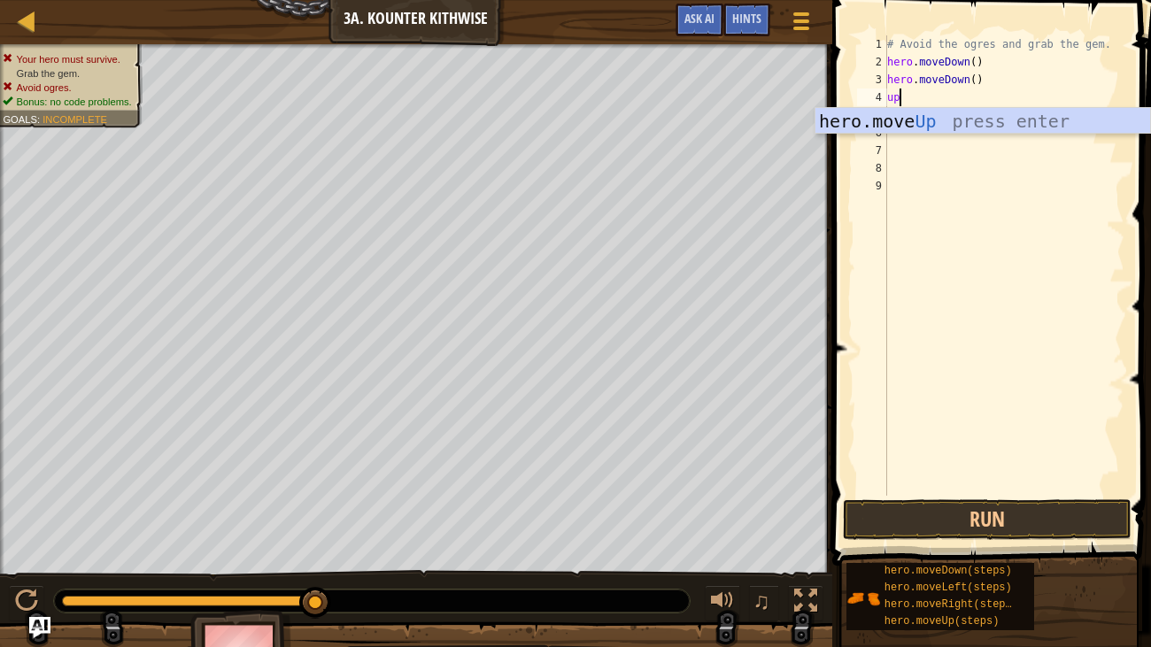
click at [963, 116] on div "hero.move Up press enter" at bounding box center [983, 148] width 335 height 80
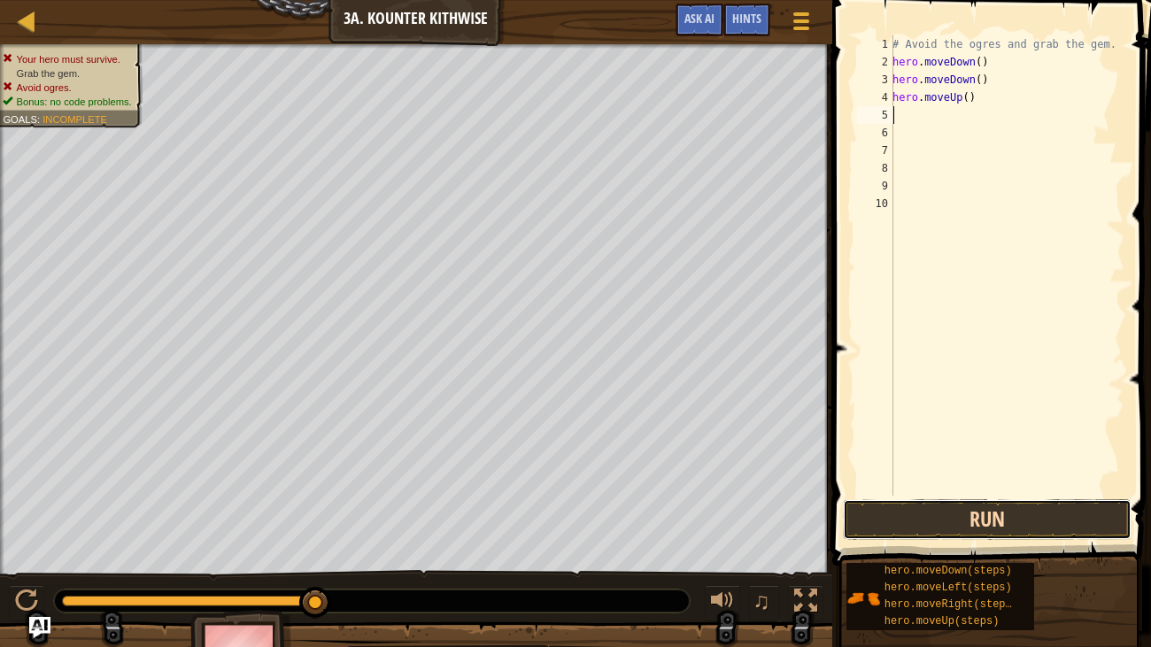
click at [957, 537] on button "Run" at bounding box center [987, 520] width 289 height 41
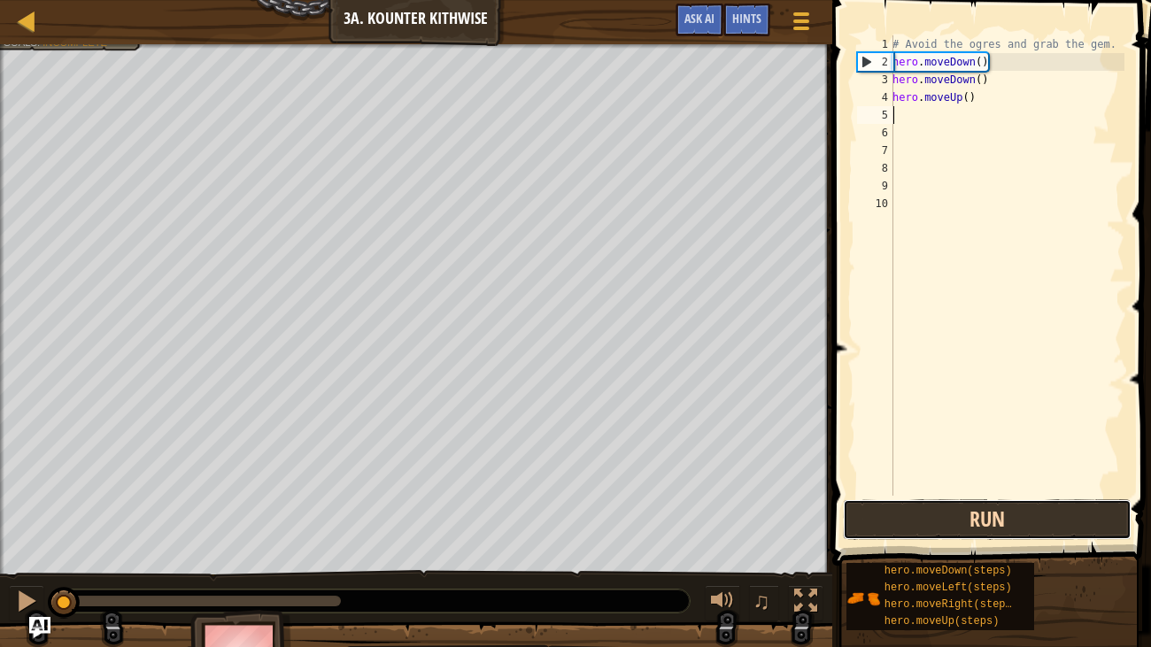
click at [996, 532] on button "Run" at bounding box center [987, 520] width 289 height 41
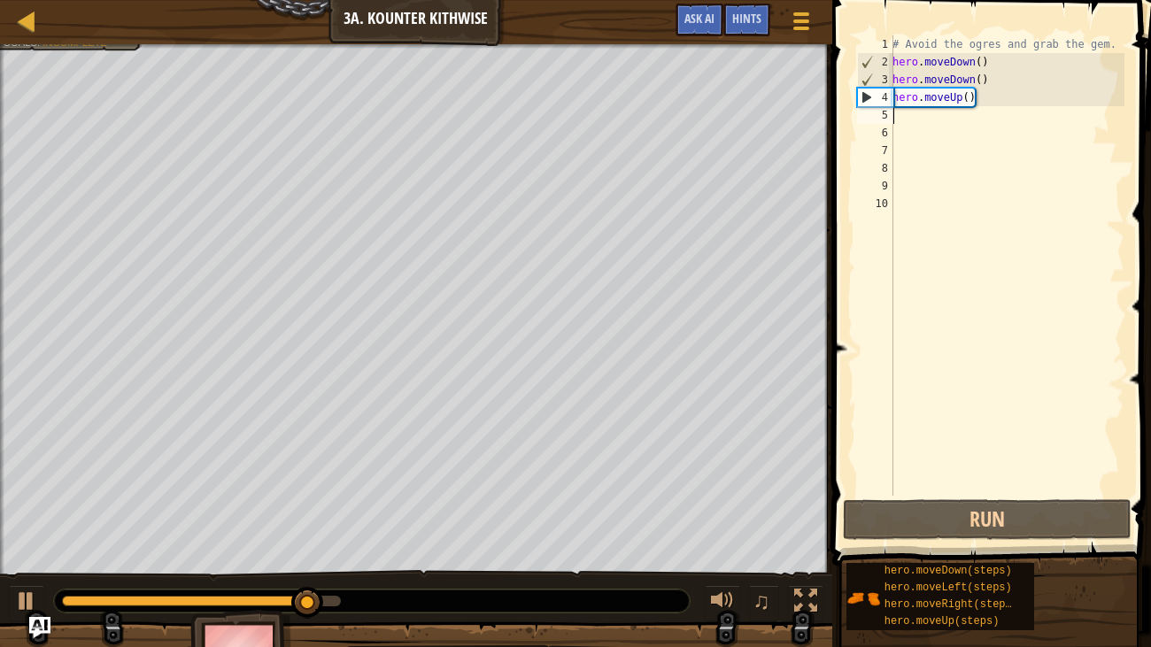
click at [997, 94] on div "# Avoid the ogres and grab the gem. hero . moveDown ( ) hero . moveDown ( ) her…" at bounding box center [1007, 283] width 236 height 496
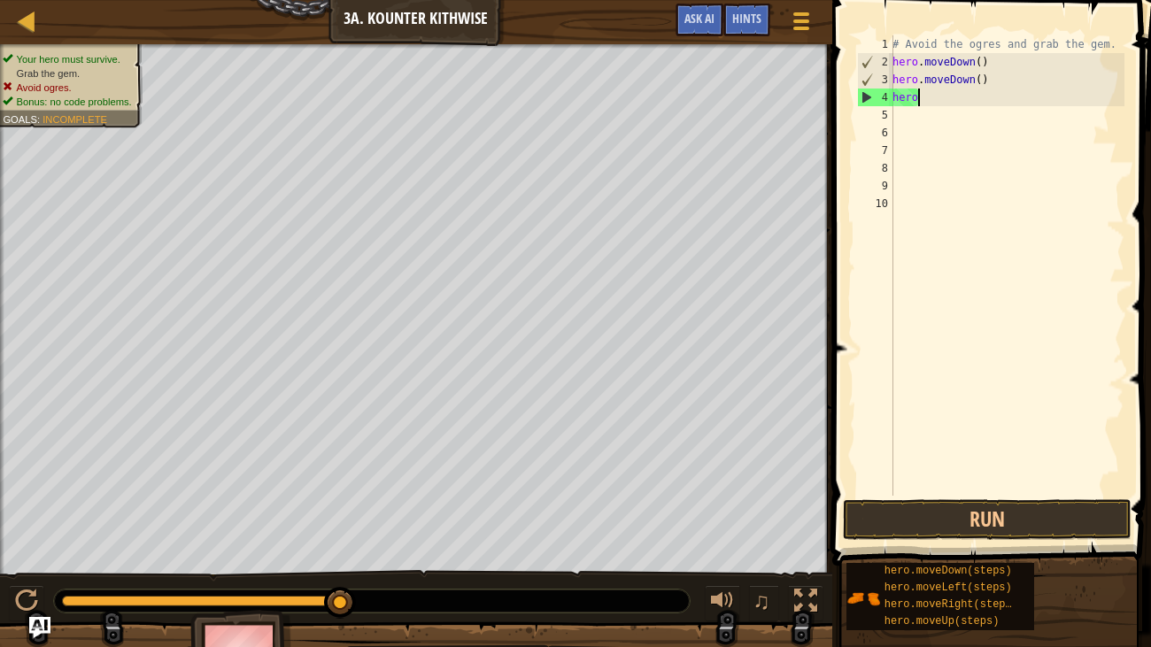
type textarea "h"
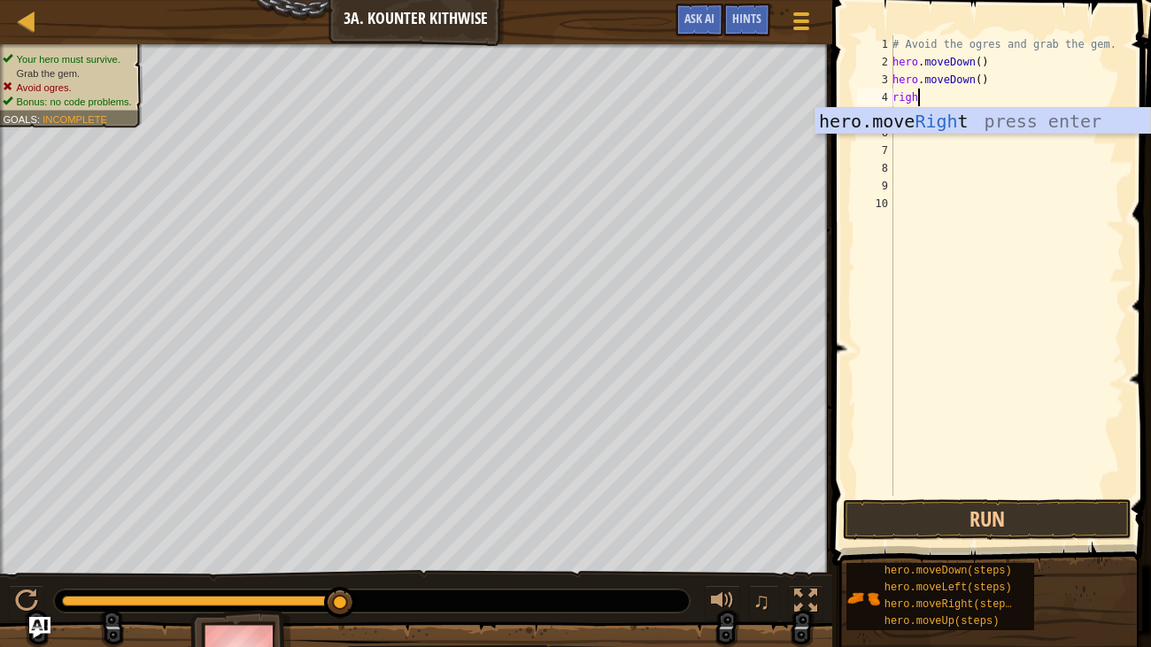
scroll to position [8, 1]
type textarea "right"
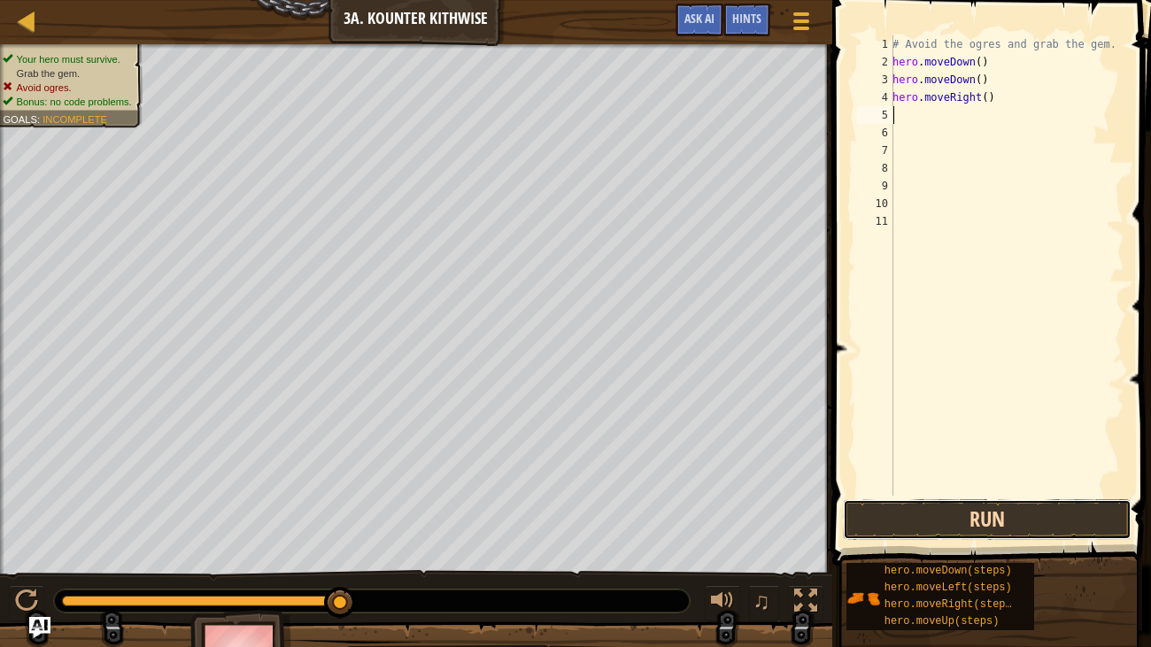
click at [1037, 523] on button "Run" at bounding box center [987, 520] width 289 height 41
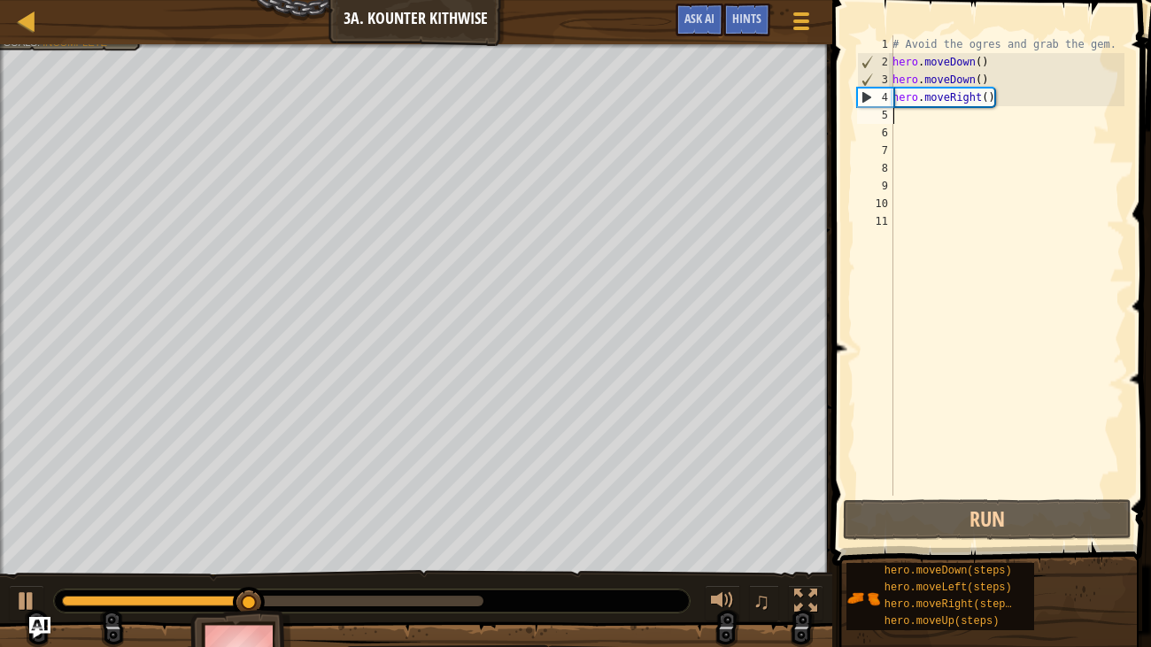
click at [959, 120] on div "# Avoid the ogres and grab the gem. hero . moveDown ( ) hero . moveDown ( ) her…" at bounding box center [1007, 283] width 236 height 496
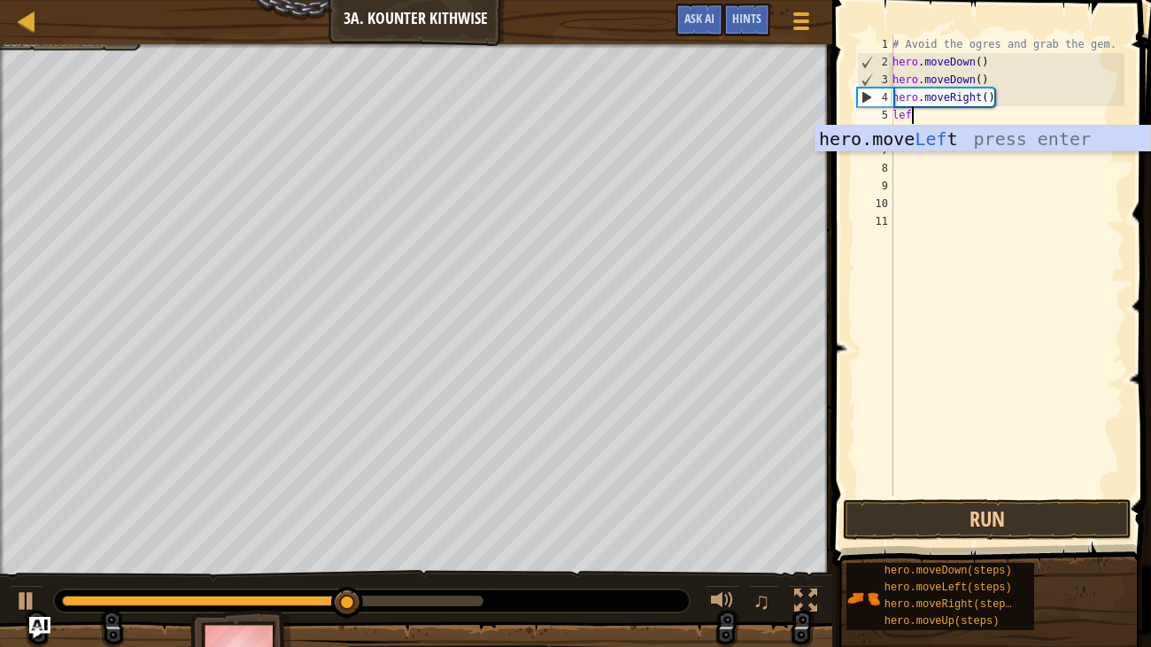
type textarea "left"
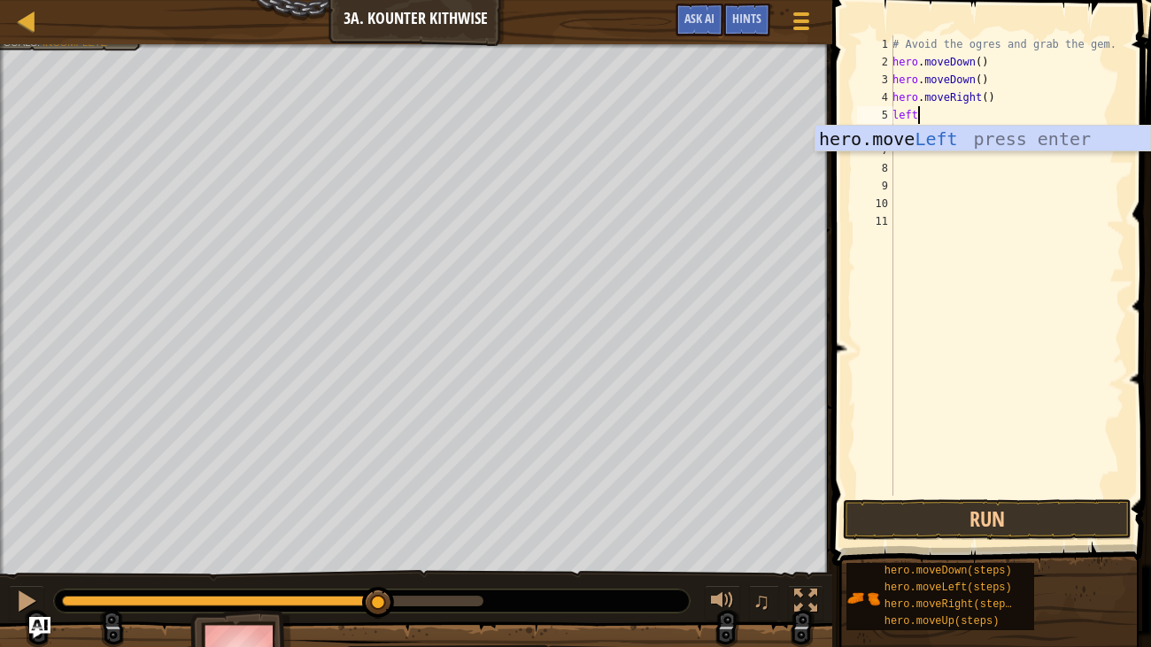
click at [1031, 132] on div "hero.move Left press enter" at bounding box center [983, 166] width 335 height 80
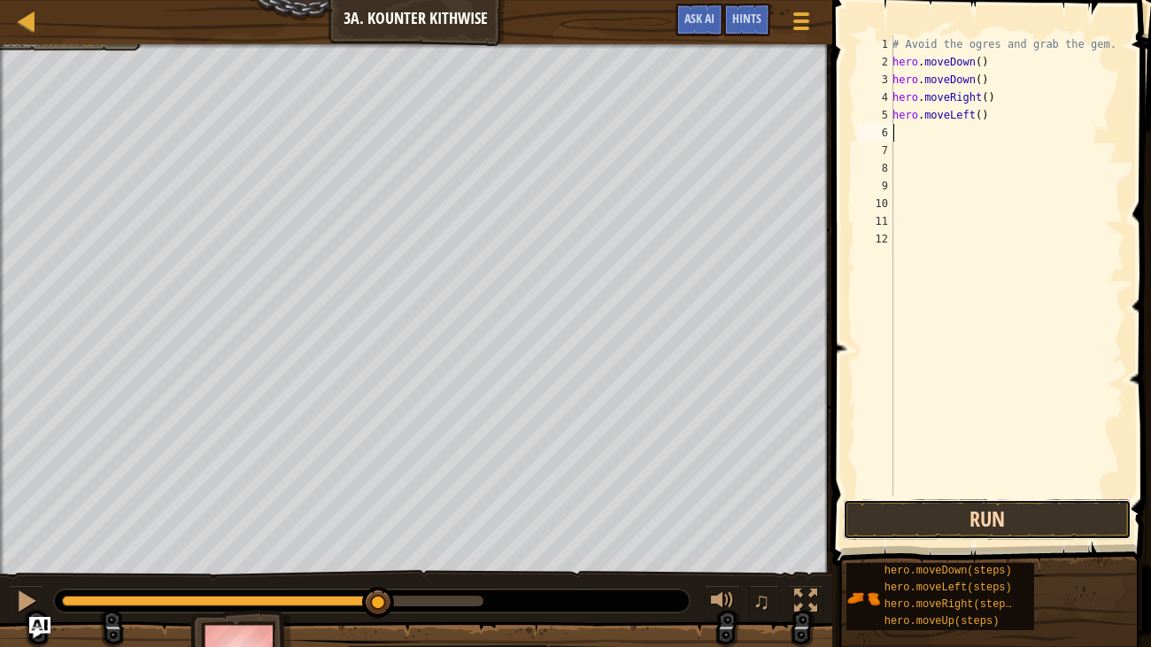
click at [1035, 512] on button "Run" at bounding box center [987, 520] width 289 height 41
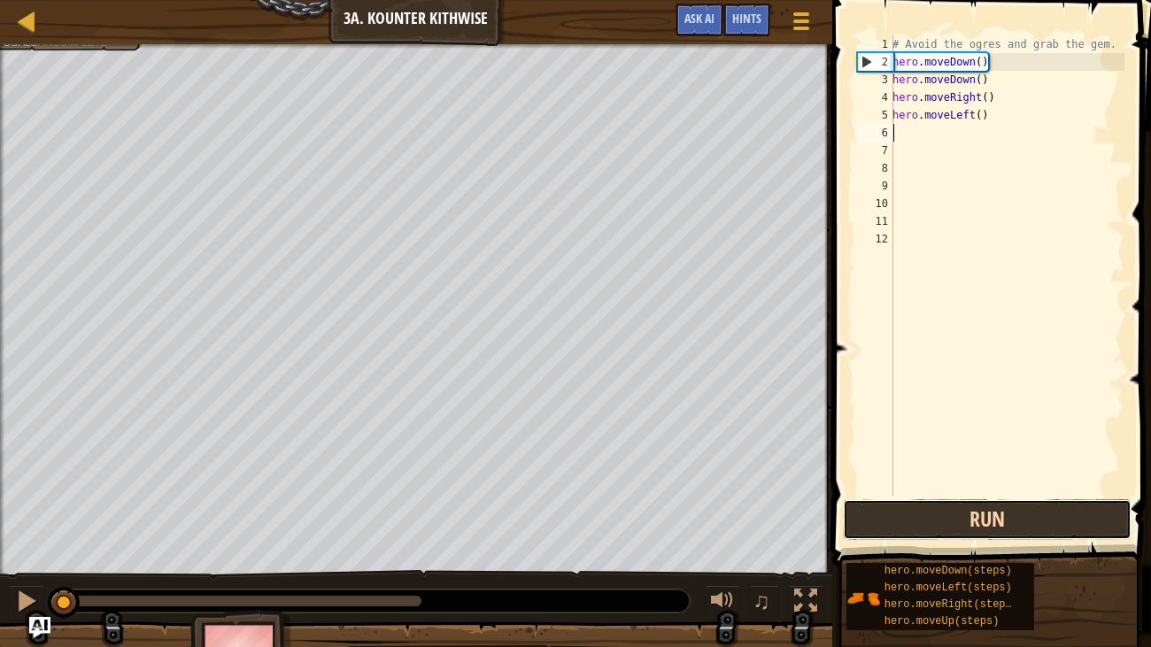
click at [1032, 520] on button "Run" at bounding box center [987, 520] width 289 height 41
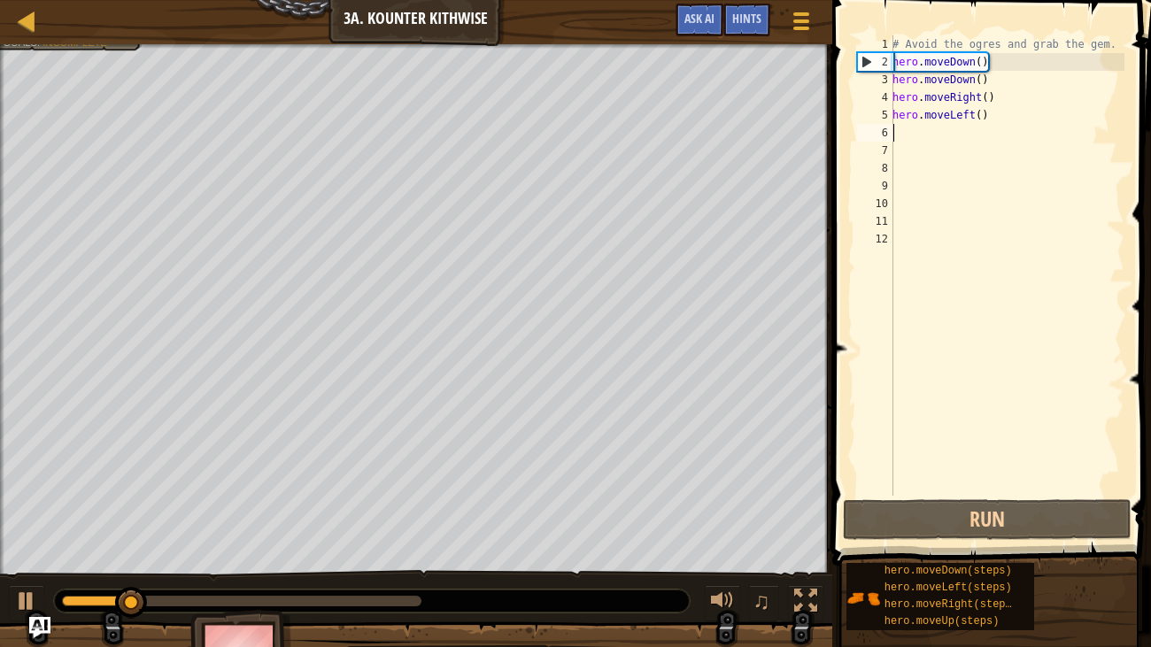
click at [1012, 111] on div "# Avoid the ogres and grab the gem. hero . moveDown ( ) hero . moveDown ( ) her…" at bounding box center [1007, 283] width 236 height 496
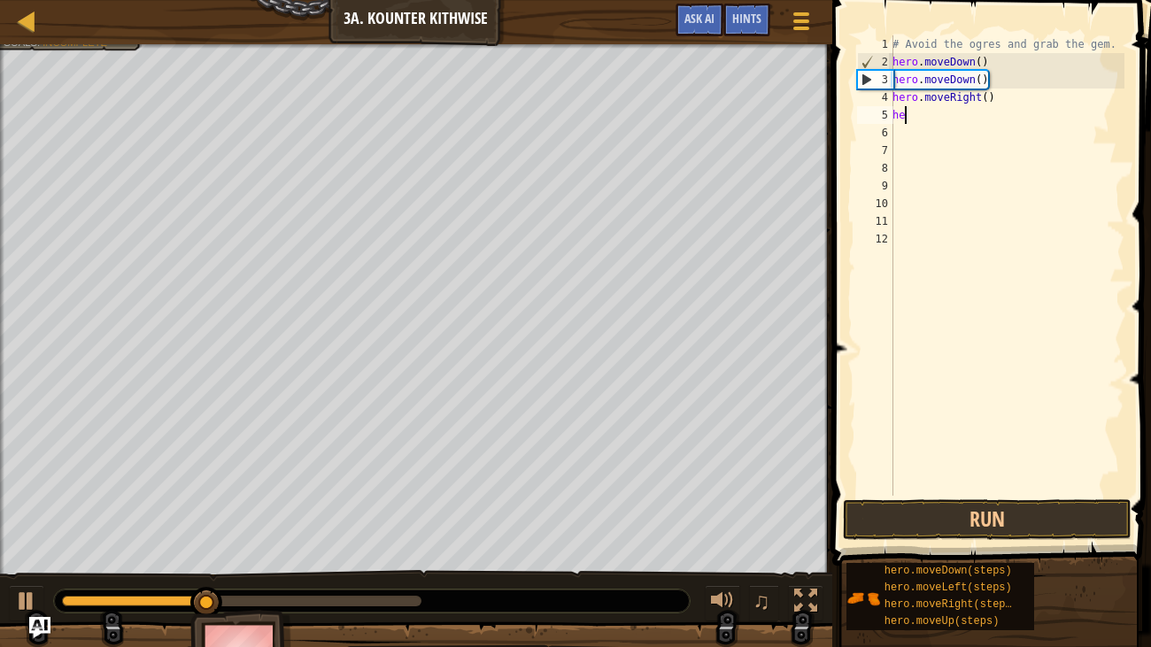
type textarea "h"
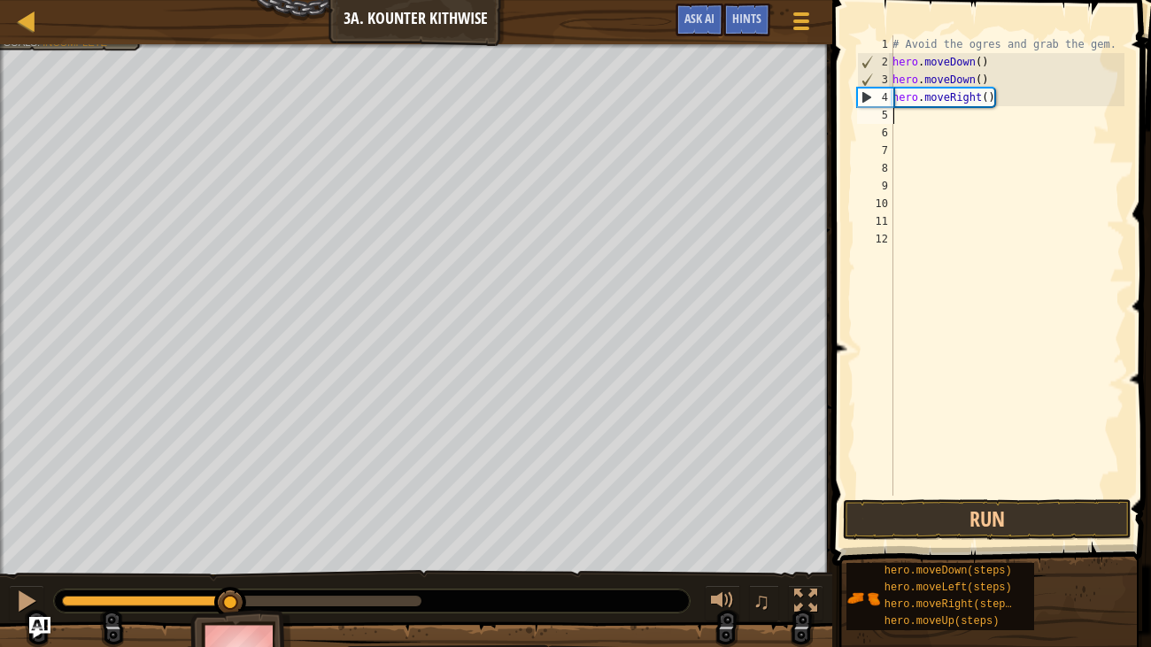
type textarea "u"
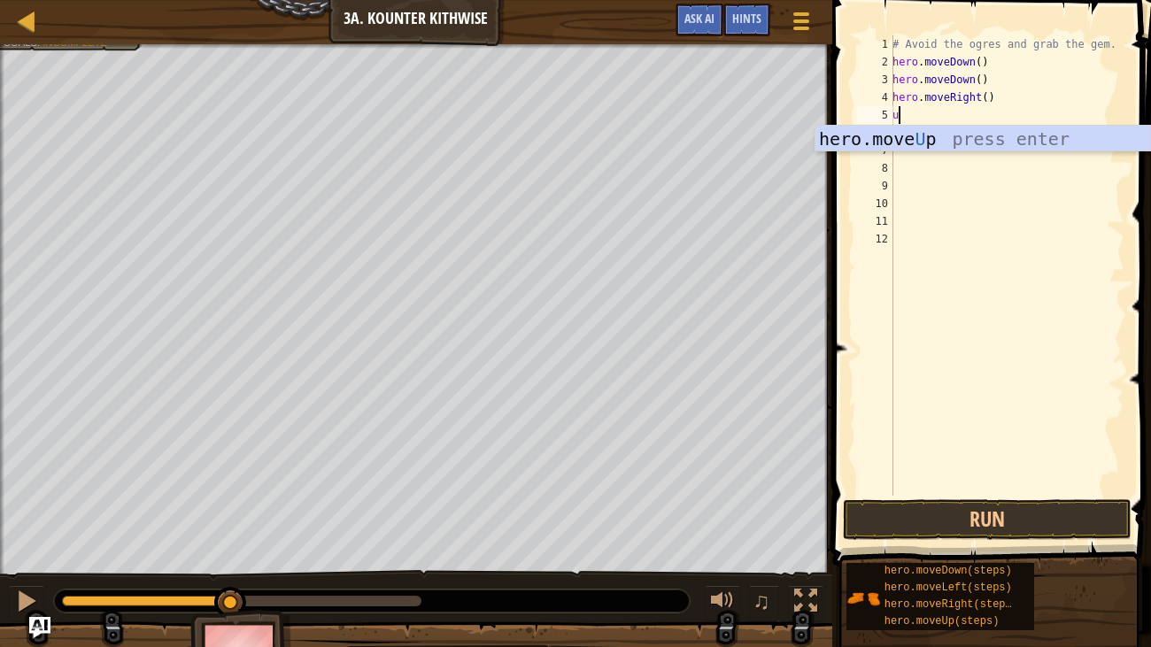
click at [1003, 143] on div "hero.move U p press enter" at bounding box center [983, 166] width 335 height 80
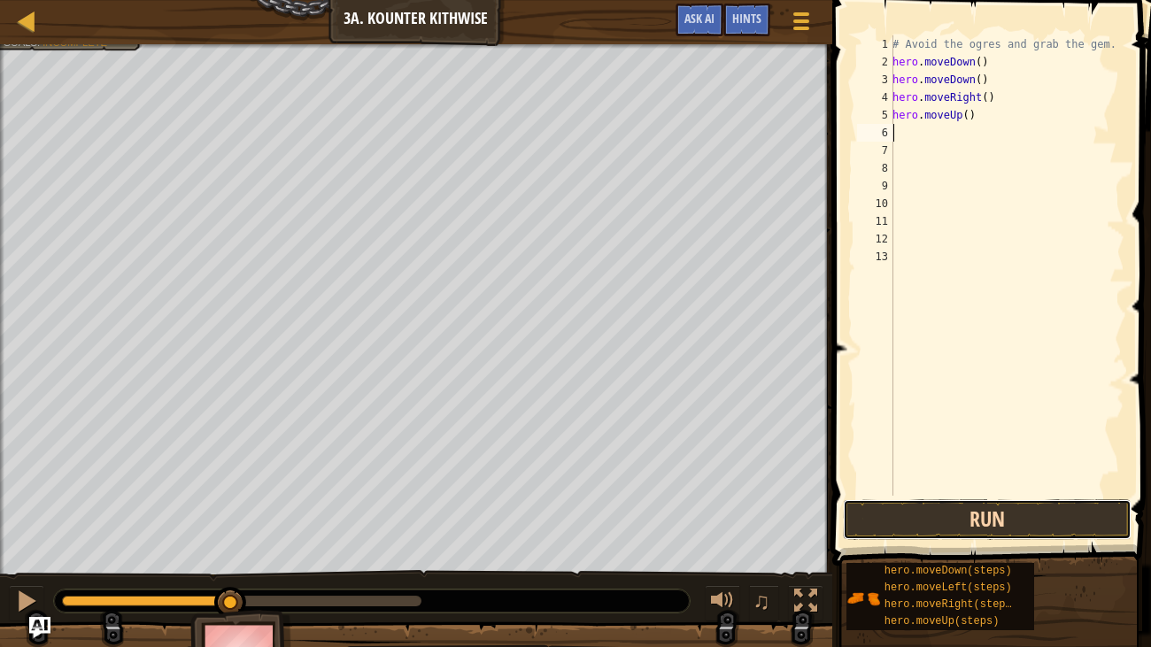
click at [994, 506] on button "Run" at bounding box center [987, 520] width 289 height 41
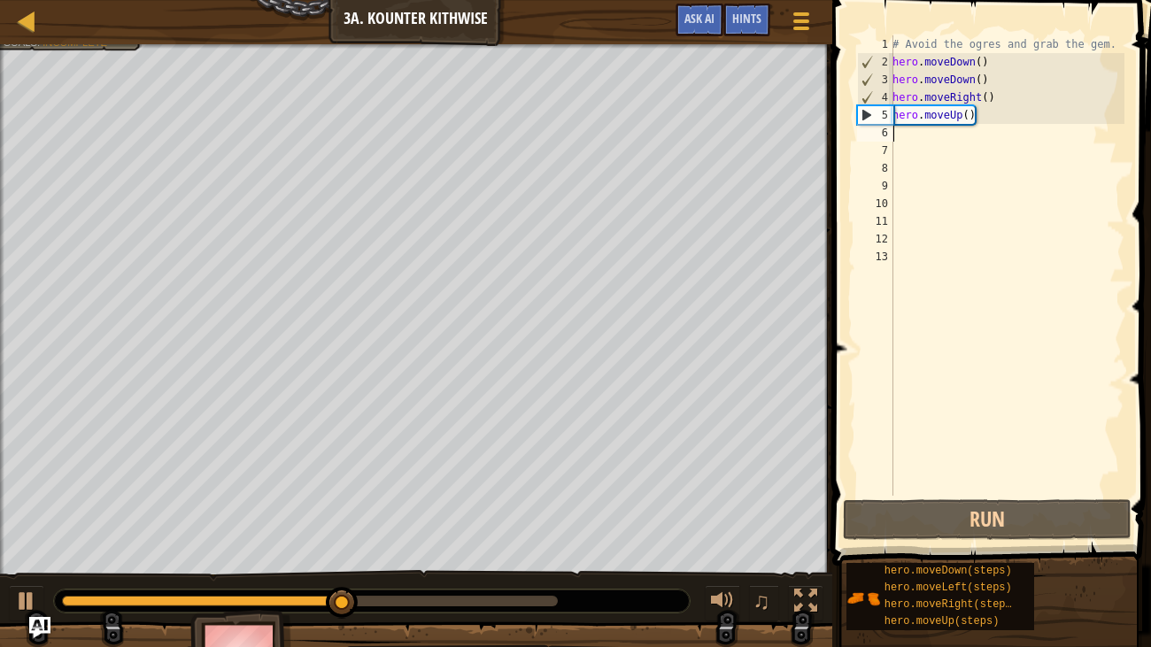
click at [982, 138] on div "# Avoid the ogres and grab the gem. hero . moveDown ( ) hero . moveDown ( ) her…" at bounding box center [1007, 283] width 236 height 496
type textarea "r"
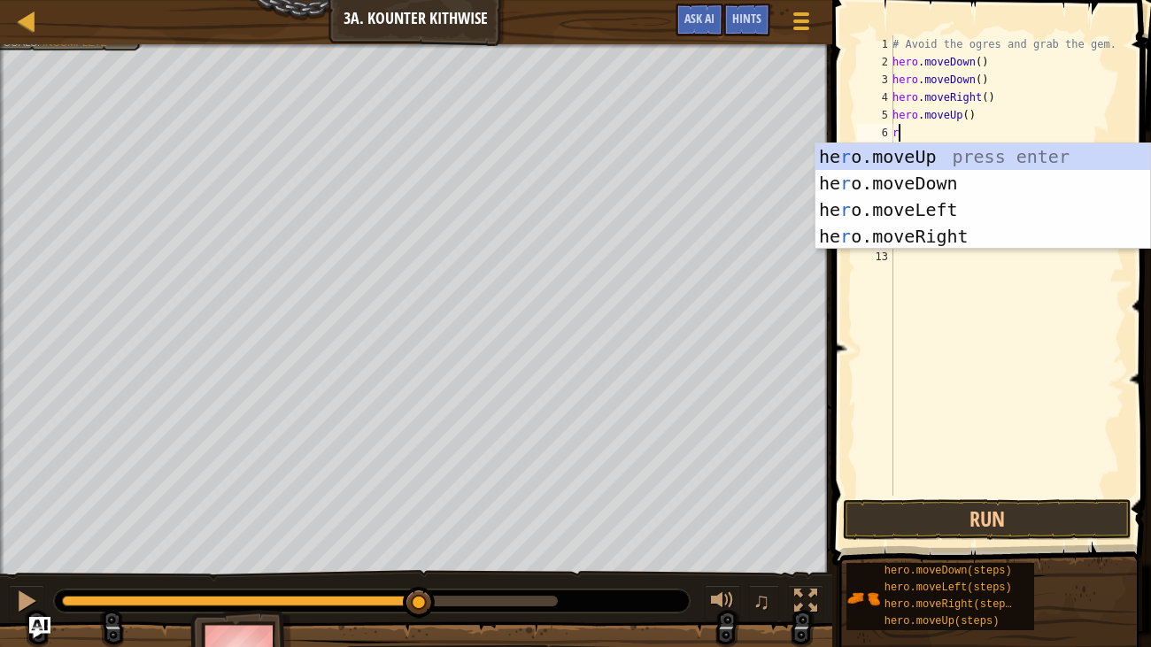
click at [956, 238] on div "he r o.moveUp press enter he r o.moveDown press enter he r o.moveLeft press ent…" at bounding box center [983, 222] width 335 height 159
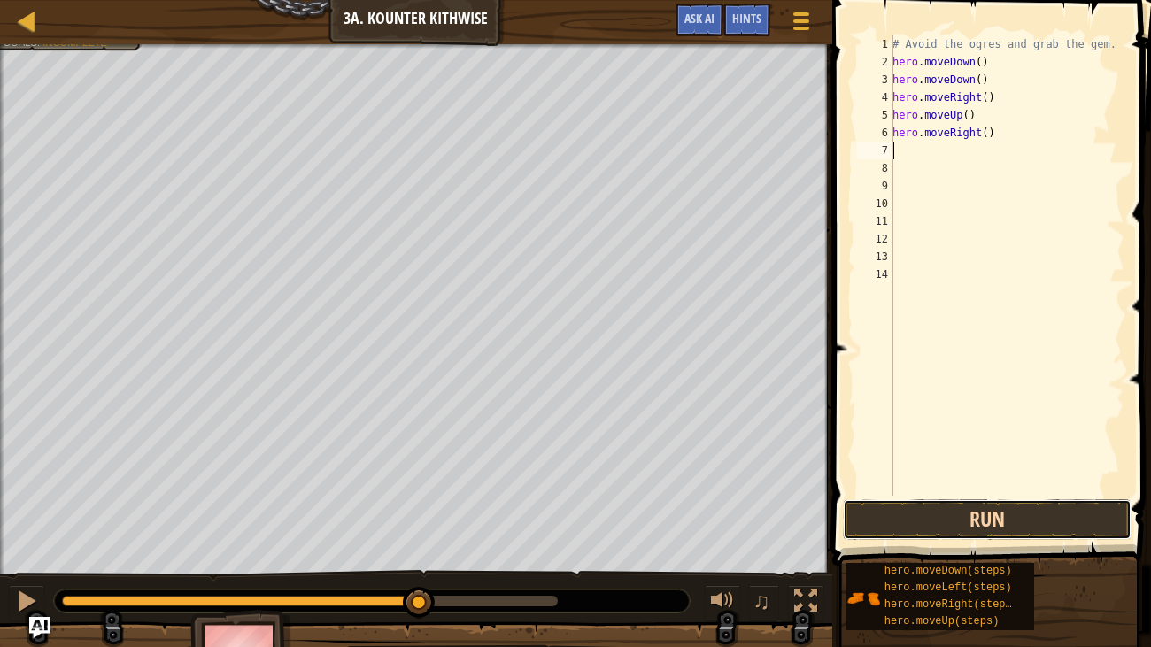
click at [994, 513] on button "Run" at bounding box center [987, 520] width 289 height 41
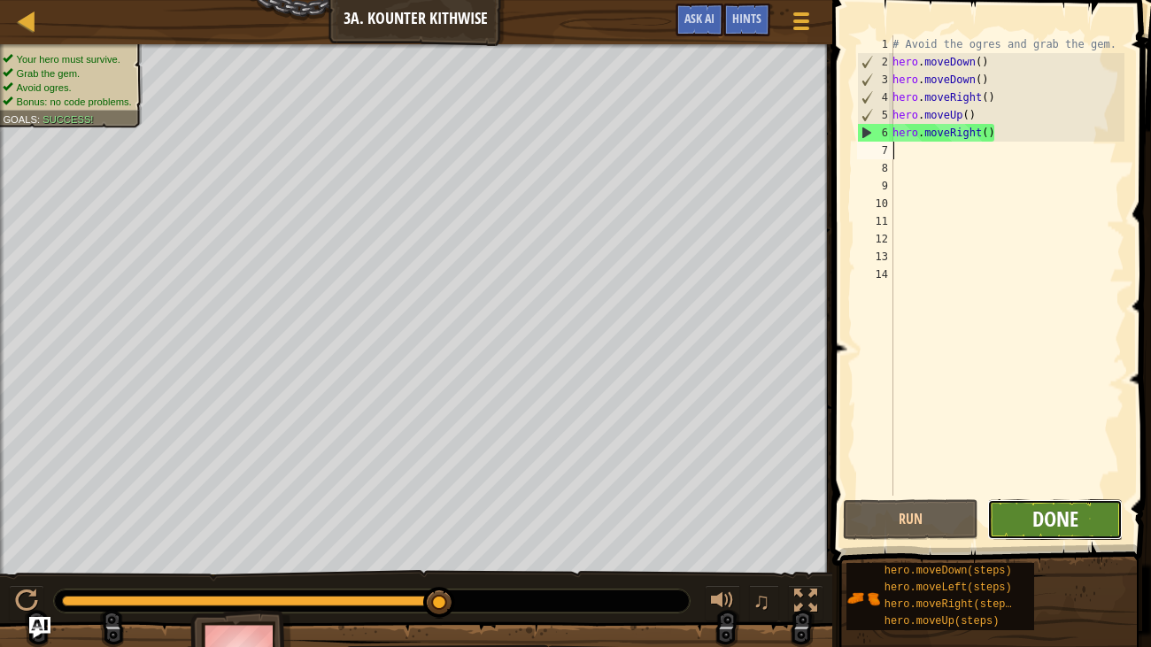
click at [1074, 521] on span "Done" at bounding box center [1056, 519] width 46 height 28
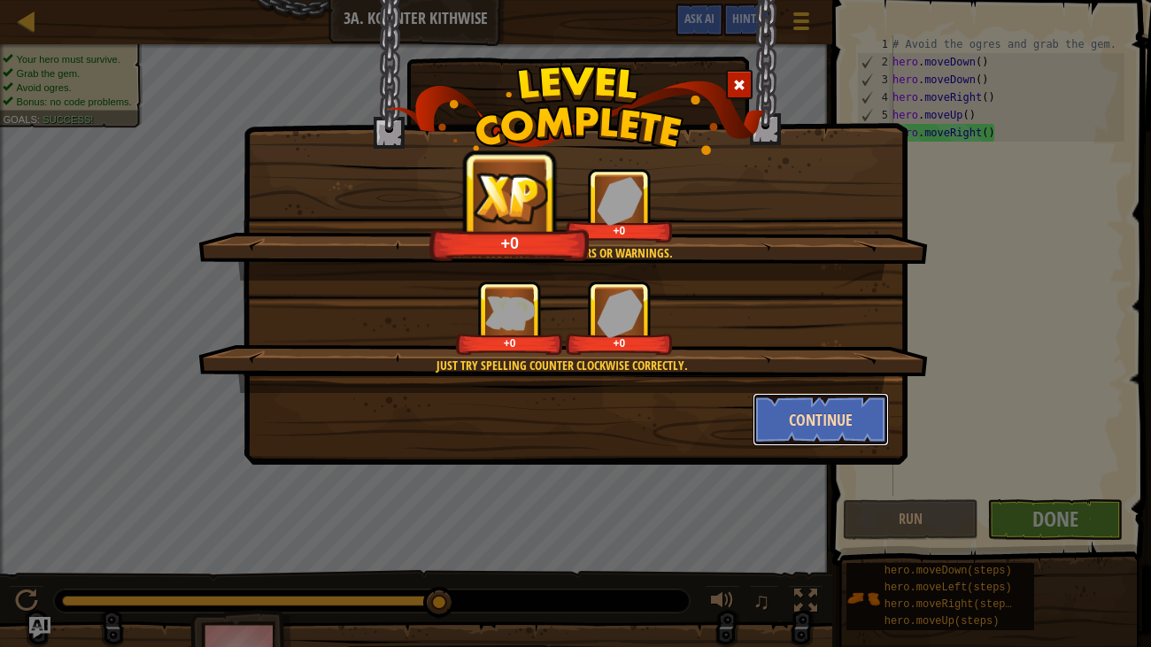
click at [855, 416] on button "Continue" at bounding box center [821, 419] width 137 height 53
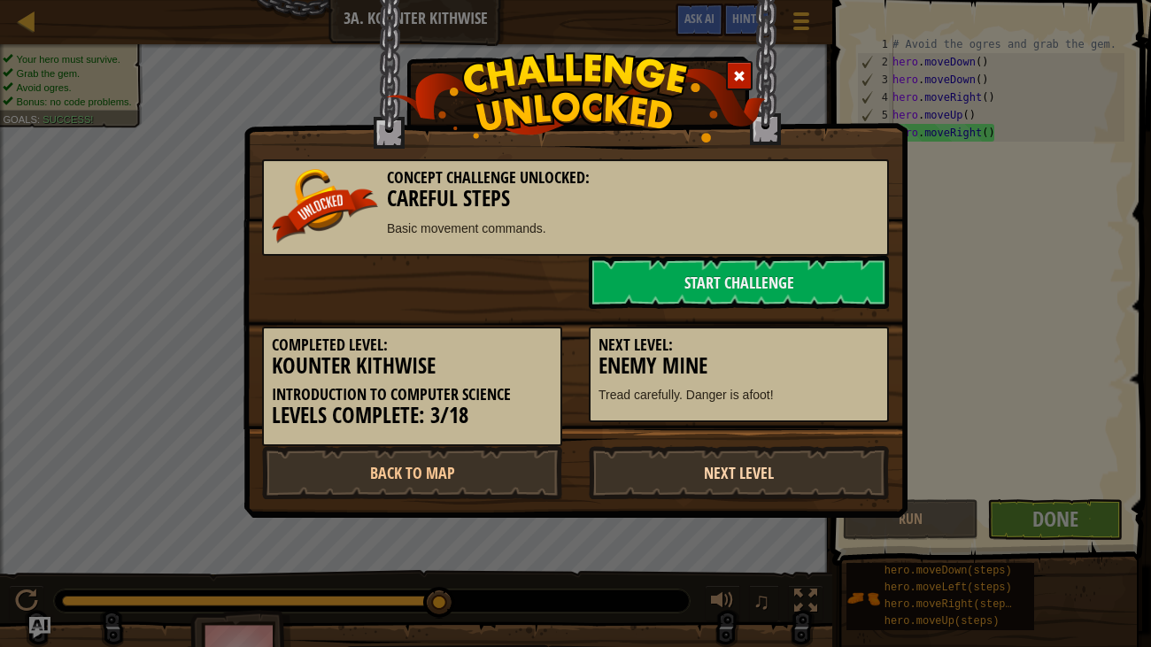
click at [834, 473] on link "Next Level" at bounding box center [739, 472] width 300 height 53
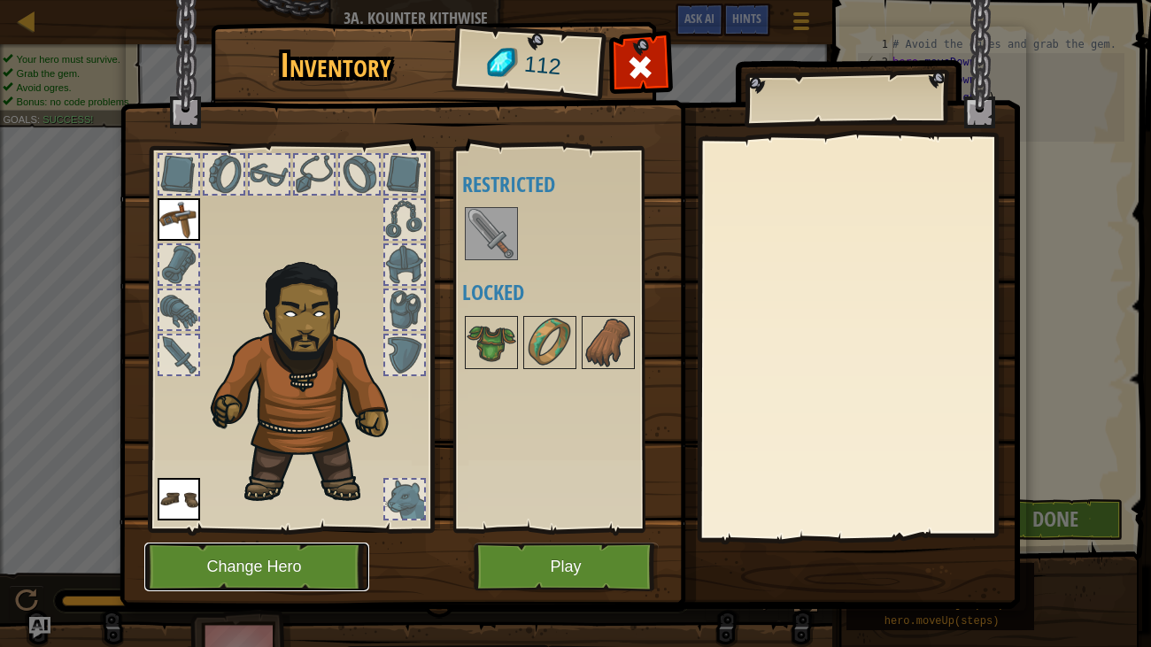
click at [282, 539] on button "Change Hero" at bounding box center [256, 567] width 225 height 49
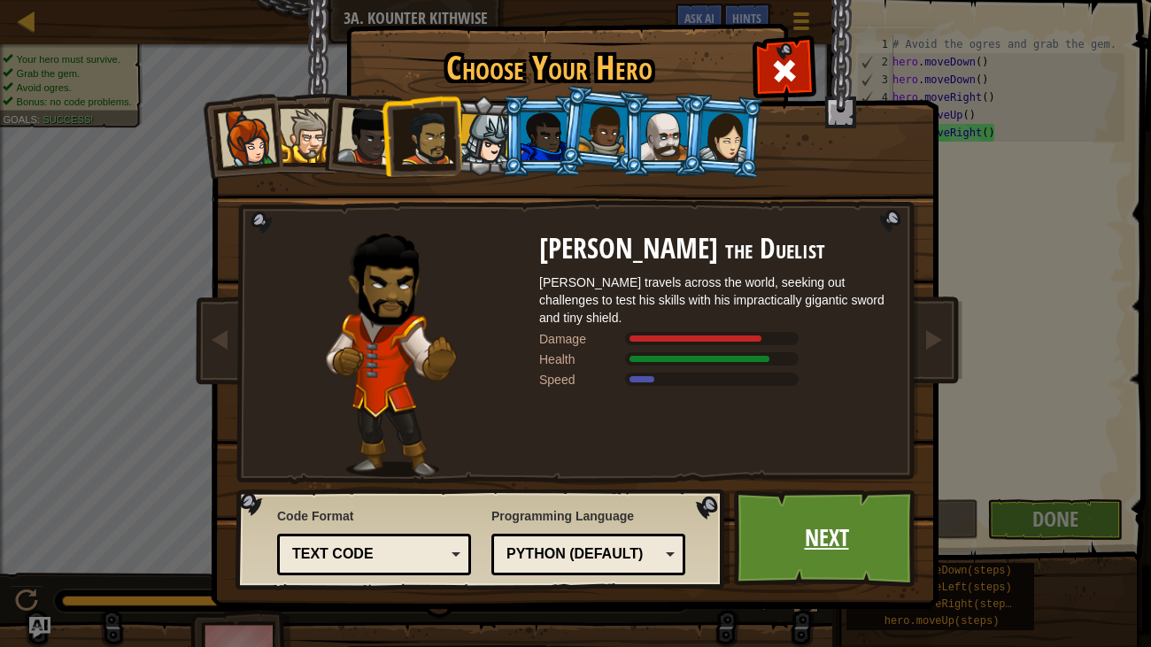
click at [869, 523] on link "Next" at bounding box center [826, 538] width 185 height 97
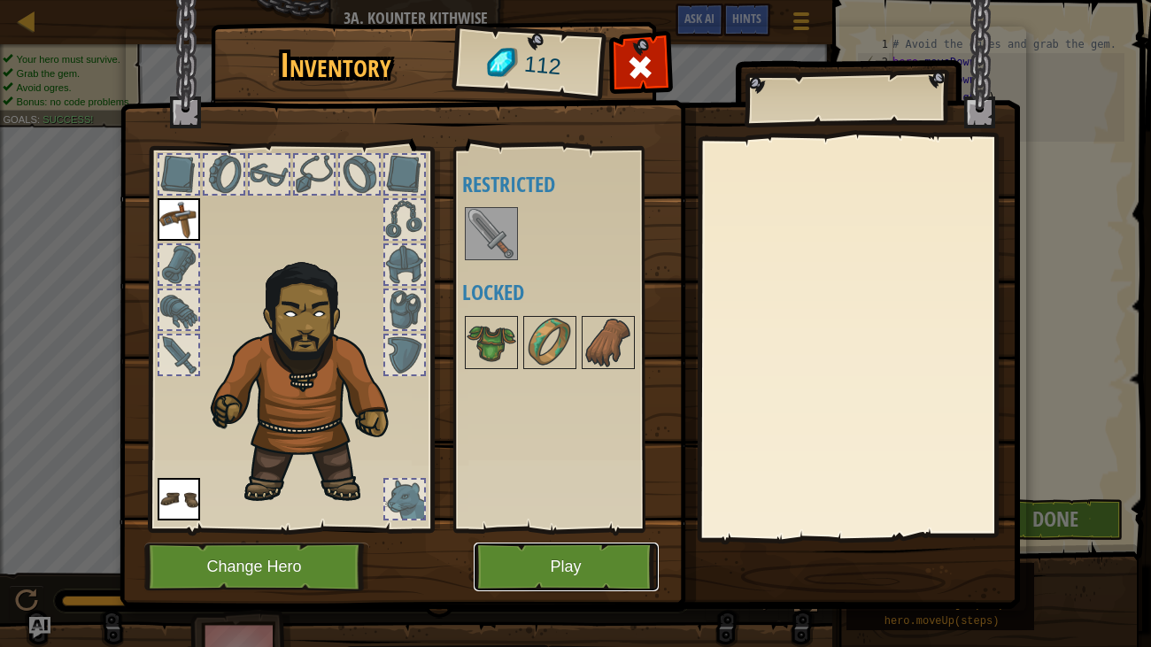
click at [620, 539] on button "Play" at bounding box center [566, 567] width 185 height 49
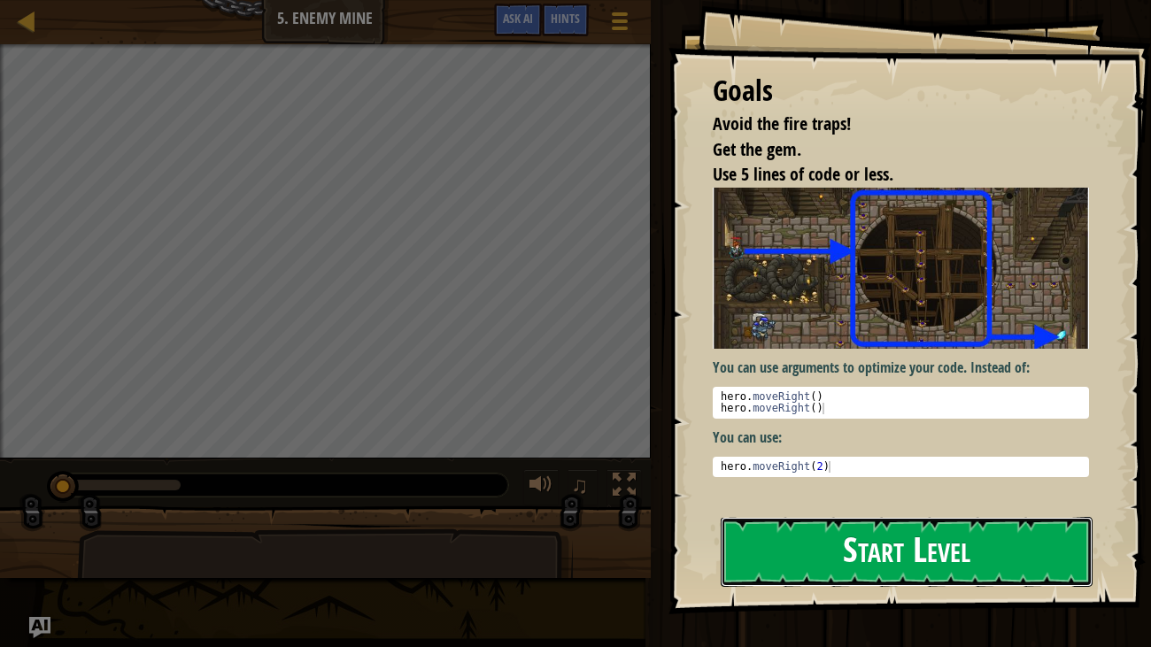
click at [1020, 539] on button "Start Level" at bounding box center [907, 552] width 373 height 70
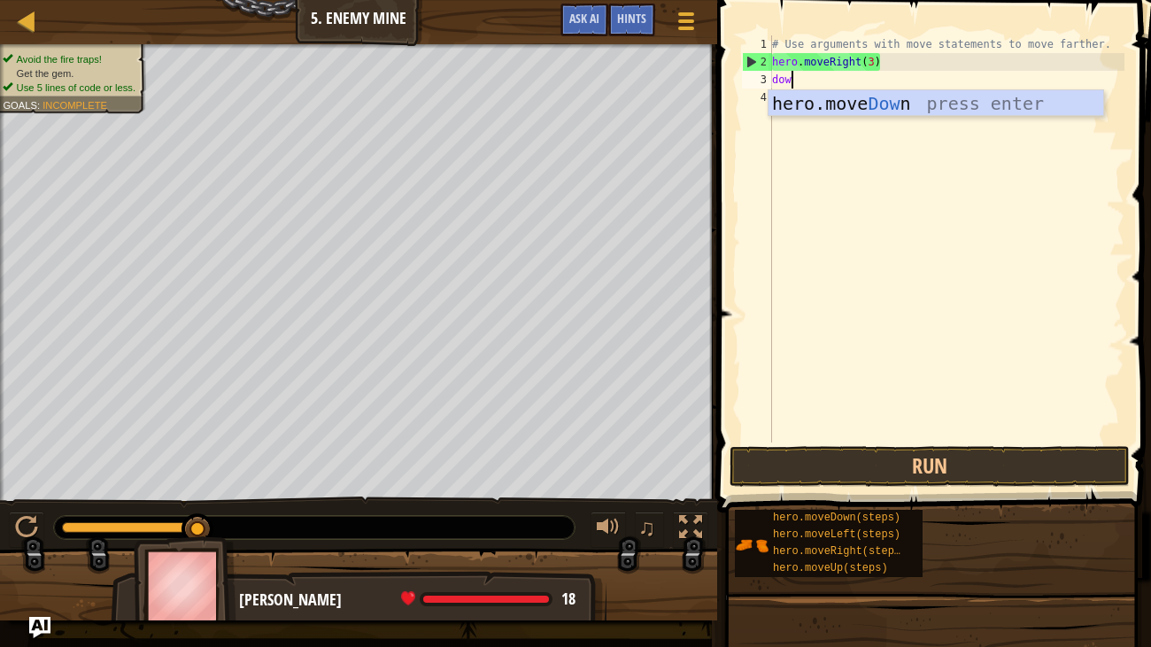
scroll to position [8, 0]
type textarea "down"
click at [880, 105] on div "hero.move Down press enter" at bounding box center [936, 130] width 335 height 80
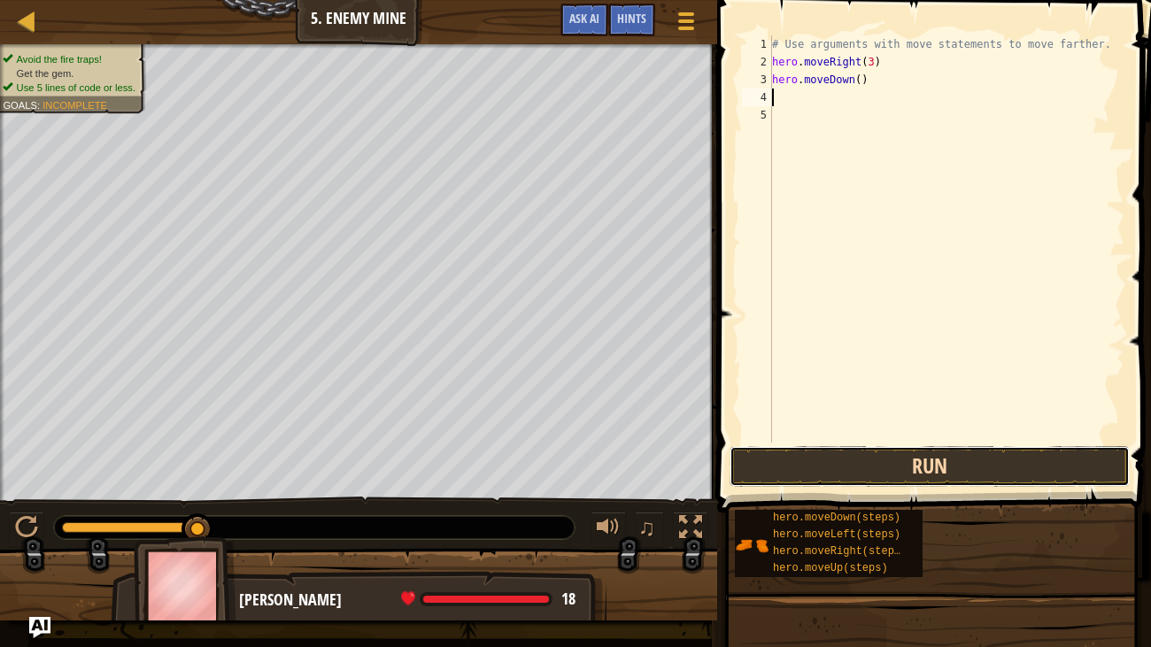
click at [934, 461] on button "Run" at bounding box center [930, 466] width 400 height 41
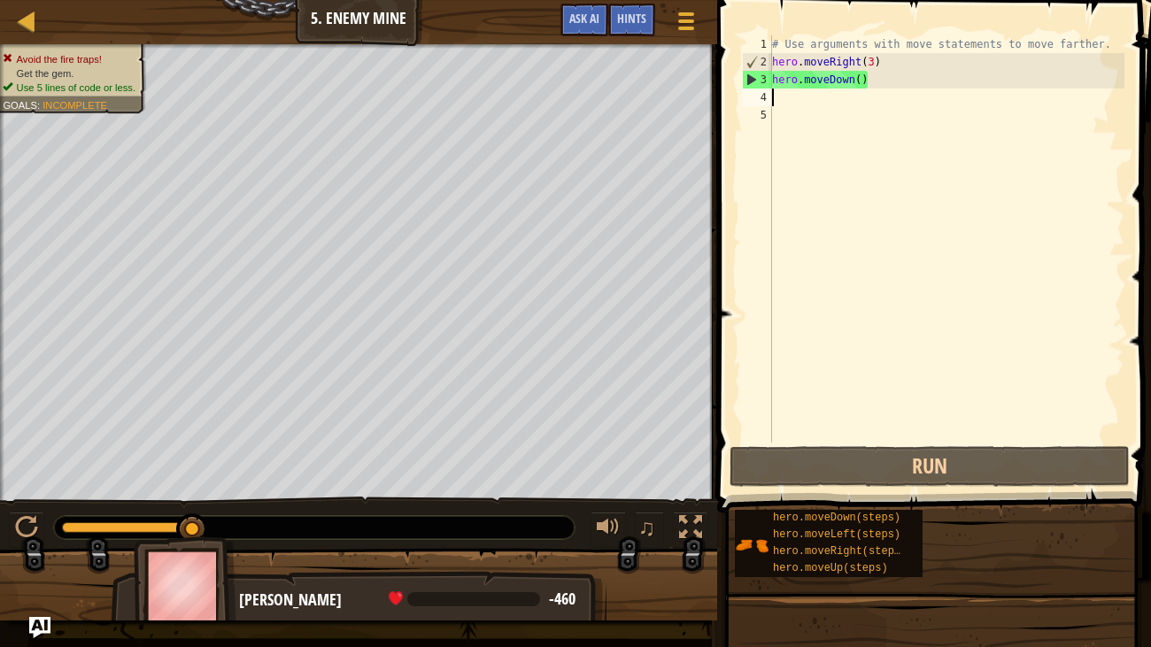
click at [896, 87] on div "# Use arguments with move statements to move farther. hero . moveRight ( 3 ) he…" at bounding box center [947, 256] width 356 height 443
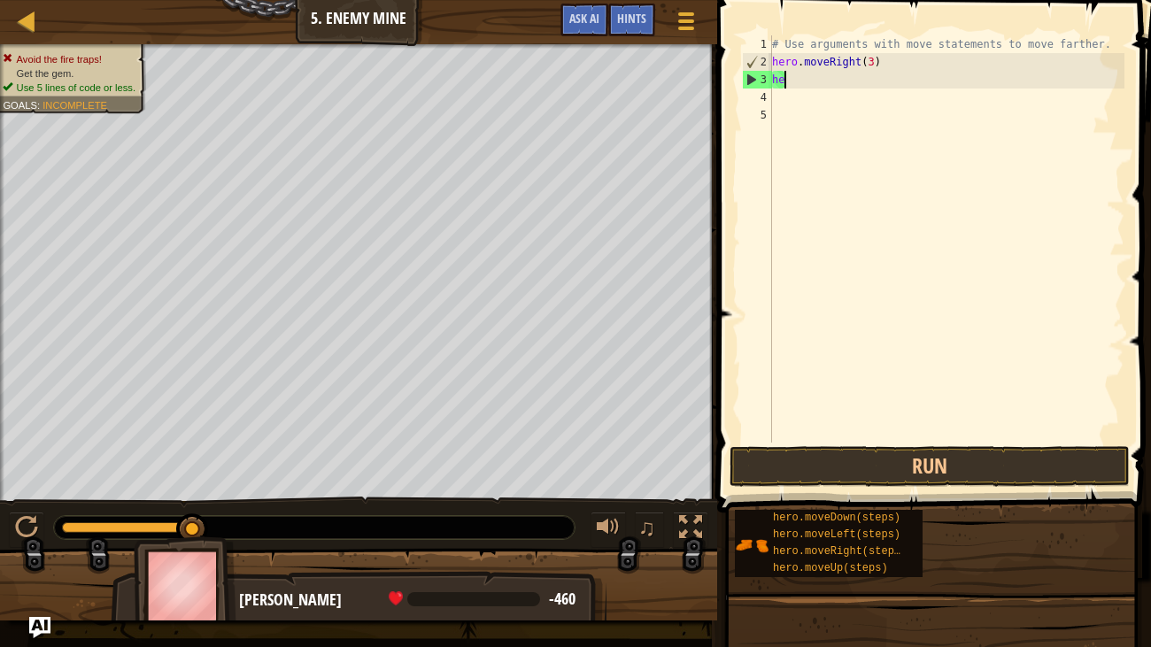
type textarea "h"
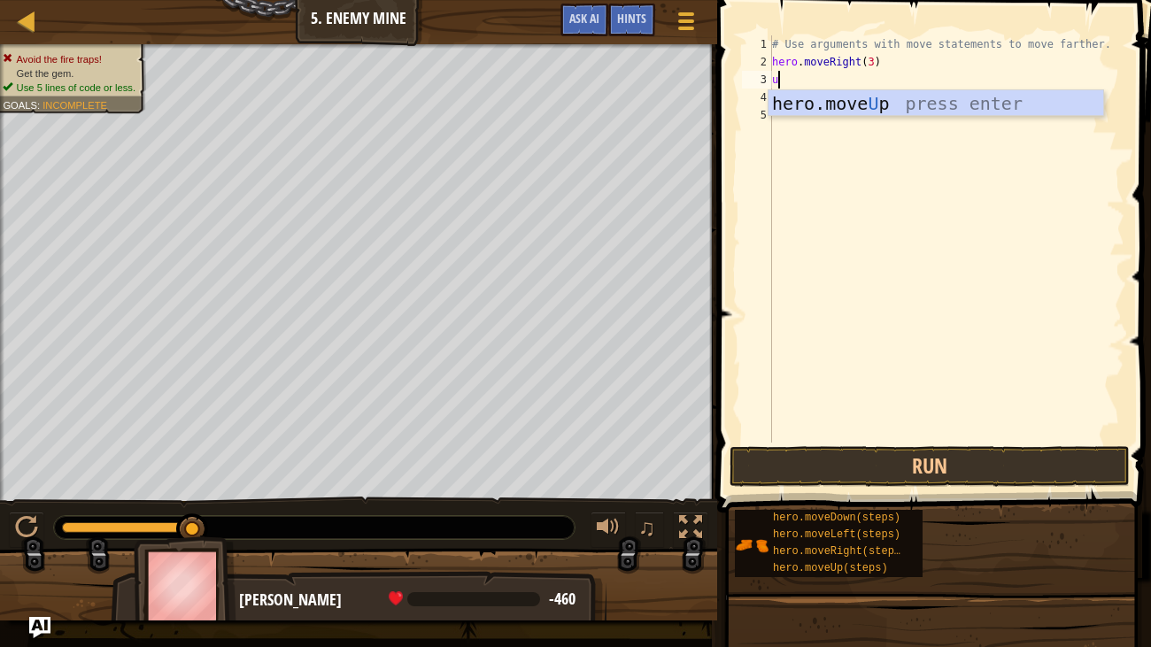
type textarea "up"
click at [879, 95] on div "hero.move Up press enter" at bounding box center [936, 130] width 335 height 80
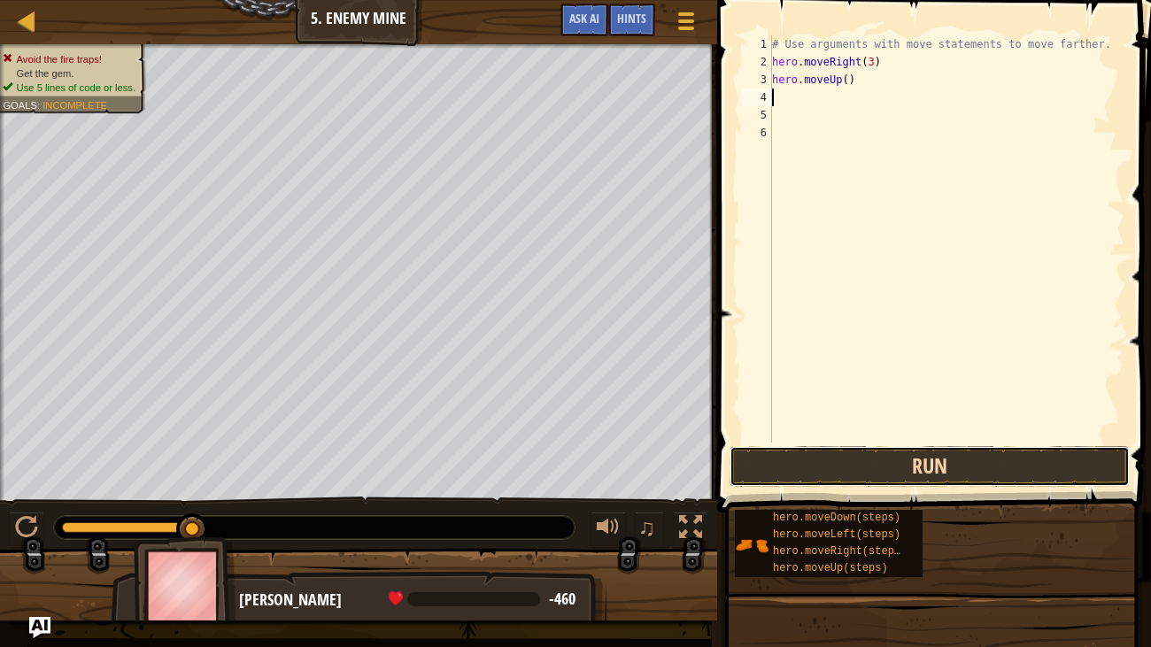
click at [916, 453] on button "Run" at bounding box center [930, 466] width 400 height 41
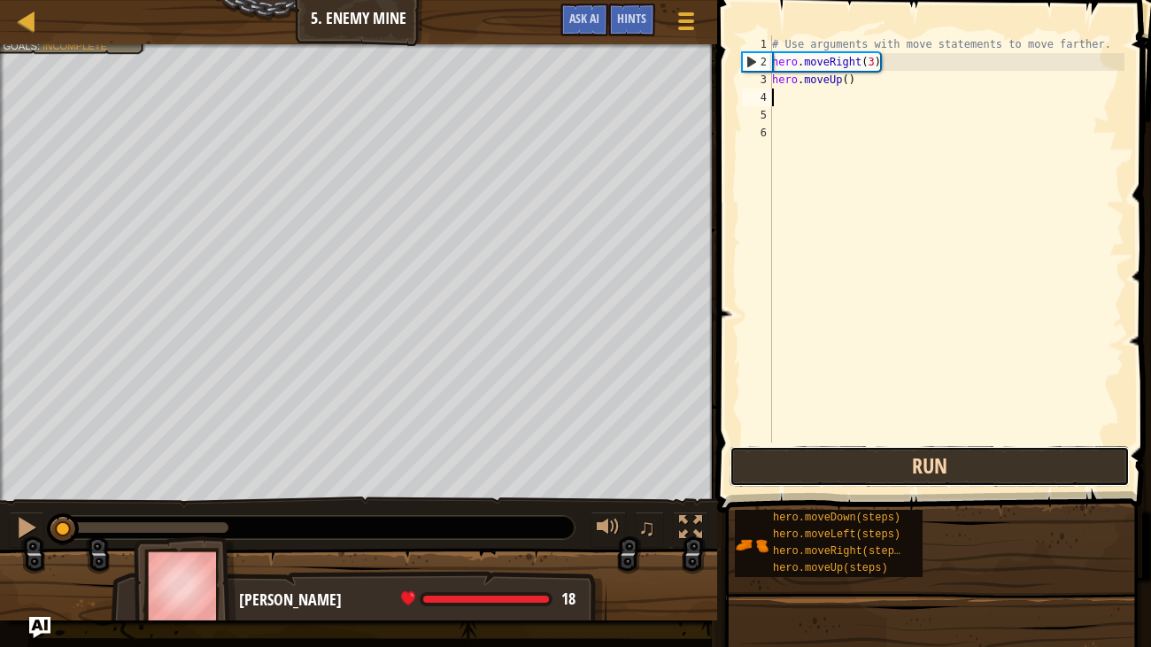
click at [931, 459] on button "Run" at bounding box center [930, 466] width 400 height 41
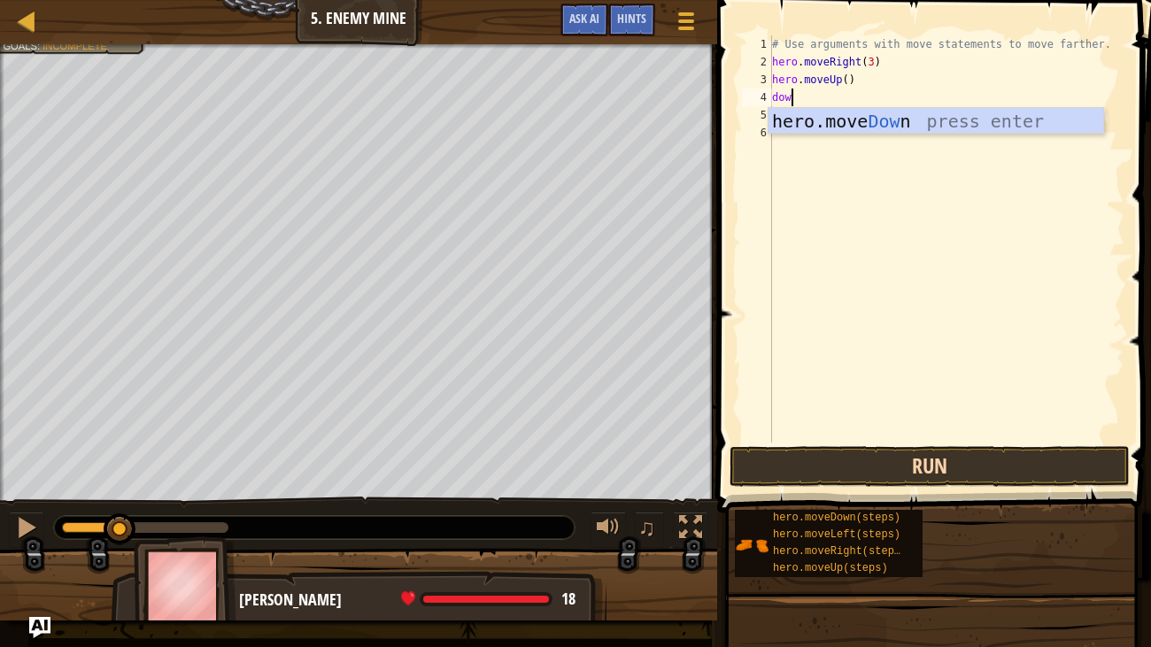
type textarea "d"
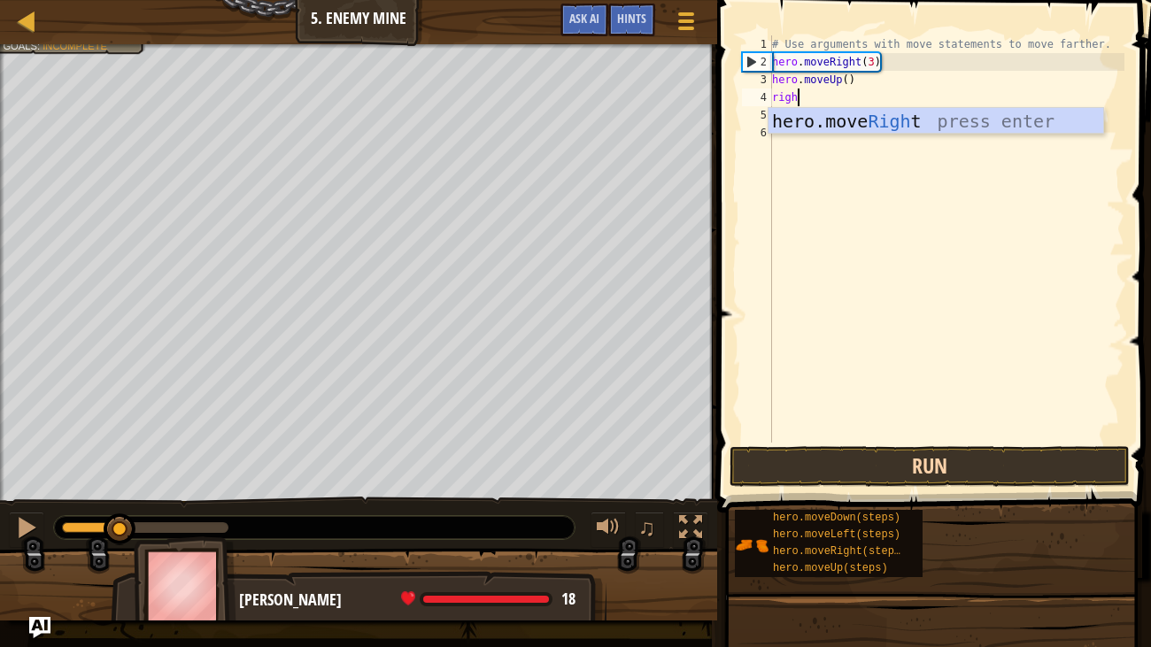
type textarea "right"
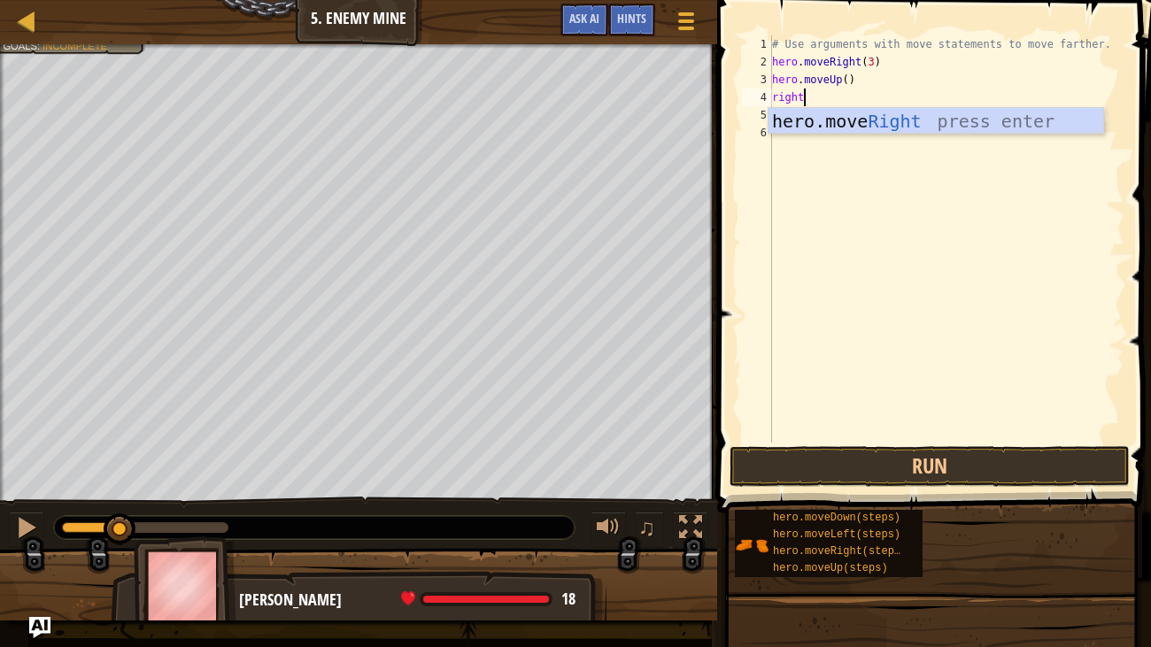
click at [920, 114] on div "hero.move Right press enter" at bounding box center [936, 148] width 335 height 80
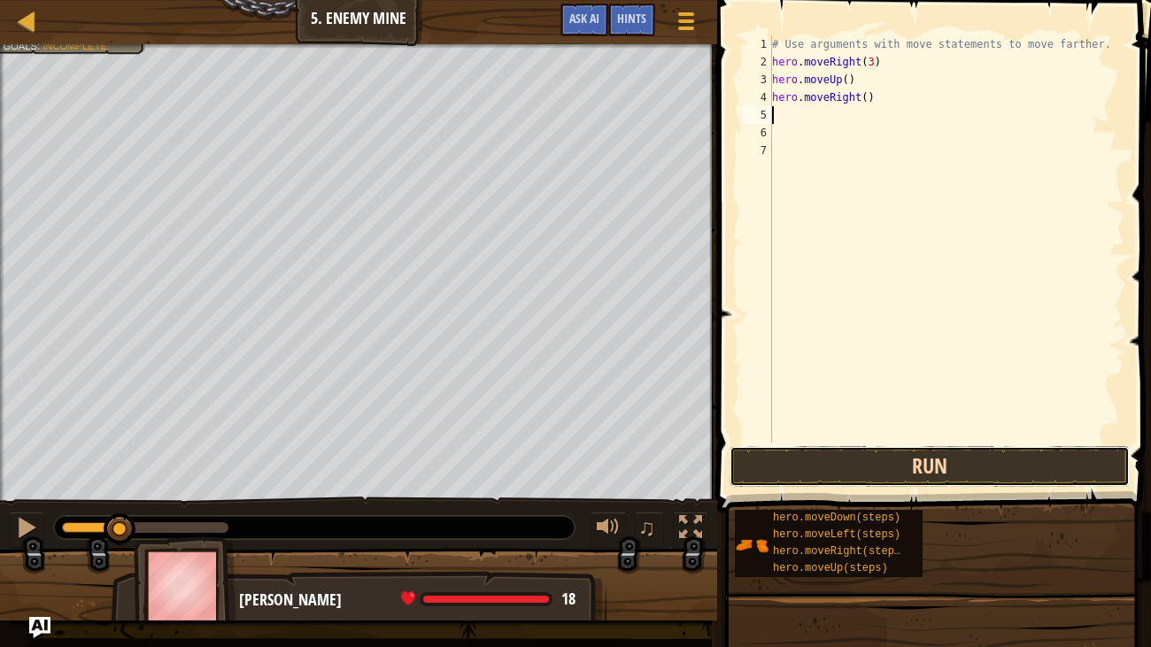
click at [965, 464] on button "Run" at bounding box center [930, 466] width 400 height 41
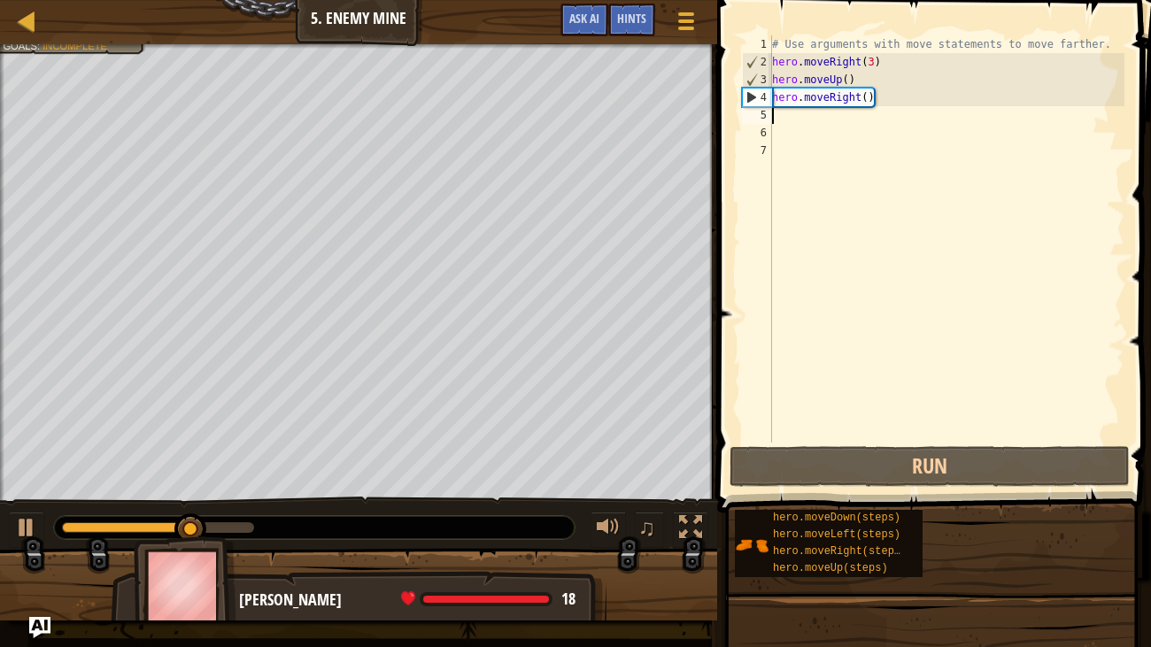
click at [862, 137] on div "# Use arguments with move statements to move farther. hero . moveRight ( 3 ) he…" at bounding box center [947, 256] width 356 height 443
click at [856, 121] on div "# Use arguments with move statements to move farther. hero . moveRight ( 3 ) he…" at bounding box center [947, 256] width 356 height 443
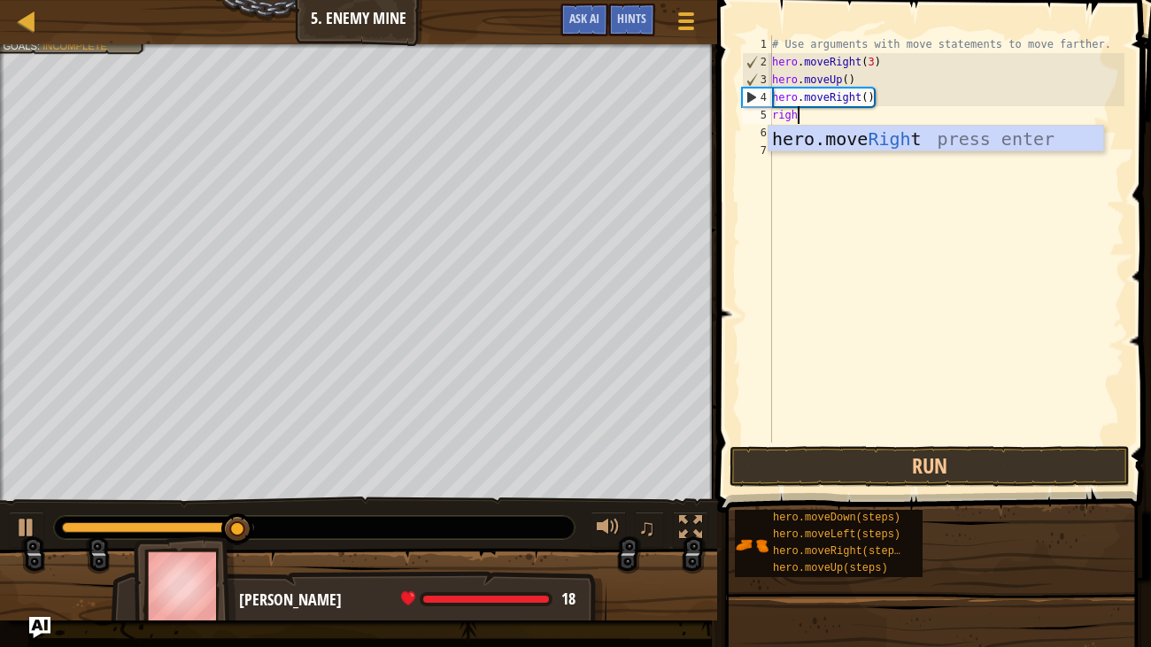
type textarea "right"
click at [899, 134] on div "hero.move Right press enter" at bounding box center [936, 166] width 335 height 80
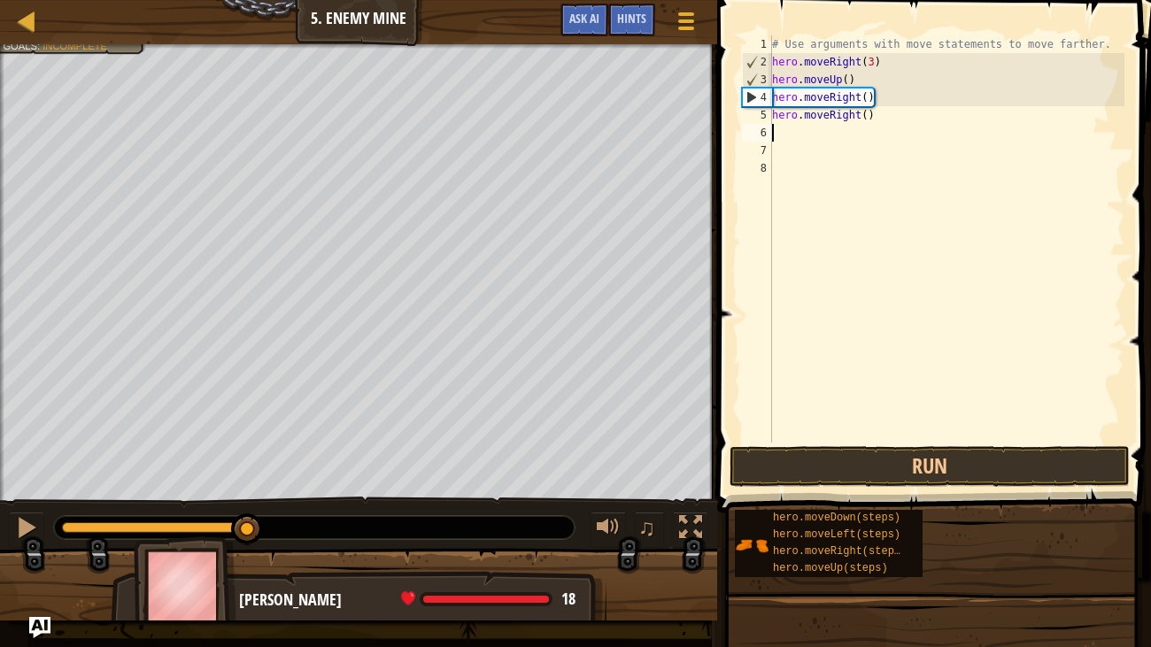
scroll to position [8, 0]
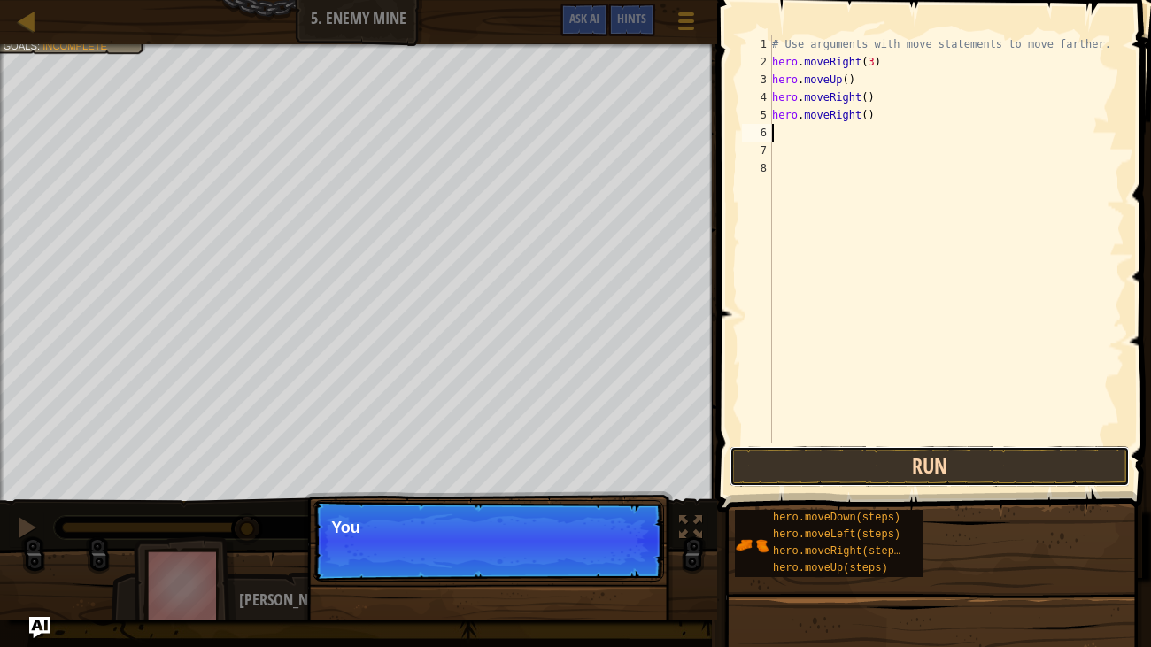
click at [957, 457] on button "Run" at bounding box center [930, 466] width 400 height 41
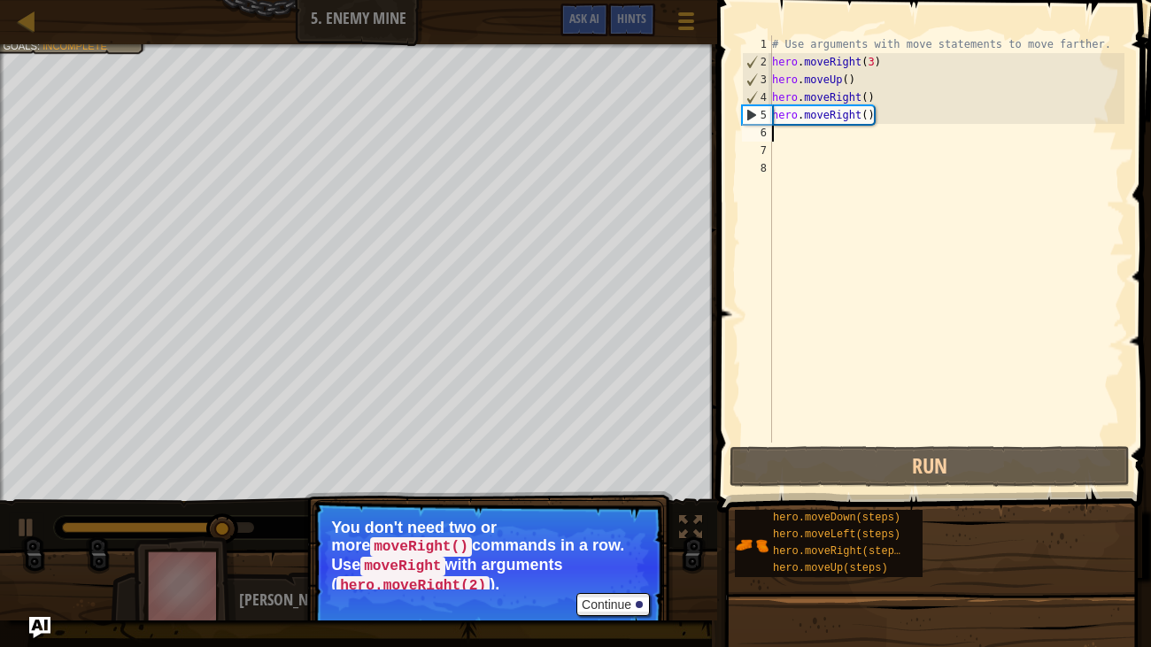
click at [923, 116] on div "# Use arguments with move statements to move farther. hero . moveRight ( 3 ) he…" at bounding box center [947, 256] width 356 height 443
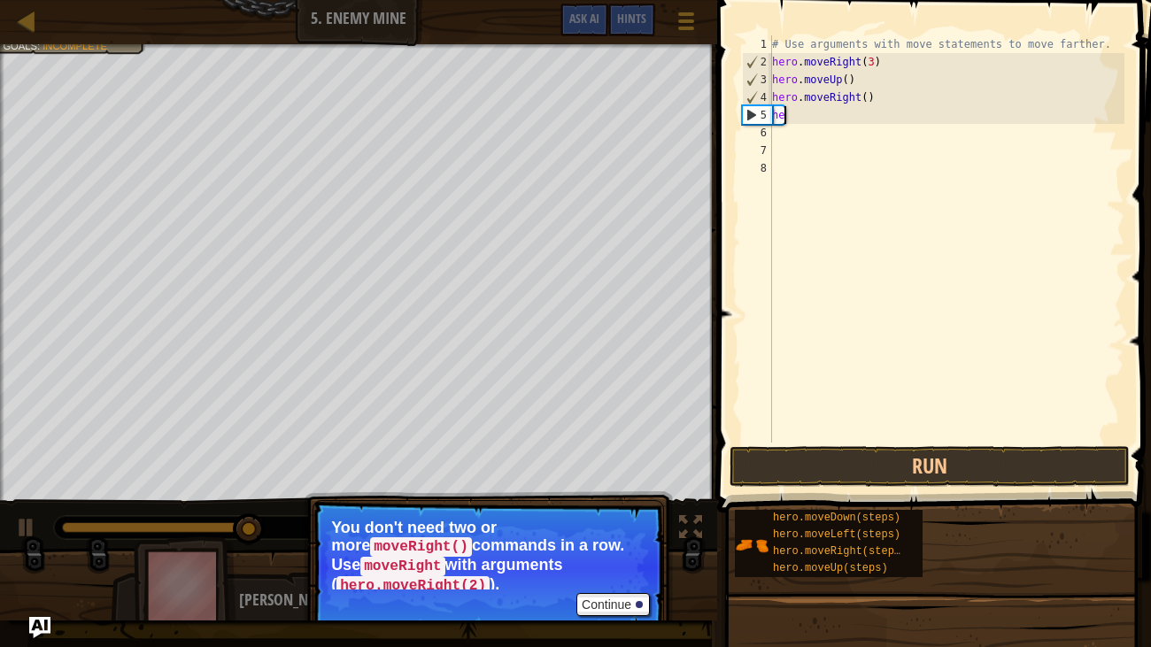
type textarea "h"
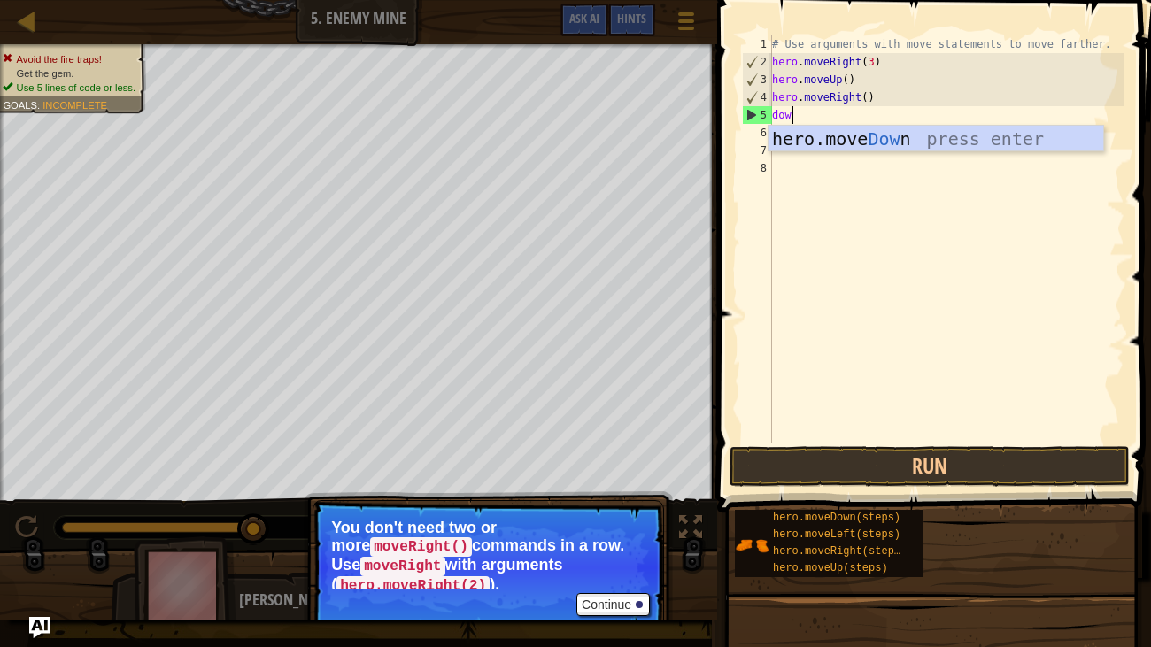
type textarea "down"
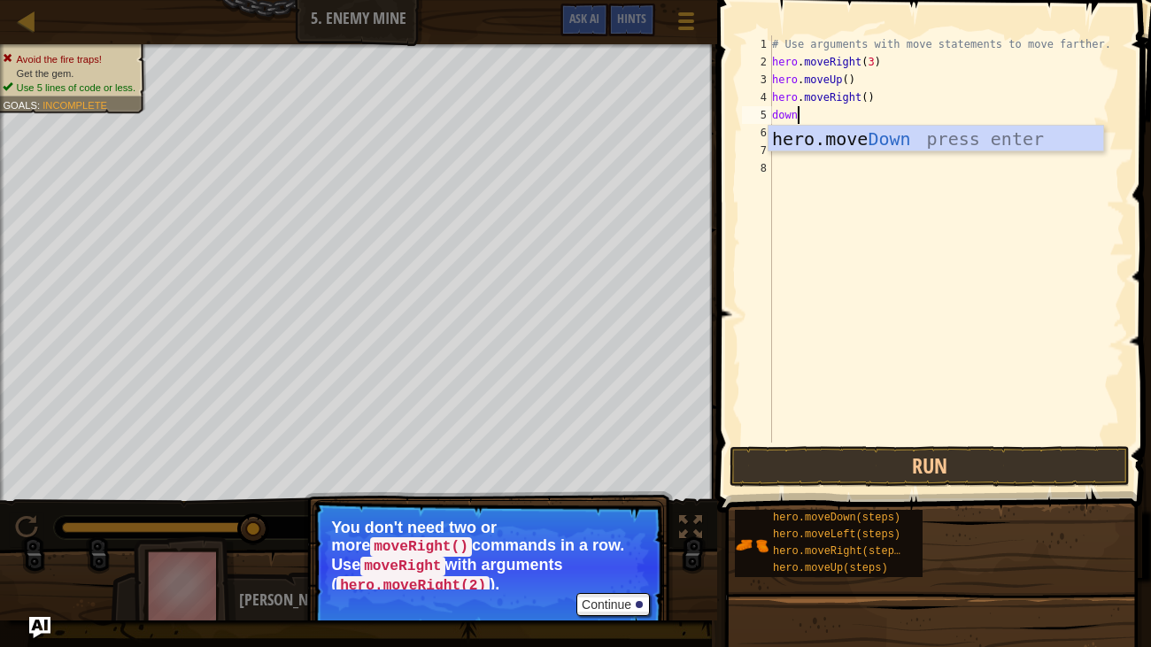
click at [957, 132] on div "hero.move Down press enter" at bounding box center [936, 166] width 335 height 80
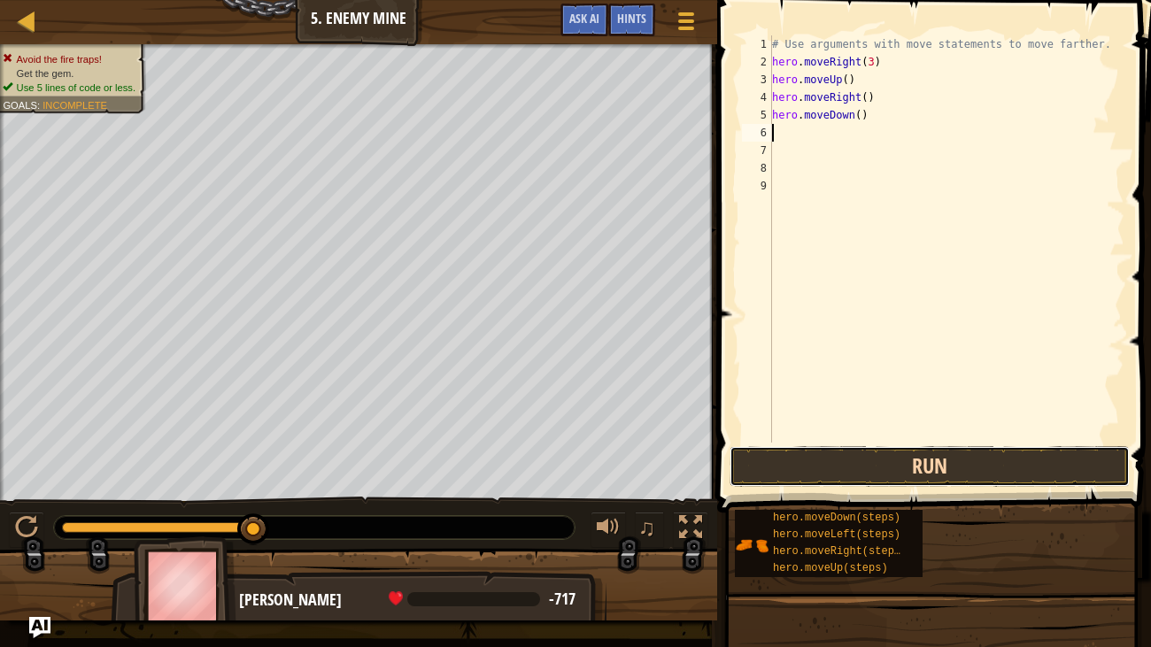
click at [962, 469] on button "Run" at bounding box center [930, 466] width 400 height 41
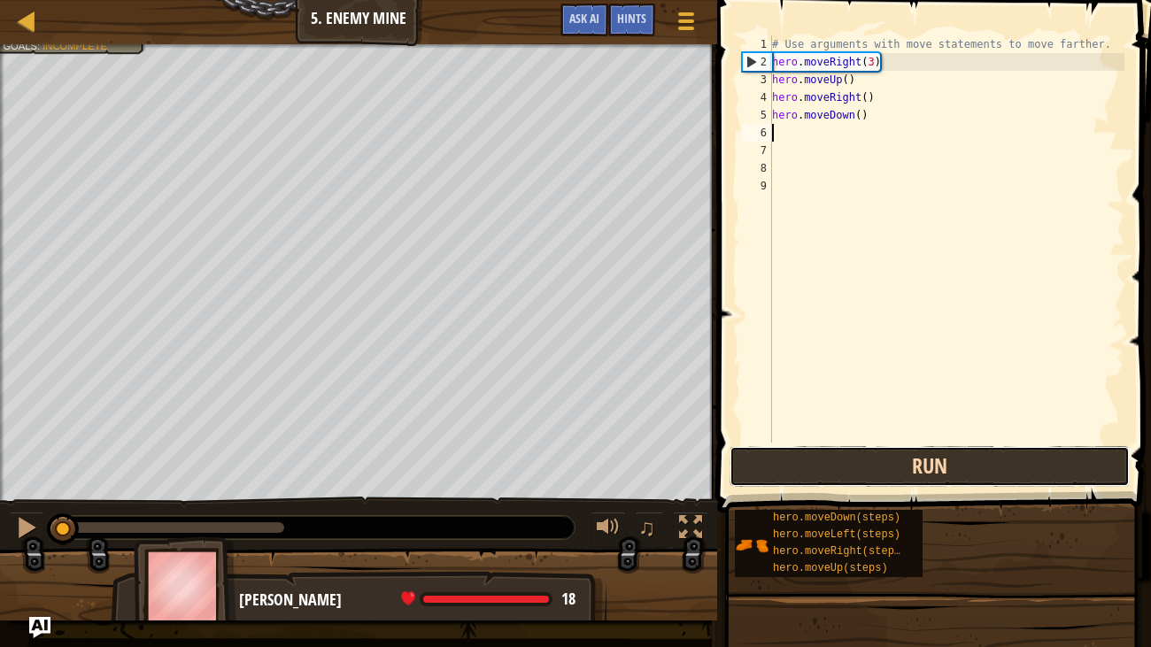
click at [802, 472] on button "Run" at bounding box center [930, 466] width 400 height 41
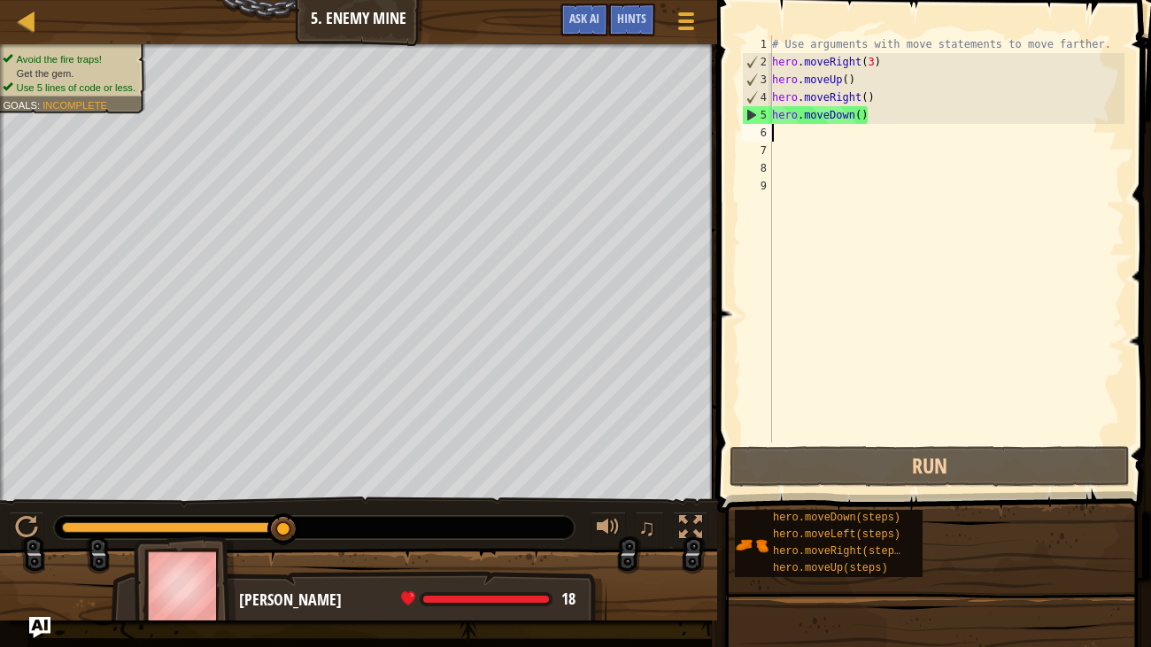
click at [870, 139] on div "# Use arguments with move statements to move farther. hero . moveRight ( 3 ) he…" at bounding box center [947, 256] width 356 height 443
type textarea "s"
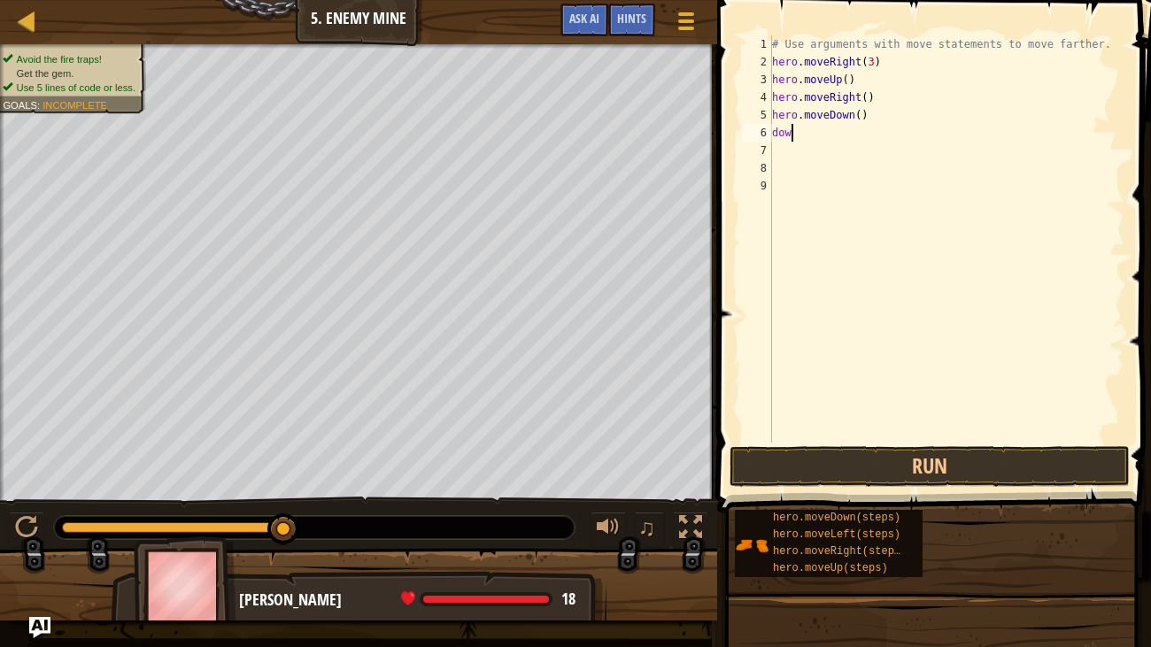
type textarea "d"
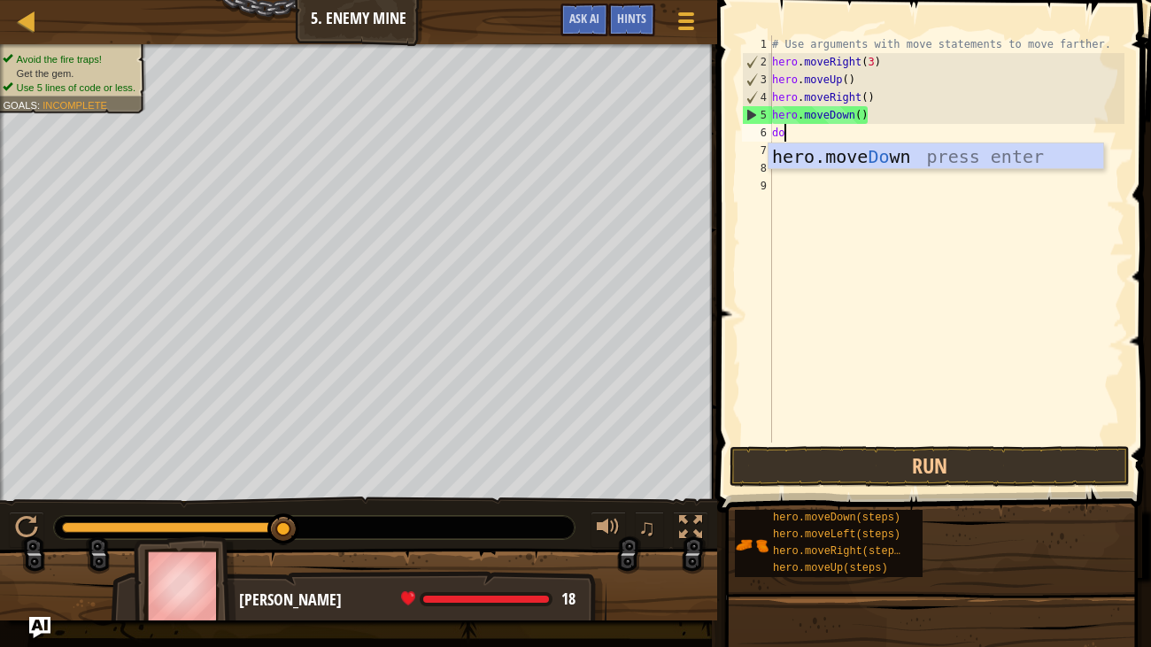
type textarea "down"
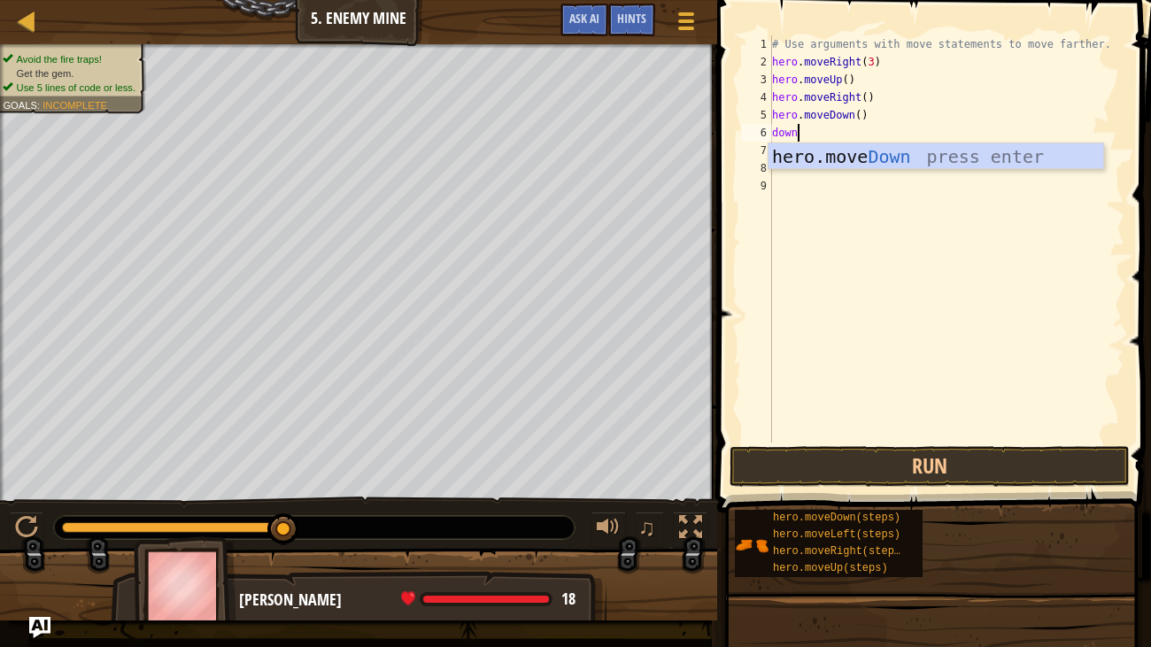
click at [898, 150] on div "hero.move Down press enter" at bounding box center [936, 183] width 335 height 80
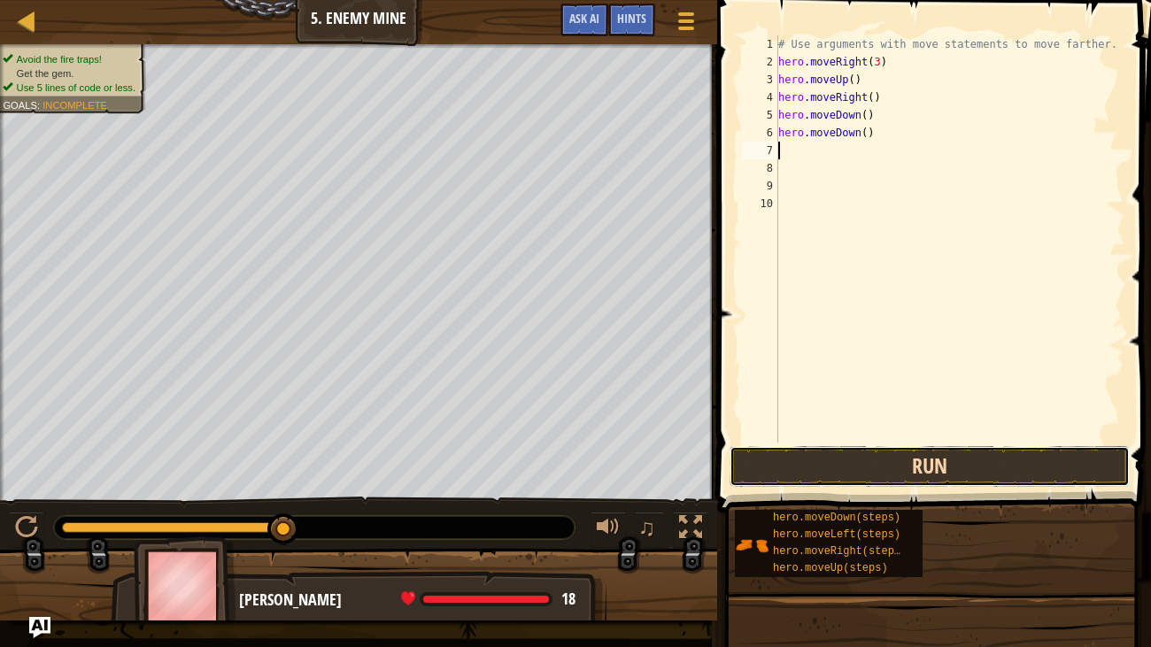
click at [926, 468] on button "Run" at bounding box center [930, 466] width 400 height 41
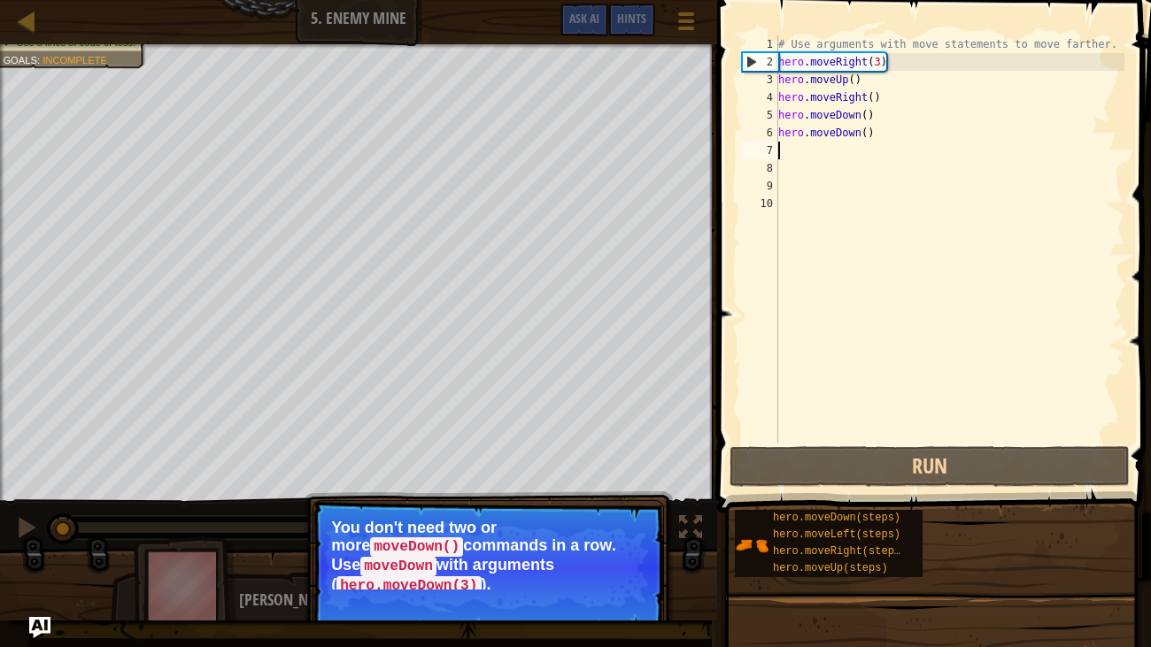
click at [624, 539] on p "You don't need two or more moveDown() commands in a row. Use moveDown with argu…" at bounding box center [488, 554] width 314 height 71
click at [619, 539] on p "You don't need two or more moveDown() commands in a row. Use moveDown with argu…" at bounding box center [488, 554] width 314 height 71
click at [632, 539] on p "You don't need two or more moveDown() commands in a row. Use moveDown with argu…" at bounding box center [488, 554] width 314 height 71
click at [623, 539] on button "Continue" at bounding box center [614, 604] width 74 height 23
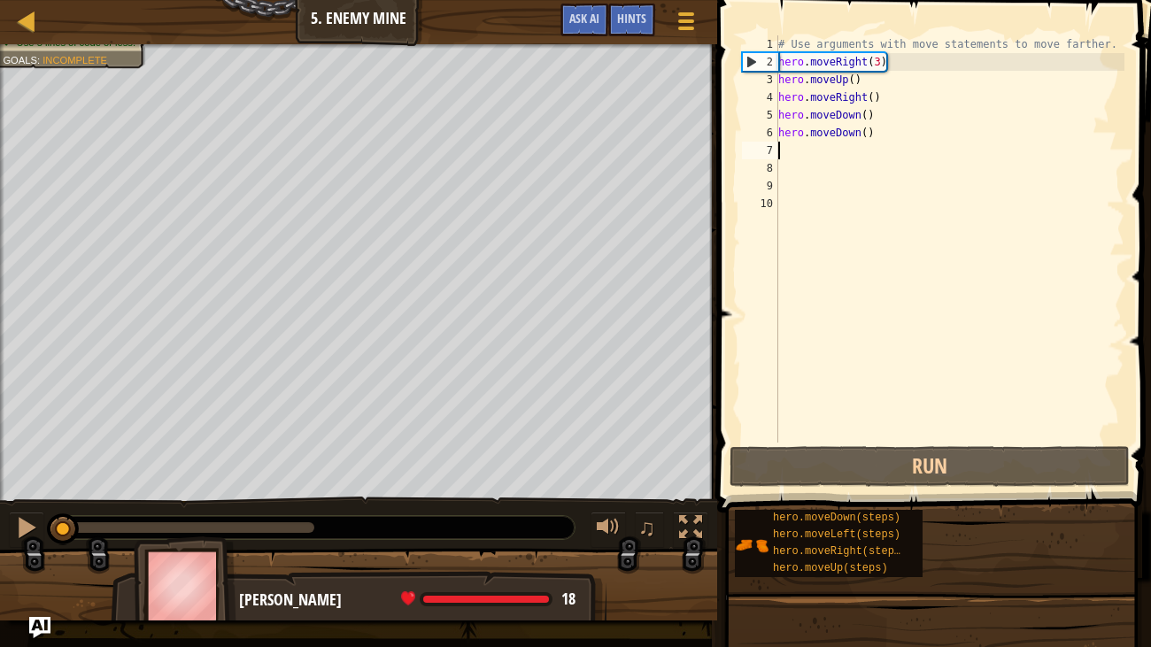
click at [872, 148] on div "# Use arguments with move statements to move farther. hero . moveRight ( 3 ) he…" at bounding box center [950, 256] width 351 height 443
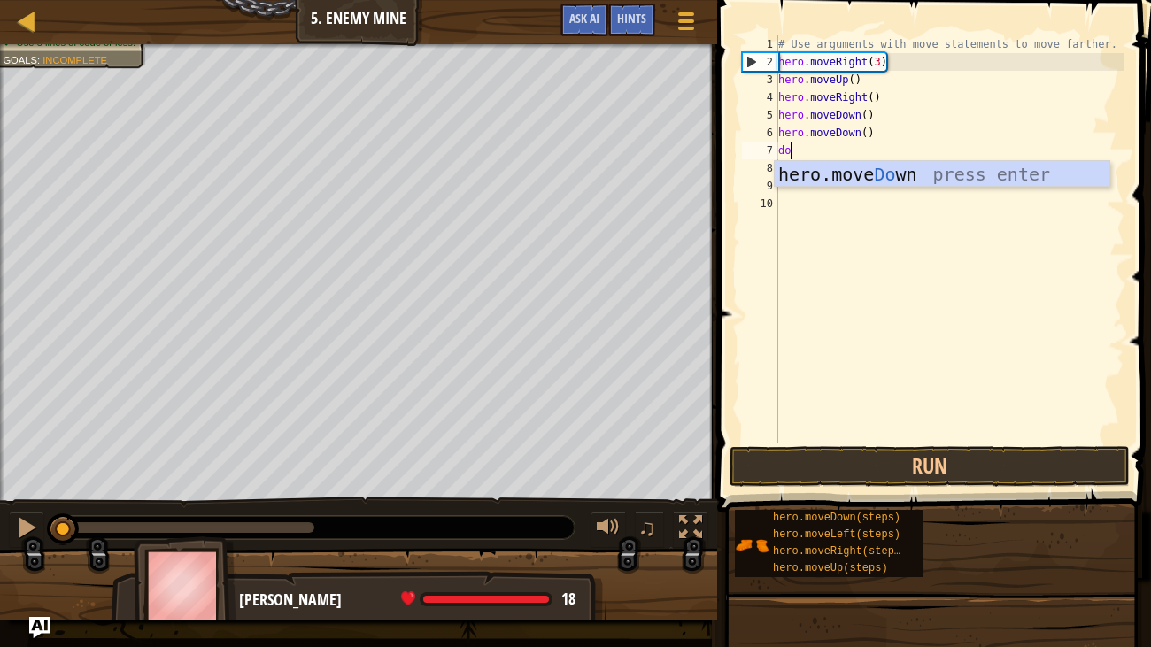
type textarea "down"
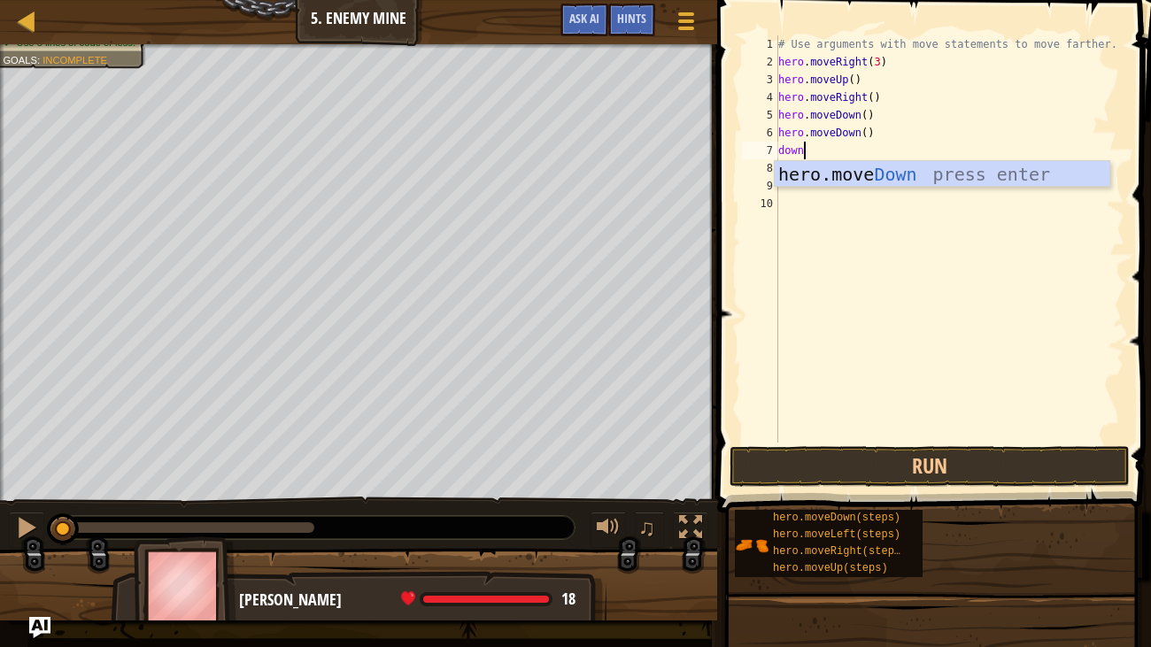
click at [907, 166] on div "hero.move Down press enter" at bounding box center [942, 201] width 335 height 80
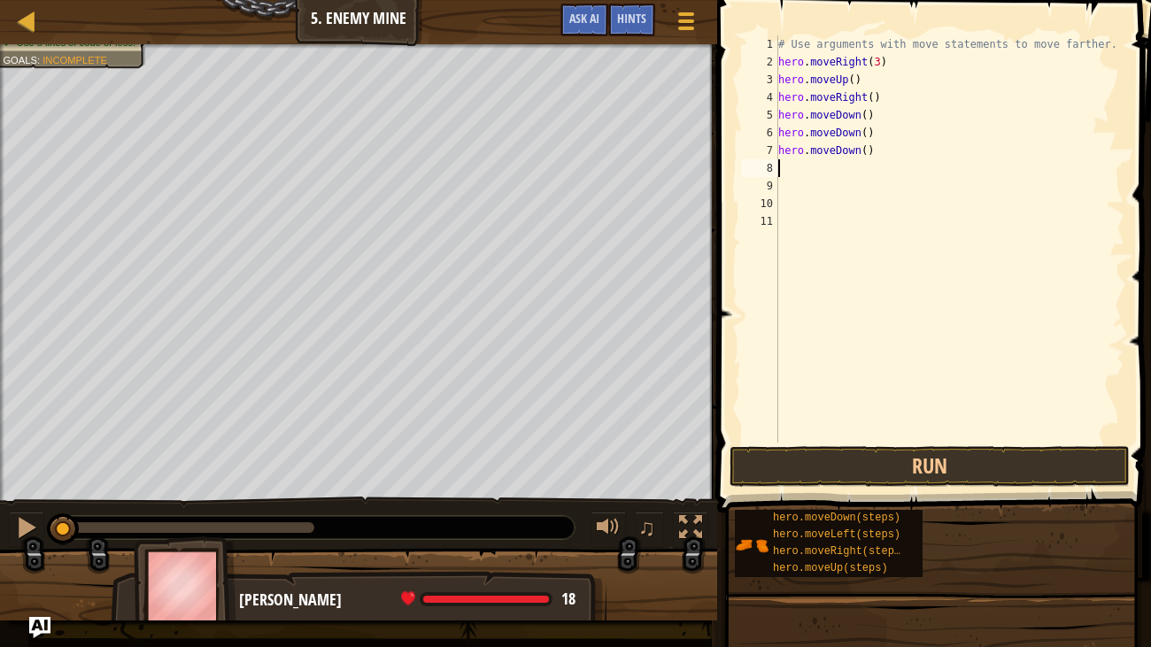
click at [833, 169] on div "# Use arguments with move statements to move farther. hero . moveRight ( 3 ) he…" at bounding box center [950, 256] width 351 height 443
click at [951, 477] on button "Run" at bounding box center [930, 466] width 400 height 41
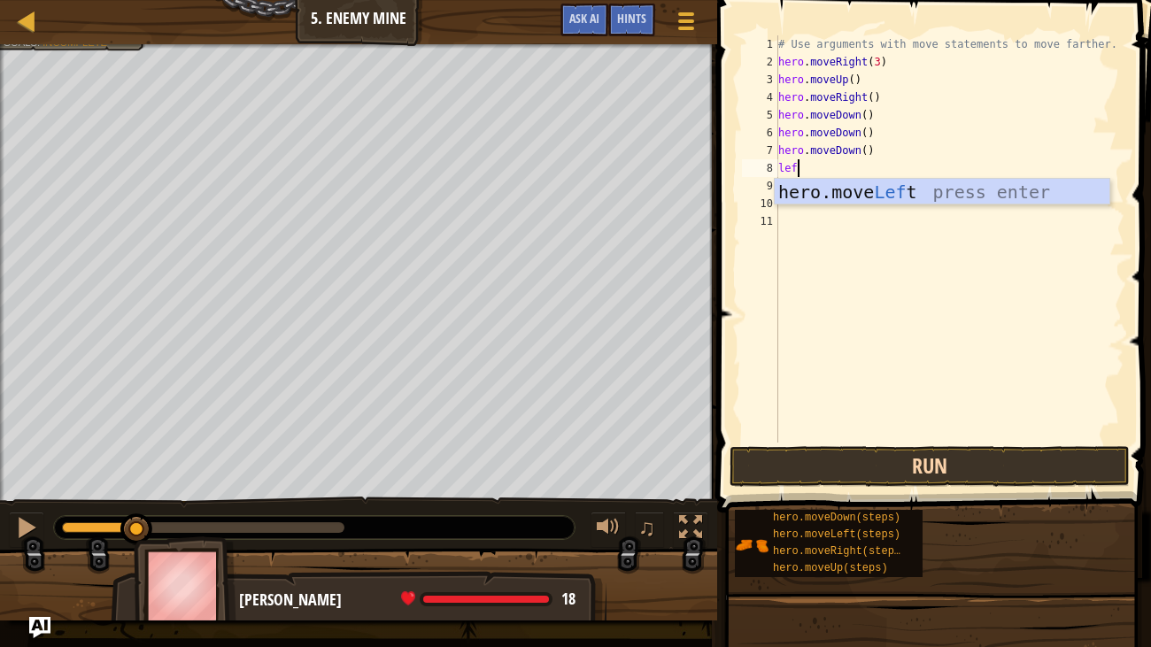
type textarea "left"
click at [874, 198] on div "hero.move Left press enter" at bounding box center [942, 219] width 335 height 80
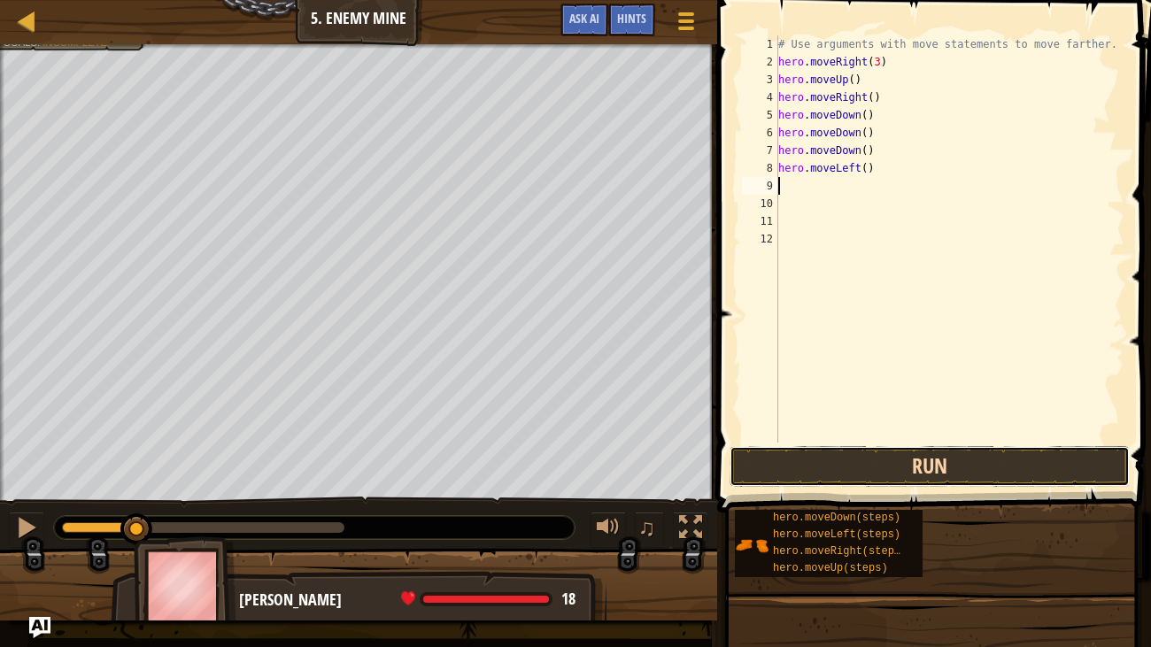
click at [880, 466] on button "Run" at bounding box center [930, 466] width 400 height 41
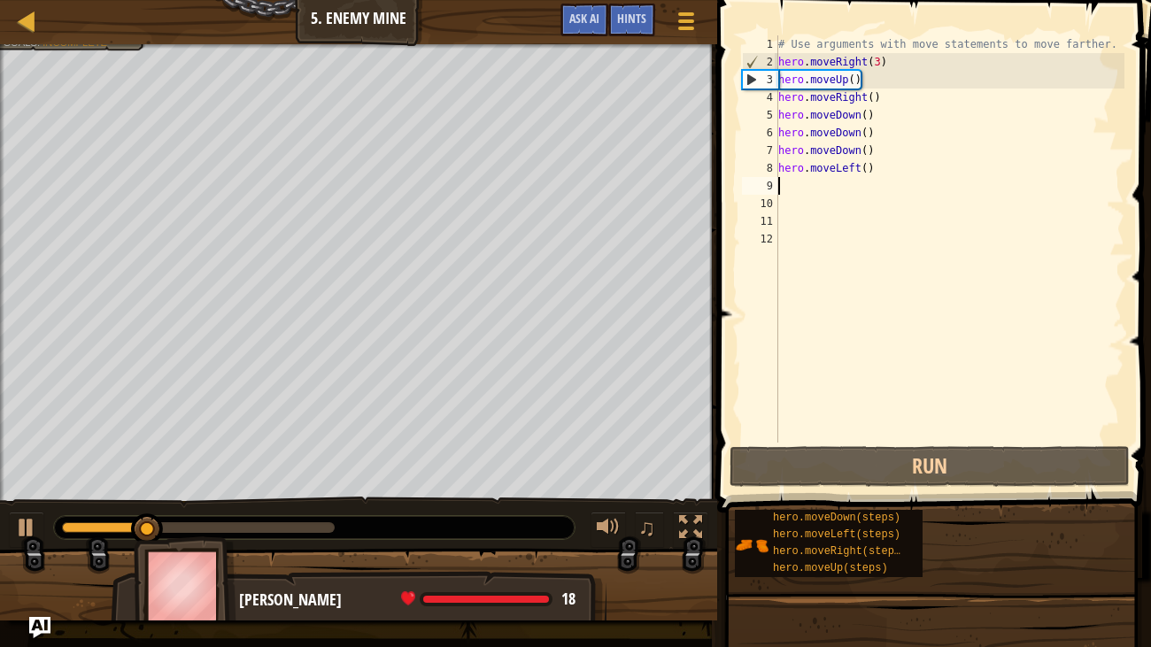
click at [921, 174] on div "# Use arguments with move statements to move farther. hero . moveRight ( 3 ) he…" at bounding box center [950, 256] width 351 height 443
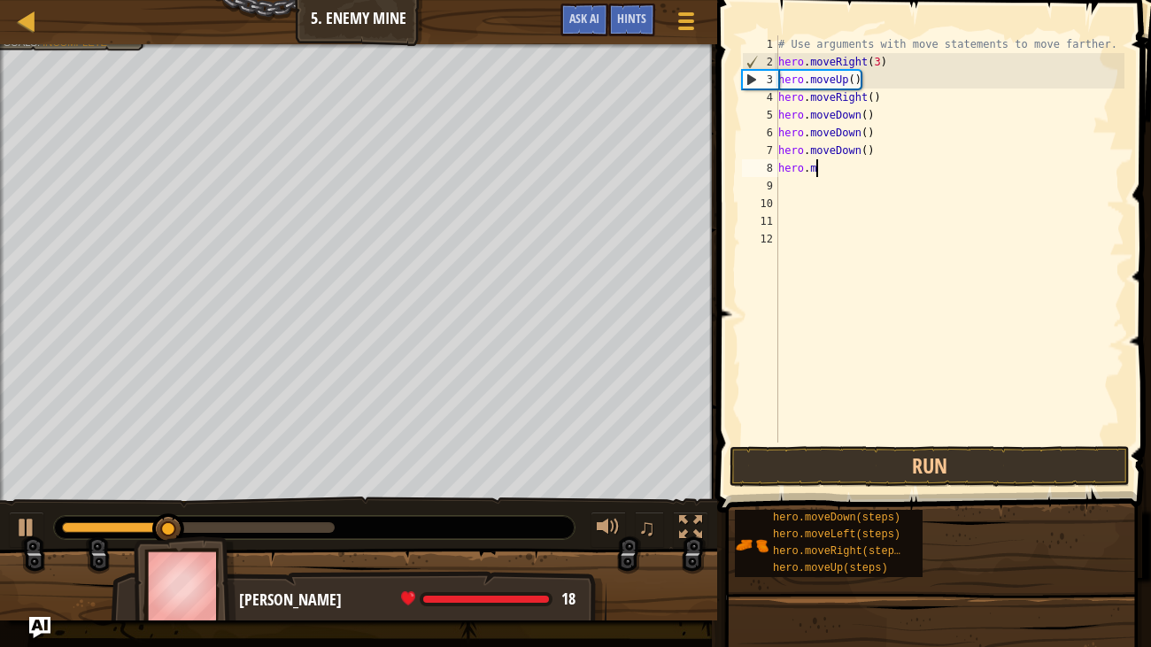
type textarea "h"
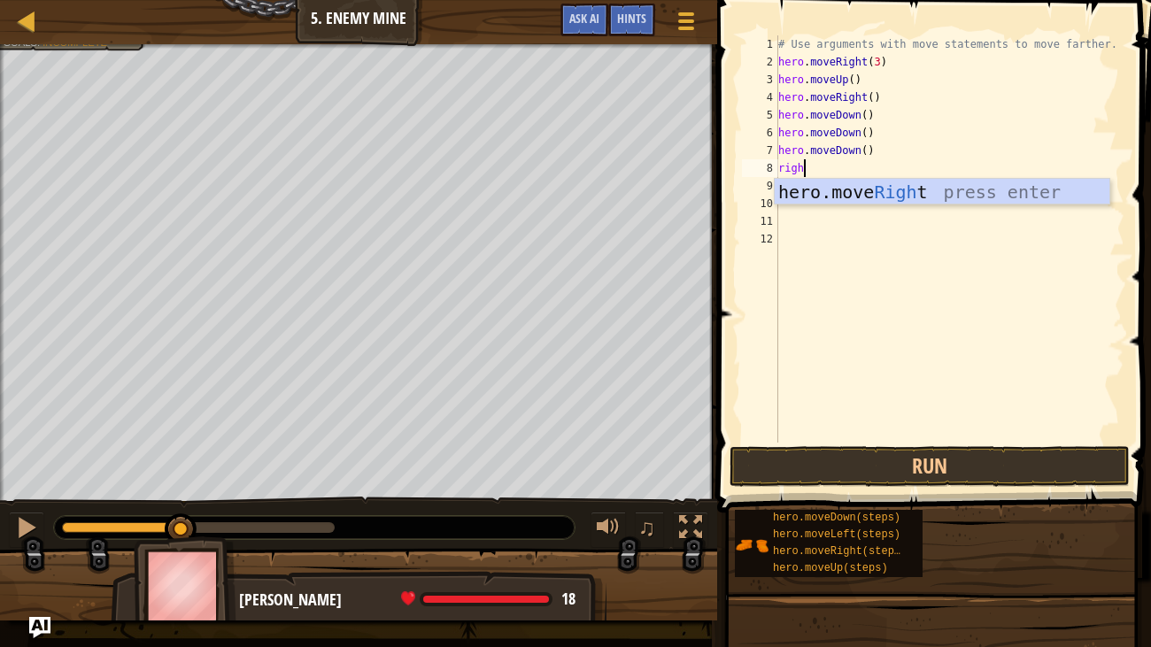
type textarea "right"
click at [901, 187] on div "hero.move Right press enter" at bounding box center [942, 219] width 335 height 80
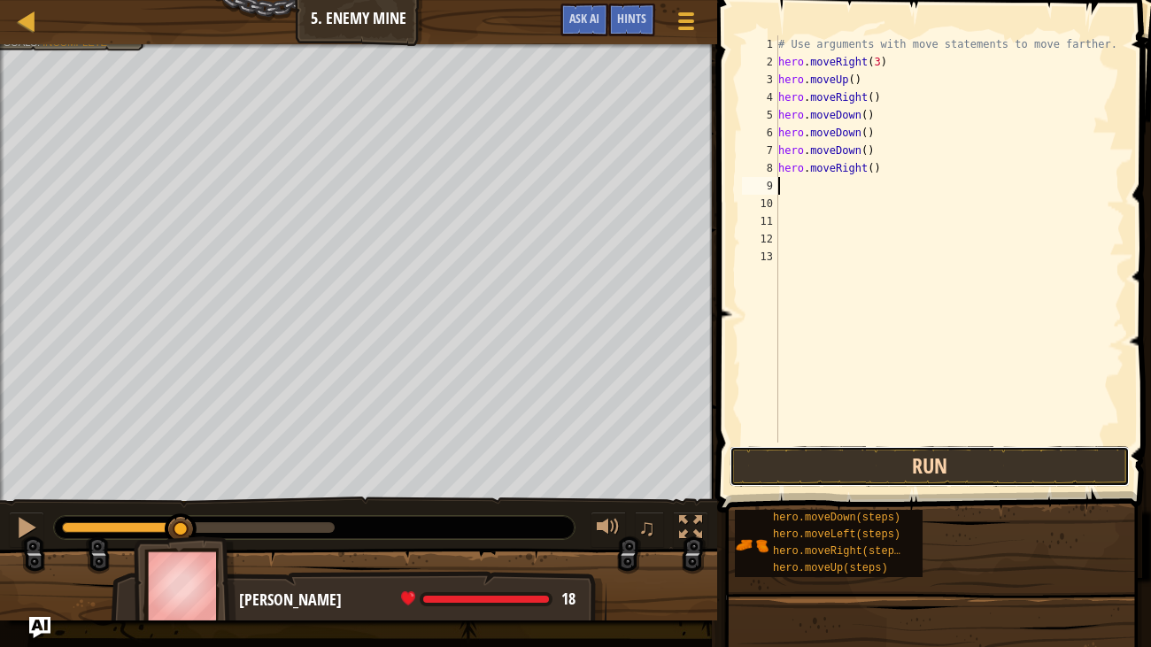
click at [919, 475] on button "Run" at bounding box center [930, 466] width 400 height 41
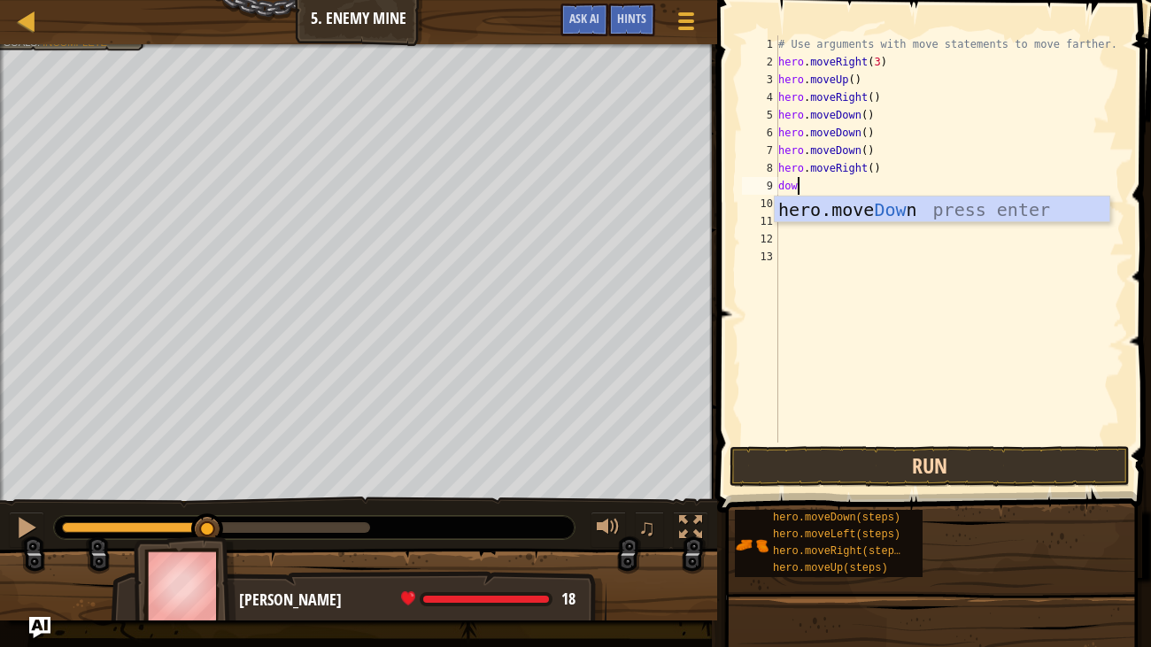
type textarea "down"
click at [926, 204] on div "hero.move Down press enter" at bounding box center [942, 237] width 335 height 80
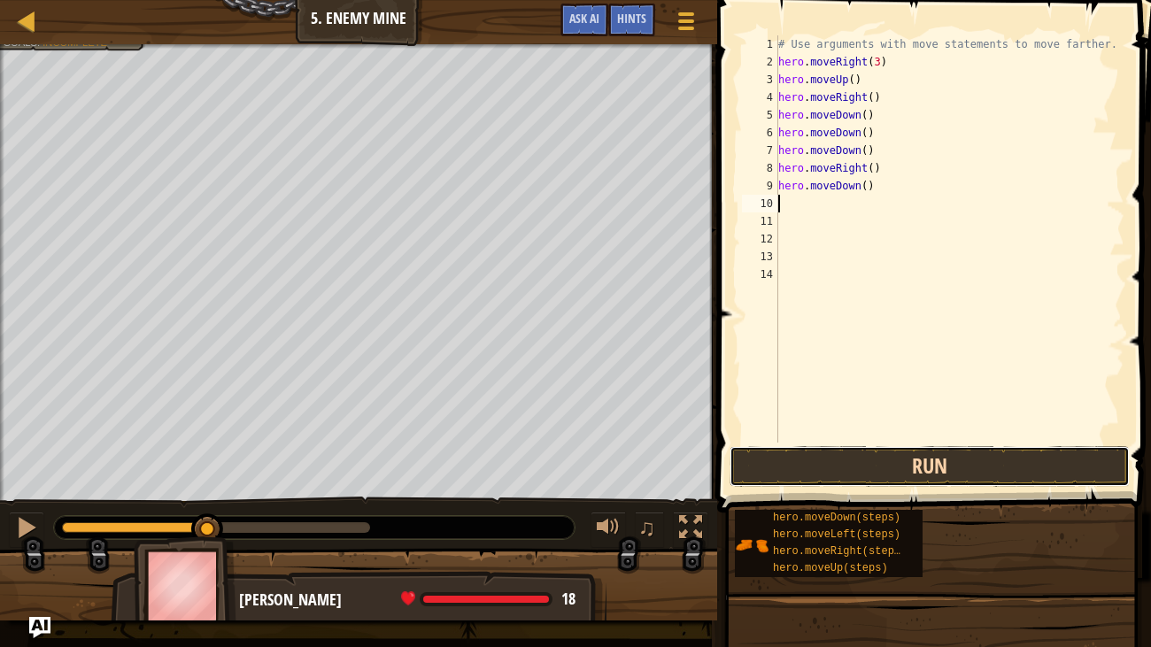
click at [927, 464] on button "Run" at bounding box center [930, 466] width 400 height 41
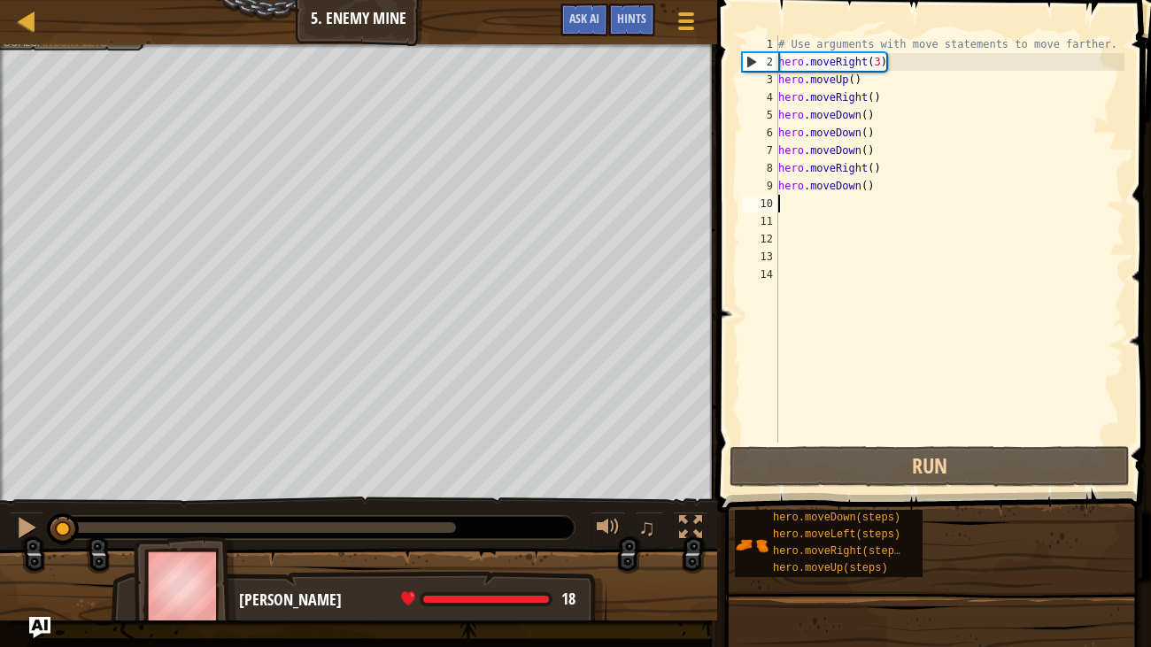
click at [926, 181] on div "# Use arguments with move statements to move farther. hero . moveRight ( 3 ) he…" at bounding box center [950, 256] width 351 height 443
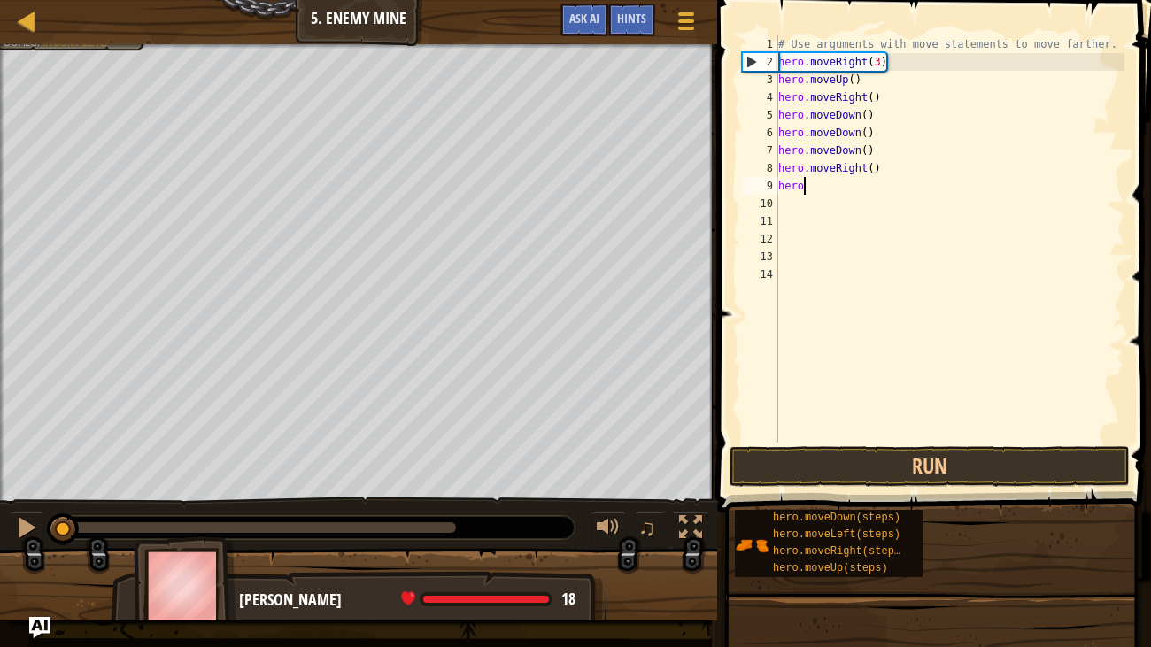
type textarea "h"
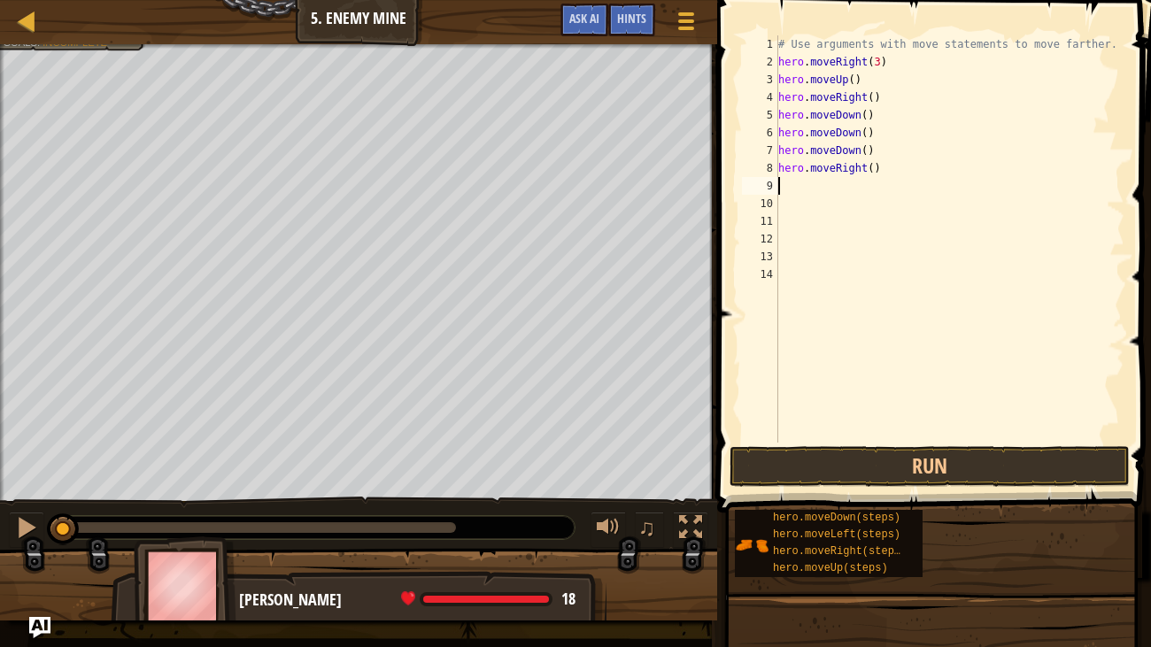
type textarea "up"
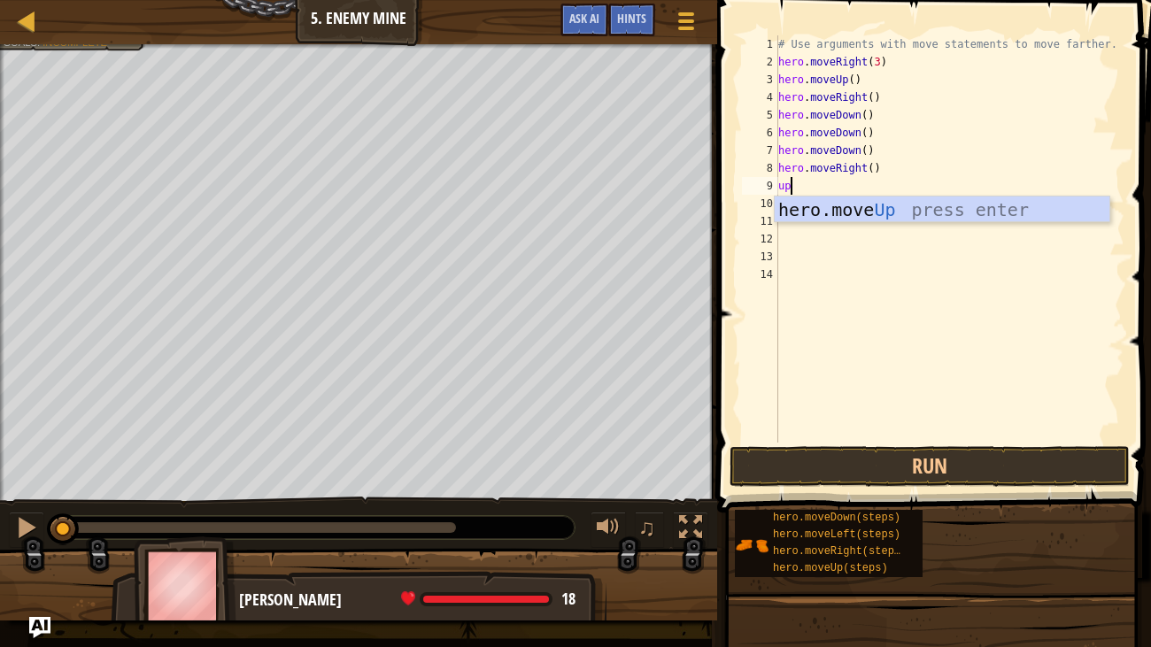
click at [880, 216] on div "hero.move Up press enter" at bounding box center [942, 237] width 335 height 80
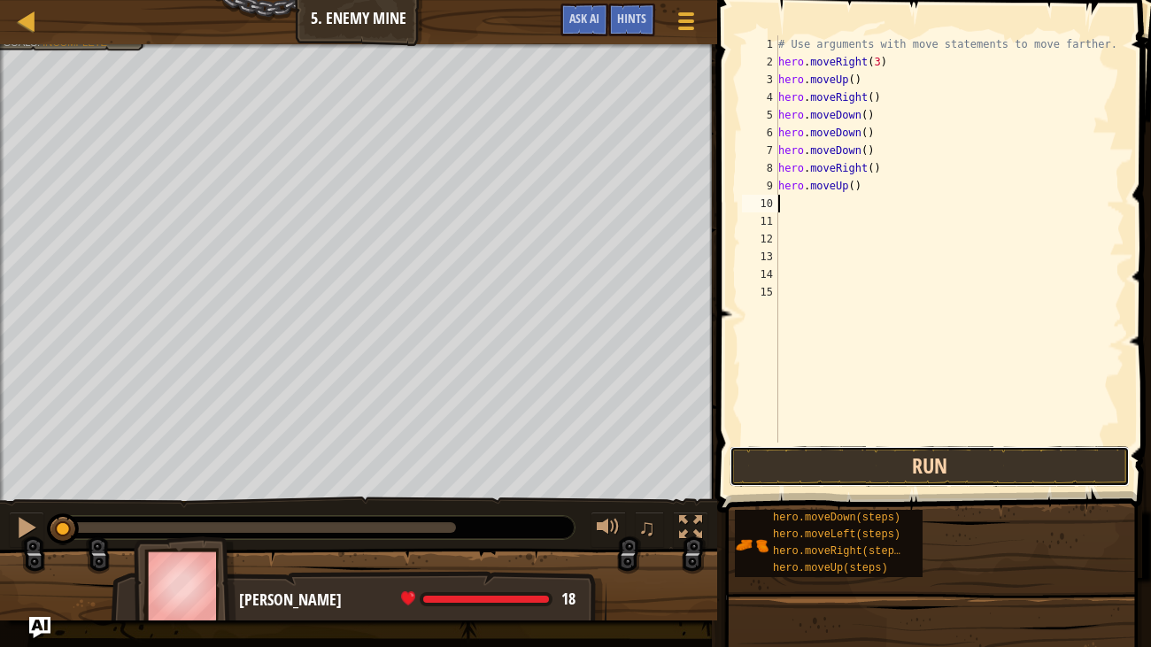
click at [936, 462] on button "Run" at bounding box center [930, 466] width 400 height 41
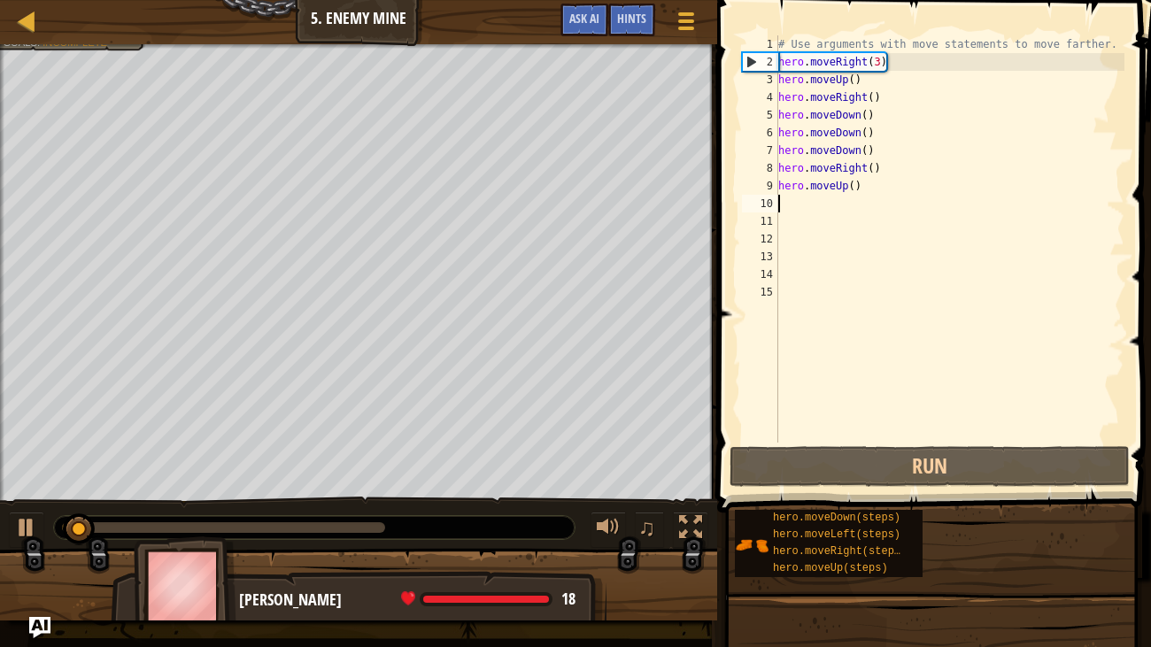
click at [932, 184] on div "# Use arguments with move statements to move farther. hero . moveRight ( 3 ) he…" at bounding box center [950, 256] width 351 height 443
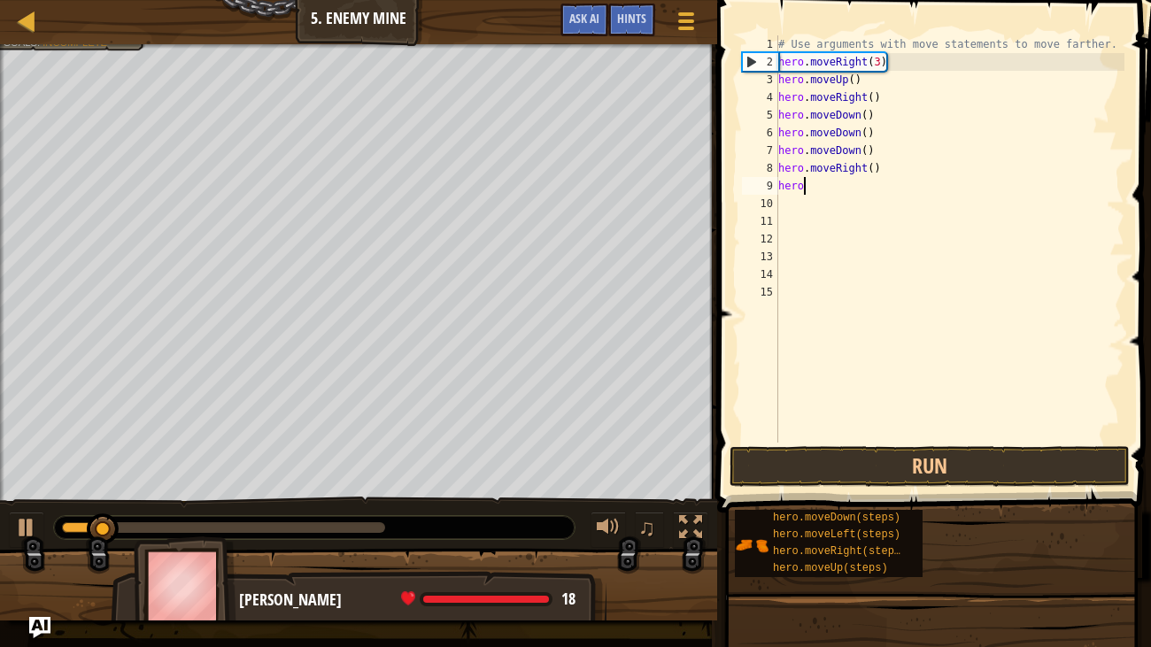
type textarea "h"
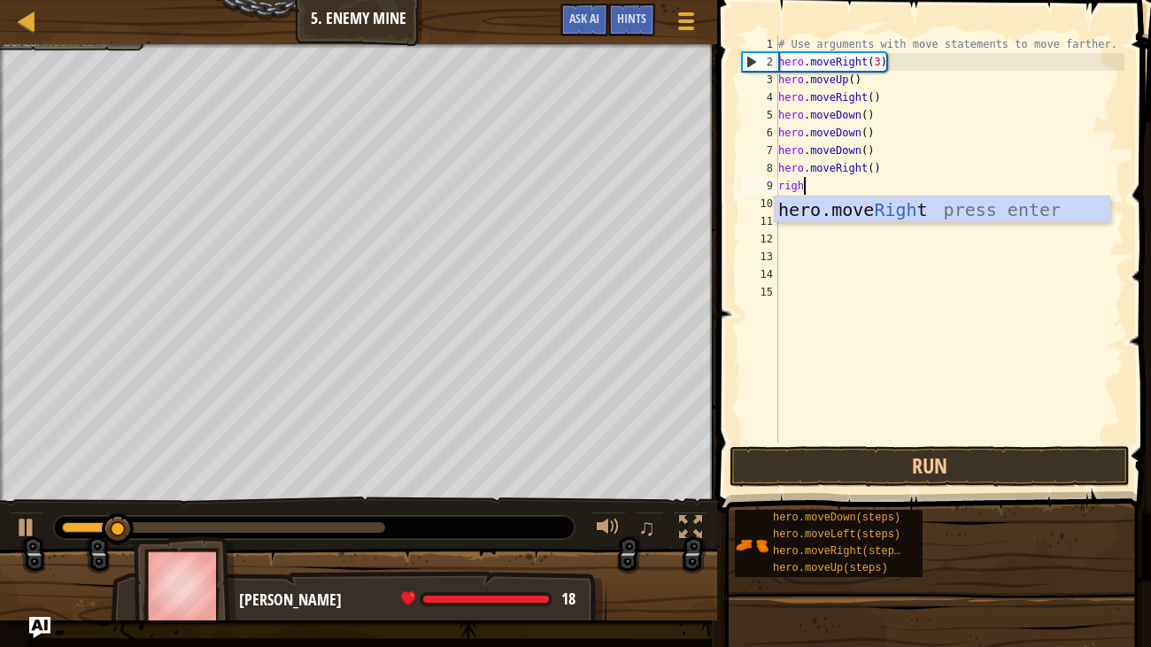
scroll to position [8, 1]
type textarea "right"
click at [907, 209] on div "hero.move Right press enter" at bounding box center [942, 237] width 335 height 80
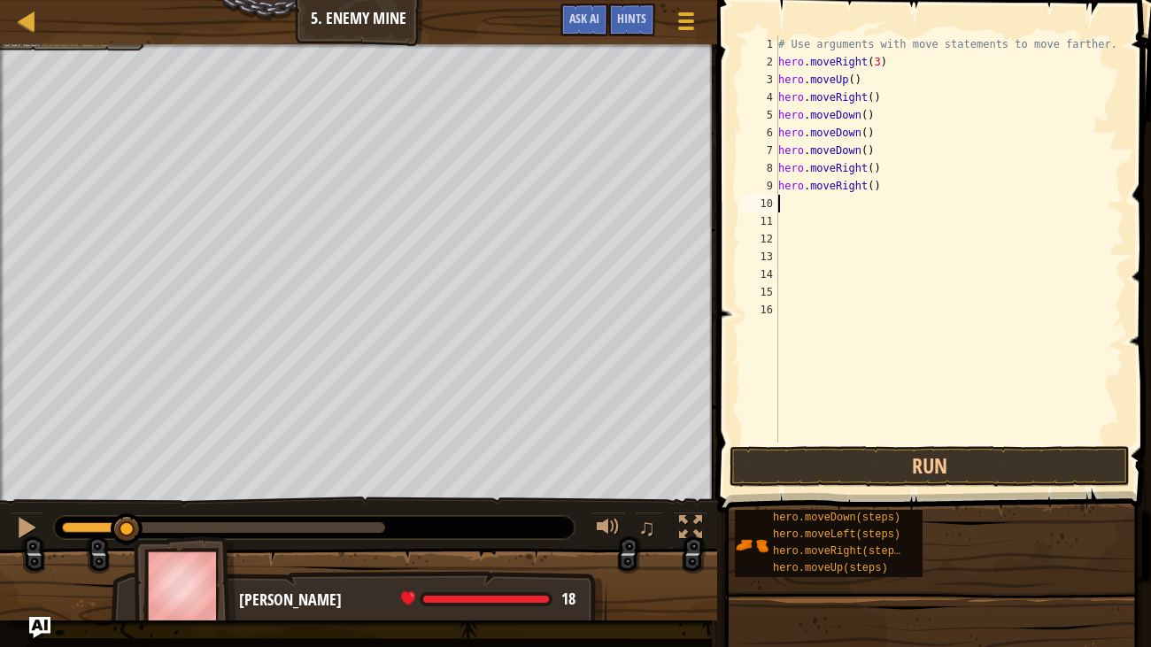
scroll to position [8, 0]
click at [919, 472] on button "Run" at bounding box center [930, 466] width 400 height 41
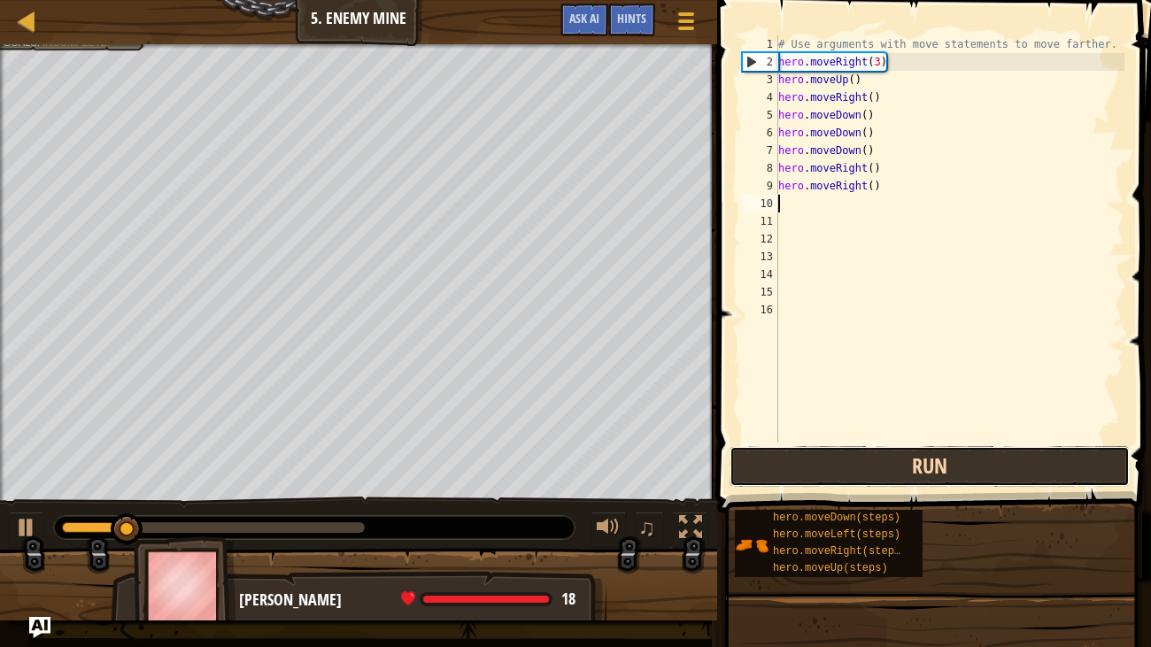
click at [973, 453] on button "Run" at bounding box center [930, 466] width 400 height 41
